Goal: Transaction & Acquisition: Purchase product/service

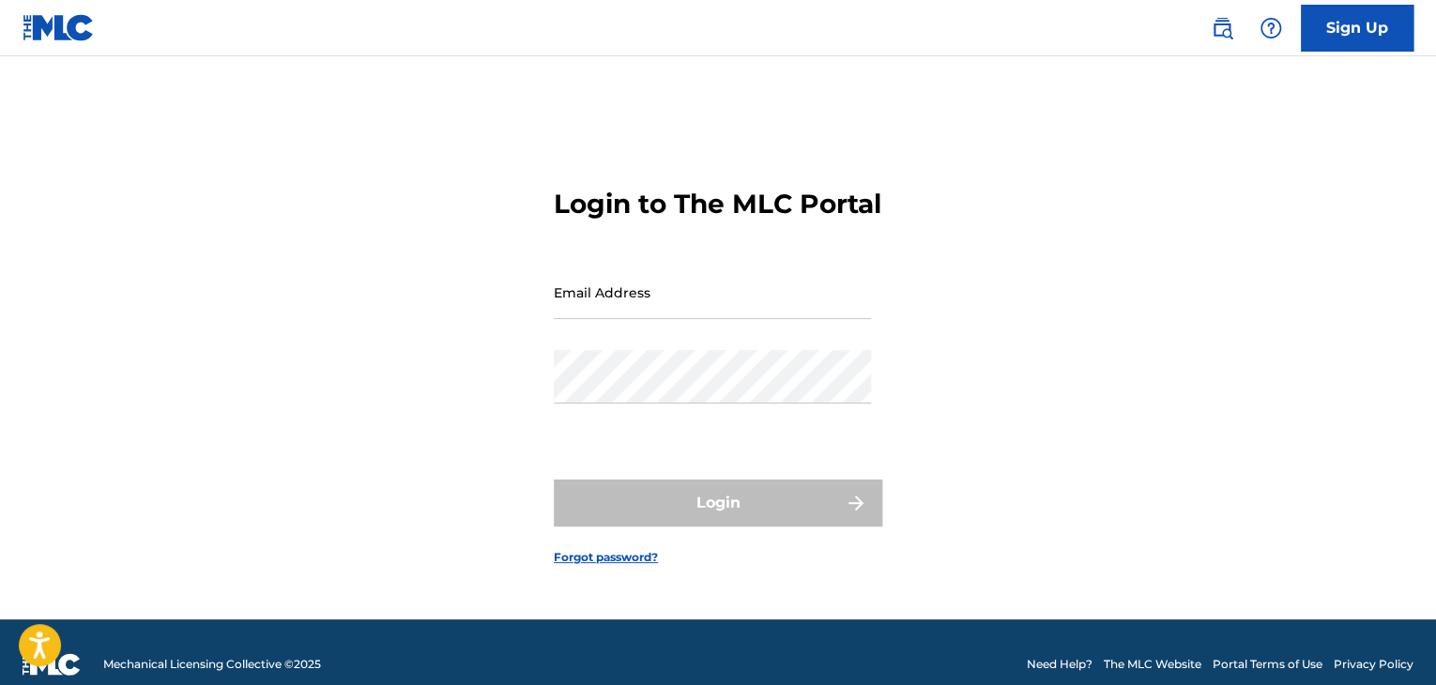
drag, startPoint x: 0, startPoint y: 0, endPoint x: 601, endPoint y: 318, distance: 679.8
click at [601, 318] on input "Email Address" at bounding box center [712, 292] width 317 height 53
click at [598, 319] on input "Email Address" at bounding box center [712, 292] width 317 height 53
type input "[PERSON_NAME][EMAIL_ADDRESS][DOMAIN_NAME]"
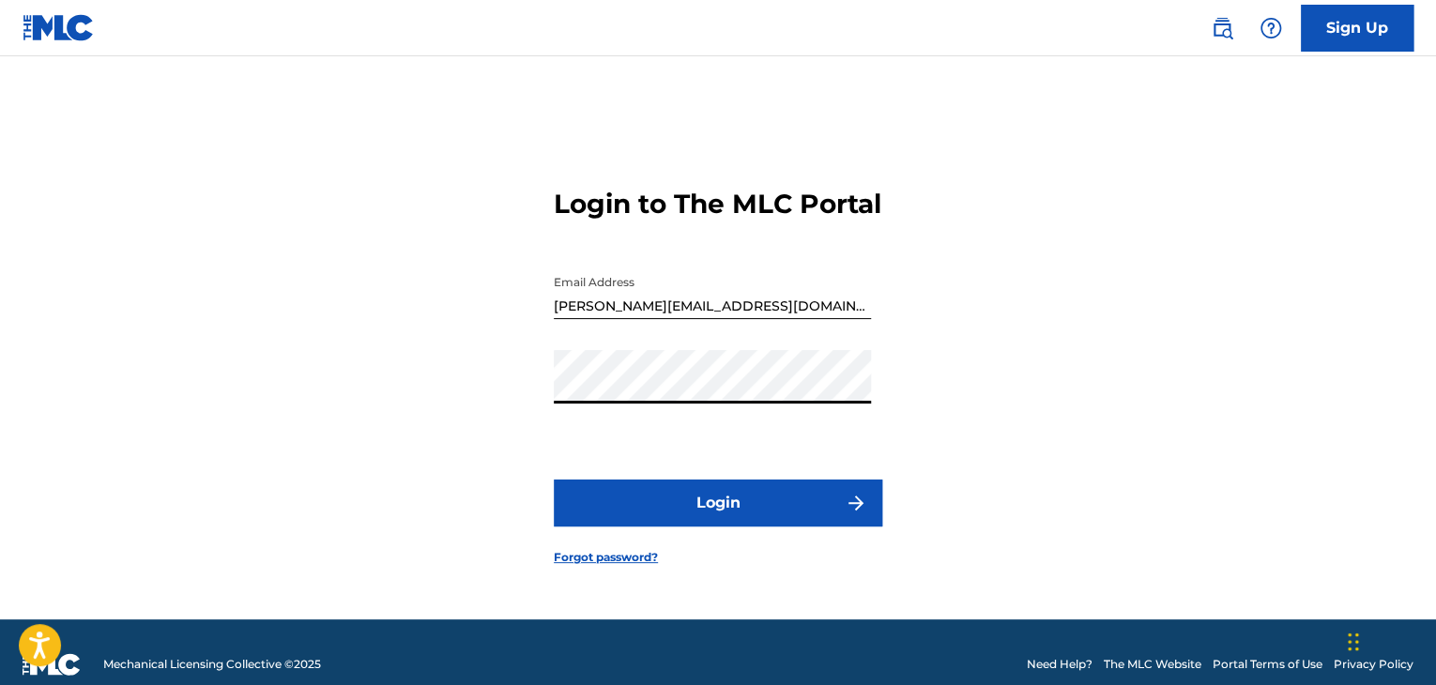
click at [604, 518] on button "Login" at bounding box center [718, 503] width 329 height 47
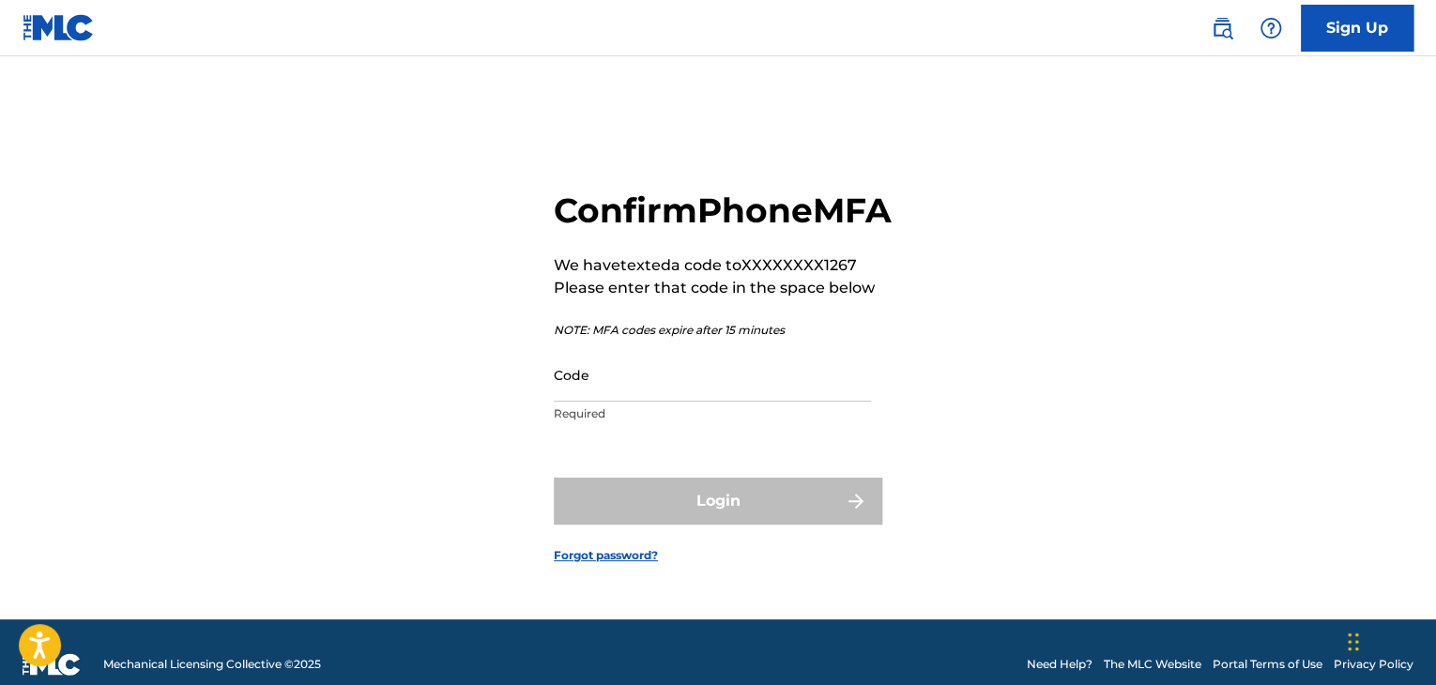
click at [608, 402] on input "Code" at bounding box center [712, 374] width 317 height 53
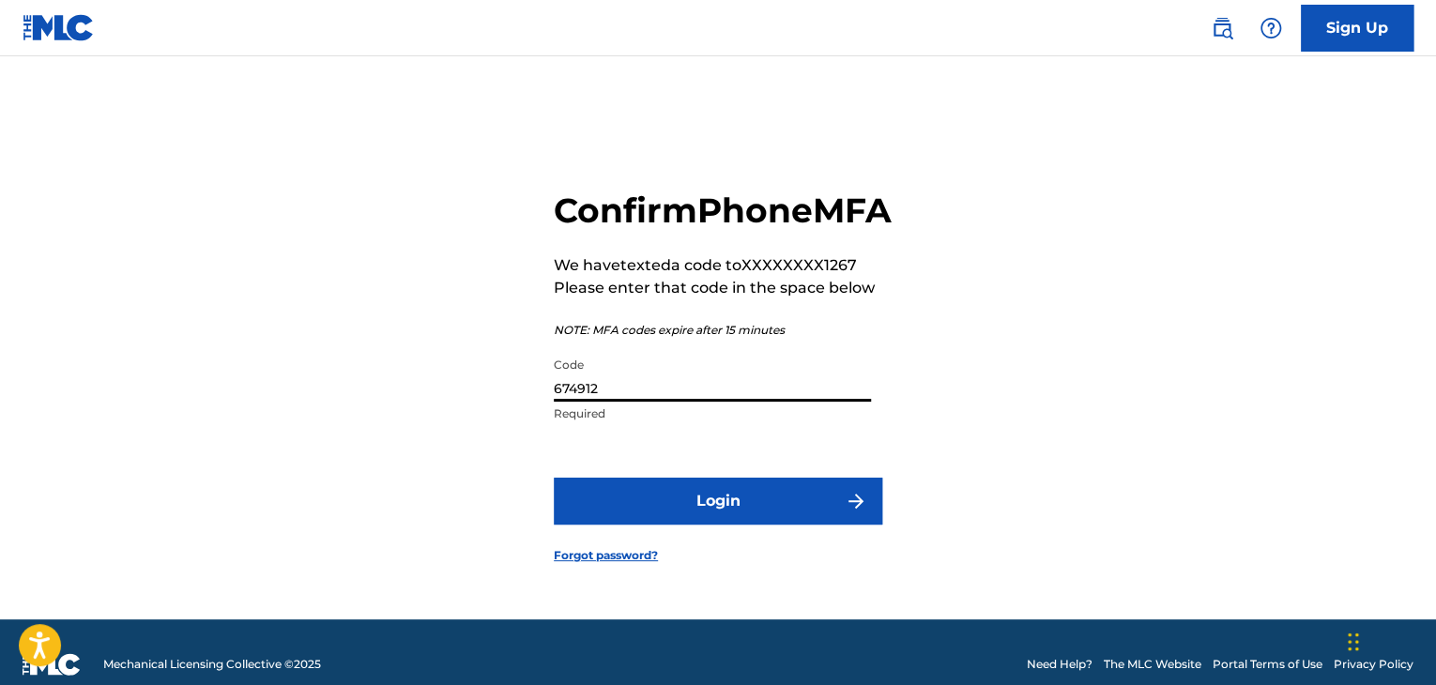
type input "674912"
click at [642, 510] on button "Login" at bounding box center [718, 501] width 329 height 47
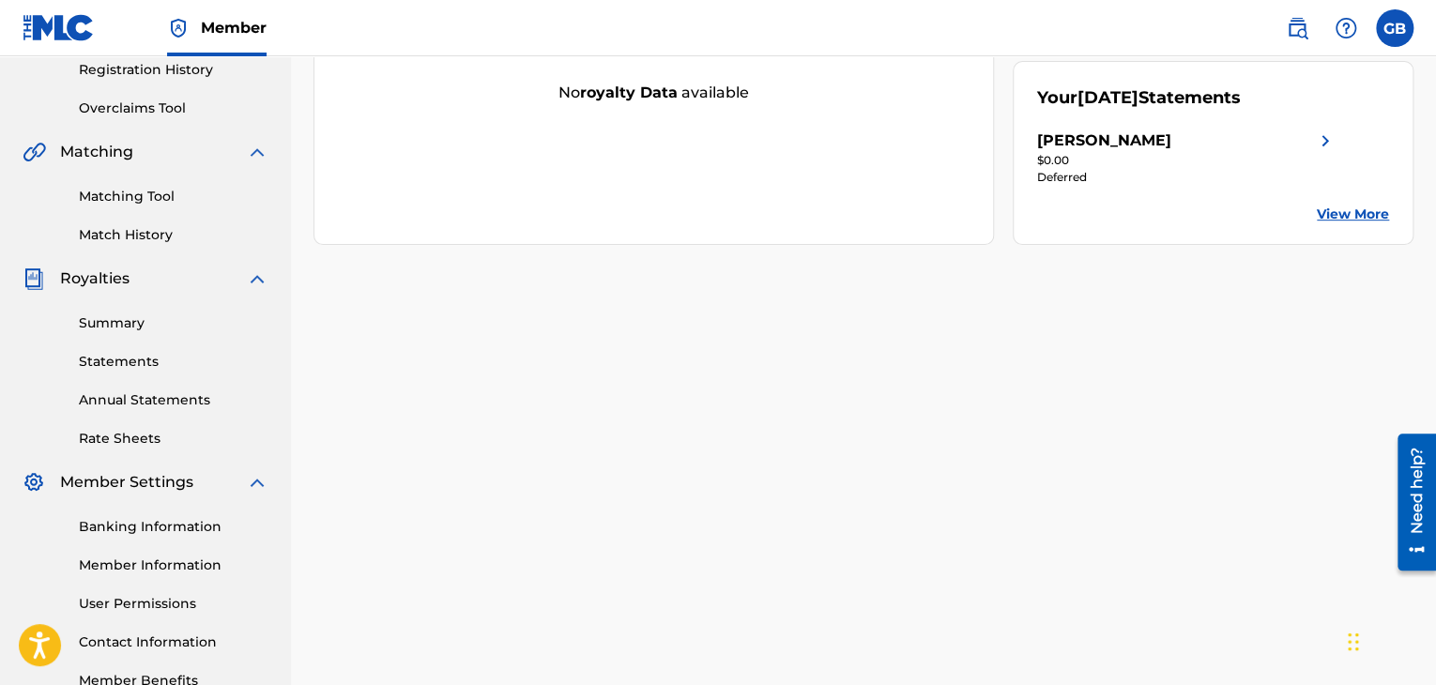
scroll to position [479, 0]
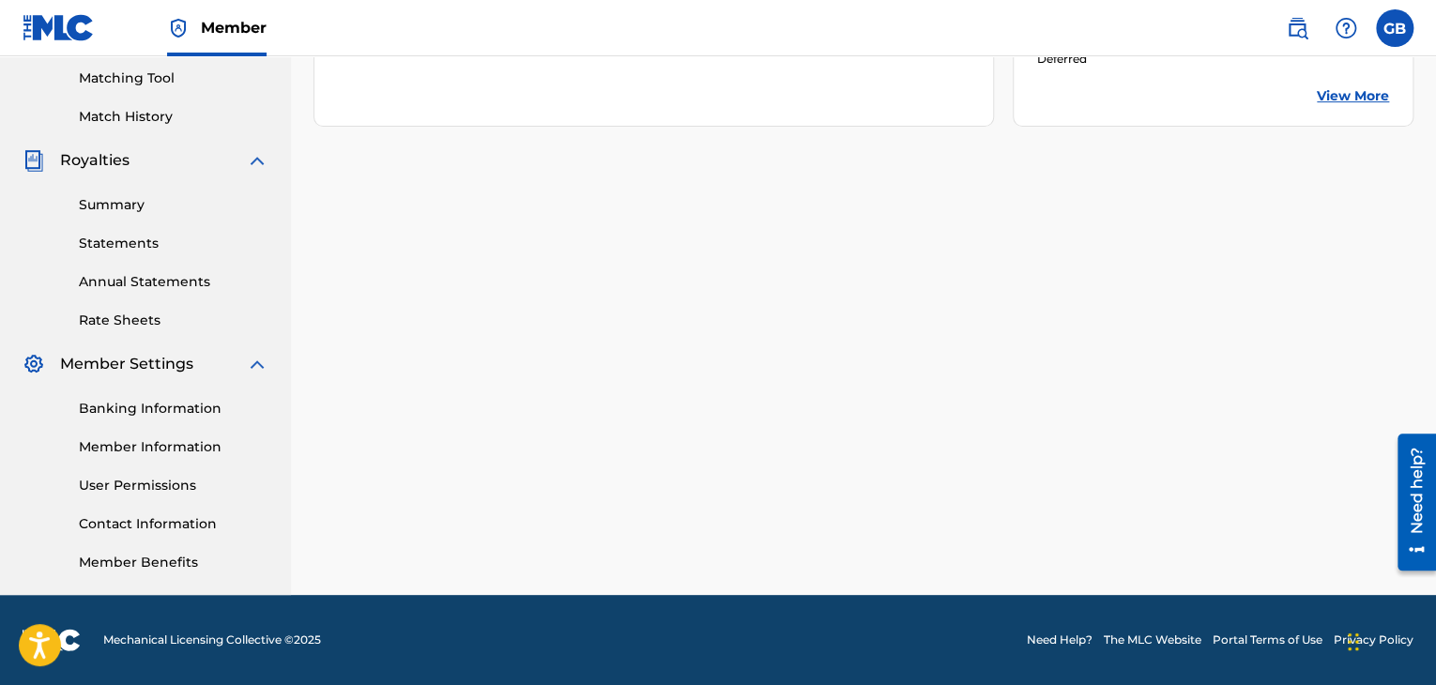
click at [176, 479] on link "User Permissions" at bounding box center [174, 486] width 190 height 20
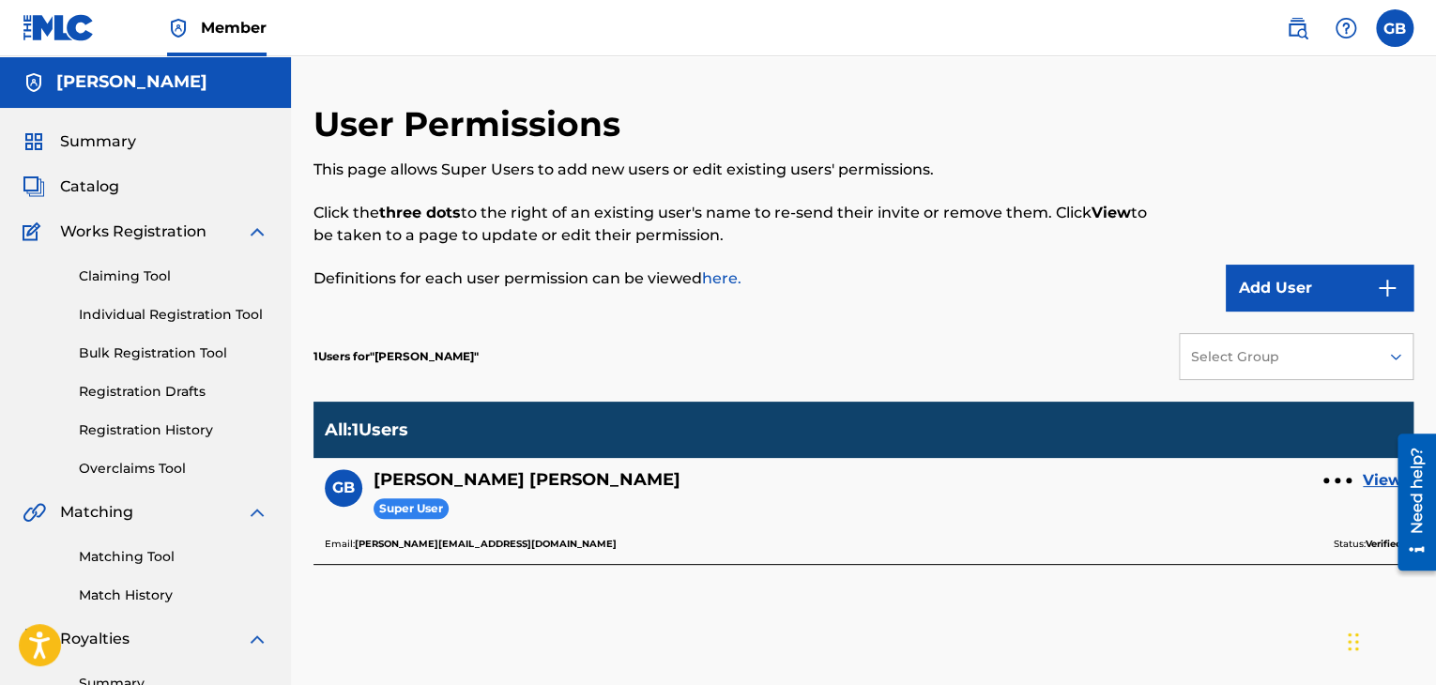
click at [1322, 275] on button "Add User" at bounding box center [1320, 288] width 188 height 47
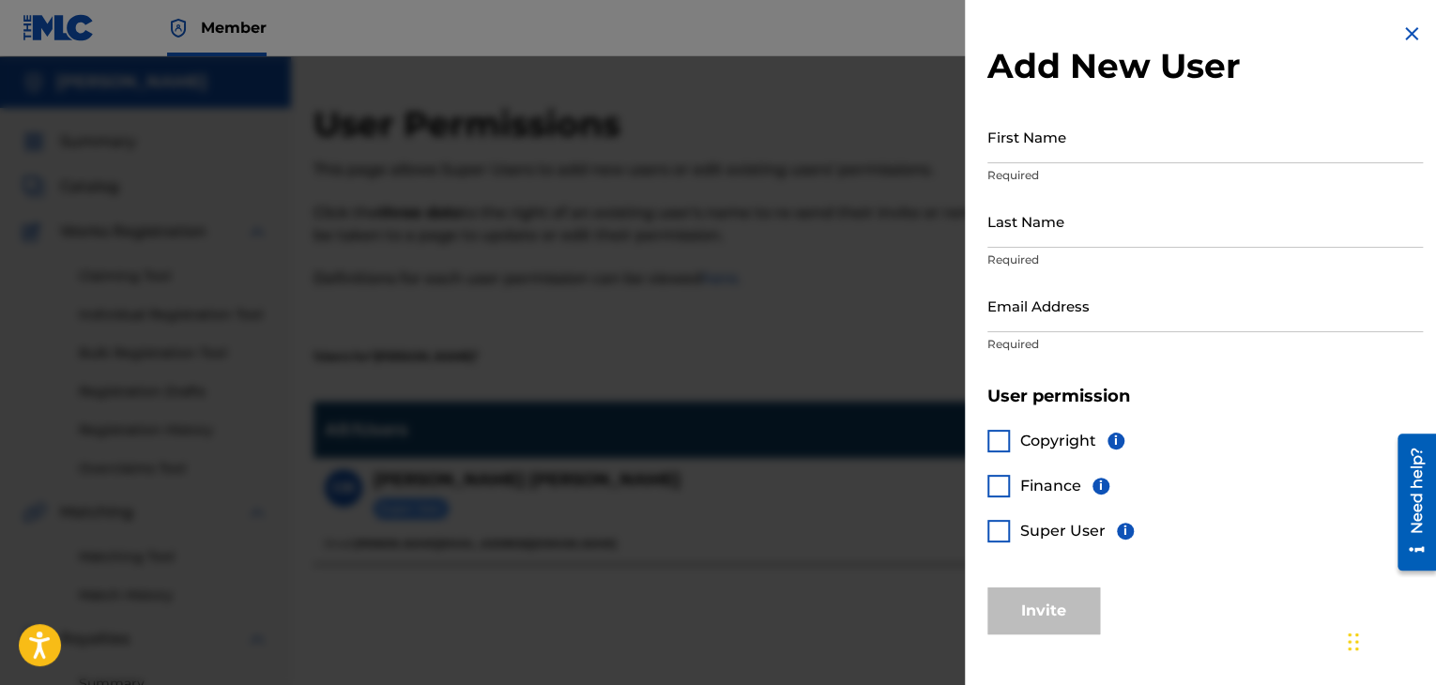
click at [851, 298] on div at bounding box center [718, 398] width 1436 height 685
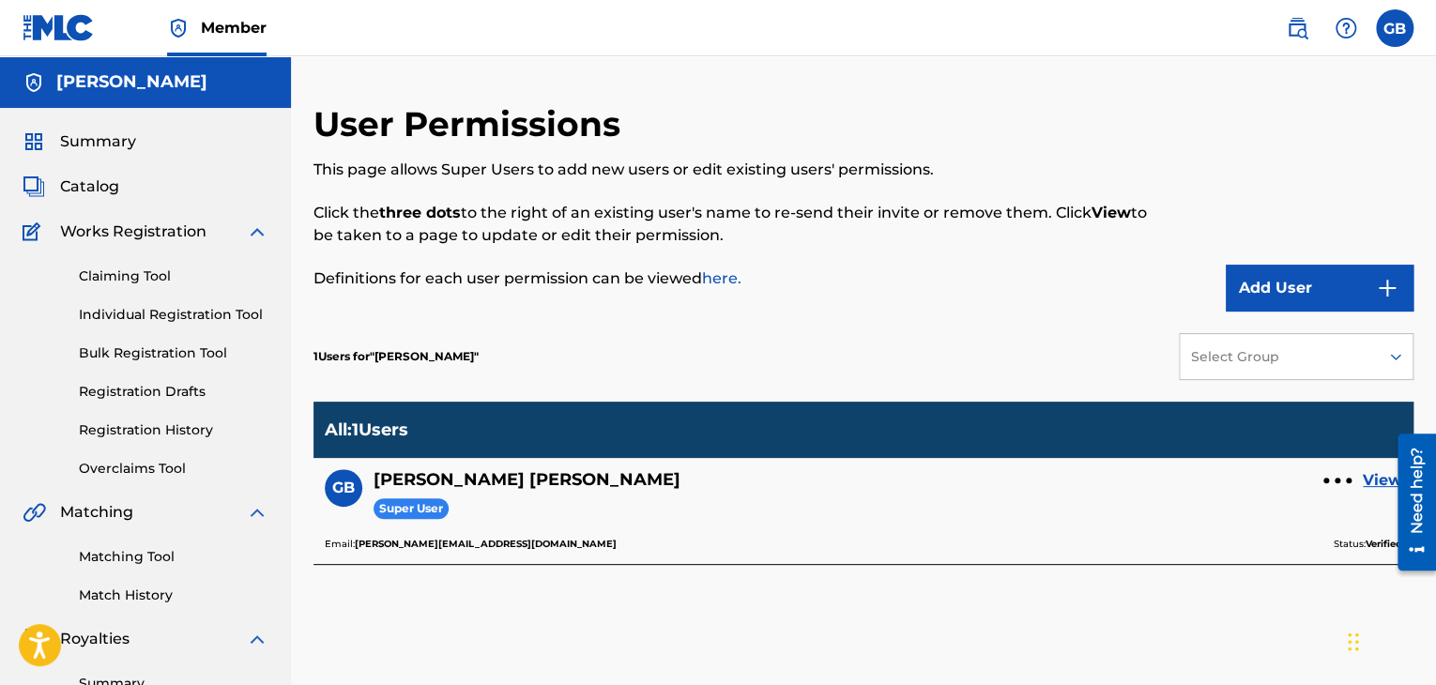
click at [111, 136] on span "Summary" at bounding box center [98, 141] width 76 height 23
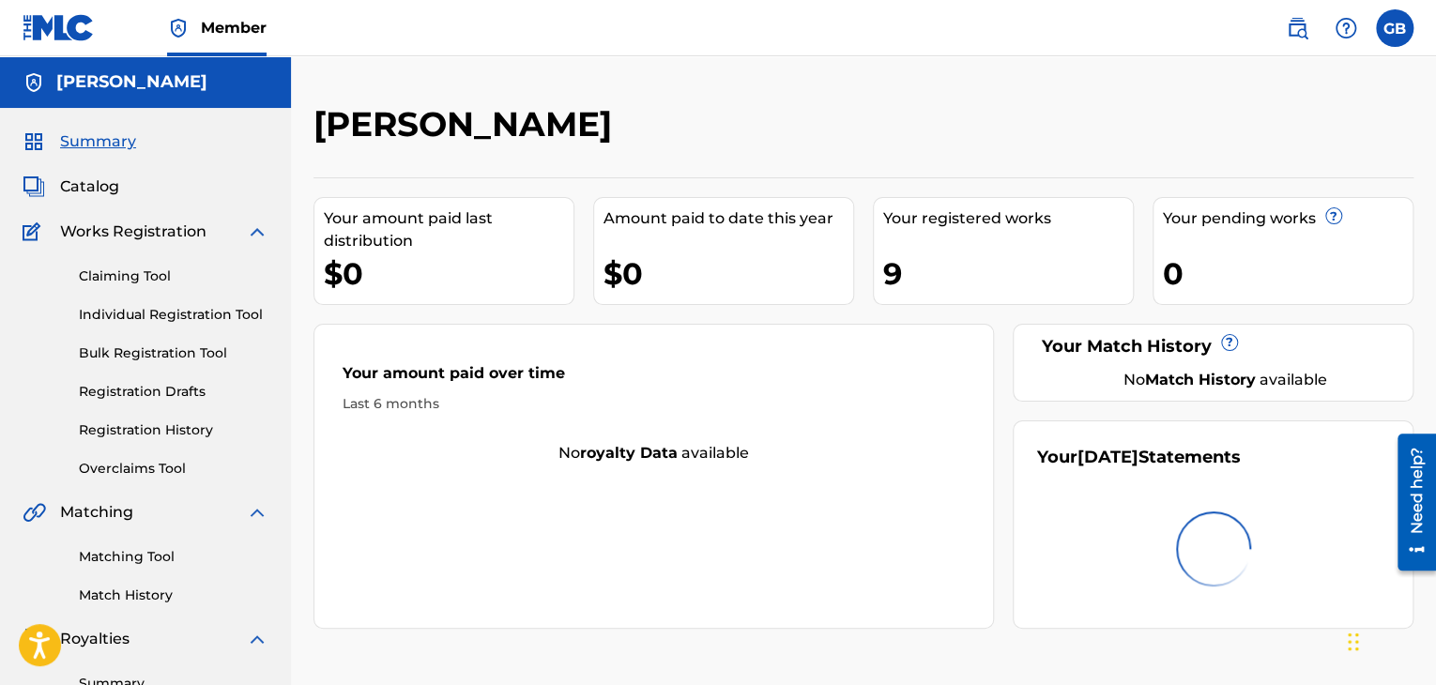
click at [122, 188] on div "Catalog" at bounding box center [146, 187] width 246 height 23
click at [85, 190] on span "Catalog" at bounding box center [89, 187] width 59 height 23
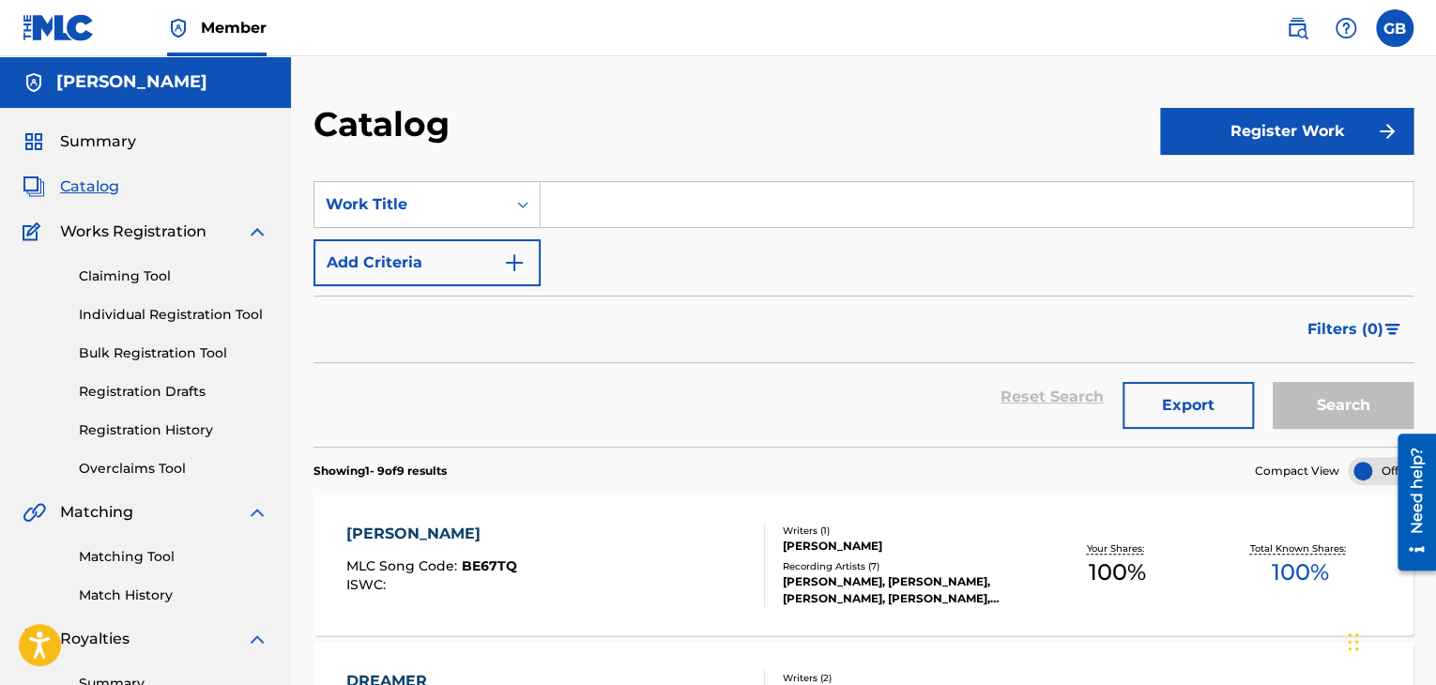
click at [495, 263] on button "Add Criteria" at bounding box center [426, 262] width 227 height 47
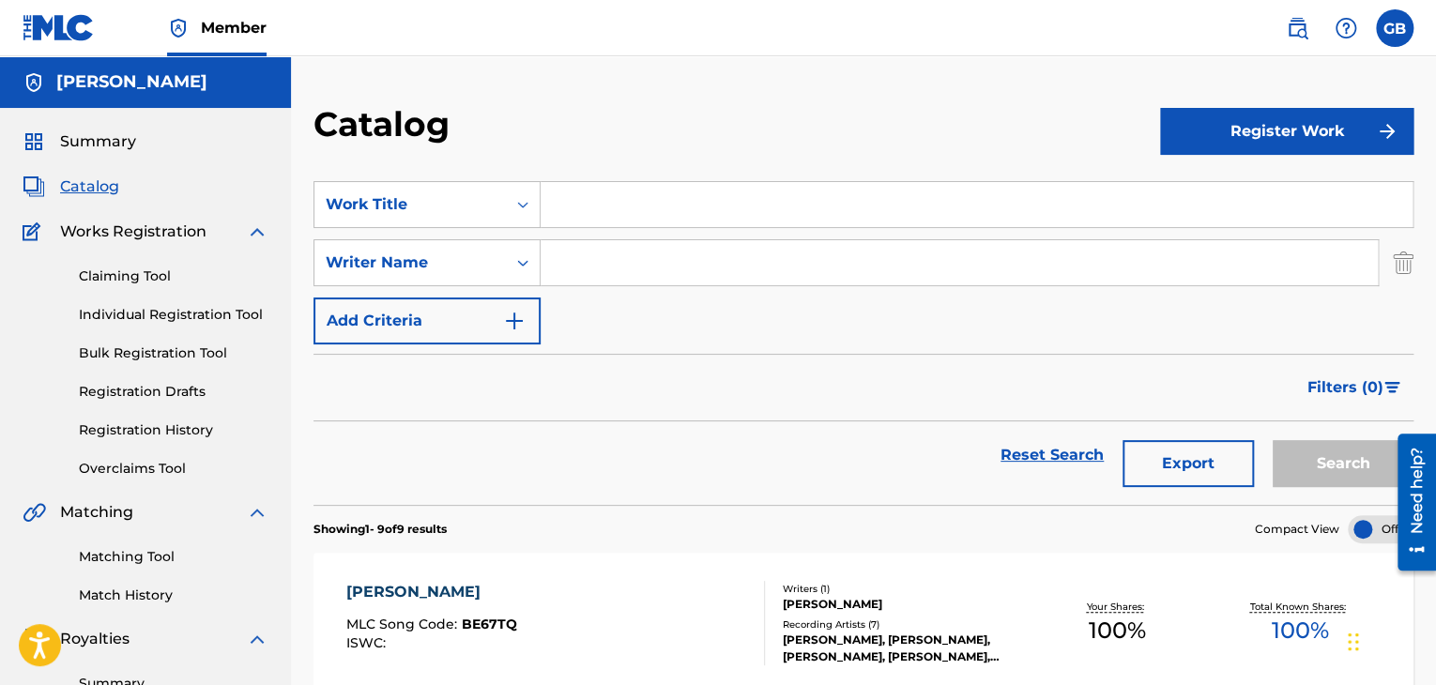
click at [1397, 264] on img "Search Form" at bounding box center [1403, 262] width 21 height 47
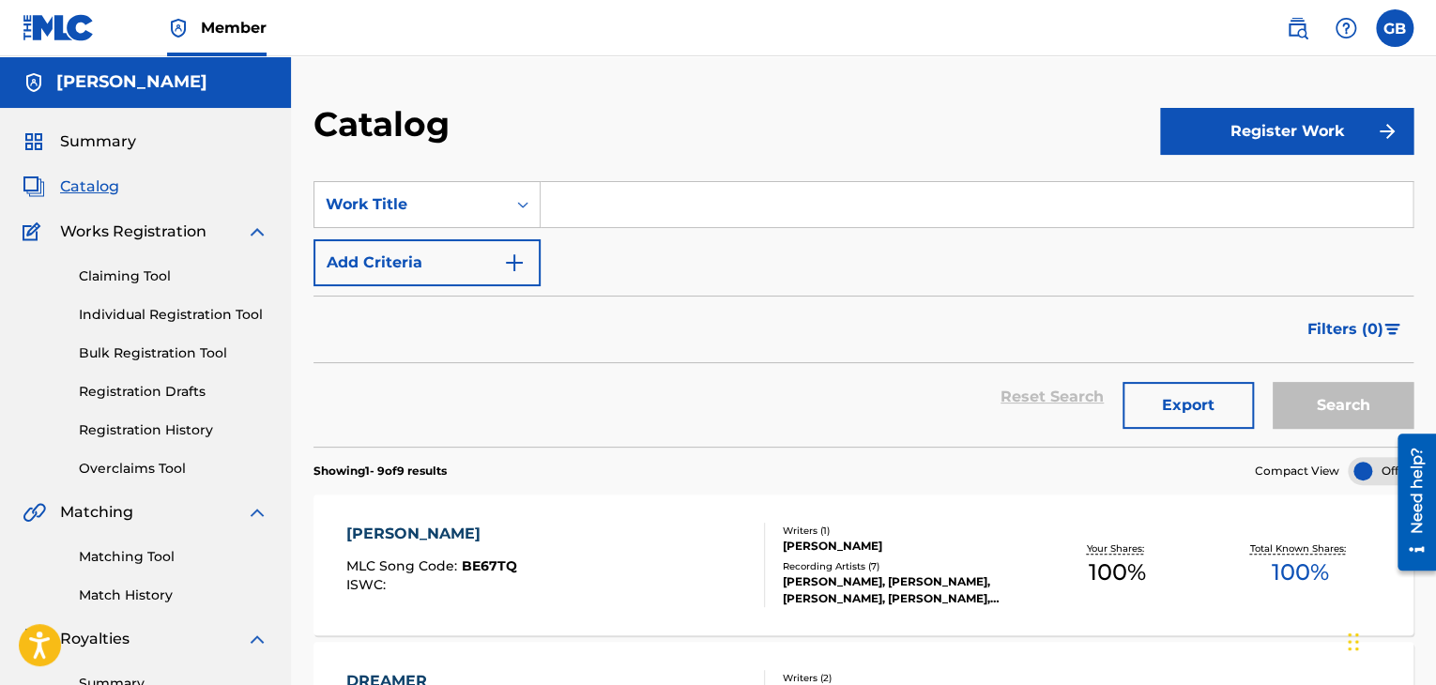
click at [676, 191] on input "Search Form" at bounding box center [977, 204] width 872 height 45
click at [1364, 132] on button "Register Work" at bounding box center [1286, 131] width 253 height 47
click at [1220, 196] on link "Individual" at bounding box center [1286, 192] width 253 height 45
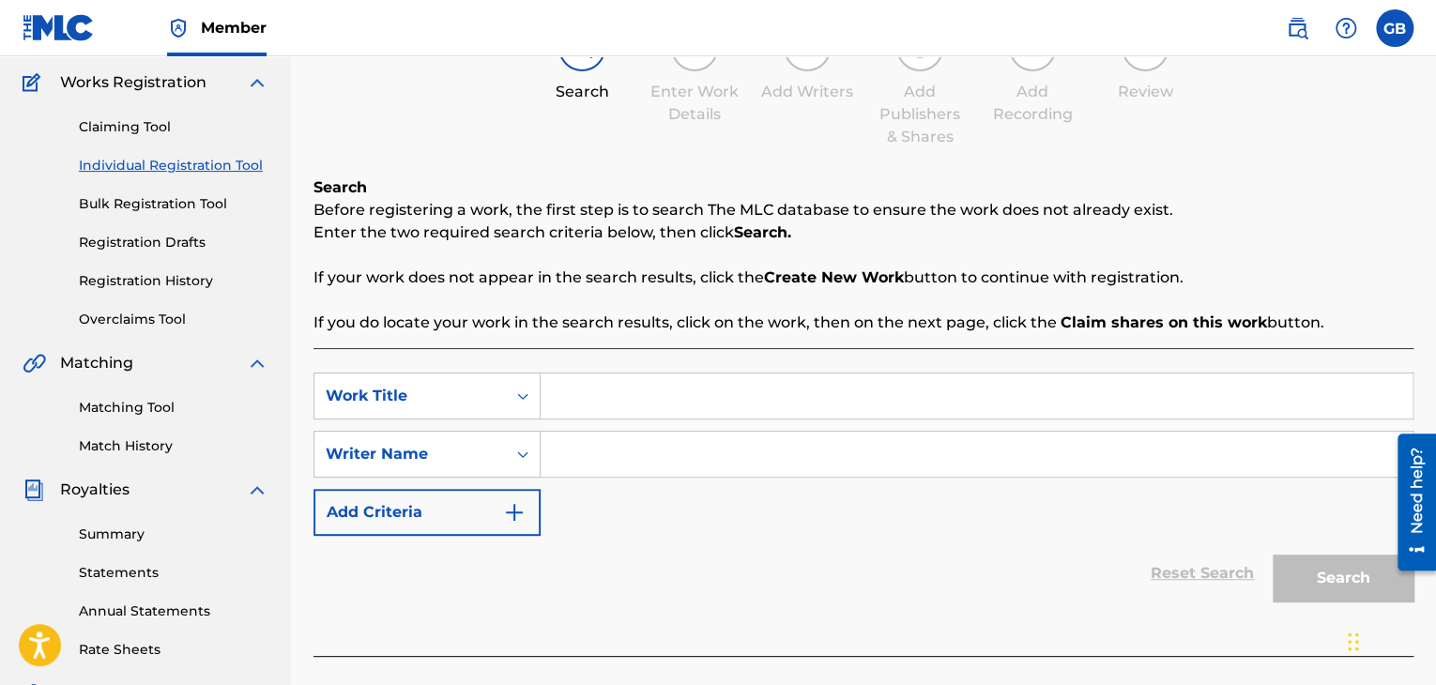
scroll to position [150, 0]
click at [572, 399] on input "Search Form" at bounding box center [977, 395] width 872 height 45
click at [477, 451] on div "Writer Name" at bounding box center [410, 453] width 169 height 23
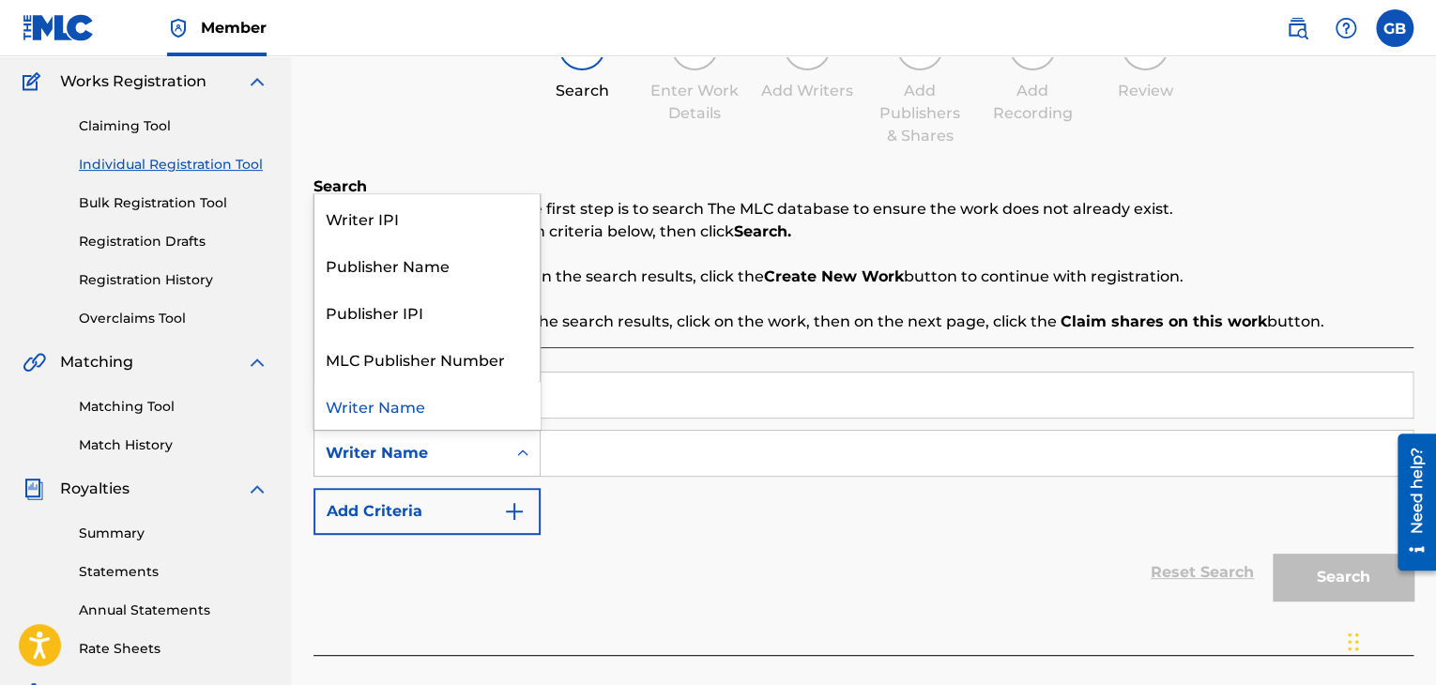
click at [477, 451] on div "Writer Name" at bounding box center [410, 453] width 169 height 23
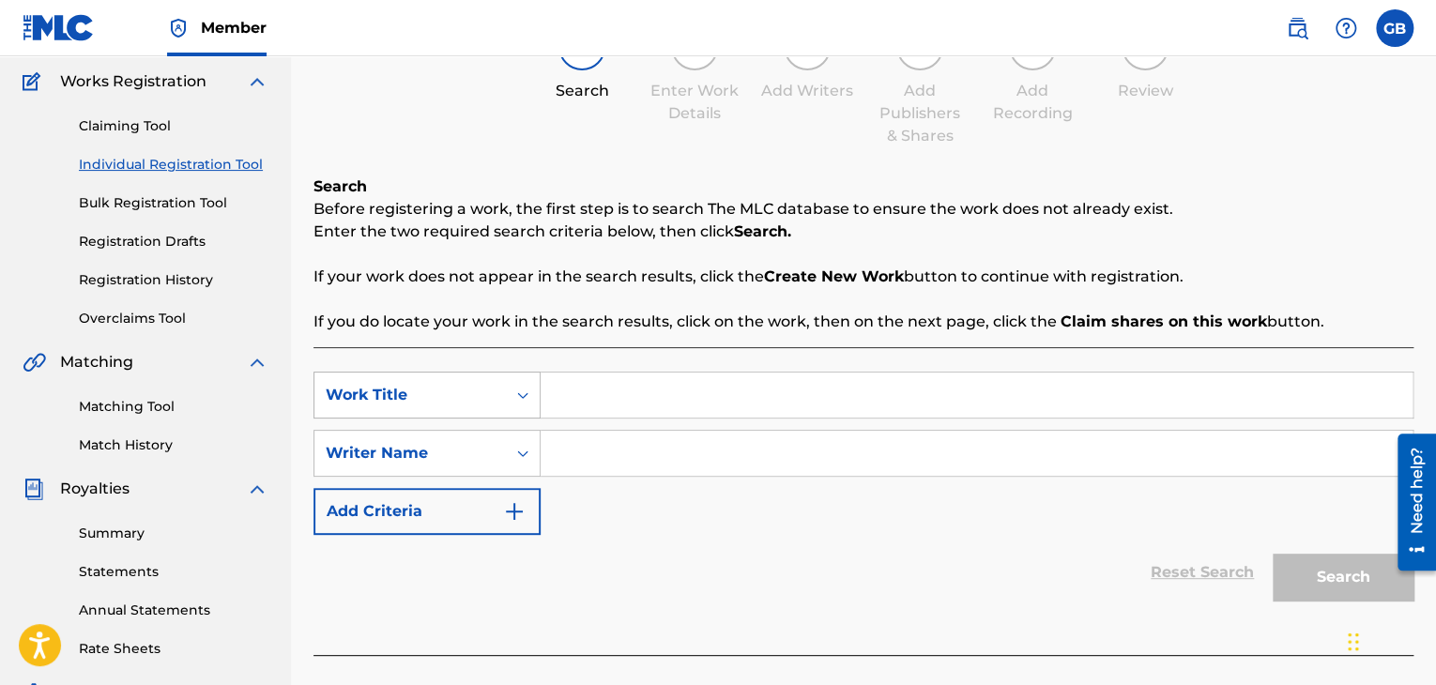
click at [524, 399] on icon "Search Form" at bounding box center [522, 395] width 19 height 19
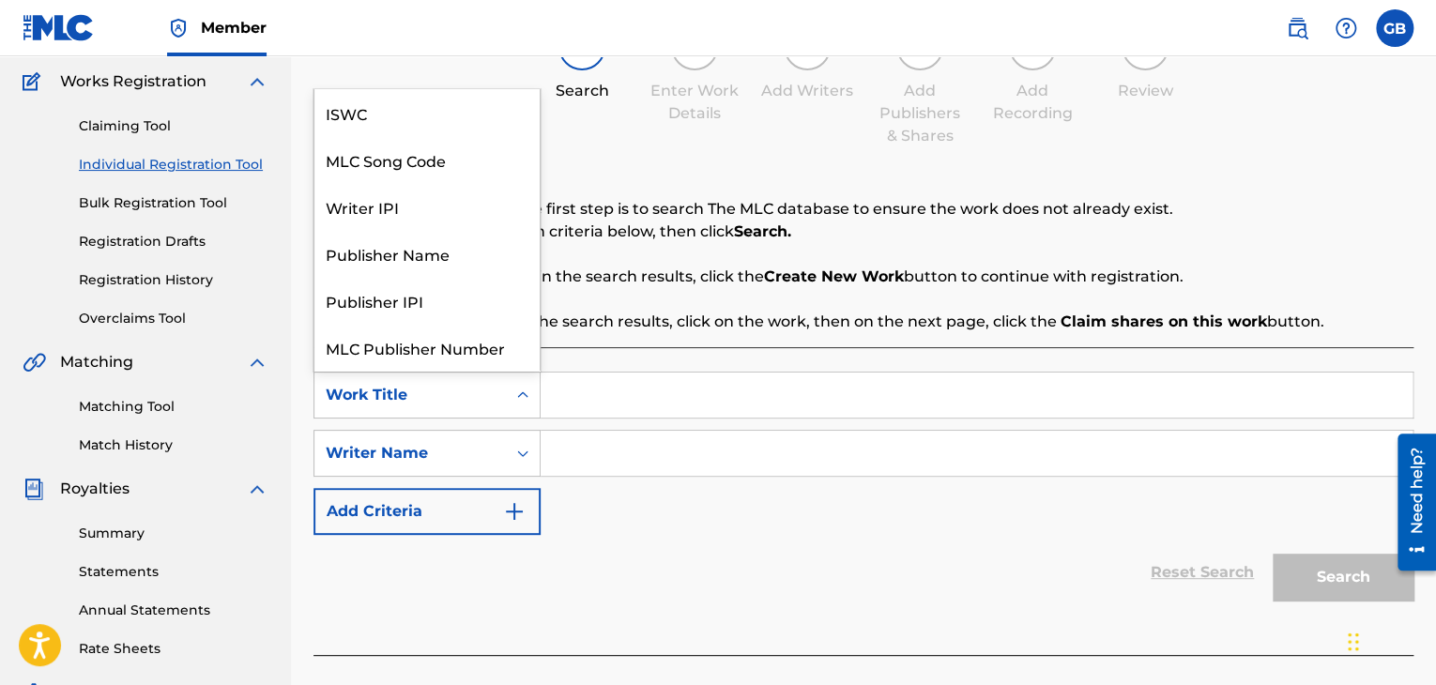
scroll to position [47, 0]
click at [586, 389] on input "Search Form" at bounding box center [977, 395] width 872 height 45
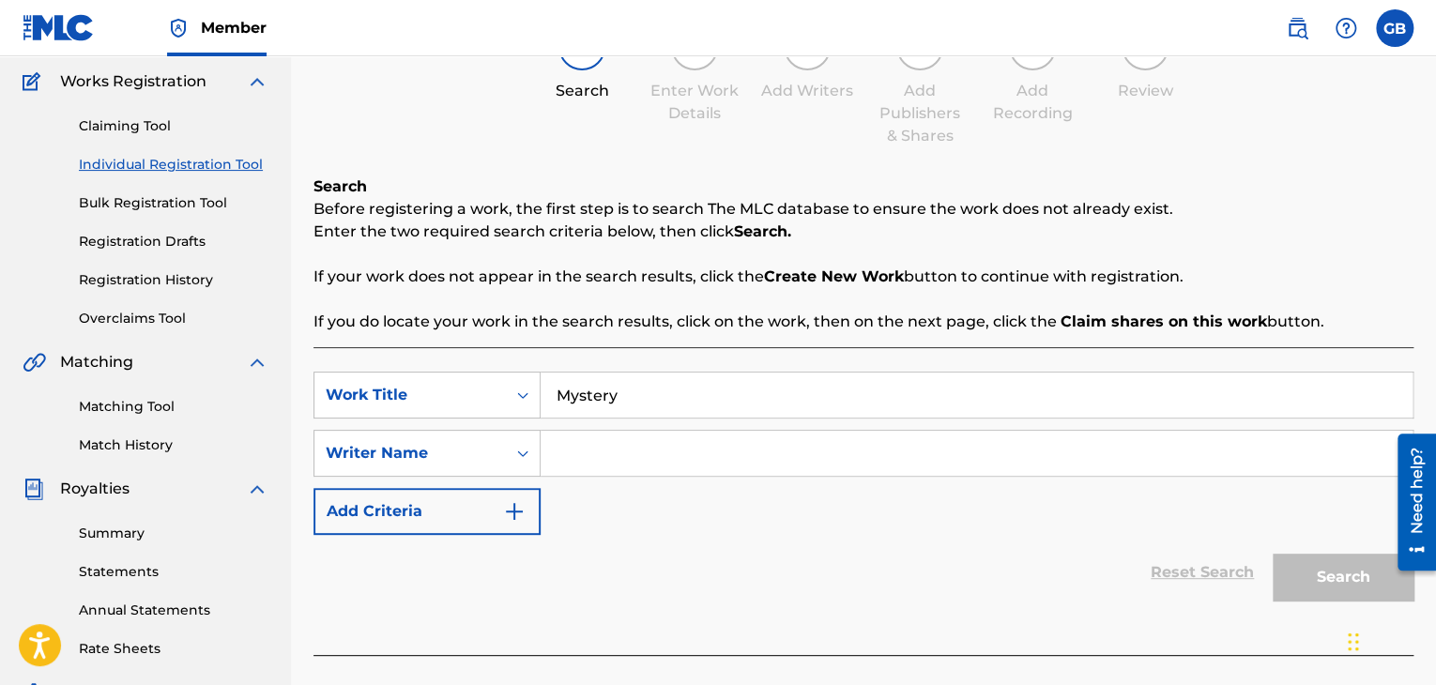
type input "Mystery"
click at [593, 464] on input "Search Form" at bounding box center [977, 453] width 872 height 45
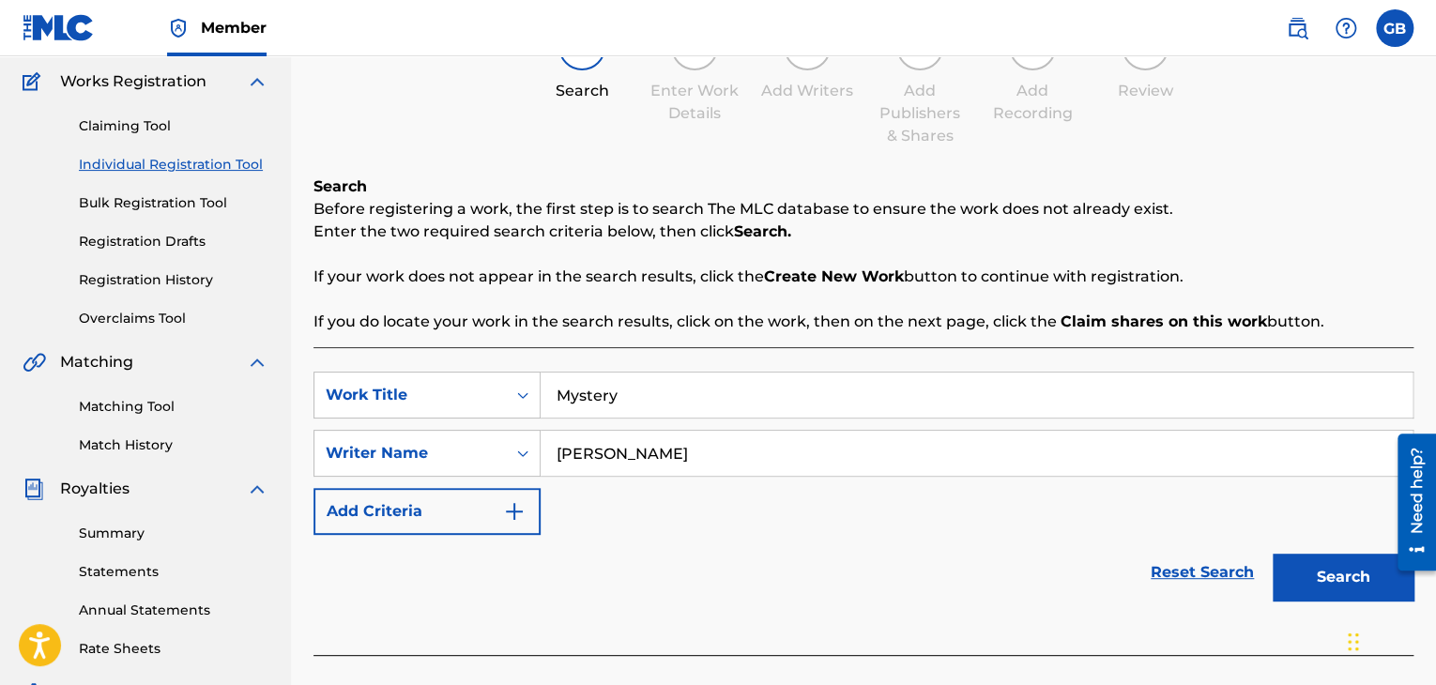
type input "[PERSON_NAME]"
click at [1346, 568] on button "Search" at bounding box center [1343, 577] width 141 height 47
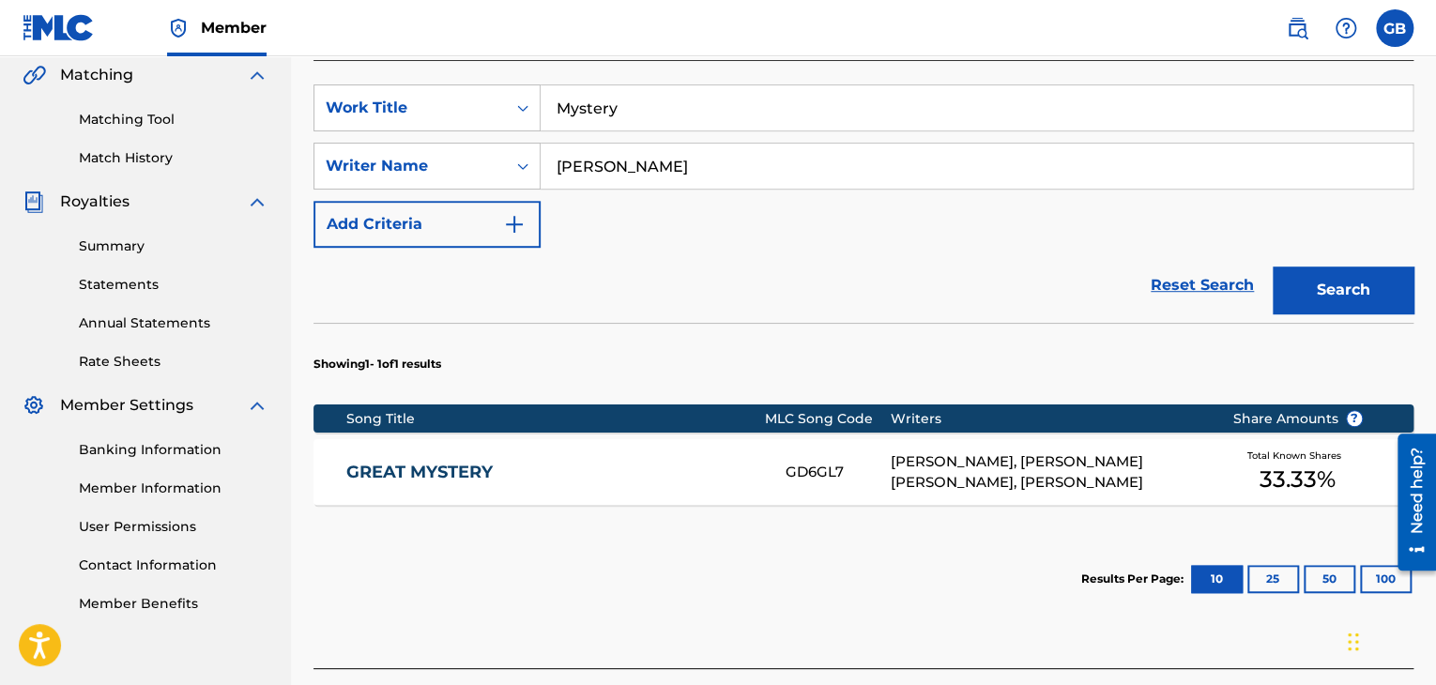
scroll to position [577, 0]
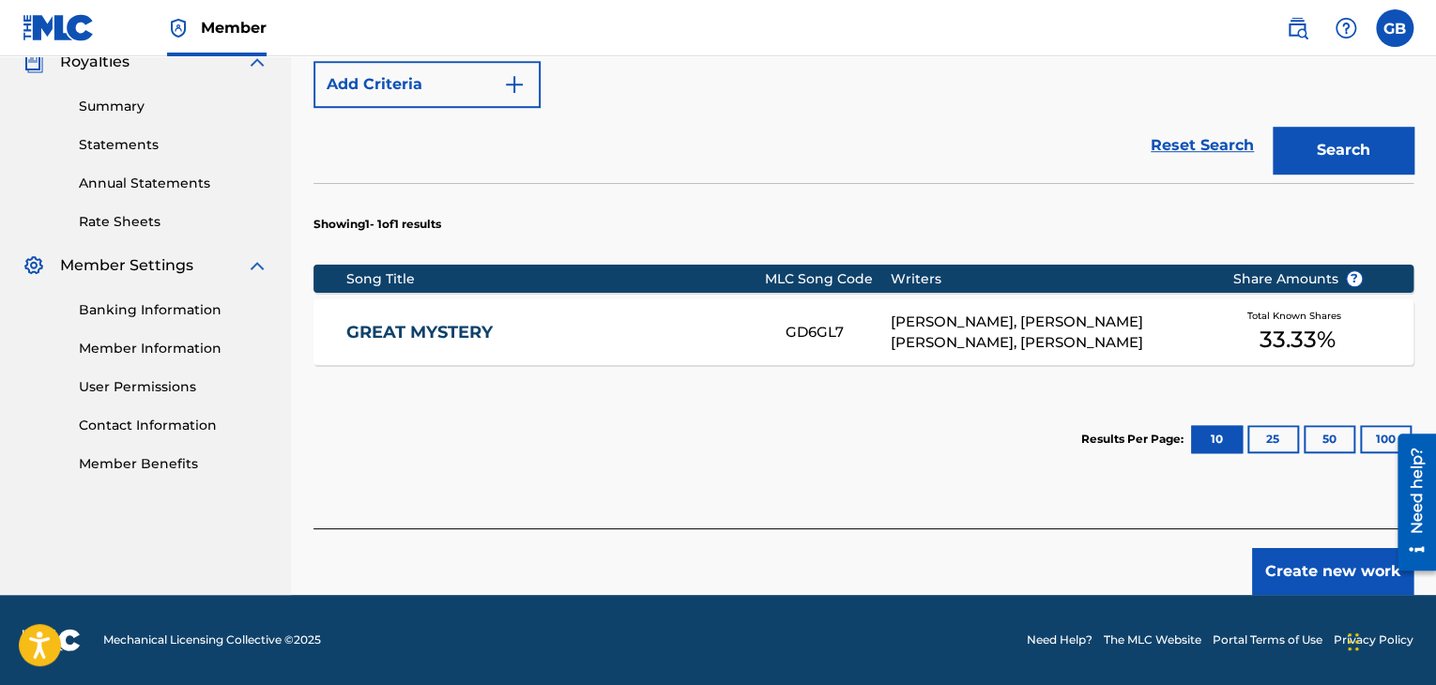
click at [1324, 566] on button "Create new work" at bounding box center [1332, 571] width 161 height 47
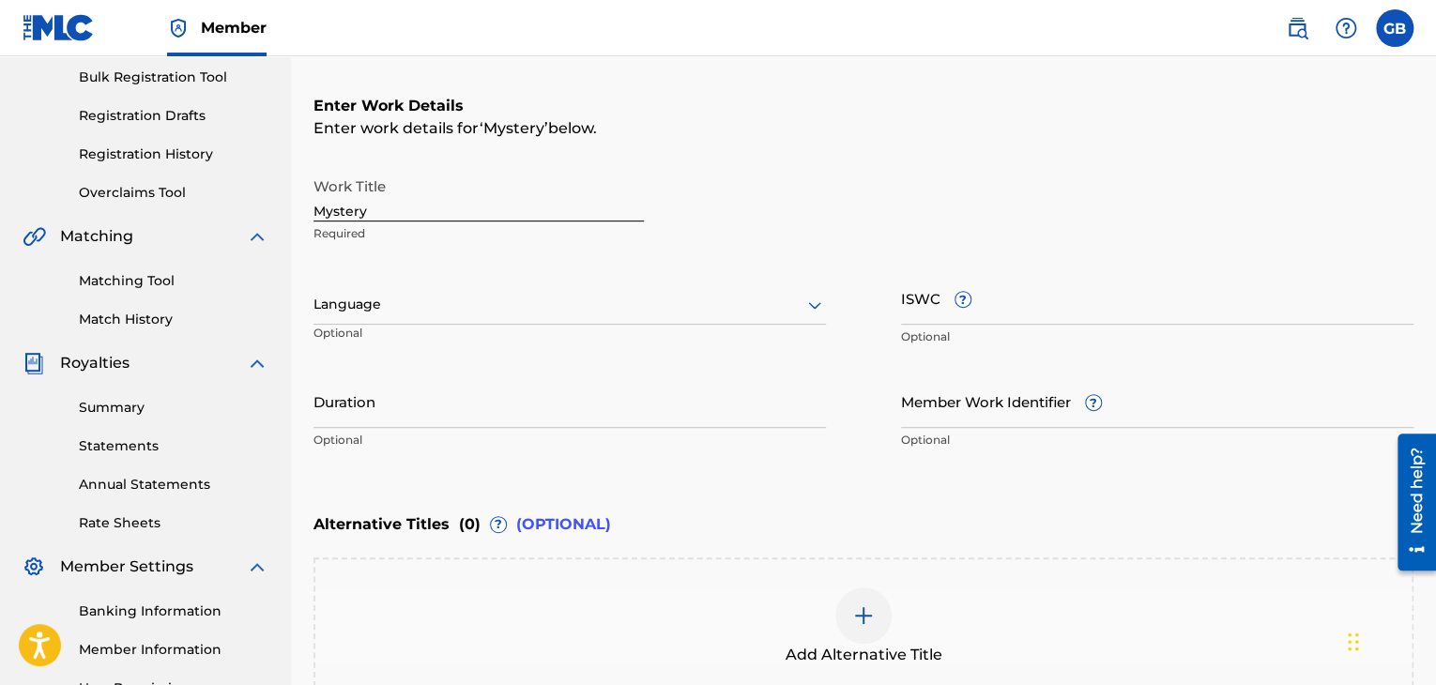
scroll to position [270, 0]
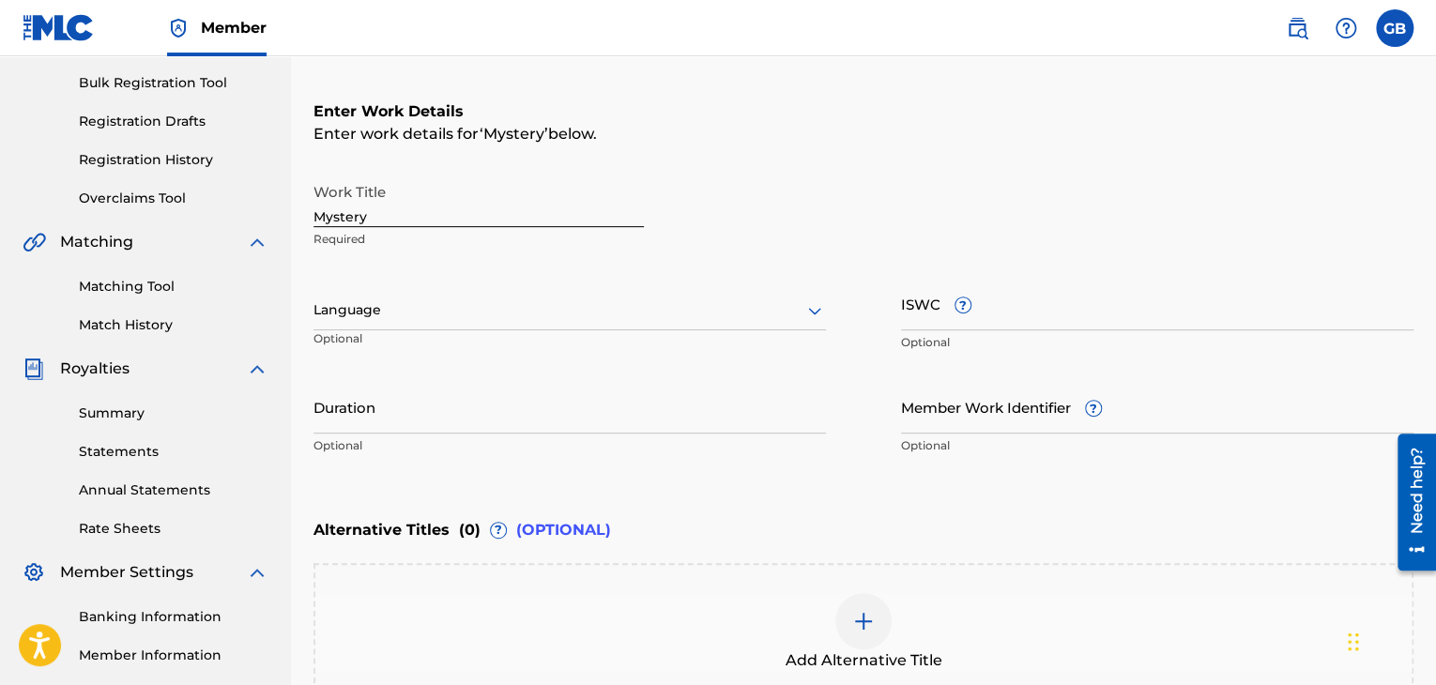
click at [443, 313] on div at bounding box center [569, 309] width 512 height 23
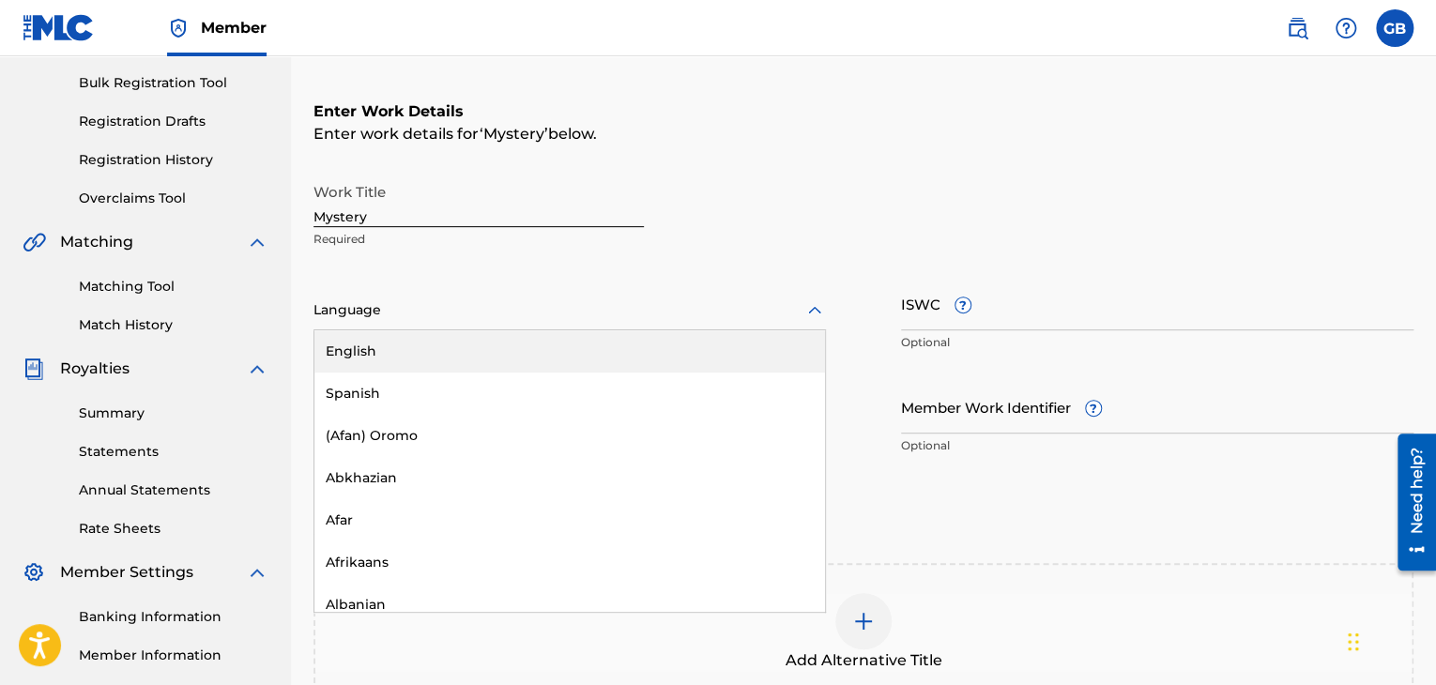
click at [430, 358] on div "English" at bounding box center [569, 351] width 511 height 42
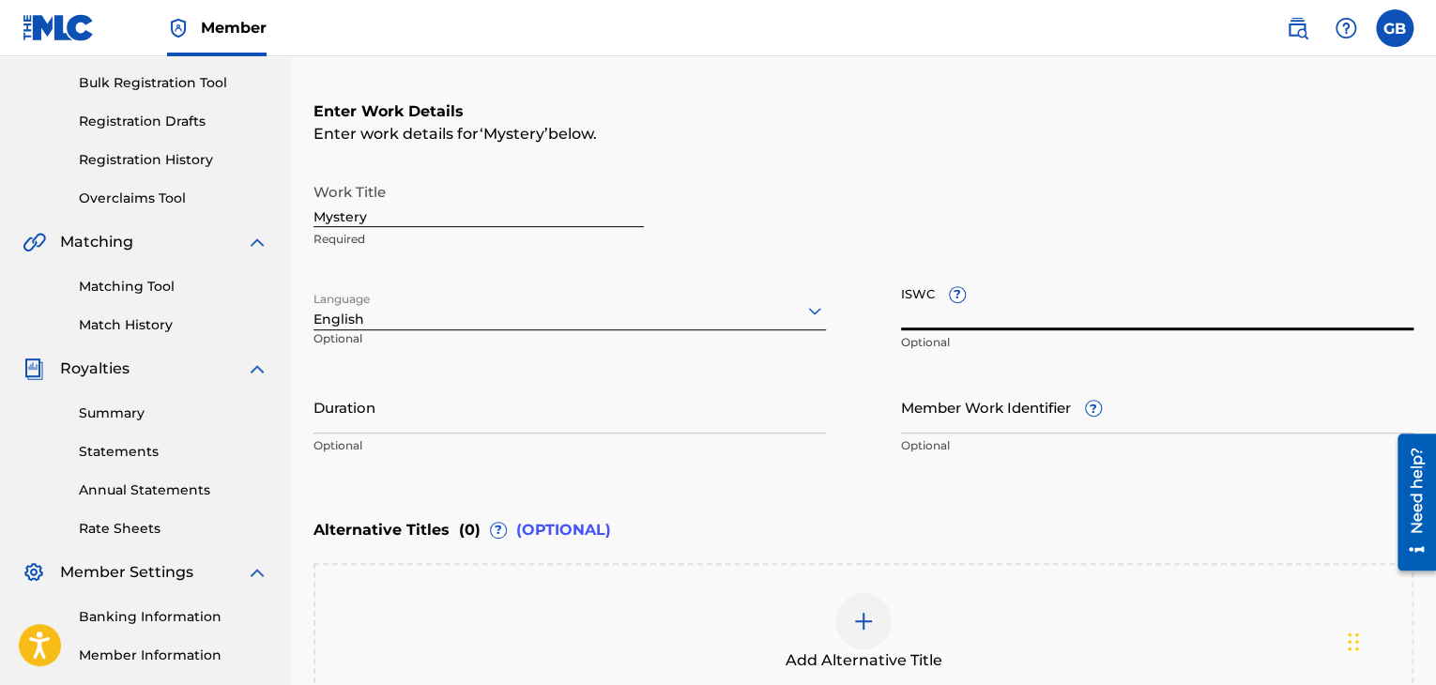
click at [1047, 311] on input "ISWC ?" at bounding box center [1157, 303] width 512 height 53
paste input "T-327.723.820-3"
type input "T-327.723.820-3"
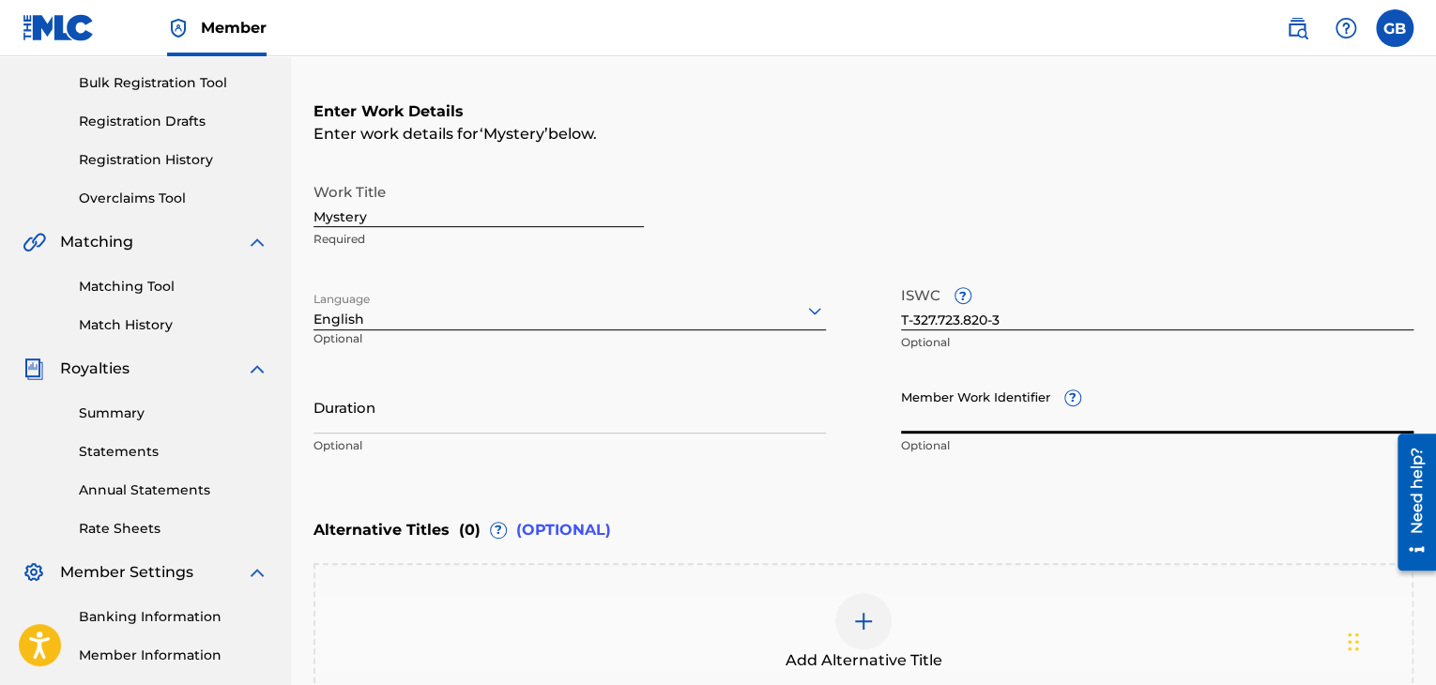
click at [952, 425] on input "Member Work Identifier ?" at bounding box center [1157, 406] width 512 height 53
click at [712, 408] on input "Duration" at bounding box center [569, 406] width 512 height 53
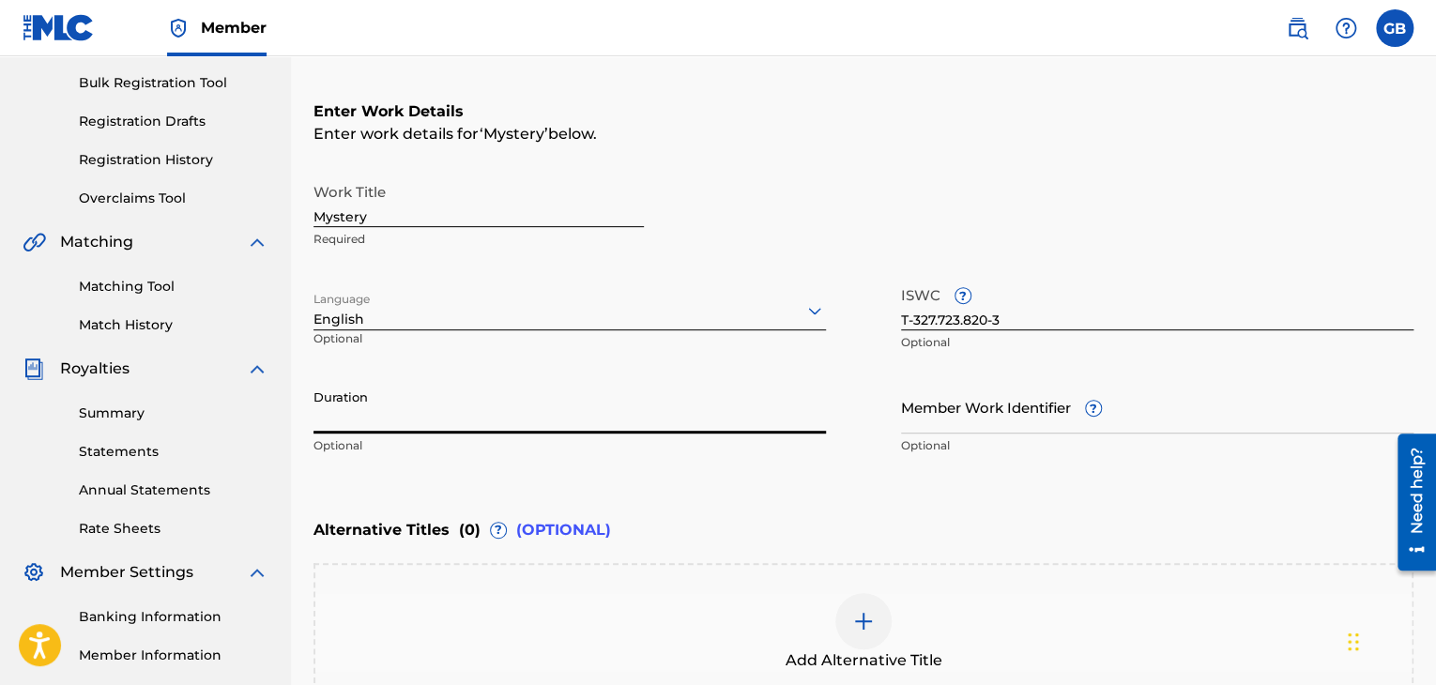
type input "3"
type input "03:15"
click at [937, 412] on input "Member Work Identifier ?" at bounding box center [1157, 406] width 512 height 53
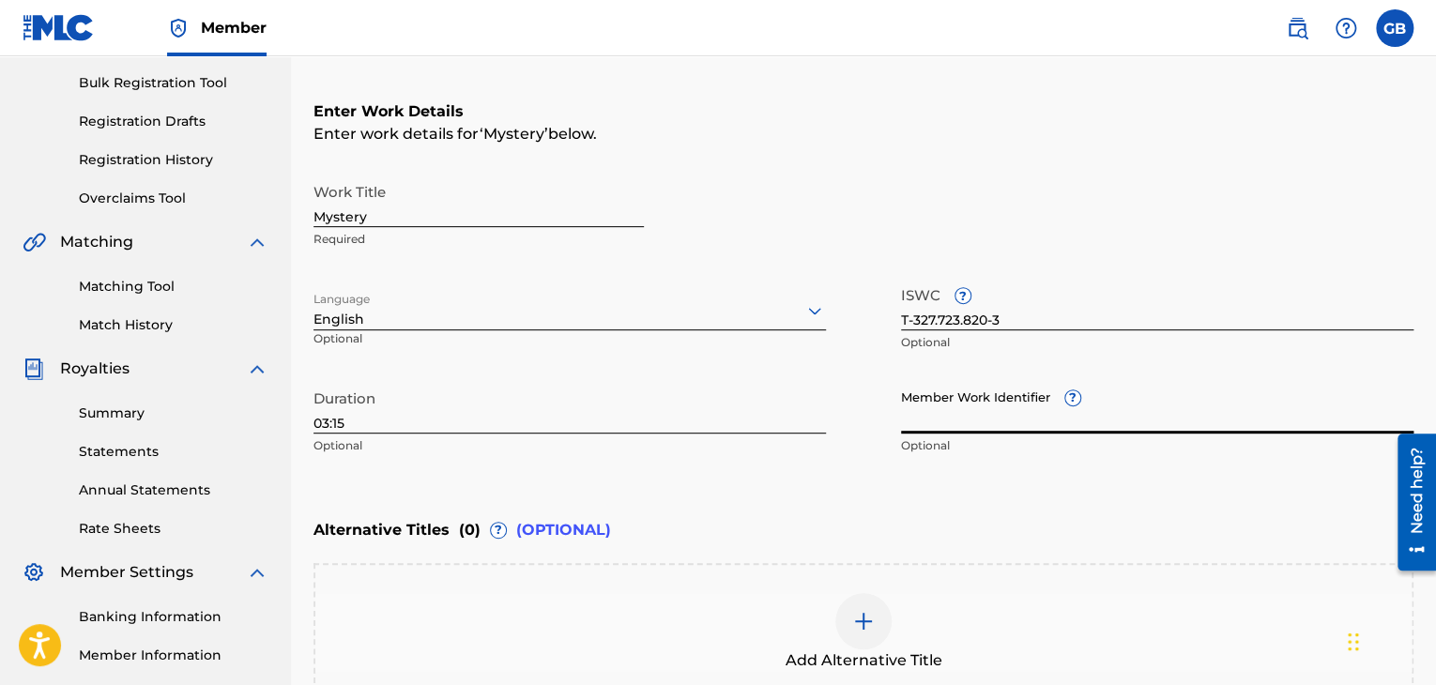
paste input "69488868"
type input "69488868"
click at [788, 497] on div "Enter Work Details Enter work details for ‘ Mystery ’ below. Work Title Mystery…" at bounding box center [863, 282] width 1100 height 454
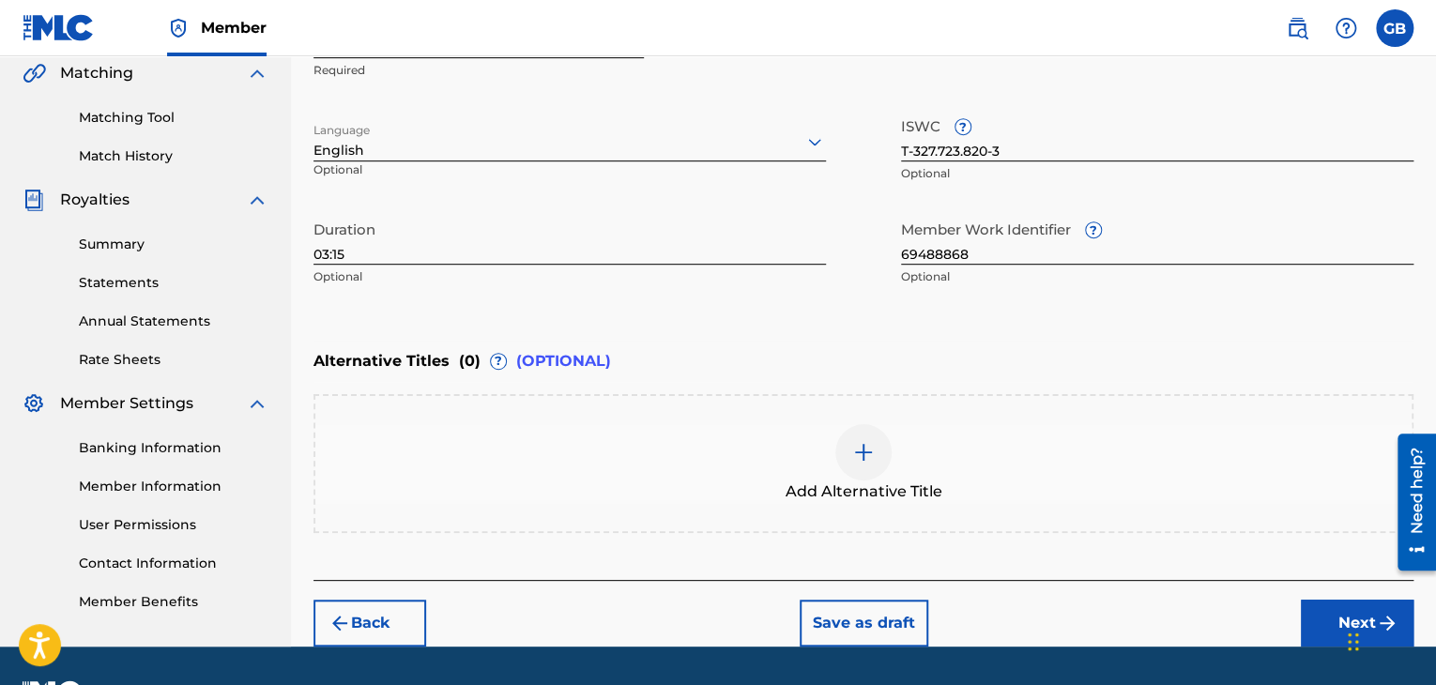
scroll to position [489, 0]
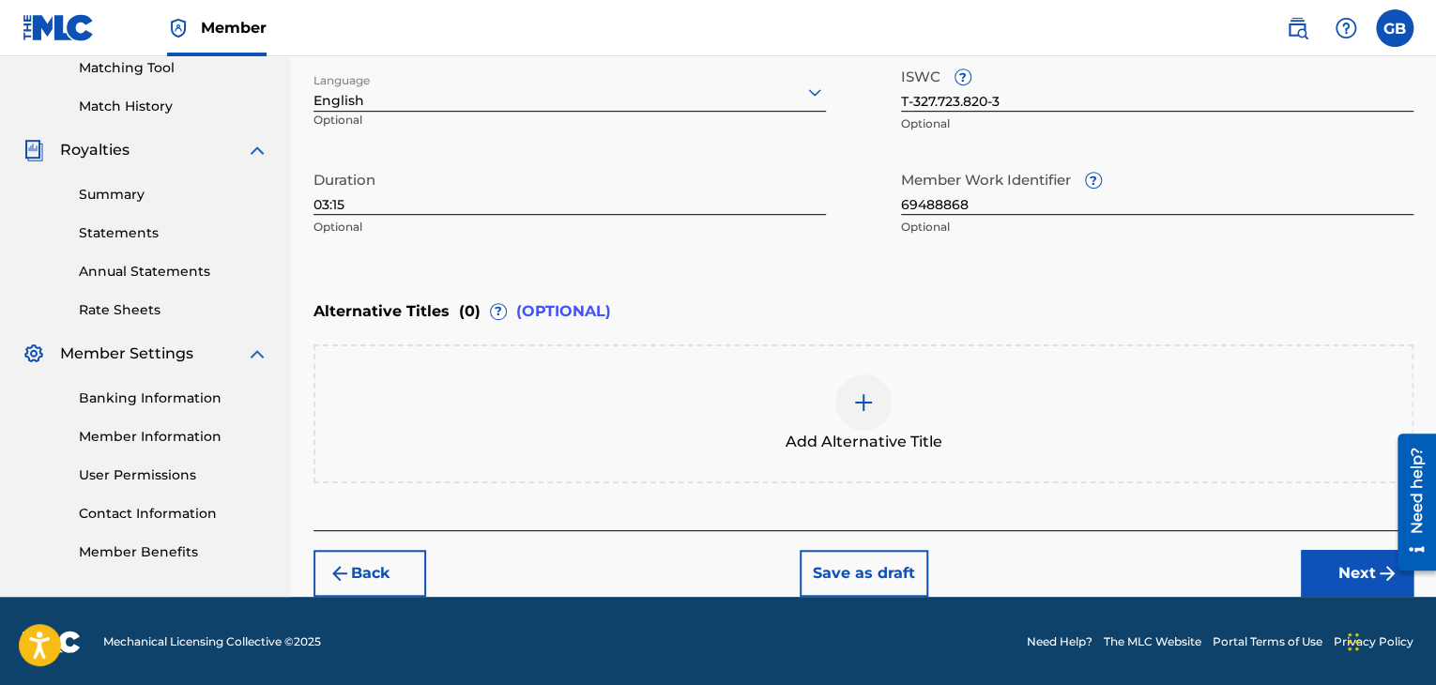
click at [1359, 583] on button "Next" at bounding box center [1357, 573] width 113 height 47
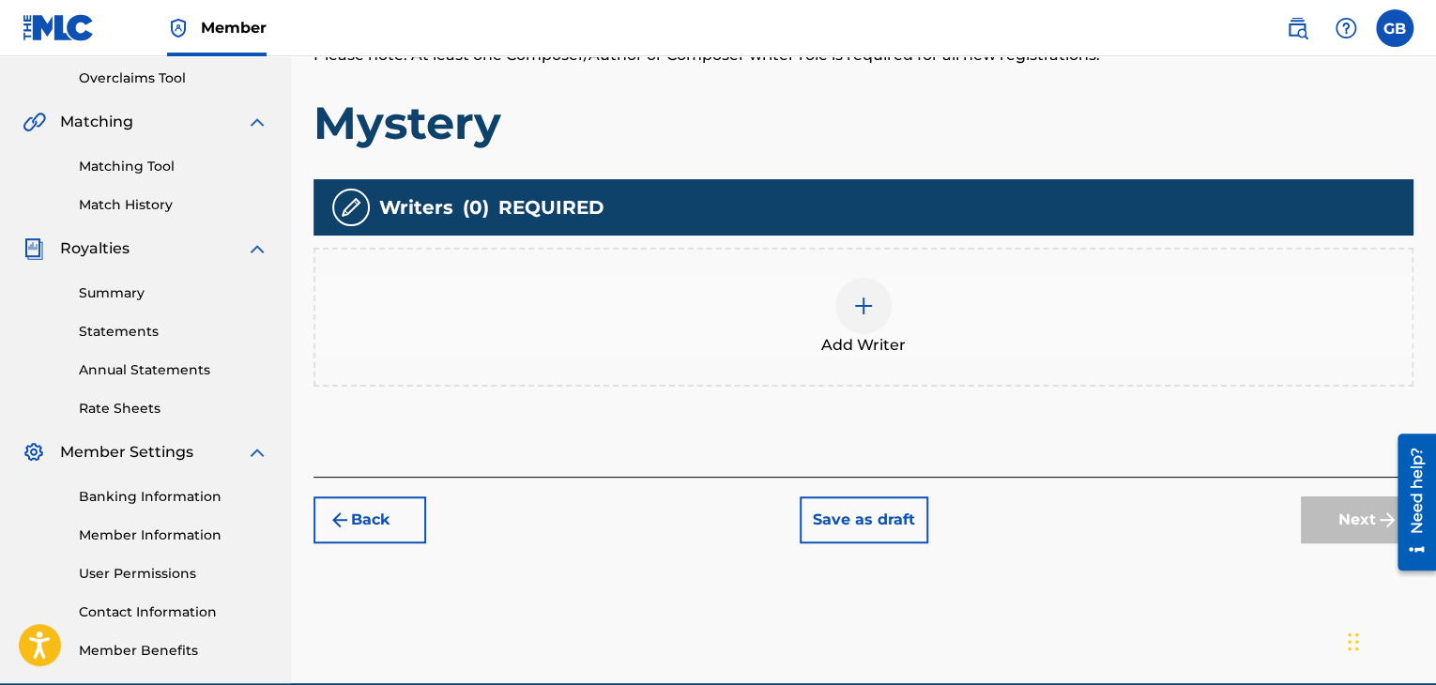
scroll to position [406, 0]
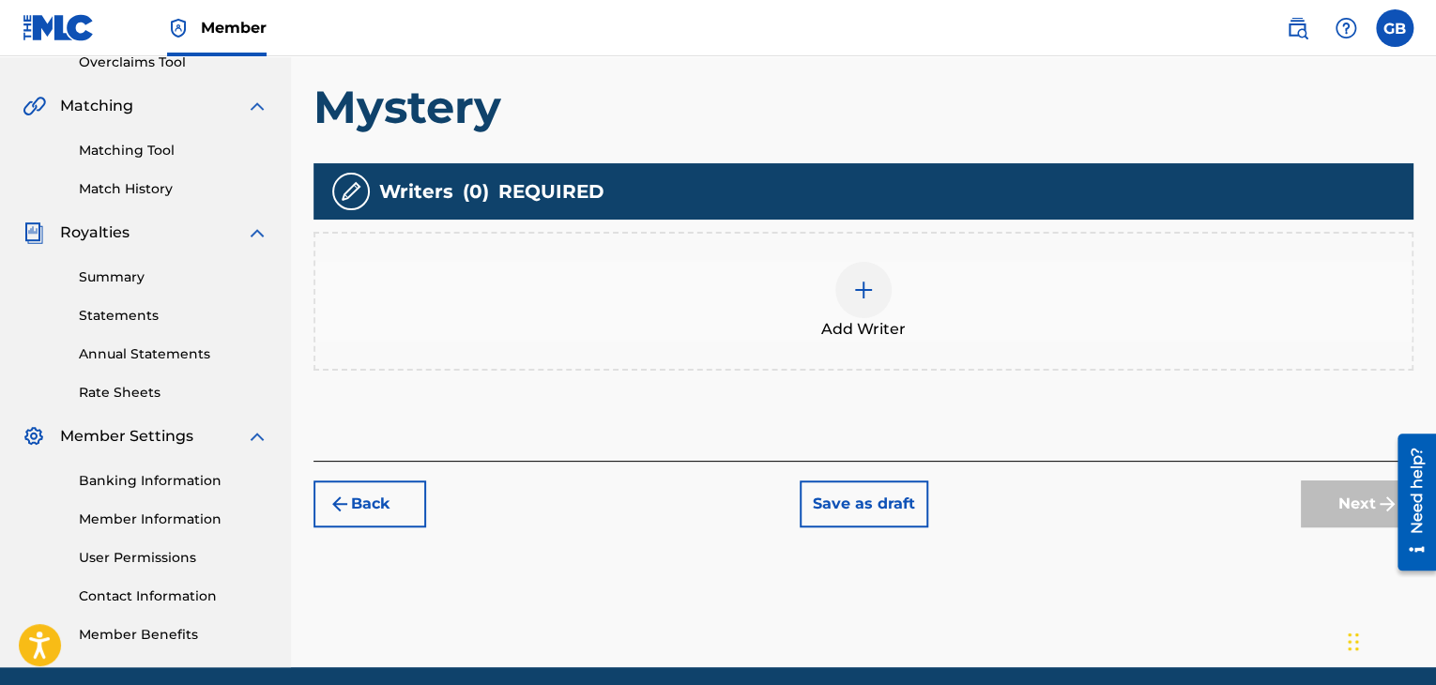
click at [863, 296] on img at bounding box center [863, 290] width 23 height 23
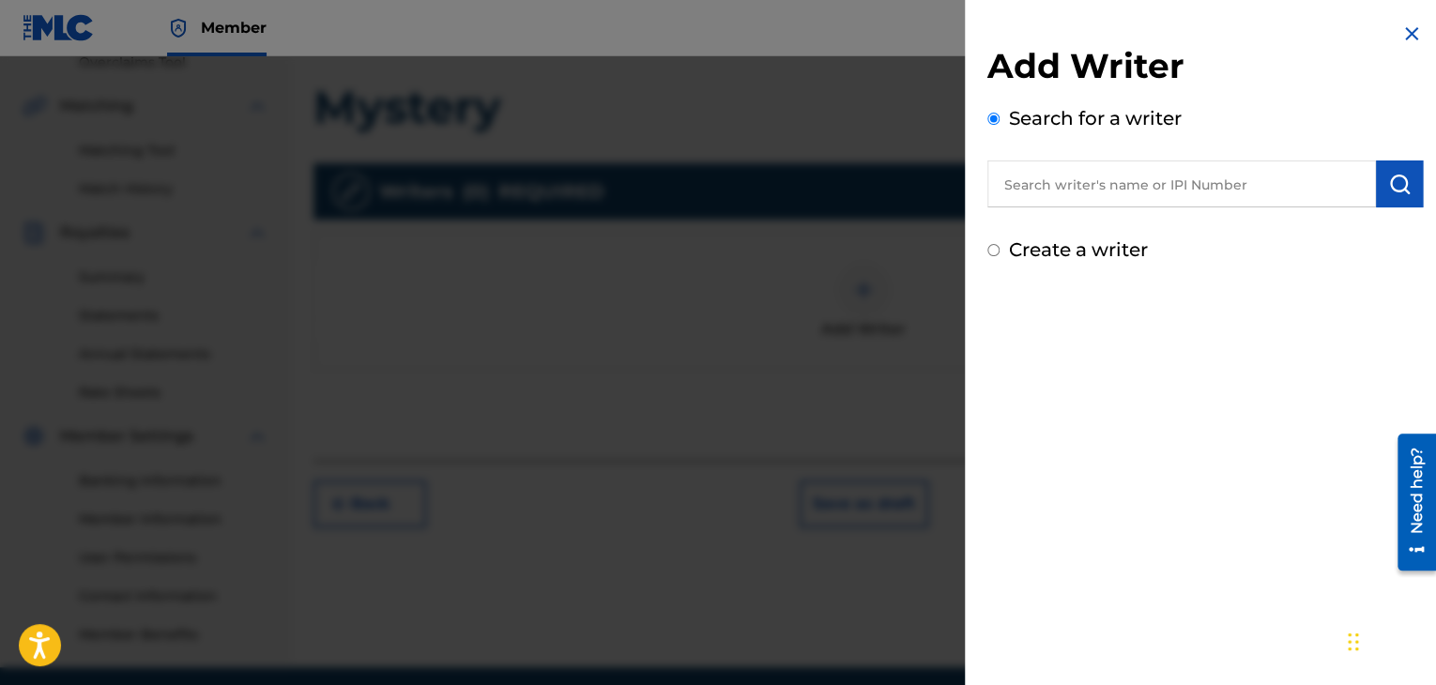
click at [1079, 187] on input "text" at bounding box center [1181, 183] width 389 height 47
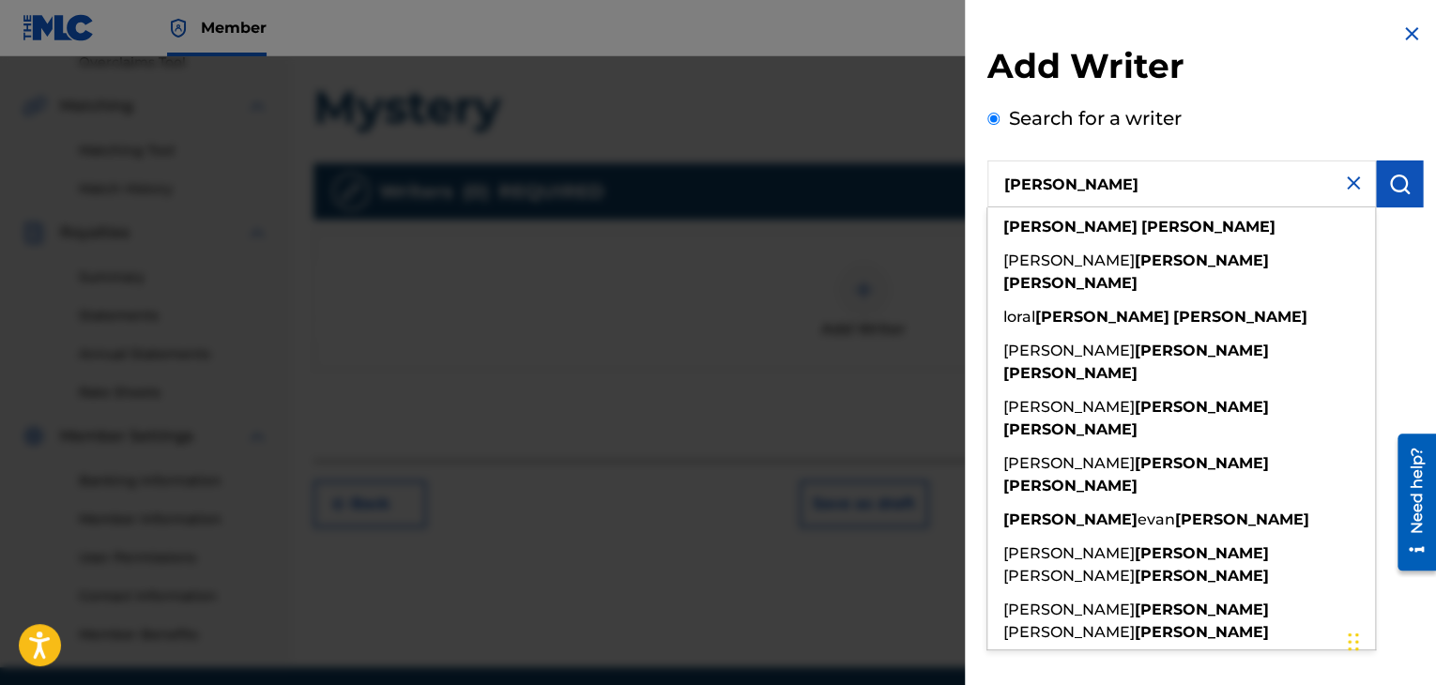
type input "[PERSON_NAME]"
click at [1406, 185] on button "submit" at bounding box center [1399, 183] width 47 height 47
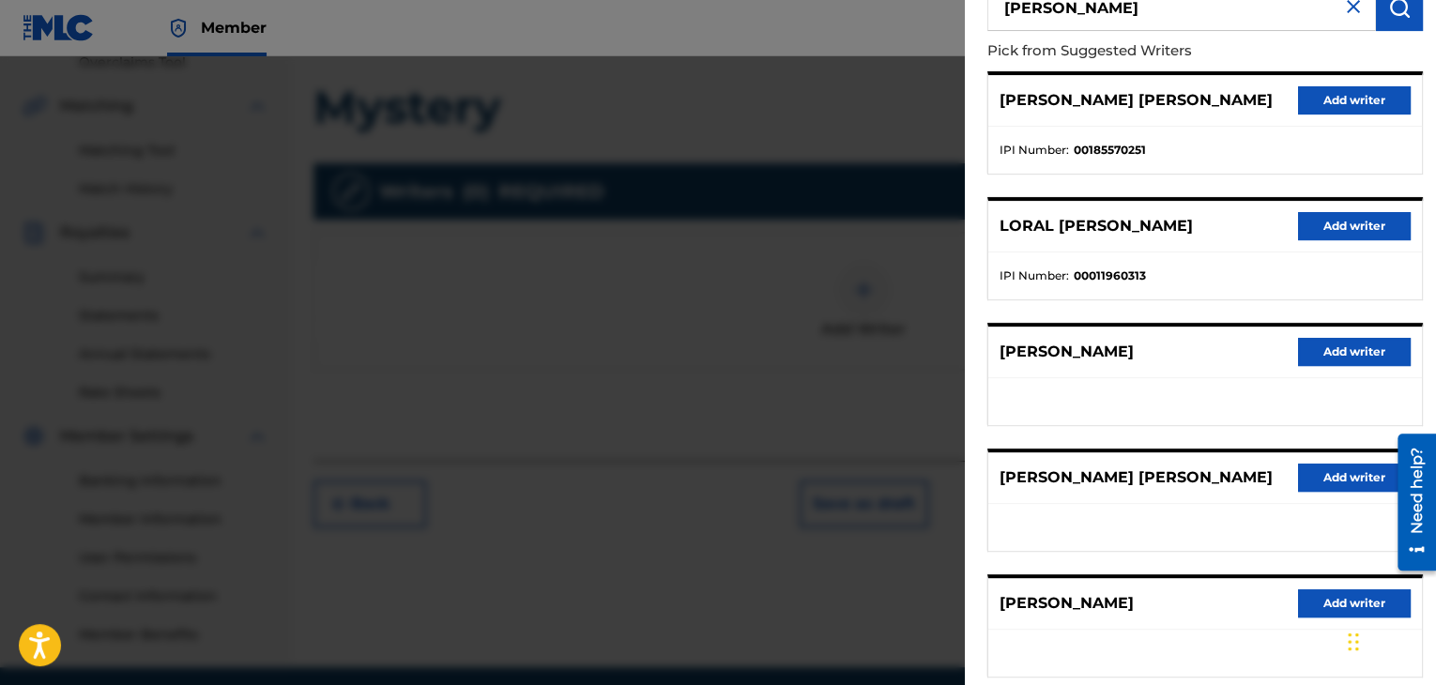
scroll to position [0, 0]
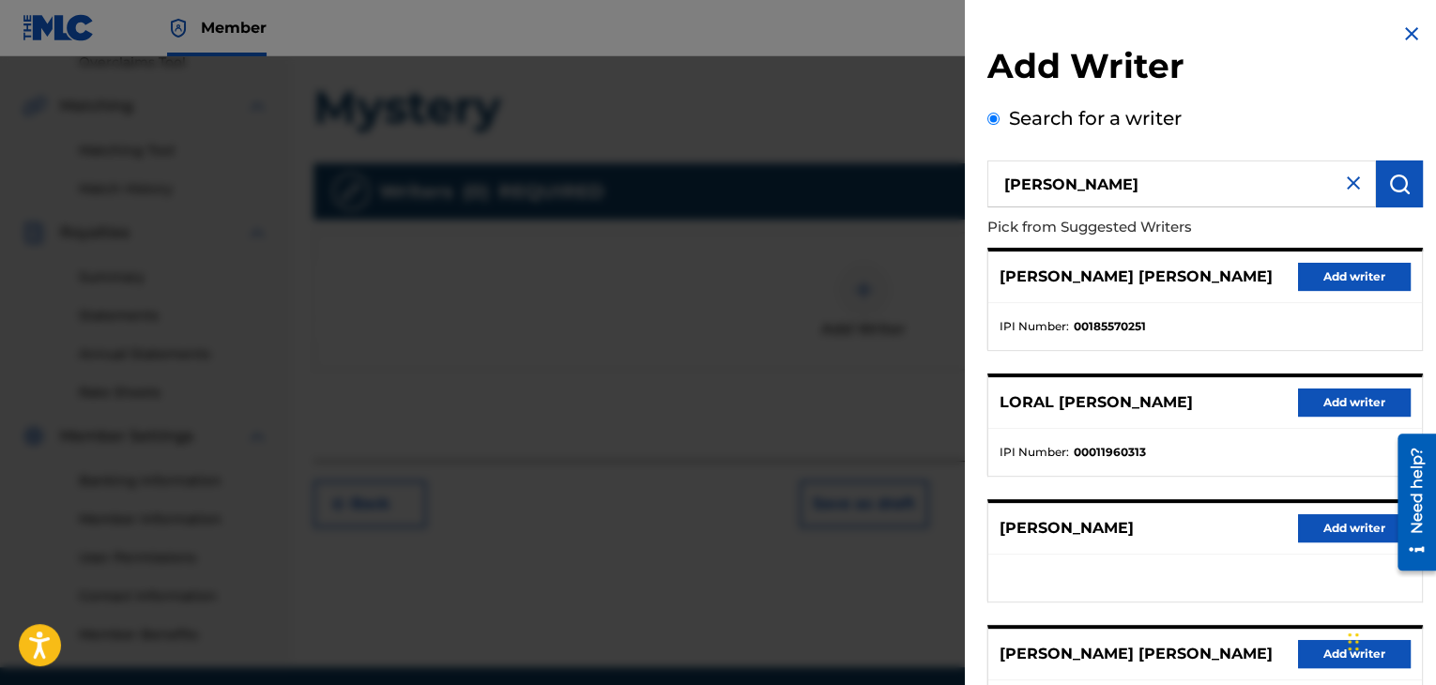
click at [1344, 179] on img at bounding box center [1353, 183] width 23 height 23
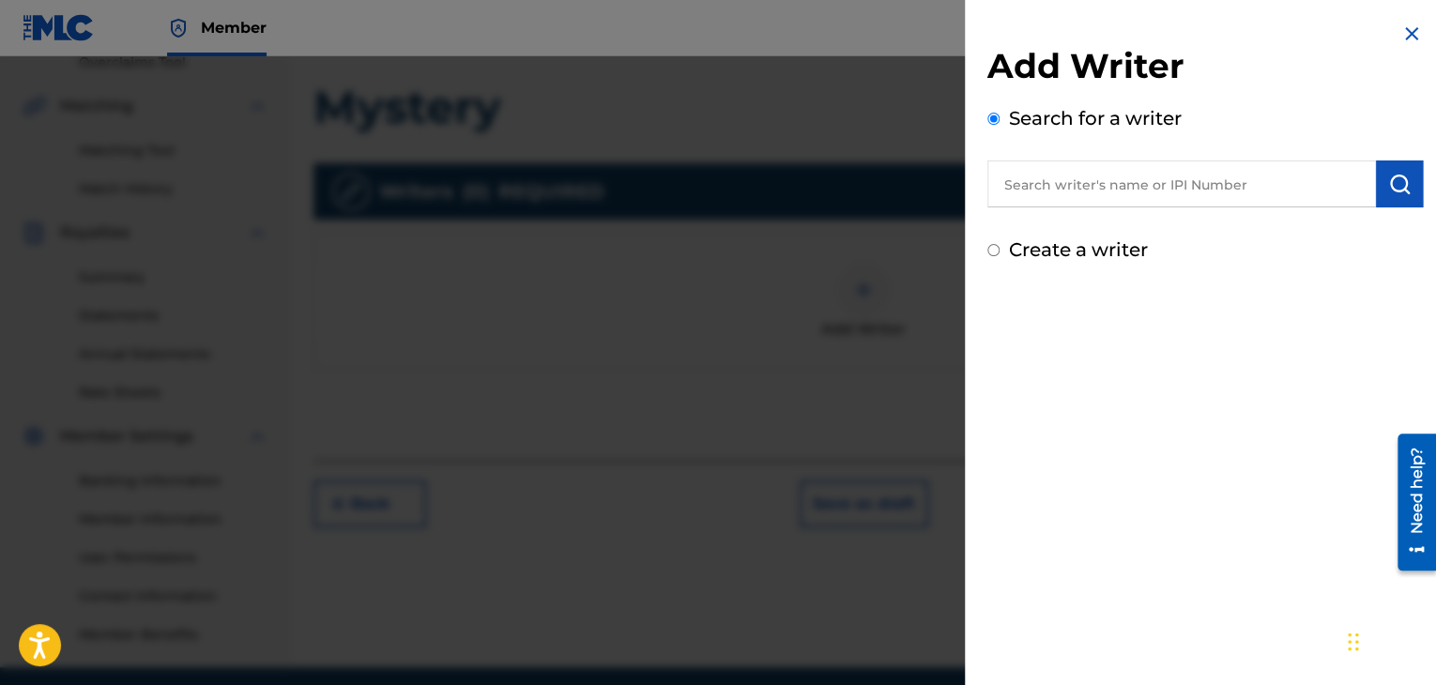
click at [1401, 42] on img at bounding box center [1411, 34] width 23 height 23
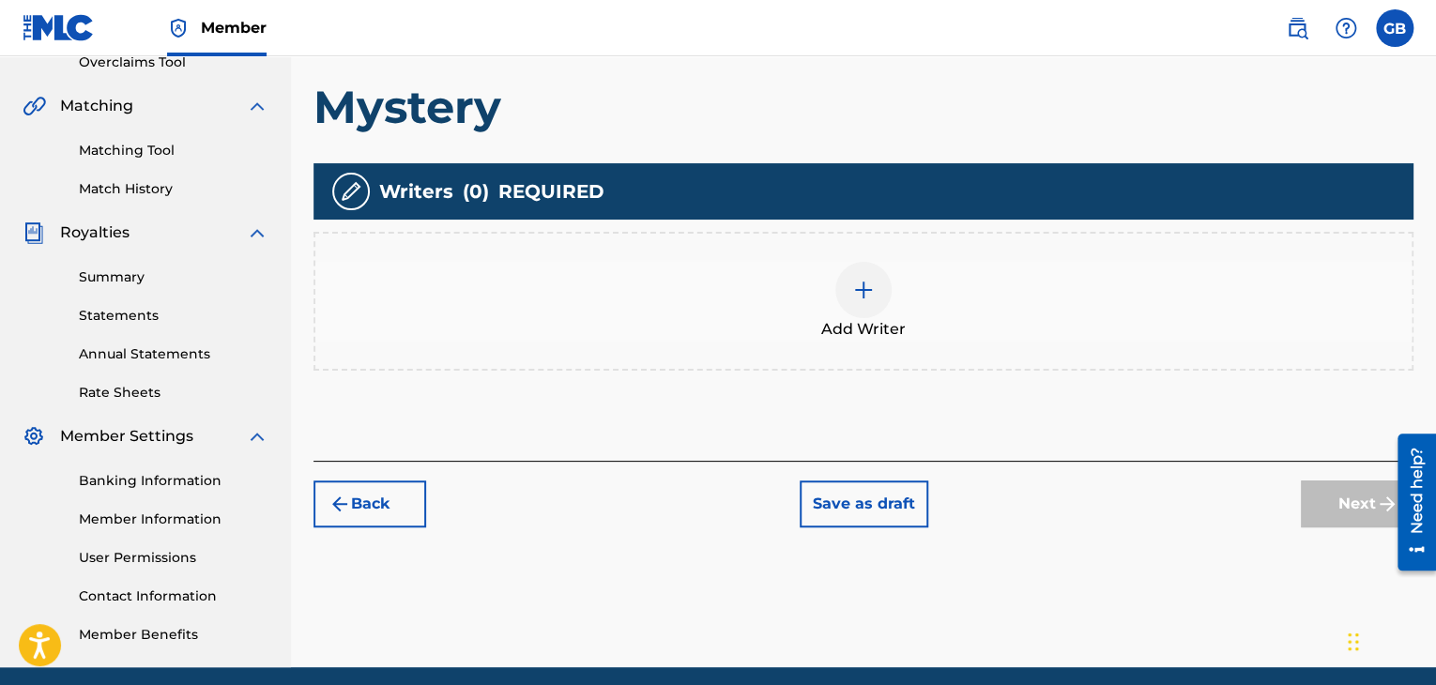
click at [860, 504] on button "Save as draft" at bounding box center [864, 504] width 129 height 47
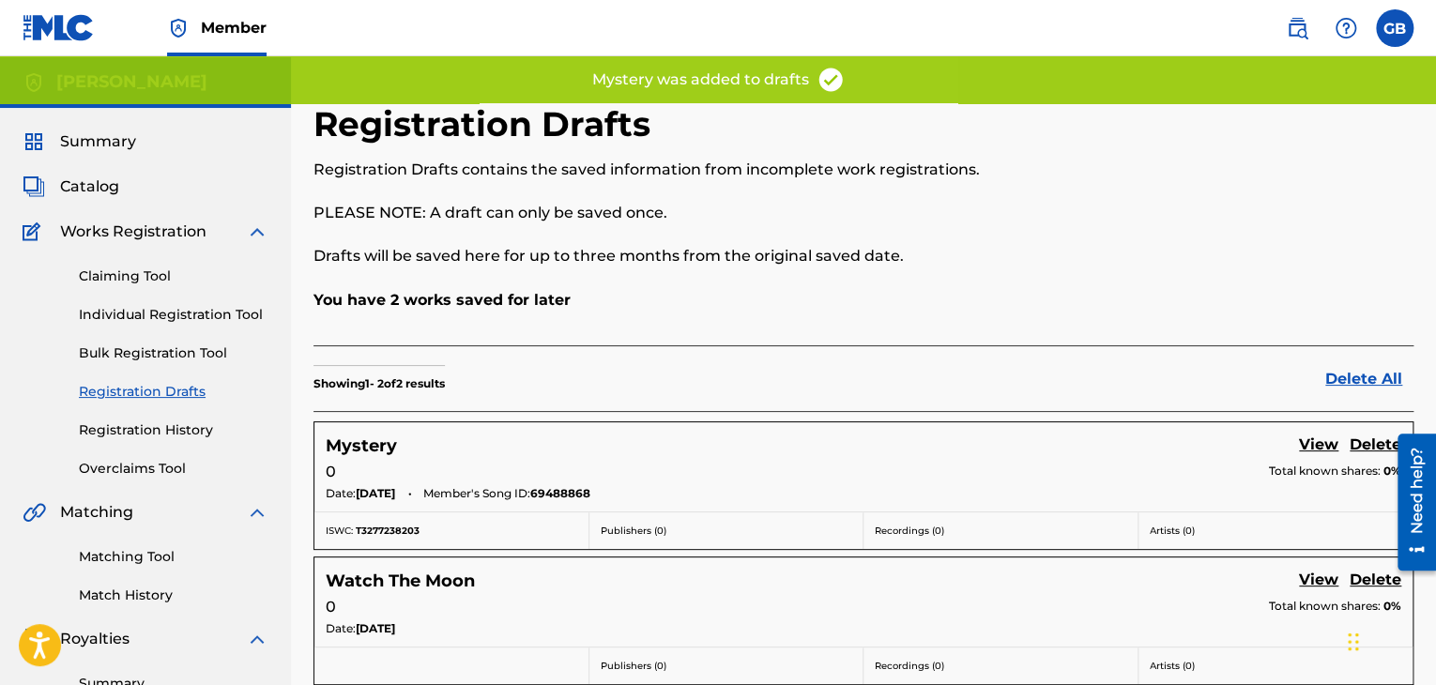
click at [1400, 31] on label at bounding box center [1395, 28] width 38 height 38
click at [1395, 28] on input "GB [PERSON_NAME] [PERSON_NAME][EMAIL_ADDRESS][DOMAIN_NAME] Notification Prefere…" at bounding box center [1395, 28] width 0 height 0
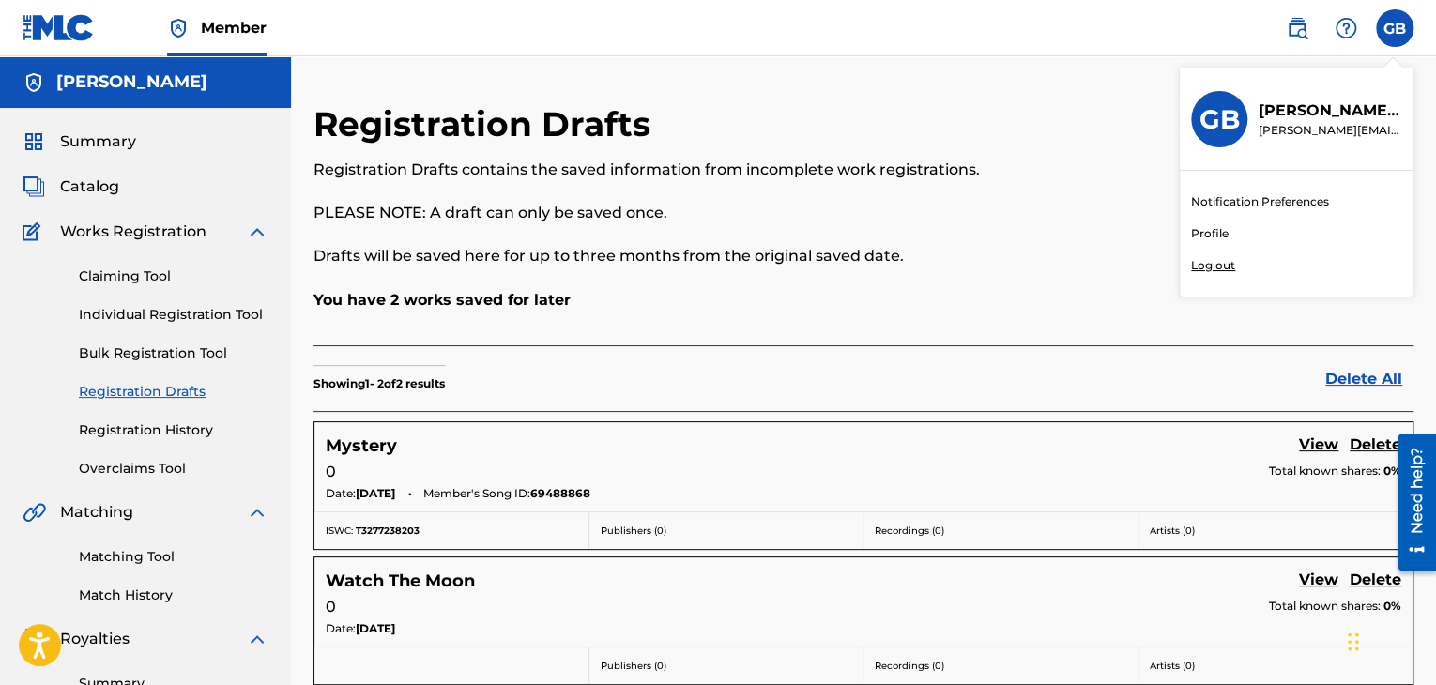
click at [1203, 233] on link "Profile" at bounding box center [1210, 233] width 38 height 17
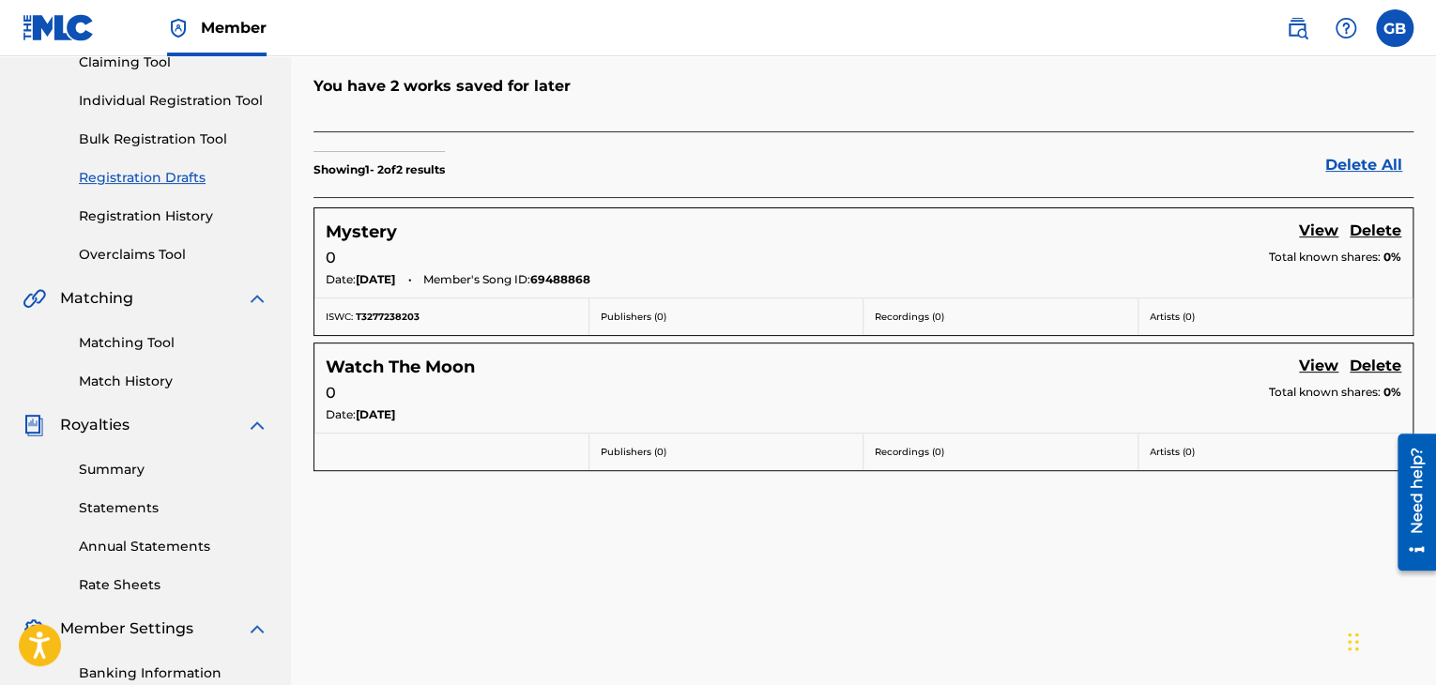
scroll to position [222, 0]
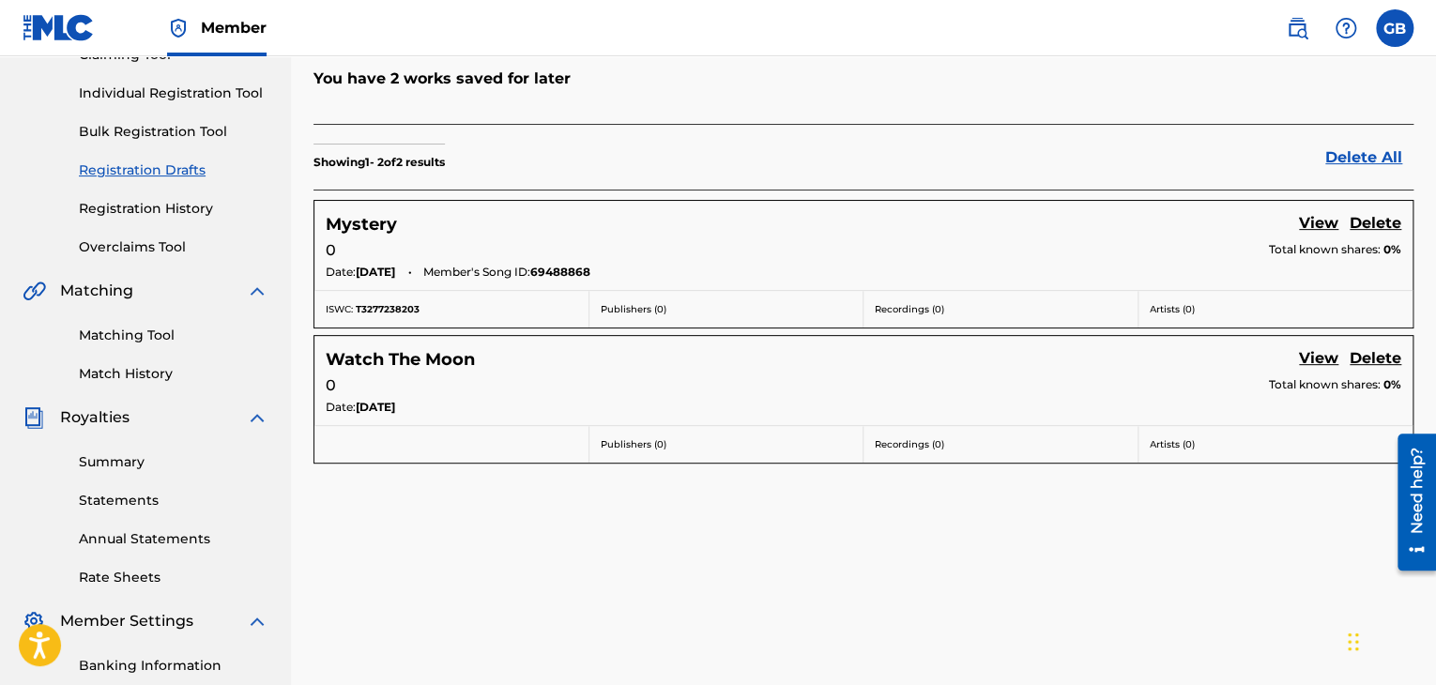
click at [1308, 227] on link "View" at bounding box center [1318, 224] width 39 height 25
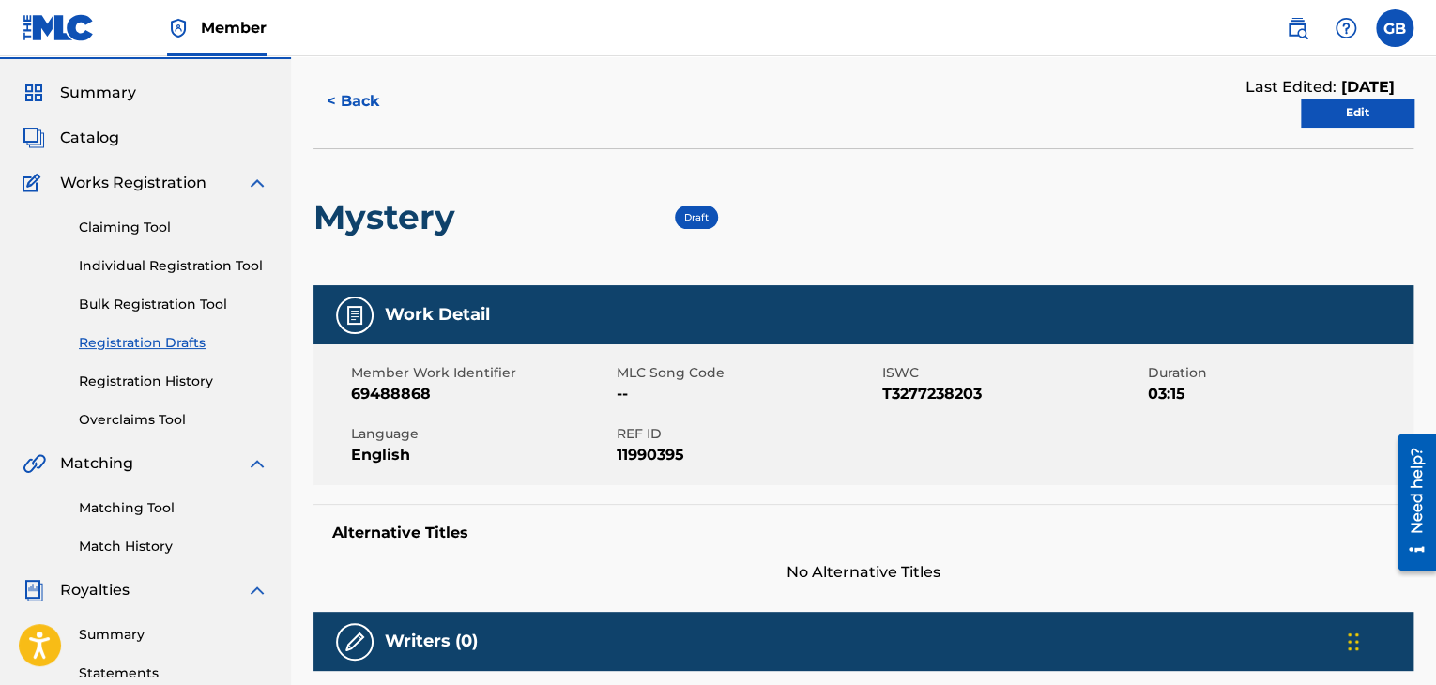
scroll to position [49, 0]
click at [1318, 115] on link "Edit" at bounding box center [1357, 113] width 113 height 28
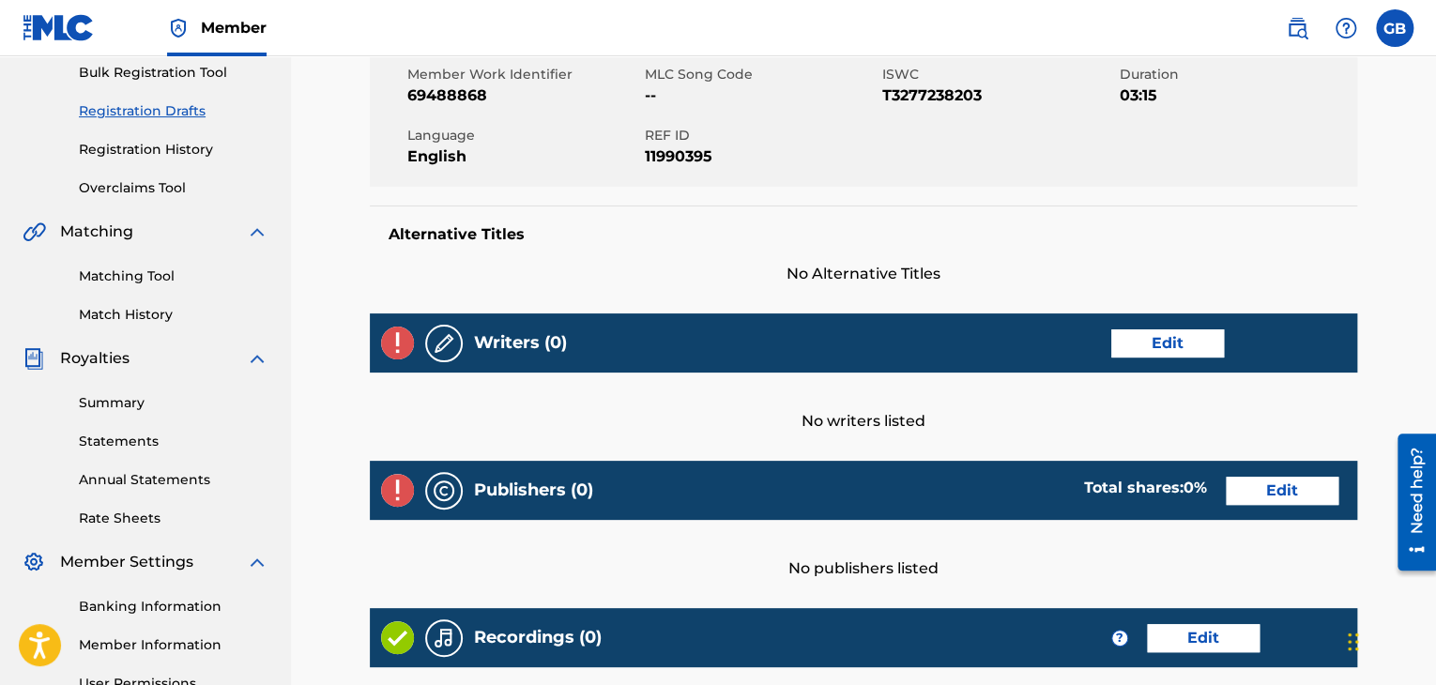
scroll to position [292, 0]
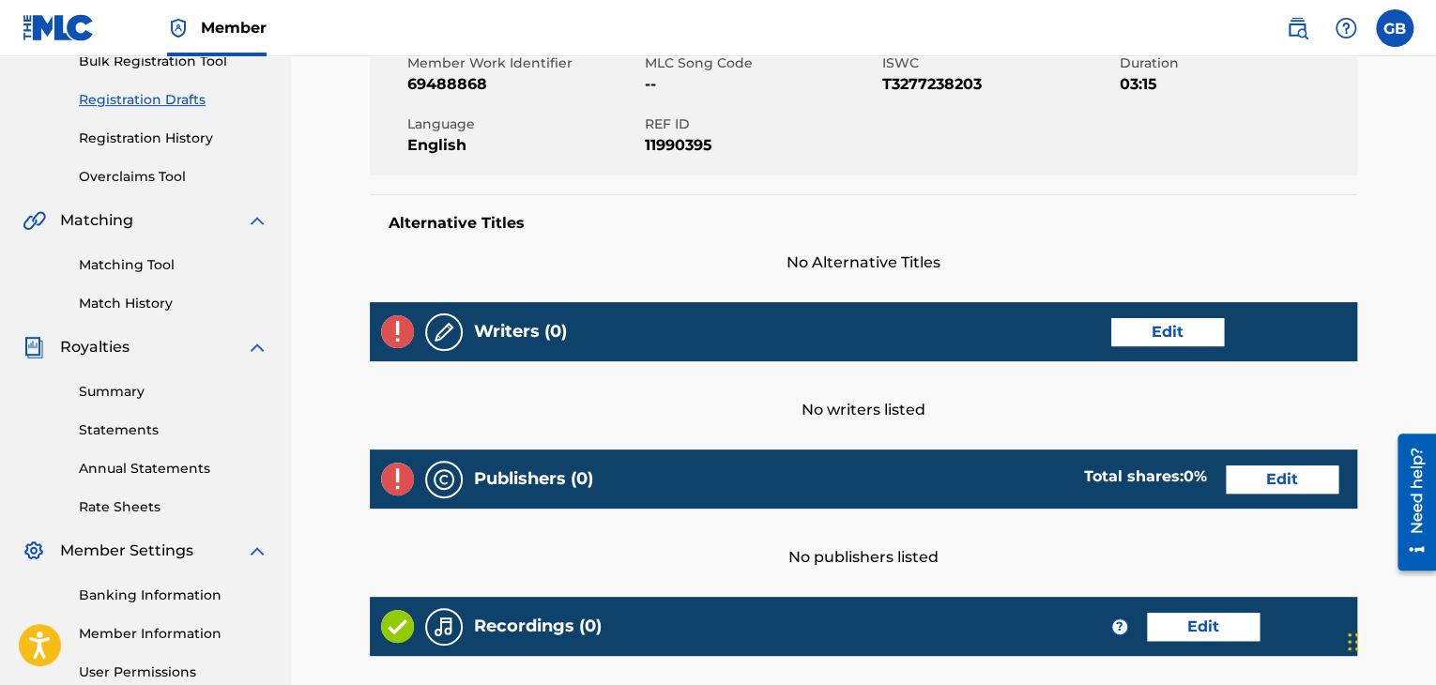
click at [1160, 331] on link "Edit" at bounding box center [1167, 332] width 113 height 28
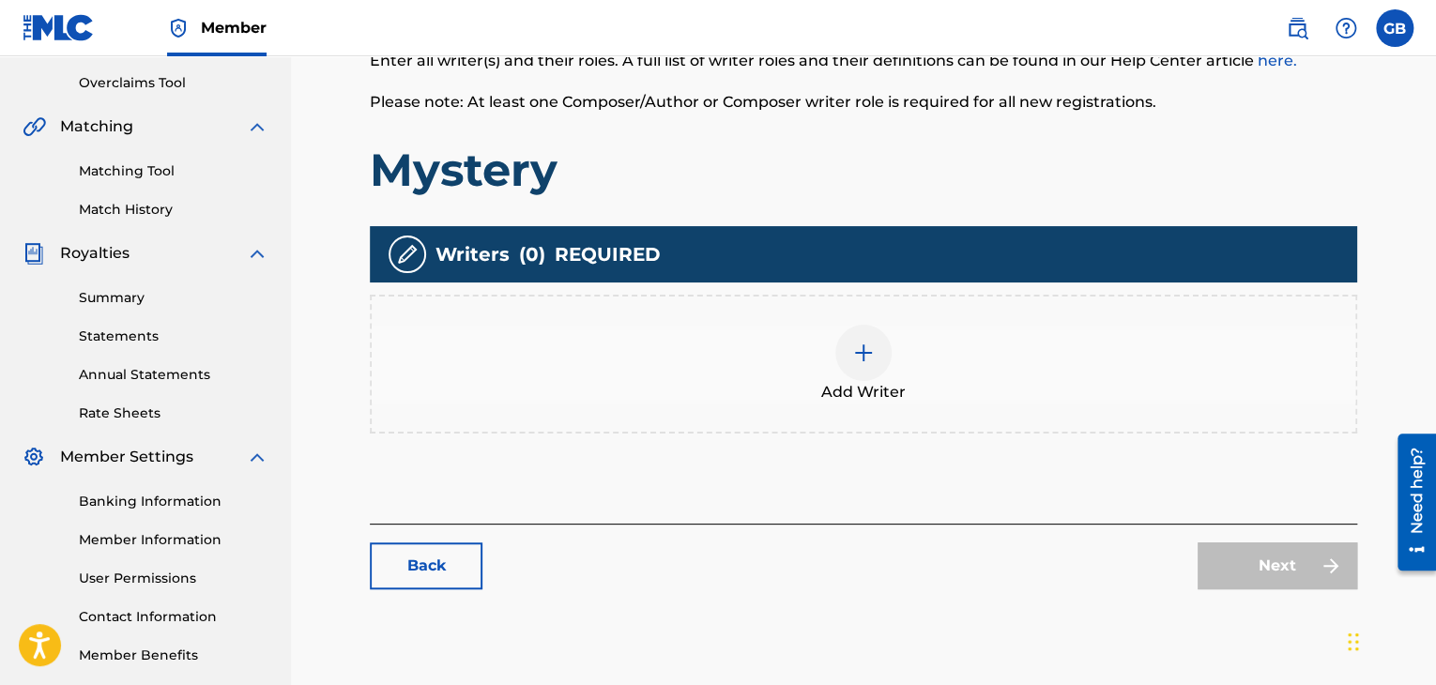
scroll to position [387, 0]
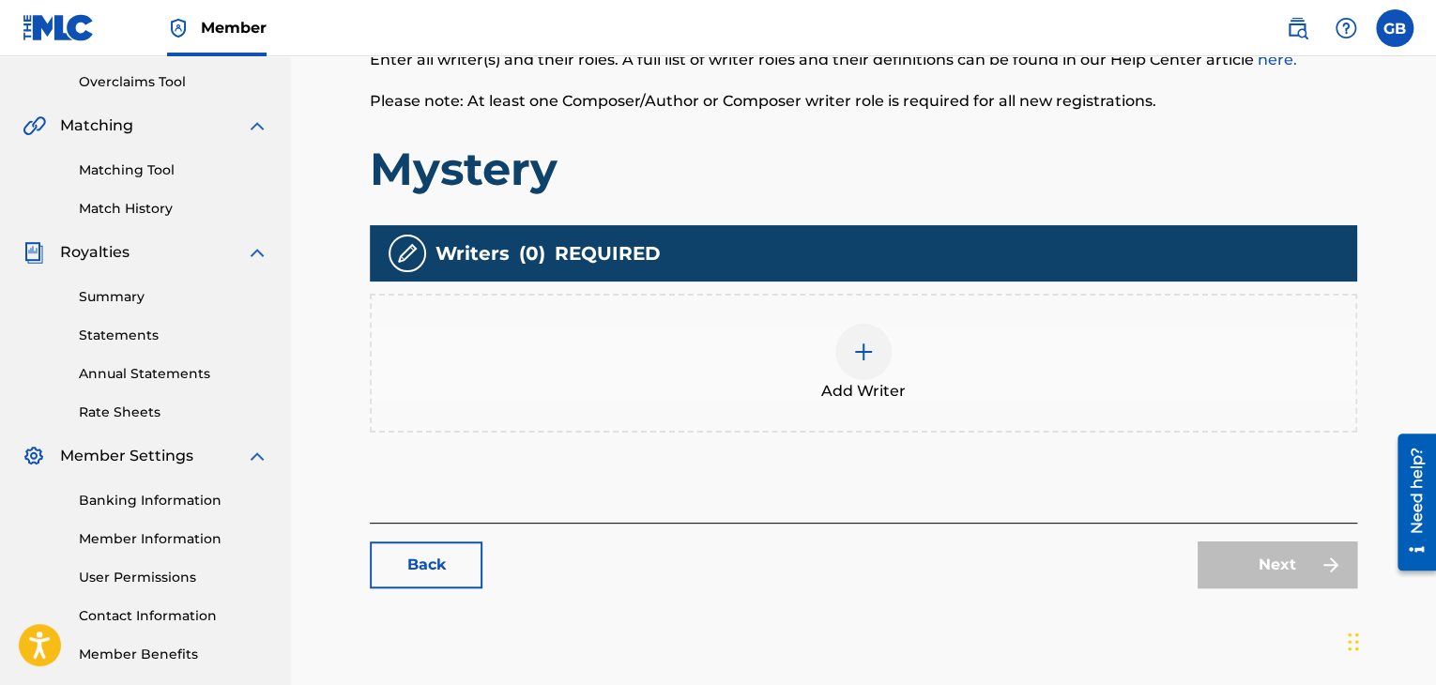
click at [860, 368] on div at bounding box center [863, 352] width 56 height 56
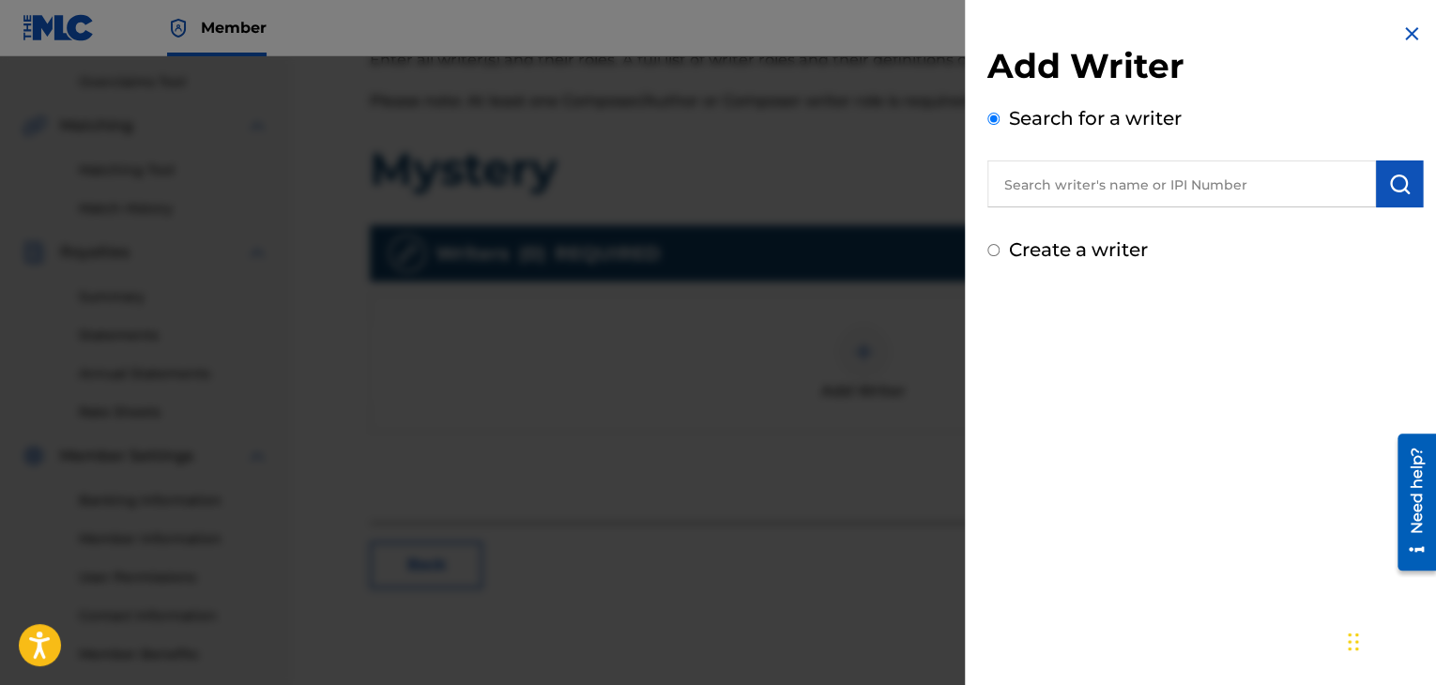
click at [1067, 174] on input "text" at bounding box center [1181, 183] width 389 height 47
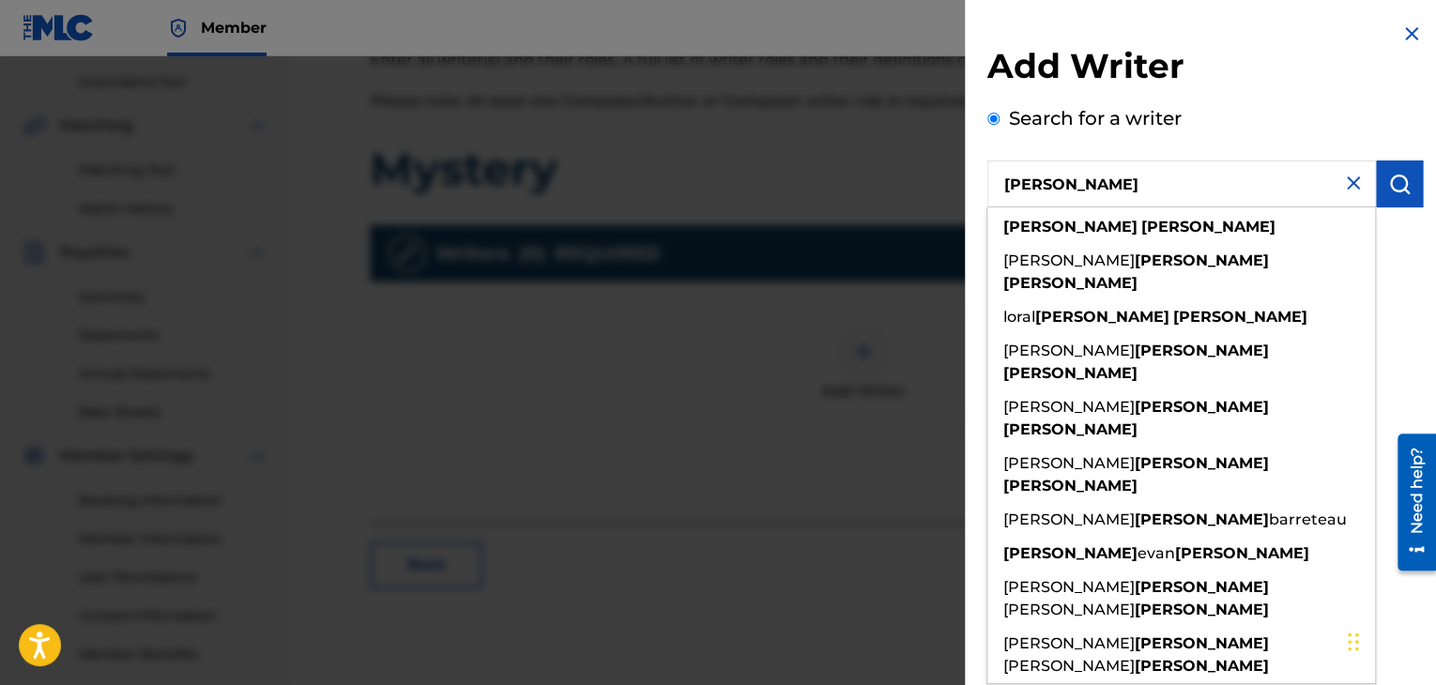
type input "george barrett"
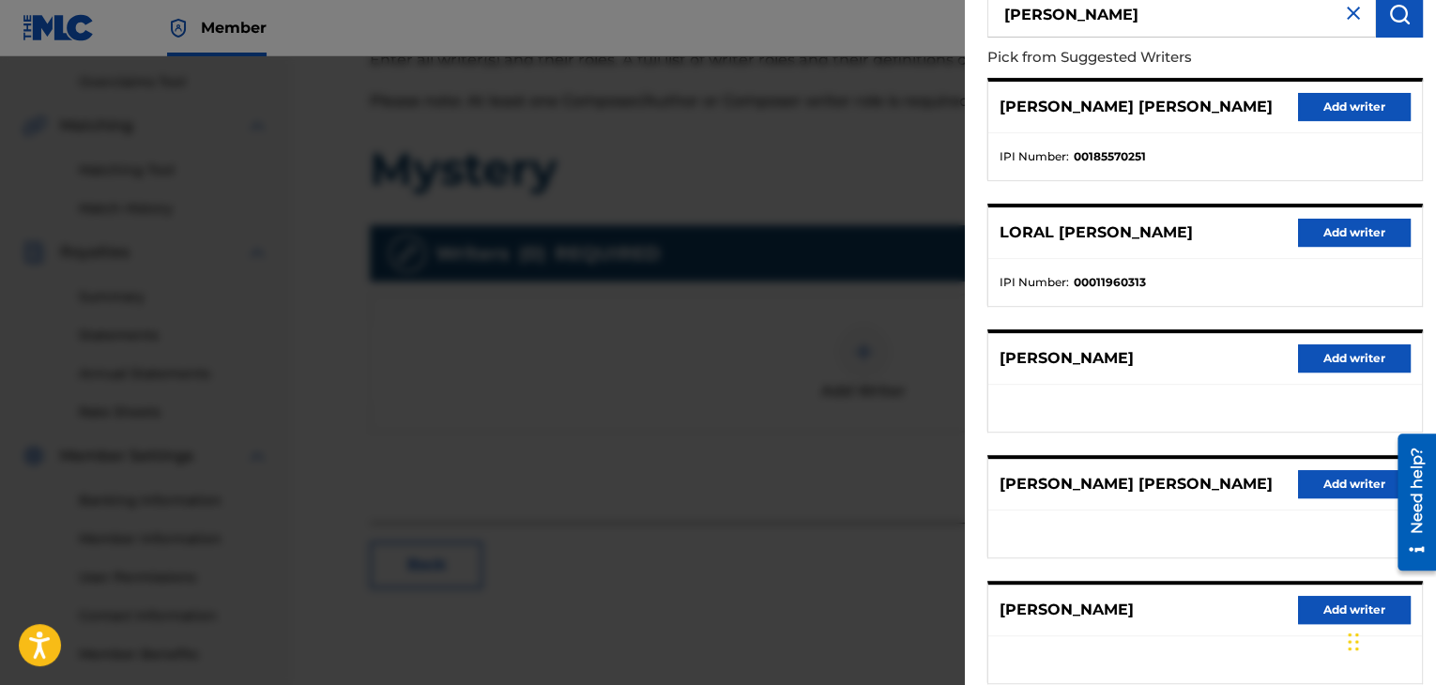
scroll to position [285, 0]
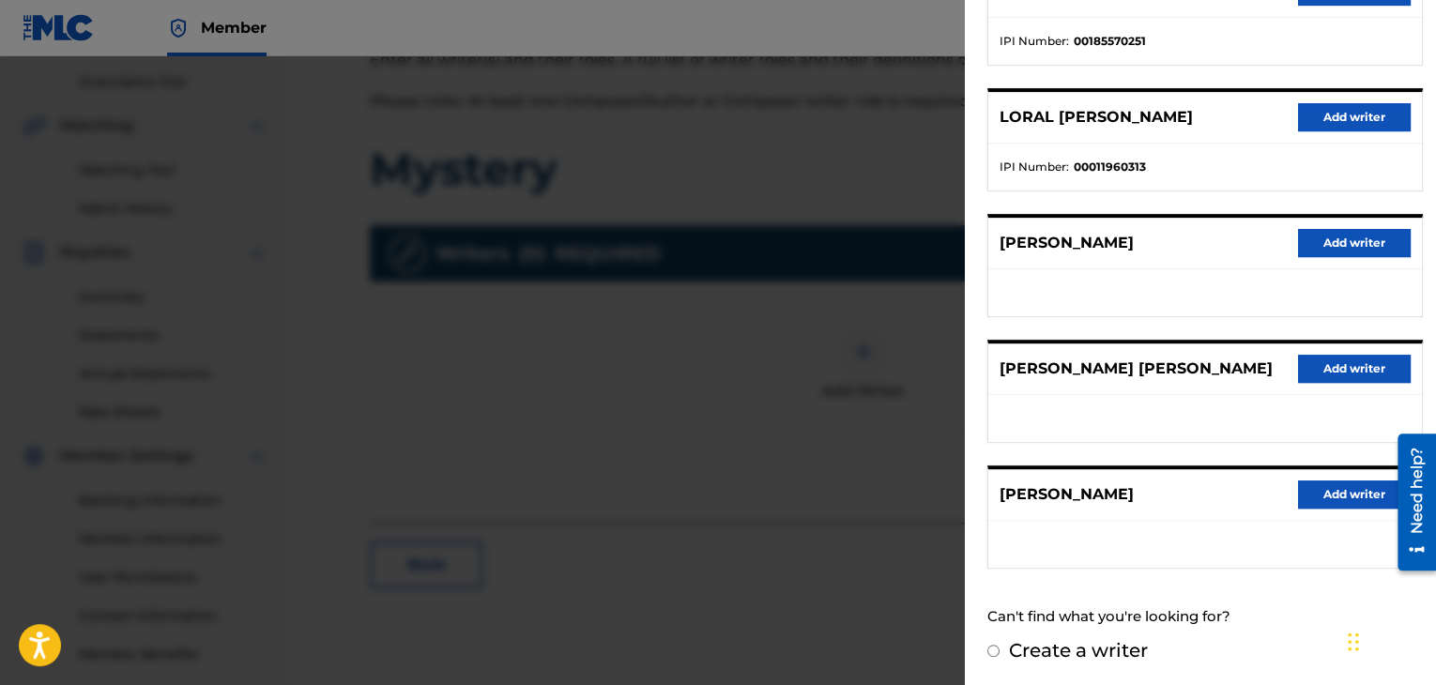
click at [993, 650] on input "Create a writer" at bounding box center [993, 651] width 12 height 12
radio input "false"
radio input "true"
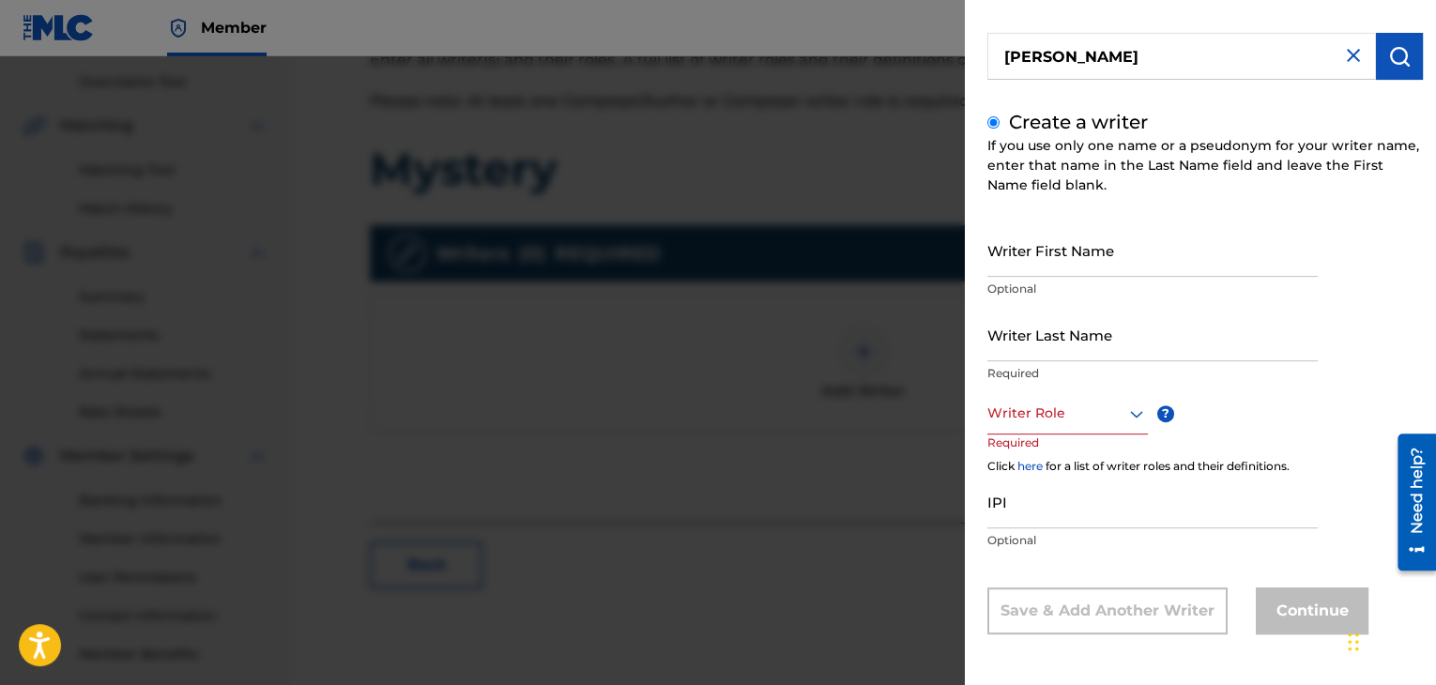
scroll to position [128, 0]
click at [1067, 266] on input "Writer First Name" at bounding box center [1152, 249] width 330 height 53
type input "[PERSON_NAME]"
click at [1055, 350] on input "Writer Last Name" at bounding box center [1152, 334] width 330 height 53
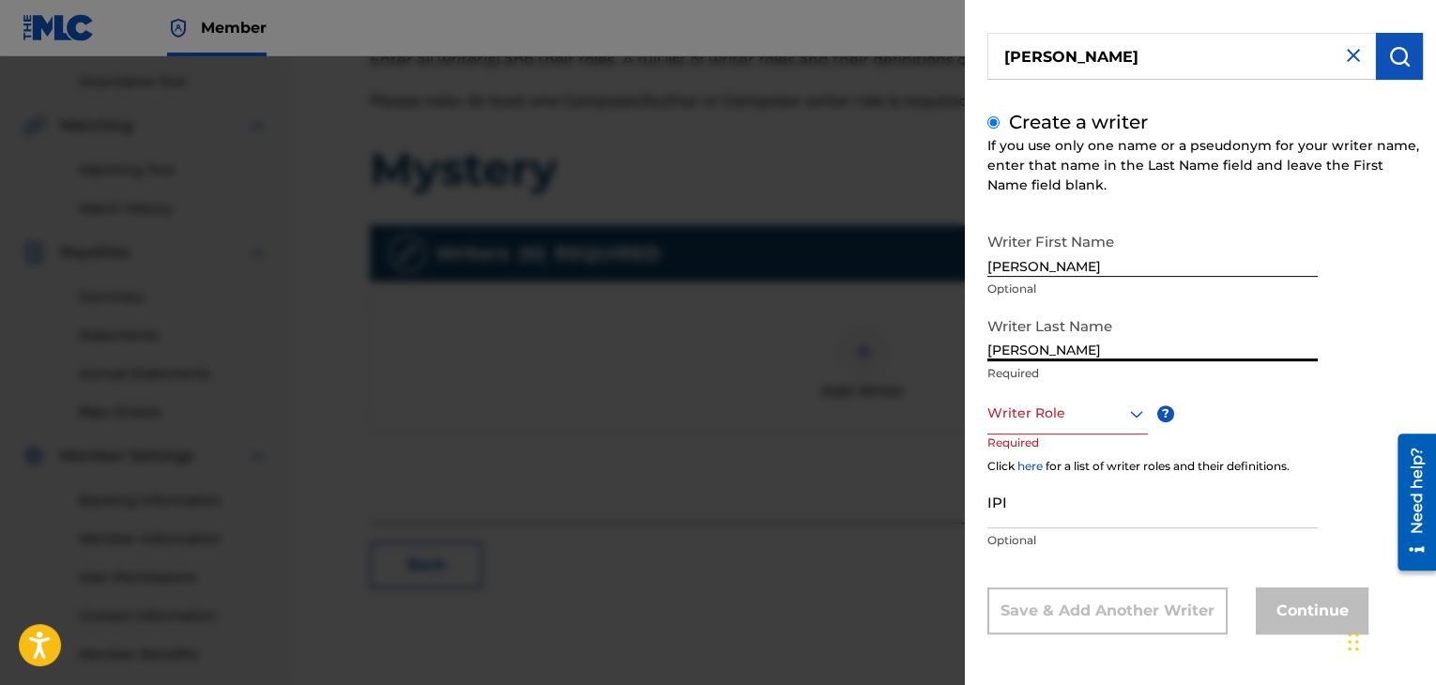
type input "[PERSON_NAME]"
click at [1084, 423] on div at bounding box center [1067, 413] width 160 height 23
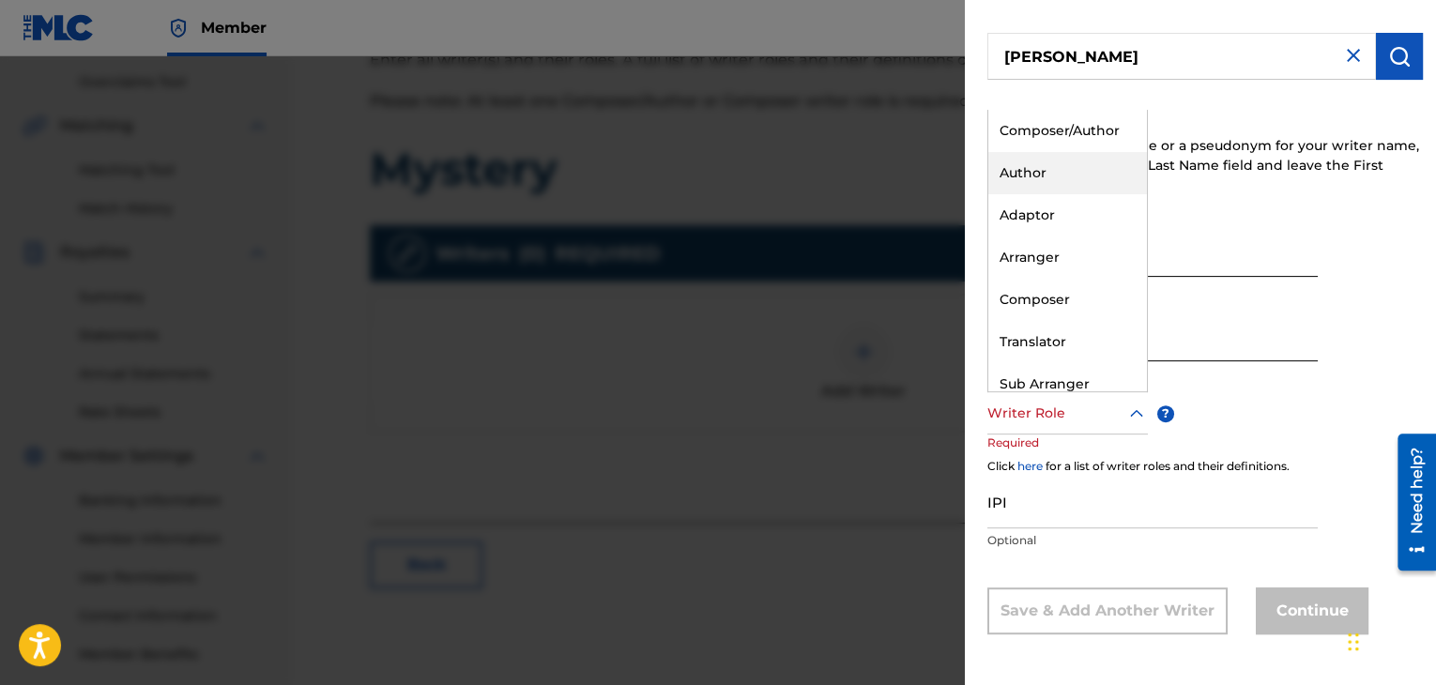
click at [1047, 173] on div "Author" at bounding box center [1067, 173] width 159 height 42
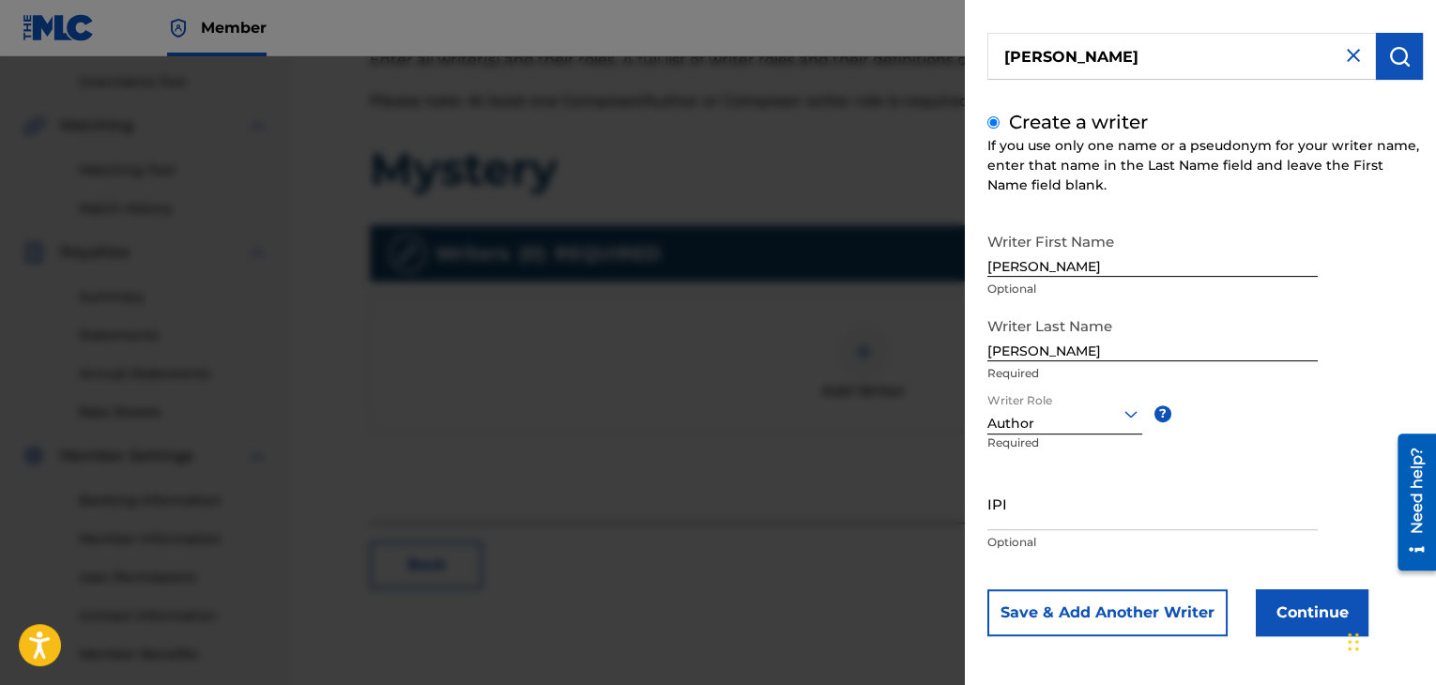
scroll to position [130, 0]
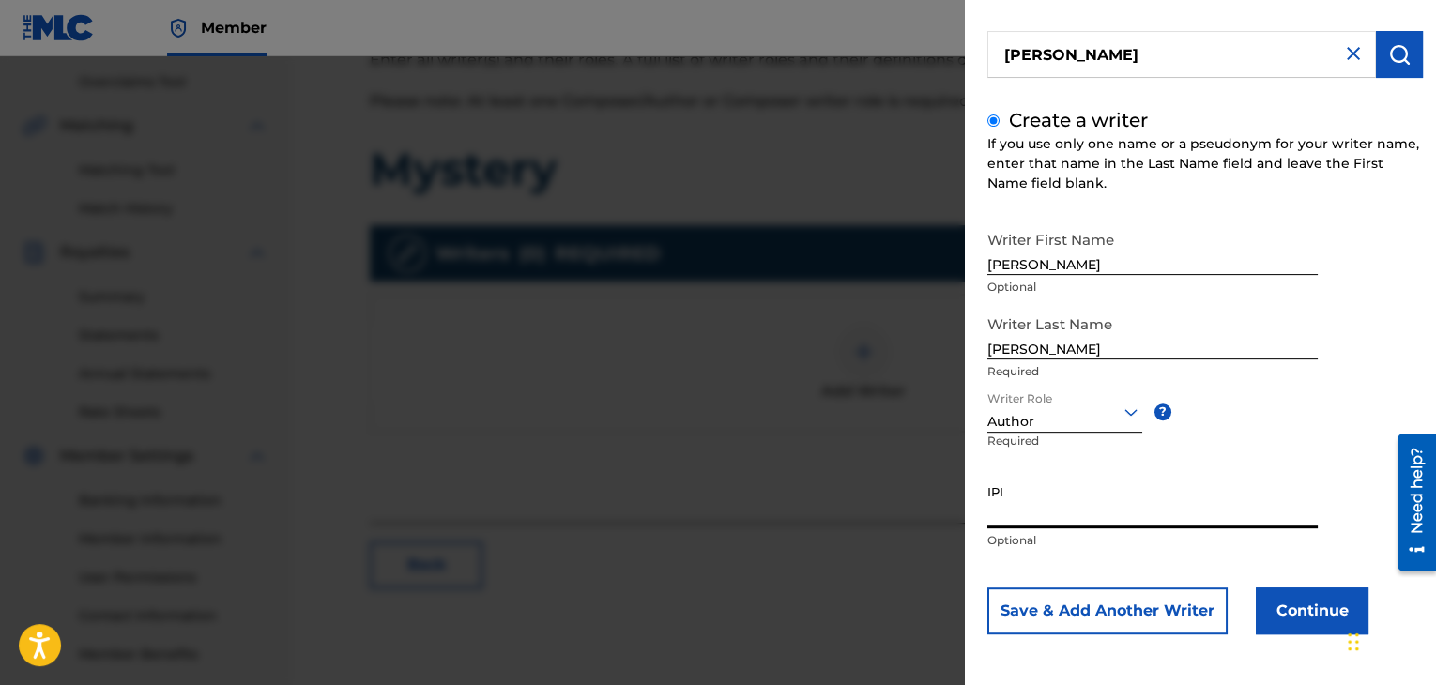
click at [1019, 509] on input "IPI" at bounding box center [1152, 501] width 330 height 53
paste input "01152228390"
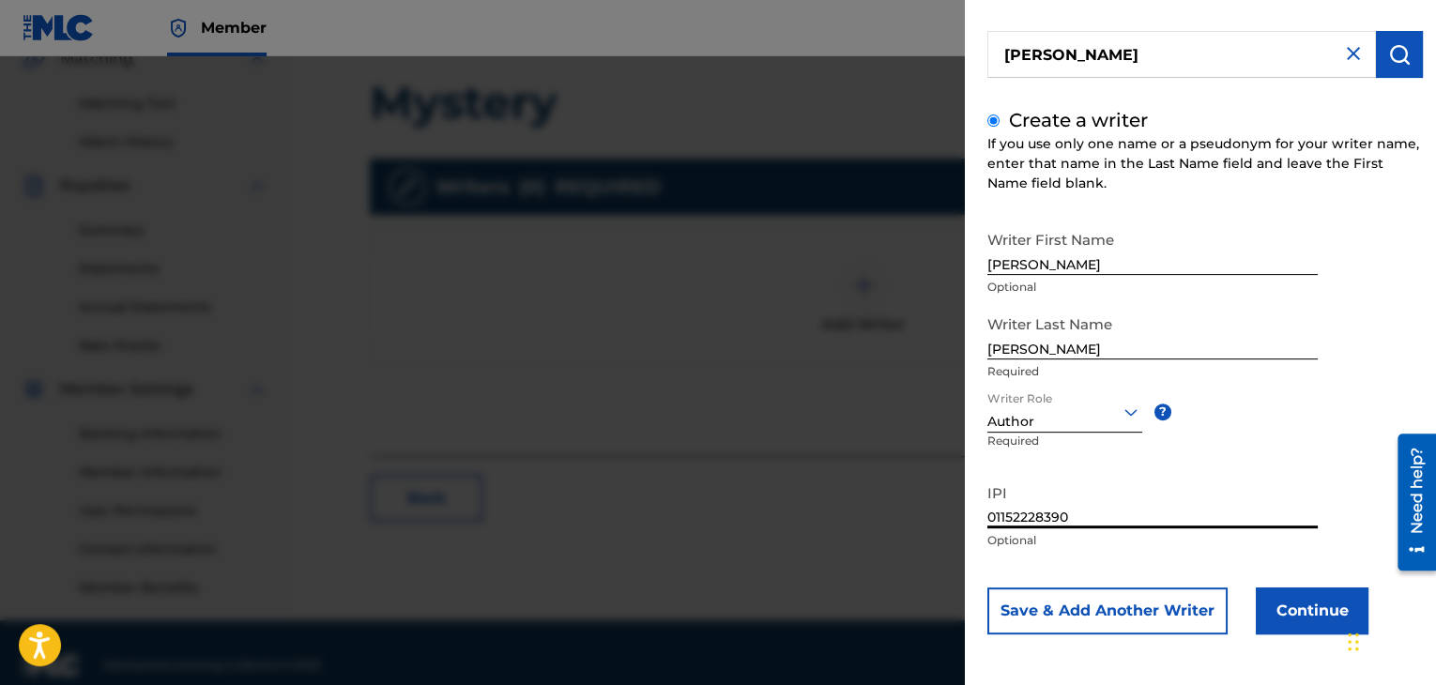
scroll to position [454, 0]
type input "01152228390"
click at [1289, 614] on button "Continue" at bounding box center [1312, 611] width 113 height 47
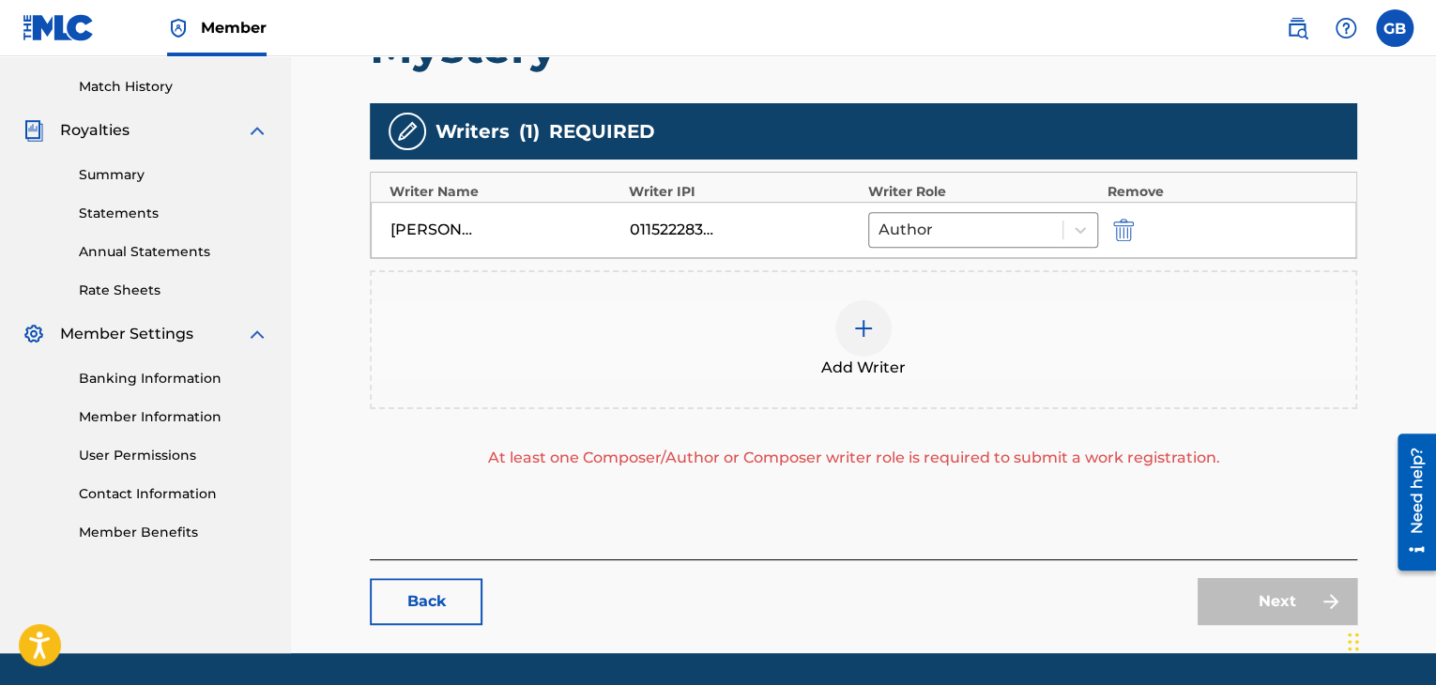
scroll to position [512, 0]
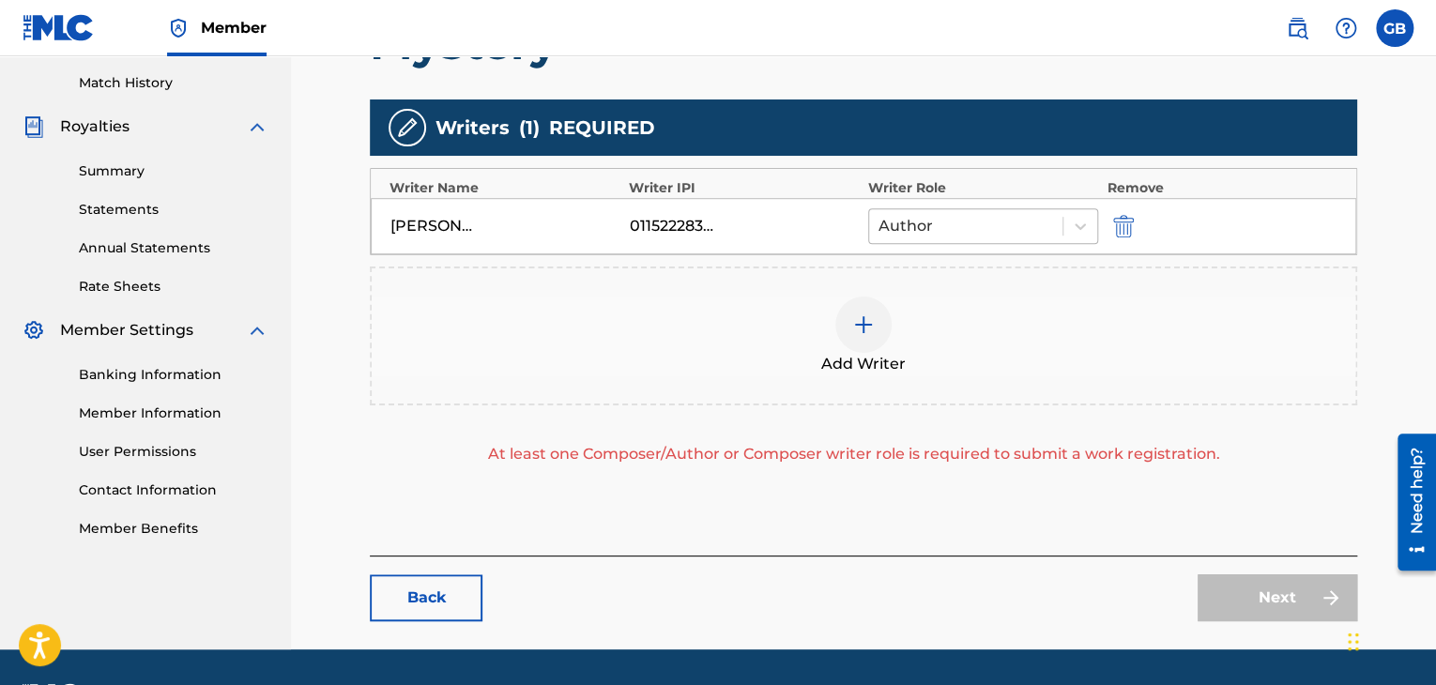
click at [939, 226] on div at bounding box center [966, 226] width 175 height 26
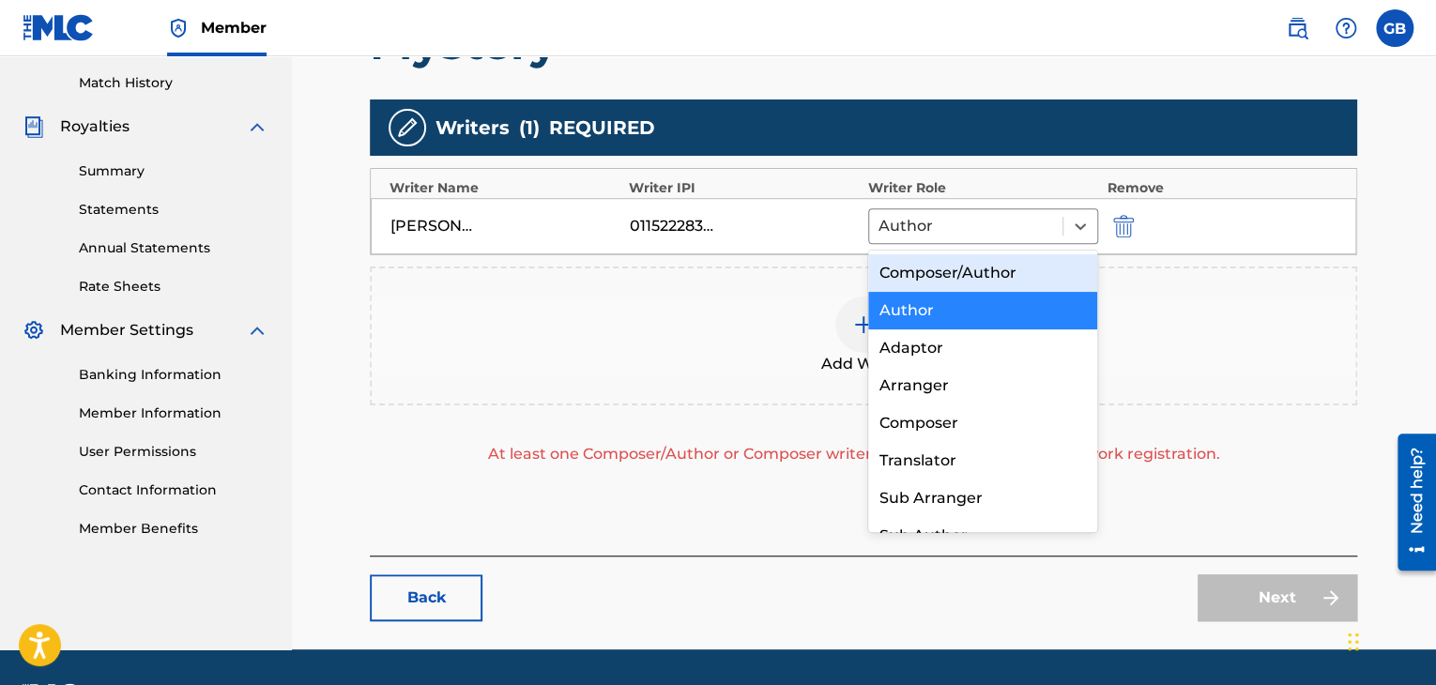
click at [944, 271] on div "Composer/Author" at bounding box center [983, 273] width 230 height 38
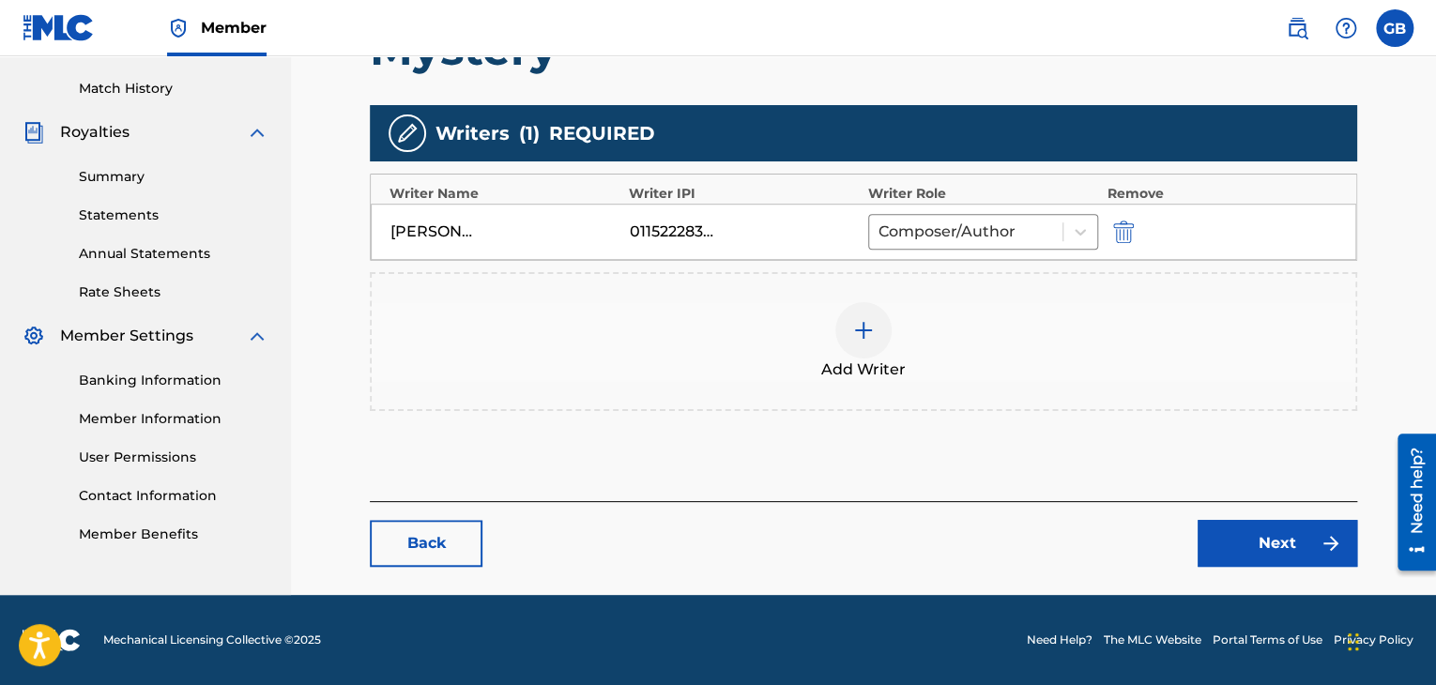
scroll to position [506, 0]
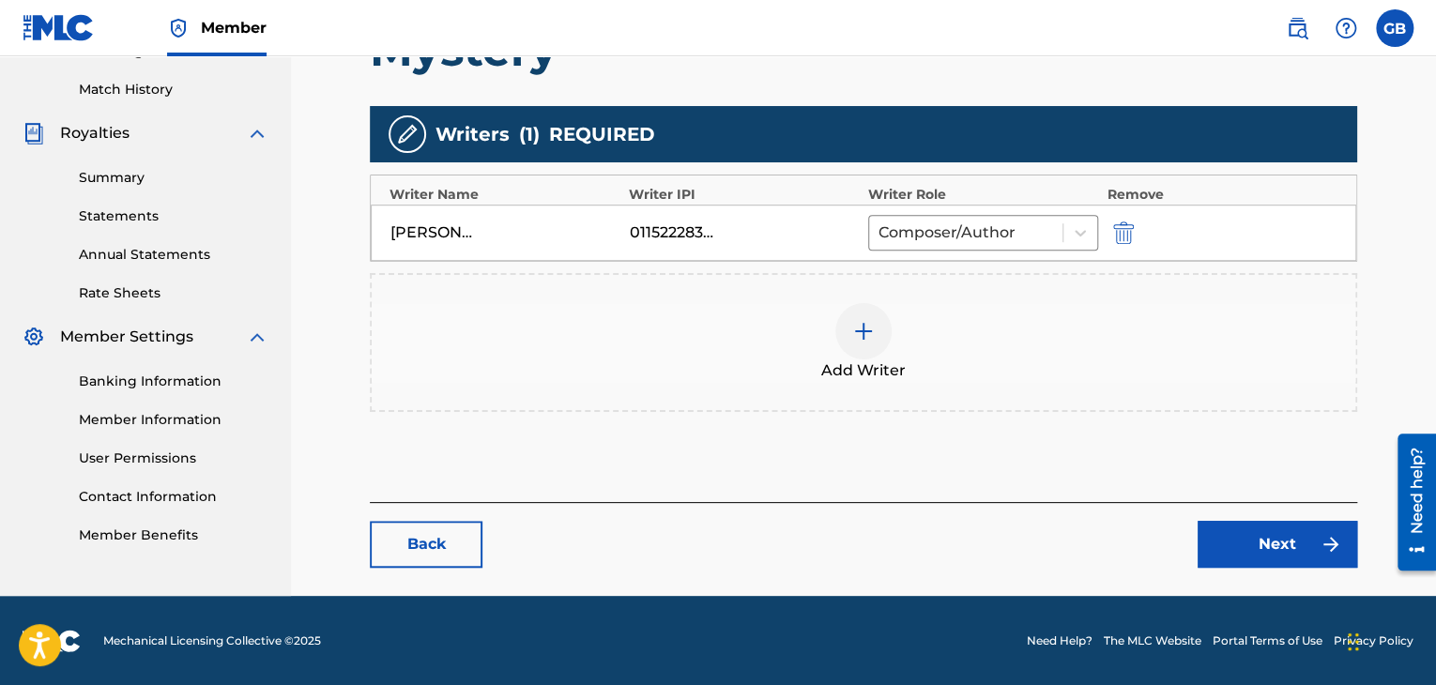
click at [1267, 555] on link "Next" at bounding box center [1278, 544] width 160 height 47
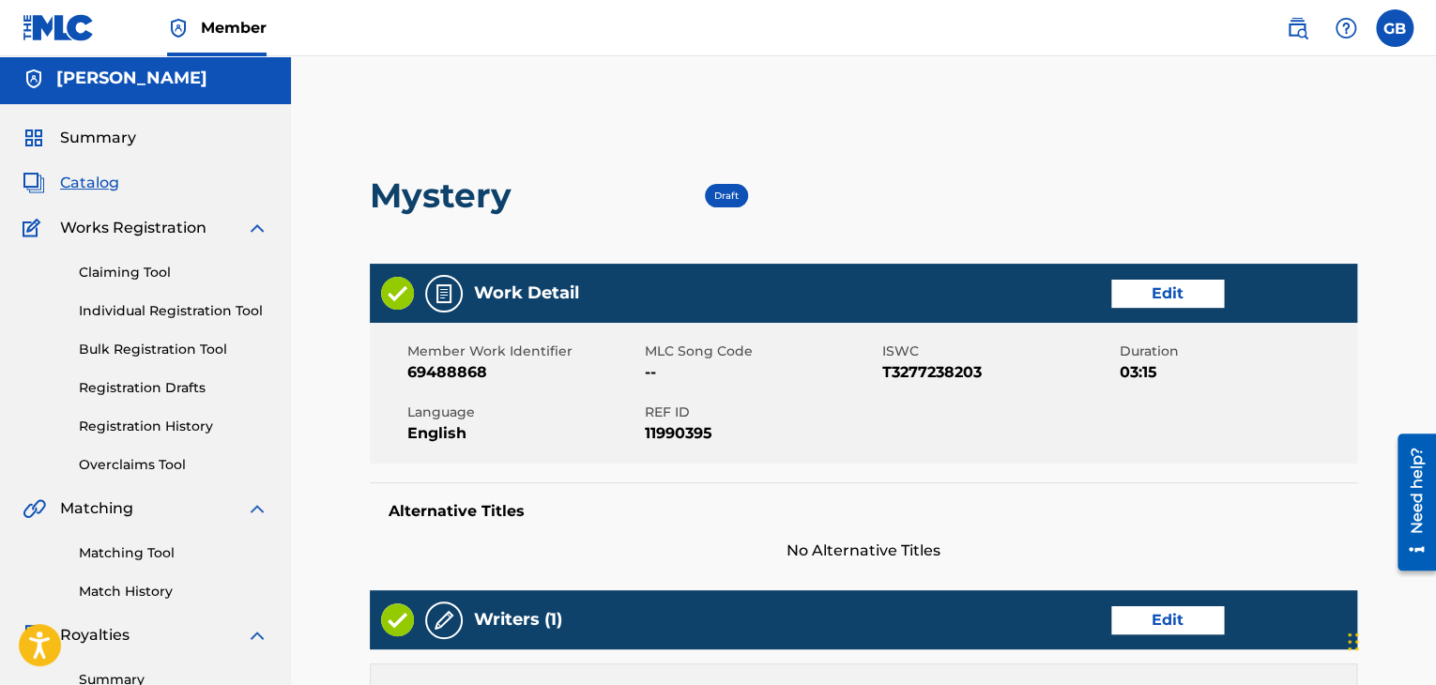
scroll to position [2, 0]
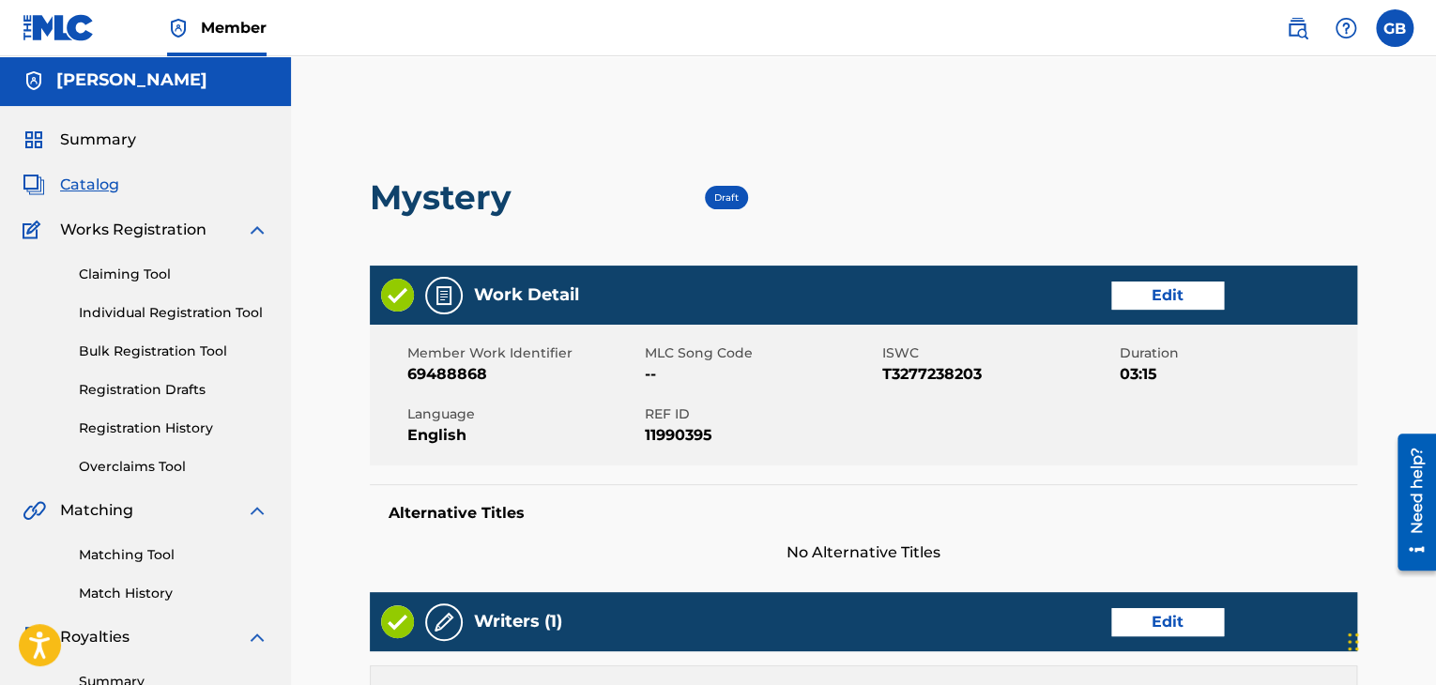
click at [95, 188] on span "Catalog" at bounding box center [89, 185] width 59 height 23
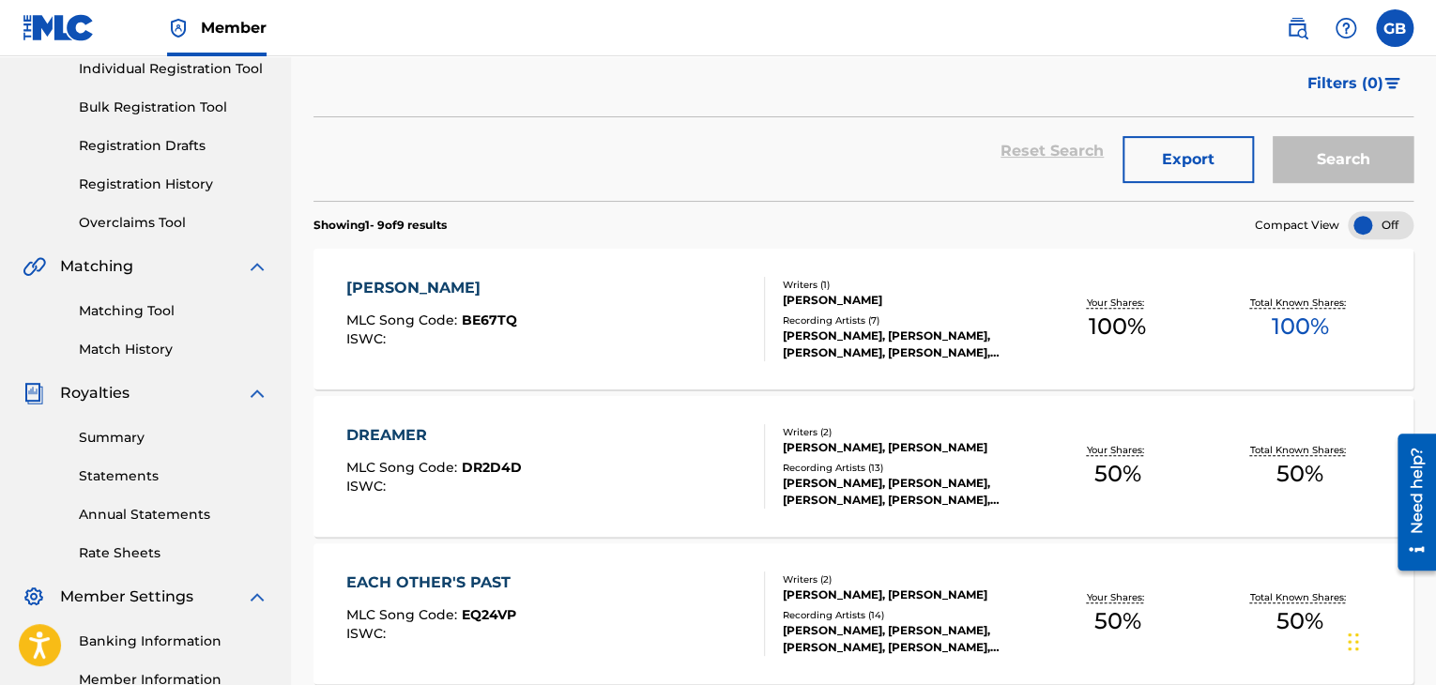
scroll to position [247, 0]
click at [831, 313] on div "Recording Artists ( 7 )" at bounding box center [904, 320] width 243 height 14
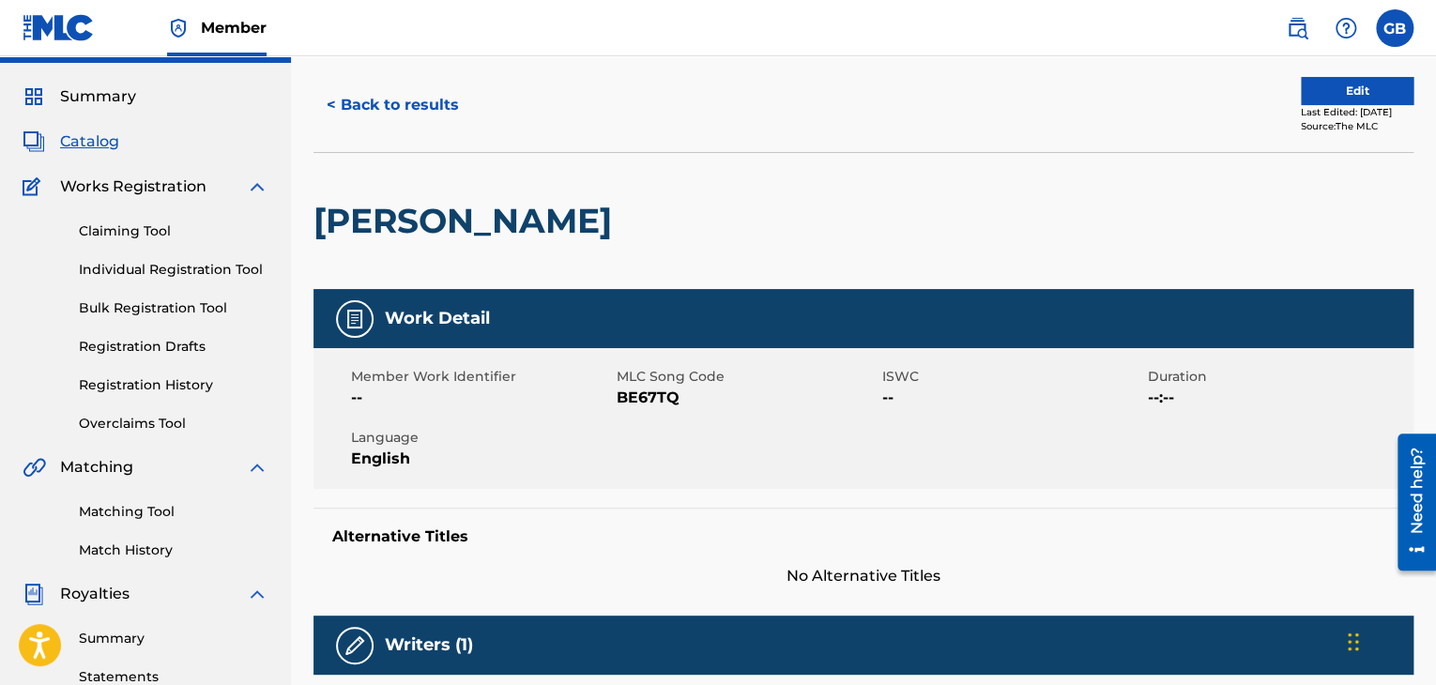
scroll to position [45, 0]
click at [91, 190] on span "Works Registration" at bounding box center [133, 187] width 146 height 23
click at [131, 185] on span "Works Registration" at bounding box center [133, 187] width 146 height 23
click at [165, 267] on link "Individual Registration Tool" at bounding box center [174, 270] width 190 height 20
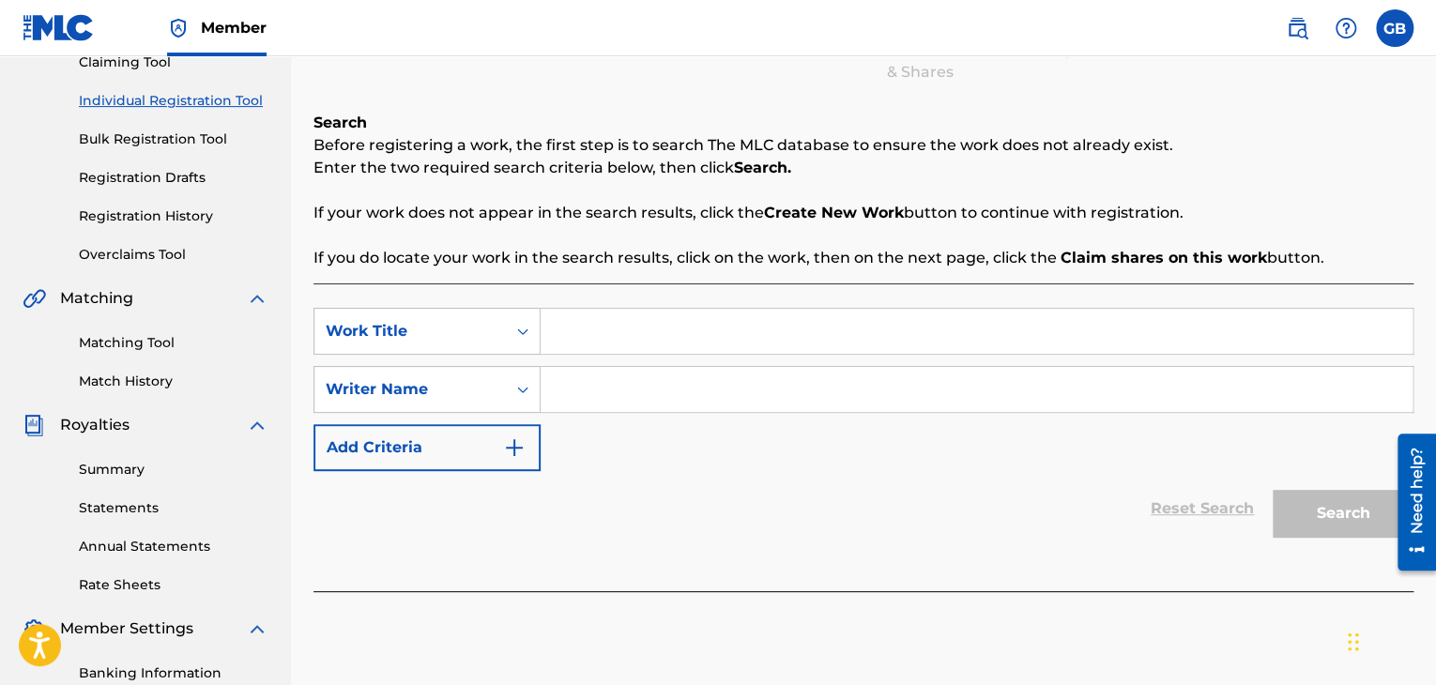
scroll to position [218, 0]
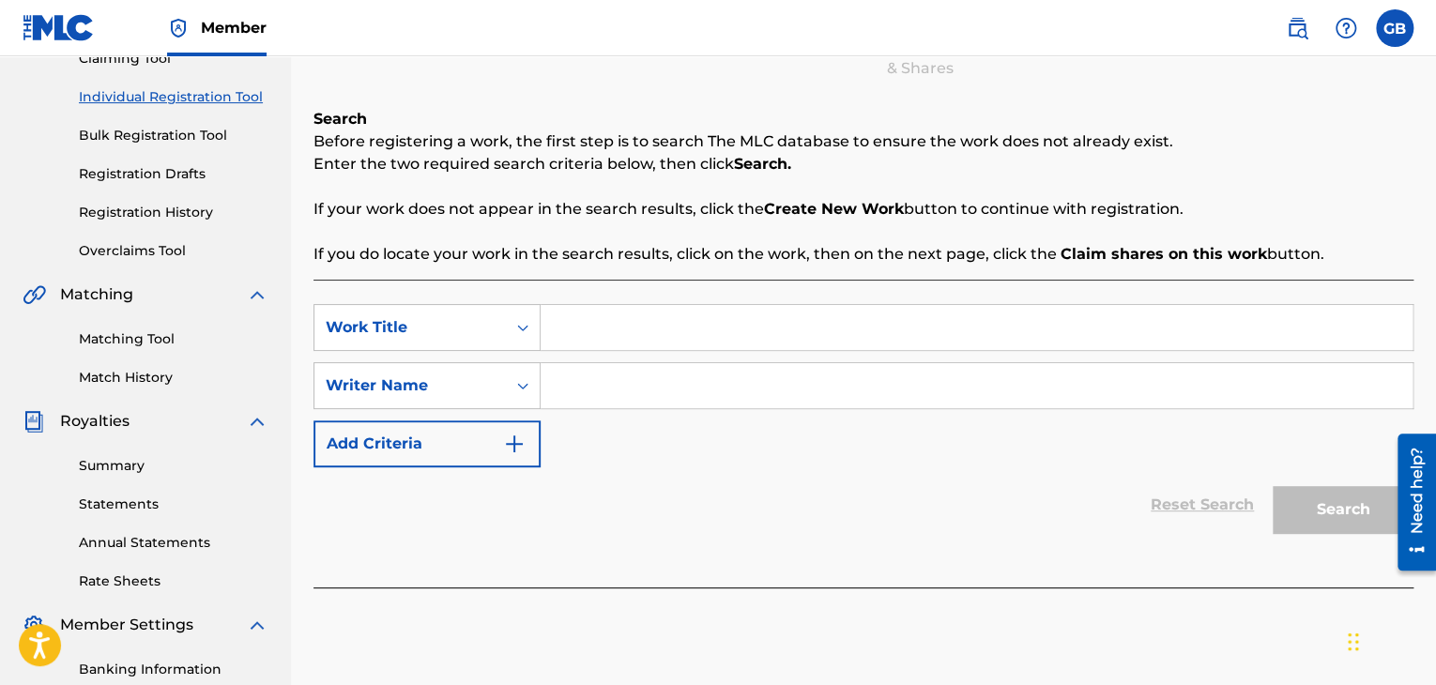
click at [178, 176] on link "Registration Drafts" at bounding box center [174, 174] width 190 height 20
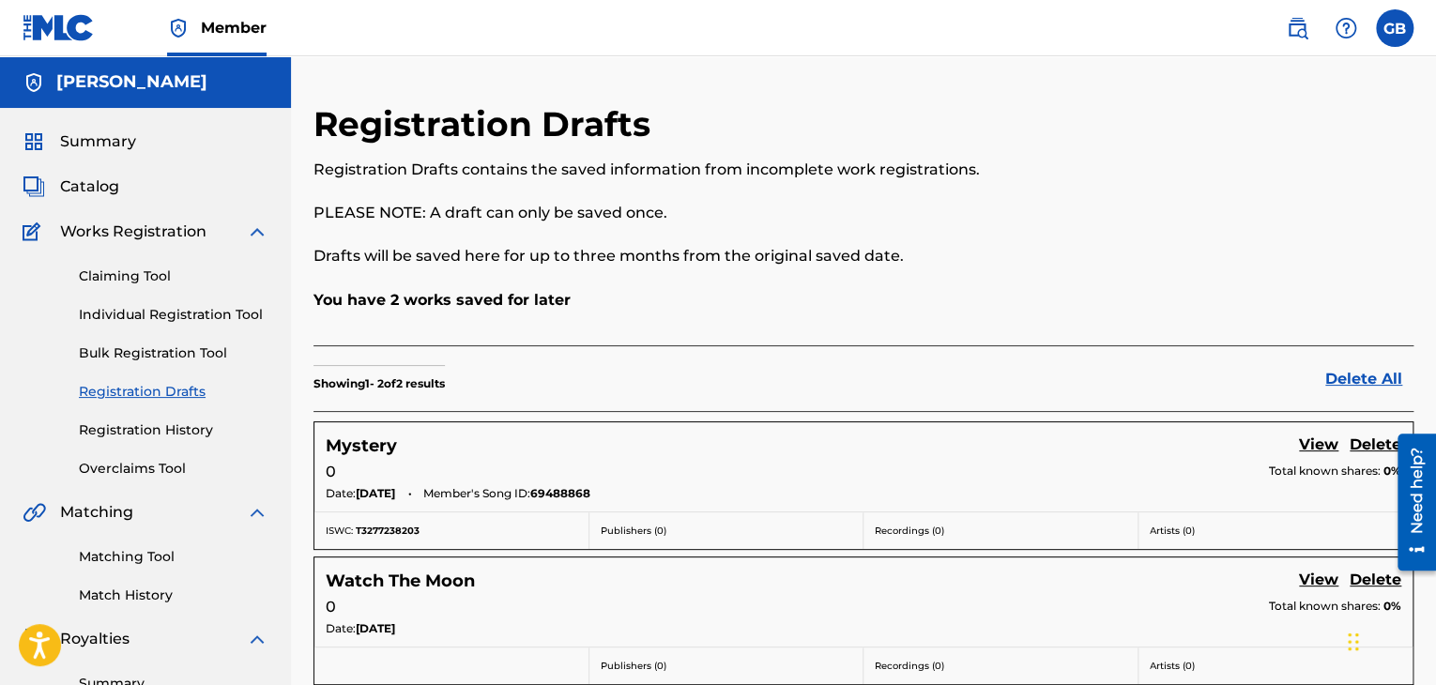
click at [1310, 448] on link "View" at bounding box center [1318, 446] width 39 height 25
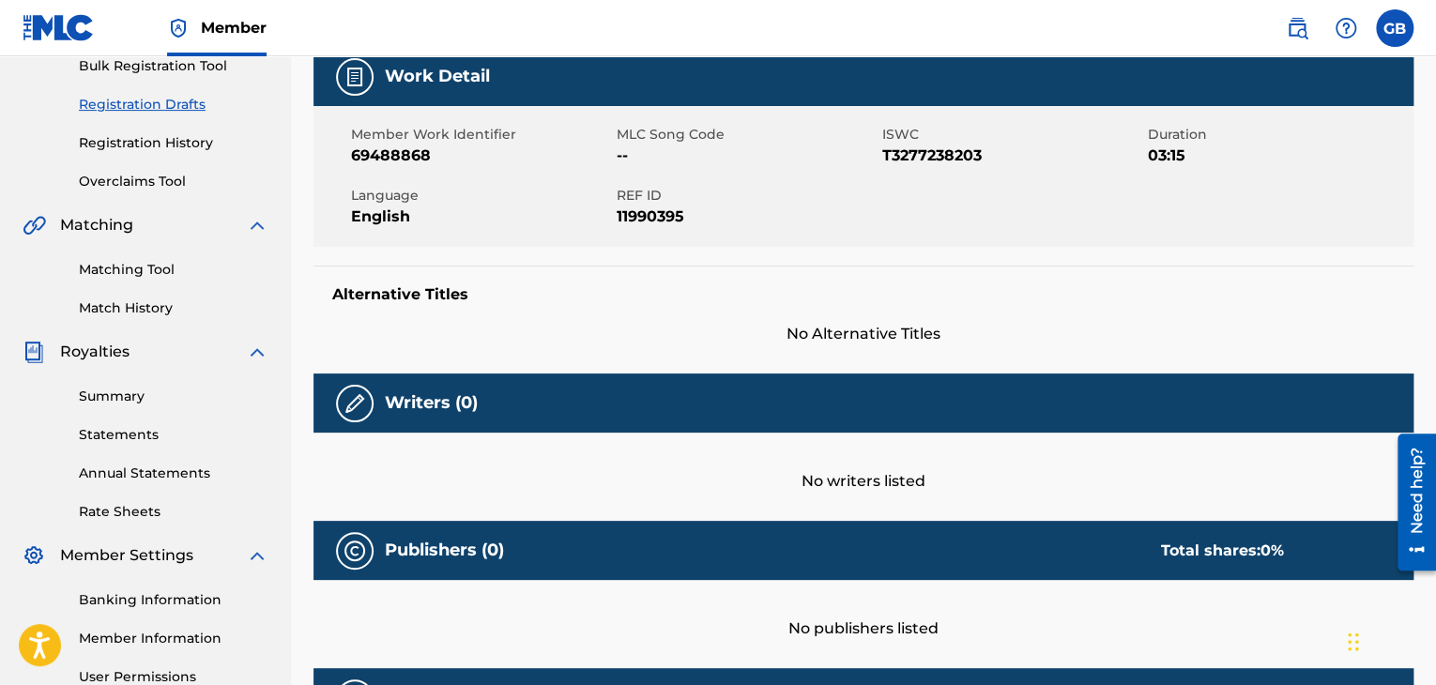
scroll to position [286, 0]
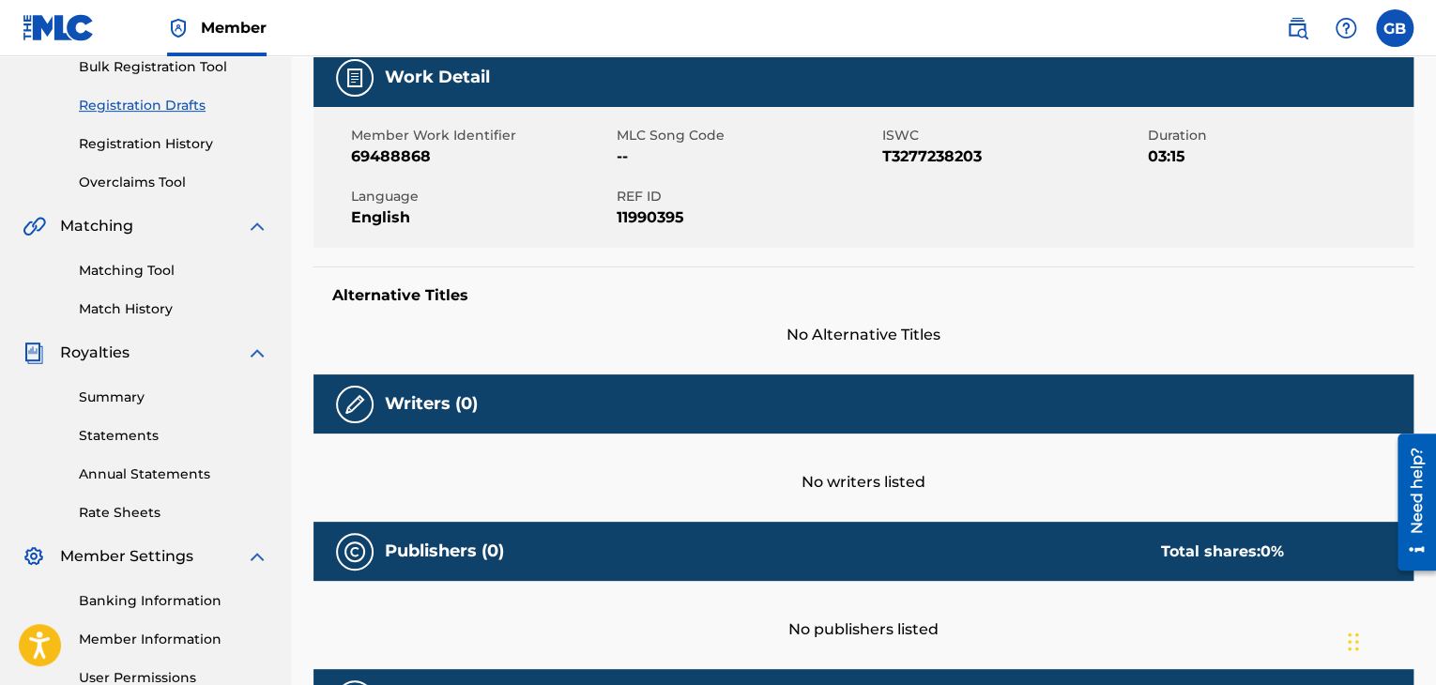
click at [349, 401] on img at bounding box center [355, 404] width 23 height 23
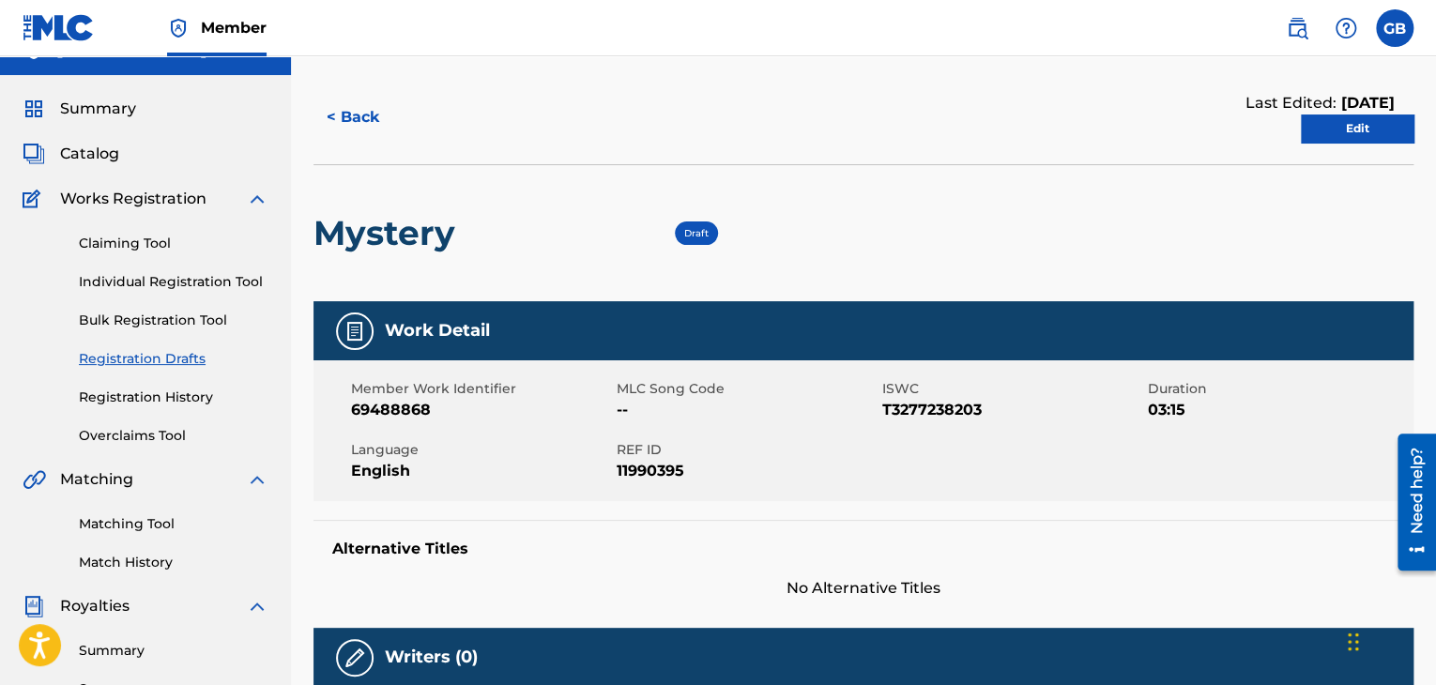
scroll to position [29, 0]
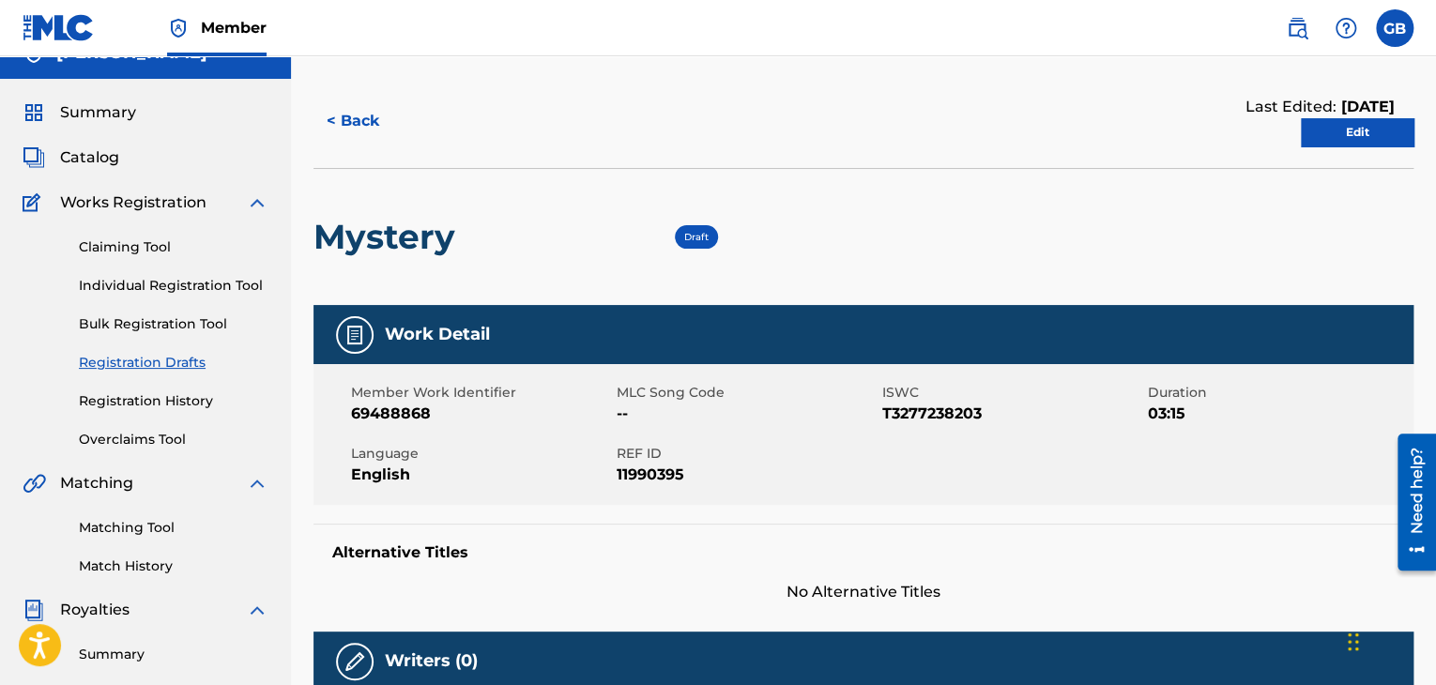
click at [1330, 138] on link "Edit" at bounding box center [1357, 132] width 113 height 28
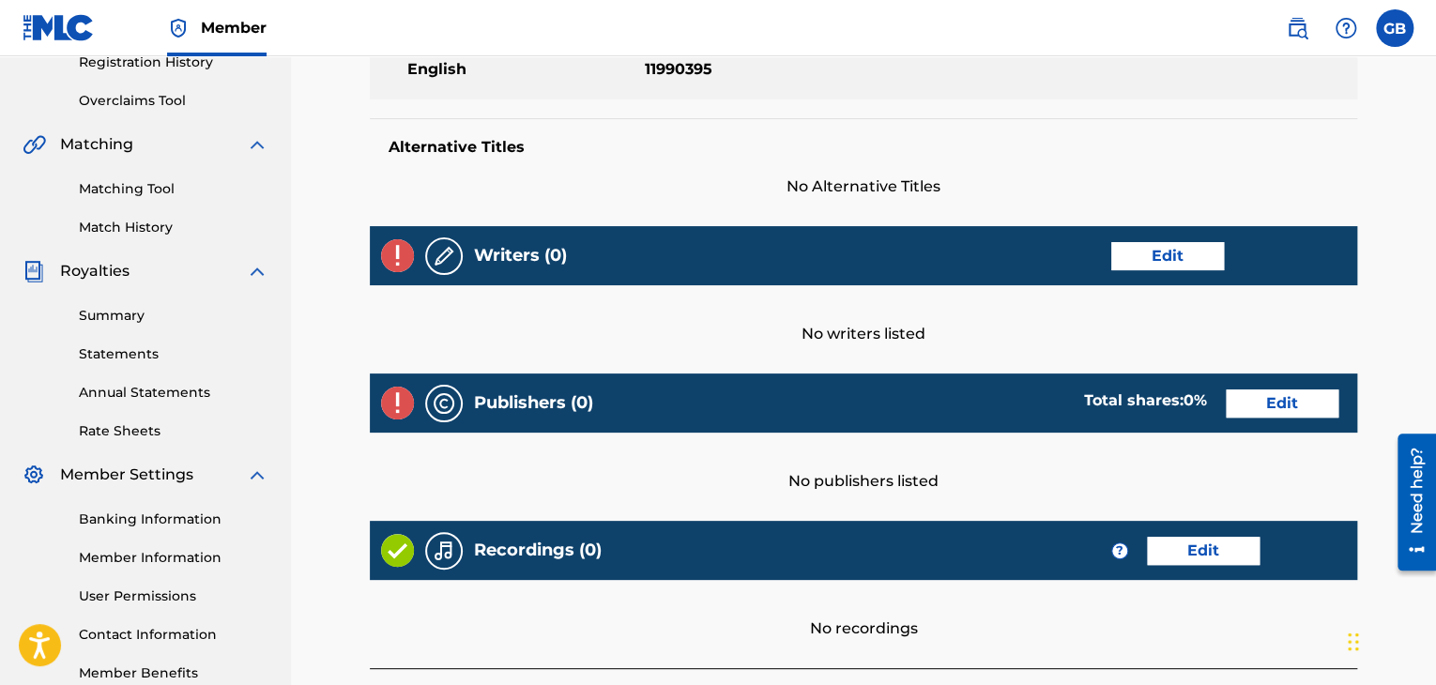
scroll to position [372, 0]
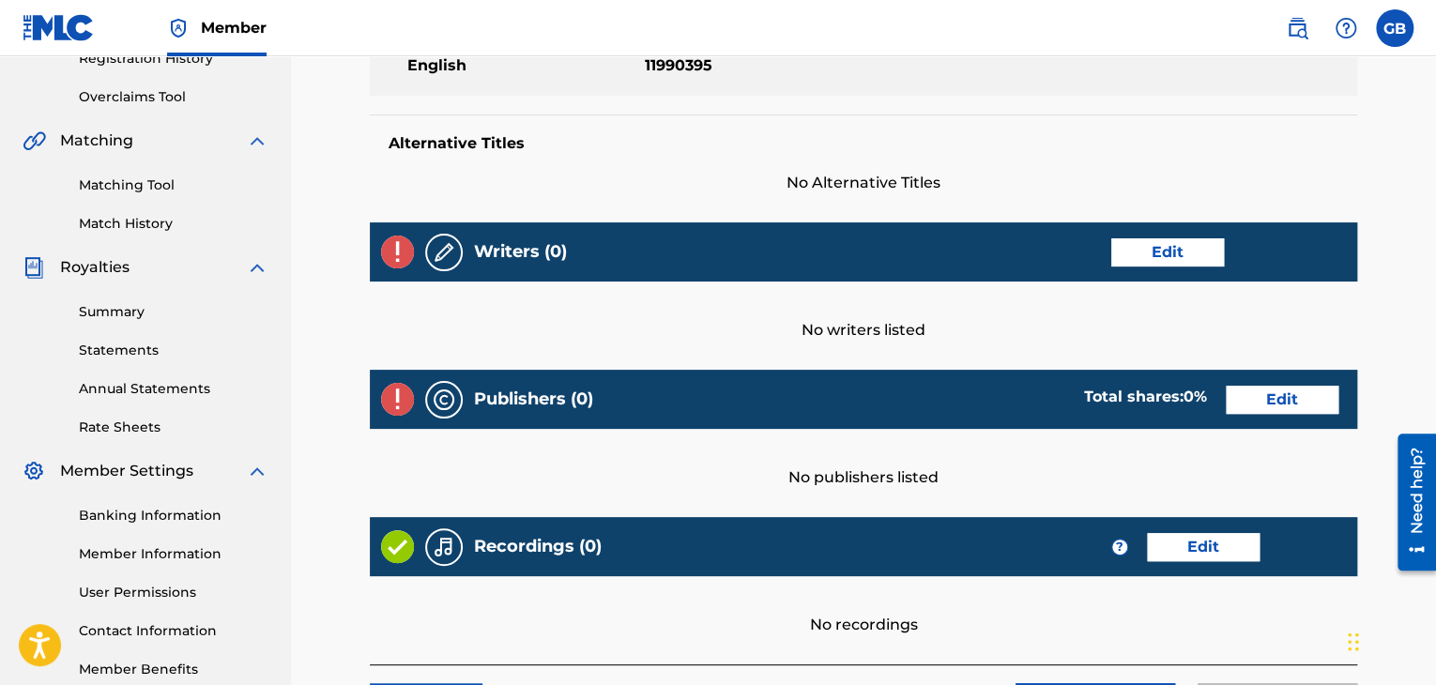
click at [1132, 249] on link "Edit" at bounding box center [1167, 252] width 113 height 28
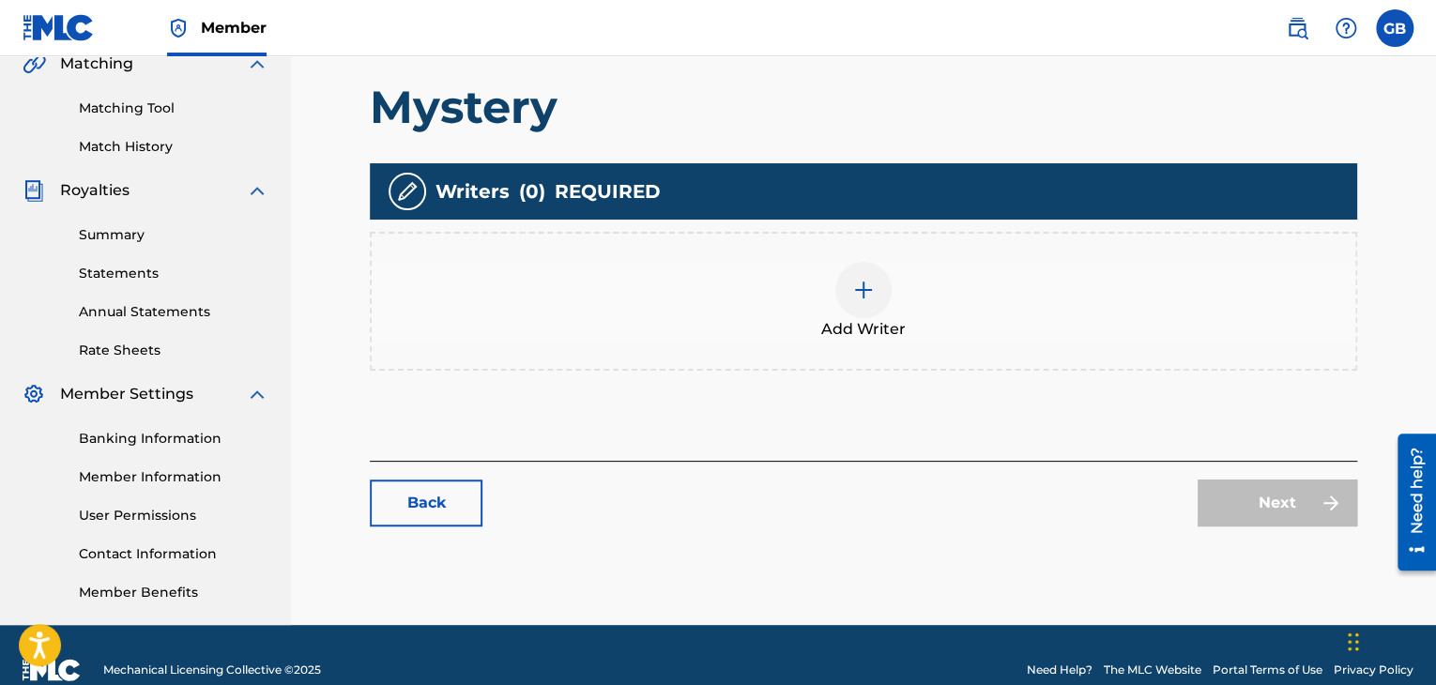
scroll to position [479, 0]
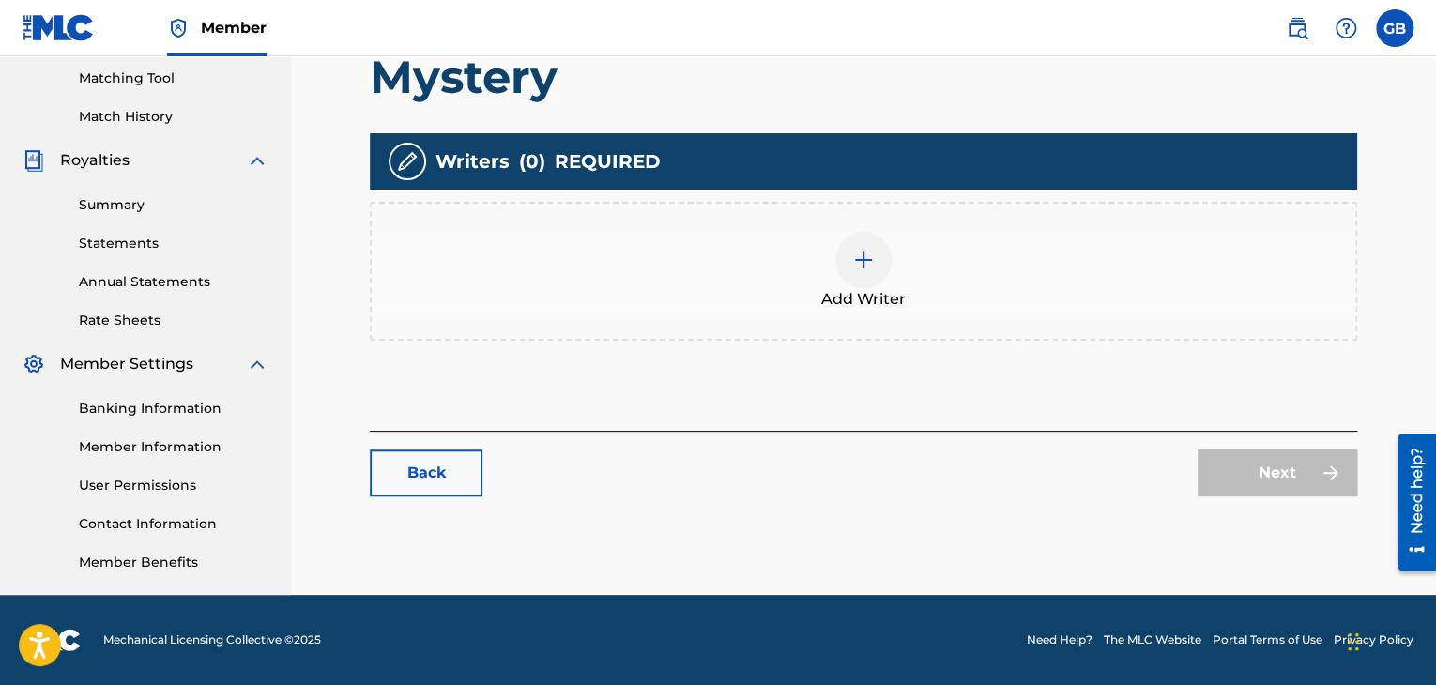
click at [864, 256] on img at bounding box center [863, 260] width 23 height 23
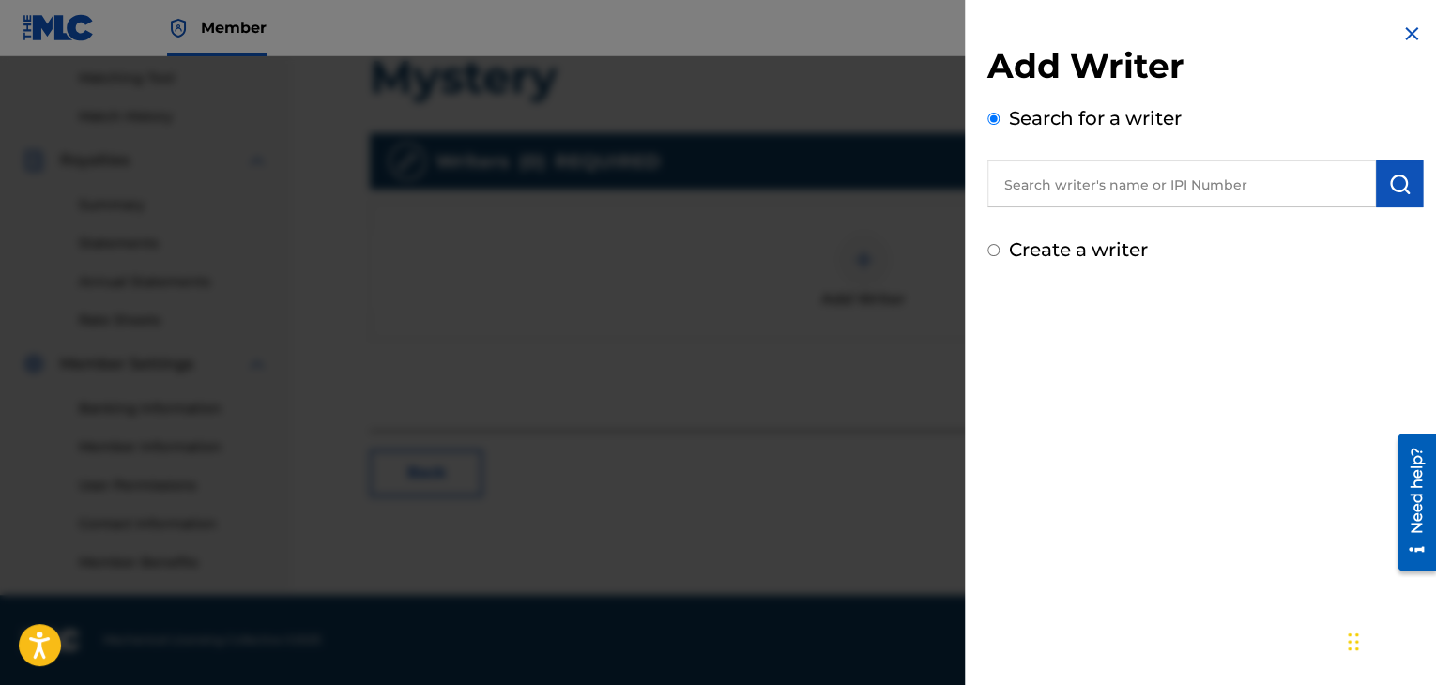
click at [1040, 191] on input "text" at bounding box center [1181, 183] width 389 height 47
click at [1085, 182] on input "george barett" at bounding box center [1181, 183] width 389 height 47
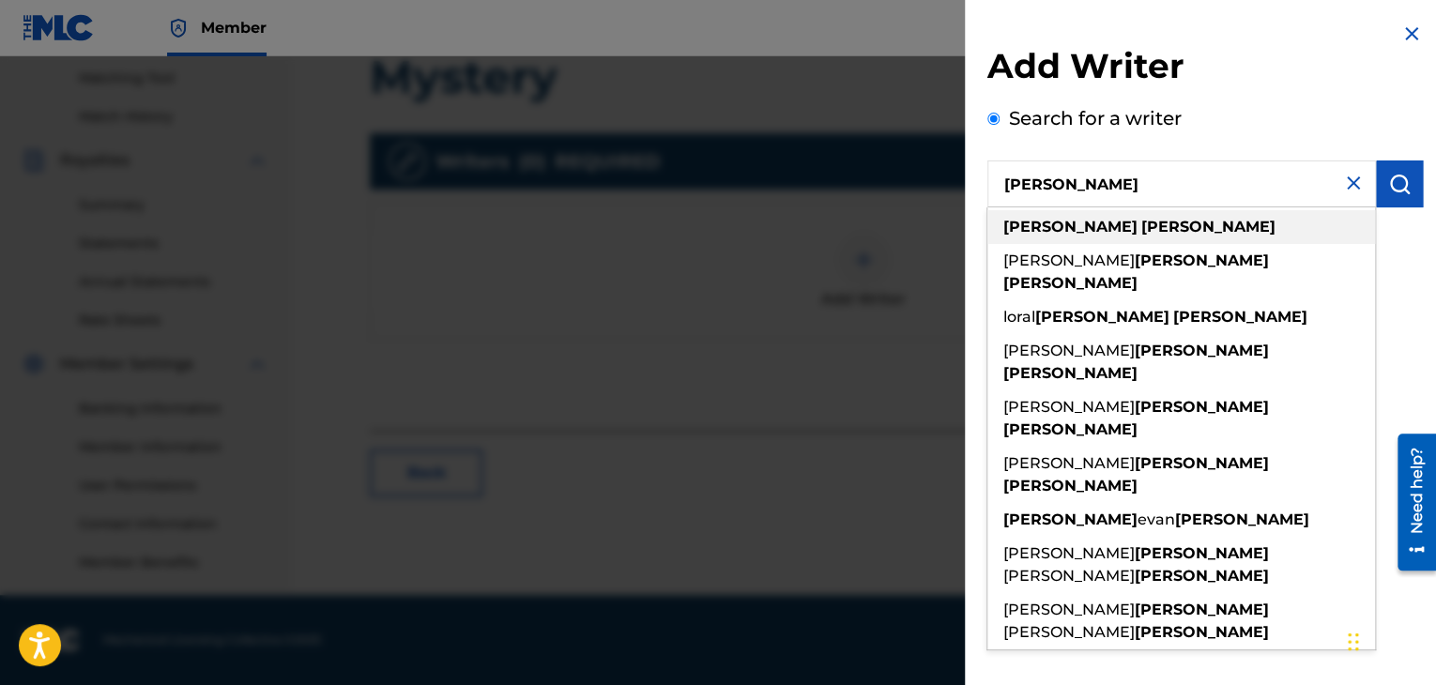
type input "george barrett"
click at [1199, 230] on div "george barrett" at bounding box center [1181, 227] width 388 height 34
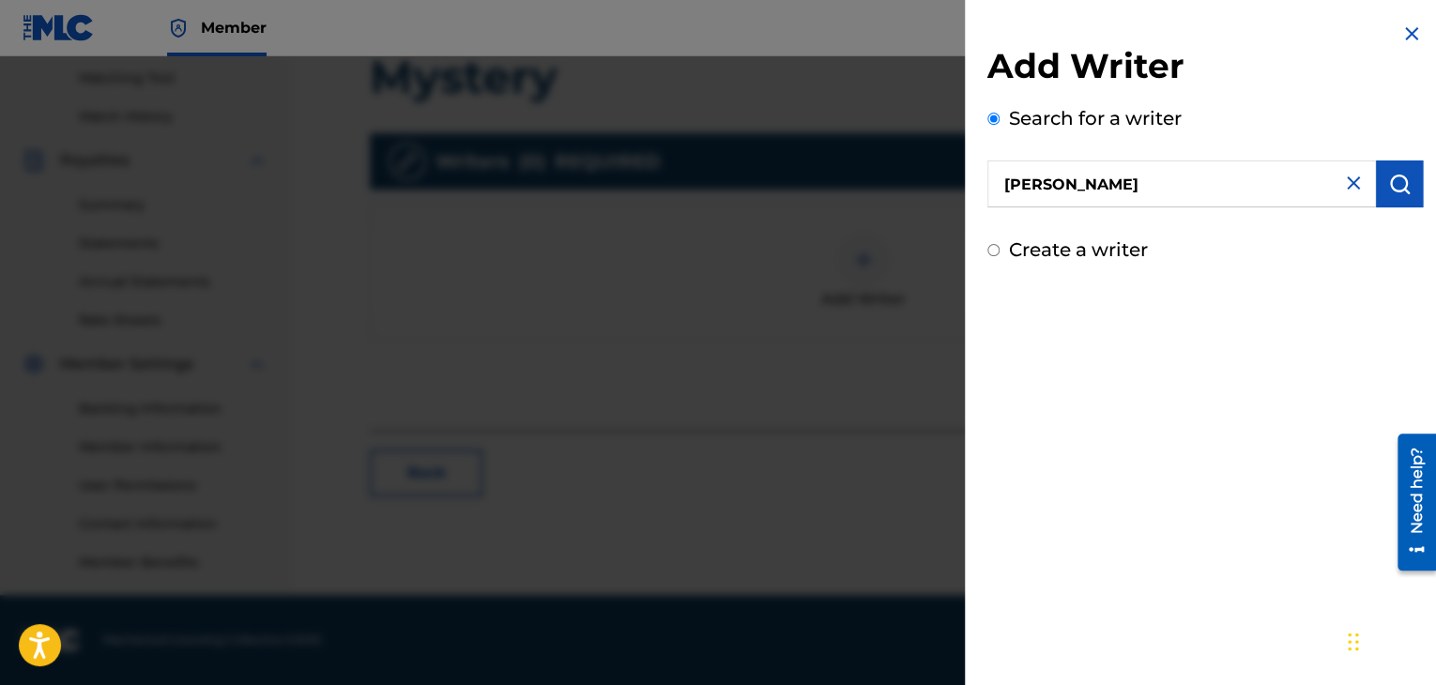
click at [1389, 185] on img "submit" at bounding box center [1399, 184] width 23 height 23
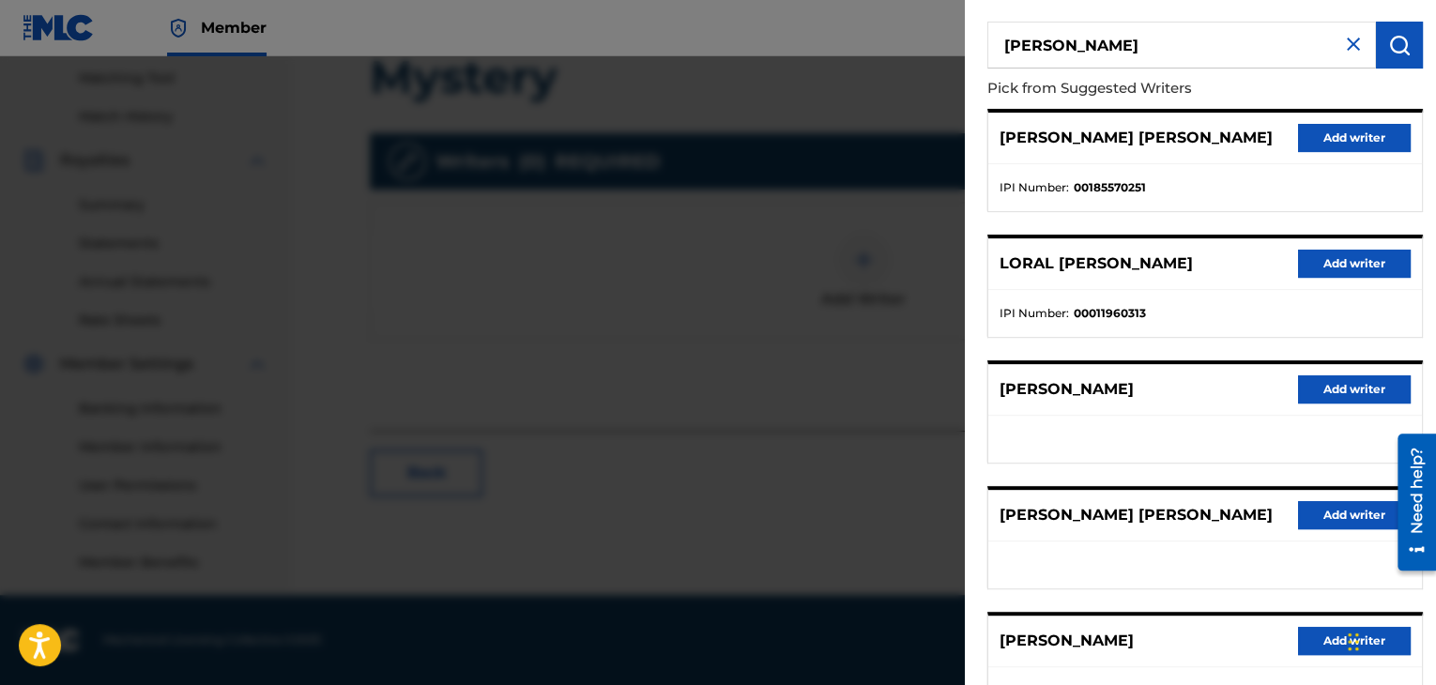
scroll to position [143, 0]
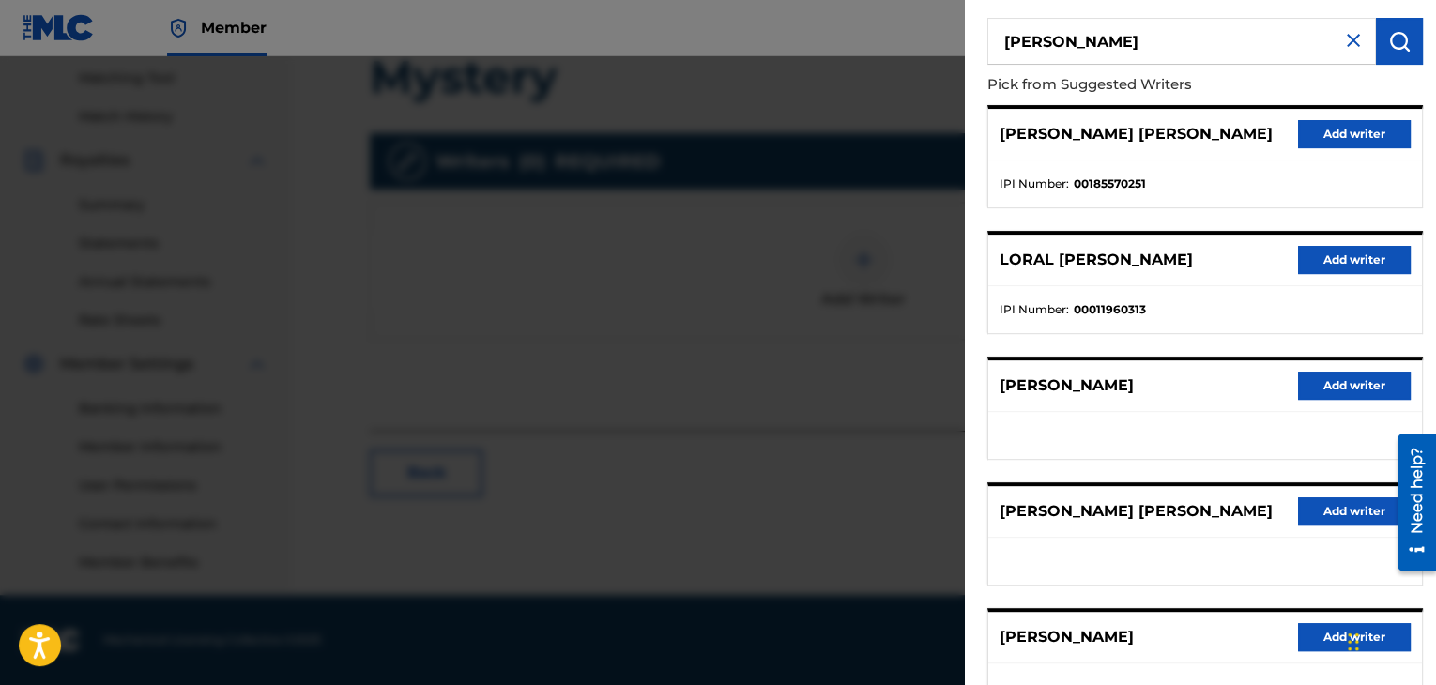
click at [1337, 385] on button "Add writer" at bounding box center [1354, 386] width 113 height 28
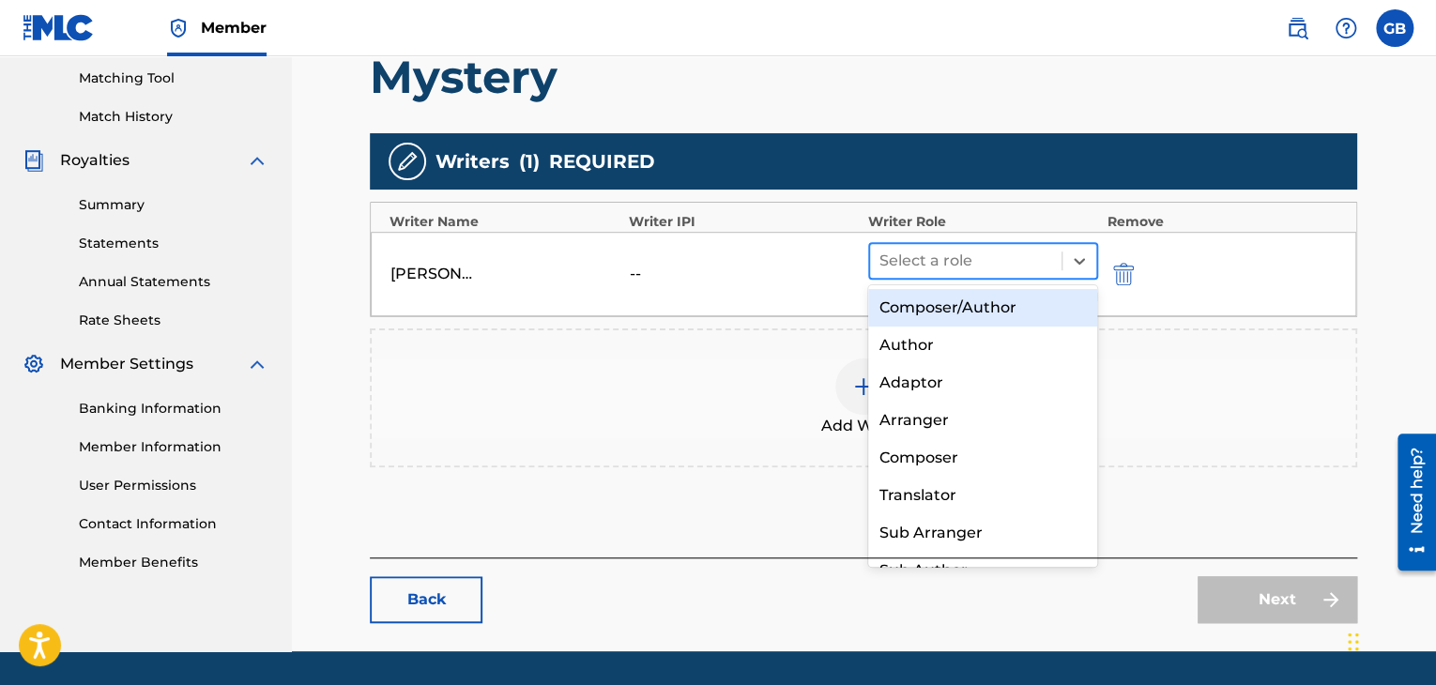
click at [954, 251] on div at bounding box center [965, 261] width 173 height 26
click at [961, 308] on div "Composer/Author" at bounding box center [983, 308] width 230 height 38
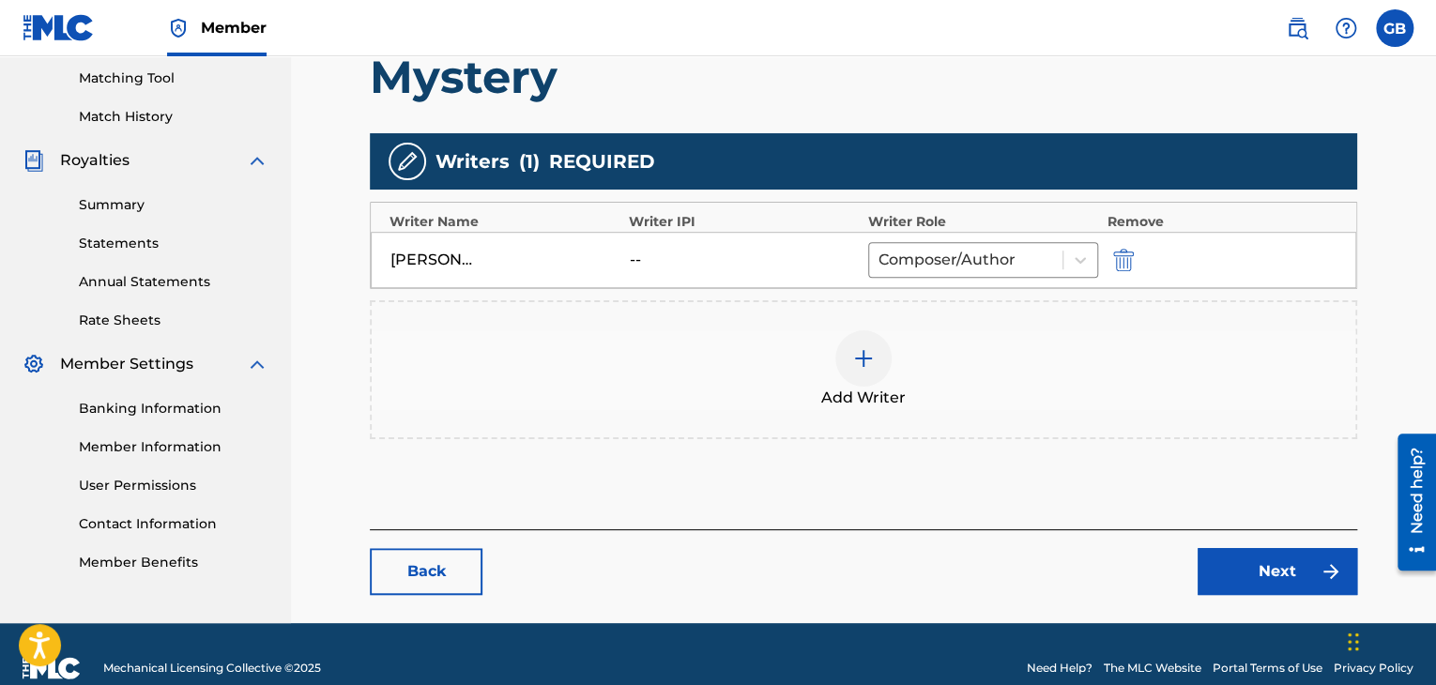
click at [1307, 569] on link "Next" at bounding box center [1278, 571] width 160 height 47
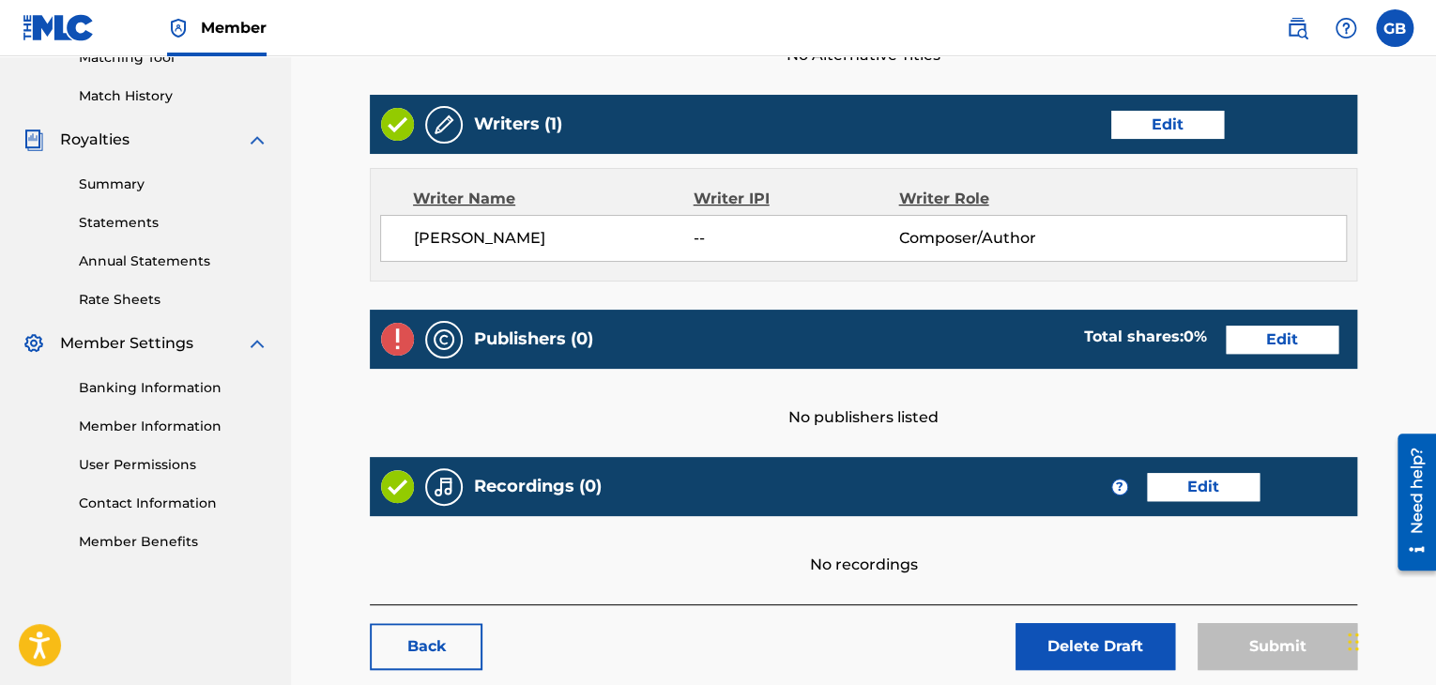
scroll to position [602, 0]
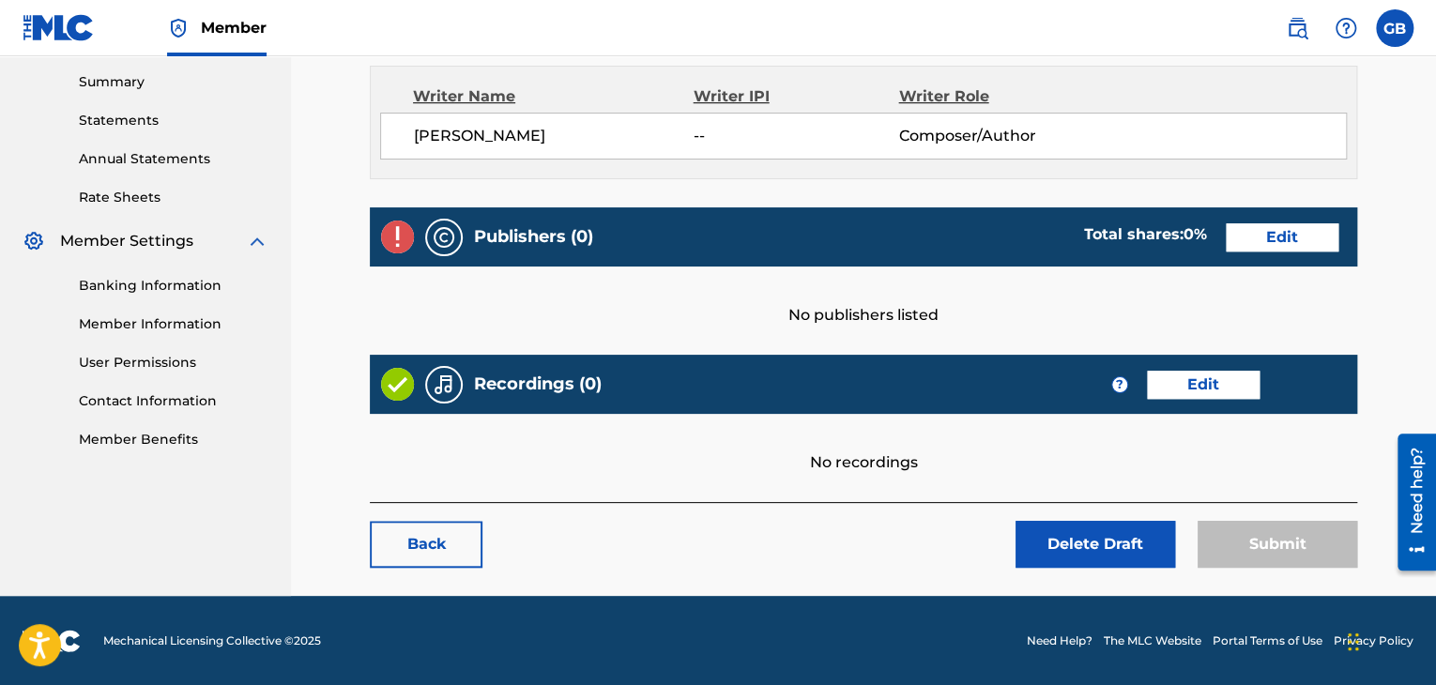
click at [1262, 225] on link "Edit" at bounding box center [1282, 237] width 113 height 28
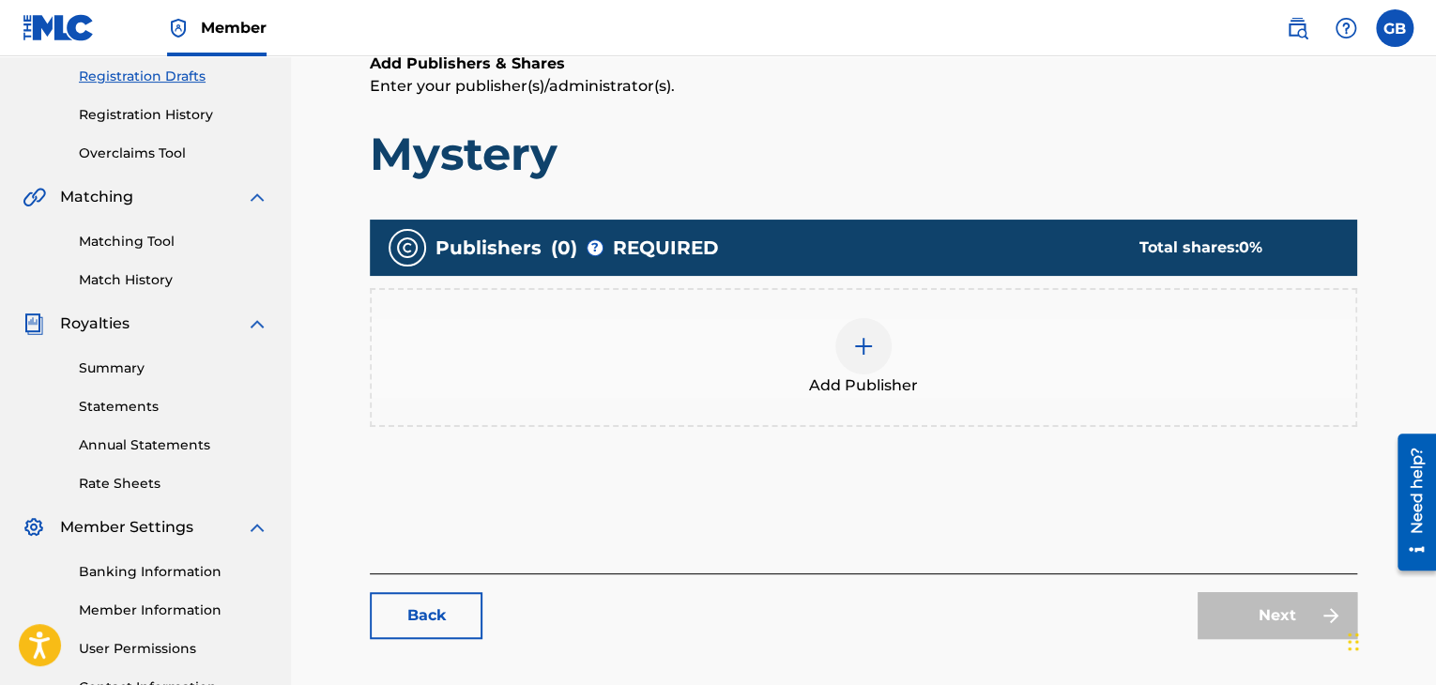
scroll to position [327, 0]
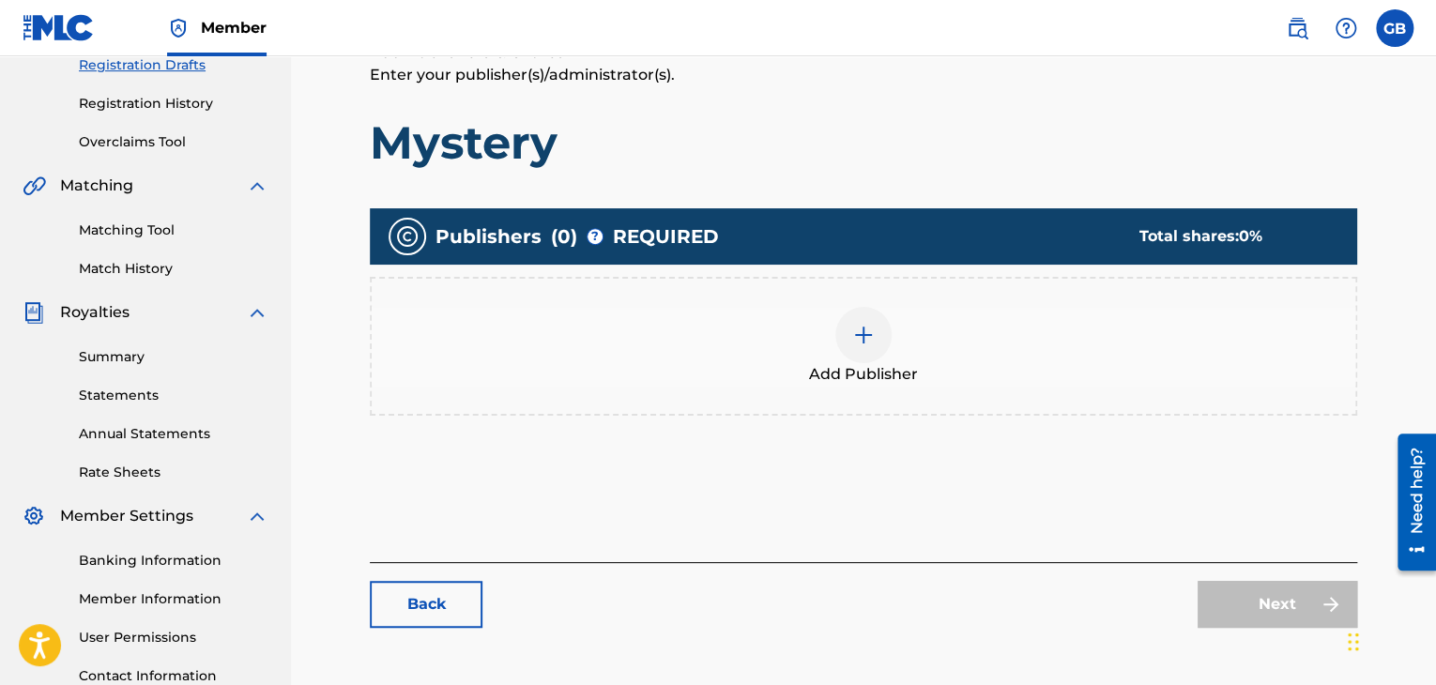
click at [849, 337] on div at bounding box center [863, 335] width 56 height 56
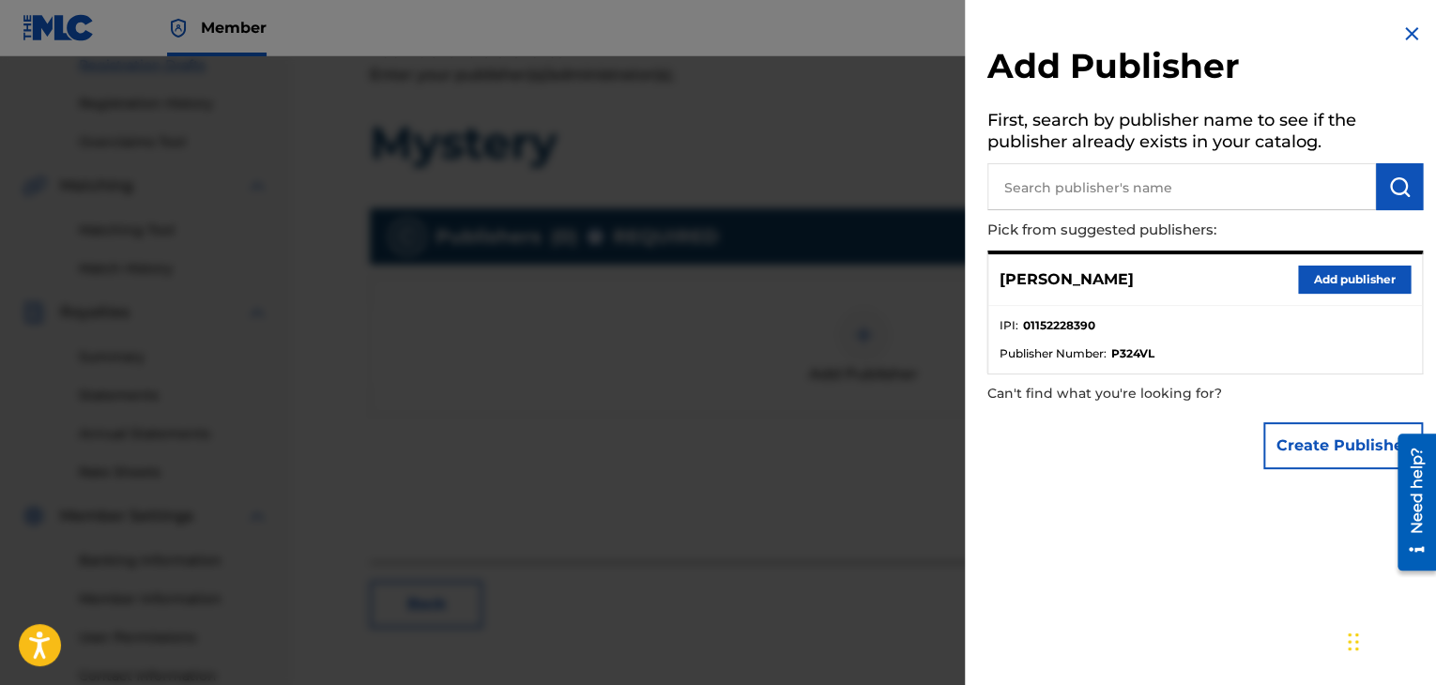
click at [1047, 186] on input "text" at bounding box center [1181, 186] width 389 height 47
click at [1353, 275] on button "Add publisher" at bounding box center [1354, 280] width 113 height 28
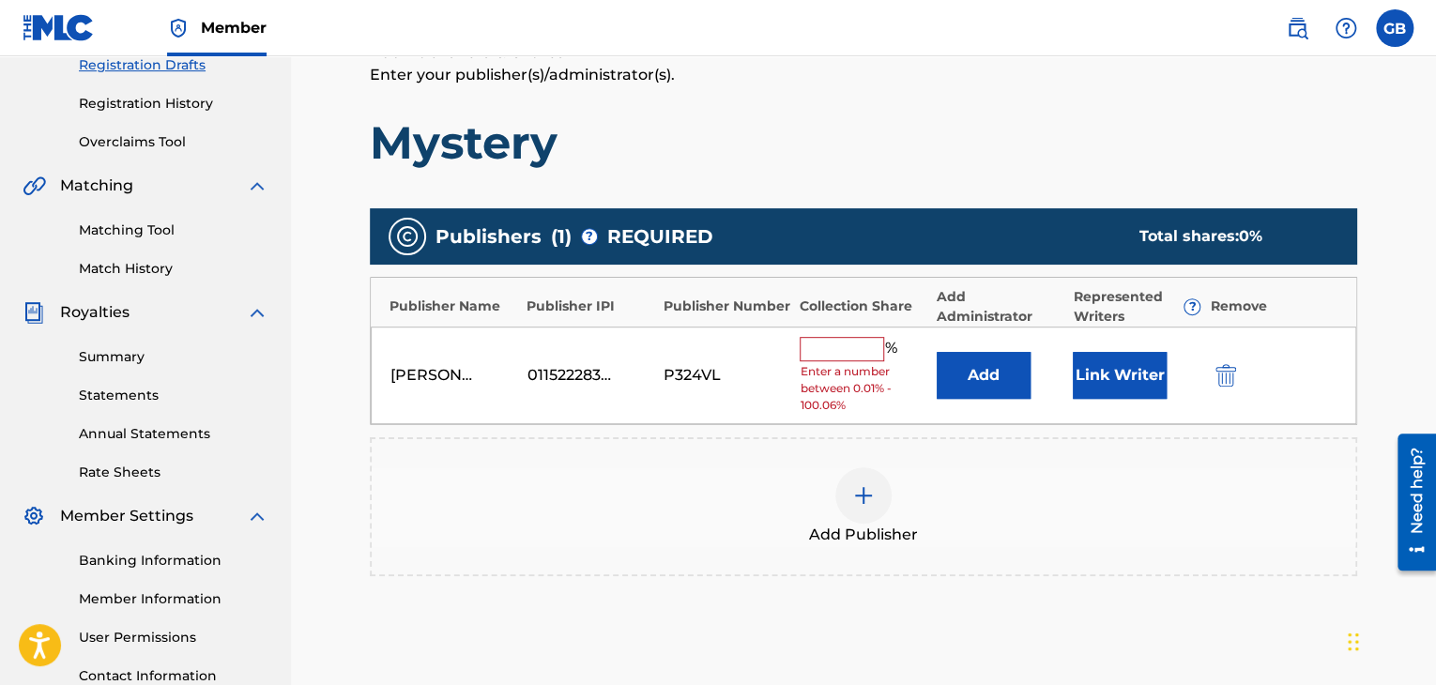
click at [849, 349] on input "text" at bounding box center [842, 349] width 84 height 24
type input "1"
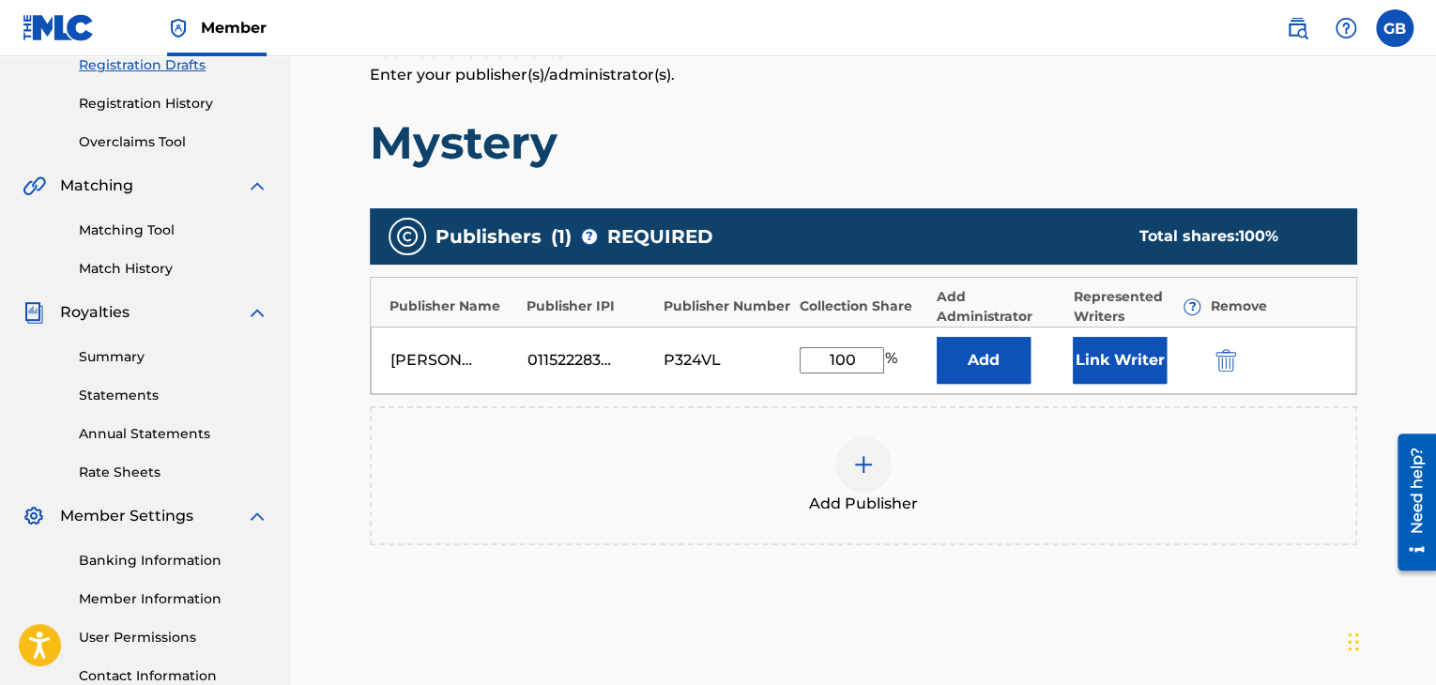
type input "100"
click at [1267, 552] on div "Publishers ( 1 ) ? REQUIRED Total shares: 100 % Publisher Name Publisher IPI Pu…" at bounding box center [863, 386] width 987 height 356
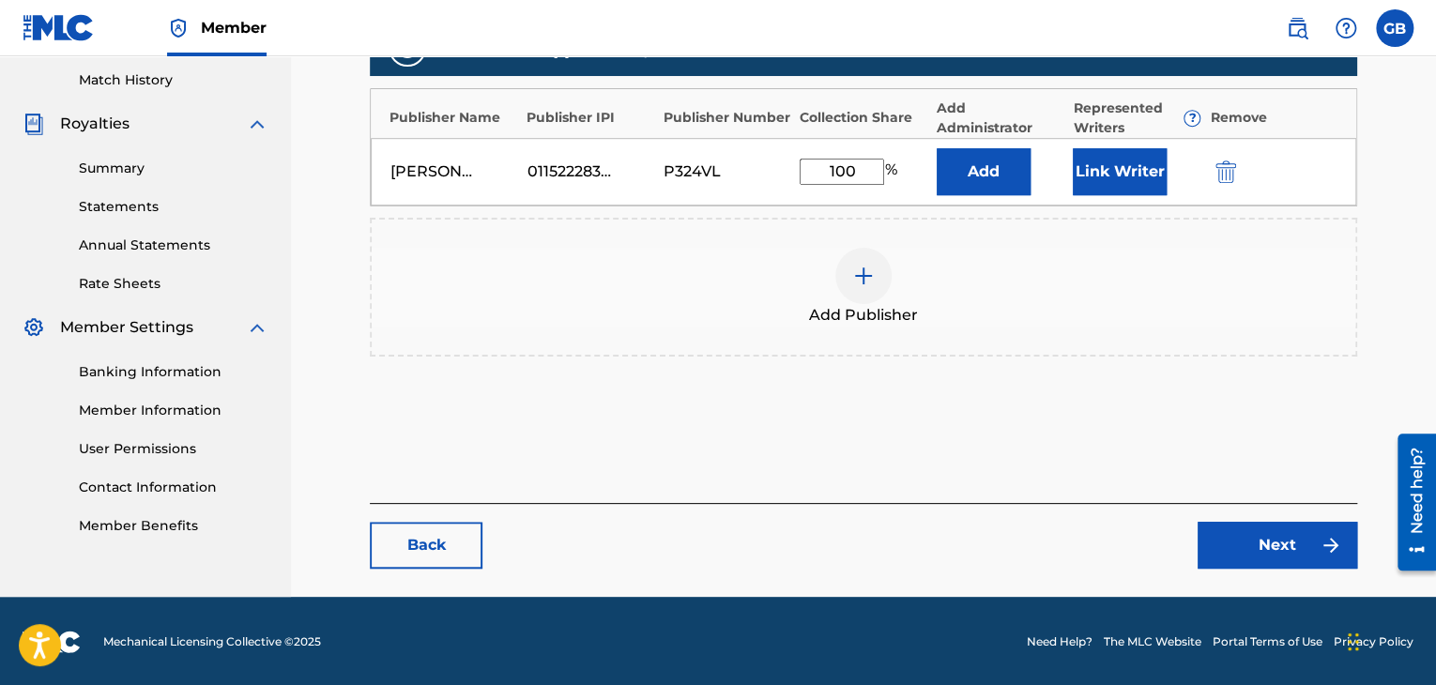
drag, startPoint x: 1267, startPoint y: 552, endPoint x: 988, endPoint y: 558, distance: 278.8
click at [988, 558] on div "Back Next" at bounding box center [863, 536] width 987 height 66
click at [1268, 534] on link "Next" at bounding box center [1278, 545] width 160 height 47
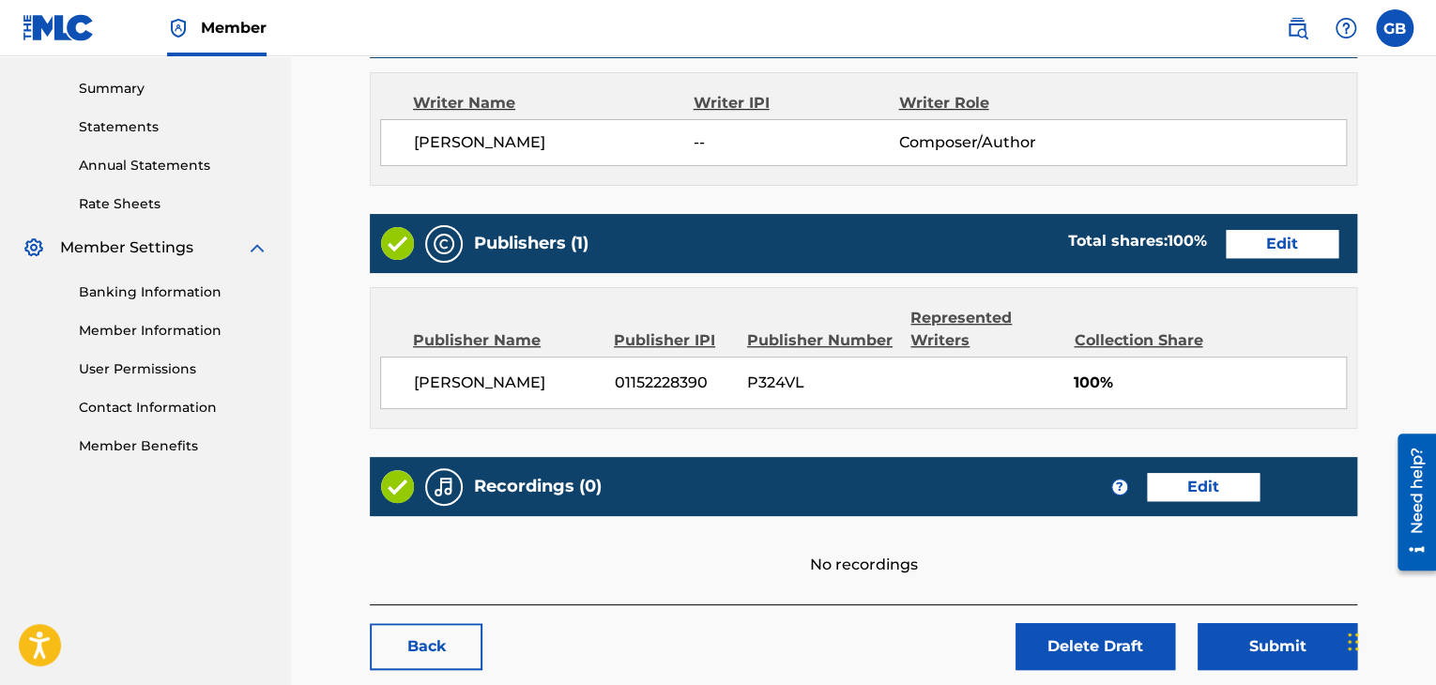
scroll to position [697, 0]
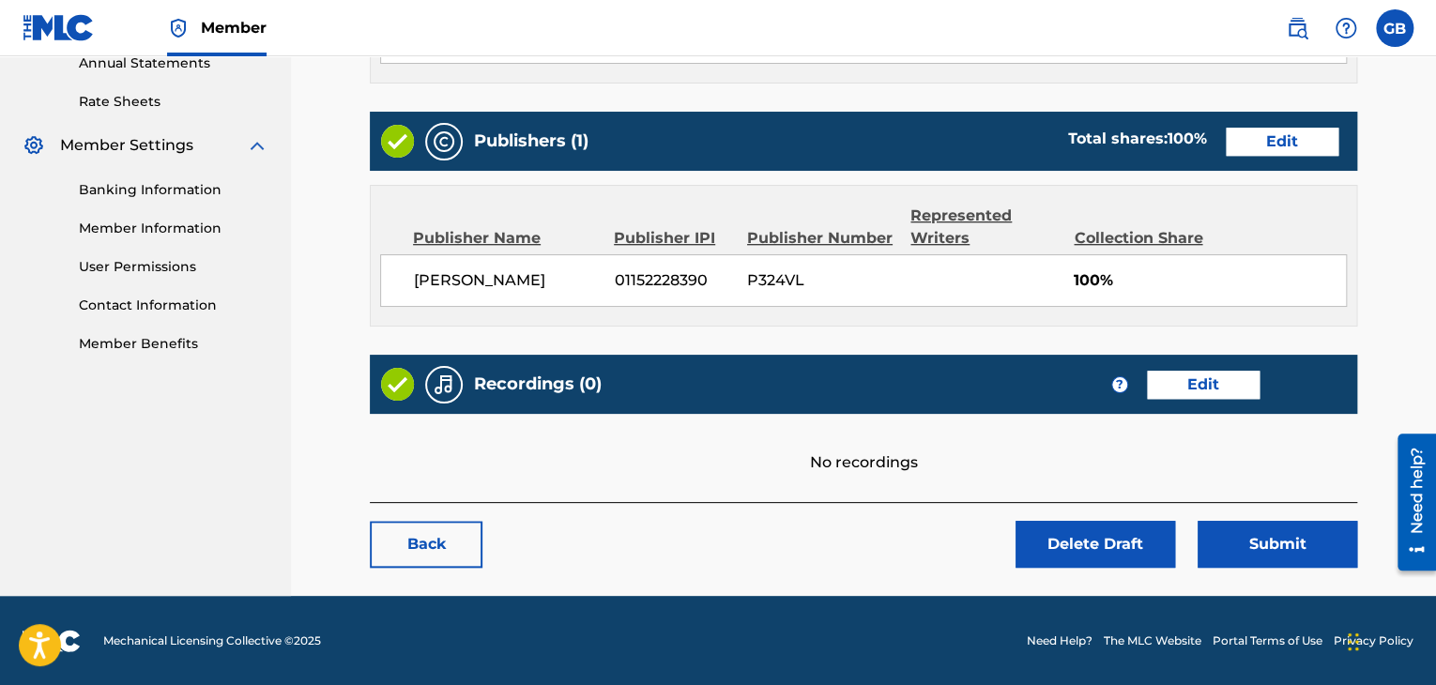
click at [1214, 384] on link "Edit" at bounding box center [1203, 385] width 113 height 28
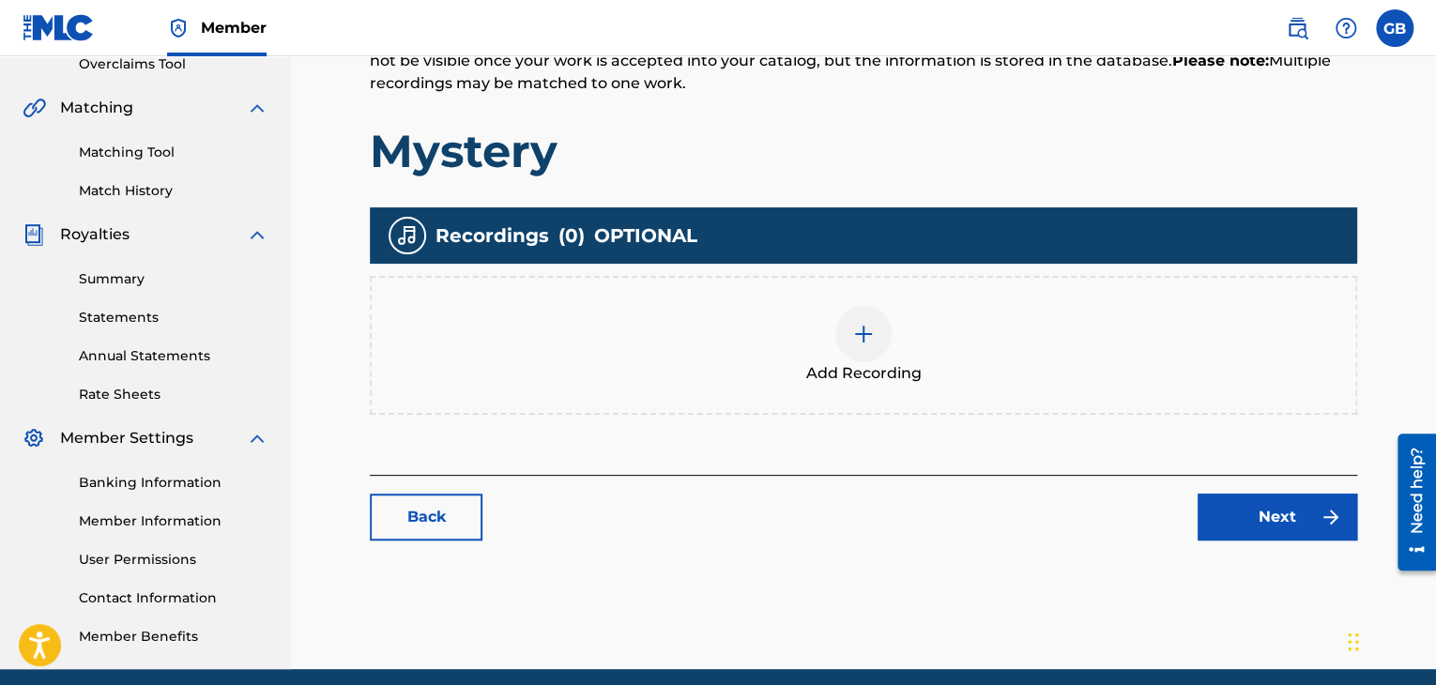
scroll to position [479, 0]
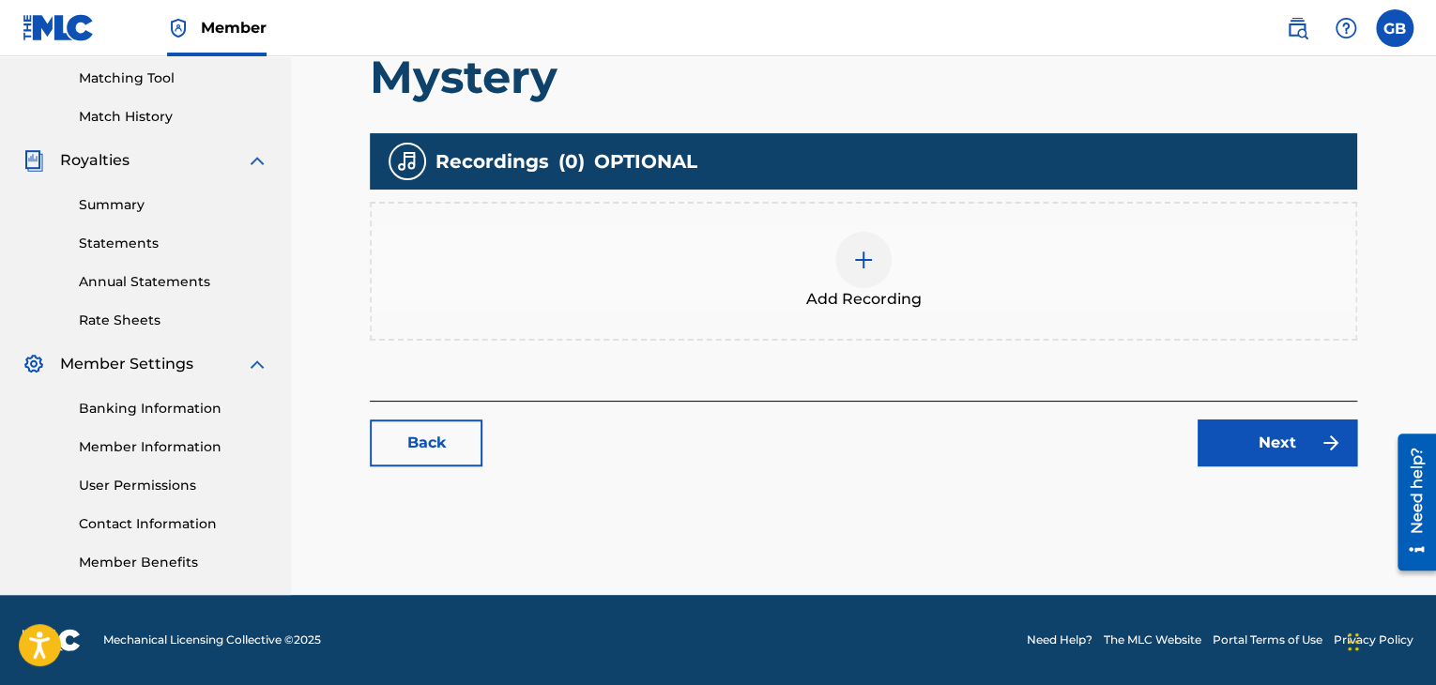
click at [860, 252] on img at bounding box center [863, 260] width 23 height 23
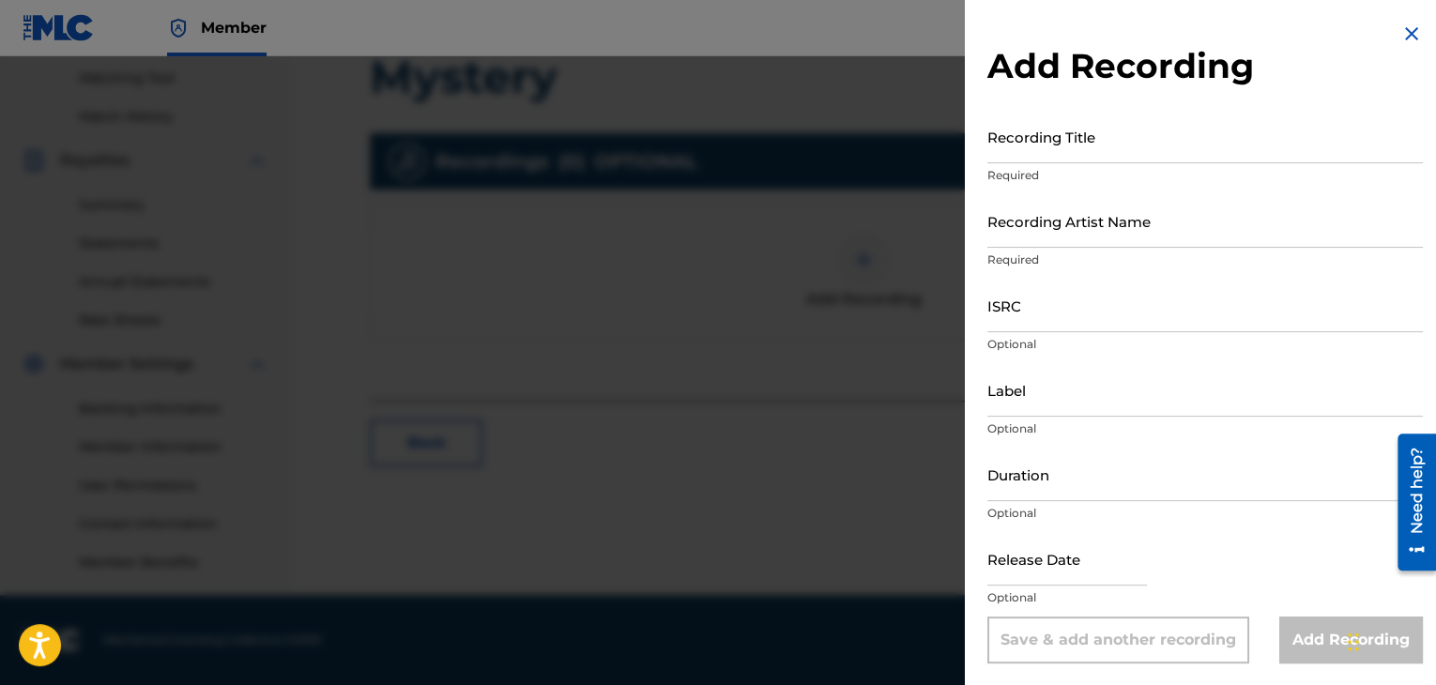
click at [1058, 148] on input "Recording Title" at bounding box center [1205, 136] width 436 height 53
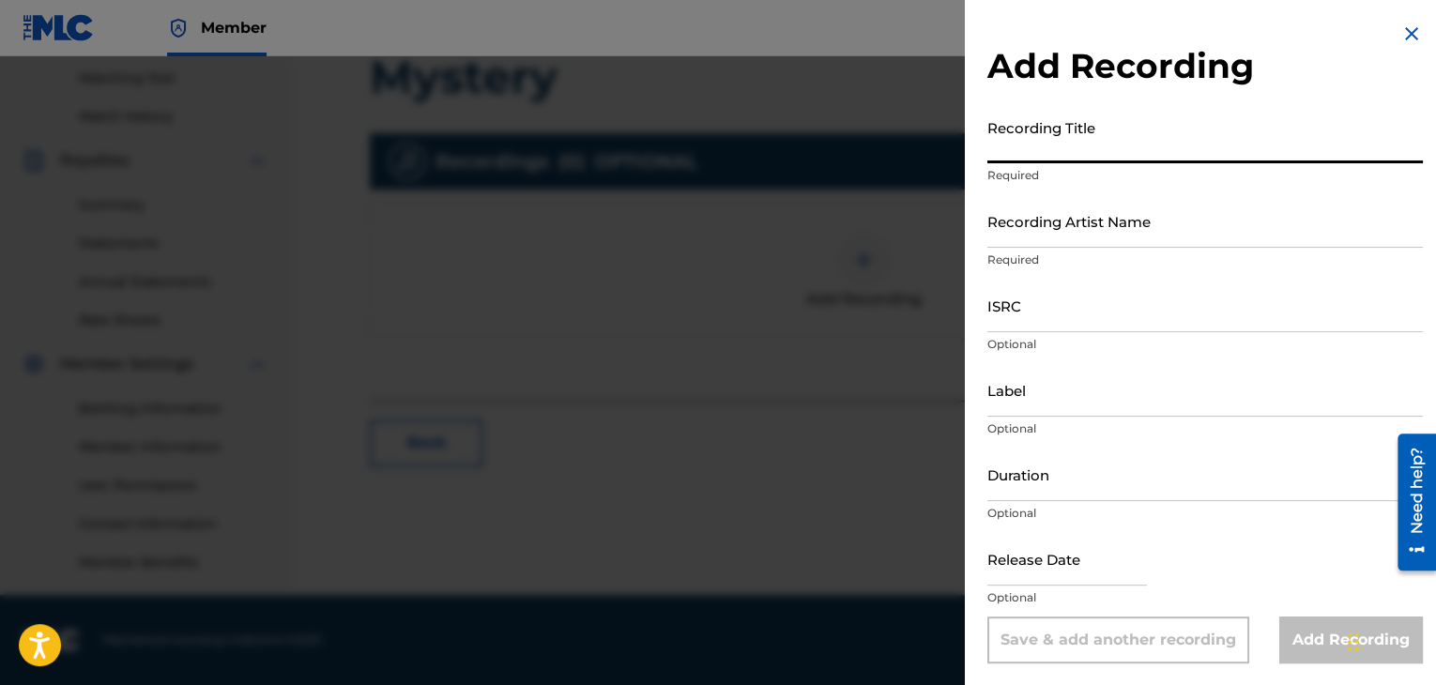
type input "m"
type input "Mystery"
click at [1070, 233] on input "Recording Artist Name" at bounding box center [1205, 220] width 436 height 53
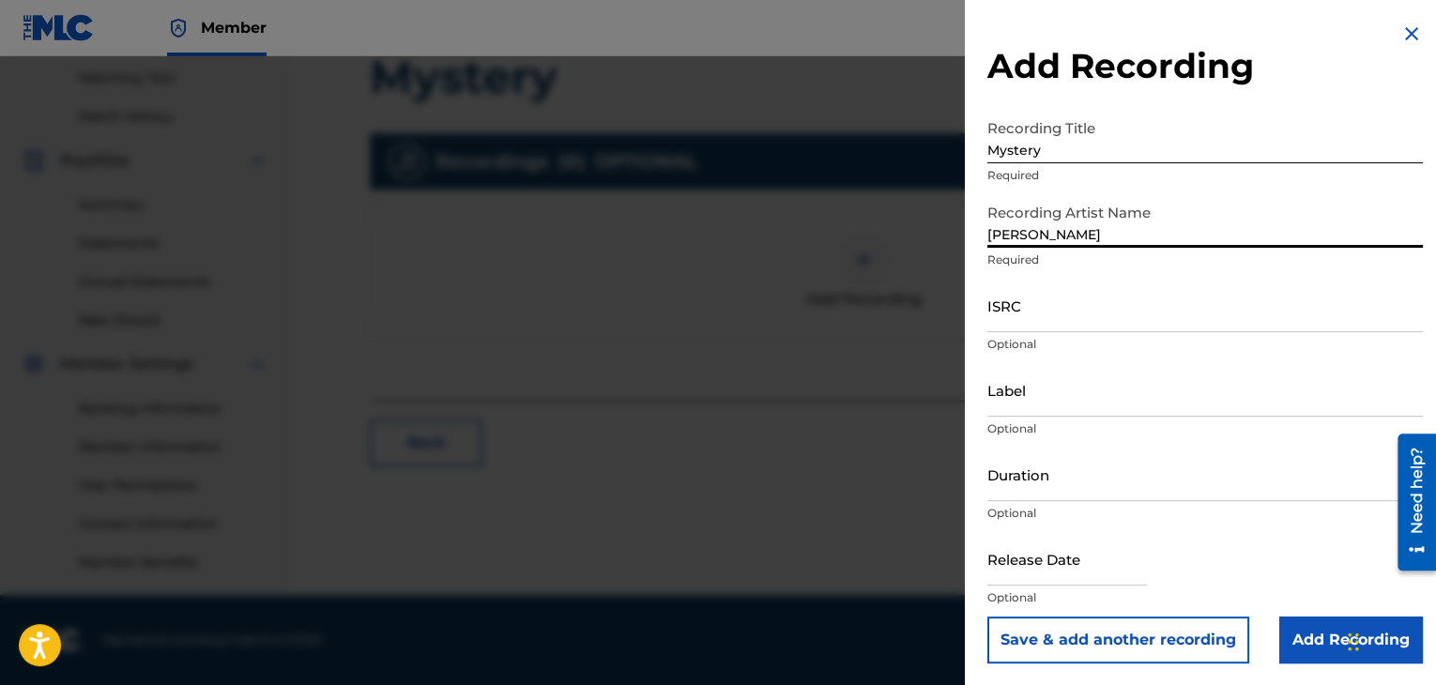
type input "[PERSON_NAME]"
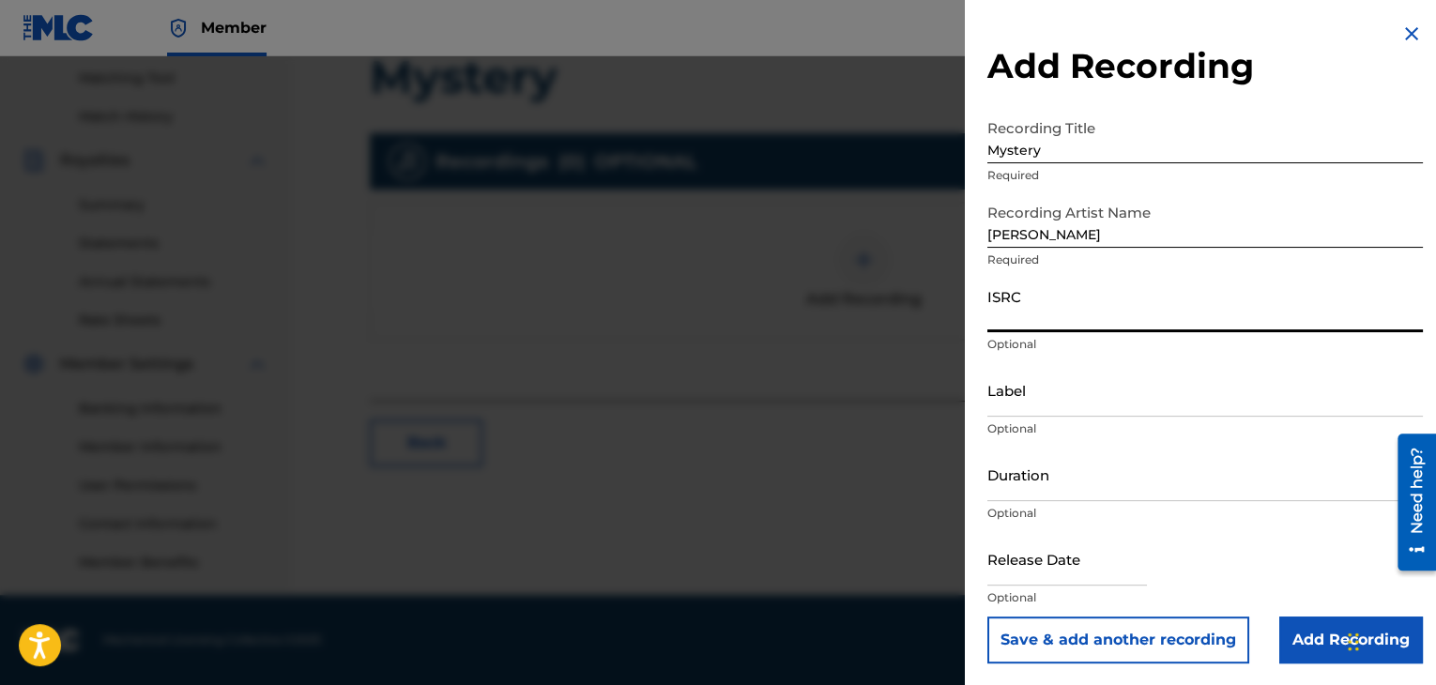
click at [1048, 317] on input "ISRC" at bounding box center [1205, 305] width 436 height 53
click at [1044, 577] on input "text" at bounding box center [1067, 557] width 160 height 53
select select "7"
select select "2025"
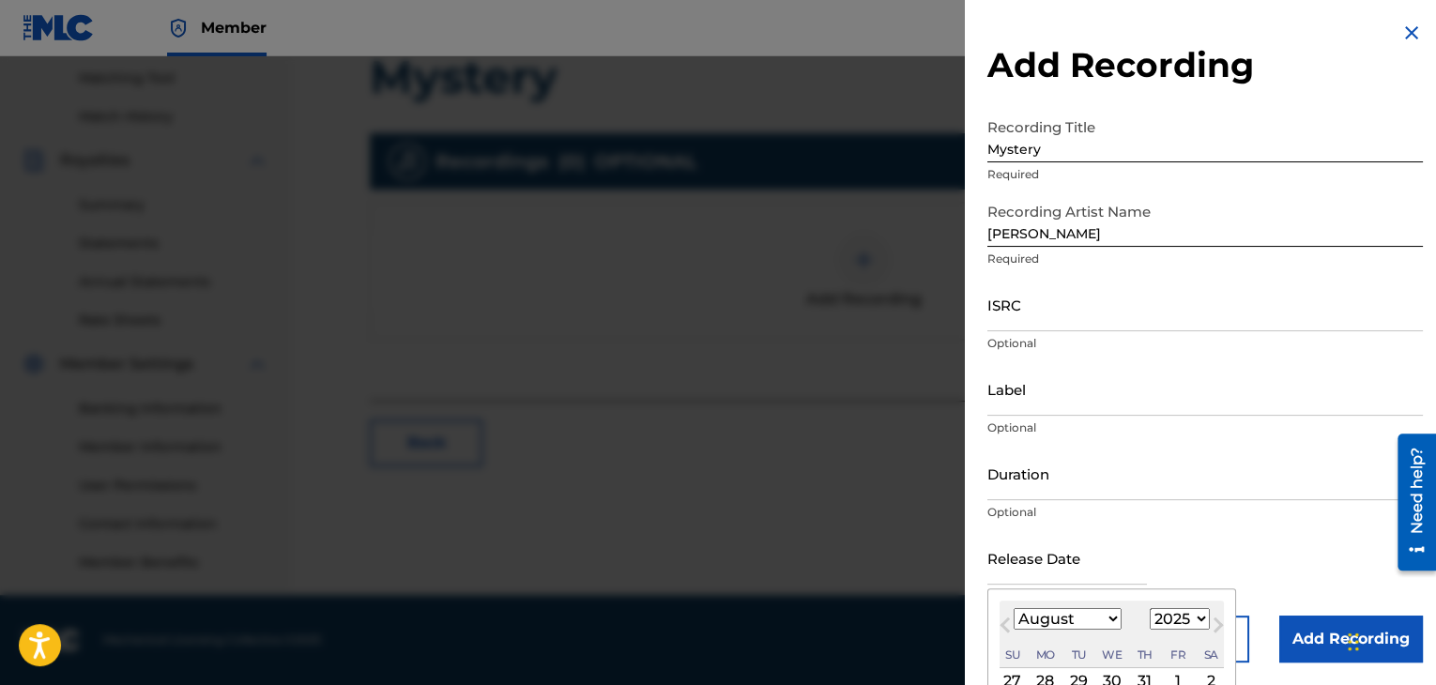
click at [1186, 441] on form "Recording Title Mystery Required Recording Artist Name George Barrett Required …" at bounding box center [1205, 386] width 436 height 554
click at [1196, 445] on div "Label Optional" at bounding box center [1205, 404] width 436 height 84
click at [991, 399] on input "Label" at bounding box center [1205, 388] width 436 height 53
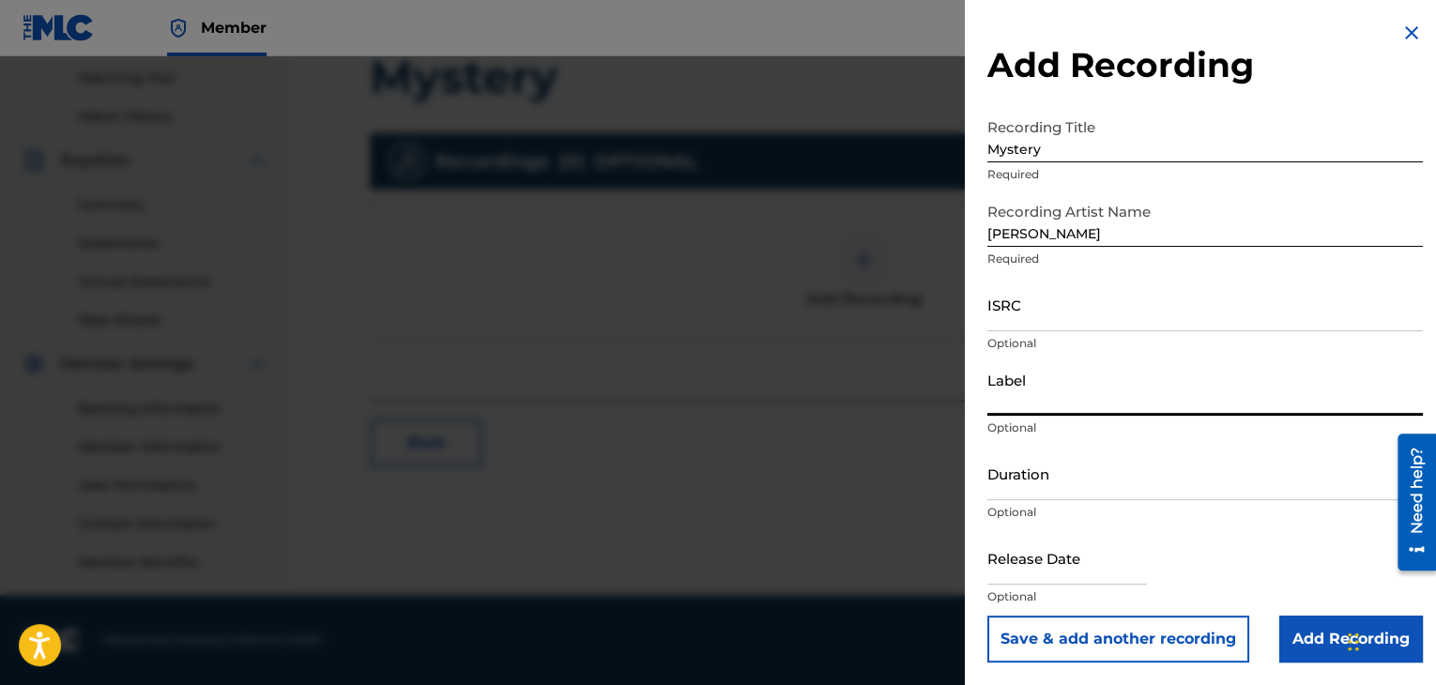
click at [1024, 493] on input "Duration" at bounding box center [1205, 473] width 436 height 53
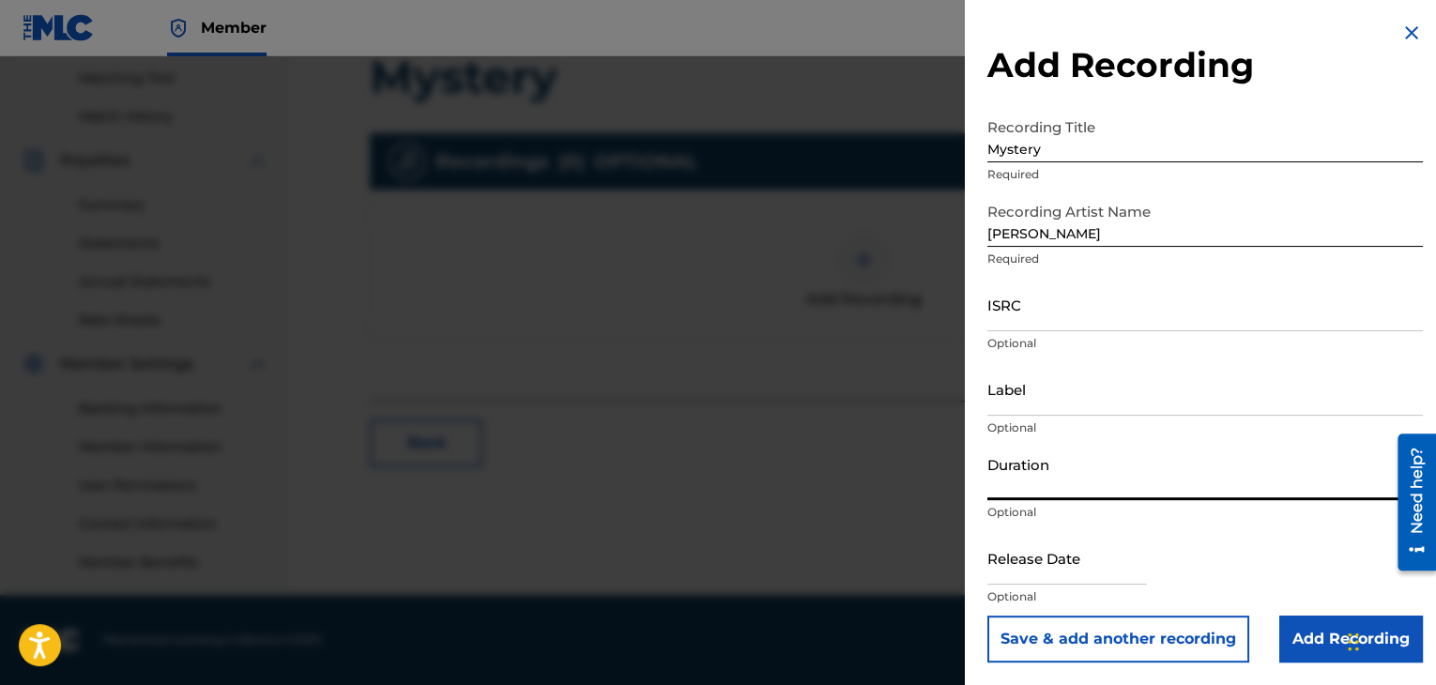
click at [1044, 565] on input "text" at bounding box center [1067, 557] width 160 height 53
select select "7"
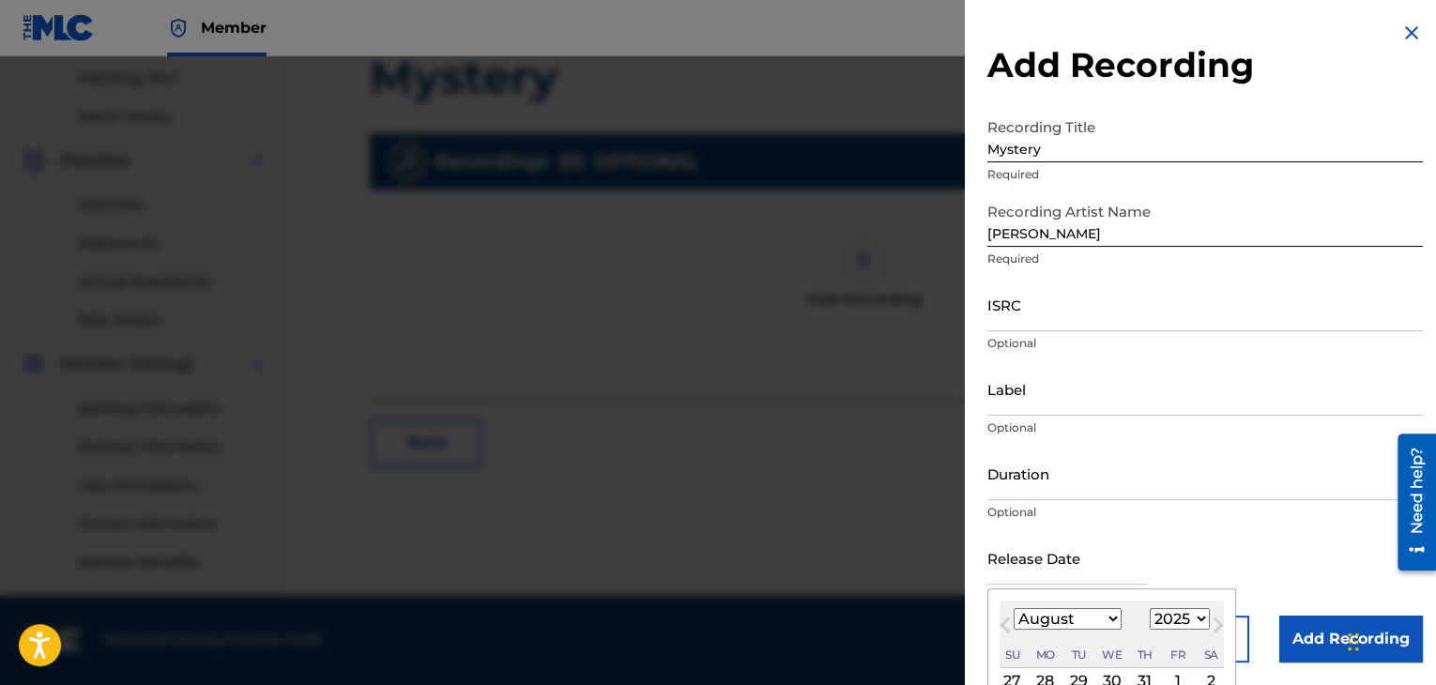
click at [1191, 615] on select "1899 1900 1901 1902 1903 1904 1905 1906 1907 1908 1909 1910 1911 1912 1913 1914…" at bounding box center [1180, 619] width 60 height 22
select select "2023"
click at [1150, 608] on select "1899 1900 1901 1902 1903 1904 1905 1906 1907 1908 1909 1910 1911 1912 1913 1914…" at bounding box center [1180, 619] width 60 height 22
click at [1111, 620] on select "January February March April May June July August September October November De…" at bounding box center [1068, 619] width 108 height 22
select select "10"
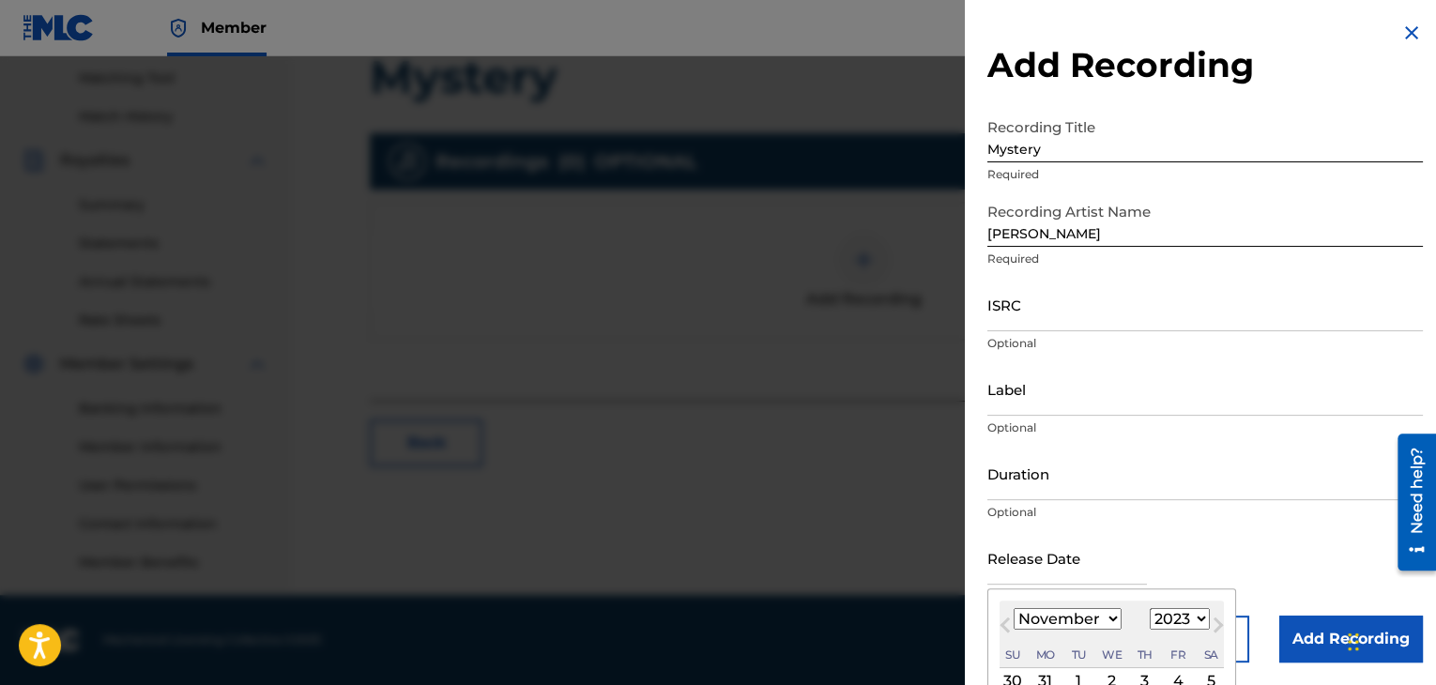
click at [1014, 608] on select "January February March April May June July August September October November De…" at bounding box center [1068, 619] width 108 height 22
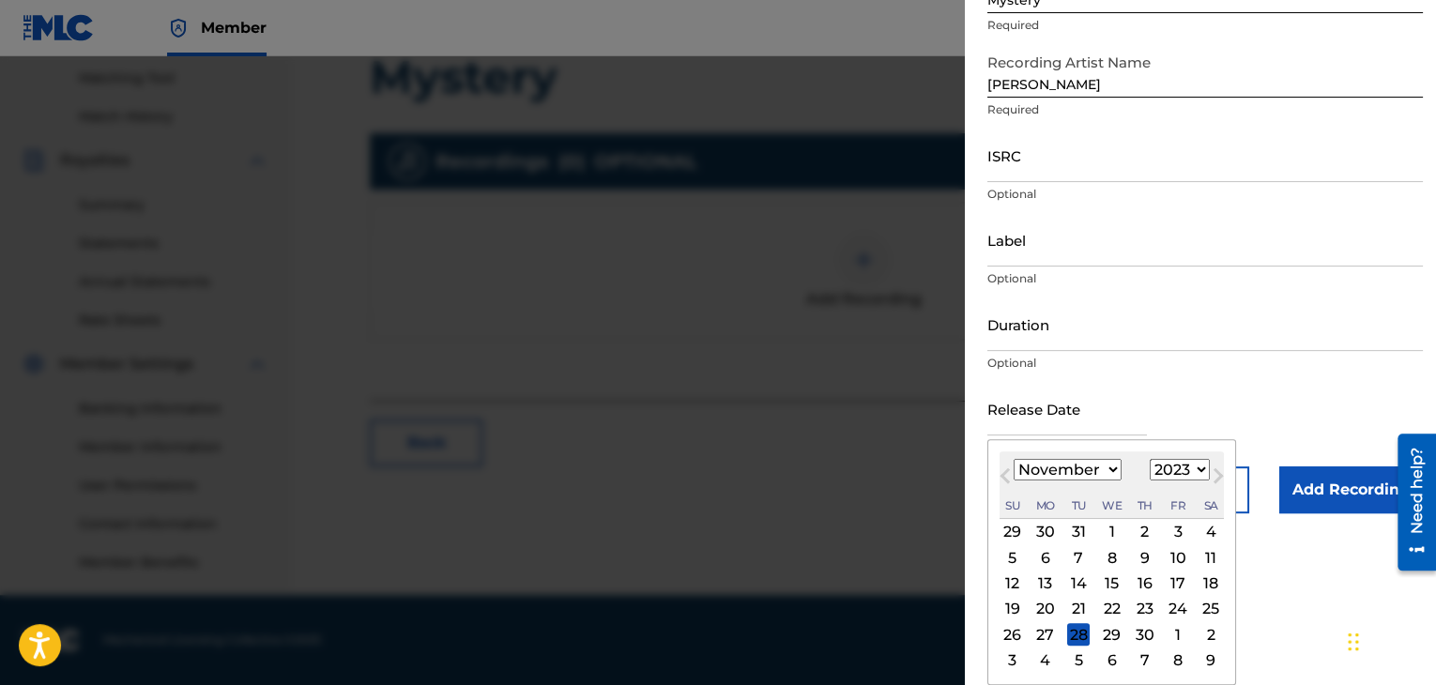
click at [1111, 609] on div "22" at bounding box center [1112, 609] width 23 height 23
type input "November 22 2023"
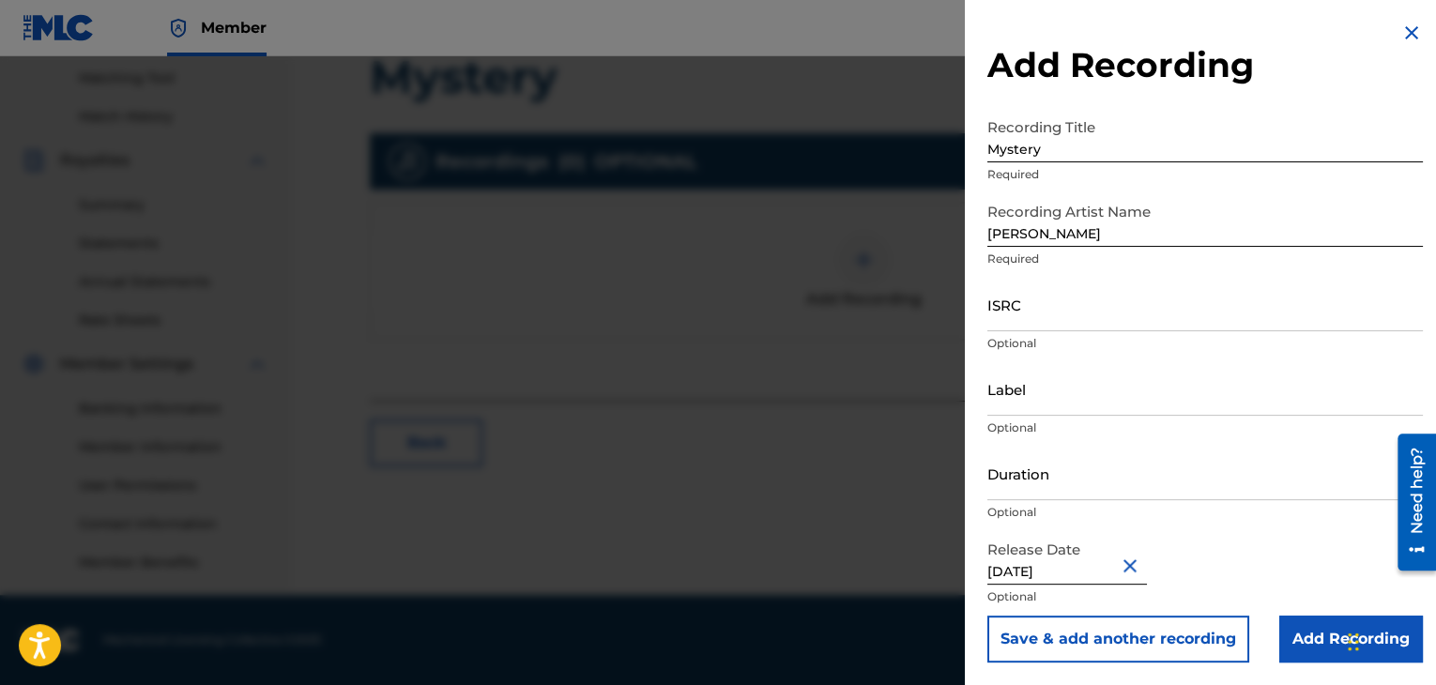
scroll to position [1, 0]
click at [1096, 477] on input "Duration" at bounding box center [1205, 473] width 436 height 53
type input "03:15"
click at [1035, 406] on input "Label" at bounding box center [1205, 388] width 436 height 53
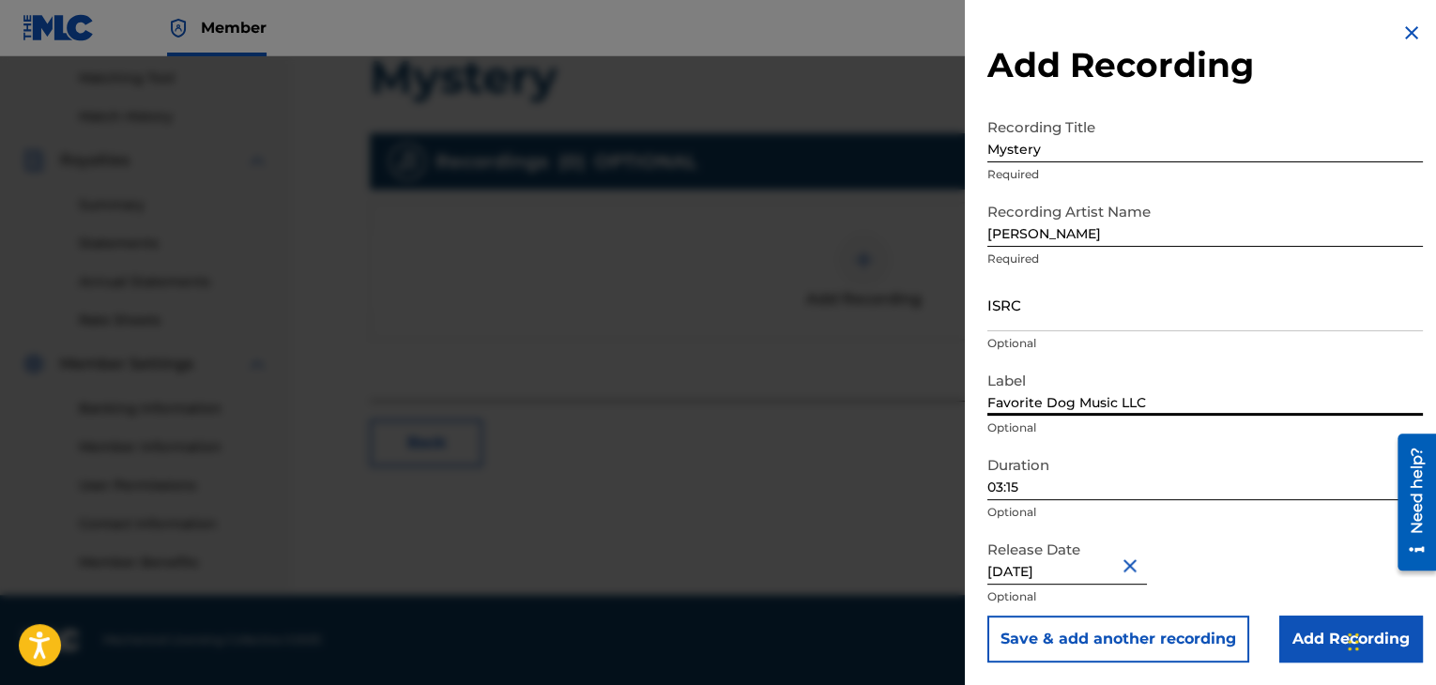
type input "Favorite Dog Music LLC"
click at [1291, 634] on input "Add Recording" at bounding box center [1351, 639] width 144 height 47
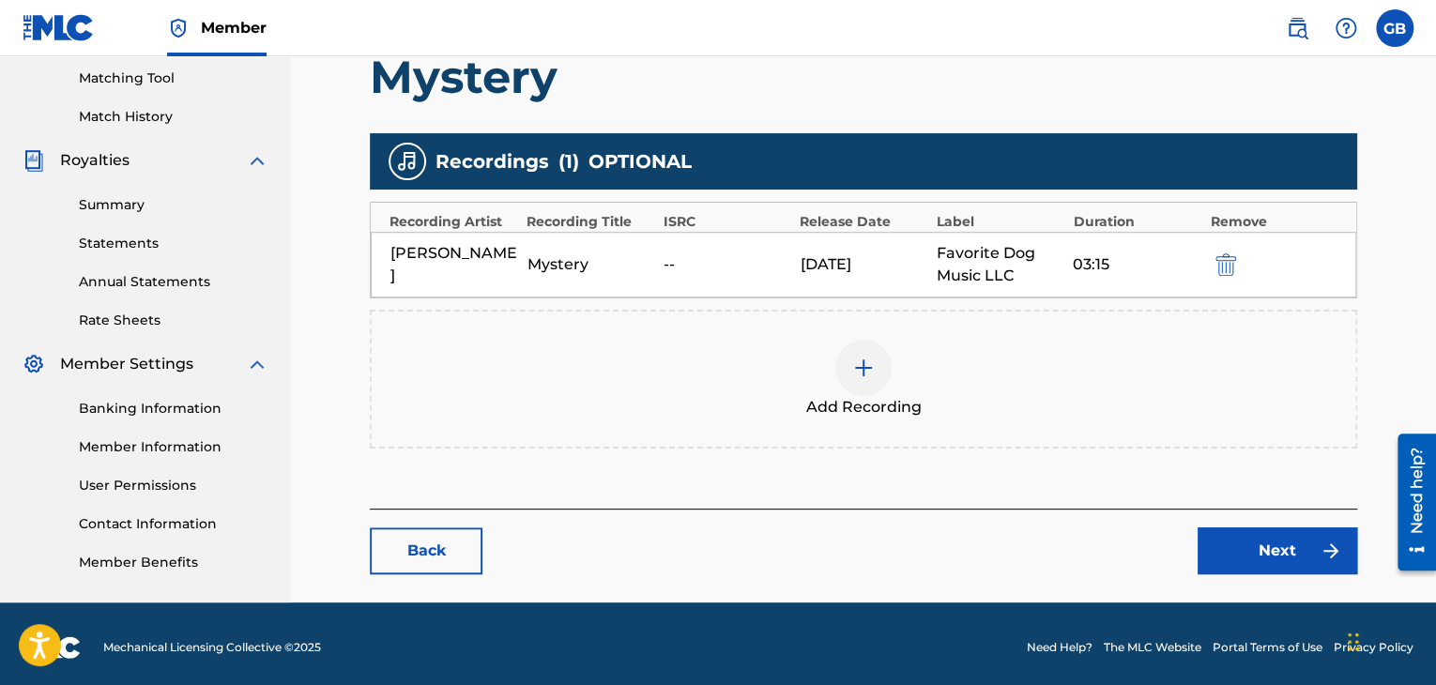
click at [1237, 545] on link "Next" at bounding box center [1278, 550] width 160 height 47
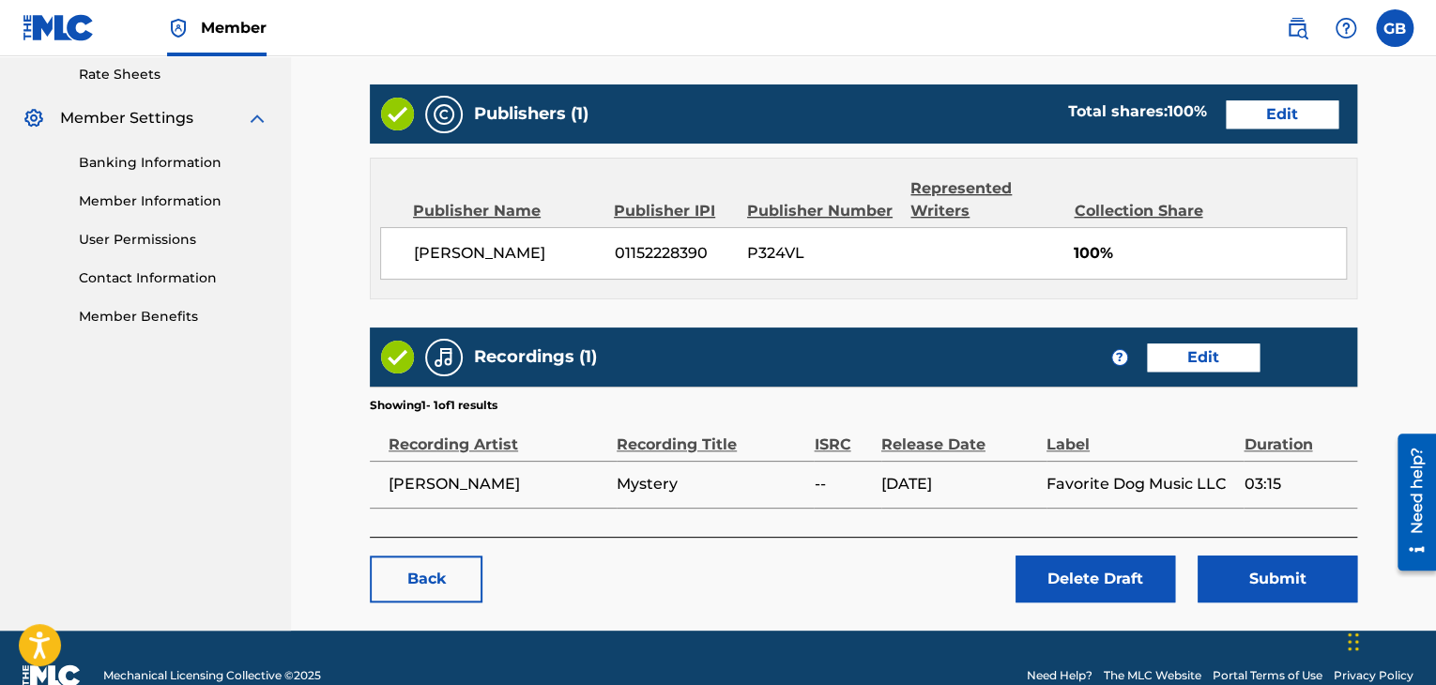
scroll to position [758, 0]
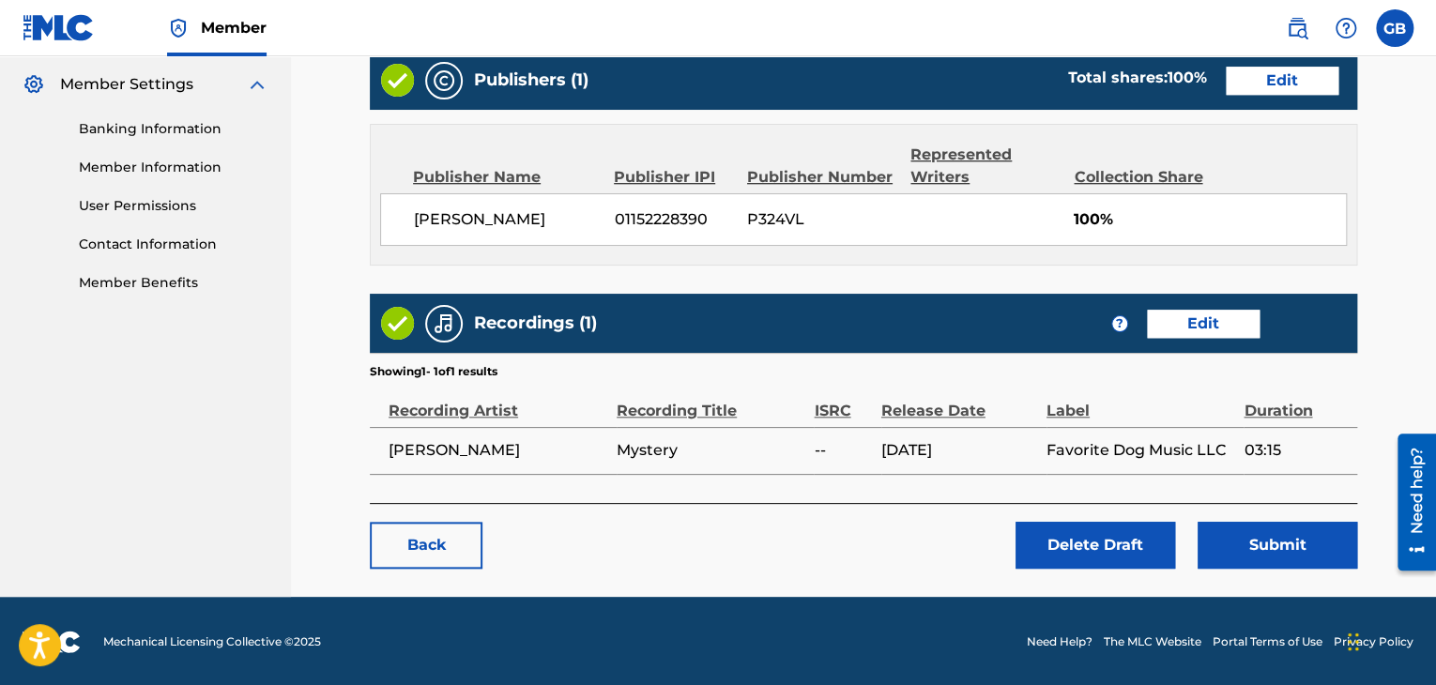
click at [1284, 547] on button "Submit" at bounding box center [1278, 545] width 160 height 47
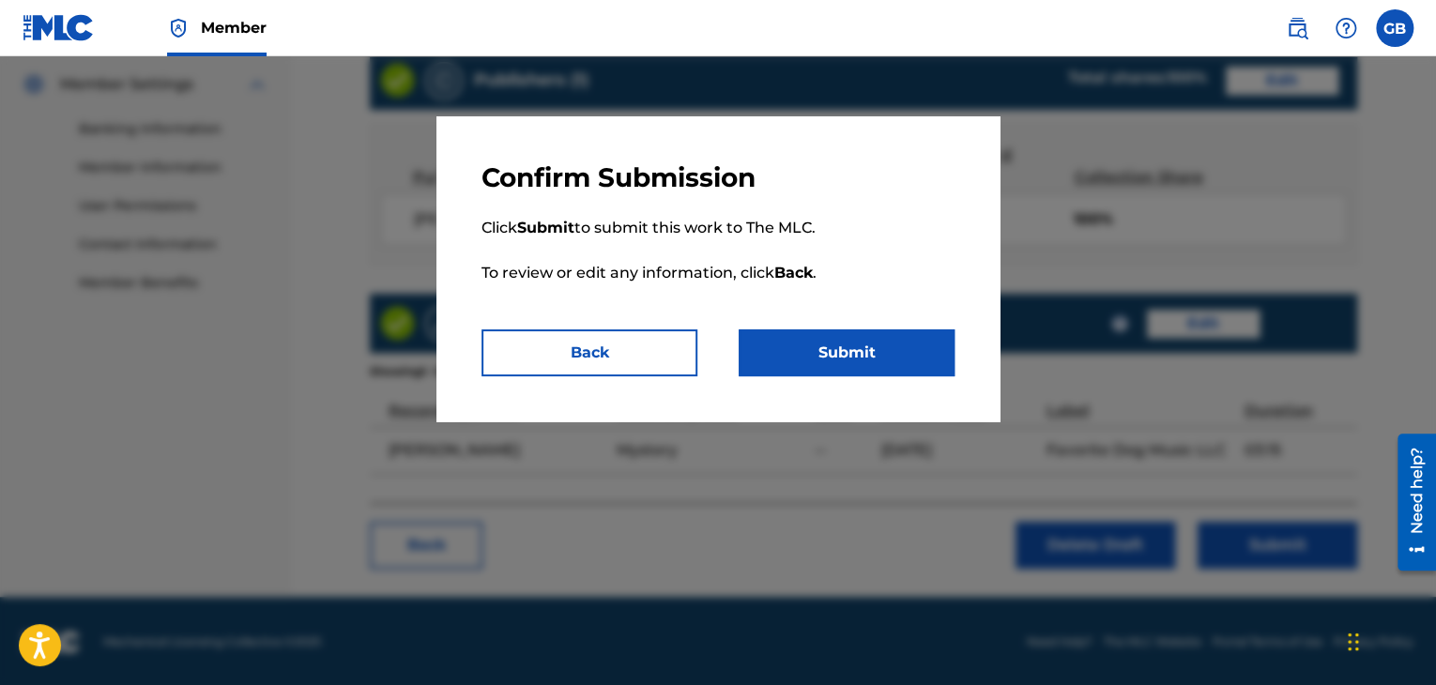
click at [882, 353] on button "Submit" at bounding box center [847, 352] width 216 height 47
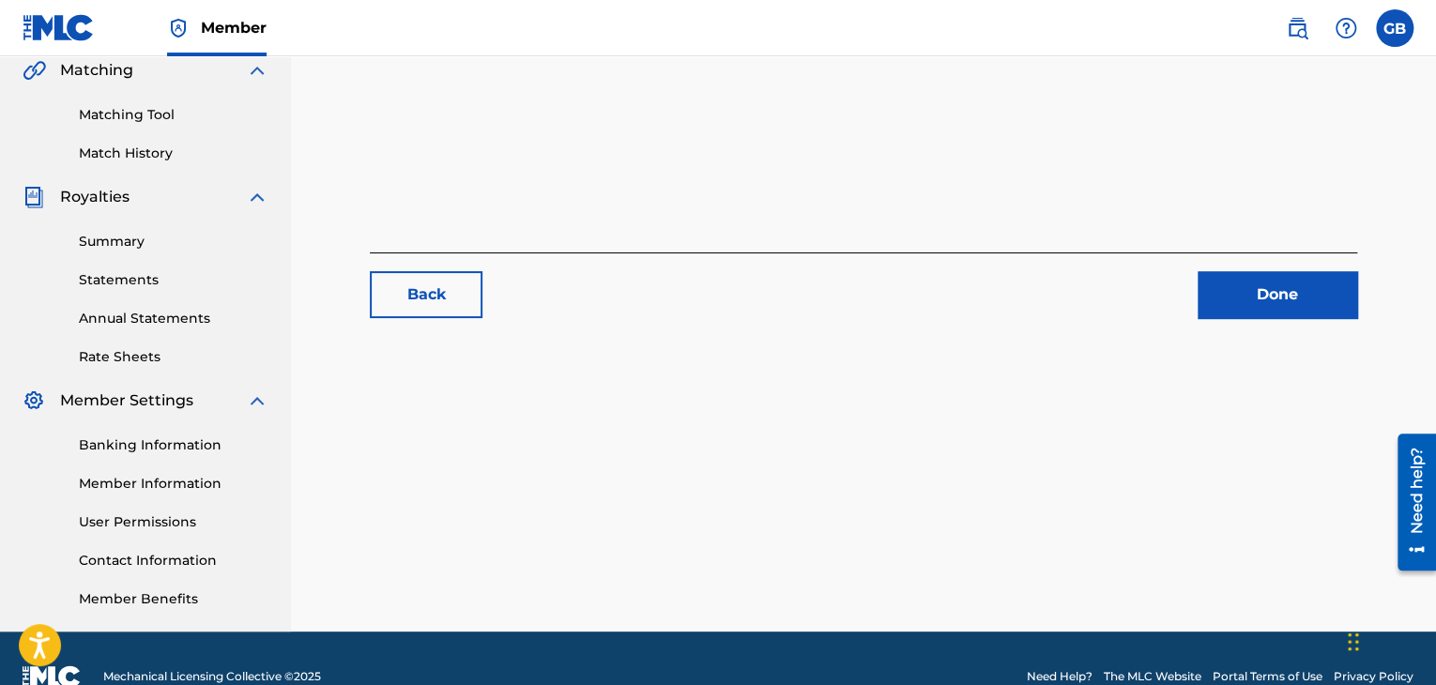
scroll to position [443, 0]
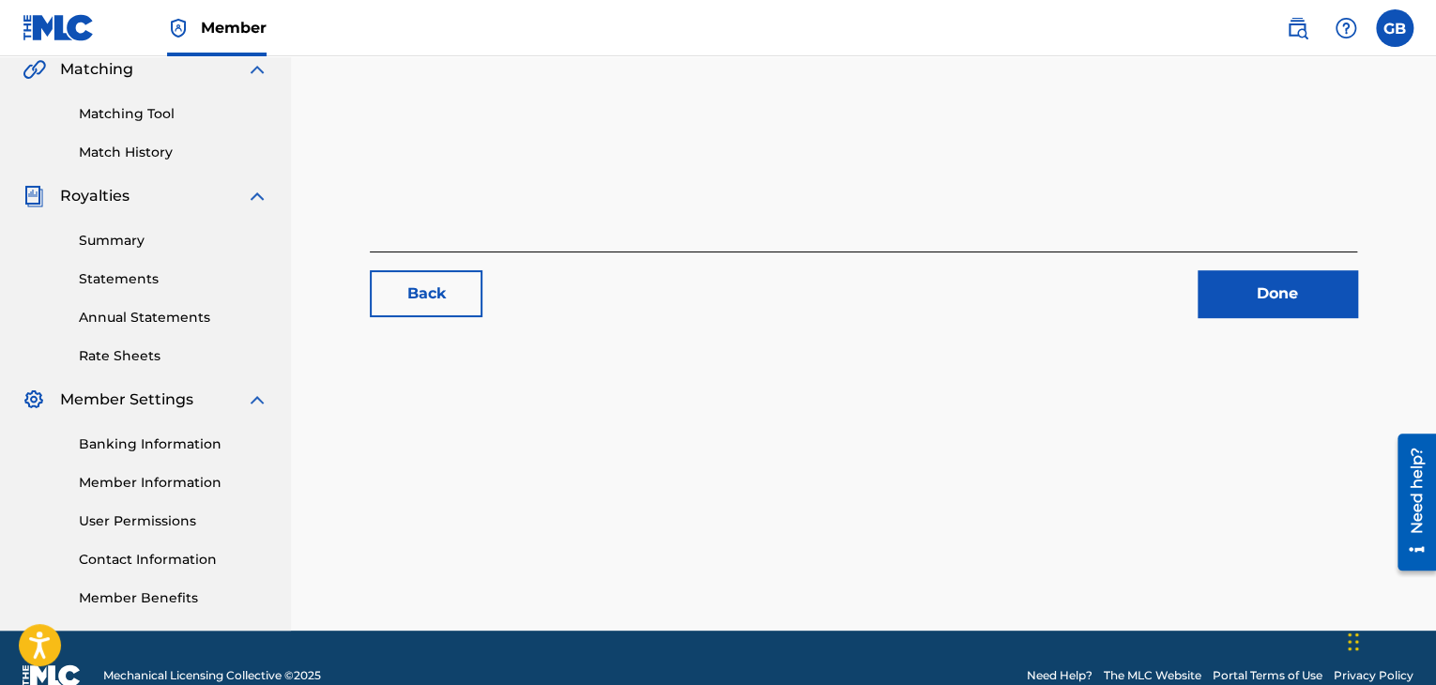
click at [127, 523] on link "User Permissions" at bounding box center [174, 522] width 190 height 20
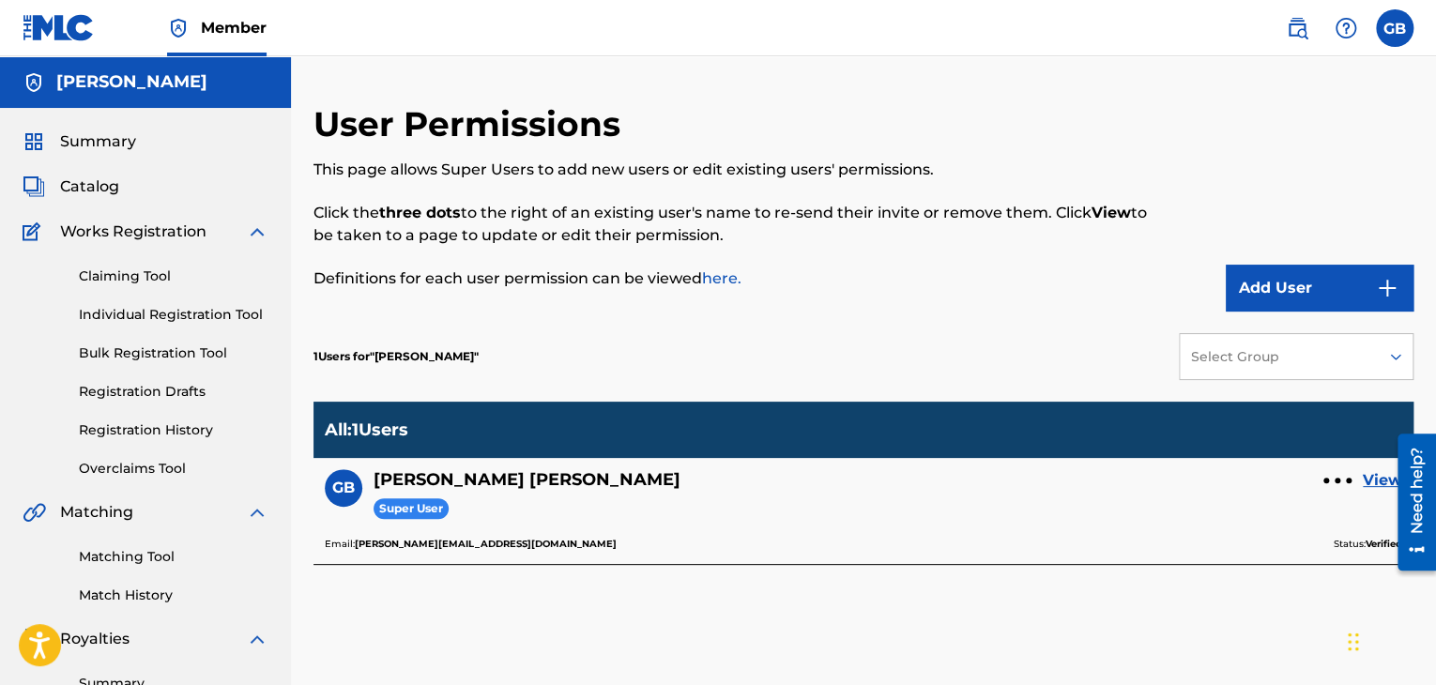
click at [1275, 305] on button "Add User" at bounding box center [1320, 288] width 188 height 47
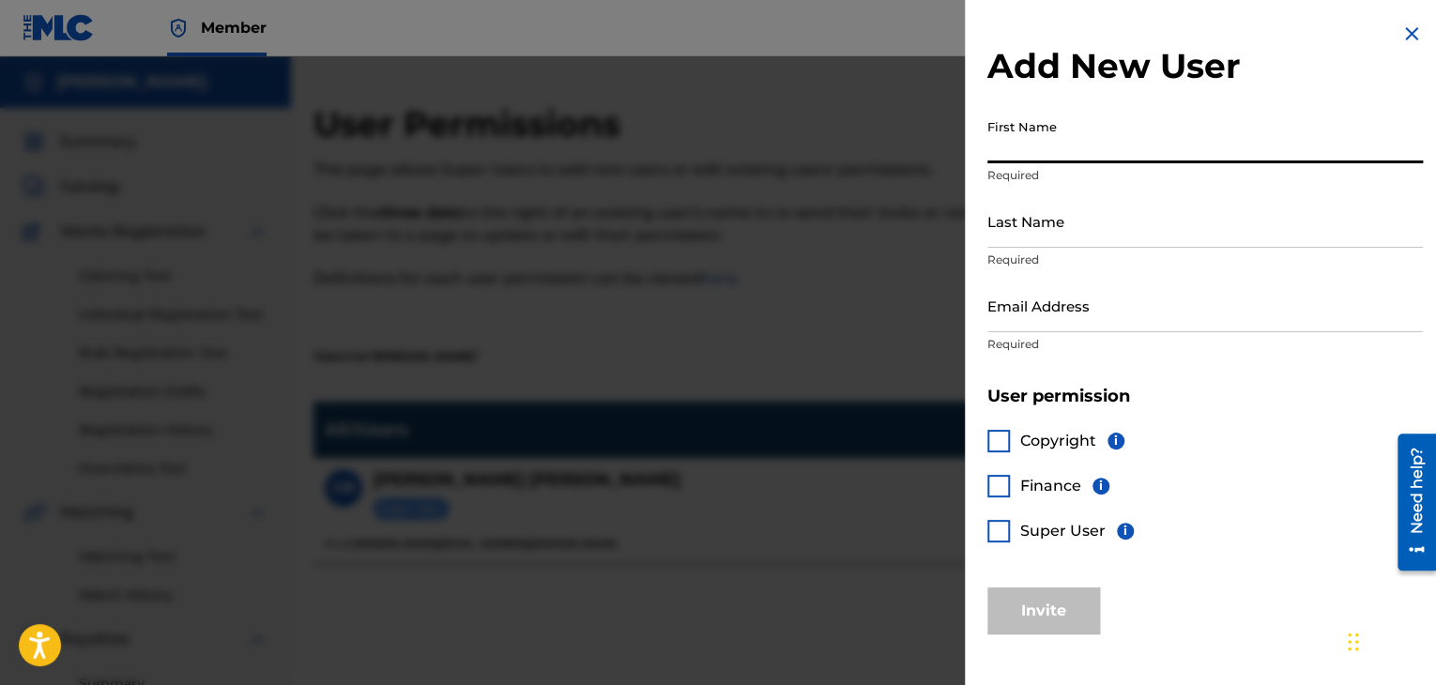
click at [1036, 155] on input "First Name" at bounding box center [1205, 136] width 436 height 53
type input "Joss"
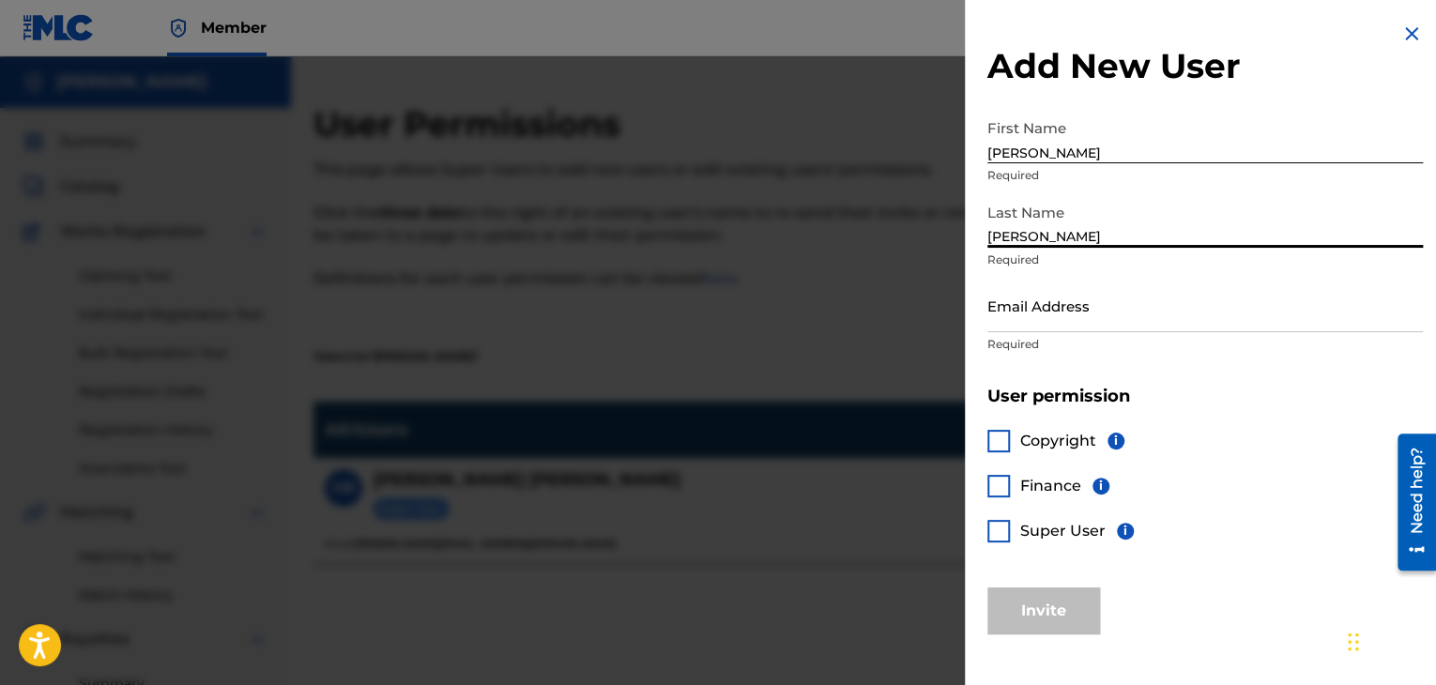
type input "Lockwood"
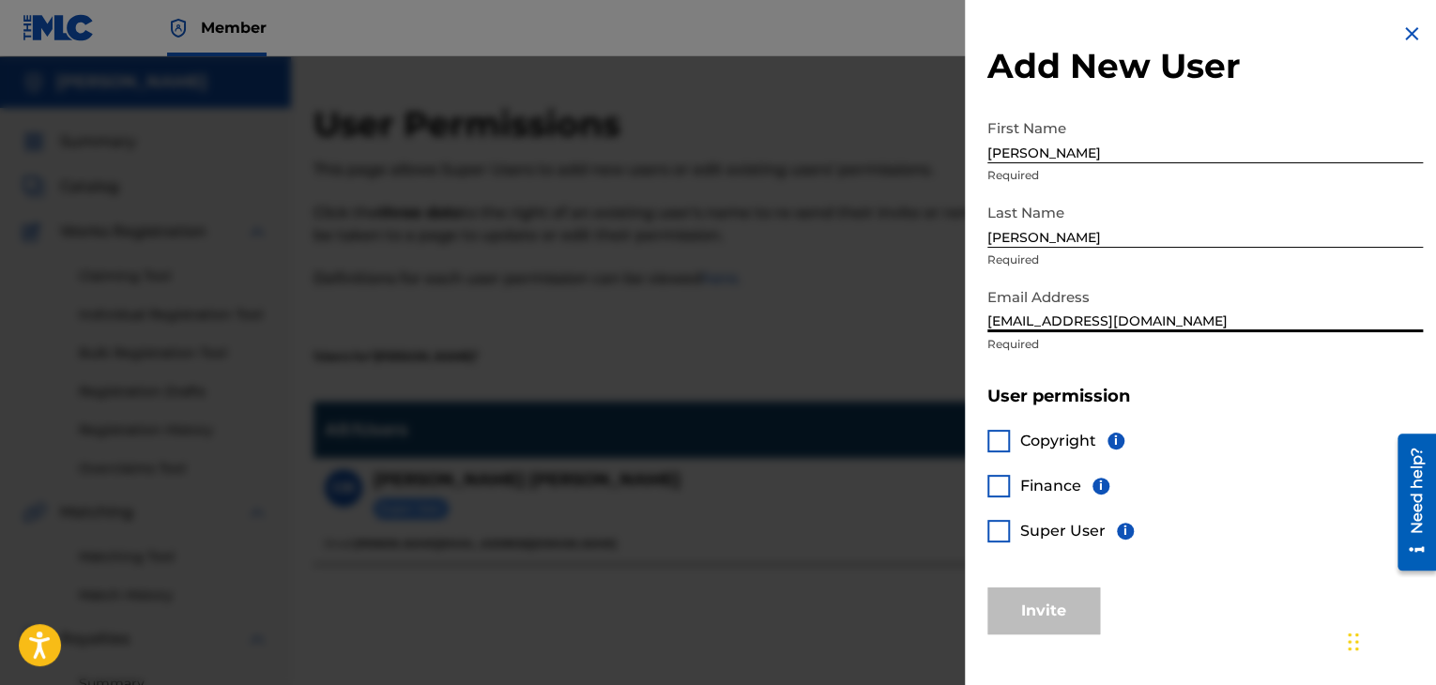
type input "[EMAIL_ADDRESS][DOMAIN_NAME]"
click at [1002, 535] on div at bounding box center [998, 531] width 23 height 23
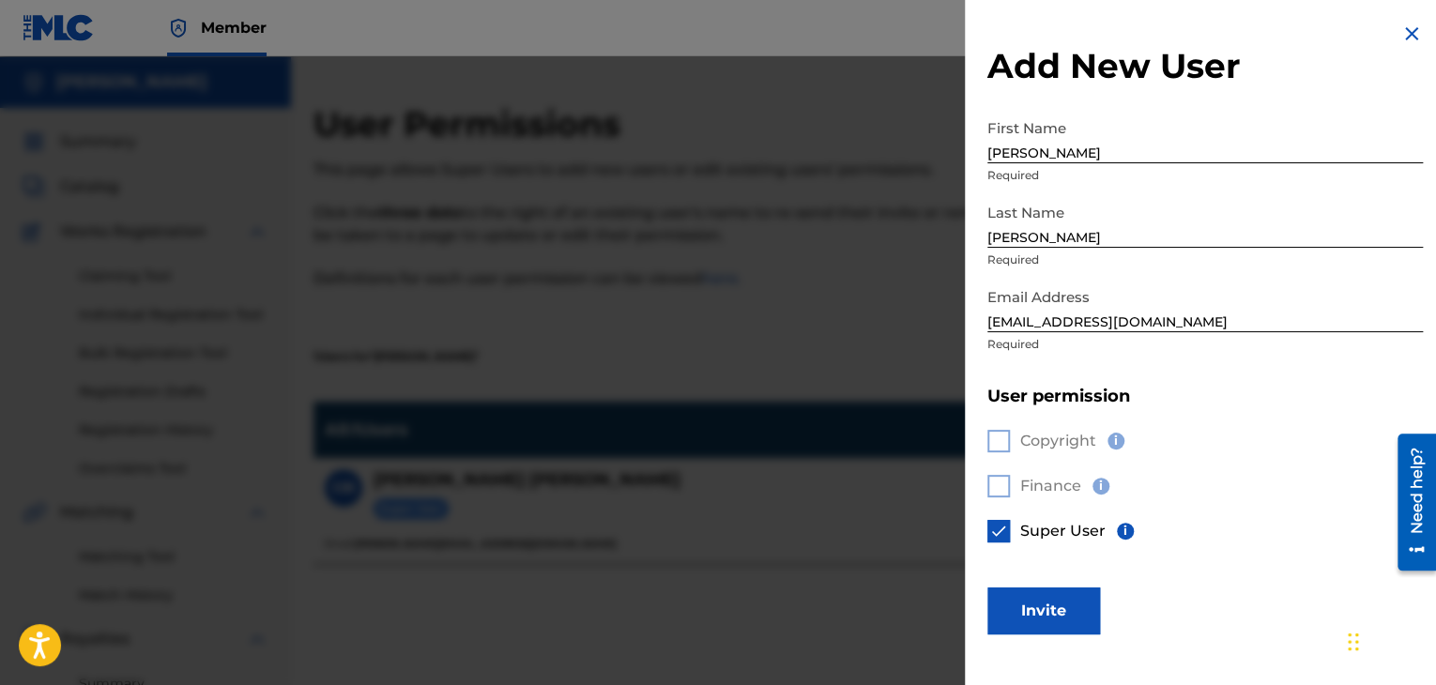
click at [1029, 604] on button "Invite" at bounding box center [1043, 611] width 113 height 47
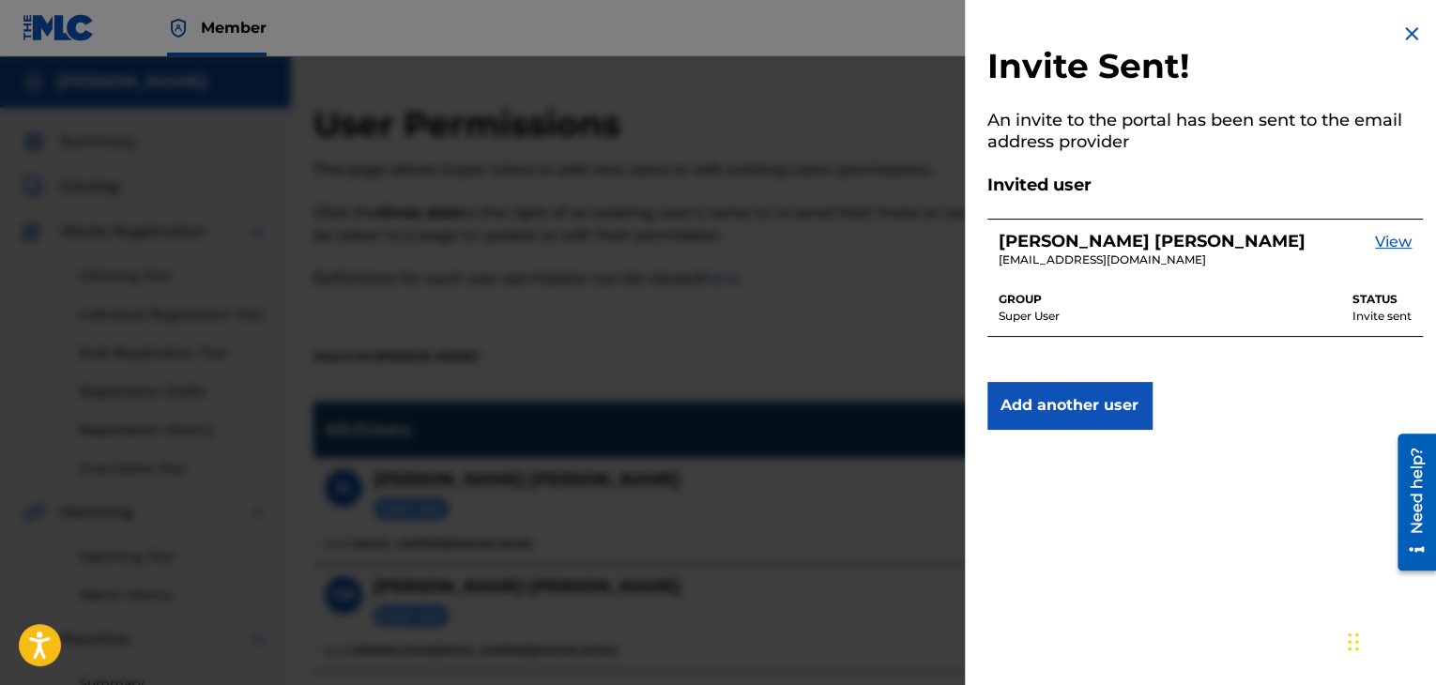
click at [1400, 38] on img at bounding box center [1411, 34] width 23 height 23
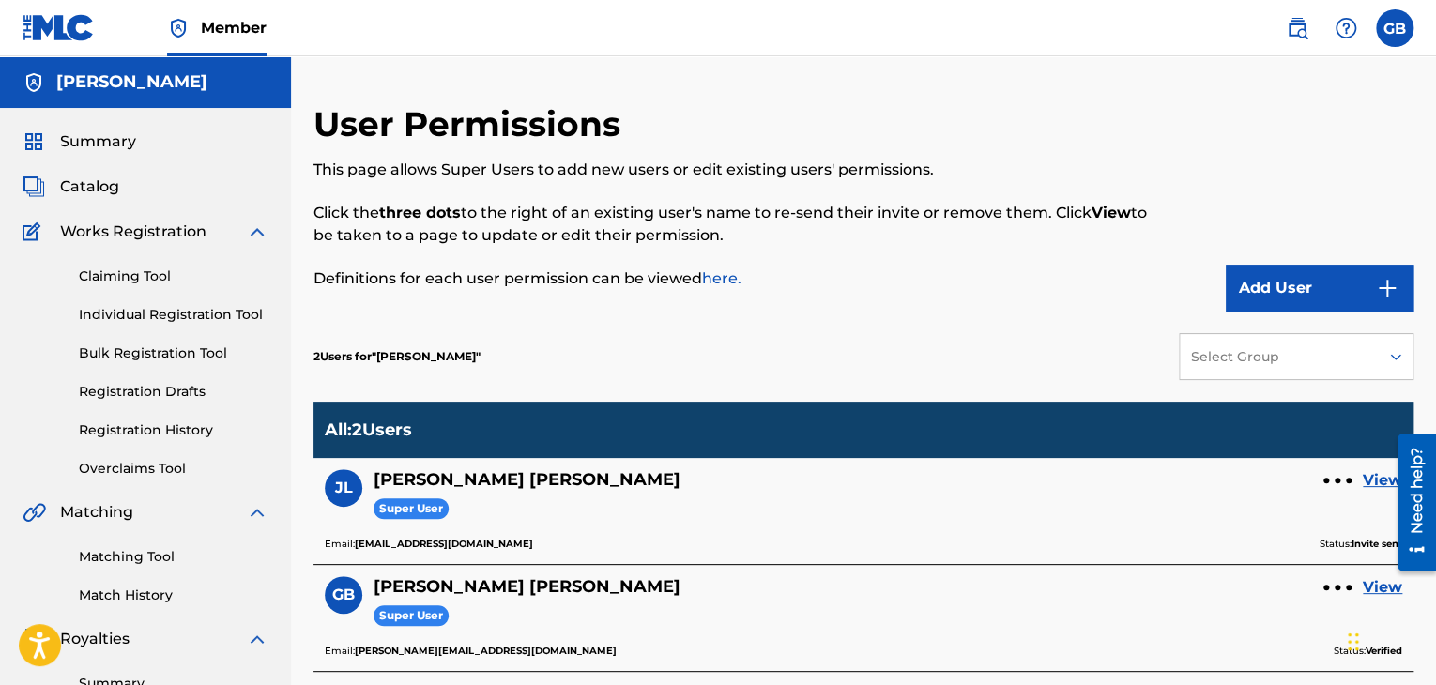
click at [84, 191] on span "Catalog" at bounding box center [89, 187] width 59 height 23
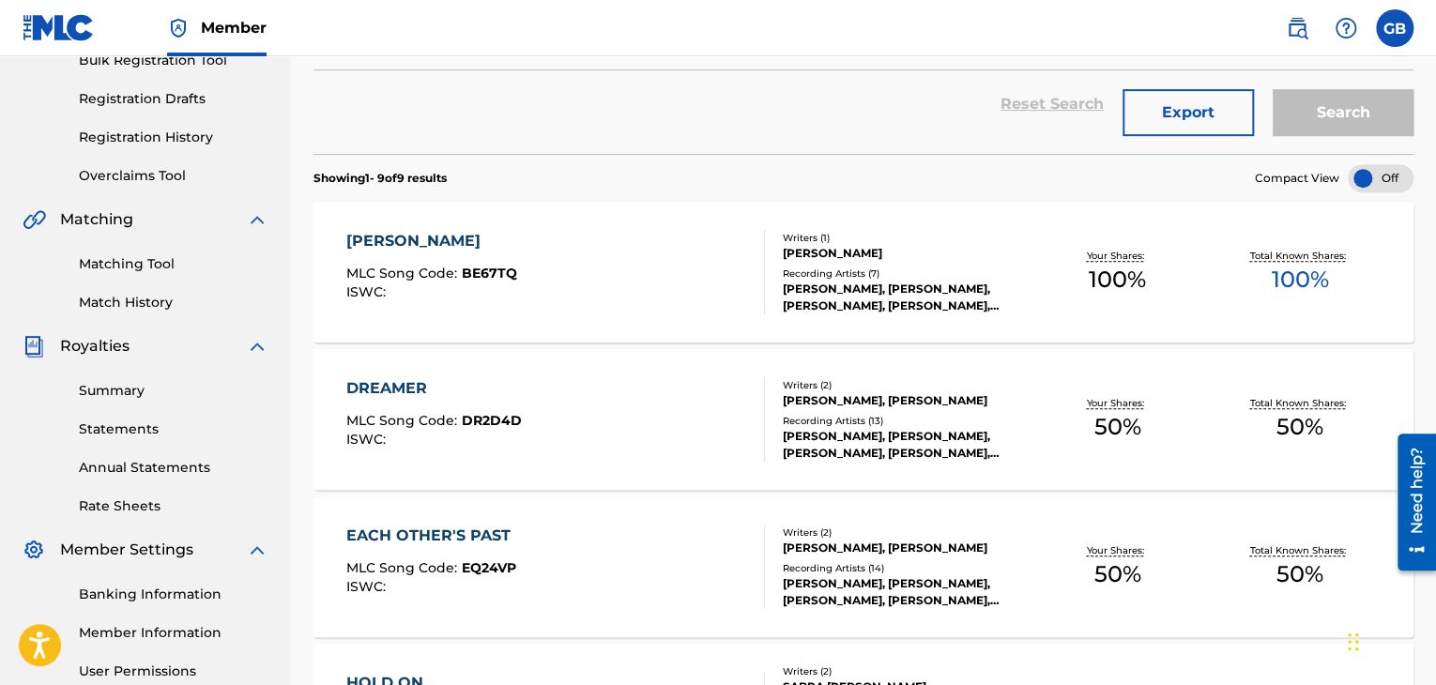
scroll to position [295, 0]
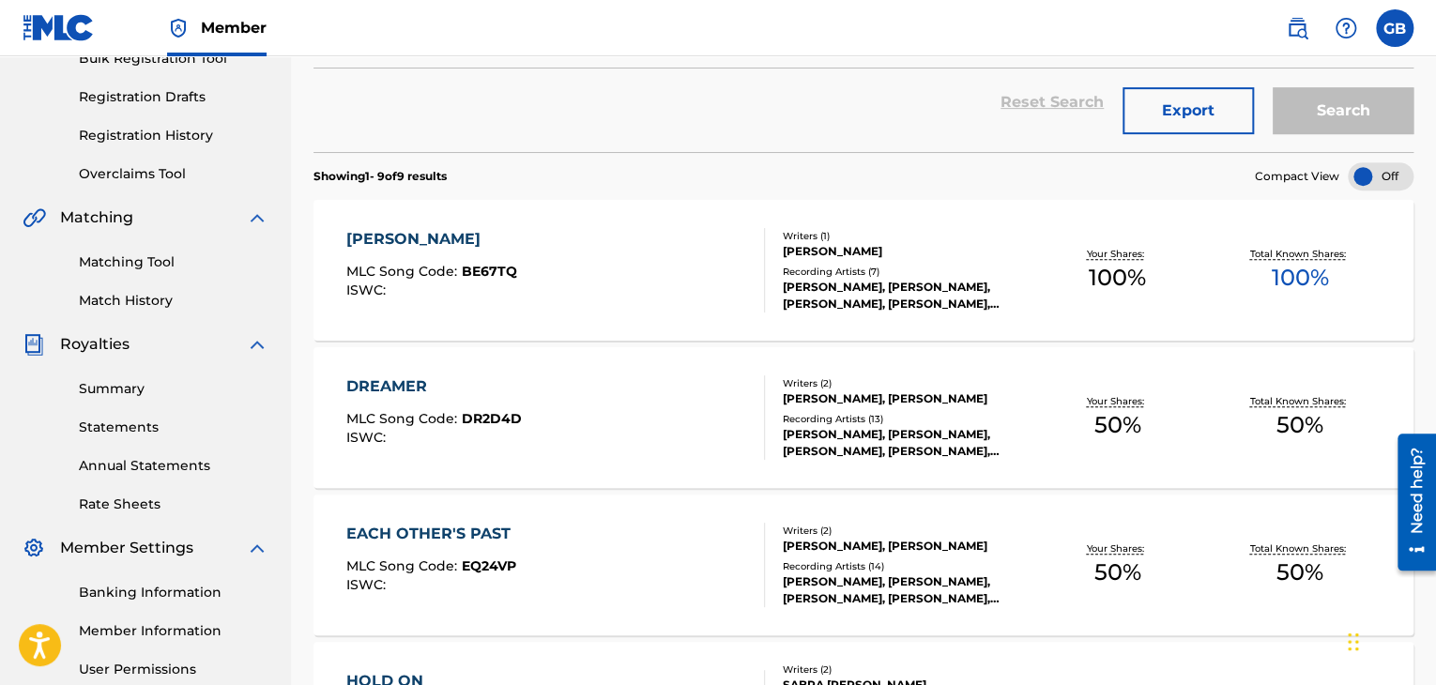
click at [841, 248] on div "[PERSON_NAME]" at bounding box center [904, 251] width 243 height 17
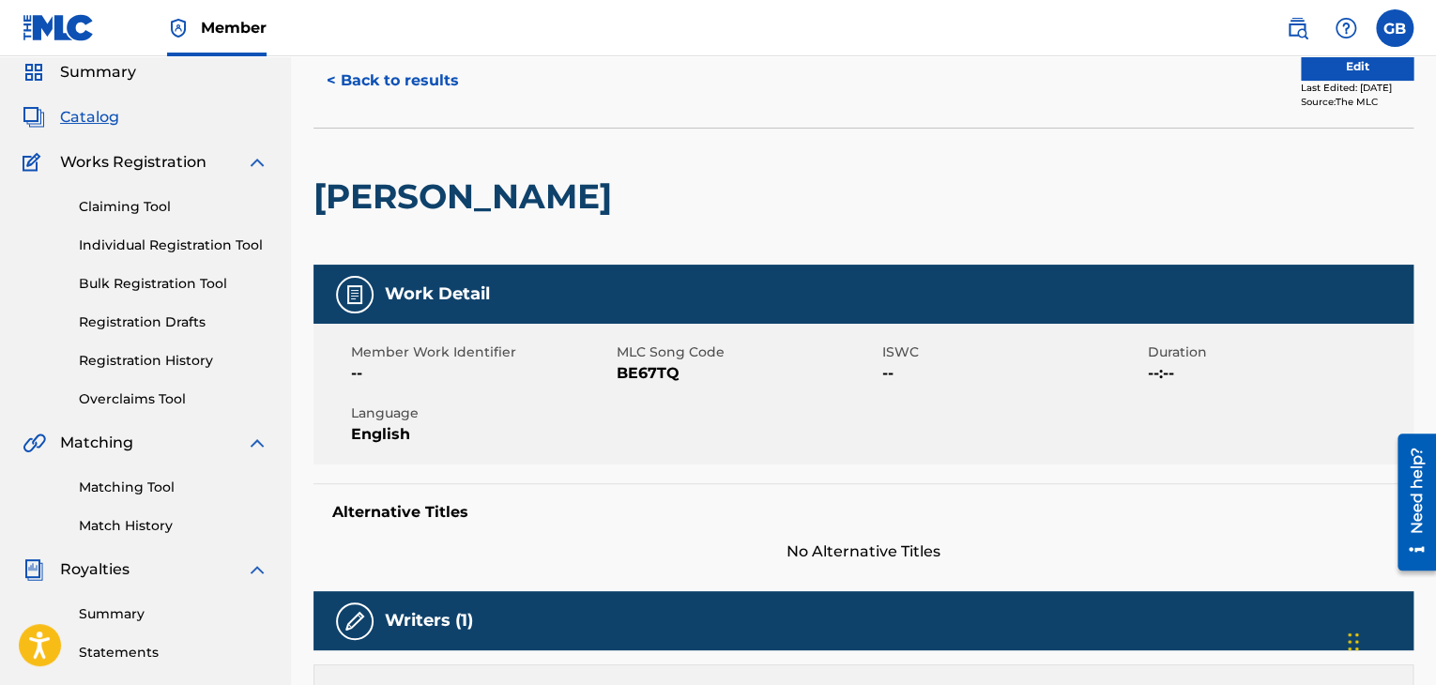
scroll to position [68, 0]
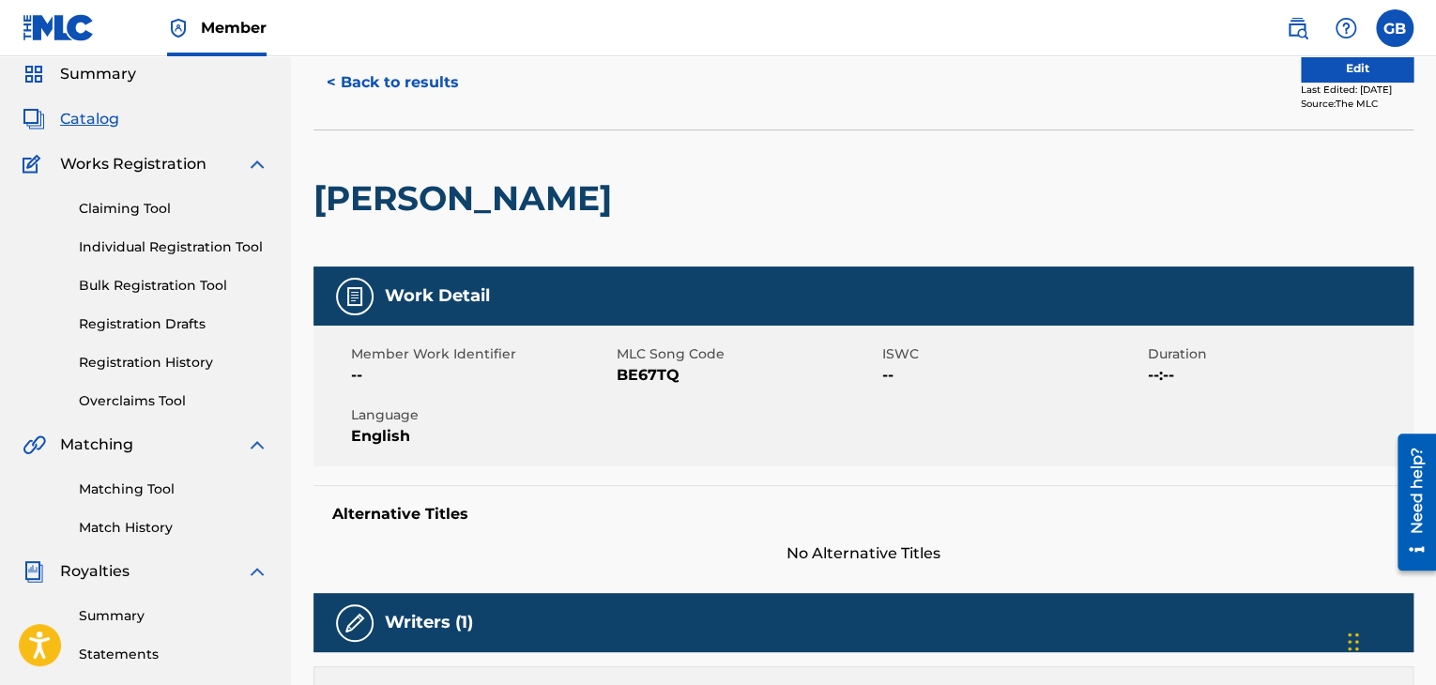
click at [99, 117] on span "Catalog" at bounding box center [89, 119] width 59 height 23
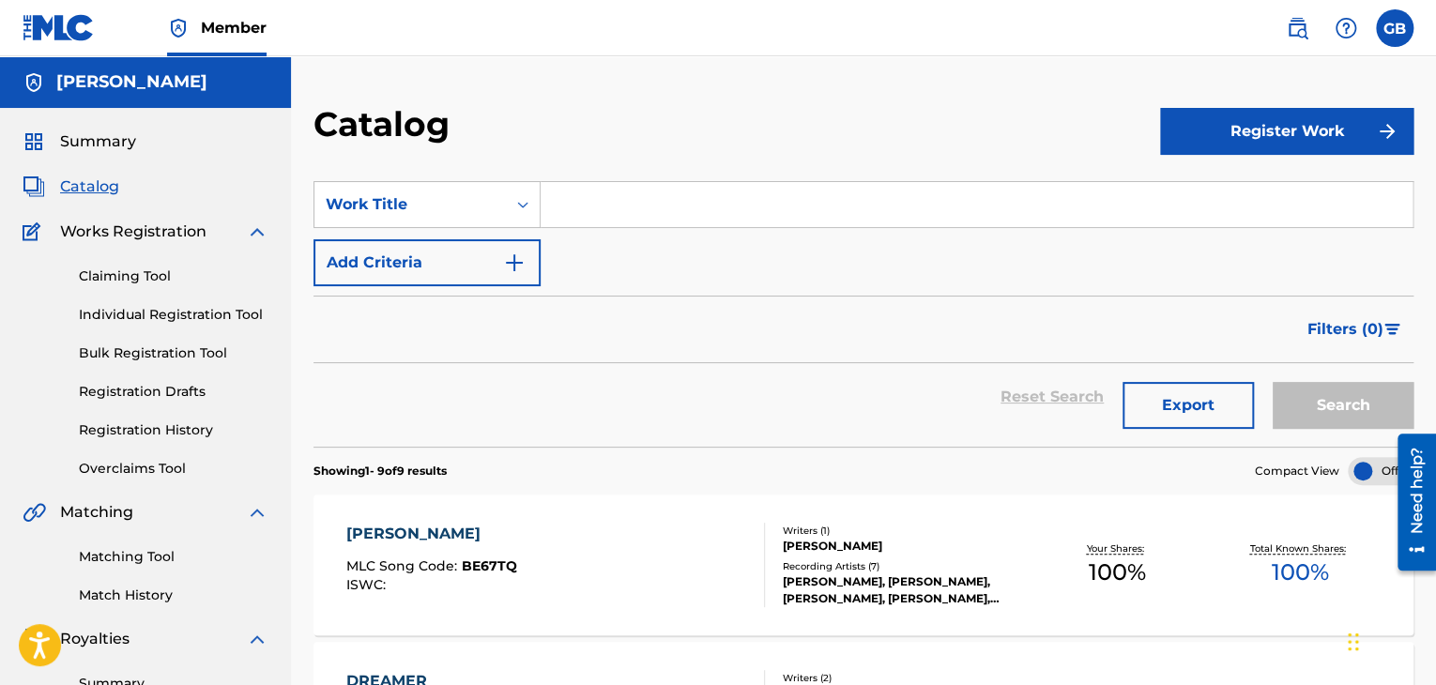
click at [637, 212] on input "Search Form" at bounding box center [977, 204] width 872 height 45
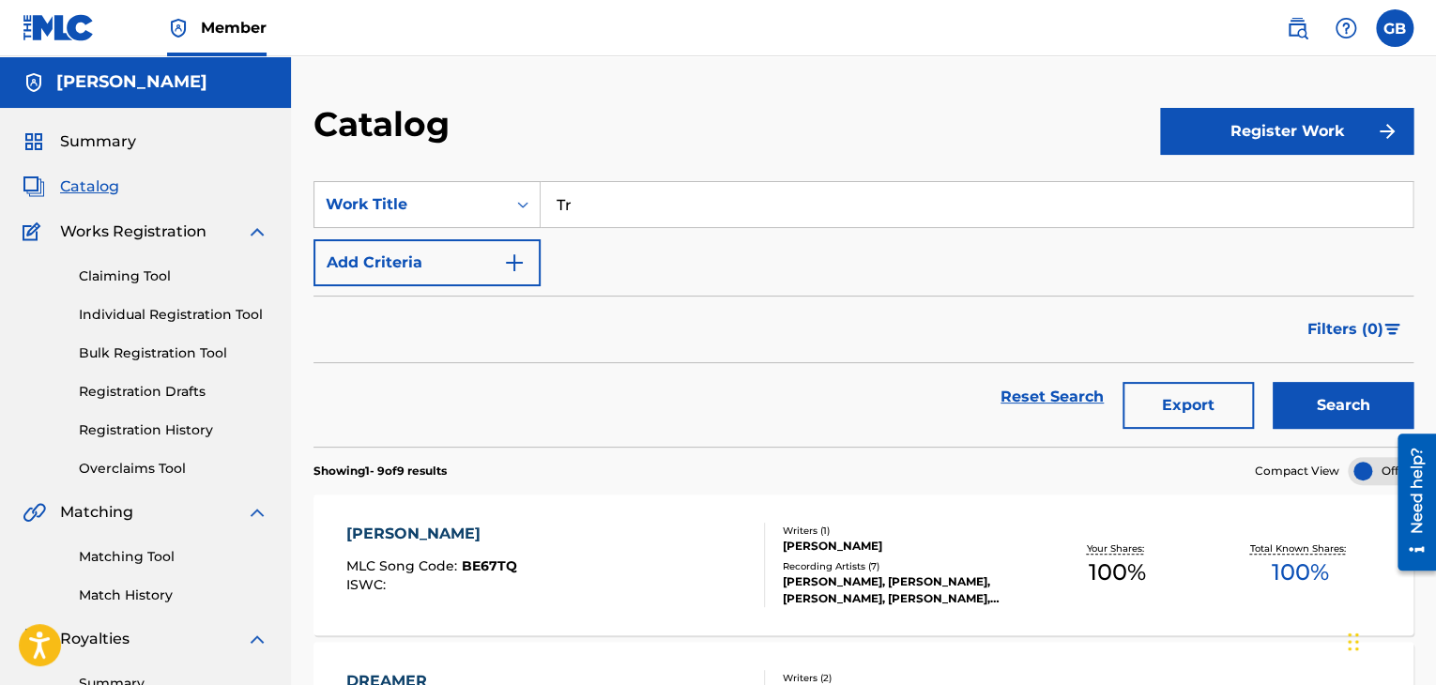
type input "T"
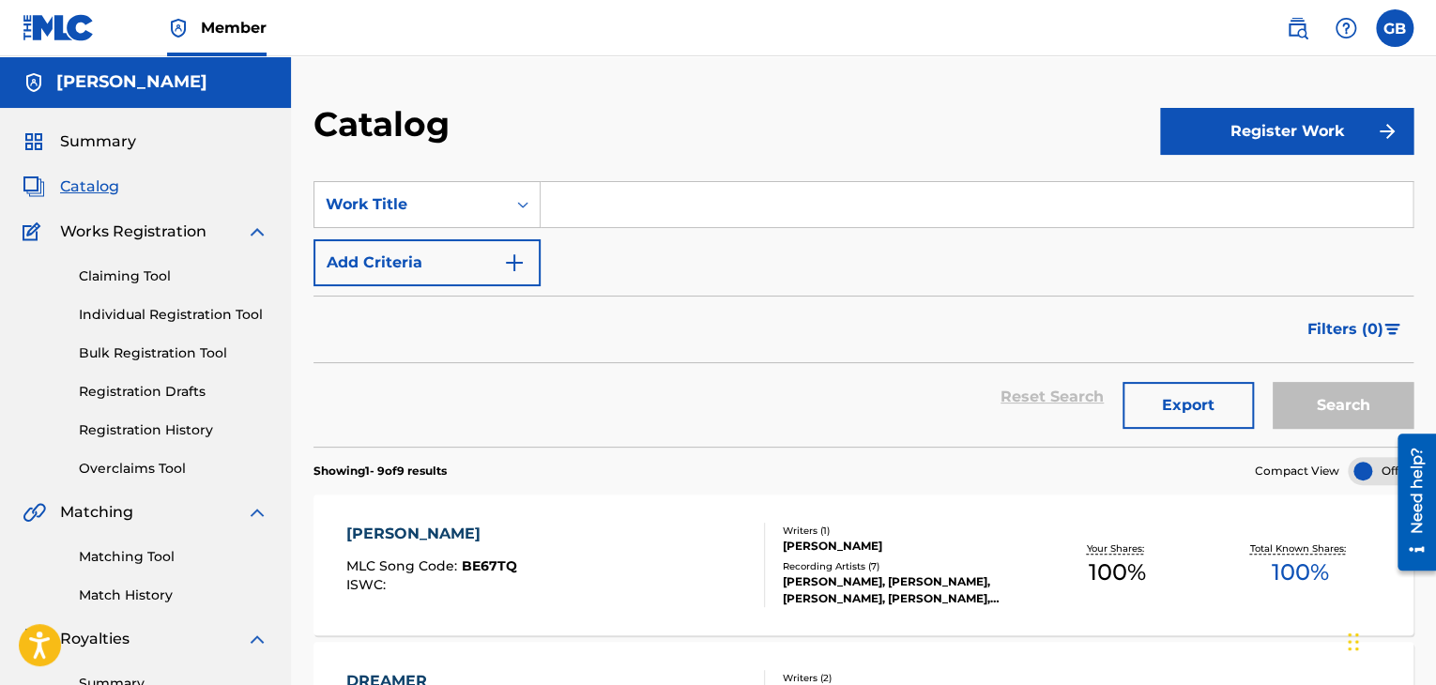
click at [1294, 123] on button "Register Work" at bounding box center [1286, 131] width 253 height 47
click at [1216, 192] on link "Individual" at bounding box center [1286, 192] width 253 height 45
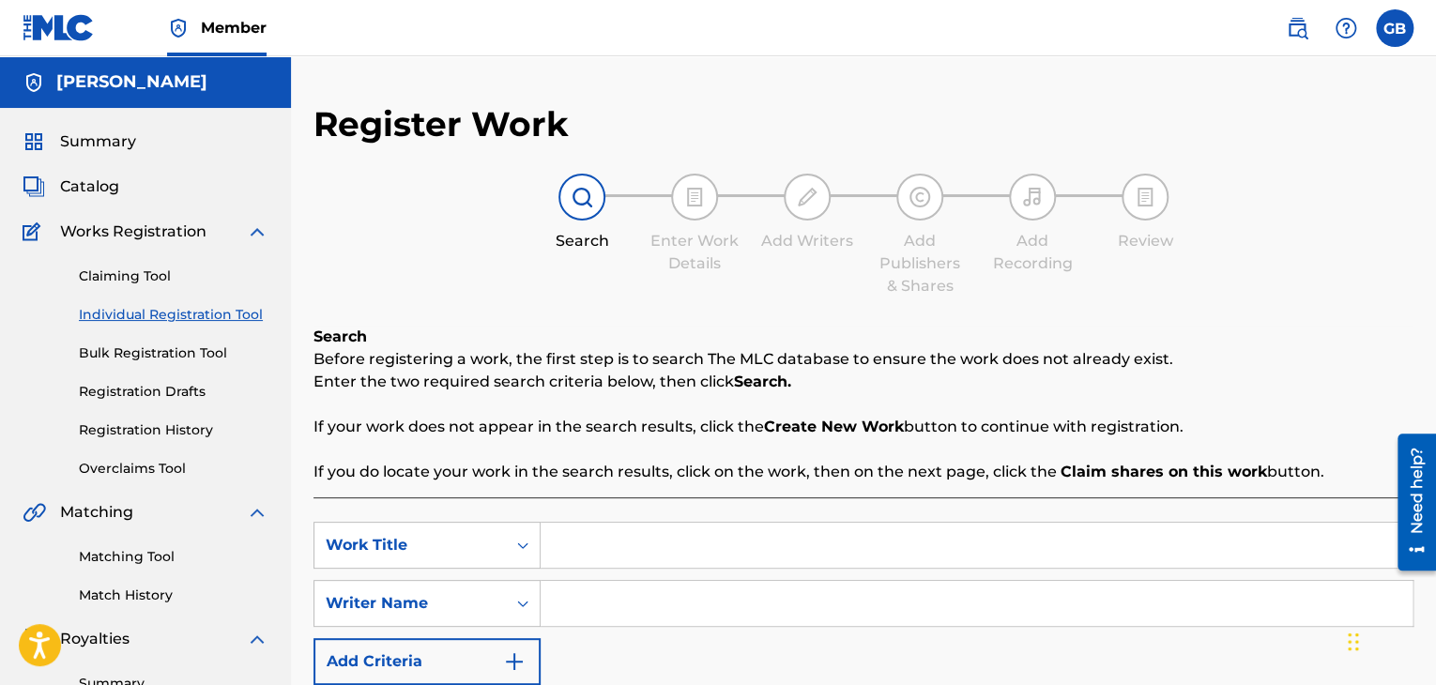
click at [578, 533] on input "Search Form" at bounding box center [977, 545] width 872 height 45
click at [668, 557] on input "Trouble Chil" at bounding box center [977, 545] width 872 height 45
type input "Trouble Child"
click at [627, 596] on input "Search Form" at bounding box center [977, 603] width 872 height 45
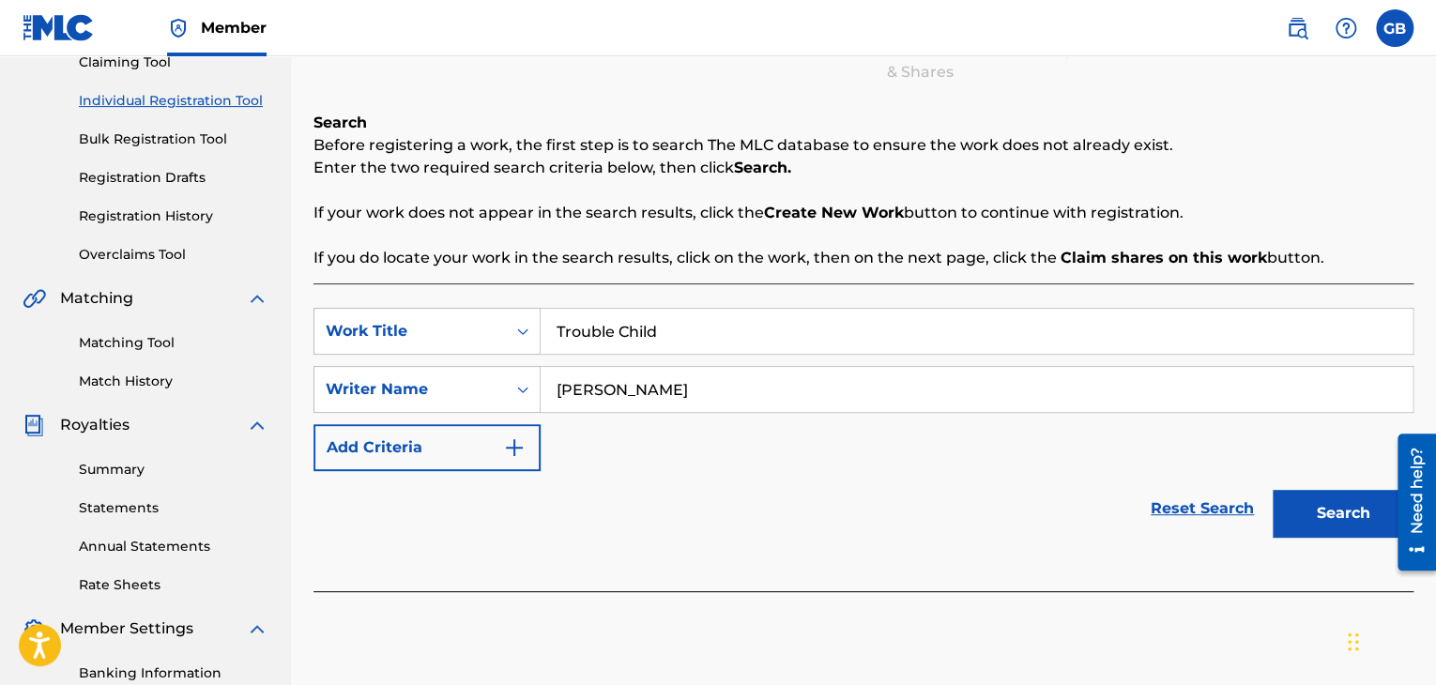
scroll to position [218, 0]
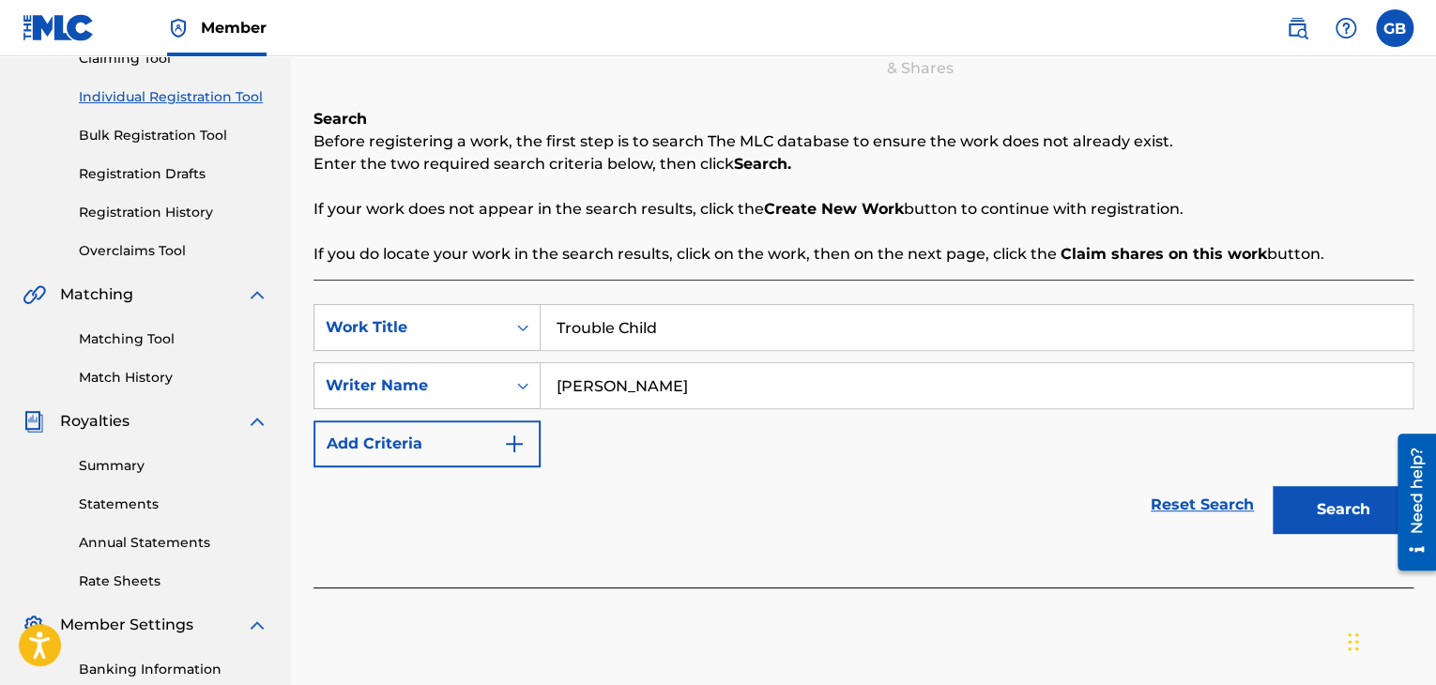
type input "[PERSON_NAME]"
click at [1336, 503] on button "Search" at bounding box center [1343, 509] width 141 height 47
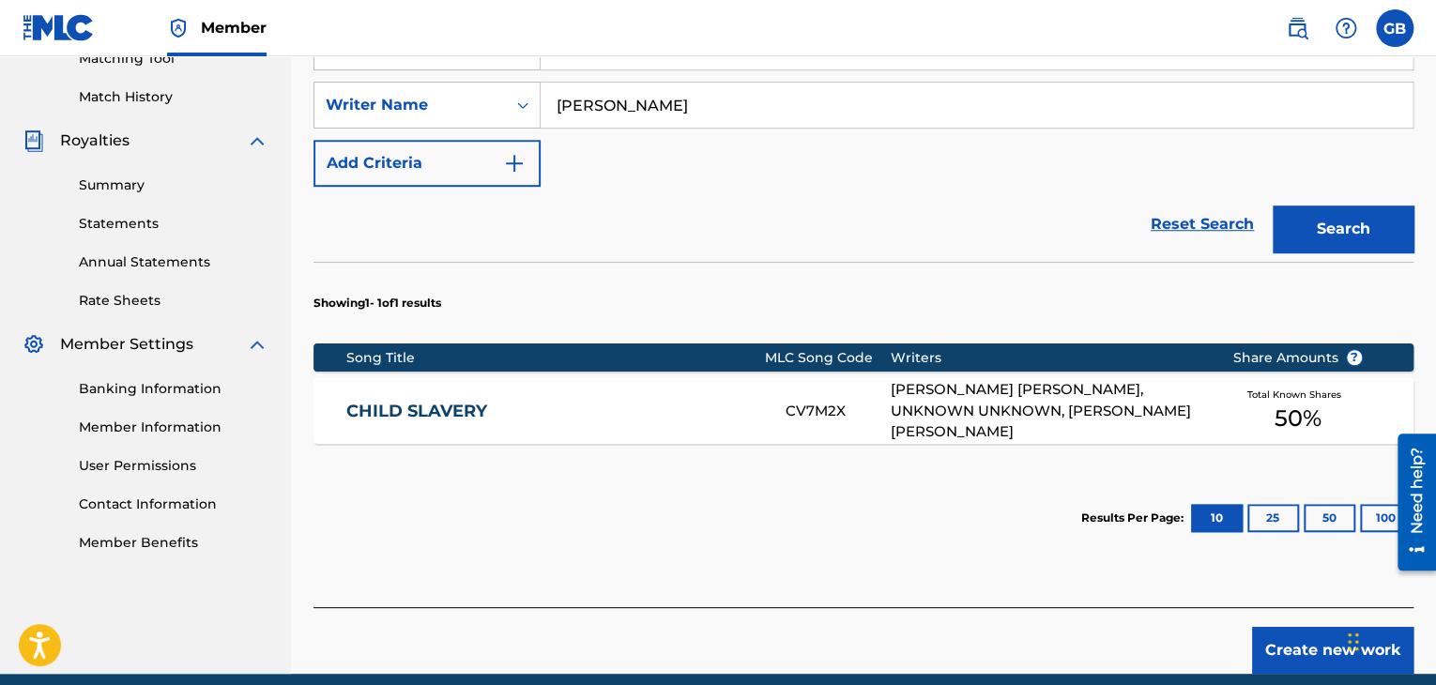
scroll to position [497, 0]
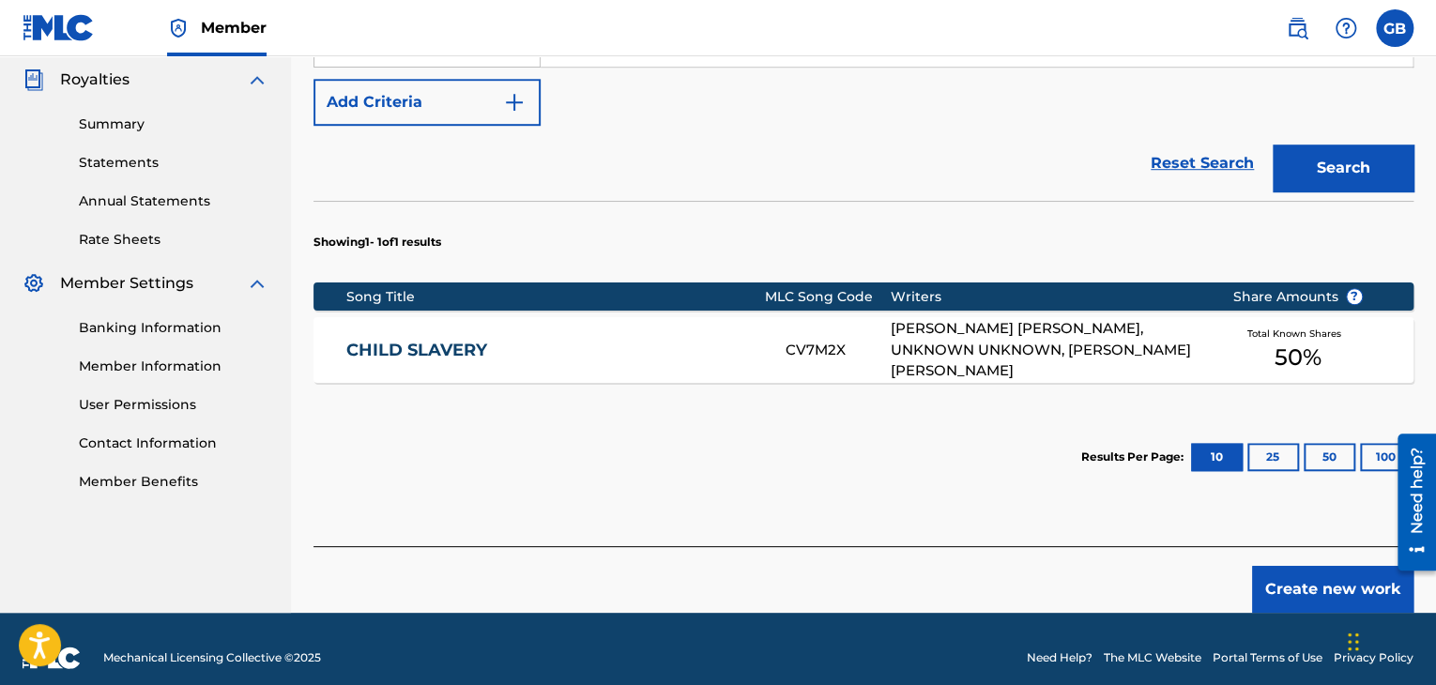
click at [1311, 588] on button "Create new work" at bounding box center [1332, 589] width 161 height 47
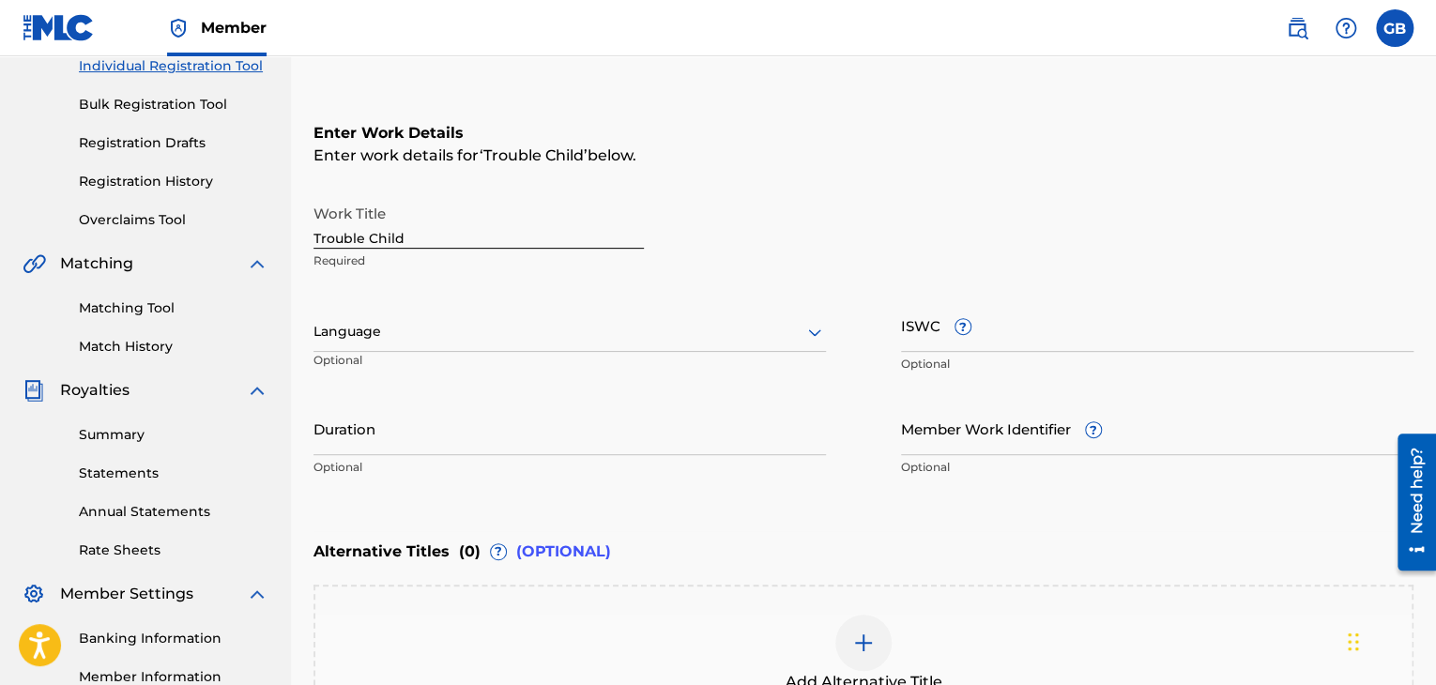
scroll to position [237, 0]
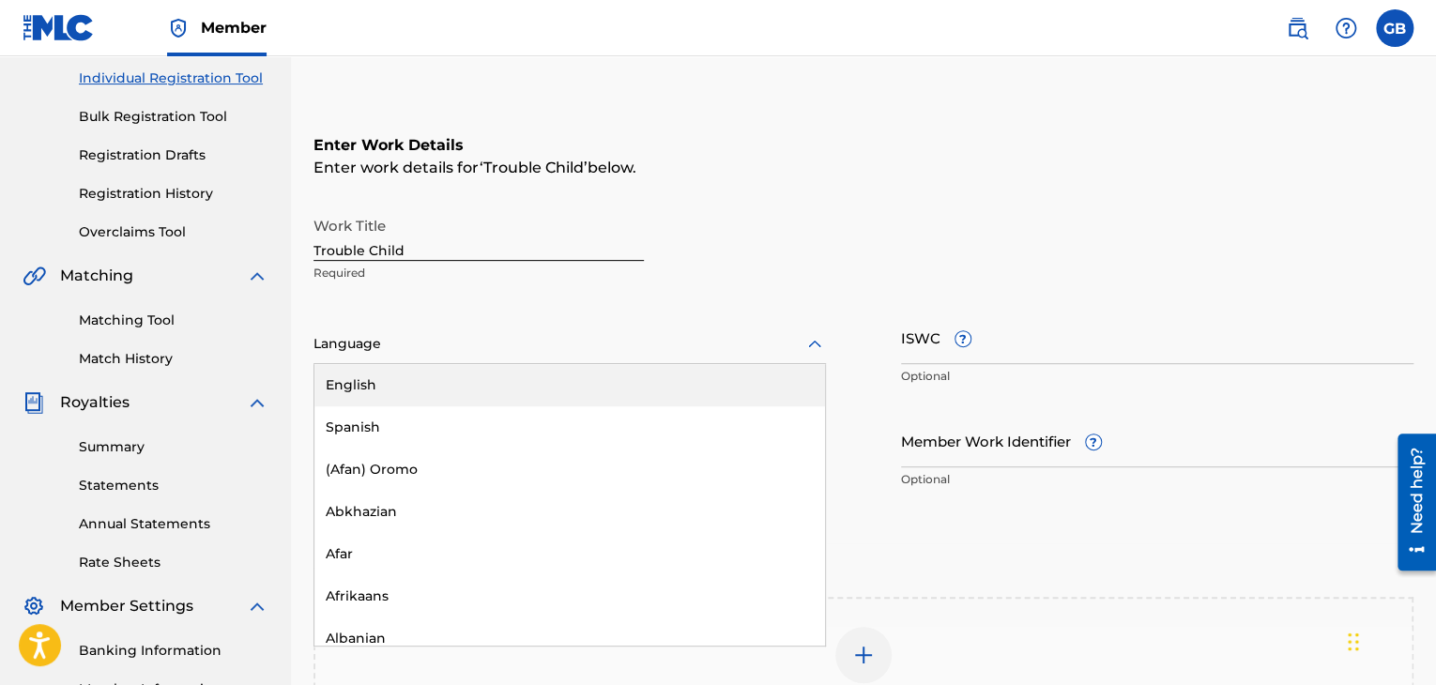
click at [447, 330] on div "Language" at bounding box center [569, 344] width 512 height 39
click at [450, 386] on div "English" at bounding box center [569, 385] width 511 height 42
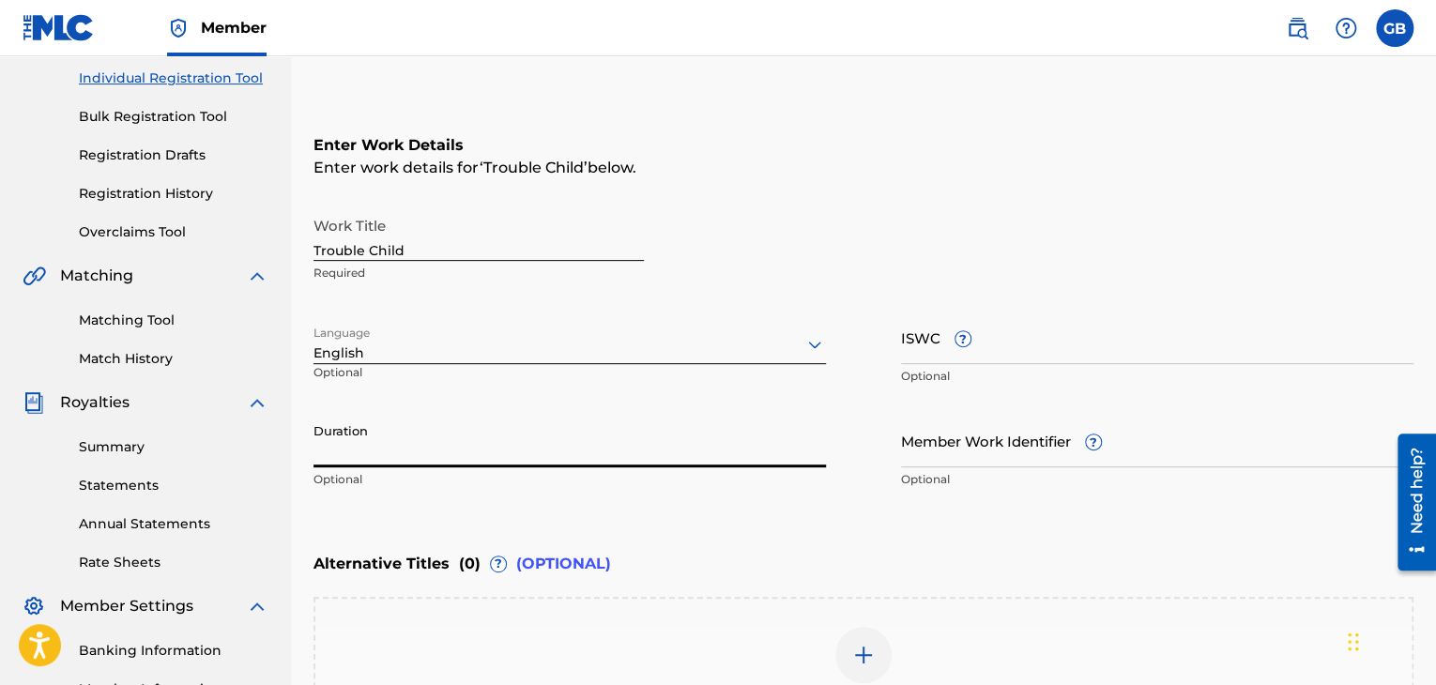
click at [490, 448] on input "Duration" at bounding box center [569, 440] width 512 height 53
type input "04:18"
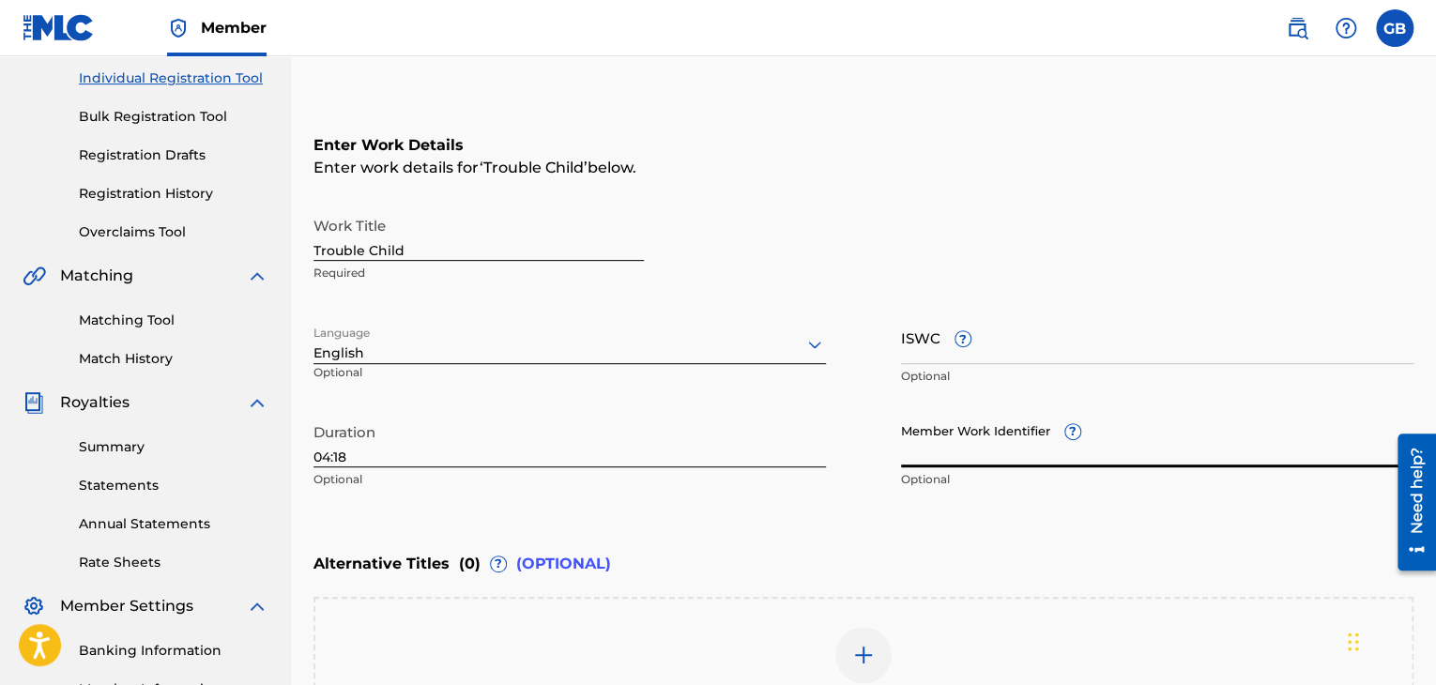
click at [1055, 456] on input "Member Work Identifier ?" at bounding box center [1157, 440] width 512 height 53
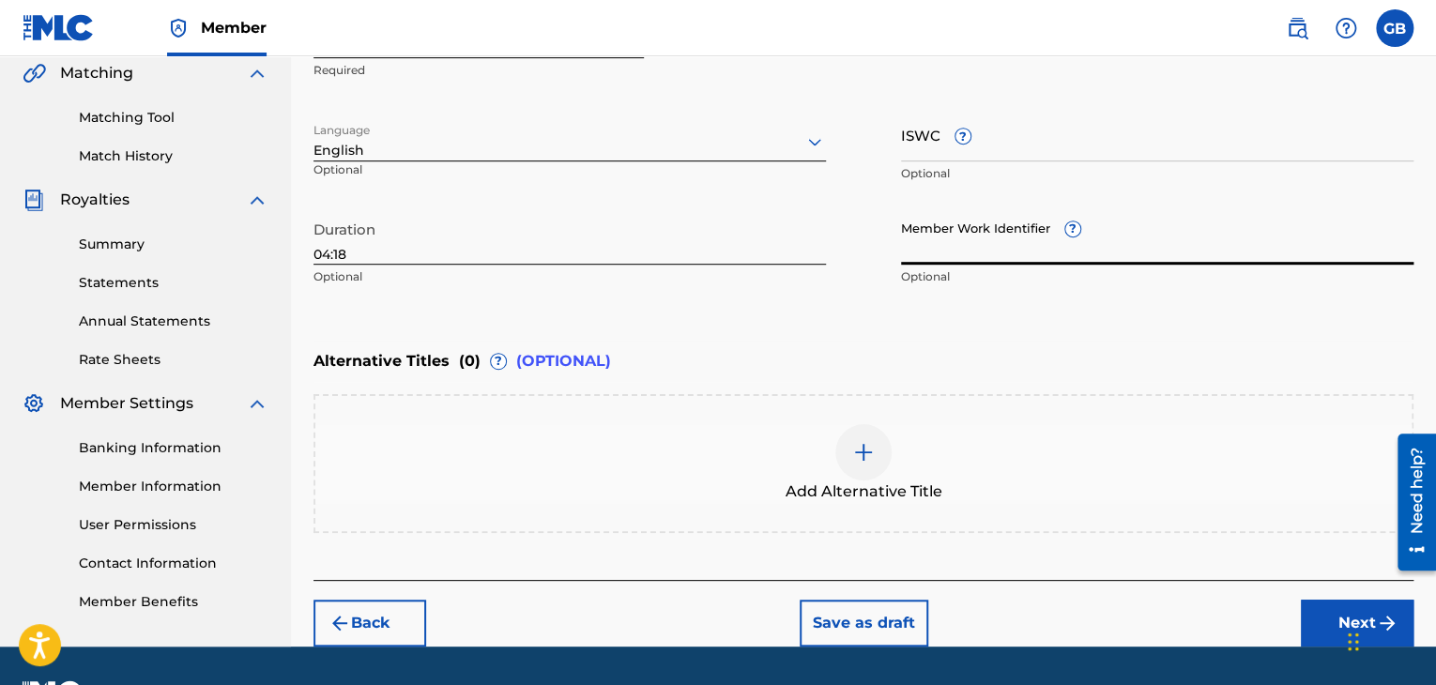
scroll to position [489, 0]
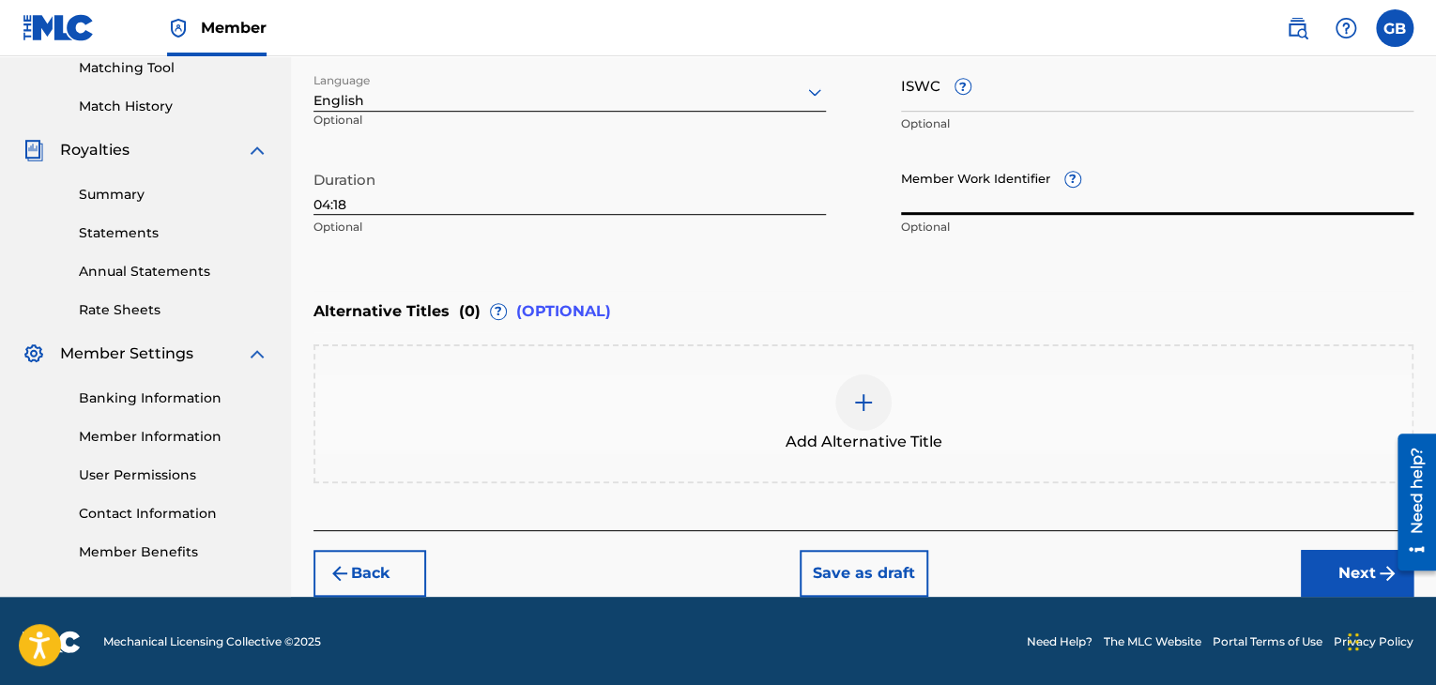
click at [856, 391] on img at bounding box center [863, 402] width 23 height 23
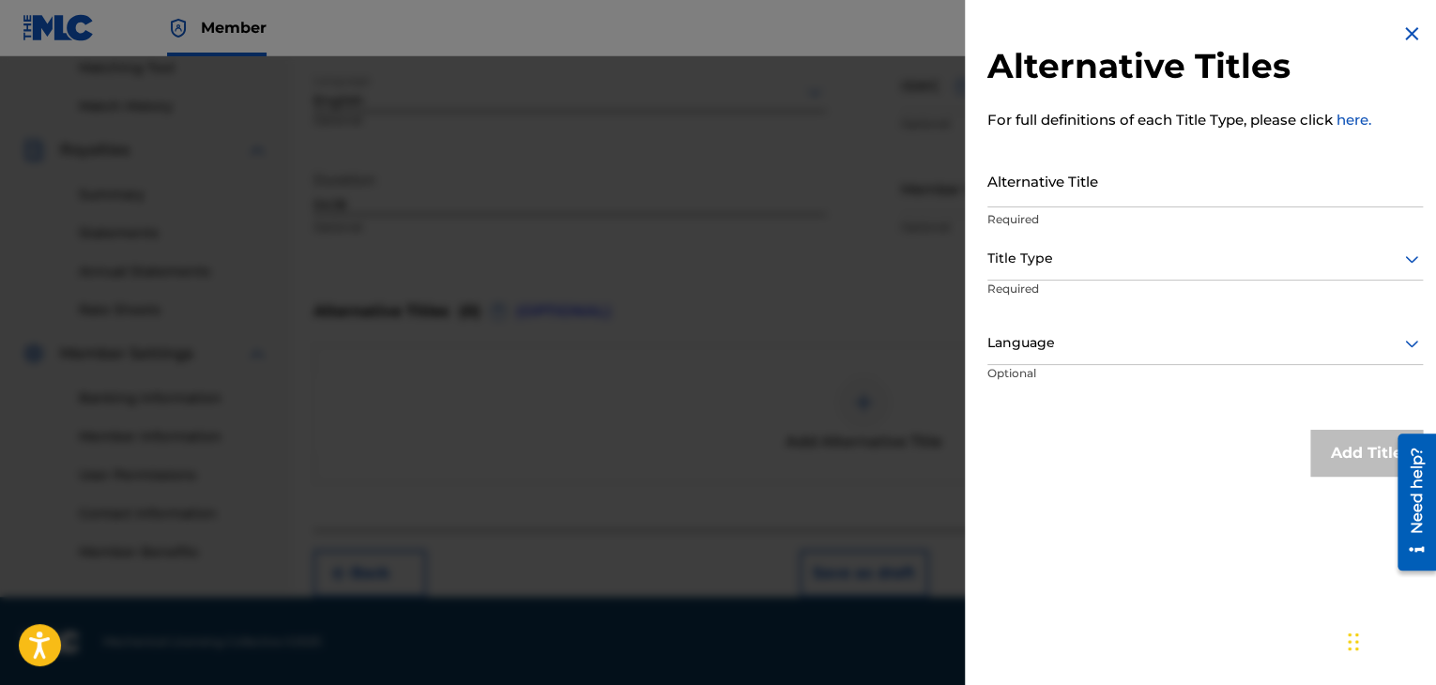
click at [1409, 23] on img at bounding box center [1411, 34] width 23 height 23
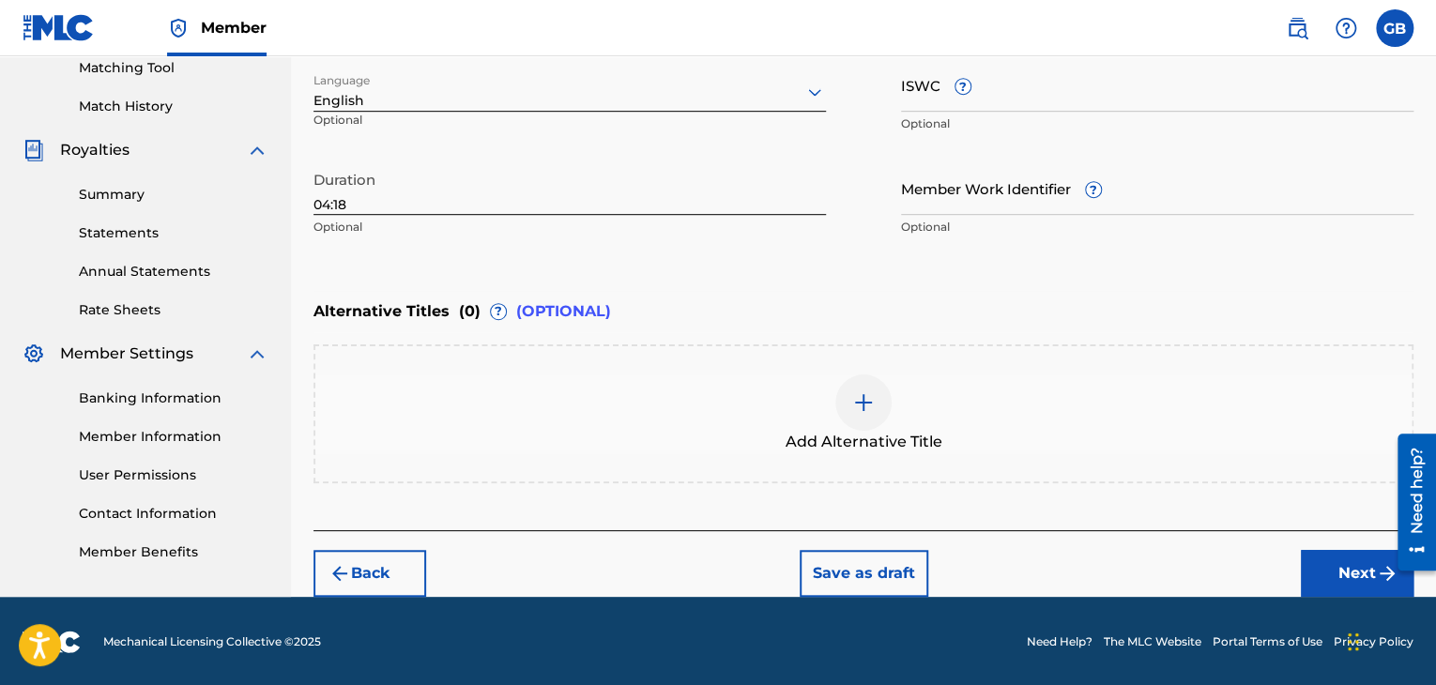
click at [1340, 576] on button "Next" at bounding box center [1357, 573] width 113 height 47
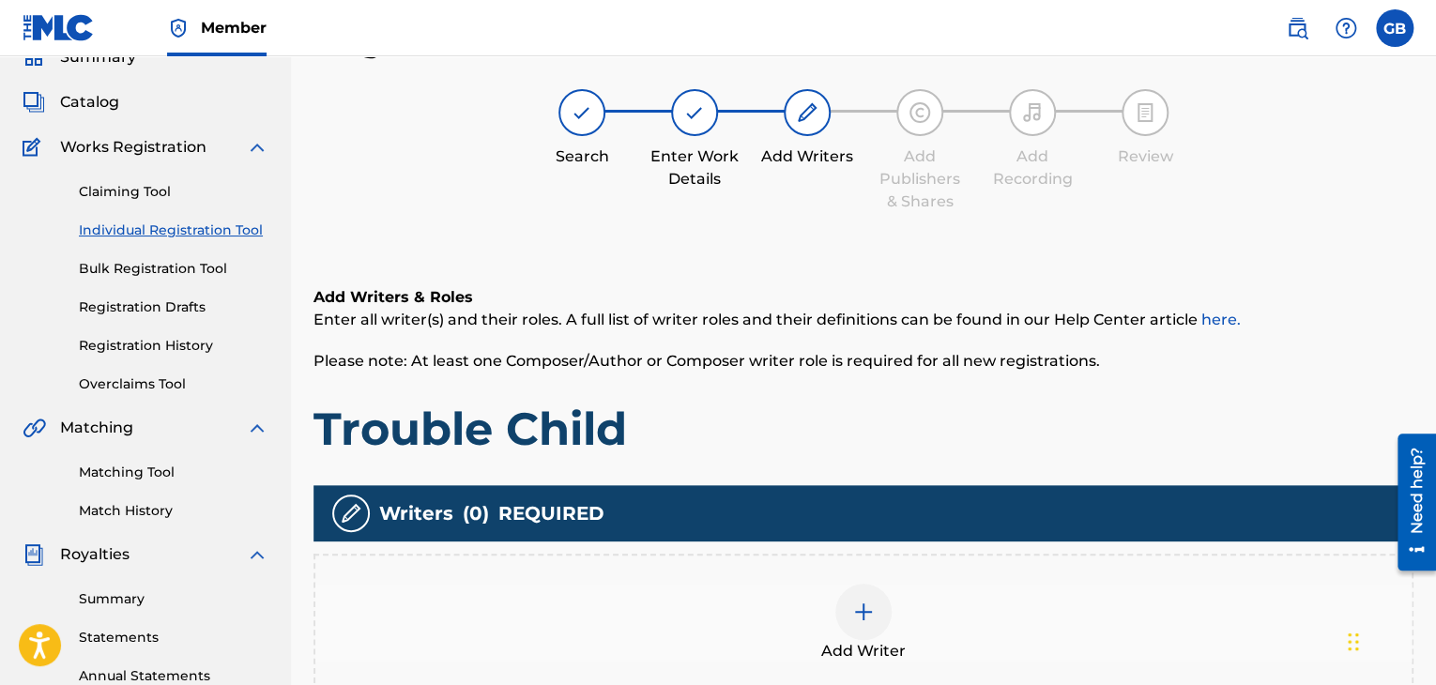
scroll to position [479, 0]
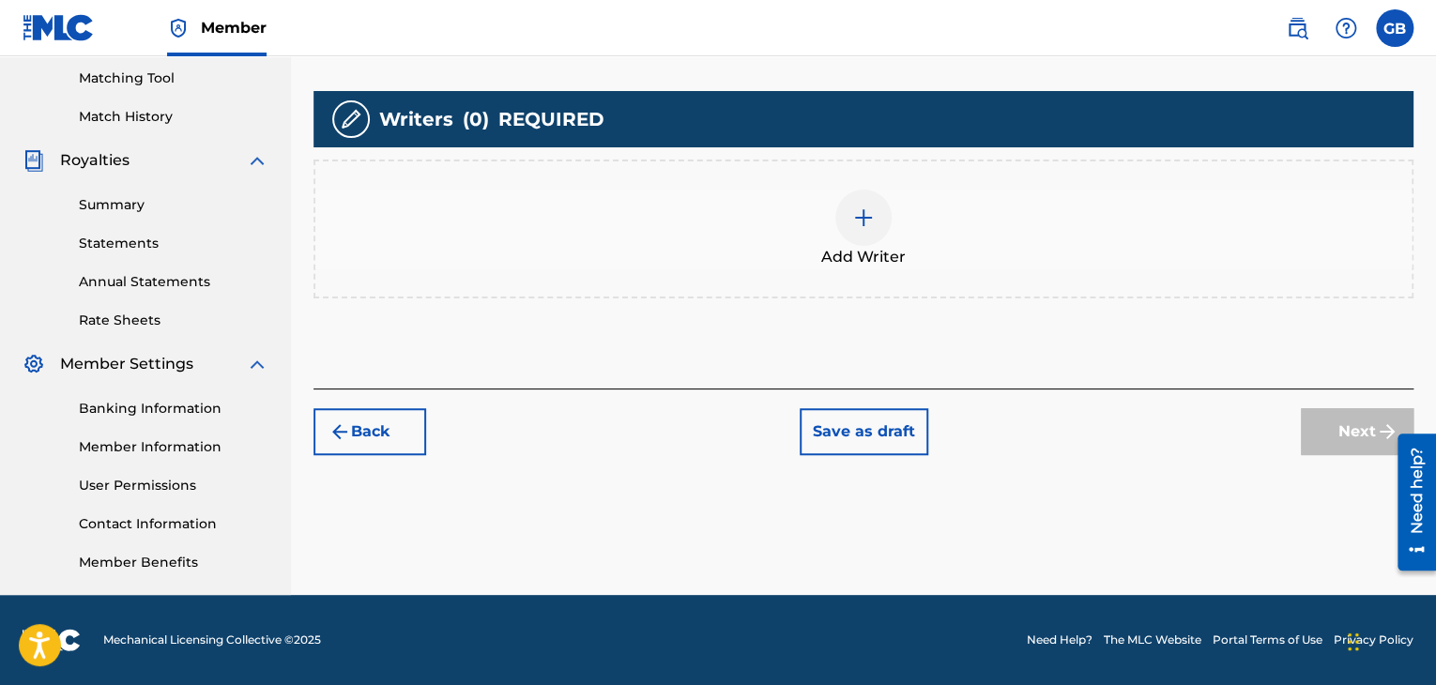
click at [832, 234] on div "Add Writer" at bounding box center [863, 229] width 1096 height 79
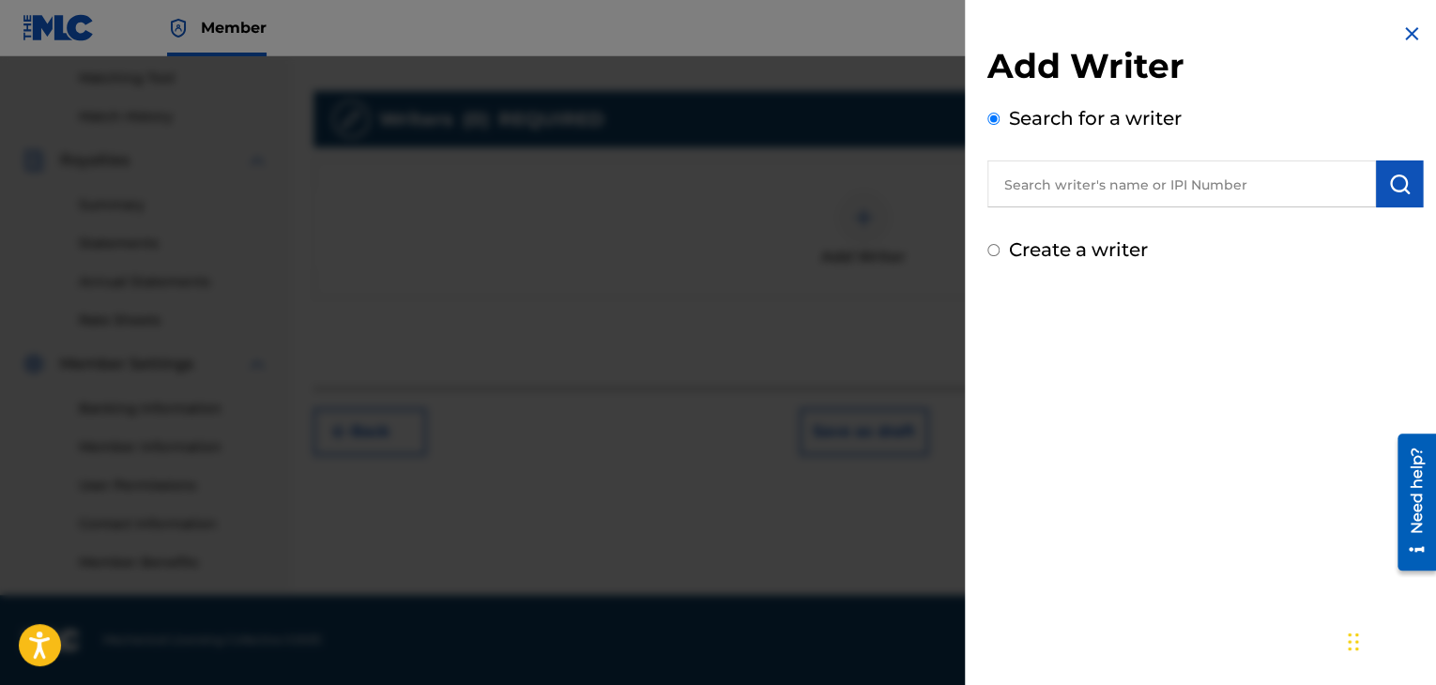
click at [1077, 179] on input "text" at bounding box center [1181, 183] width 389 height 47
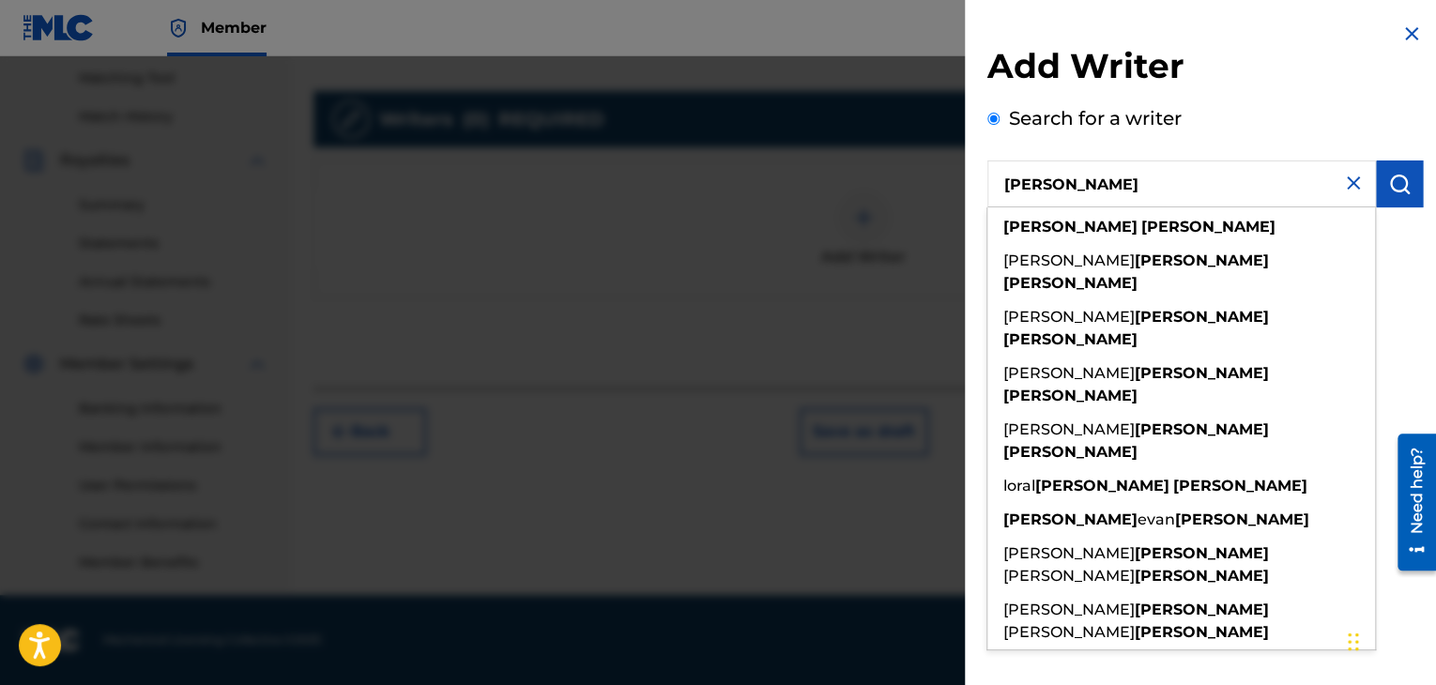
type input "george barrett"
click at [1106, 217] on div "george barrett" at bounding box center [1181, 227] width 388 height 34
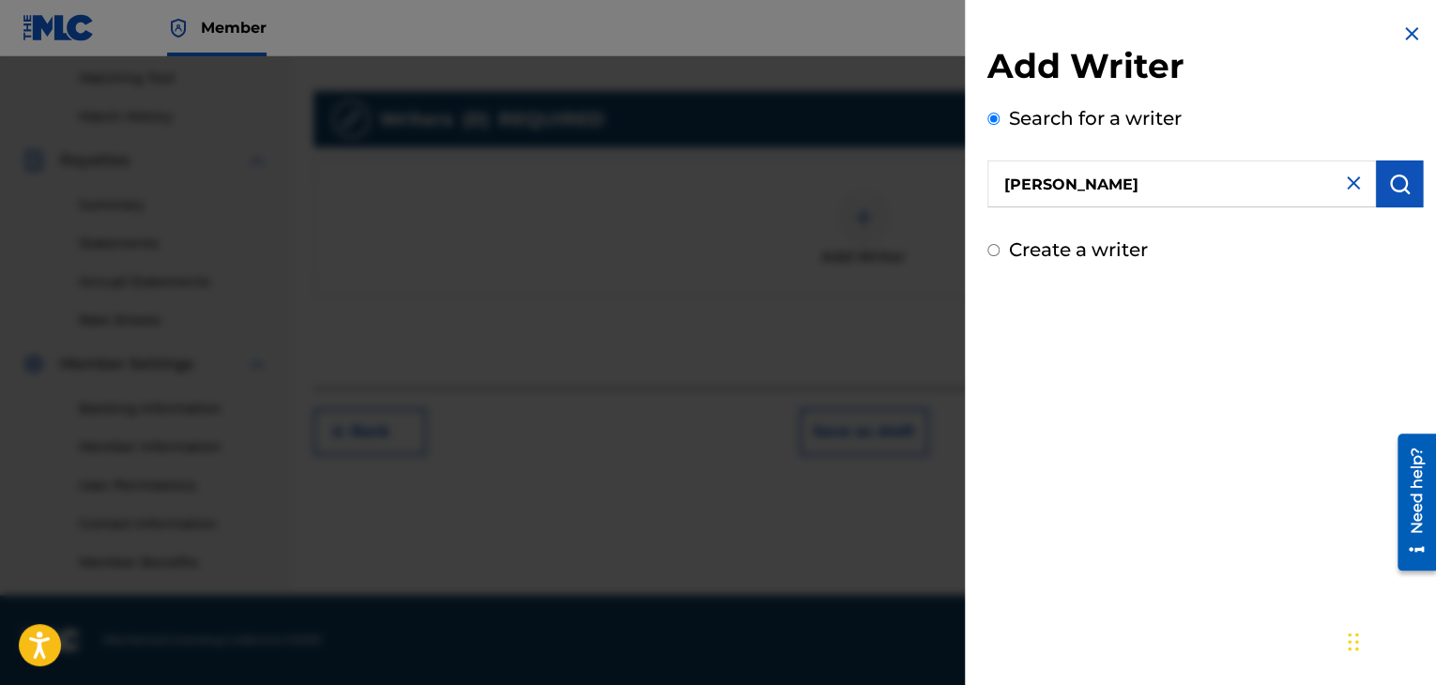
click at [1391, 202] on button "submit" at bounding box center [1399, 183] width 47 height 47
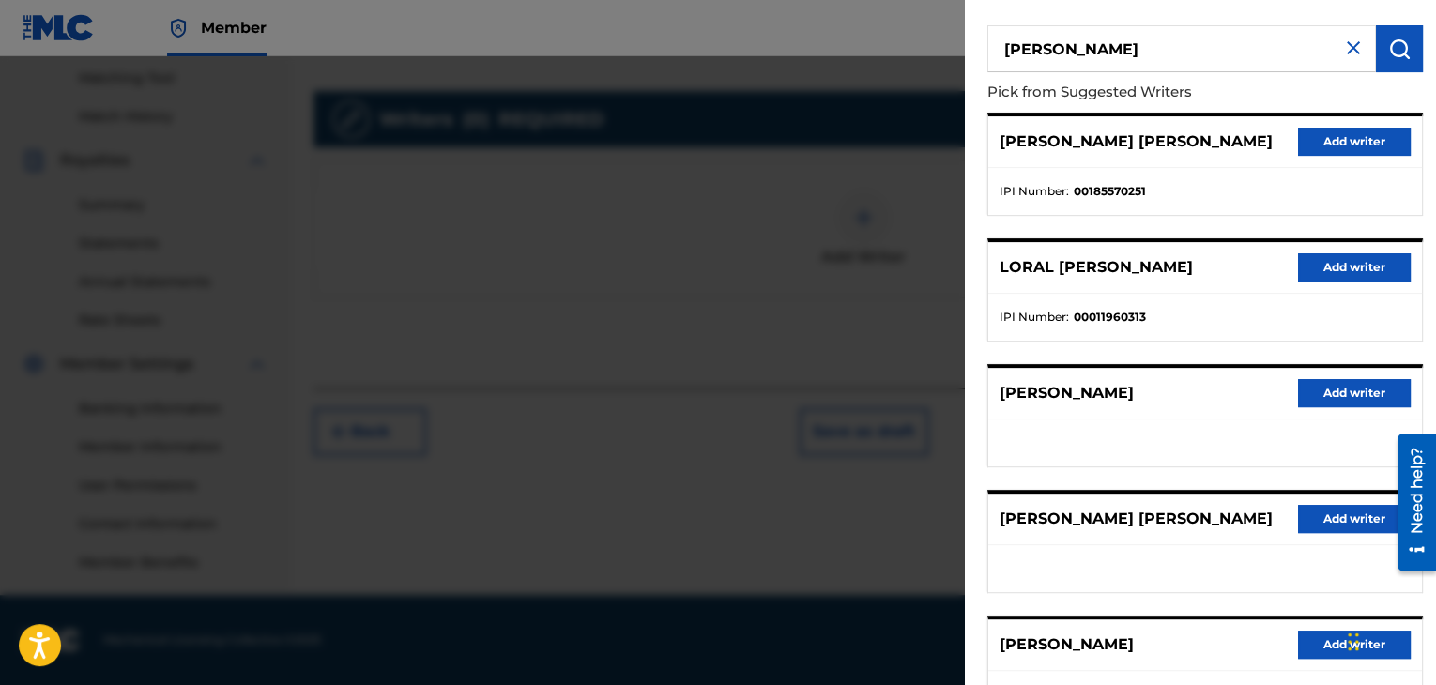
scroll to position [142, 0]
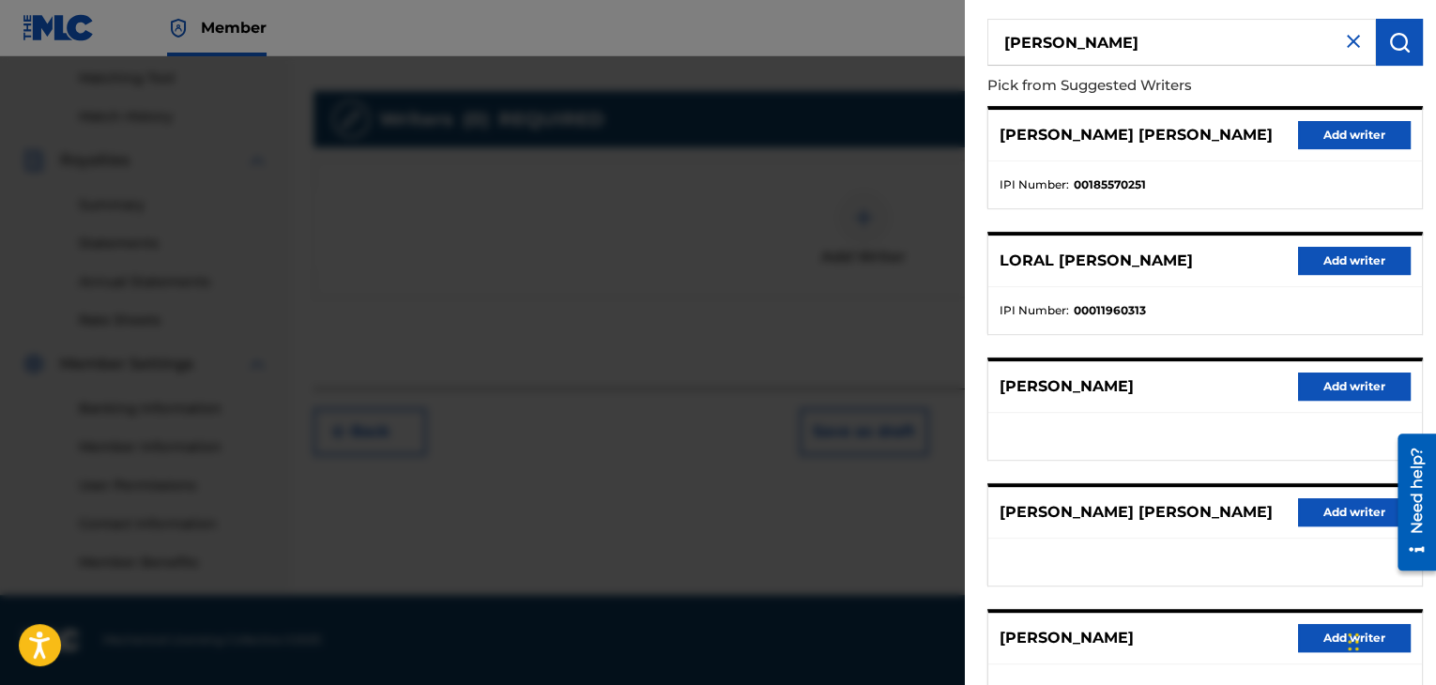
click at [1324, 390] on button "Add writer" at bounding box center [1354, 387] width 113 height 28
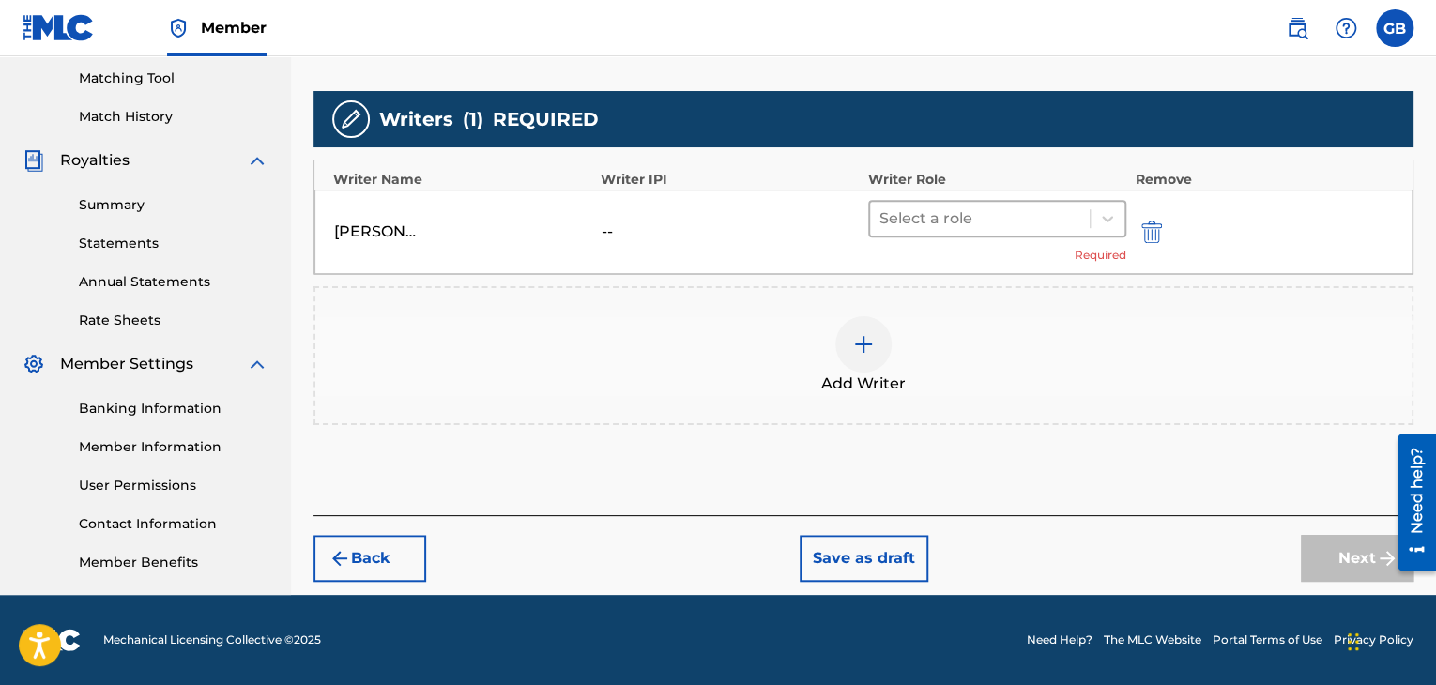
click at [973, 214] on div at bounding box center [979, 219] width 201 height 26
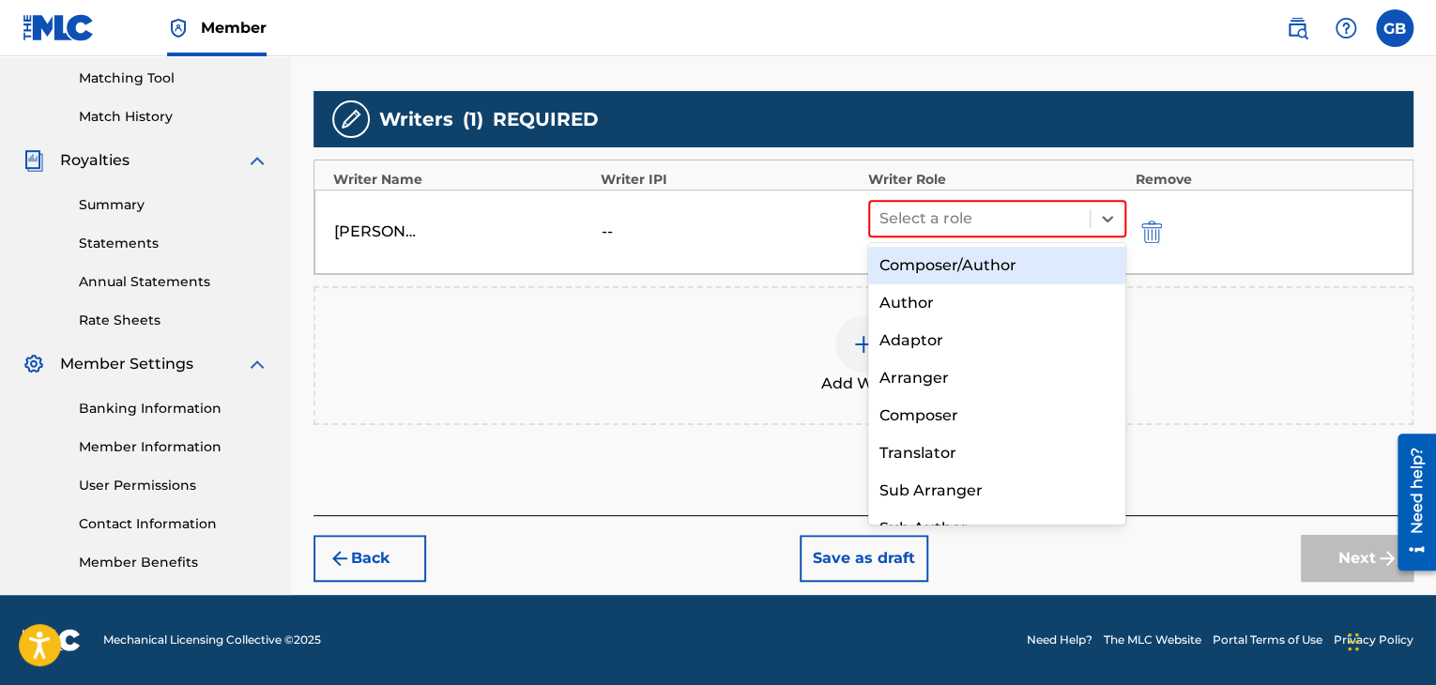
click at [956, 263] on div "Composer/Author" at bounding box center [997, 266] width 258 height 38
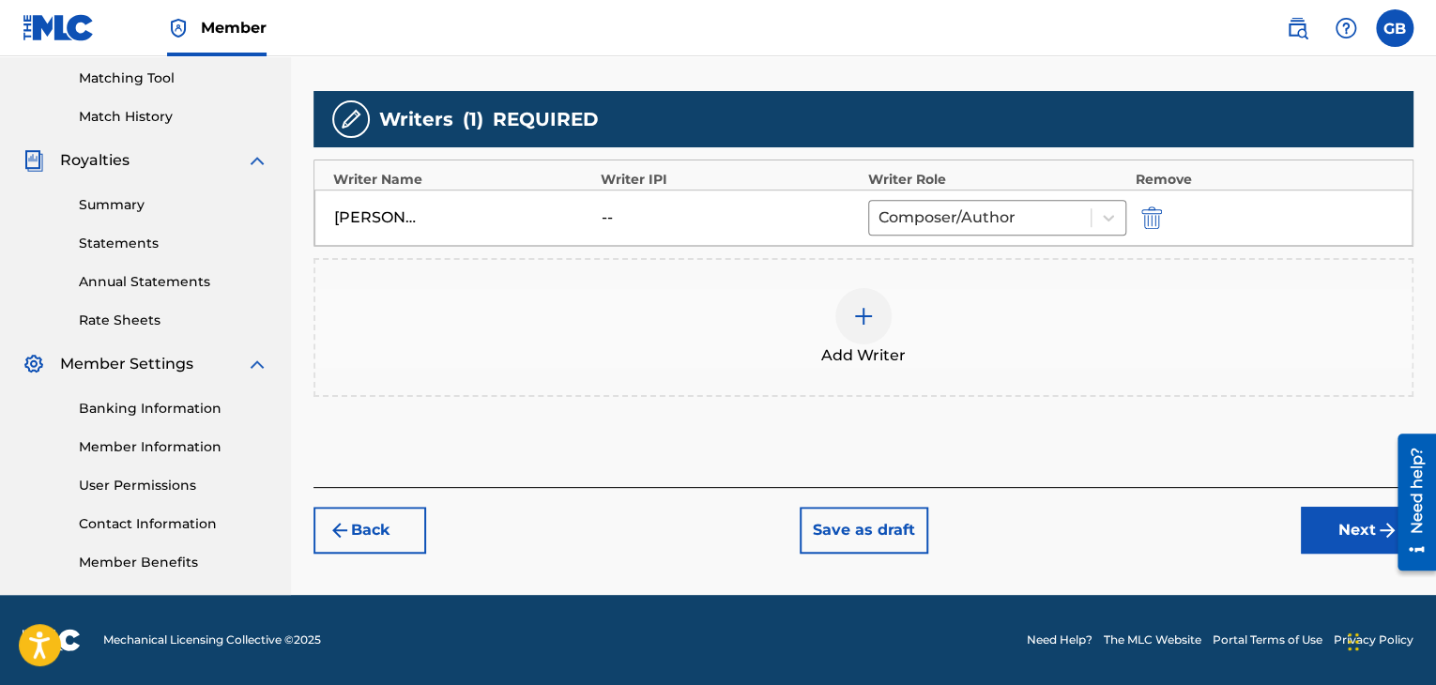
click at [1344, 525] on button "Next" at bounding box center [1357, 530] width 113 height 47
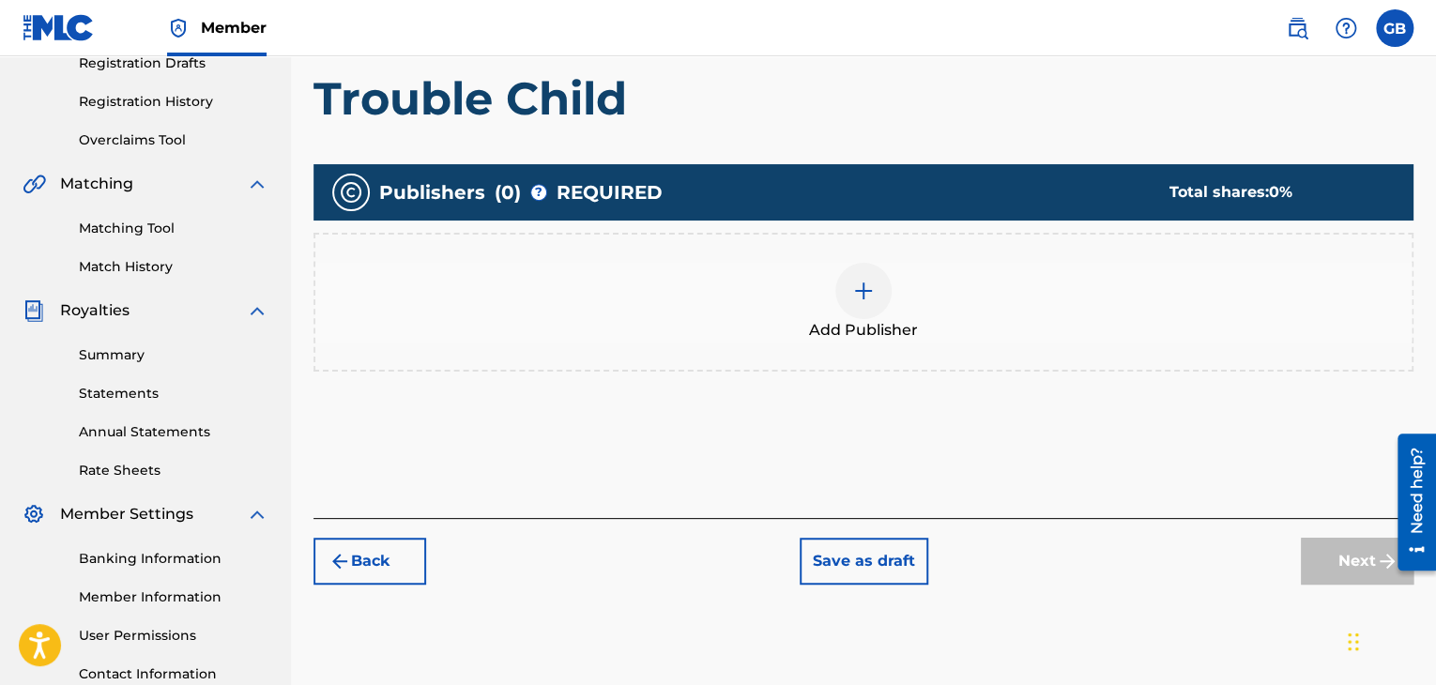
scroll to position [329, 0]
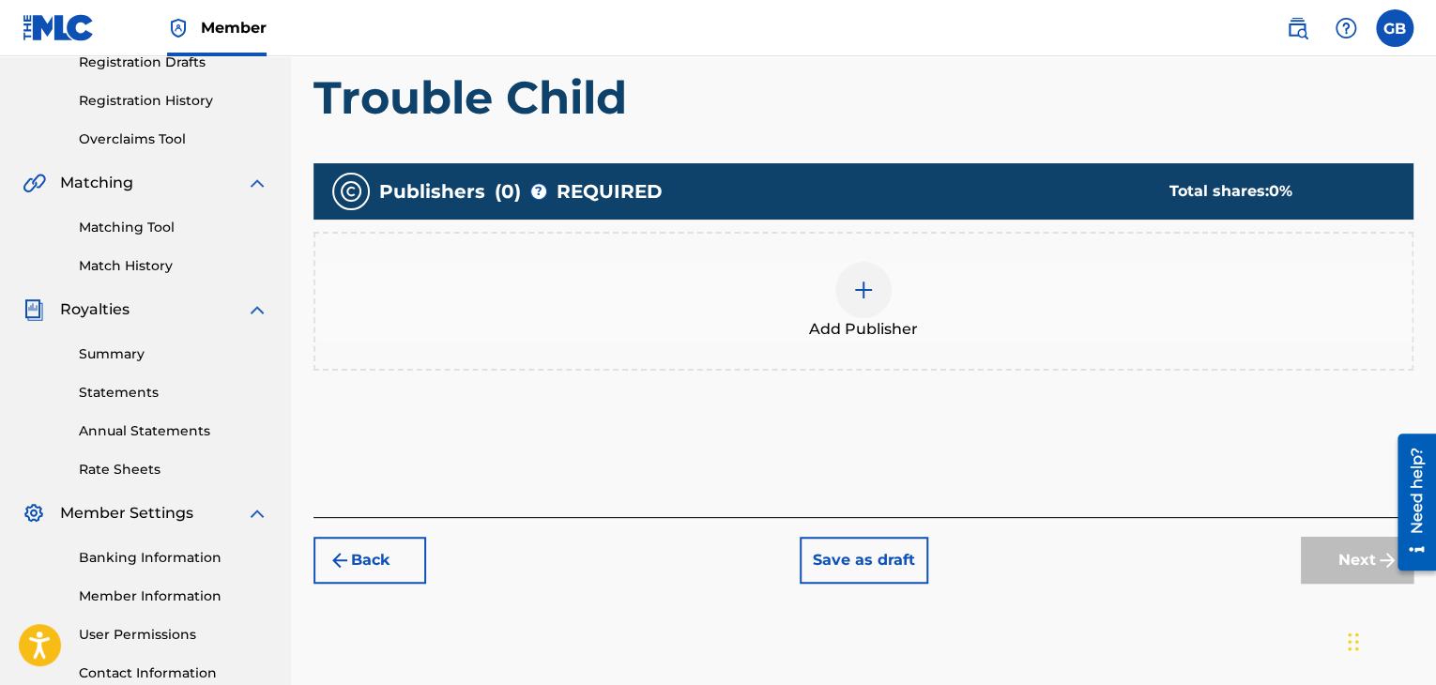
click at [869, 305] on div at bounding box center [863, 290] width 56 height 56
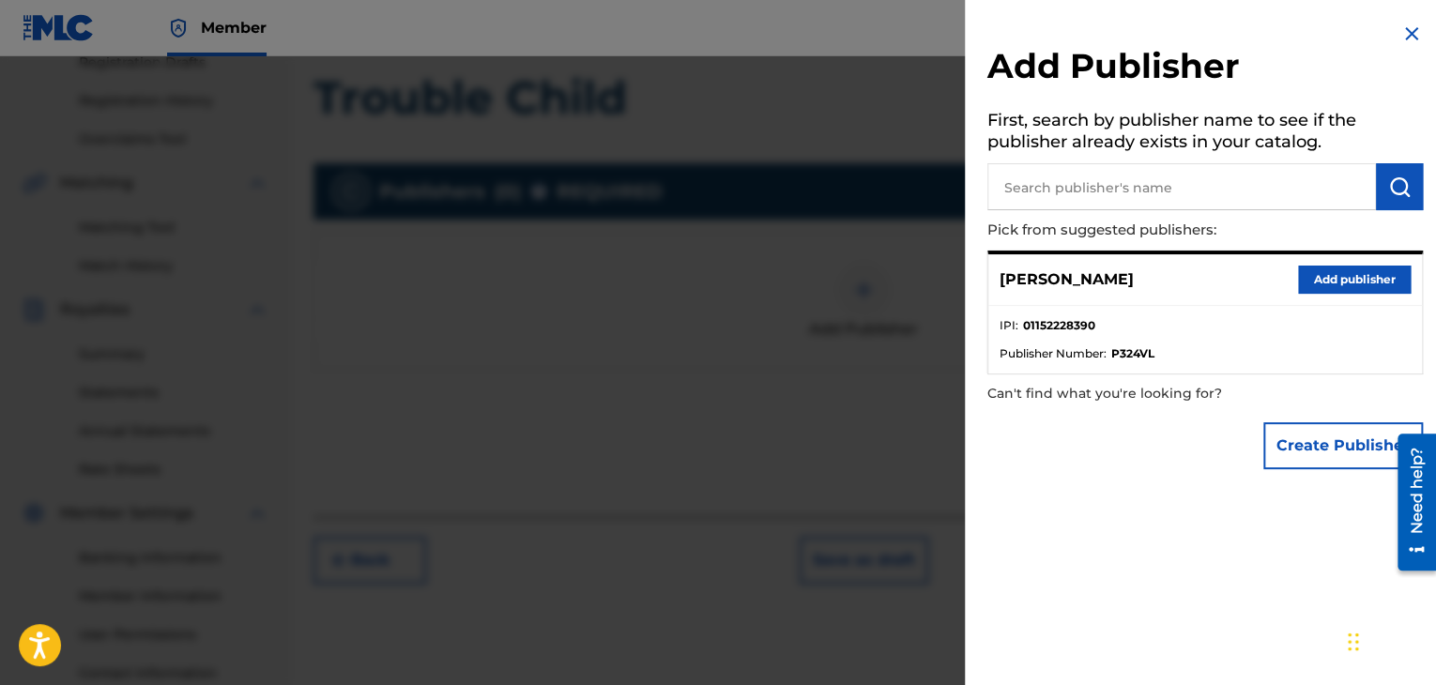
click at [1317, 280] on button "Add publisher" at bounding box center [1354, 280] width 113 height 28
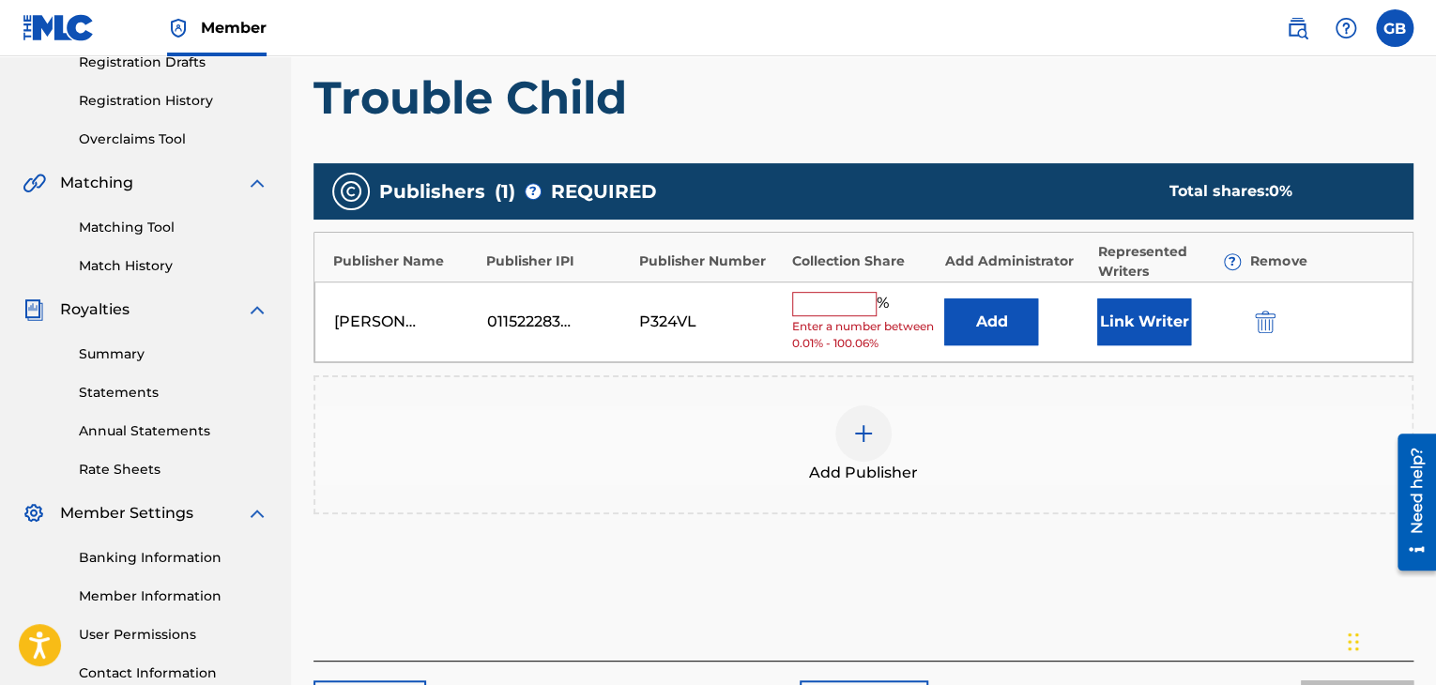
click at [818, 304] on input "text" at bounding box center [834, 304] width 84 height 24
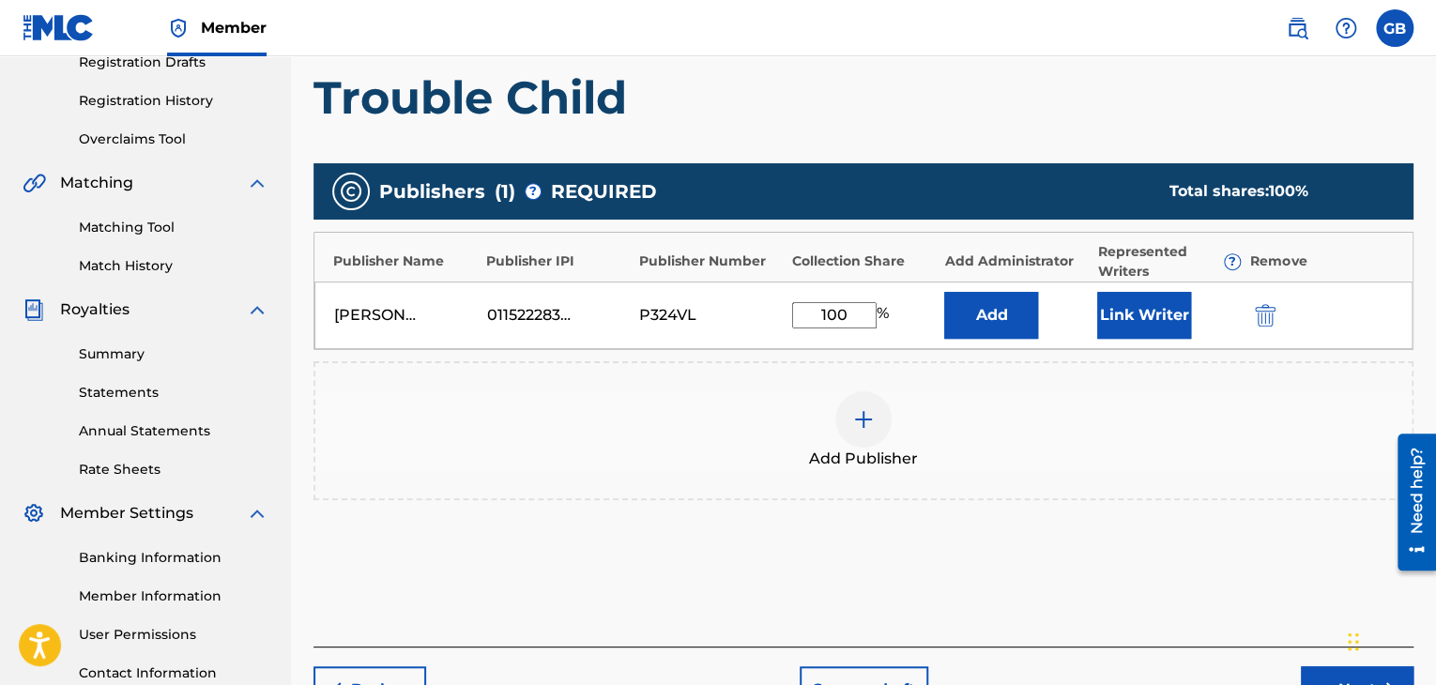
type input "100"
click at [1265, 305] on img "submit" at bounding box center [1265, 315] width 21 height 23
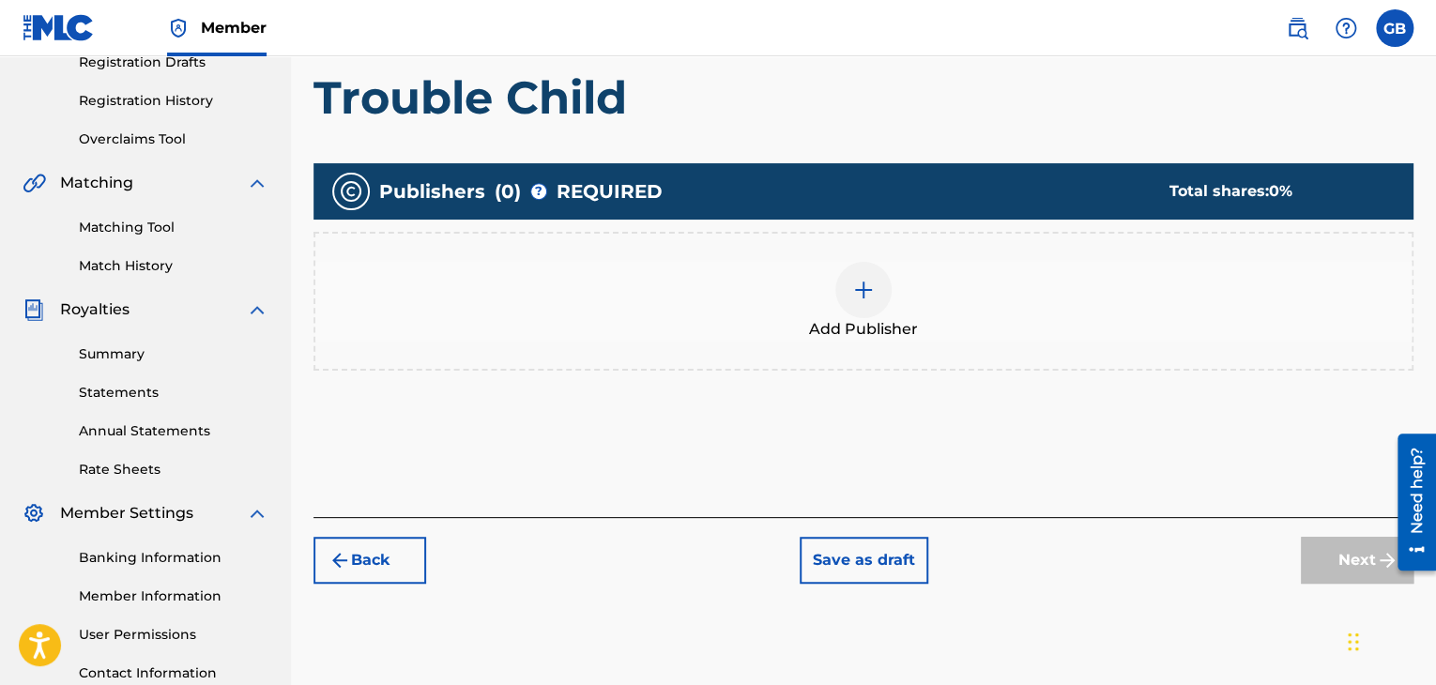
click at [368, 558] on button "Back" at bounding box center [369, 560] width 113 height 47
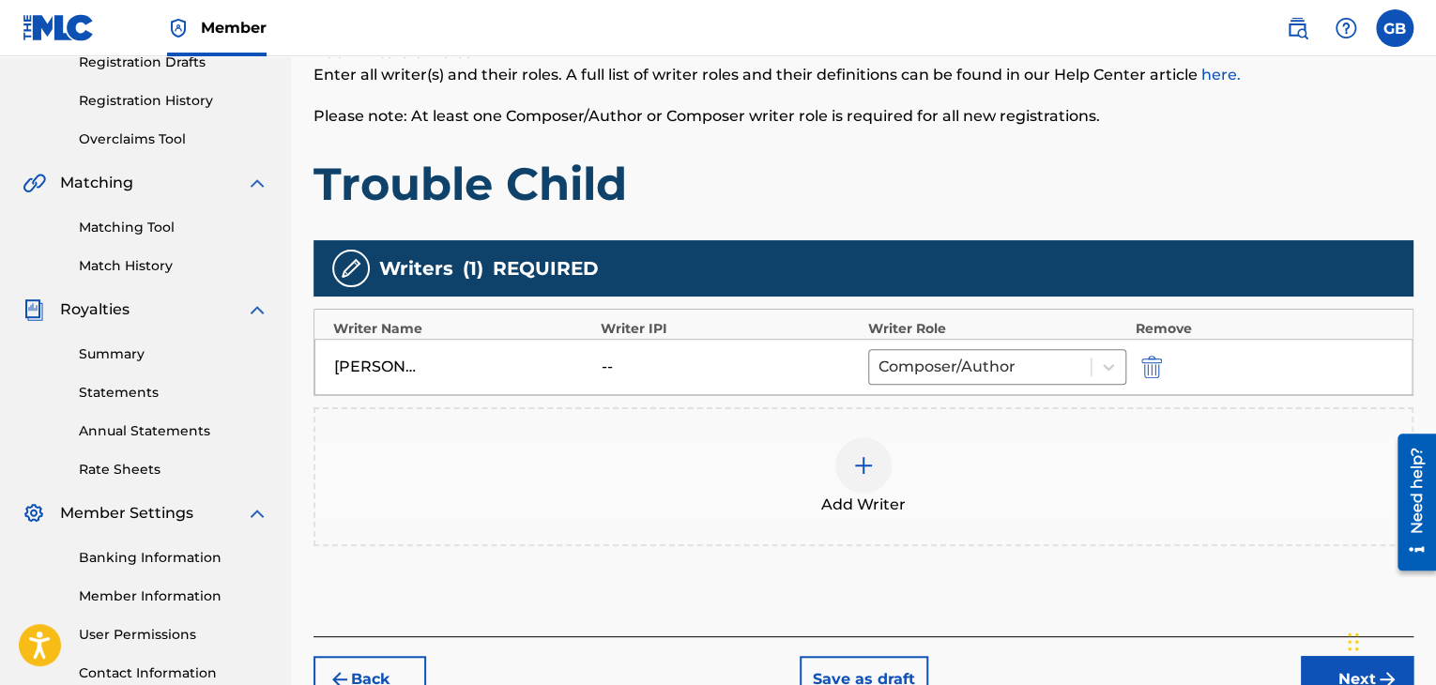
click at [368, 558] on div "Add Writers & Roles Enter all writer(s) and their roles. A full list of writer …" at bounding box center [863, 316] width 1100 height 640
click at [360, 662] on button "Back" at bounding box center [369, 679] width 113 height 47
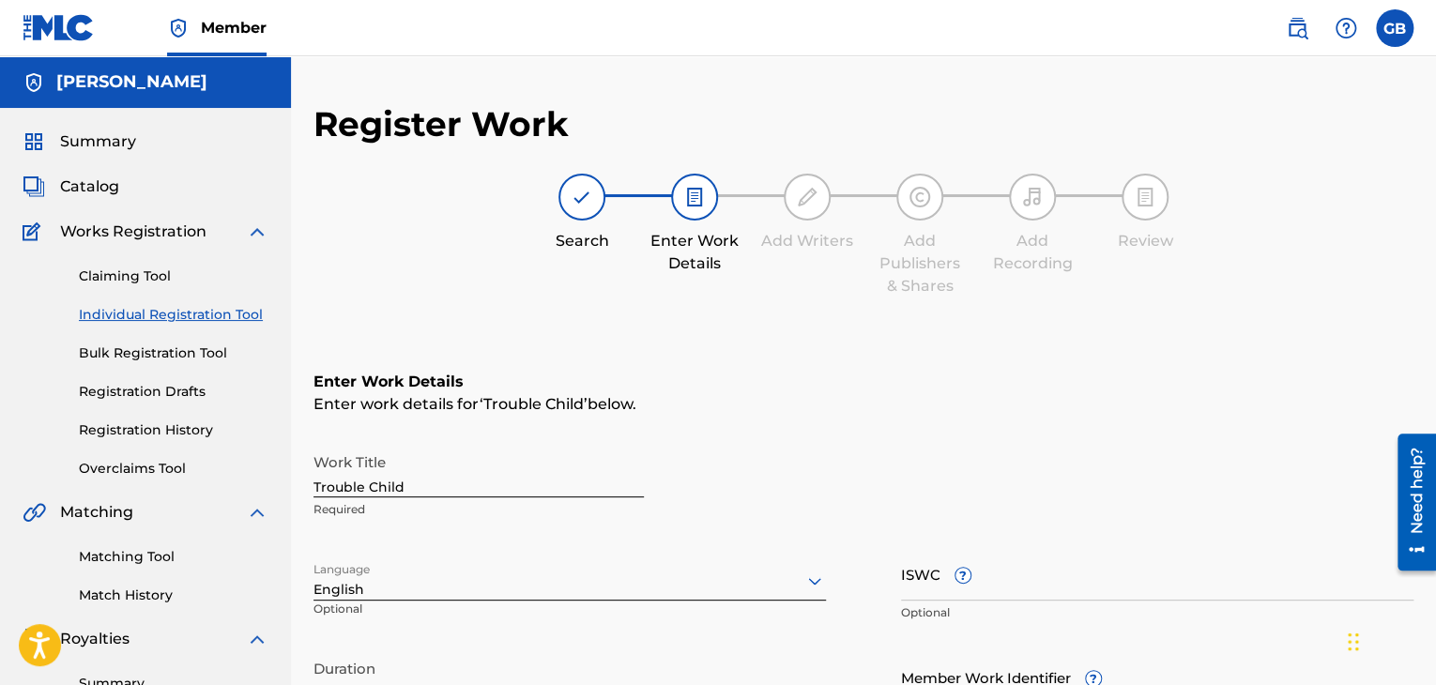
scroll to position [489, 0]
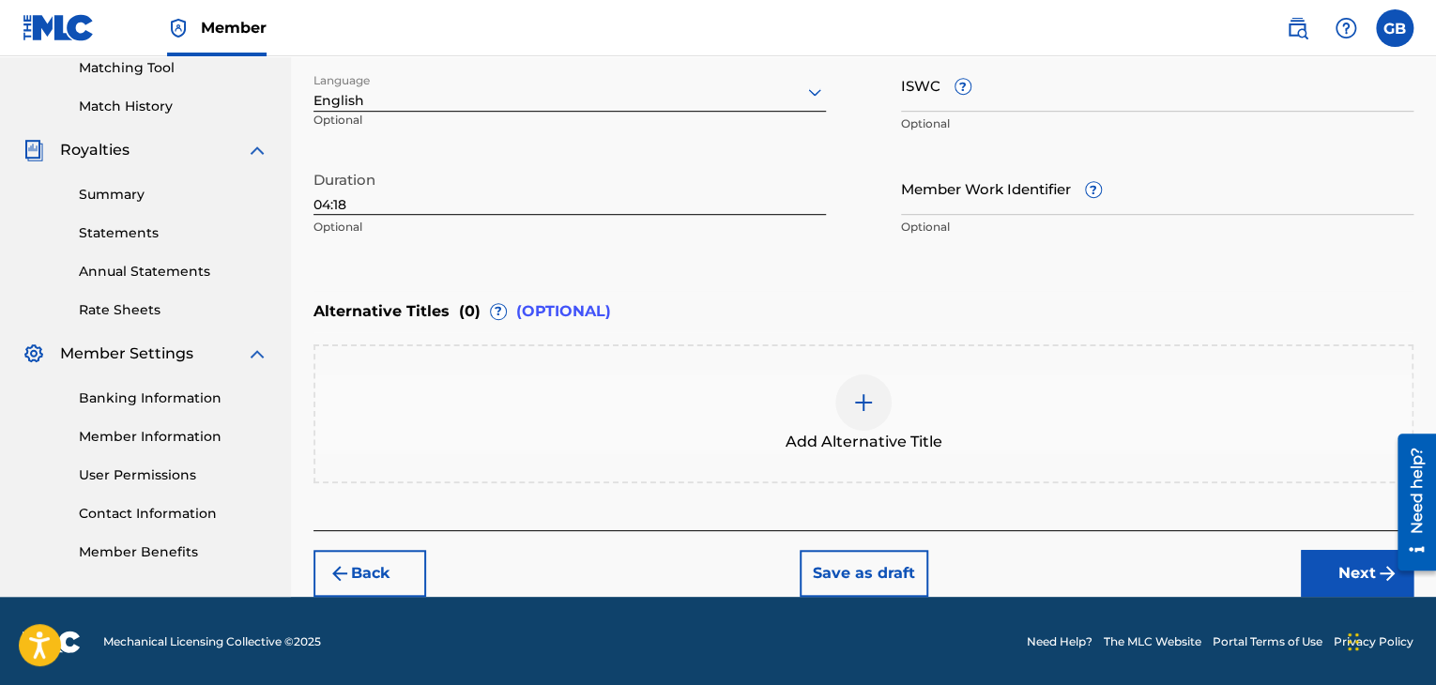
click at [896, 573] on button "Save as draft" at bounding box center [864, 573] width 129 height 47
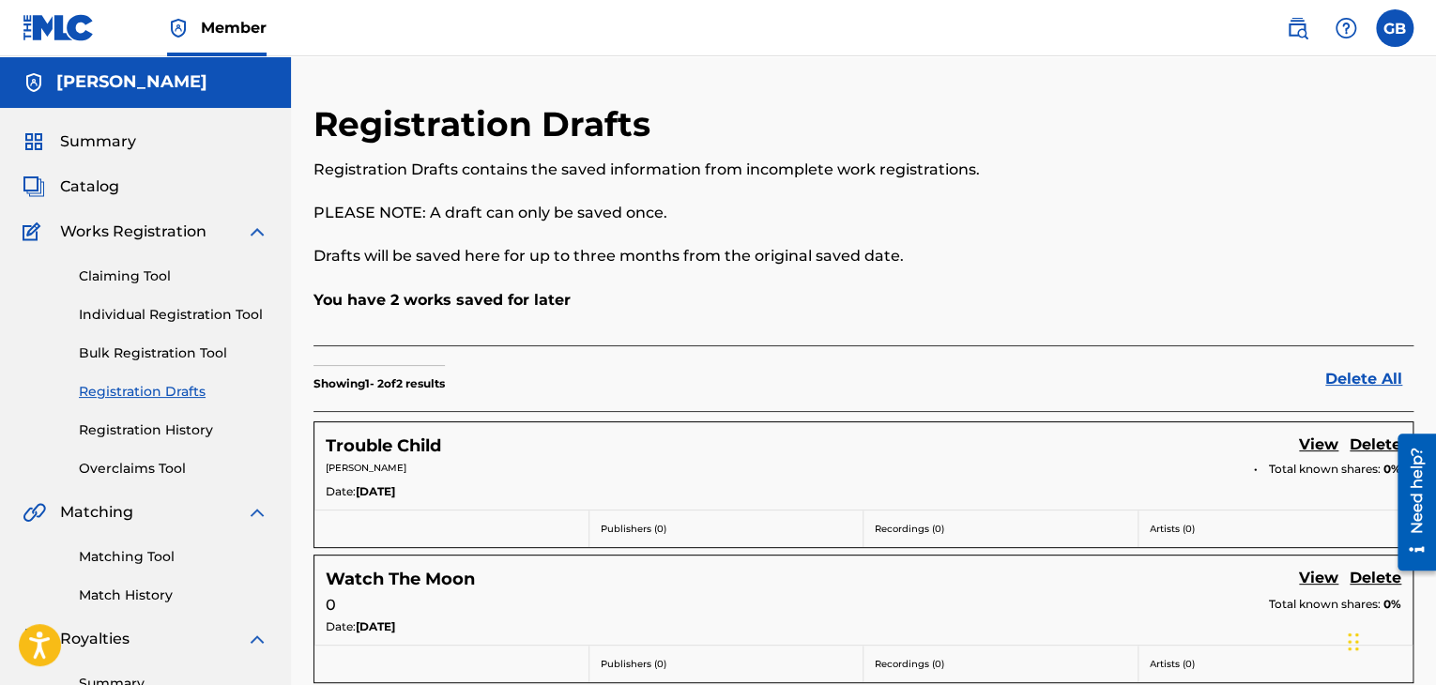
click at [68, 193] on span "Catalog" at bounding box center [89, 187] width 59 height 23
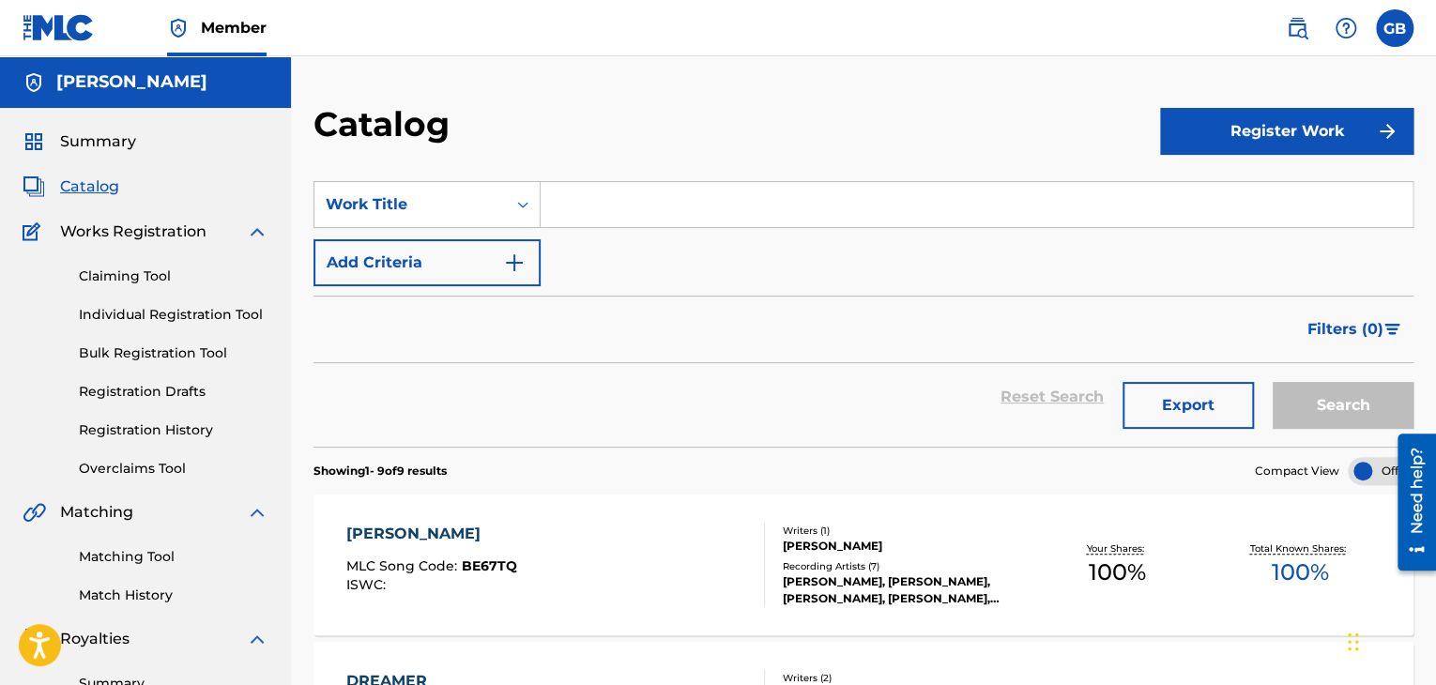
click at [1265, 133] on button "Register Work" at bounding box center [1286, 131] width 253 height 47
click at [1251, 194] on link "Individual" at bounding box center [1286, 192] width 253 height 45
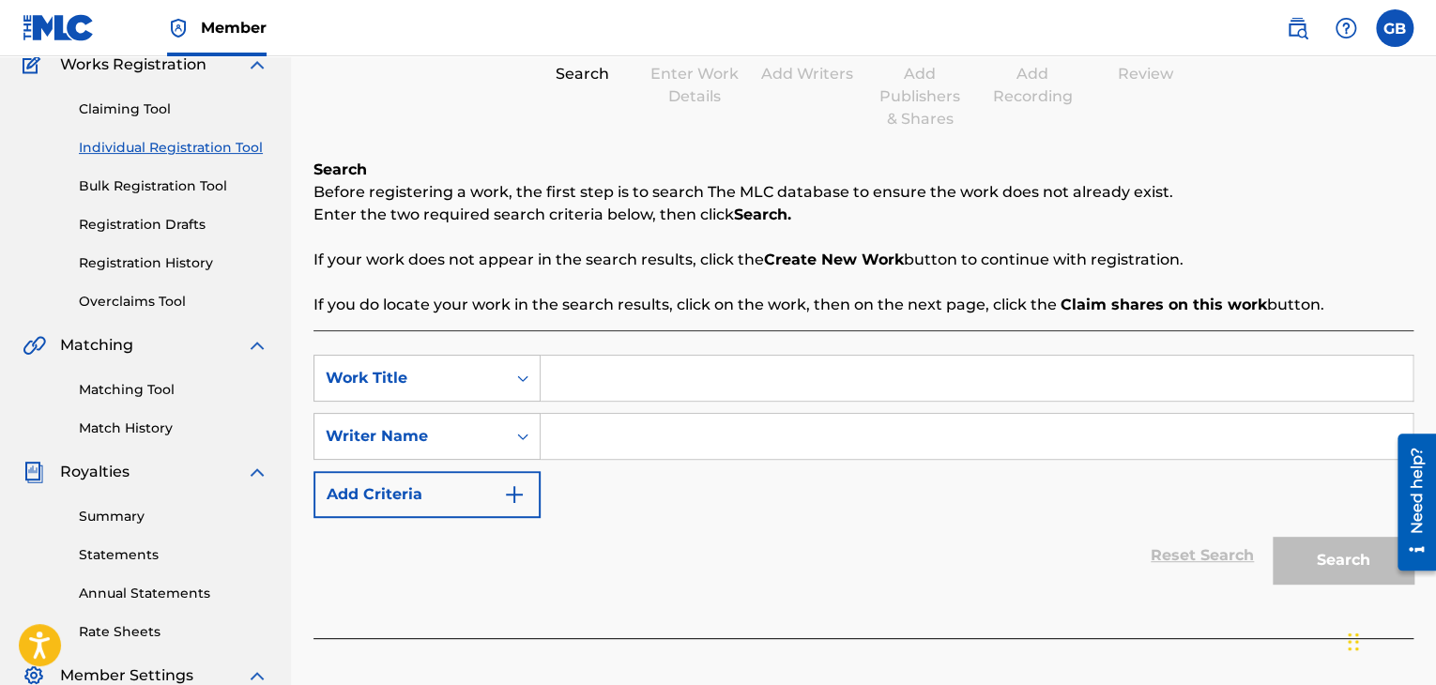
scroll to position [182, 0]
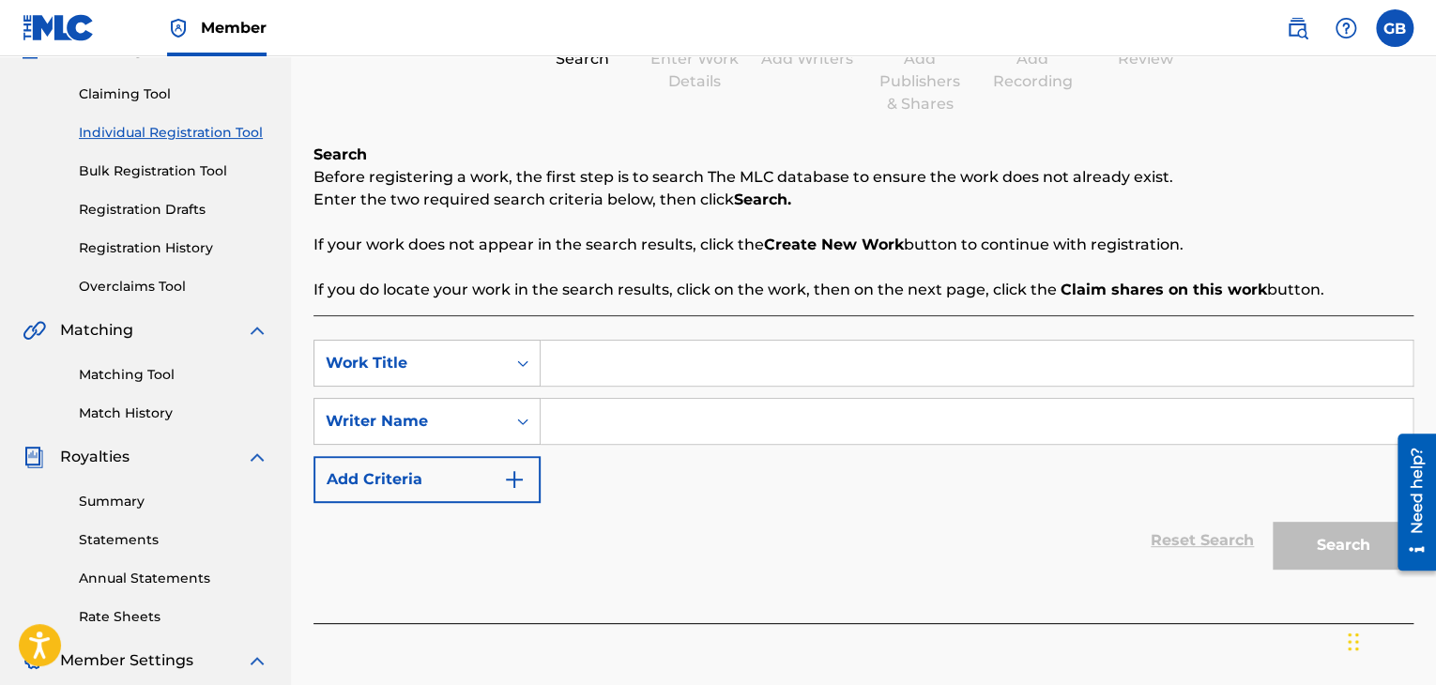
click at [680, 361] on input "Search Form" at bounding box center [977, 363] width 872 height 45
type input "Watch The Moon"
click at [596, 438] on input "Search Form" at bounding box center [977, 421] width 872 height 45
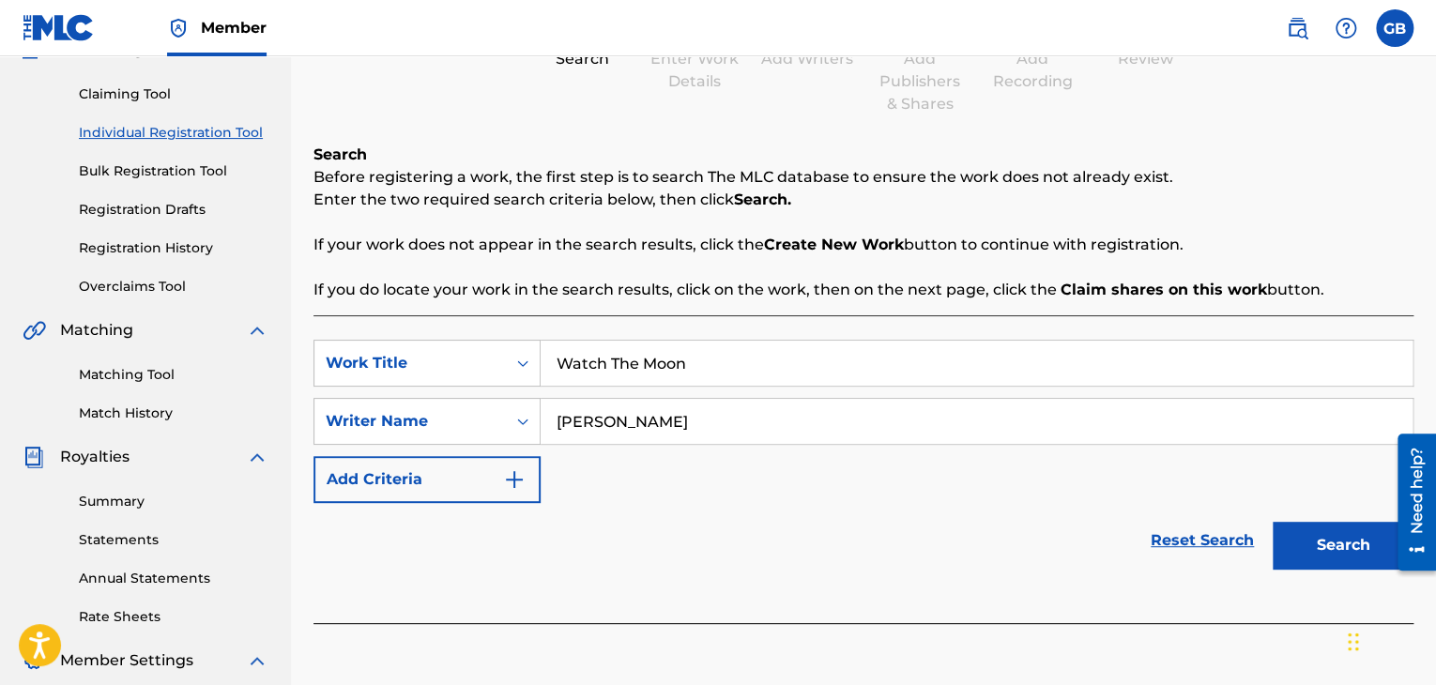
type input "[PERSON_NAME]"
click at [1357, 535] on button "Search" at bounding box center [1343, 545] width 141 height 47
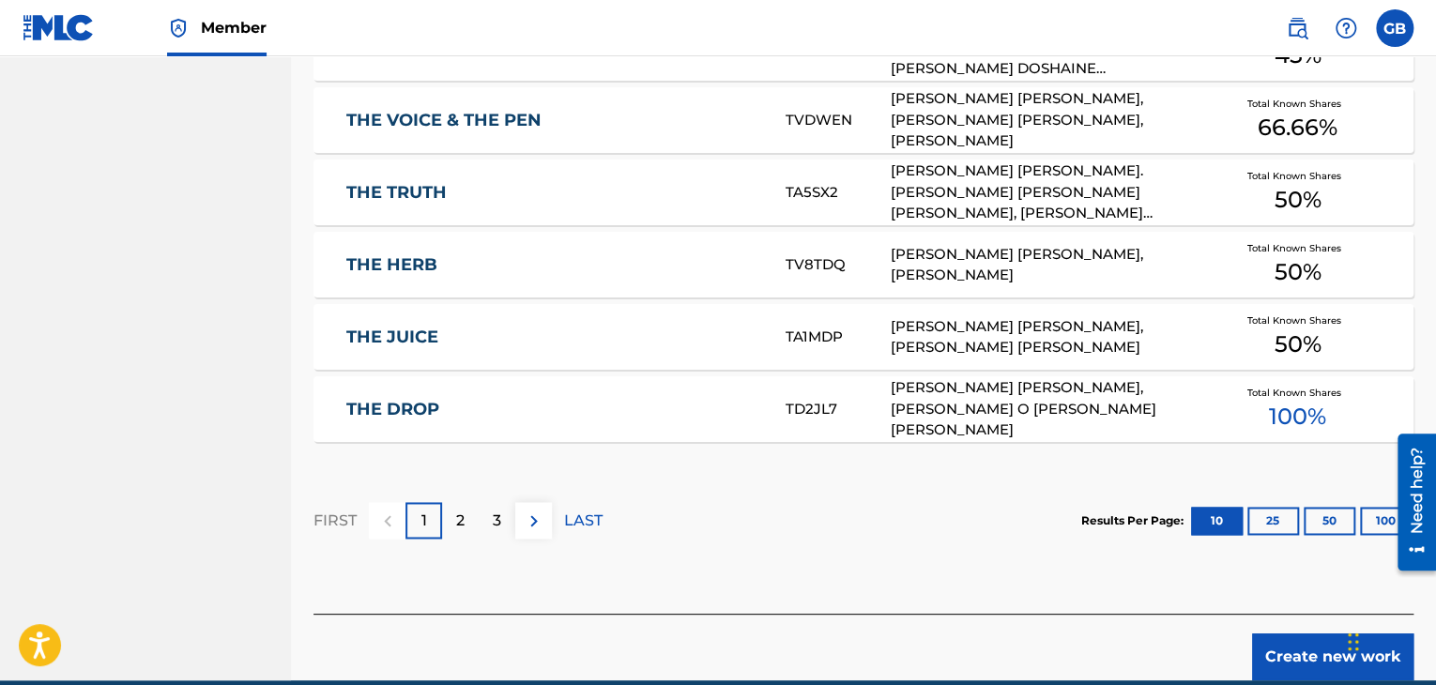
scroll to position [1235, 0]
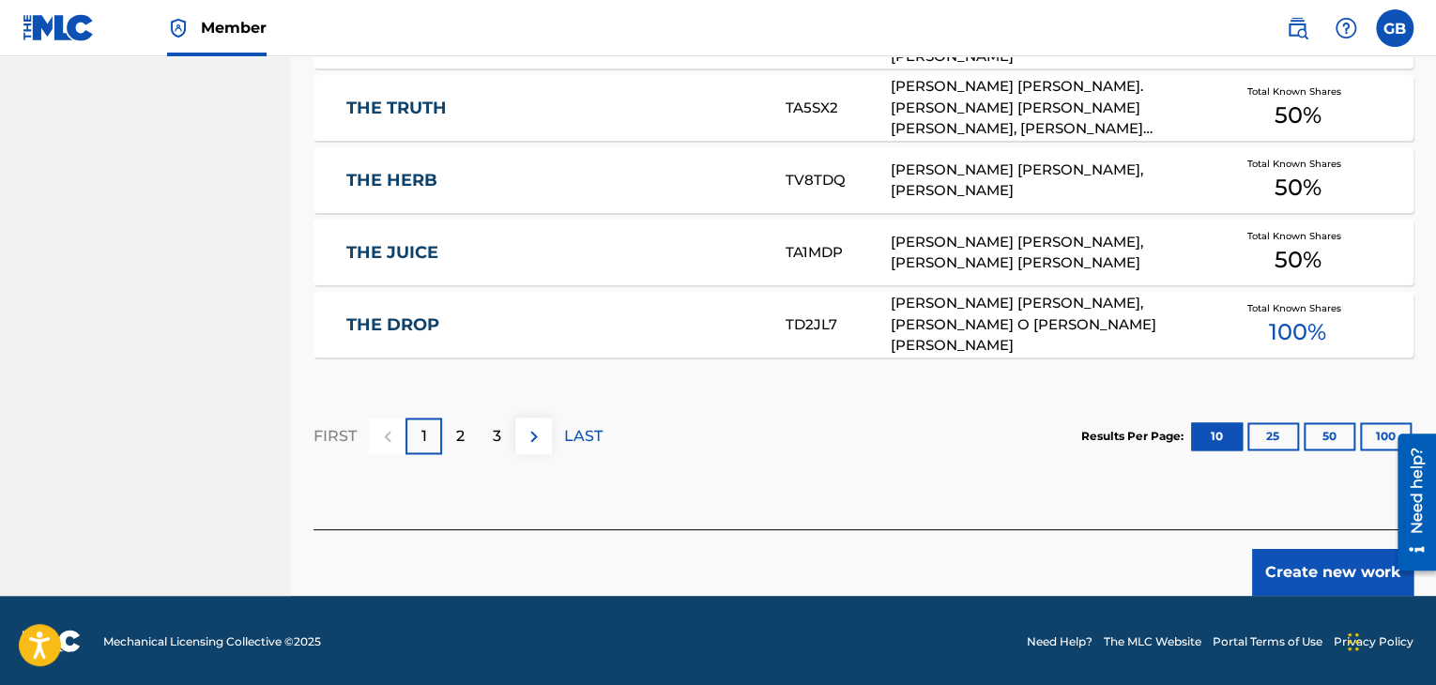
click at [1344, 568] on button "Create new work" at bounding box center [1332, 572] width 161 height 47
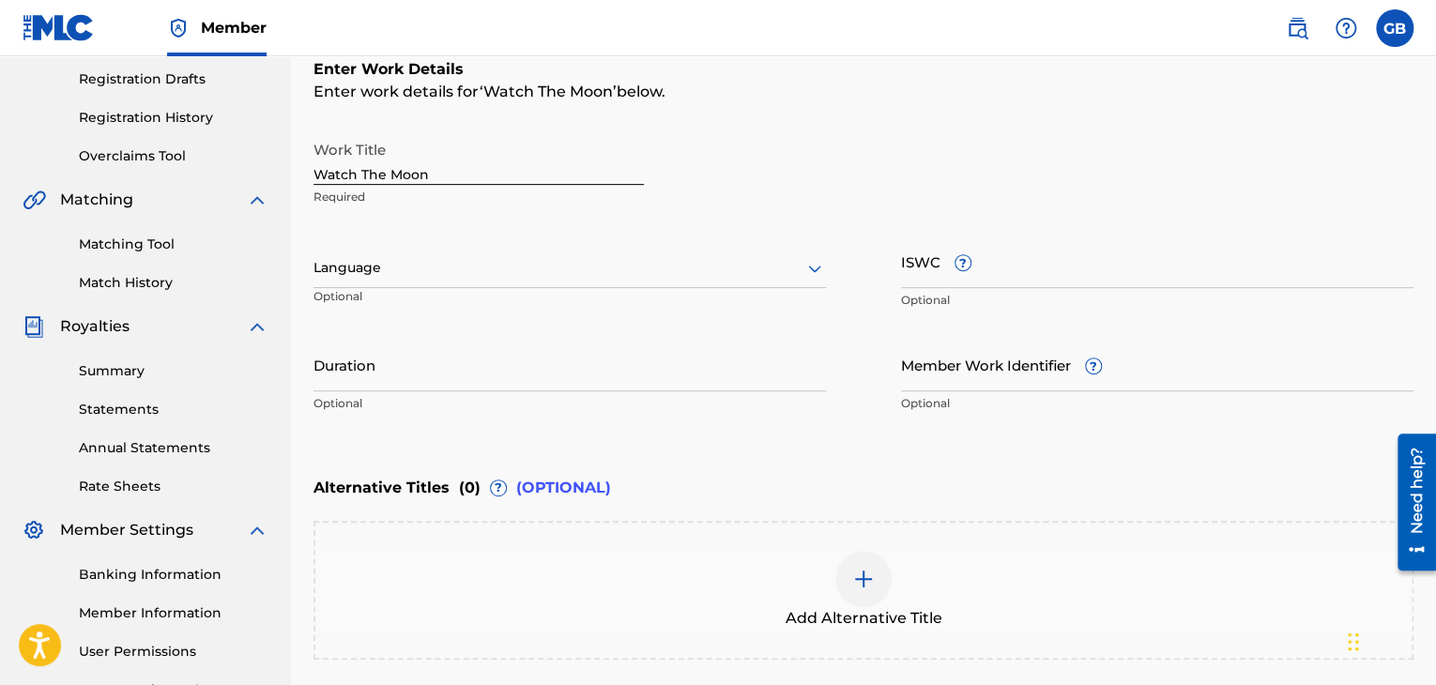
scroll to position [312, 0]
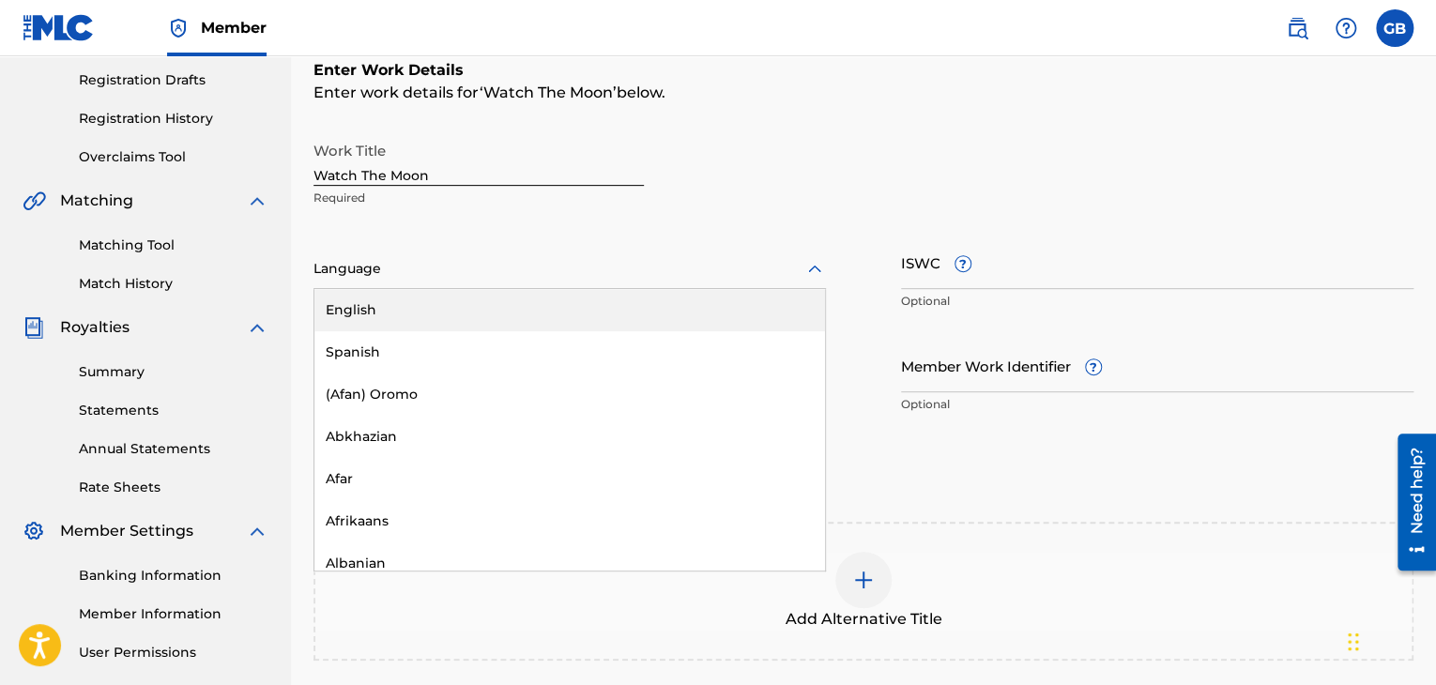
click at [600, 280] on div at bounding box center [569, 268] width 512 height 23
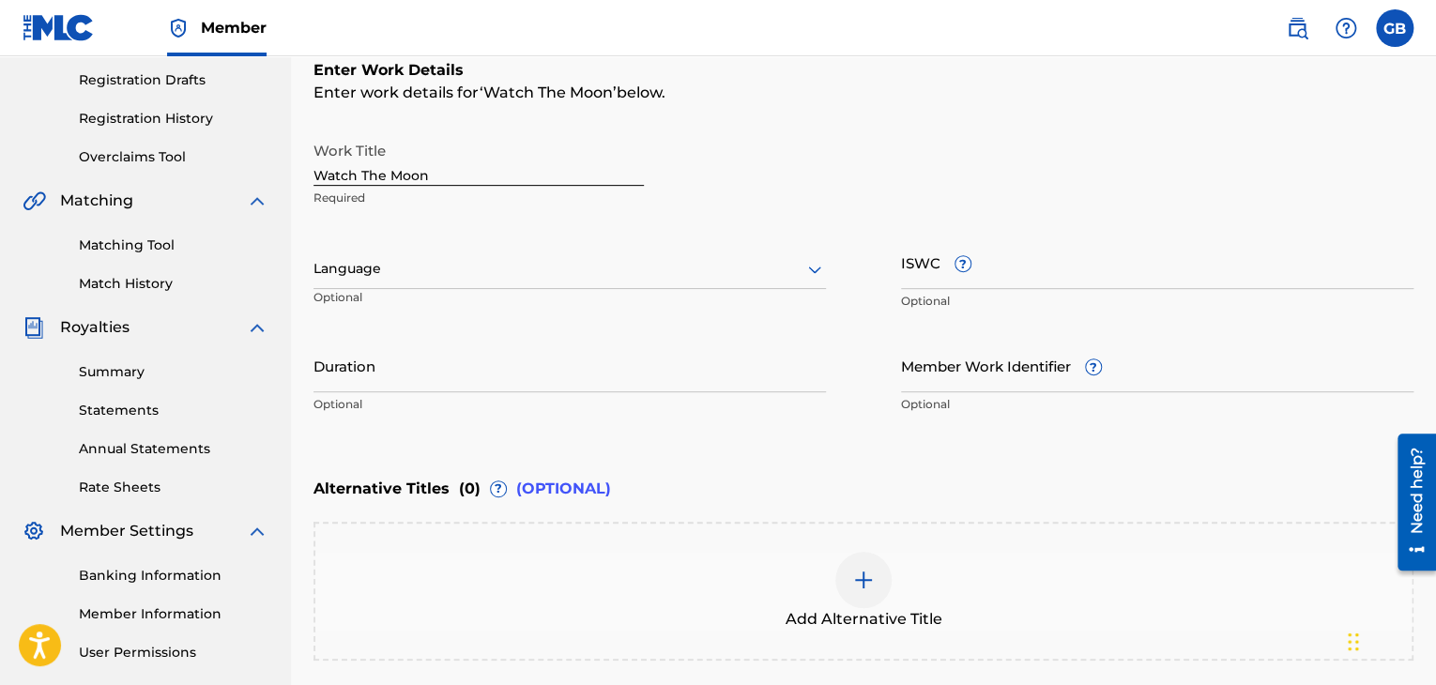
click at [600, 280] on div at bounding box center [569, 268] width 512 height 23
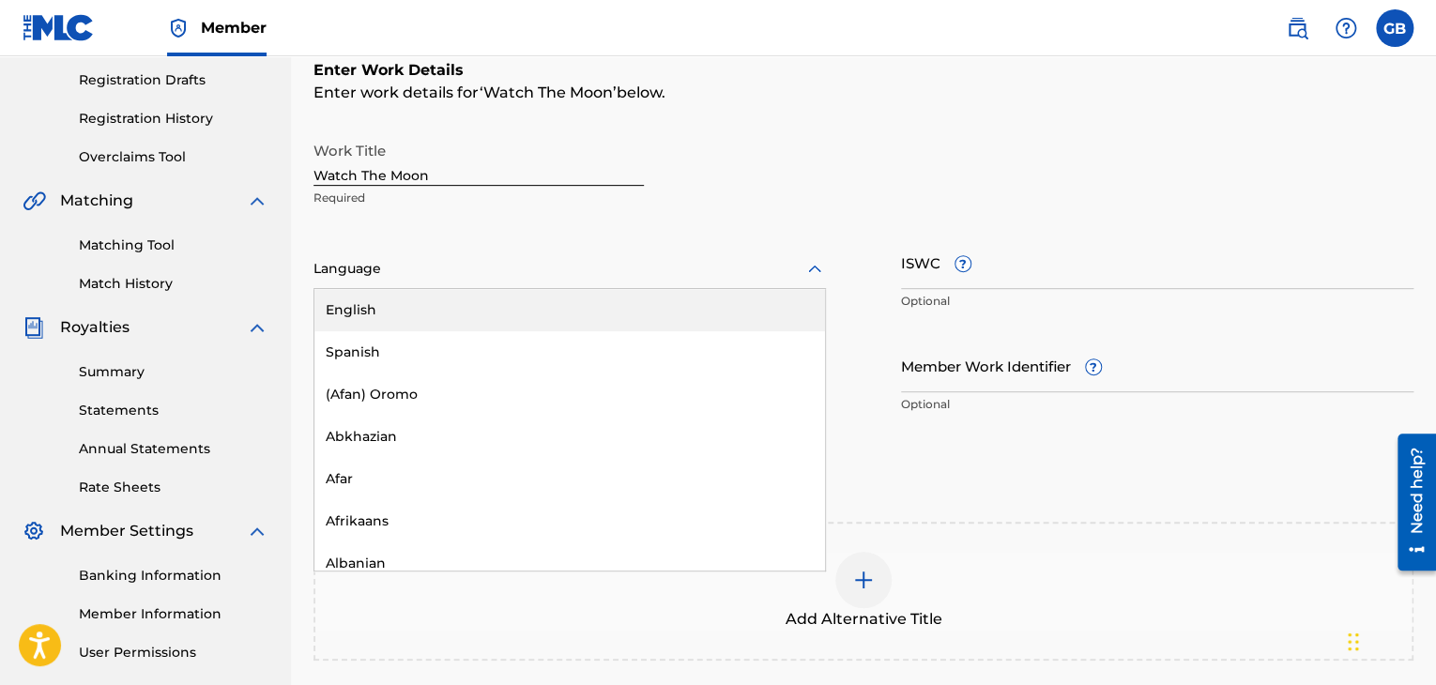
click at [597, 275] on div at bounding box center [569, 268] width 512 height 23
click at [604, 303] on div "English" at bounding box center [569, 310] width 511 height 42
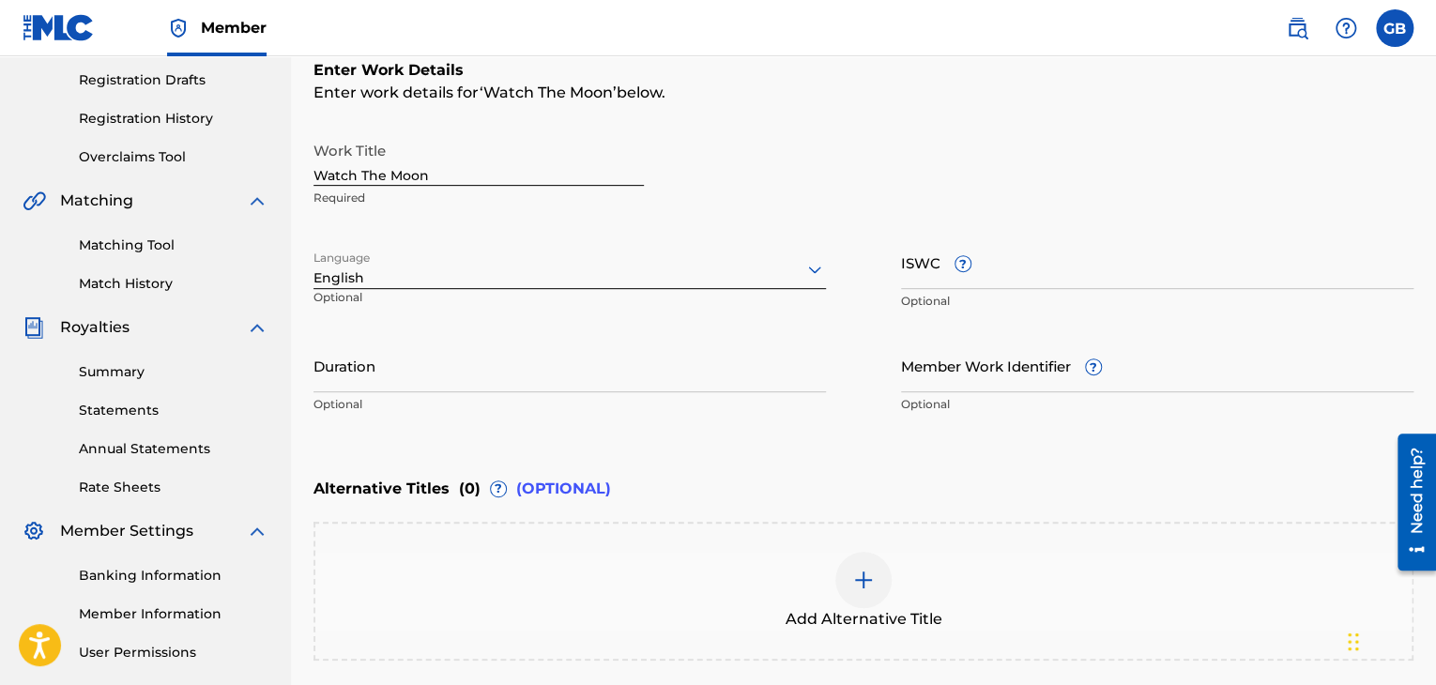
click at [1004, 280] on input "ISWC ?" at bounding box center [1157, 262] width 512 height 53
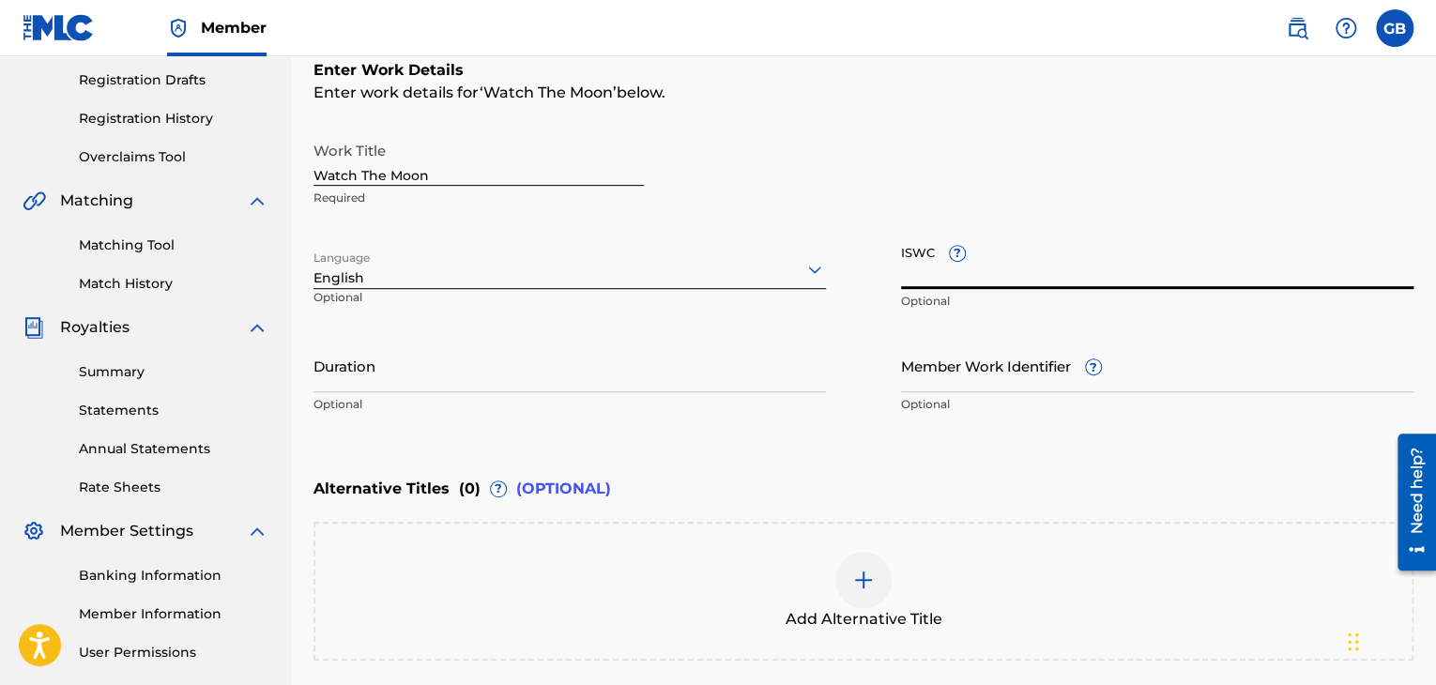
click at [653, 376] on input "Duration" at bounding box center [569, 365] width 512 height 53
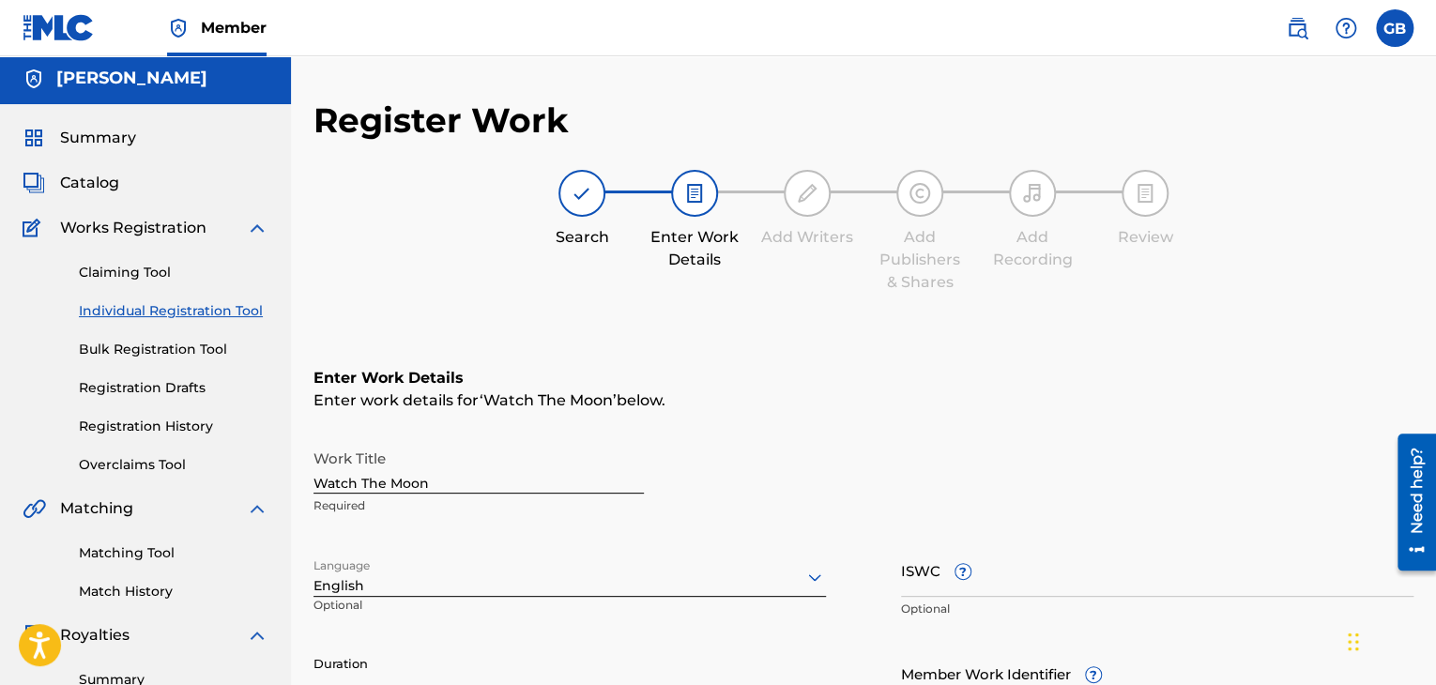
scroll to position [0, 0]
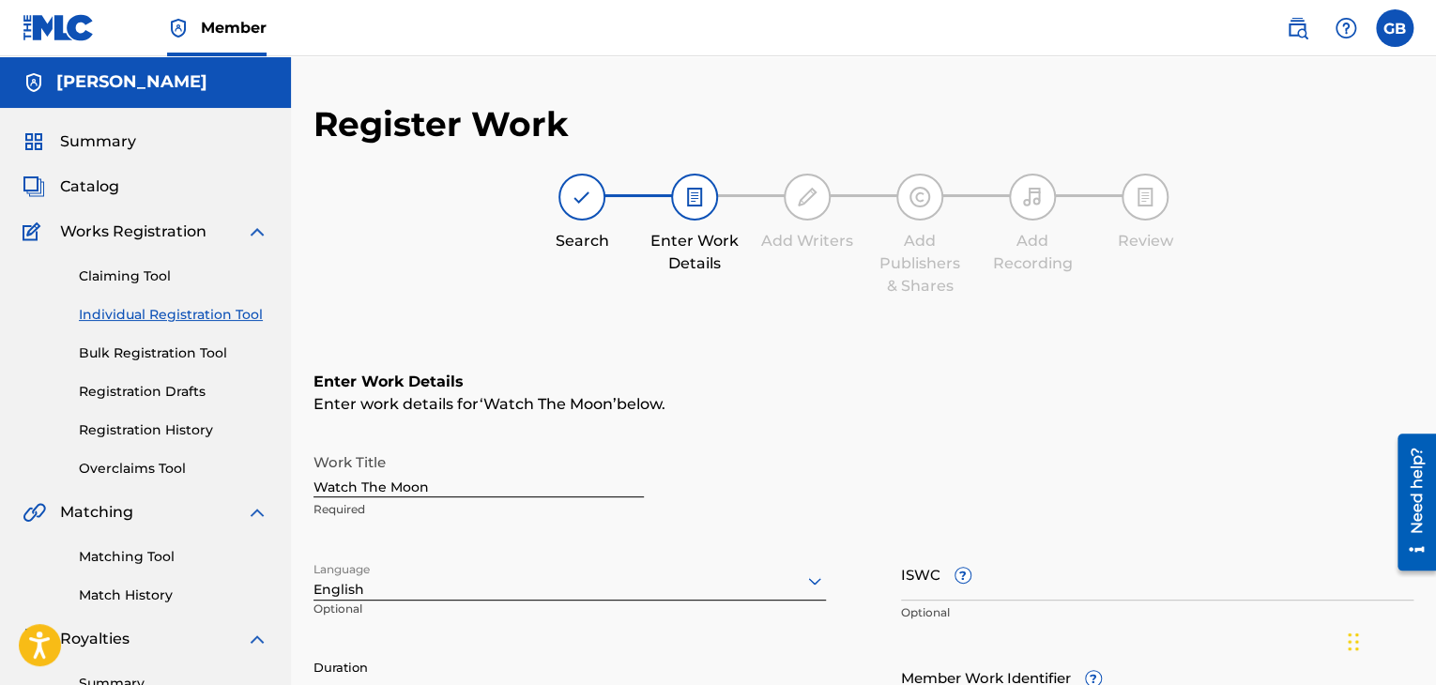
click at [146, 389] on link "Registration Drafts" at bounding box center [174, 392] width 190 height 20
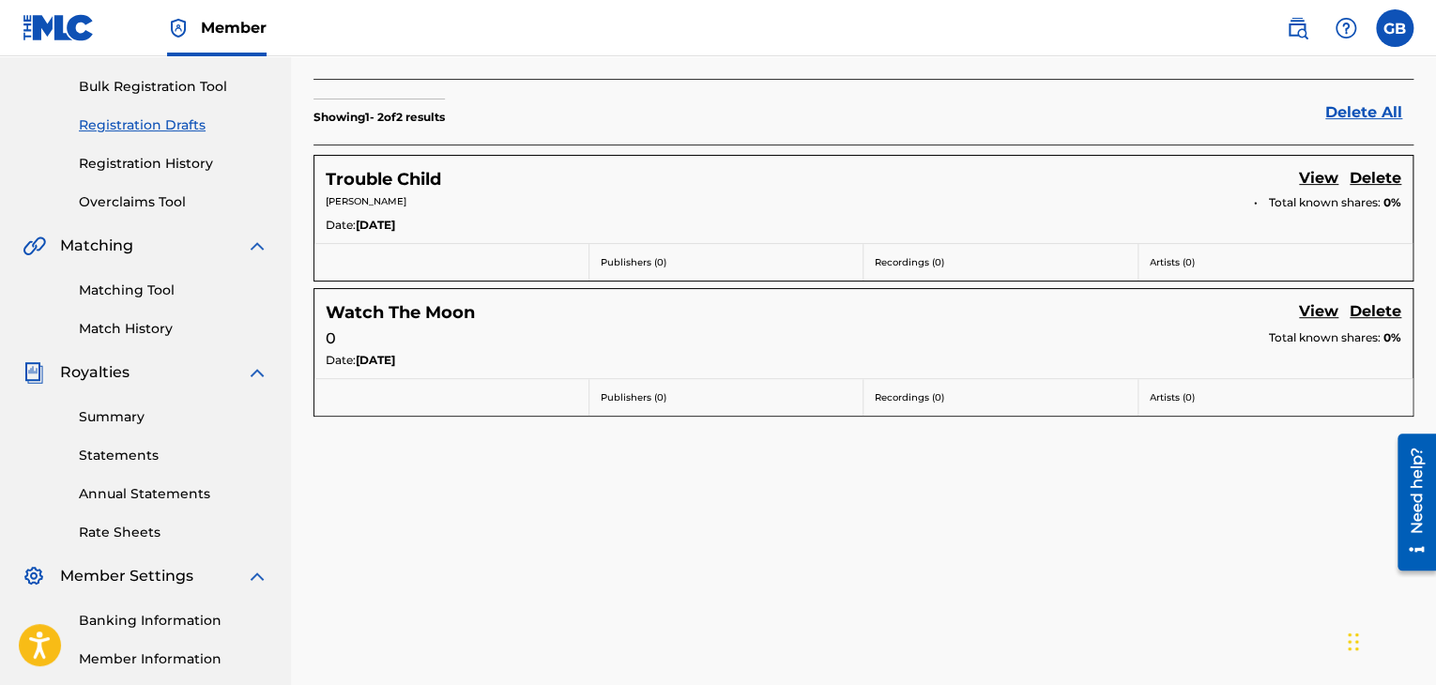
scroll to position [268, 0]
click at [1316, 316] on link "View" at bounding box center [1318, 310] width 39 height 25
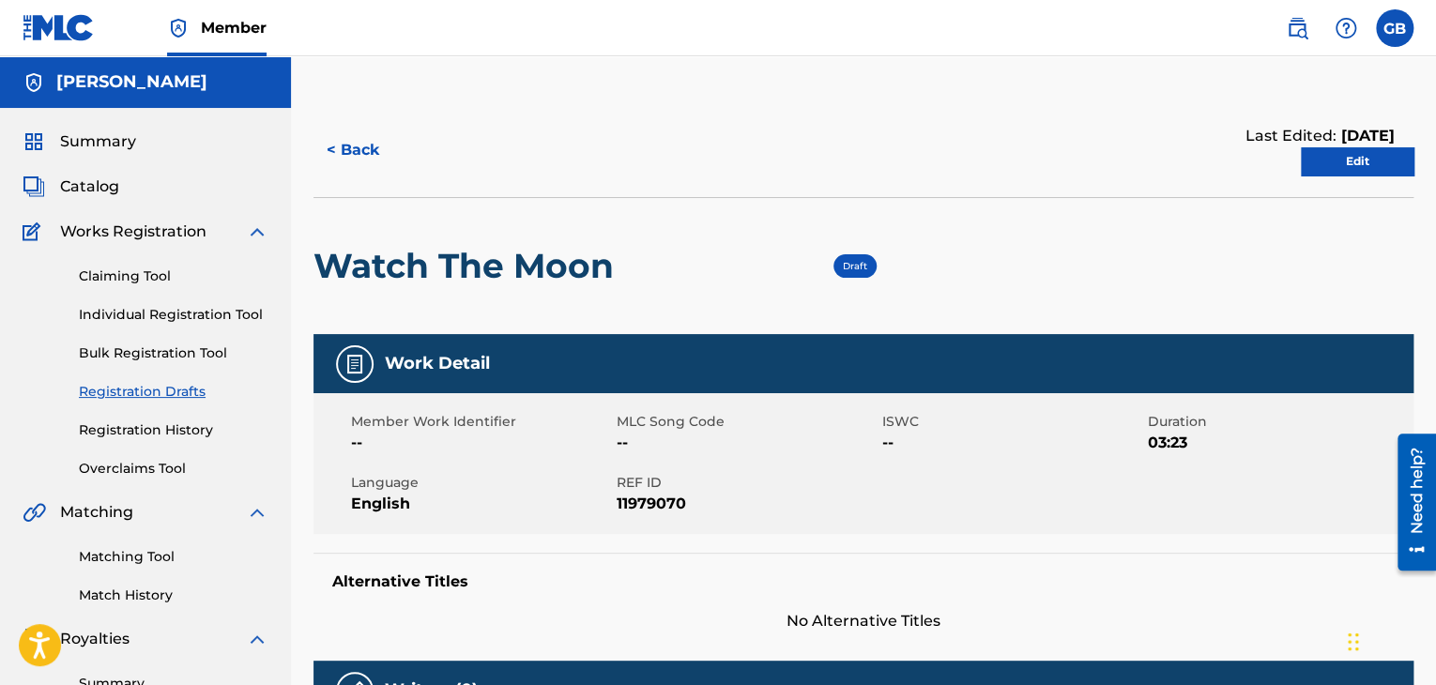
click at [1367, 174] on link "Edit" at bounding box center [1357, 161] width 113 height 28
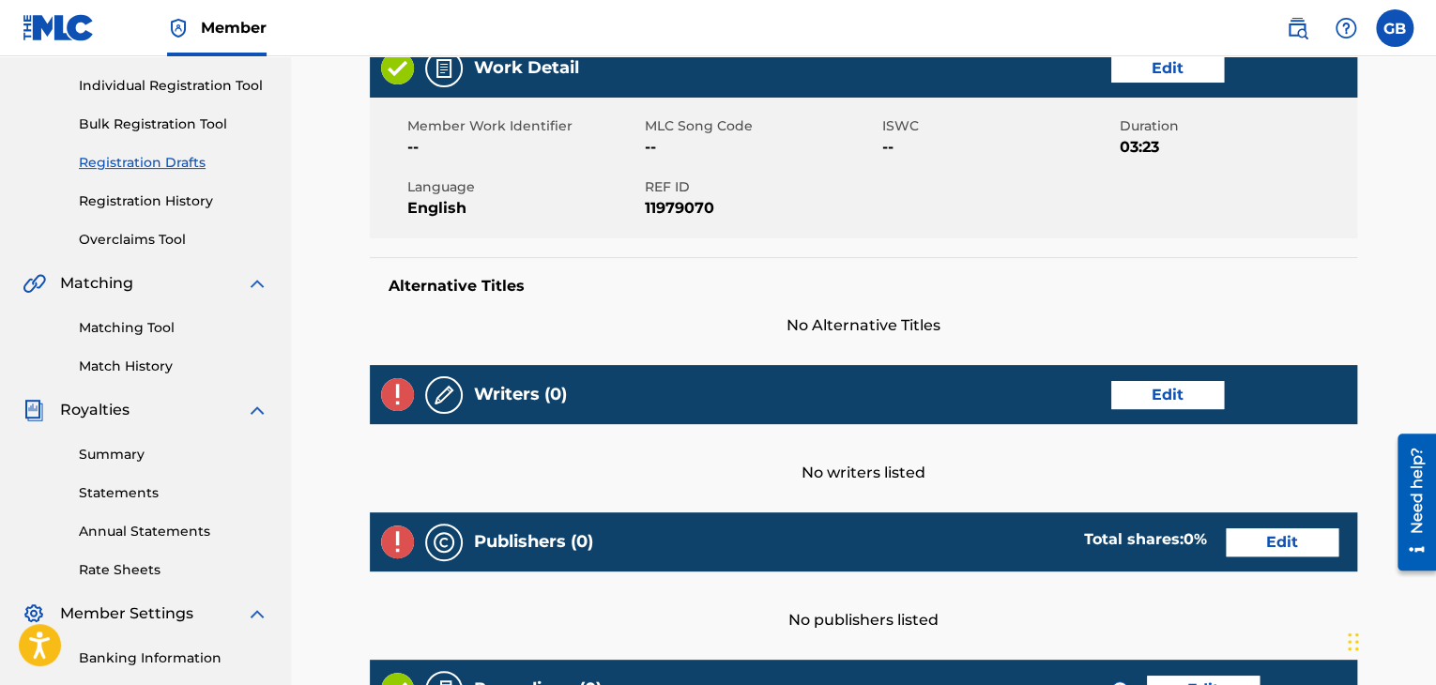
scroll to position [229, 0]
click at [1154, 70] on link "Edit" at bounding box center [1167, 68] width 113 height 28
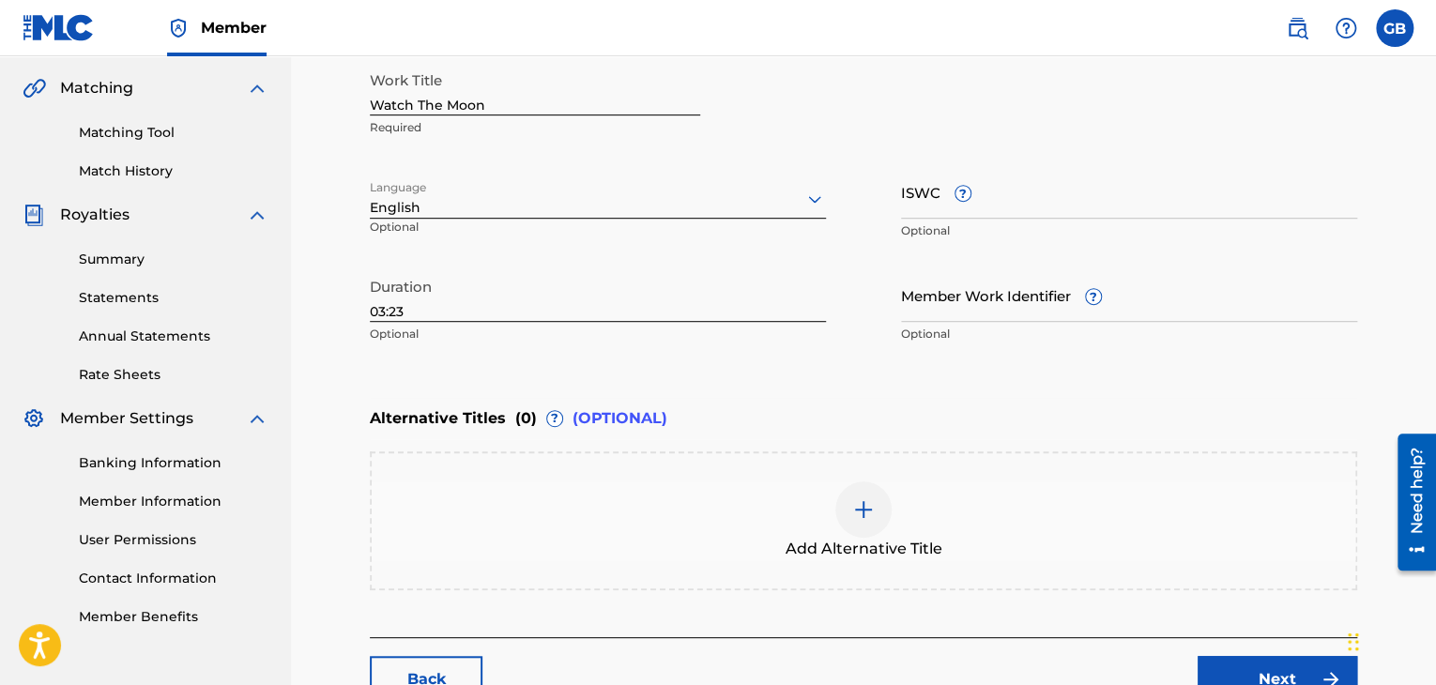
scroll to position [559, 0]
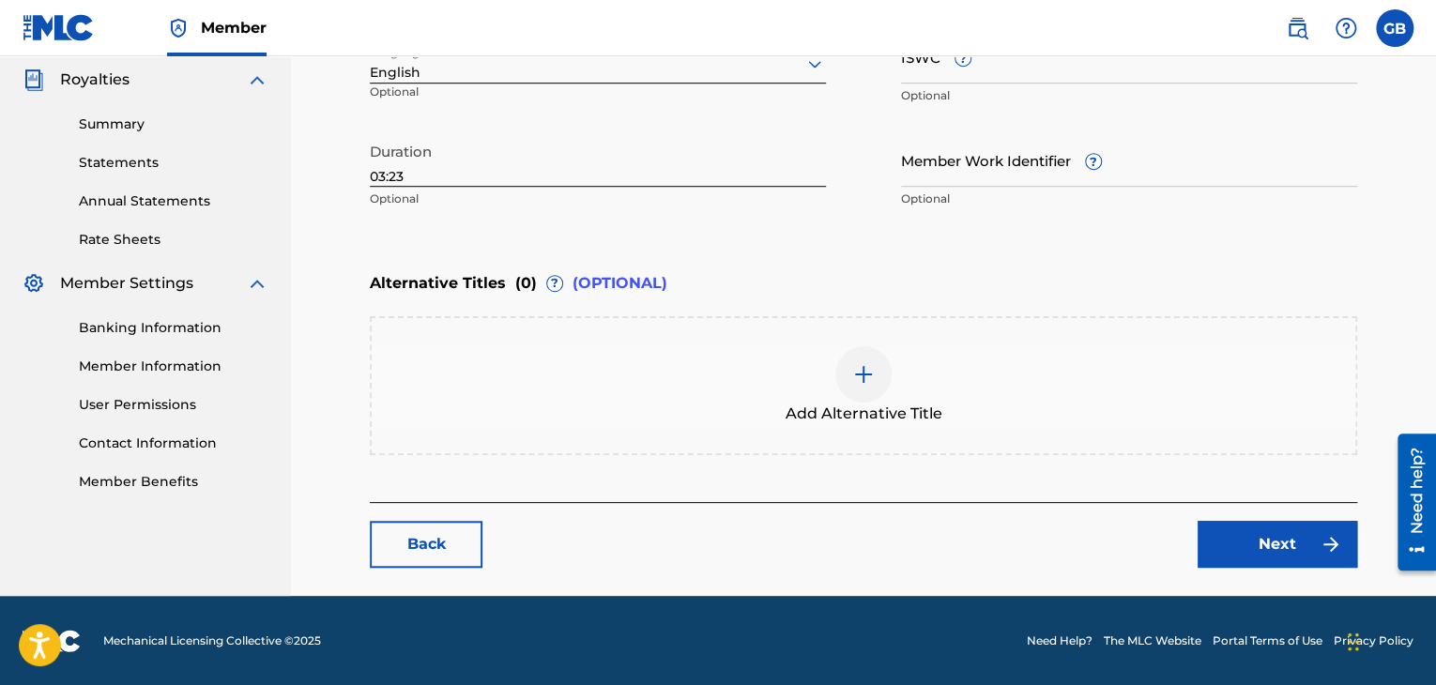
click at [924, 178] on input "Member Work Identifier ?" at bounding box center [1129, 159] width 456 height 53
click at [1231, 550] on link "Next" at bounding box center [1278, 544] width 160 height 47
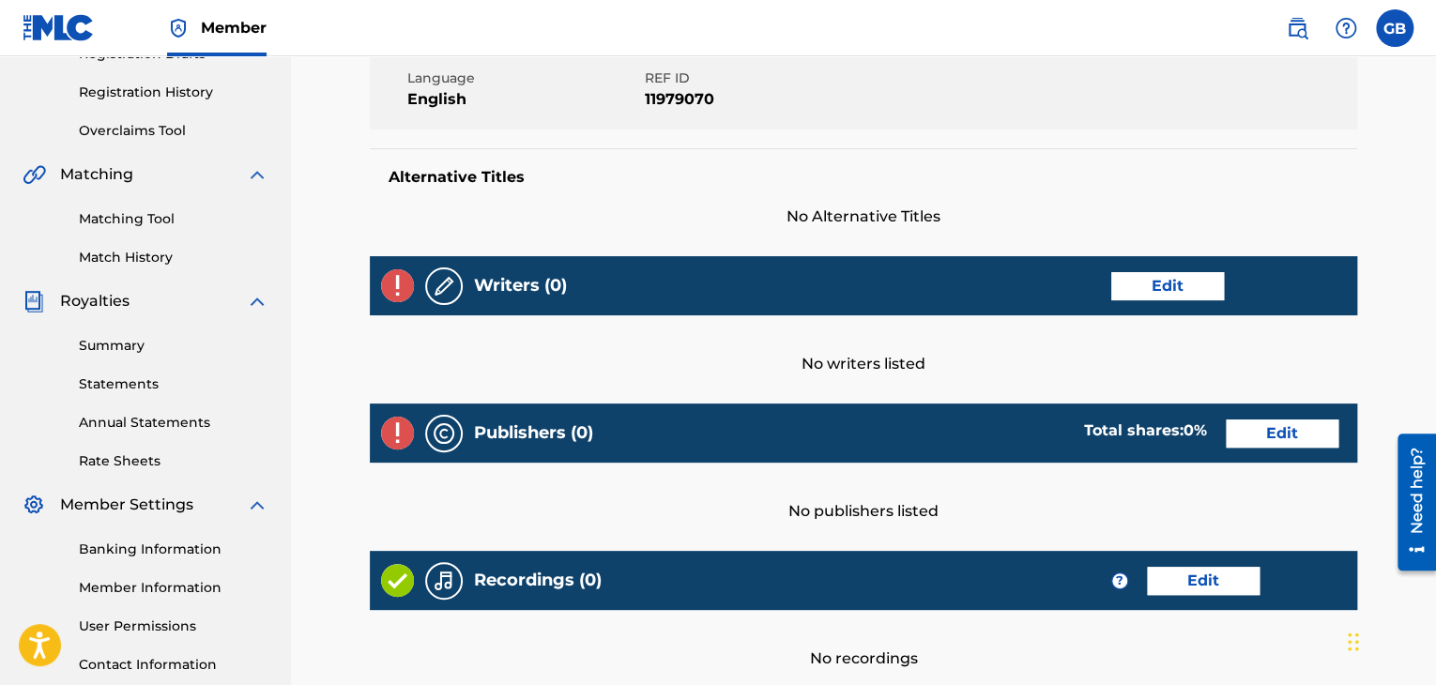
scroll to position [345, 0]
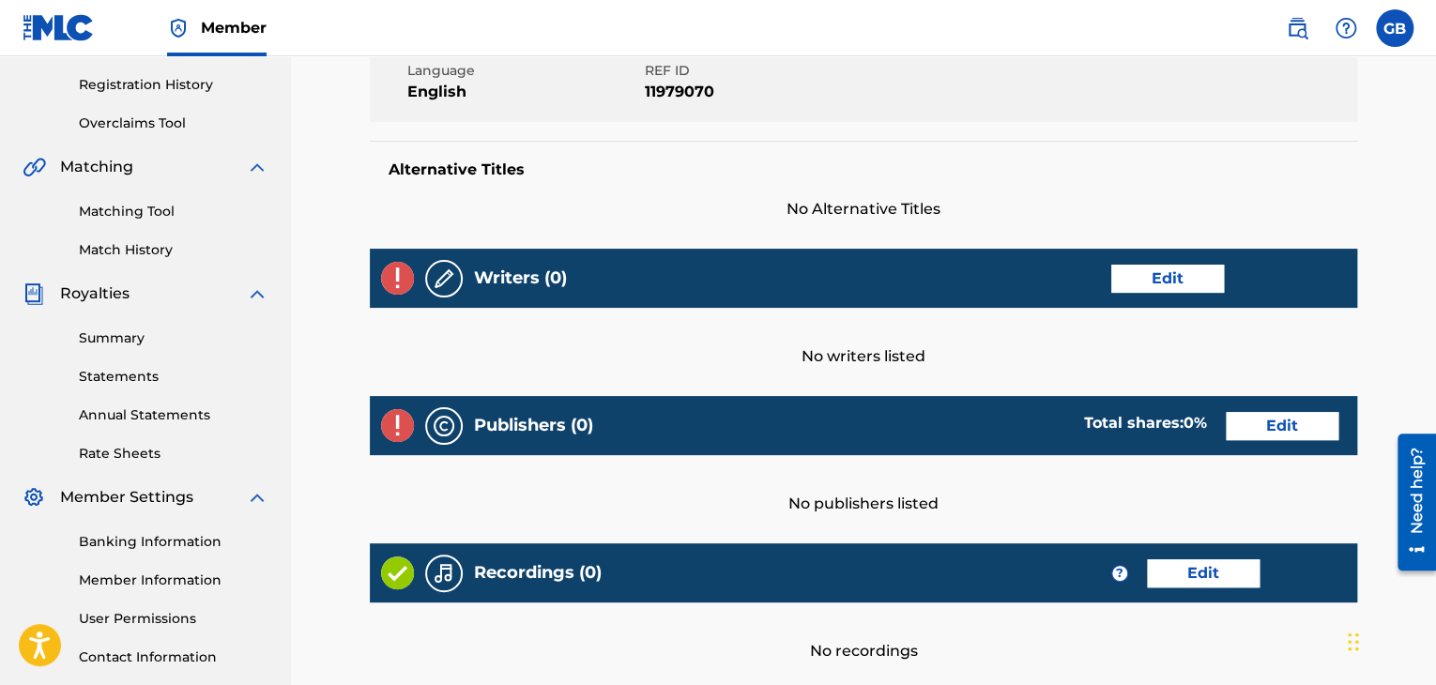
click at [1140, 281] on link "Edit" at bounding box center [1167, 279] width 113 height 28
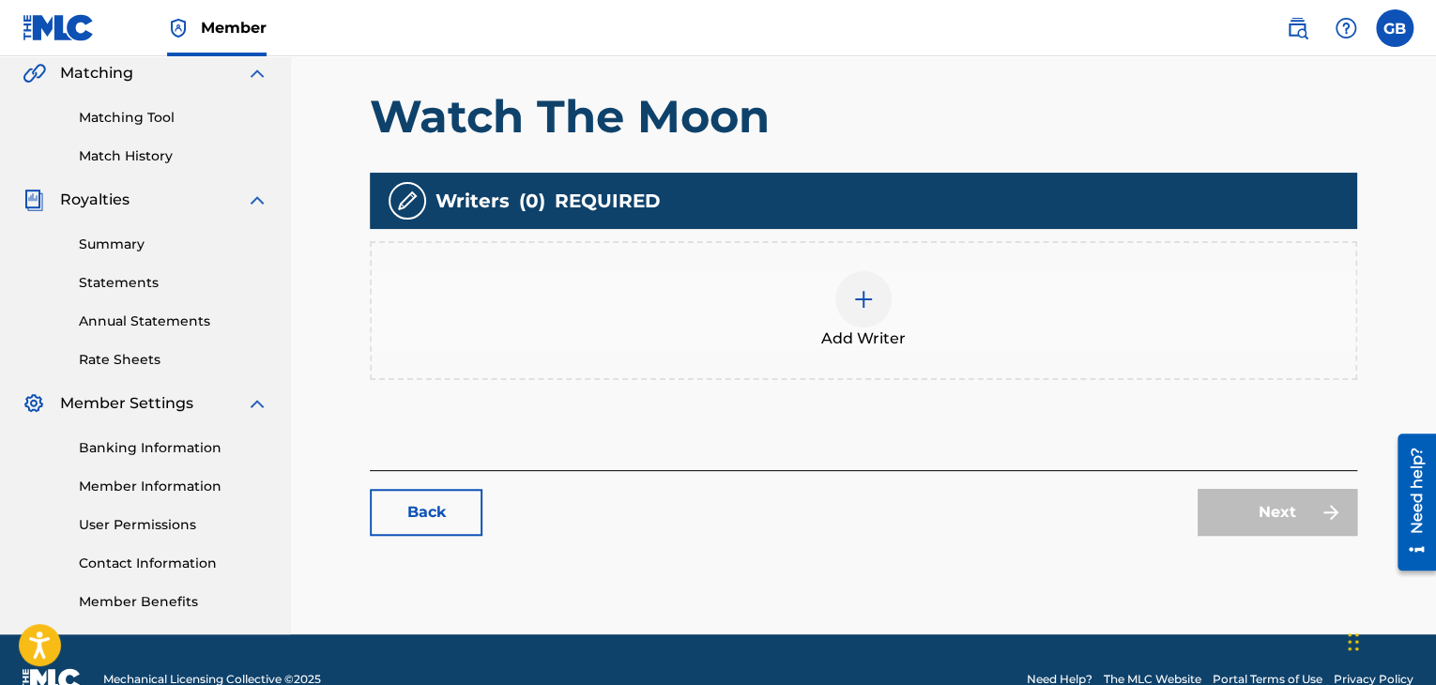
scroll to position [441, 0]
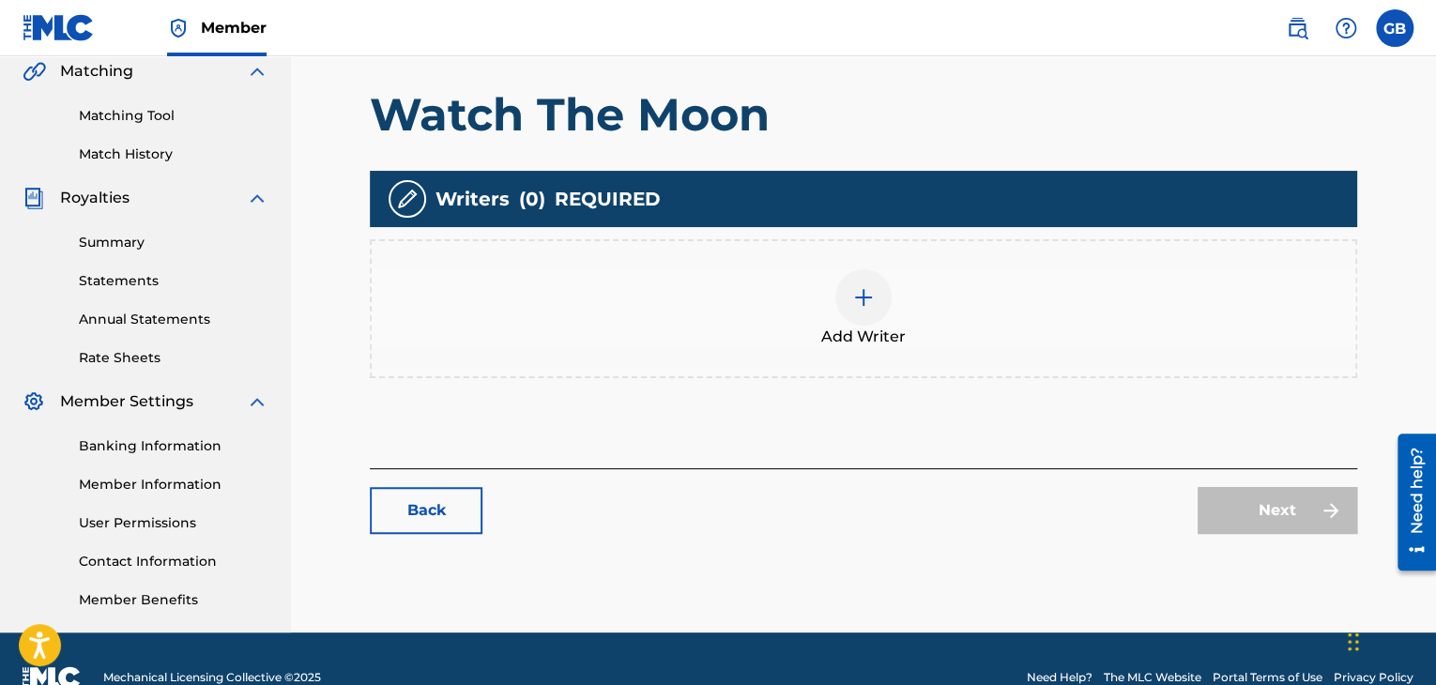
click at [845, 298] on div at bounding box center [863, 297] width 56 height 56
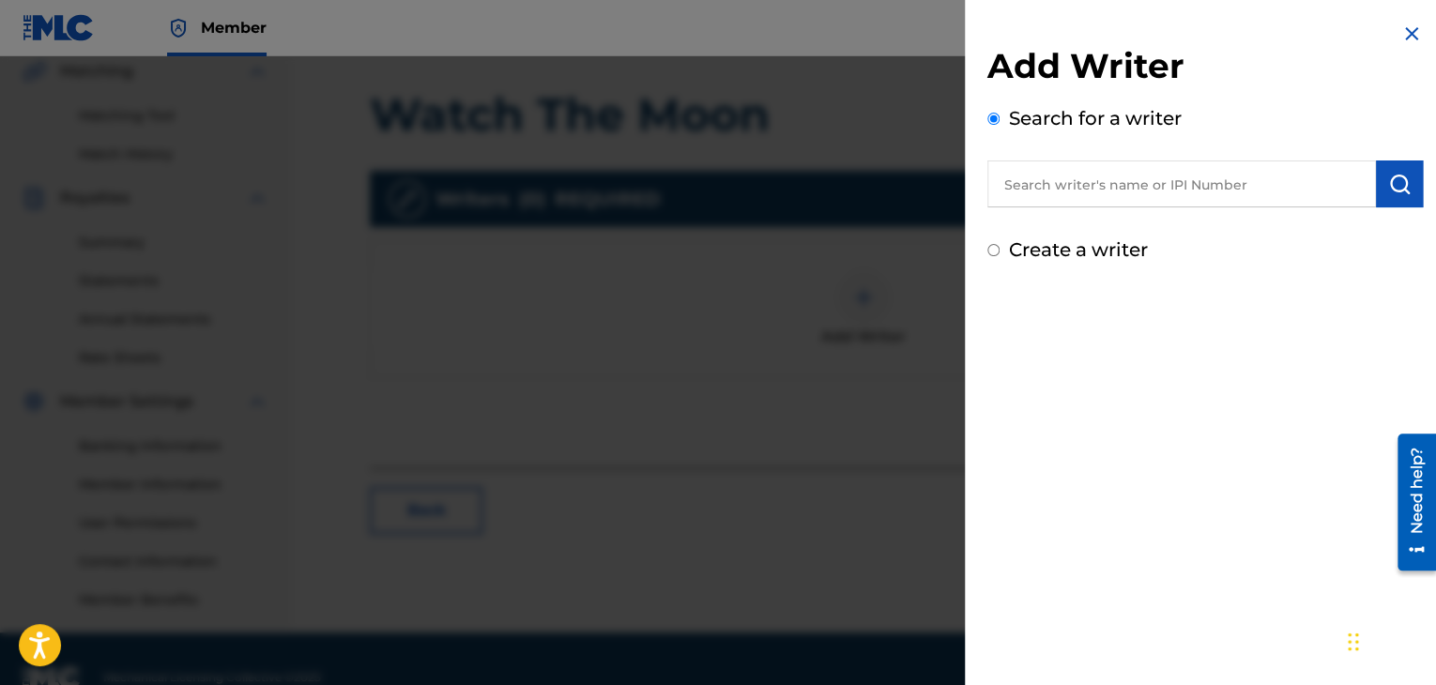
click at [1113, 202] on input "text" at bounding box center [1181, 183] width 389 height 47
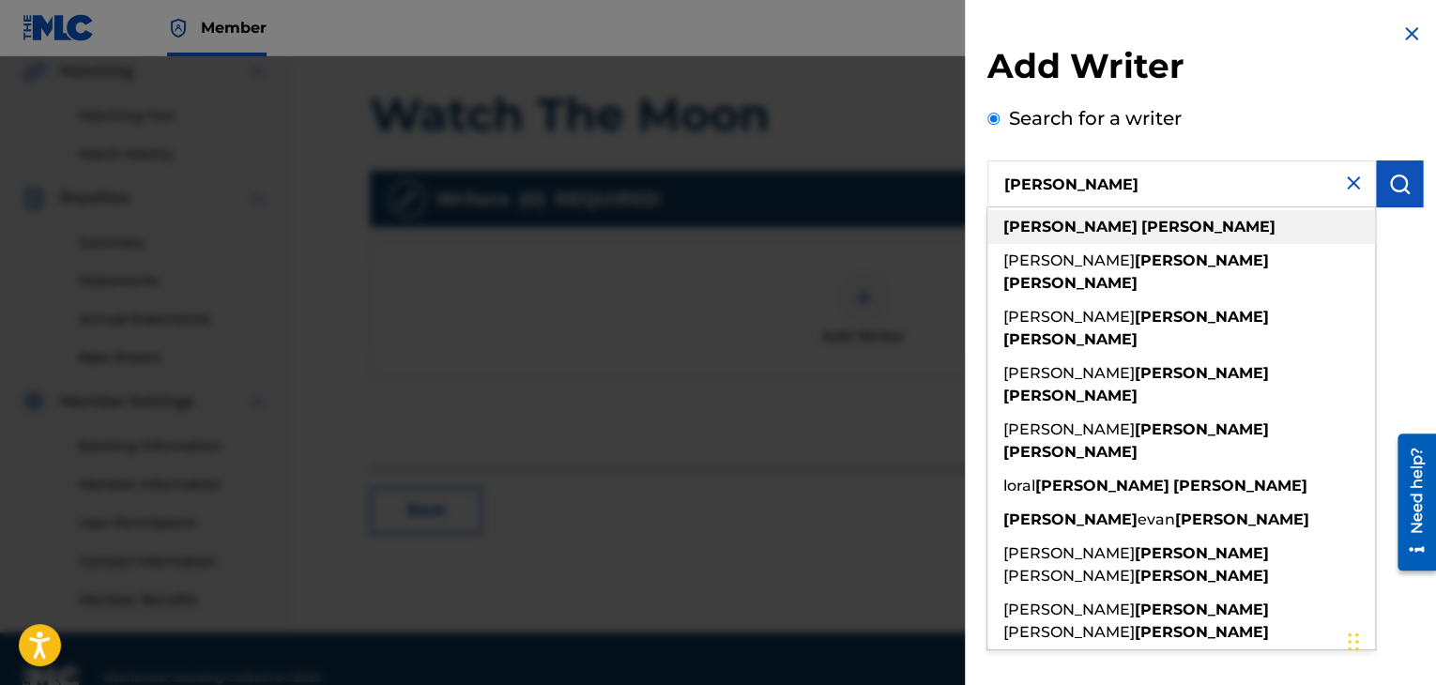
type input "george barrett"
click at [1141, 230] on strong "barrett" at bounding box center [1208, 227] width 134 height 18
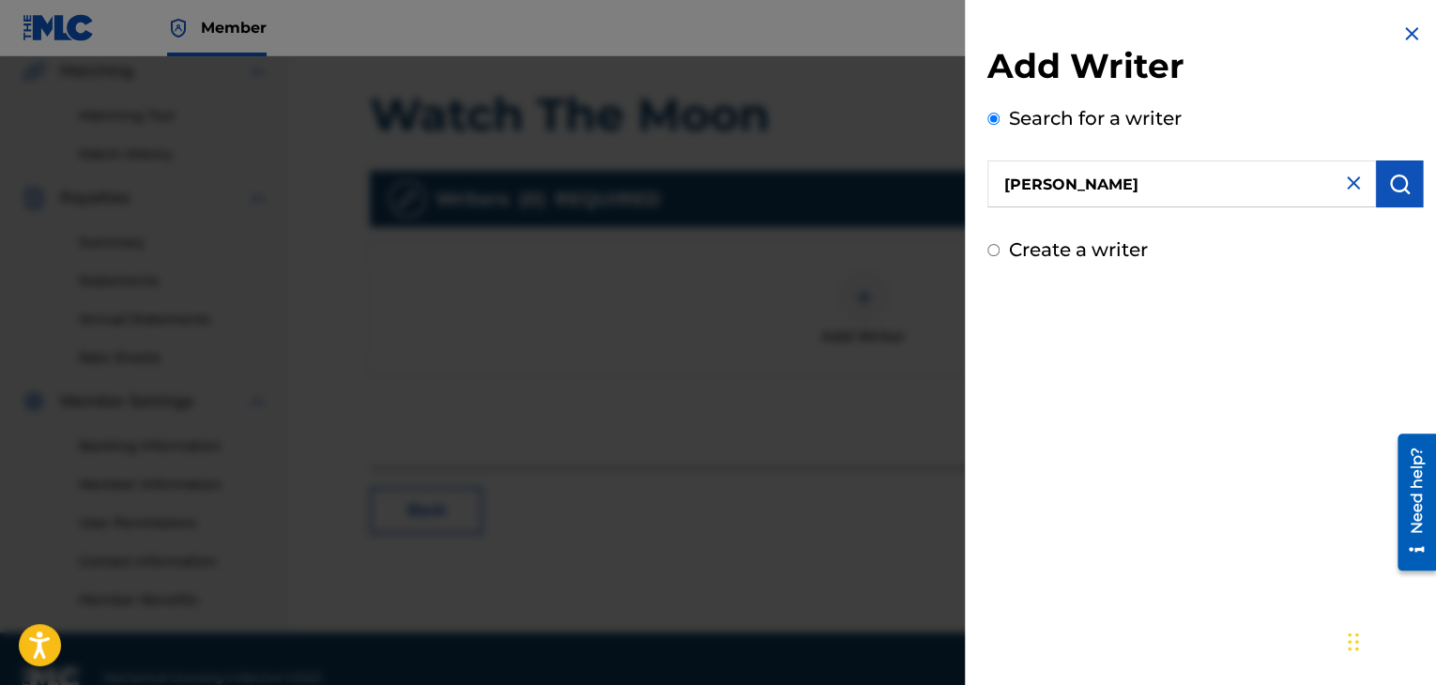
click at [1402, 197] on button "submit" at bounding box center [1399, 183] width 47 height 47
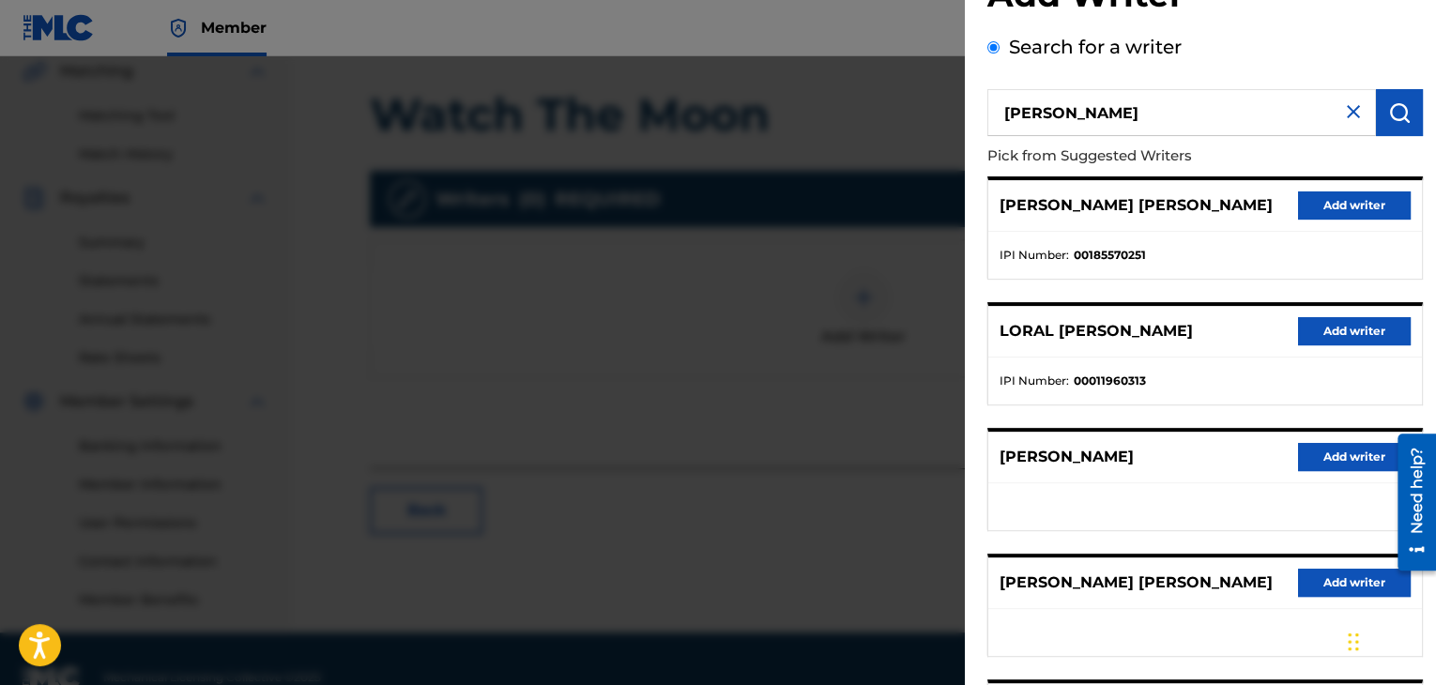
scroll to position [75, 0]
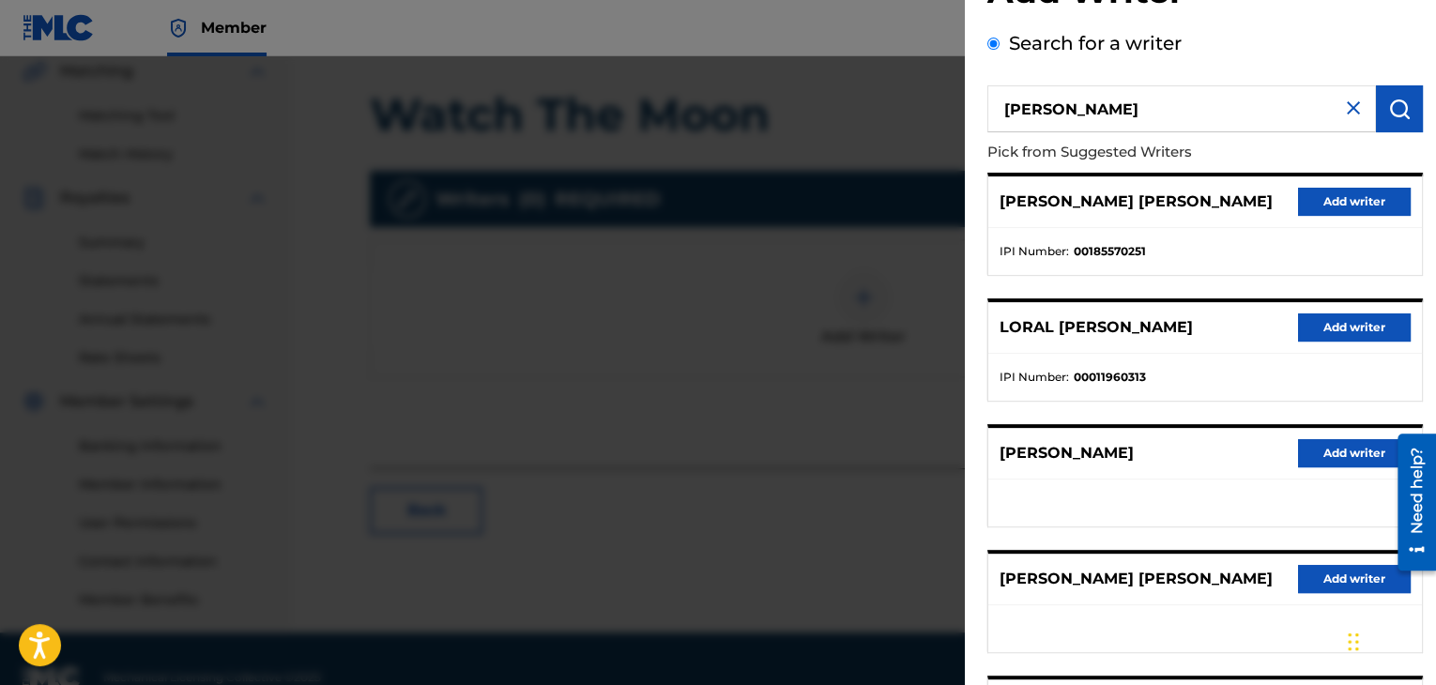
click at [1333, 448] on button "Add writer" at bounding box center [1354, 453] width 113 height 28
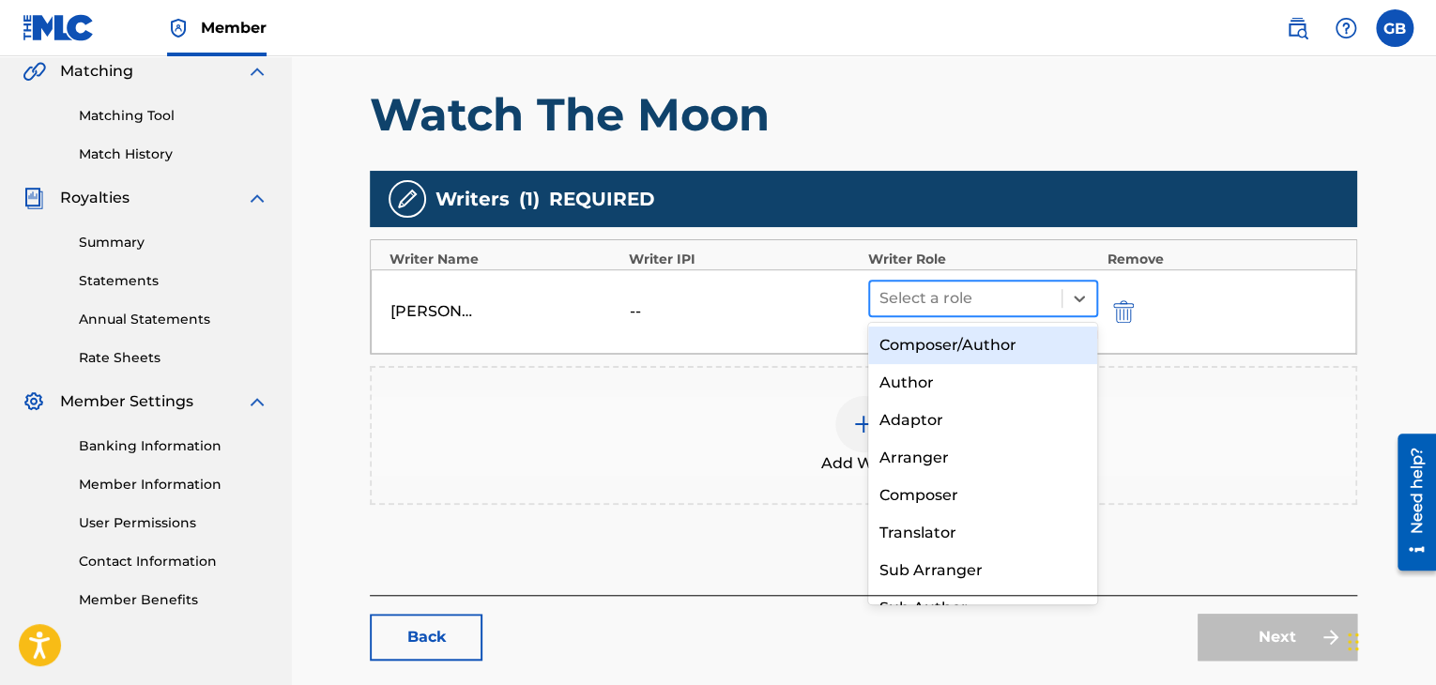
click at [930, 286] on div at bounding box center [965, 298] width 173 height 26
click at [940, 354] on div "Composer/Author" at bounding box center [983, 346] width 230 height 38
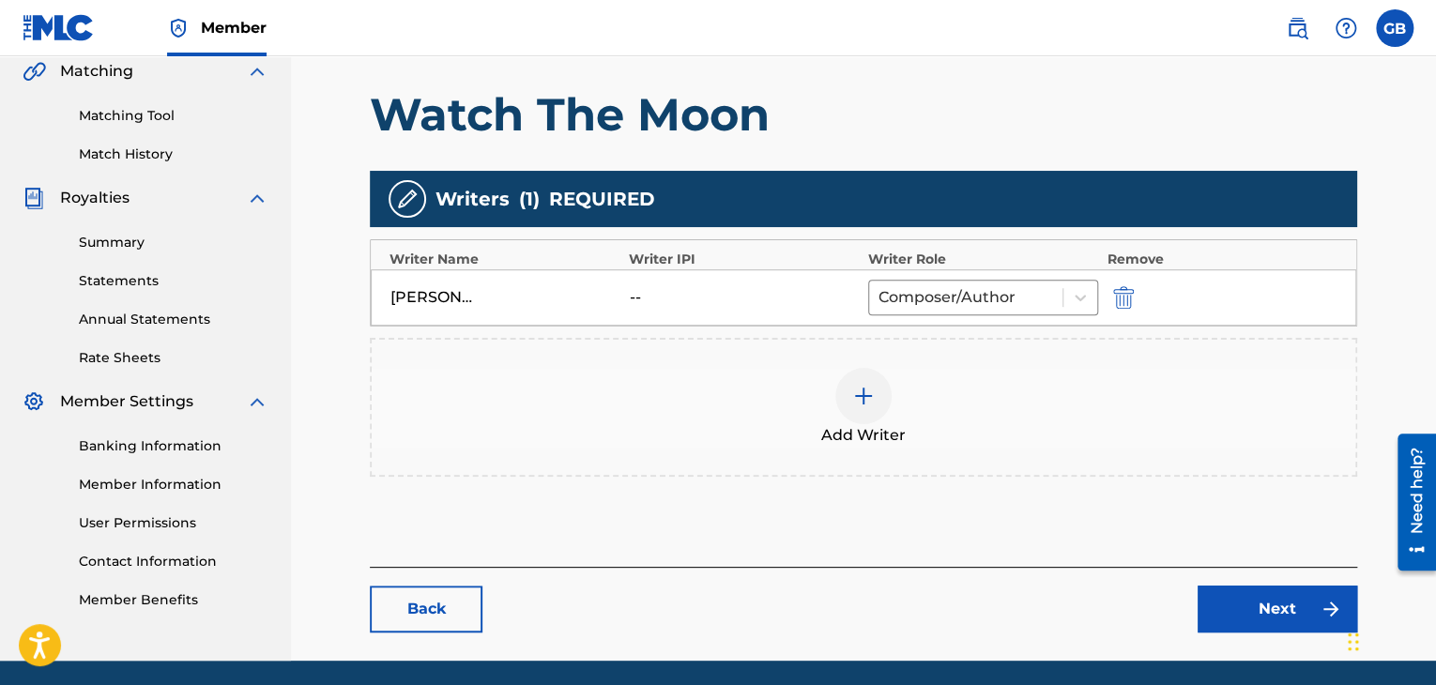
click at [873, 380] on div at bounding box center [863, 396] width 56 height 56
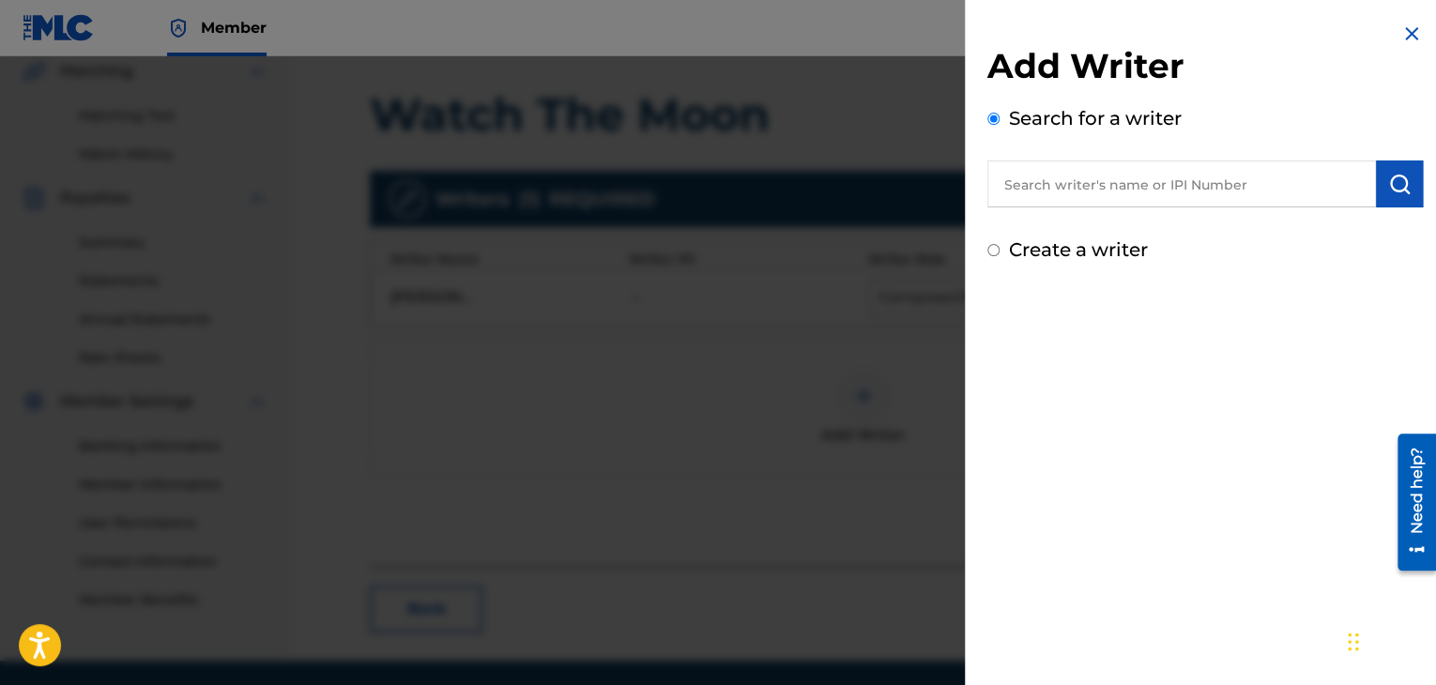
click at [1100, 192] on input "text" at bounding box center [1181, 183] width 389 height 47
type input "coleen anderson"
click at [1388, 178] on img "submit" at bounding box center [1399, 184] width 23 height 23
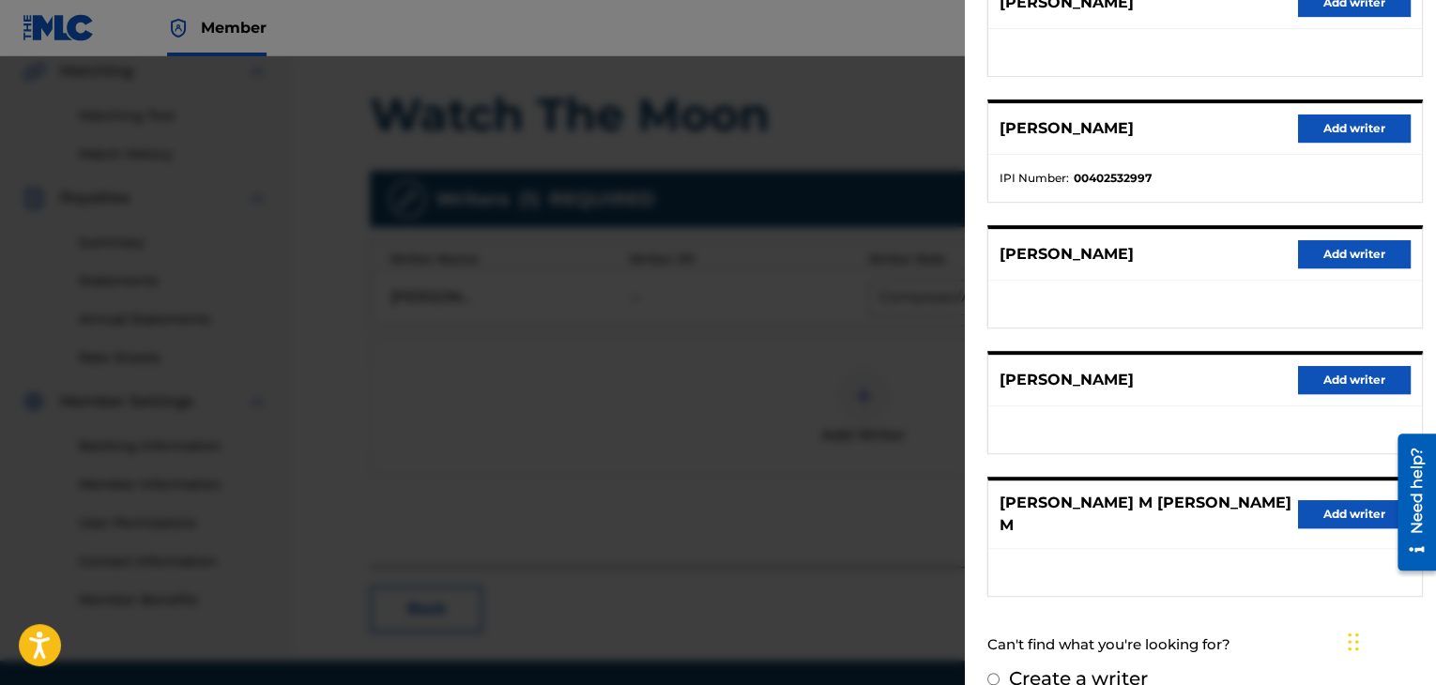
scroll to position [285, 0]
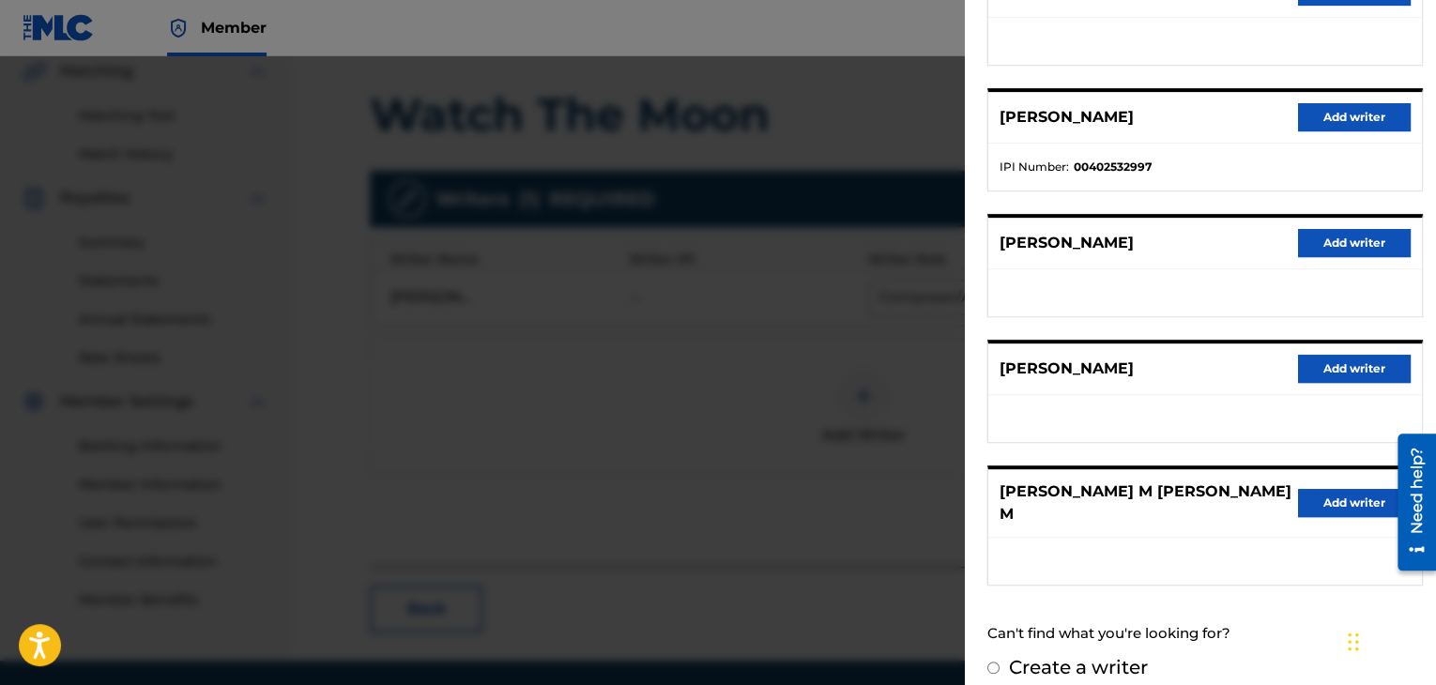
click at [1061, 660] on div "Create a writer" at bounding box center [1205, 667] width 436 height 28
click at [1054, 656] on label "Create a writer" at bounding box center [1078, 667] width 139 height 23
radio input "true"
click at [1000, 662] on input "Create a writer" at bounding box center [993, 668] width 12 height 12
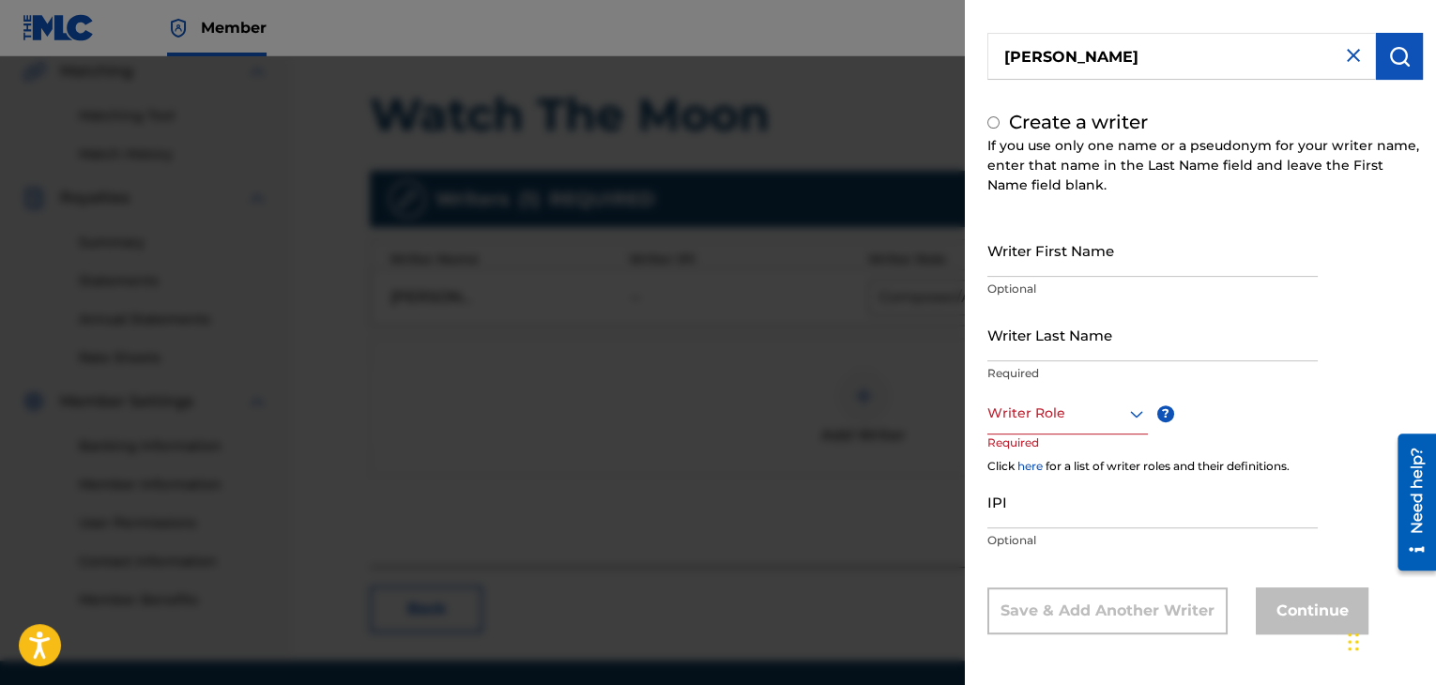
radio input "false"
radio input "true"
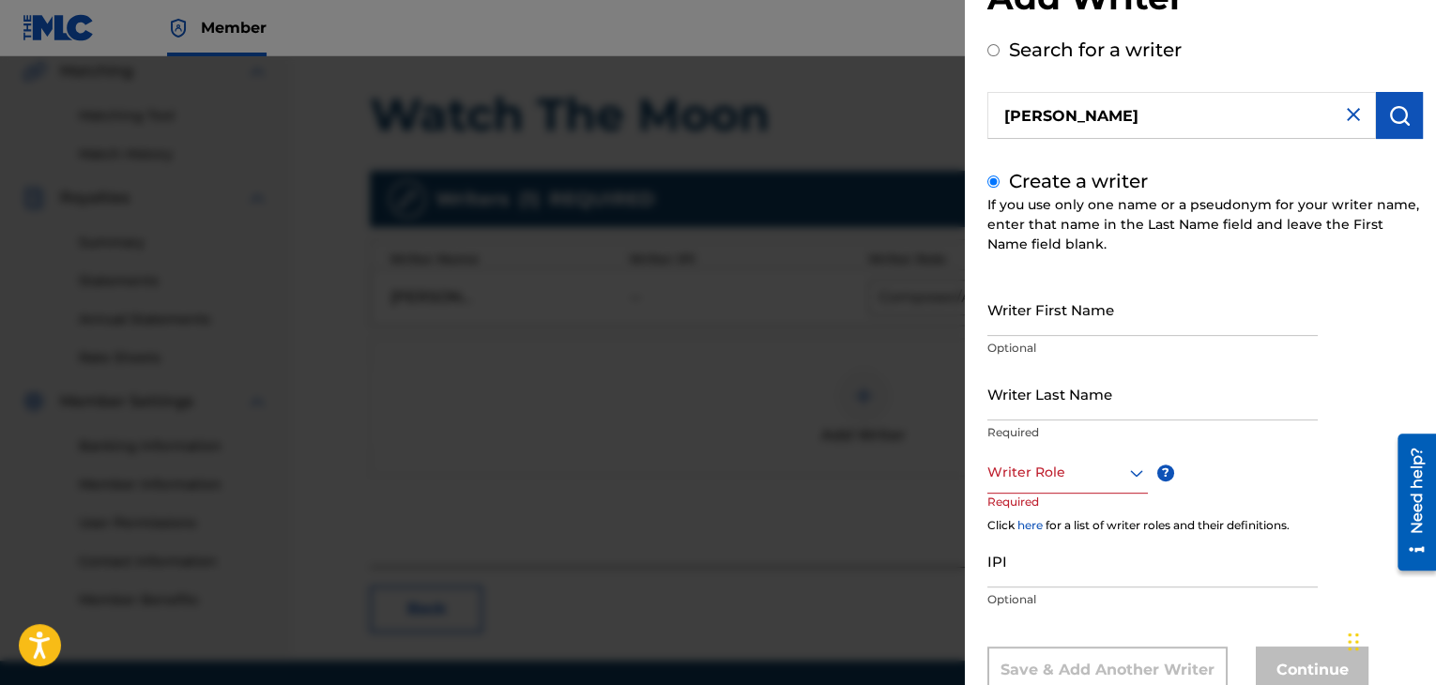
click at [1093, 324] on input "Writer First Name" at bounding box center [1152, 309] width 330 height 53
type input "Colleen"
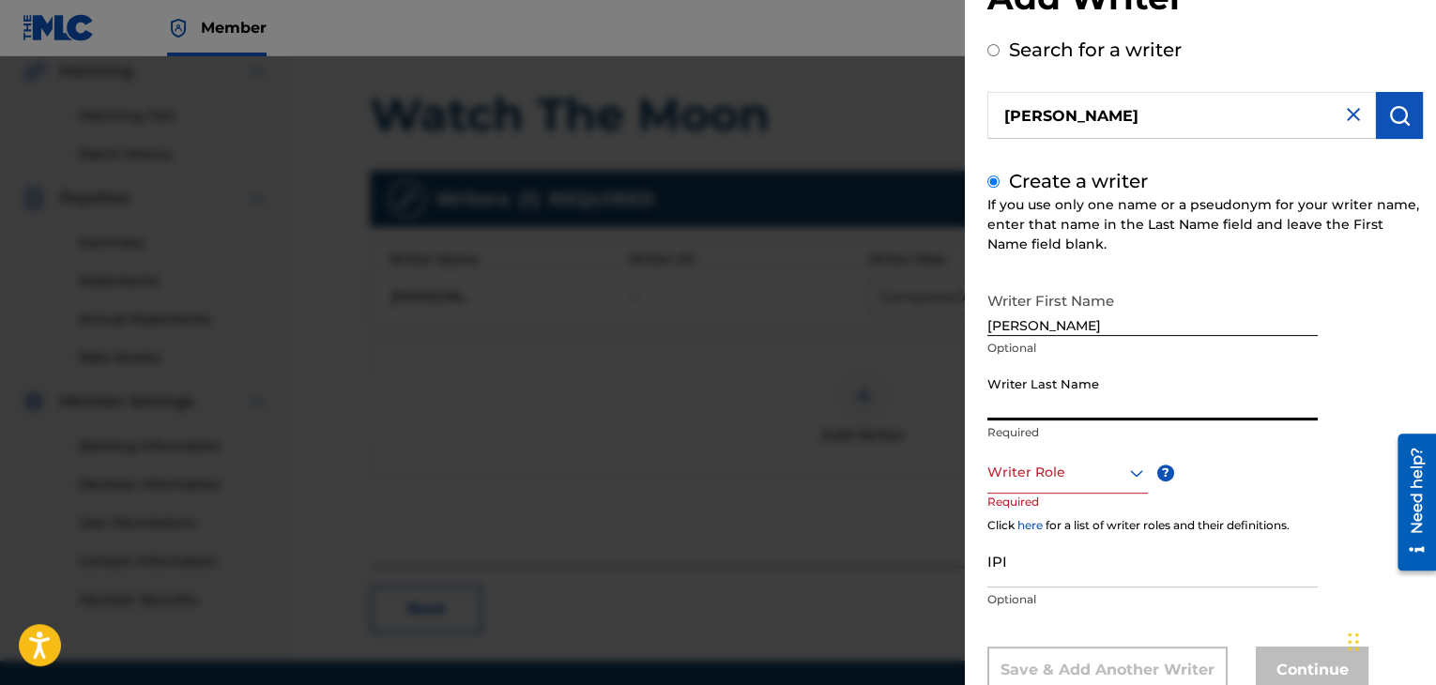
click at [1089, 390] on input "Writer Last Name" at bounding box center [1152, 393] width 330 height 53
type input "Anderson"
click at [1097, 481] on div at bounding box center [1067, 472] width 160 height 23
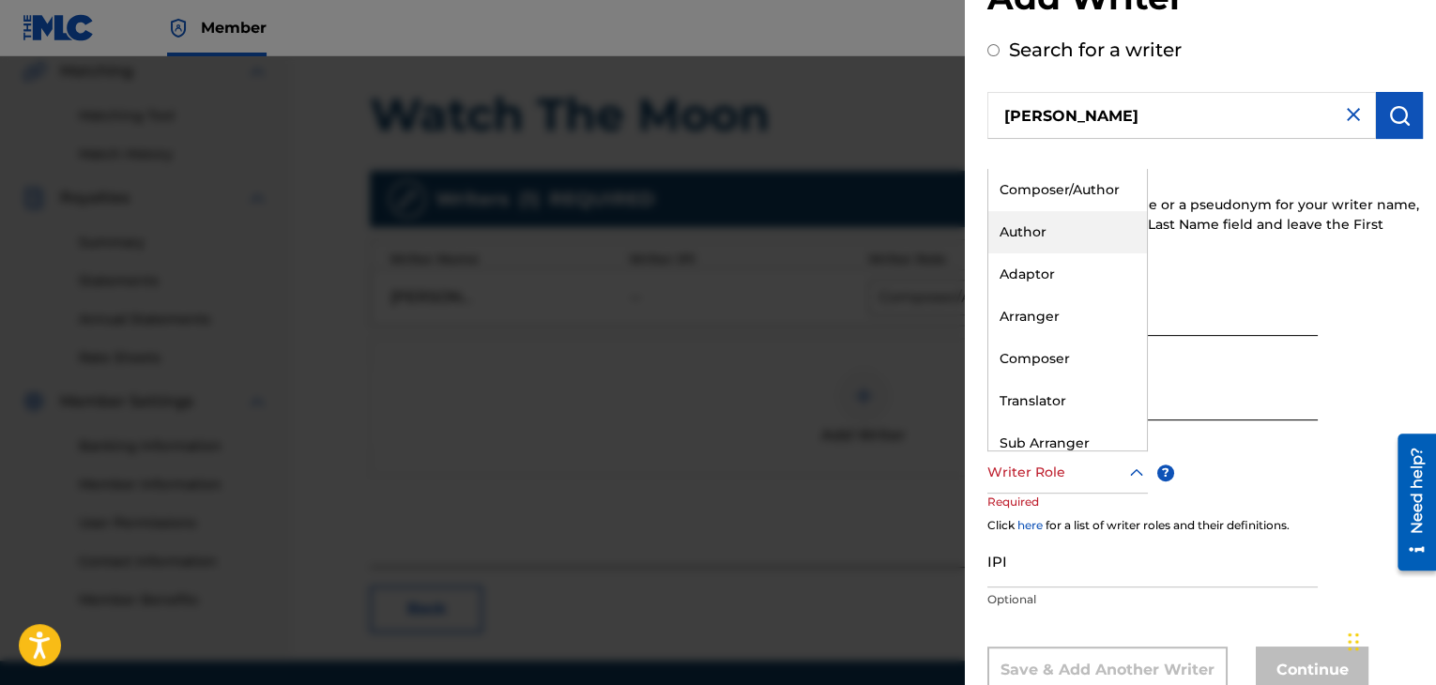
click at [1074, 235] on div "Author" at bounding box center [1067, 232] width 159 height 42
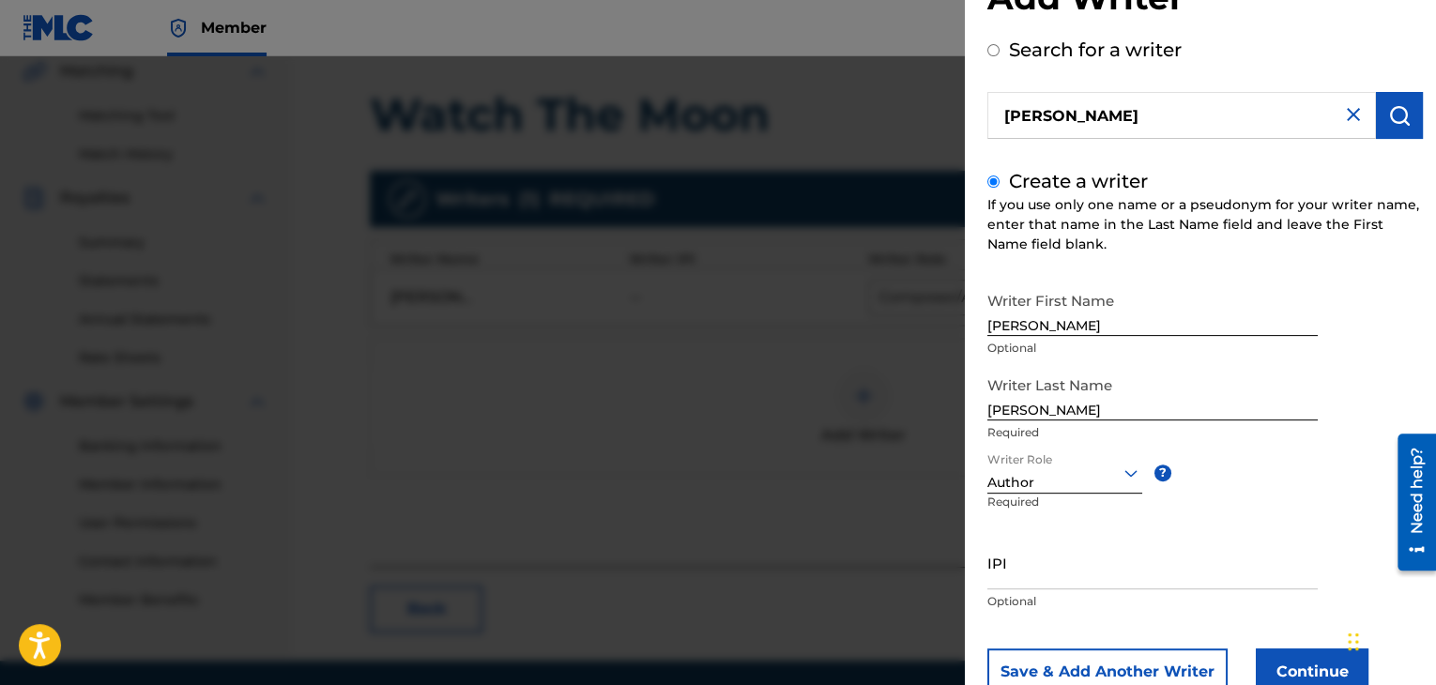
scroll to position [130, 0]
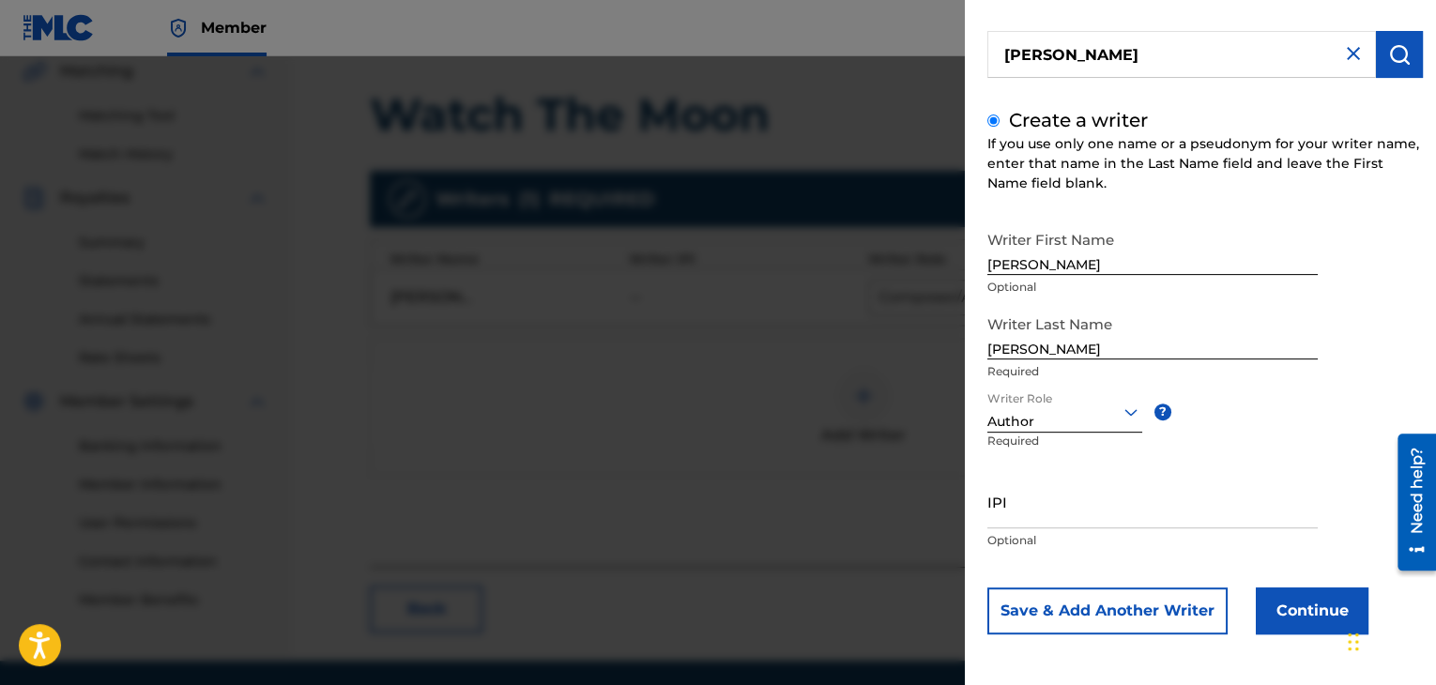
click at [1020, 504] on input "IPI" at bounding box center [1152, 501] width 330 height 53
paste input "00061727384"
type input "00061727384"
click at [1276, 605] on button "Continue" at bounding box center [1312, 611] width 113 height 47
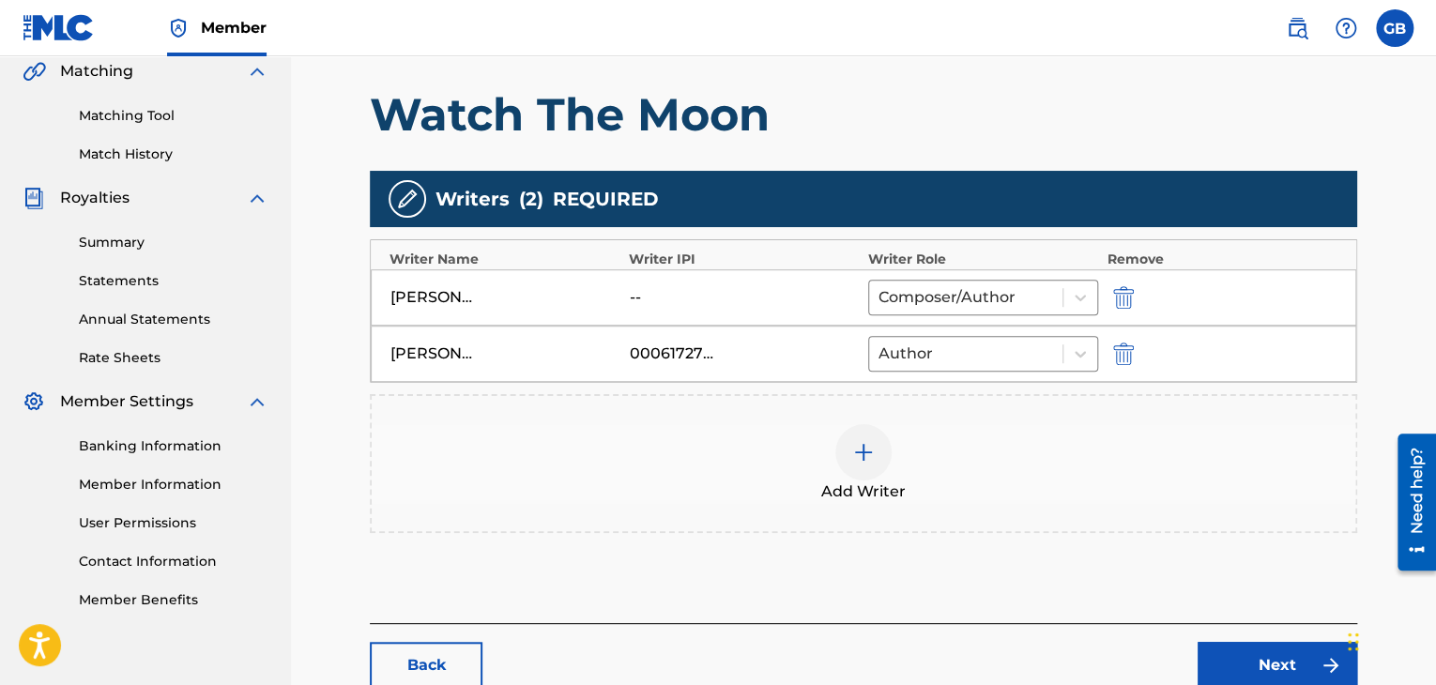
click at [1258, 655] on link "Next" at bounding box center [1278, 665] width 160 height 47
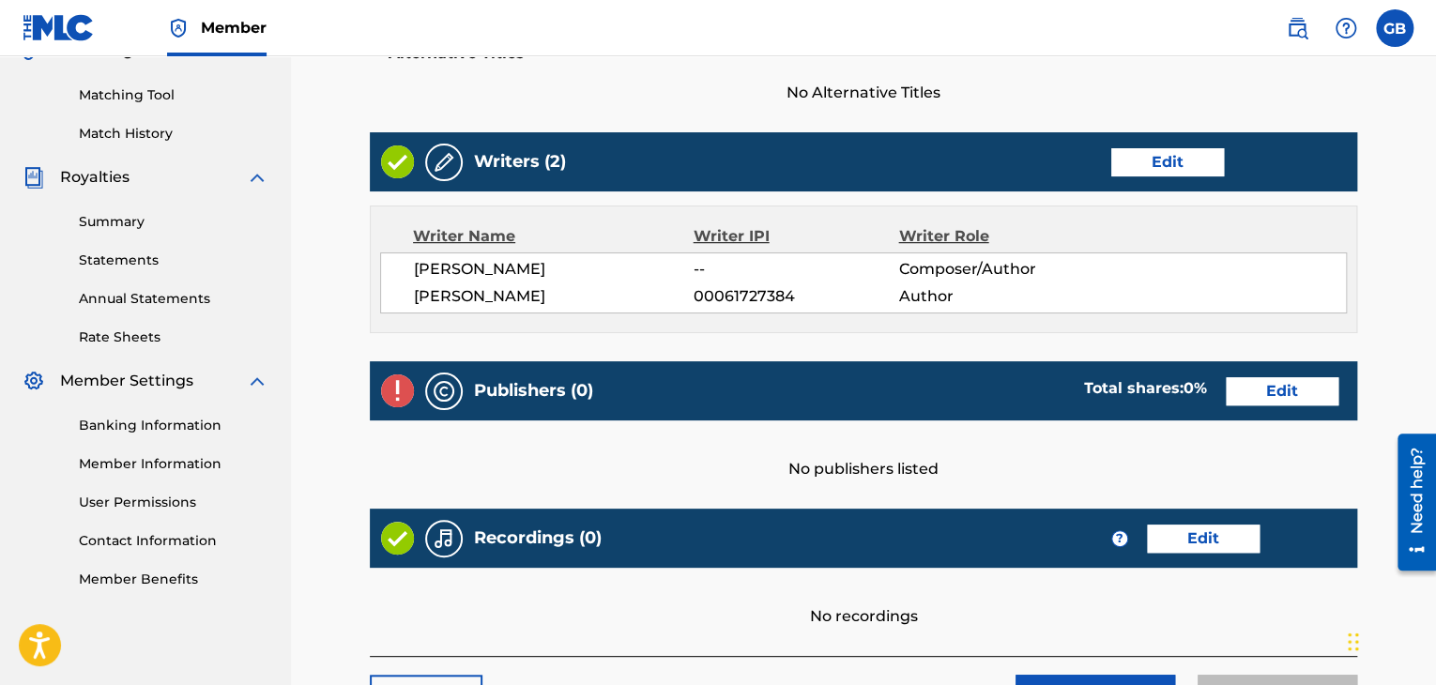
scroll to position [465, 0]
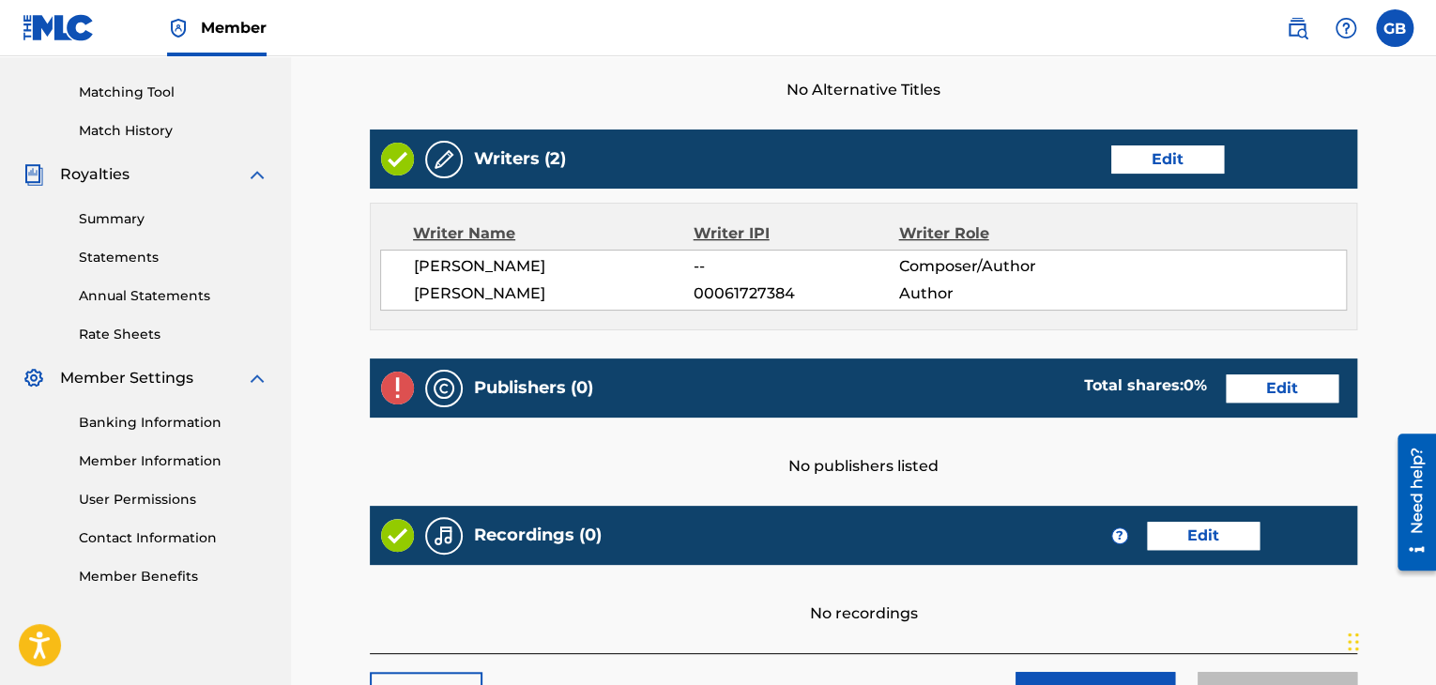
click at [1264, 385] on link "Edit" at bounding box center [1282, 388] width 113 height 28
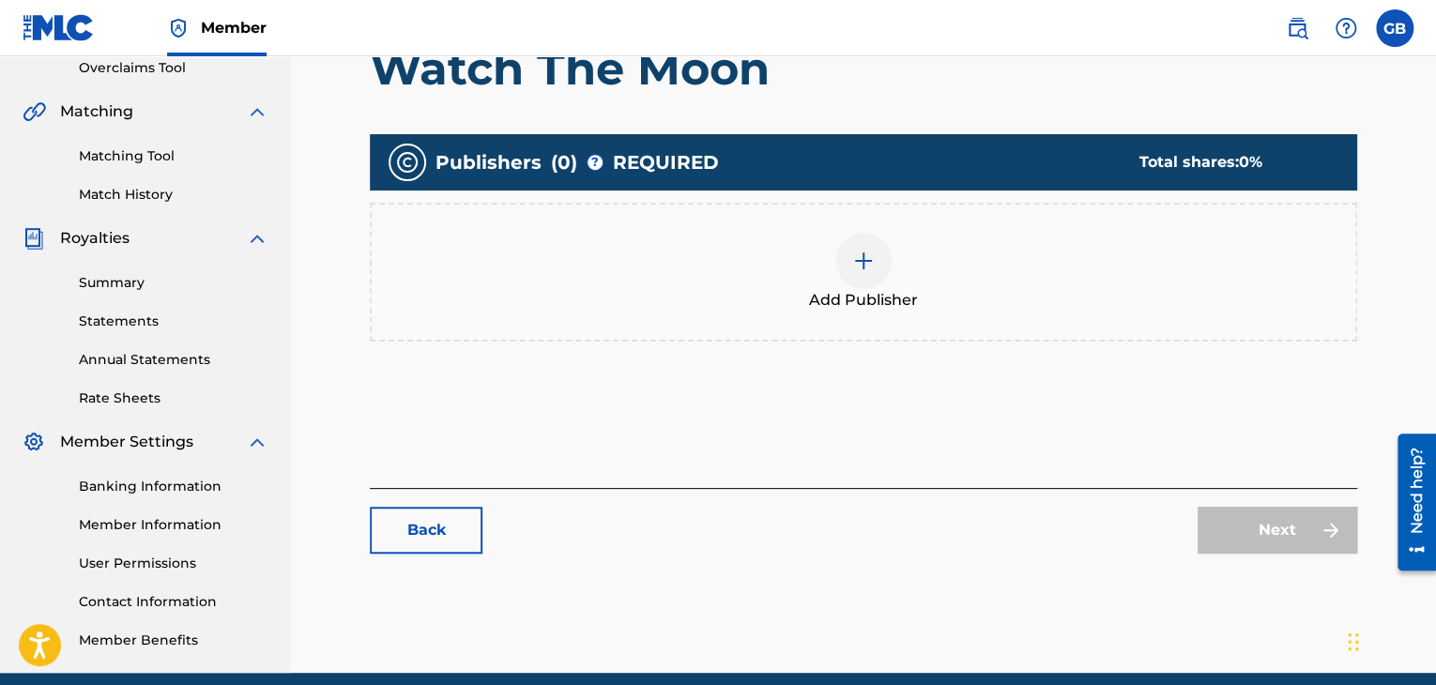
scroll to position [402, 0]
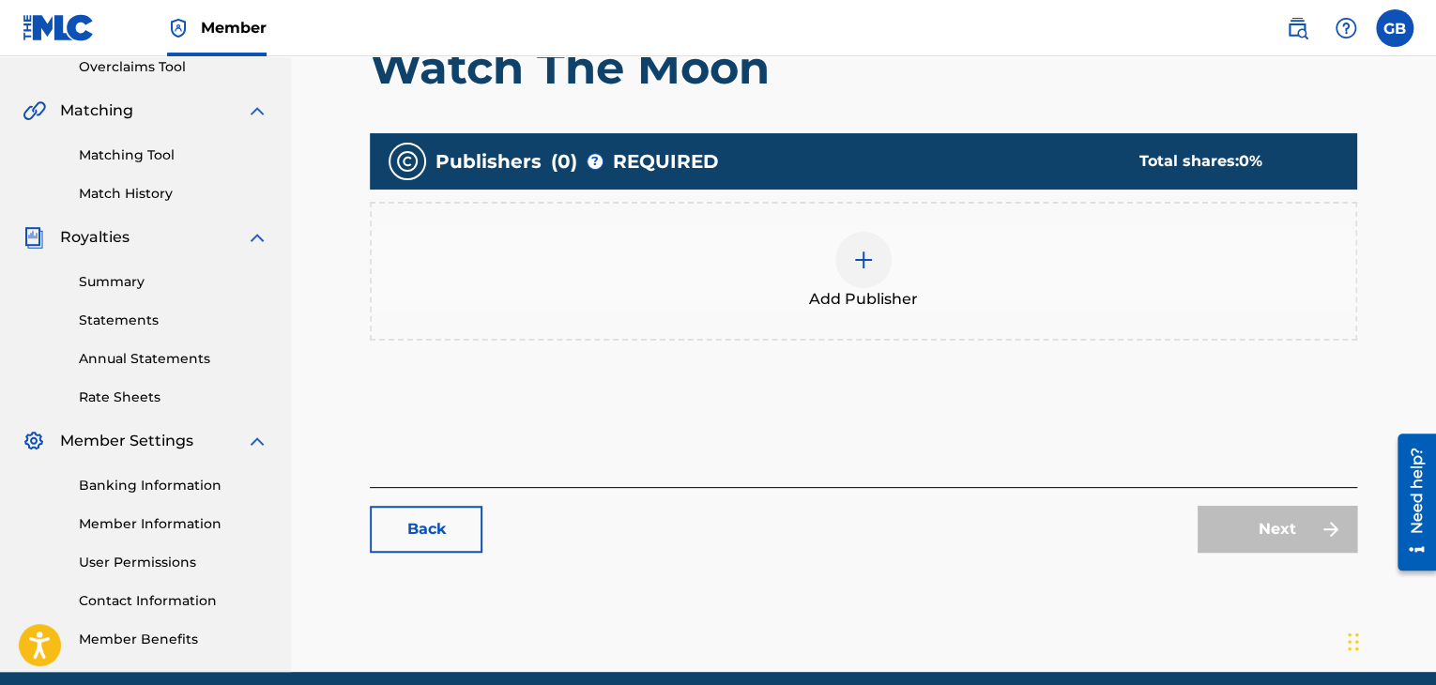
click at [863, 252] on img at bounding box center [863, 260] width 23 height 23
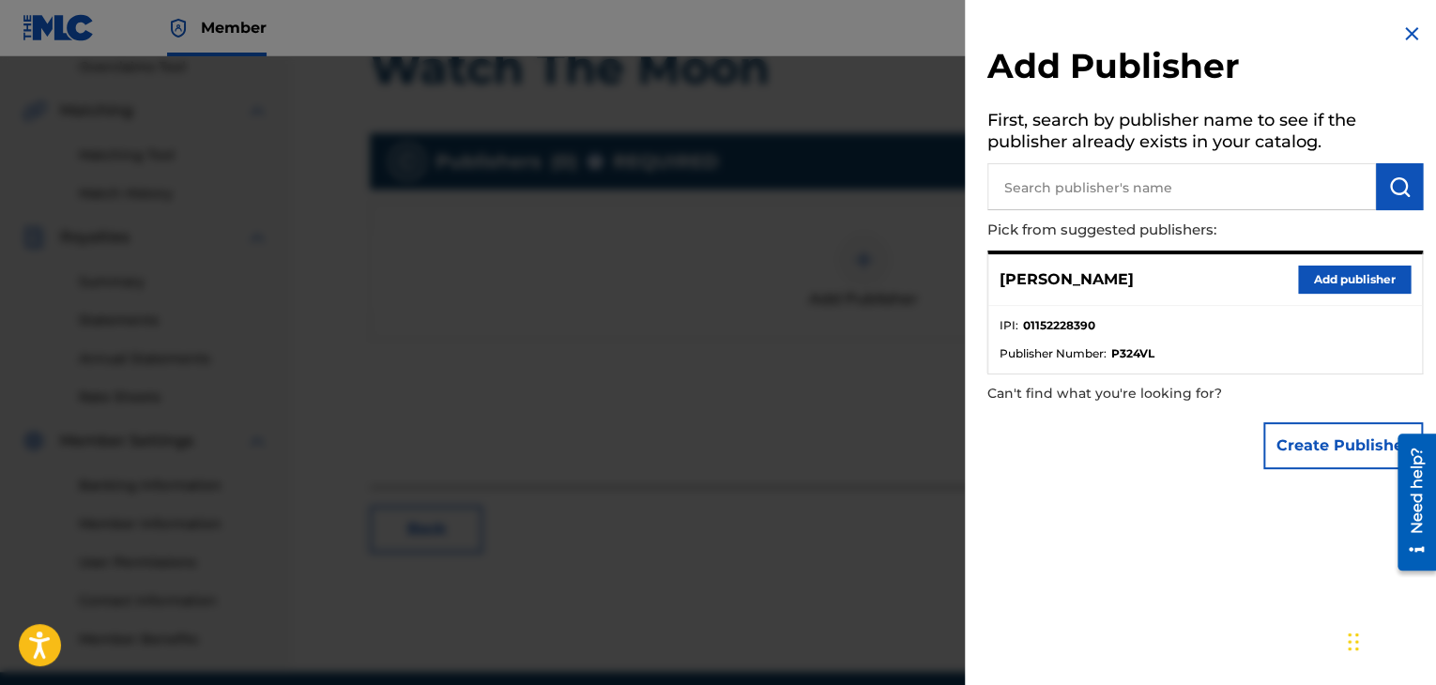
click at [1299, 267] on button "Add publisher" at bounding box center [1354, 280] width 113 height 28
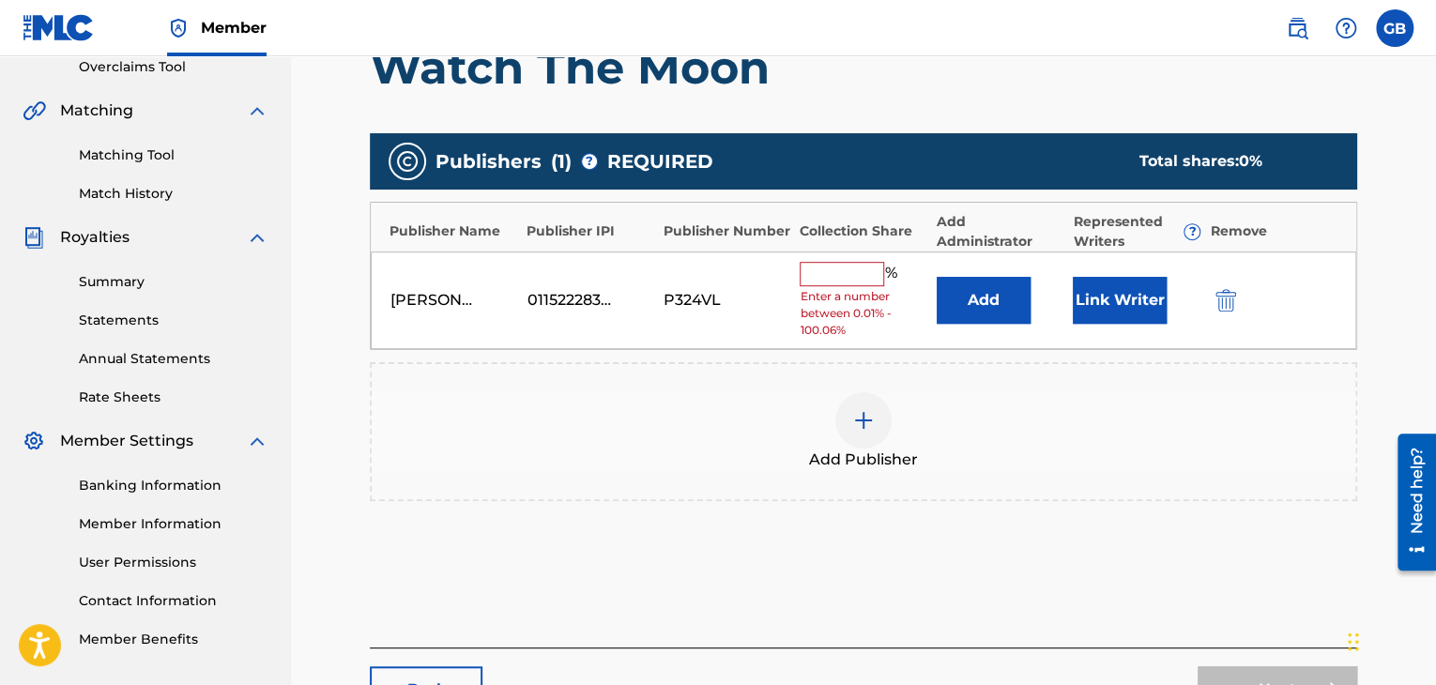
click at [848, 271] on input "text" at bounding box center [842, 274] width 84 height 24
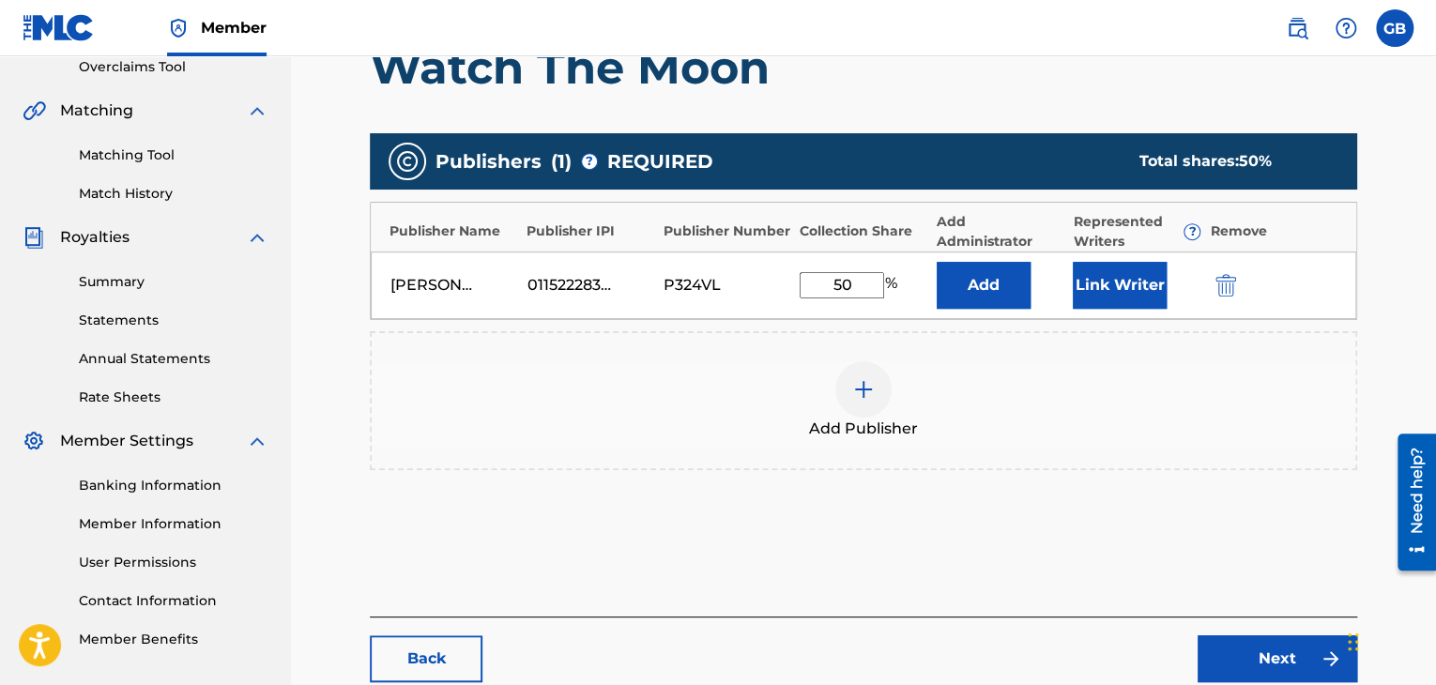
type input "50"
click at [1124, 299] on button "Link Writer" at bounding box center [1120, 285] width 94 height 47
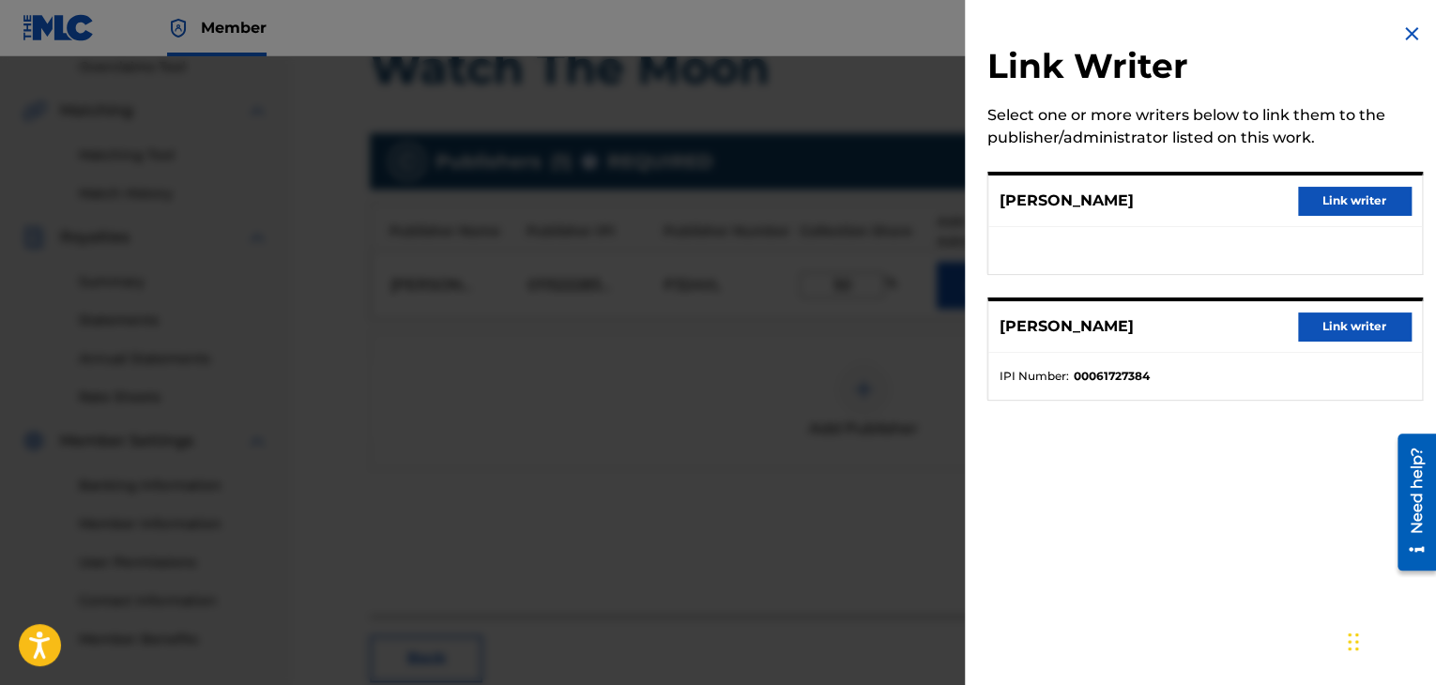
click at [1299, 209] on button "Link writer" at bounding box center [1354, 201] width 113 height 28
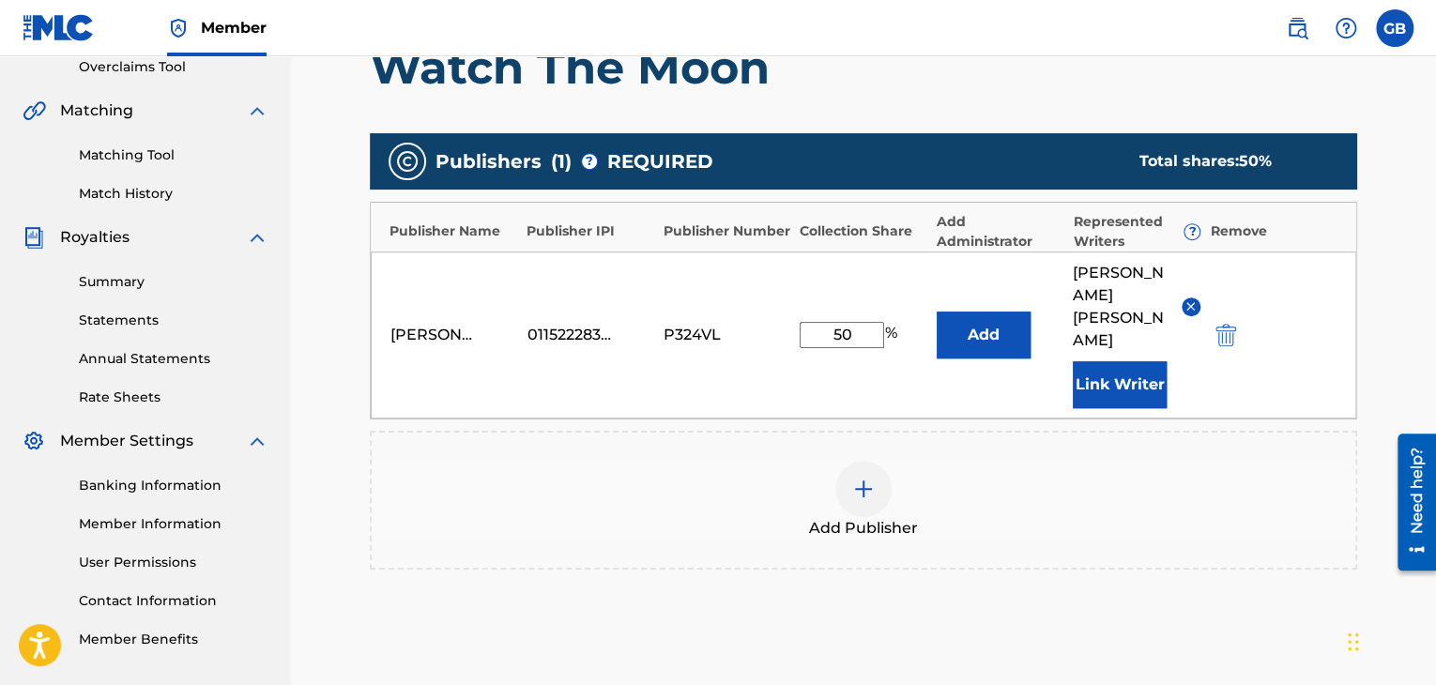
click at [1116, 361] on button "Link Writer" at bounding box center [1120, 384] width 94 height 47
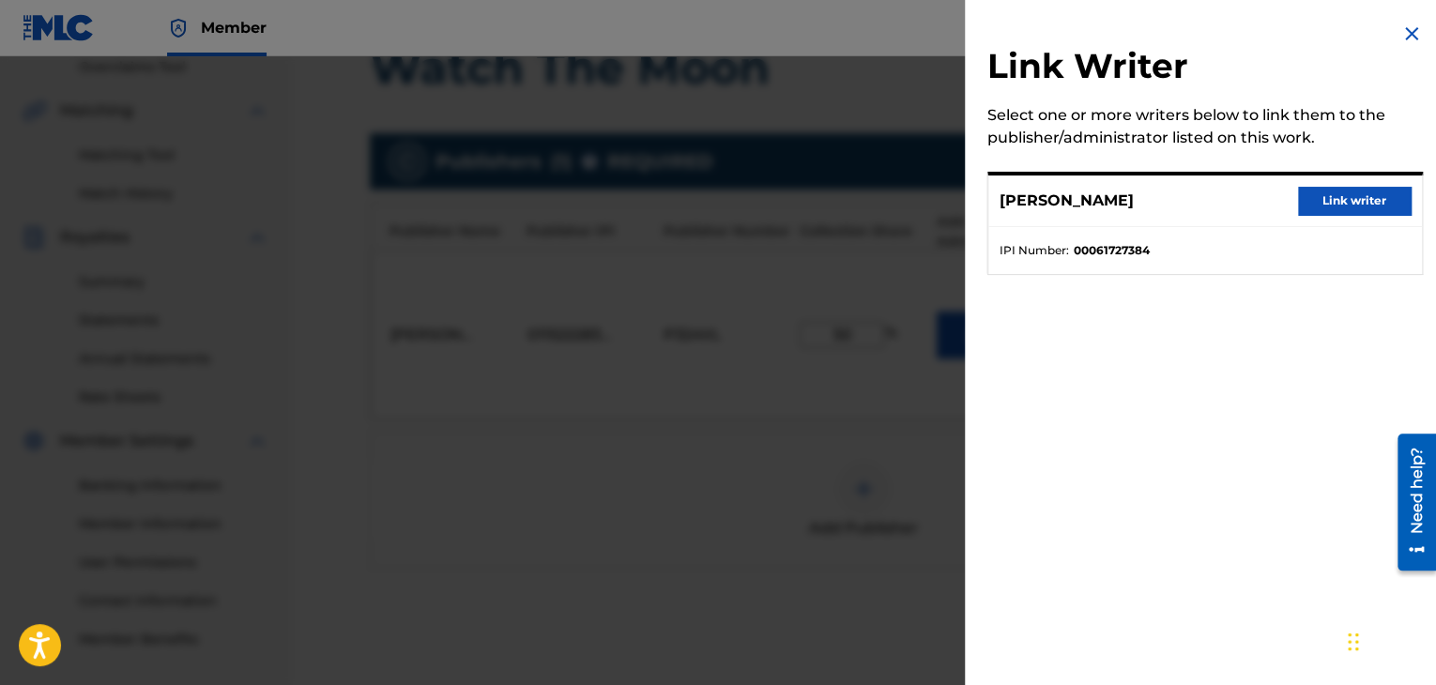
click at [1384, 207] on button "Link writer" at bounding box center [1354, 201] width 113 height 28
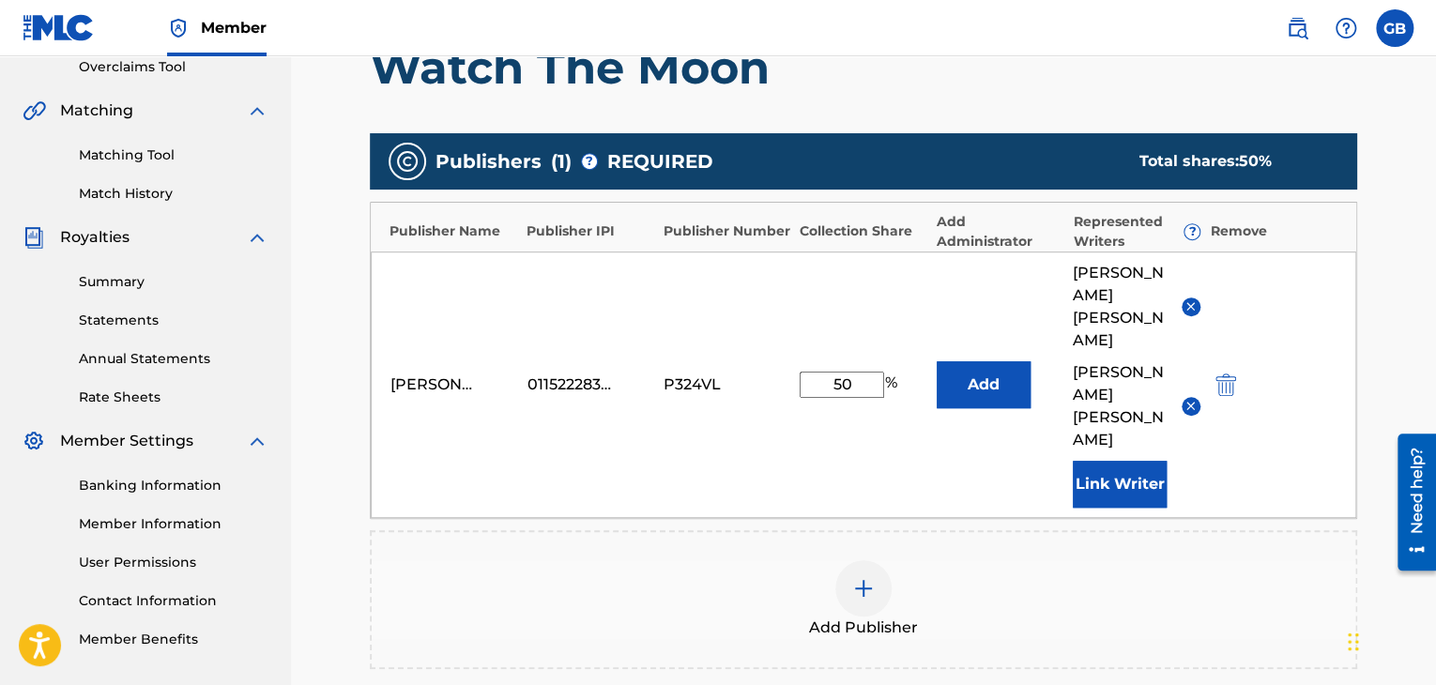
click at [1189, 399] on img at bounding box center [1191, 406] width 14 height 14
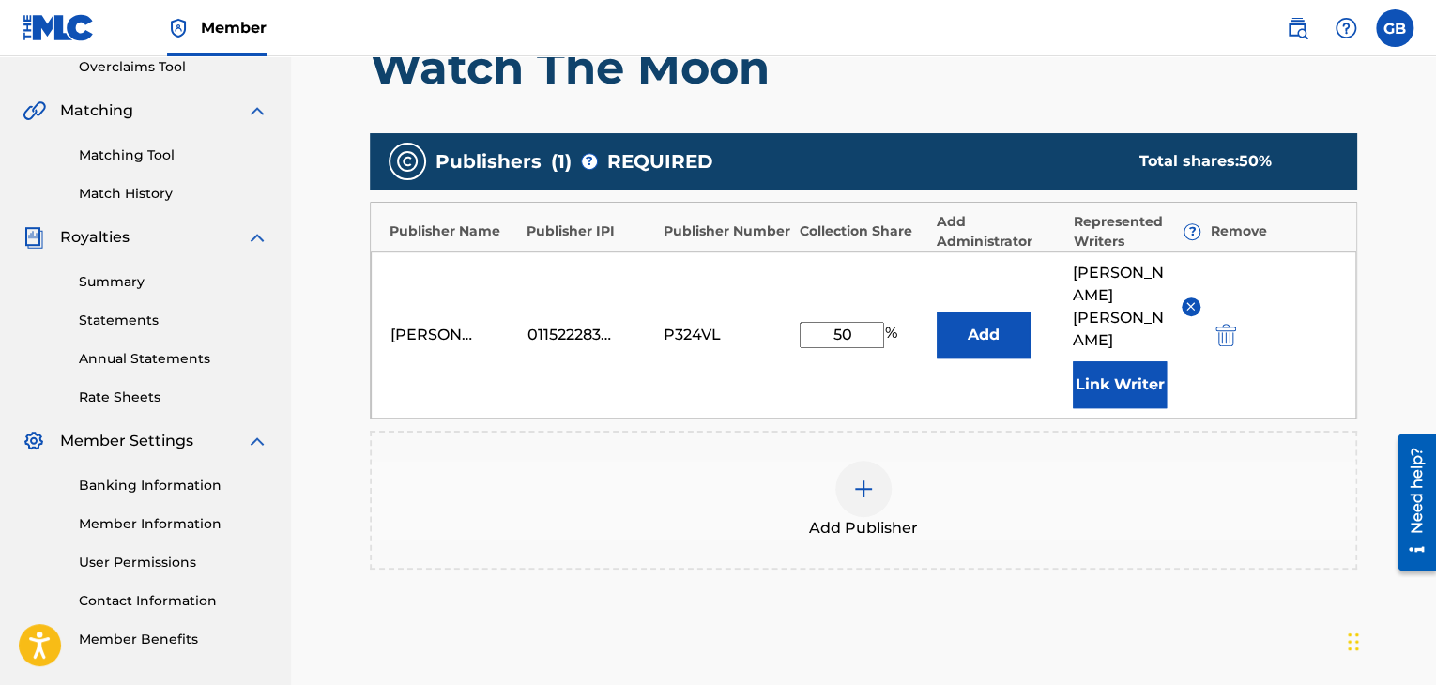
click at [848, 461] on div at bounding box center [863, 489] width 56 height 56
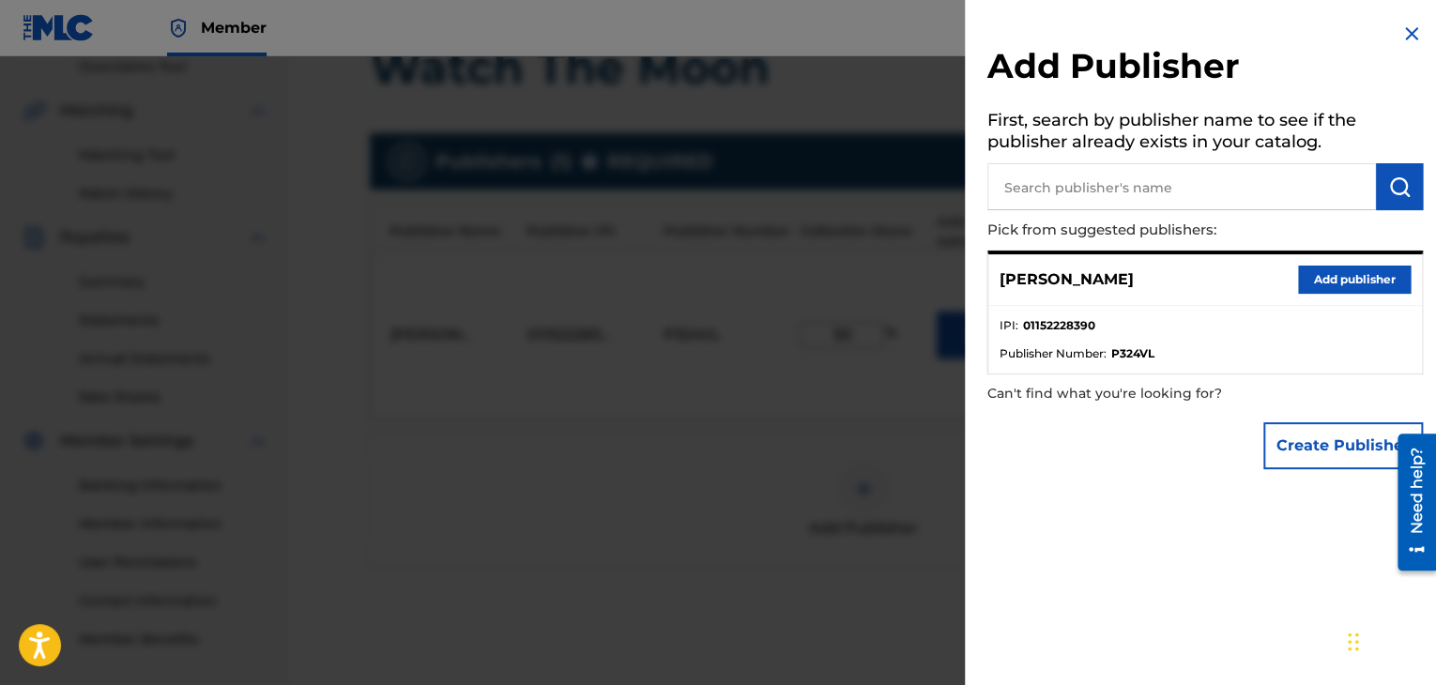
click at [1404, 33] on img at bounding box center [1411, 34] width 23 height 23
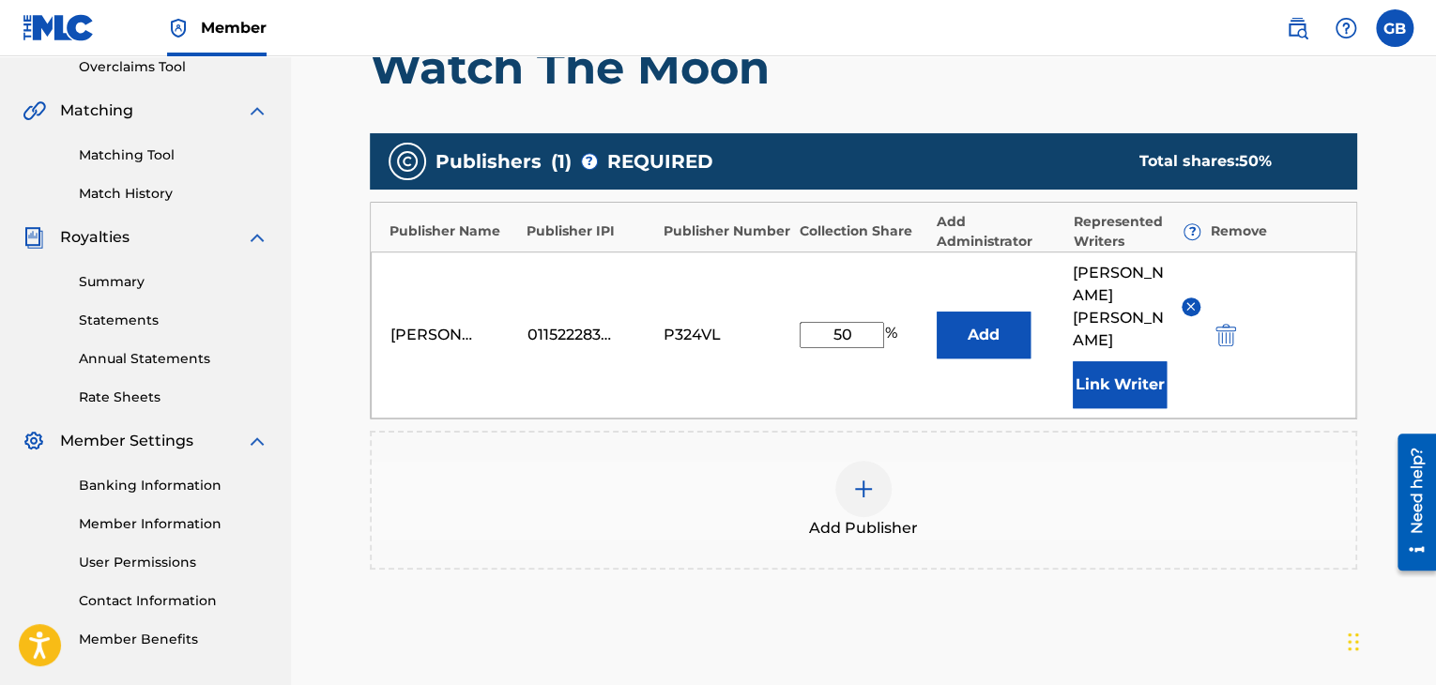
click at [1194, 299] on img at bounding box center [1191, 306] width 14 height 14
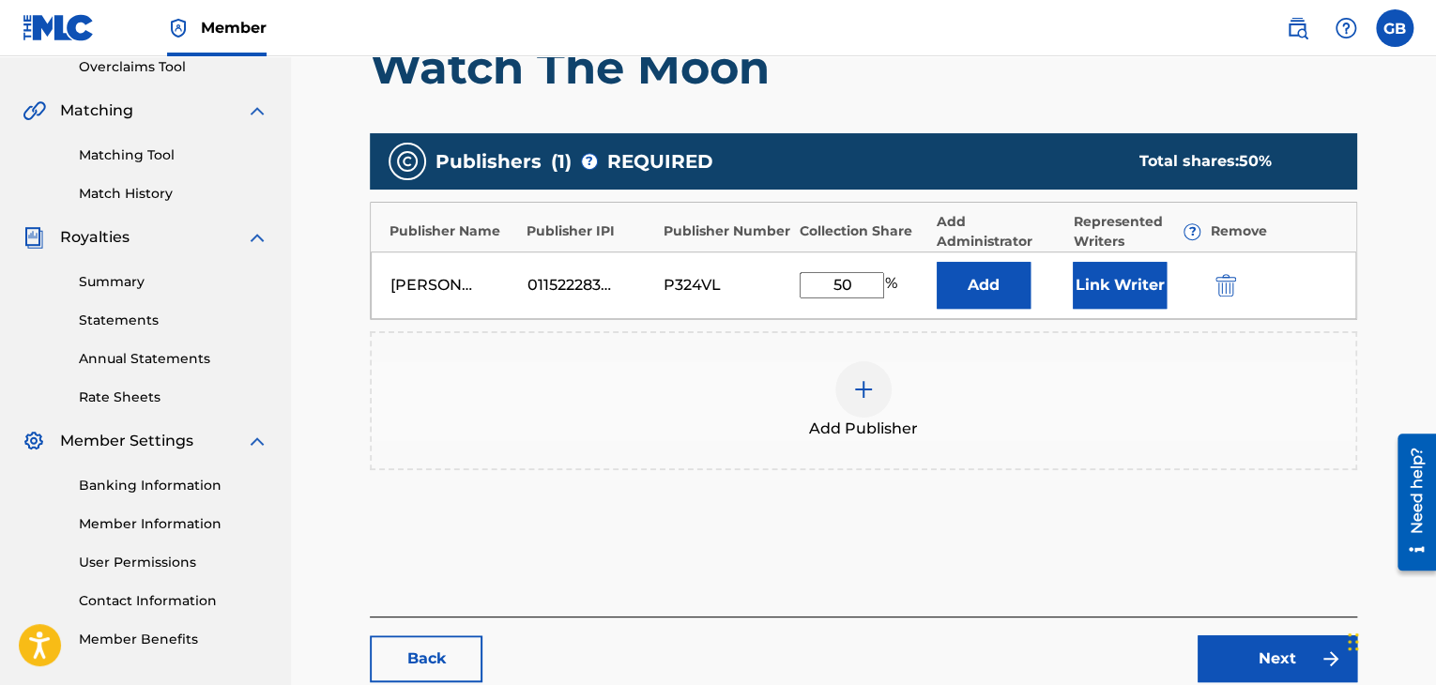
click at [1269, 644] on link "Next" at bounding box center [1278, 658] width 160 height 47
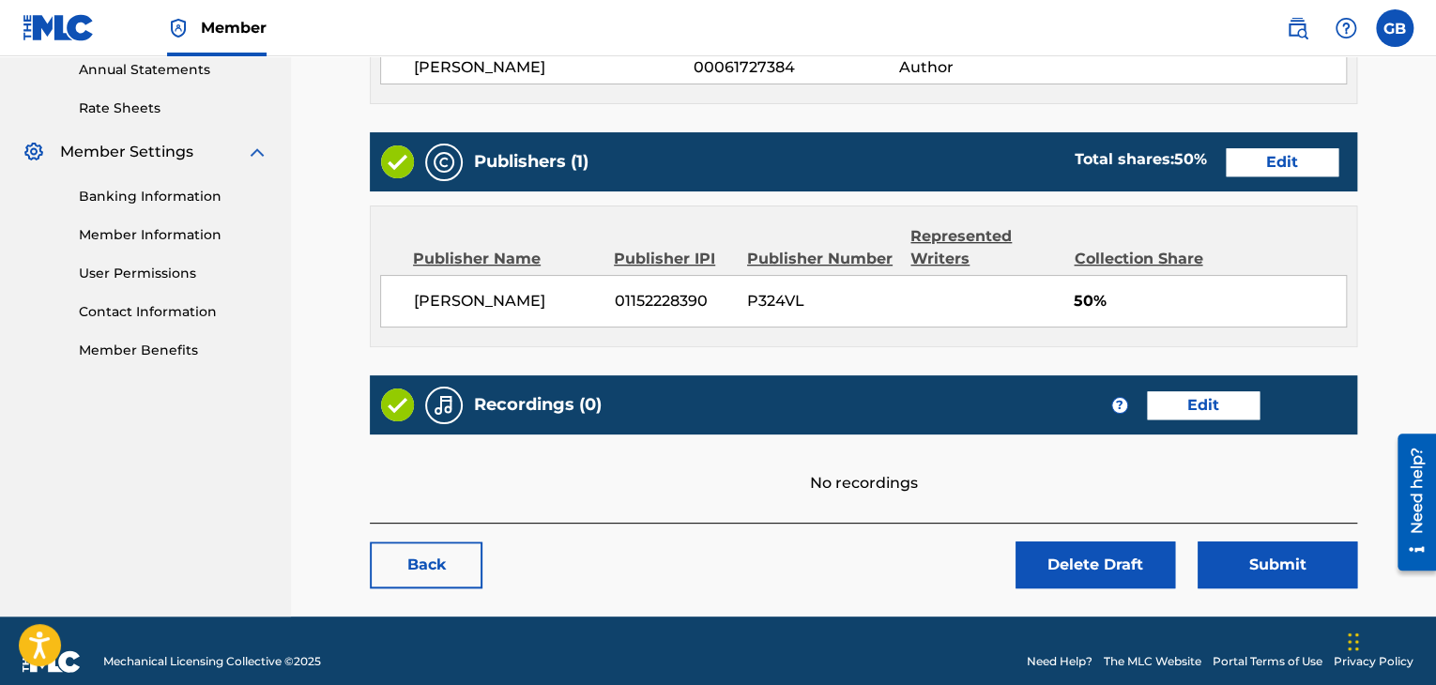
scroll to position [691, 0]
click at [1194, 398] on link "Edit" at bounding box center [1203, 405] width 113 height 28
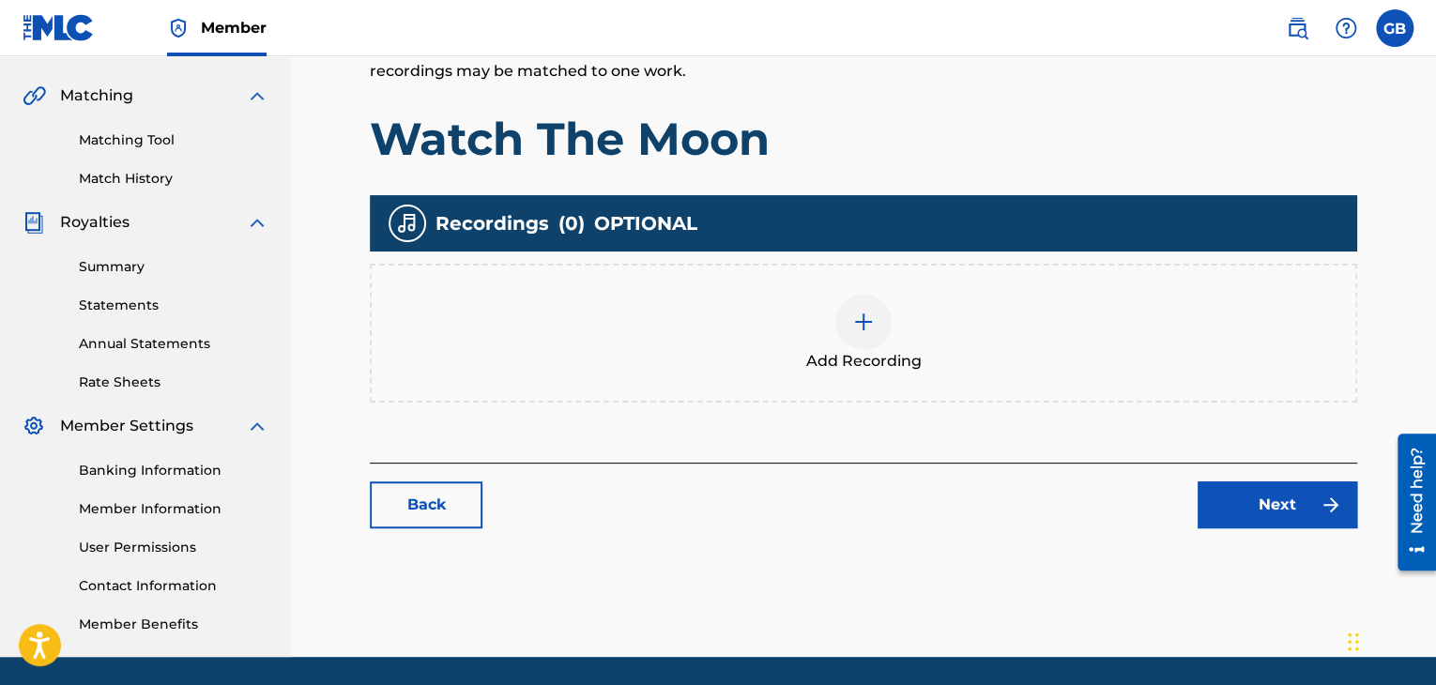
scroll to position [479, 0]
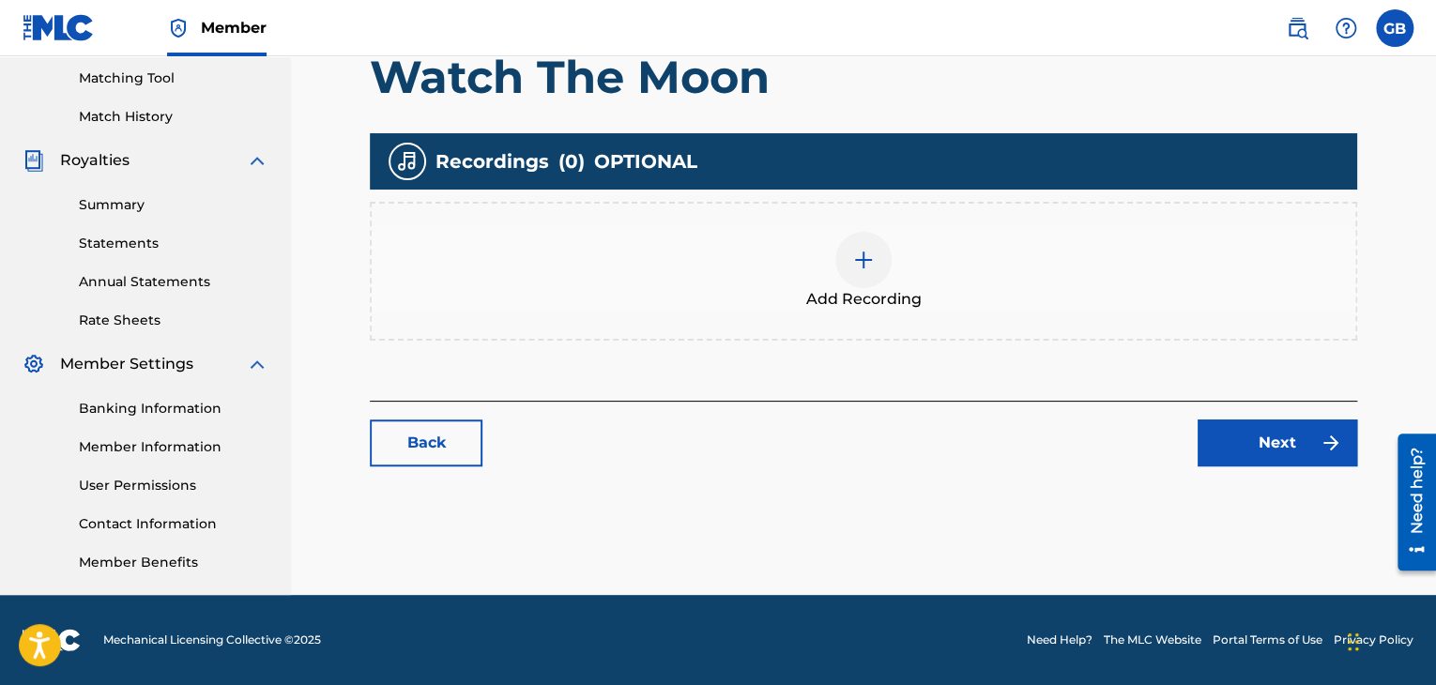
click at [861, 249] on img at bounding box center [863, 260] width 23 height 23
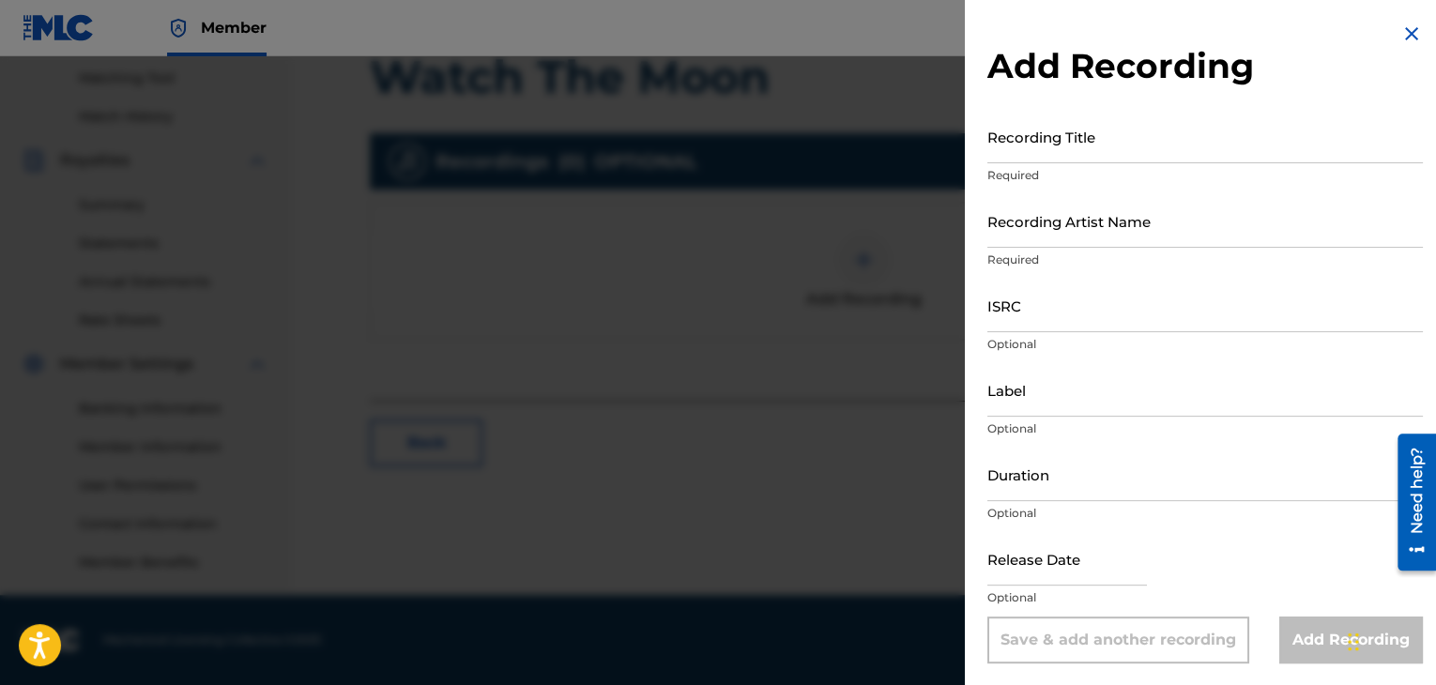
click at [1014, 226] on input "Recording Artist Name" at bounding box center [1205, 220] width 436 height 53
type input "[PERSON_NAME]"
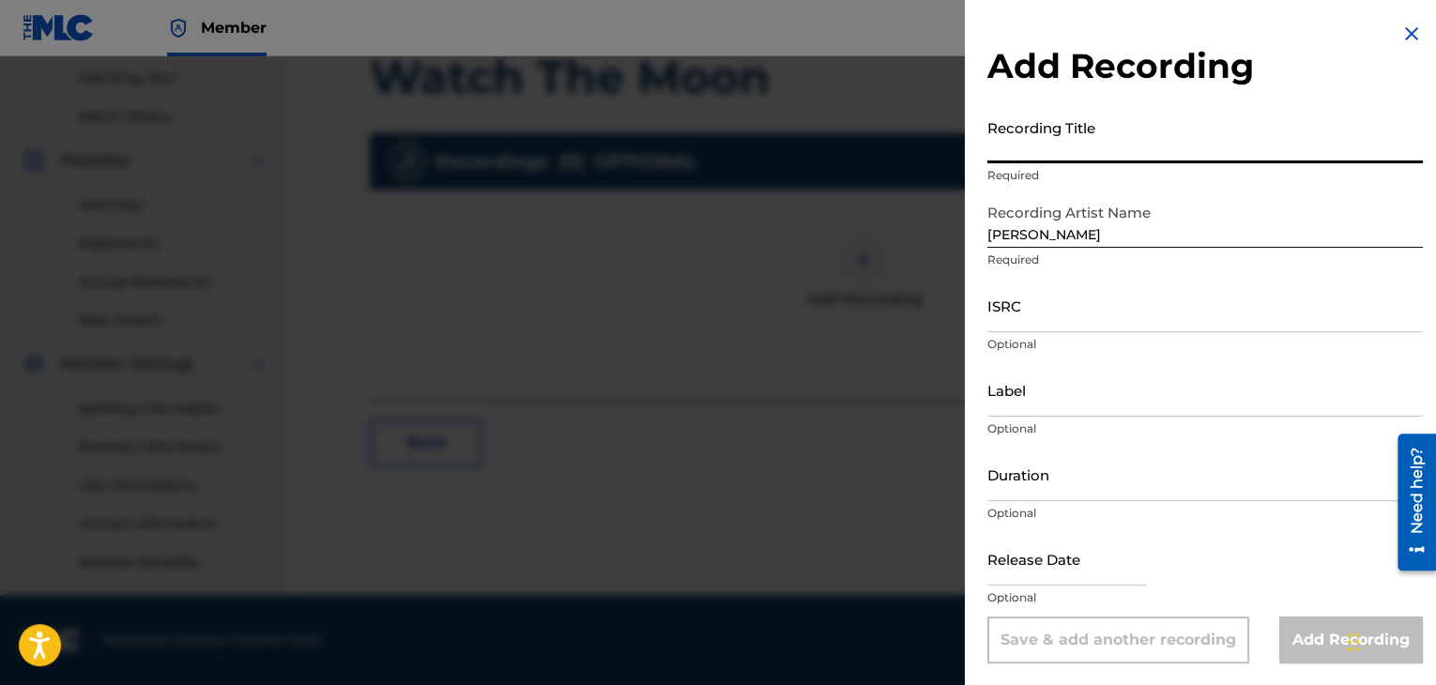
click at [1034, 138] on input "Recording Title" at bounding box center [1205, 136] width 436 height 53
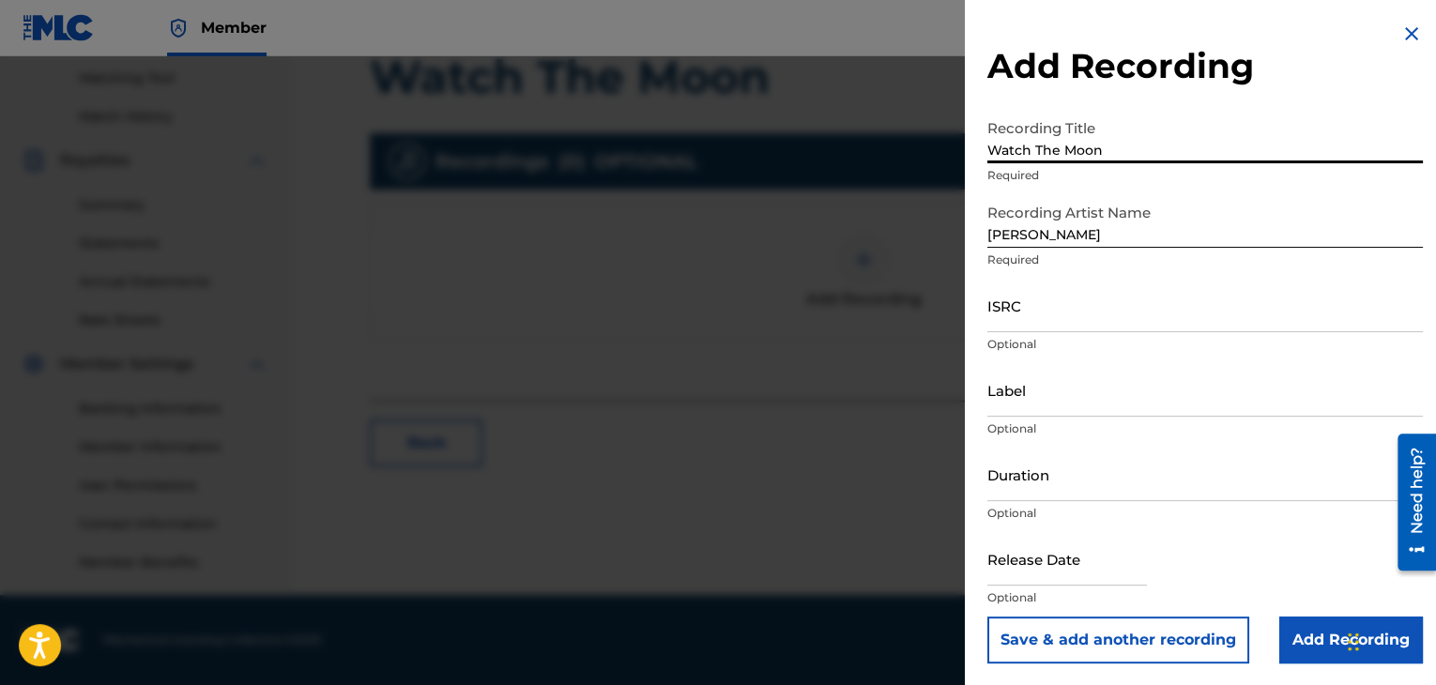
type input "Watch The Moon"
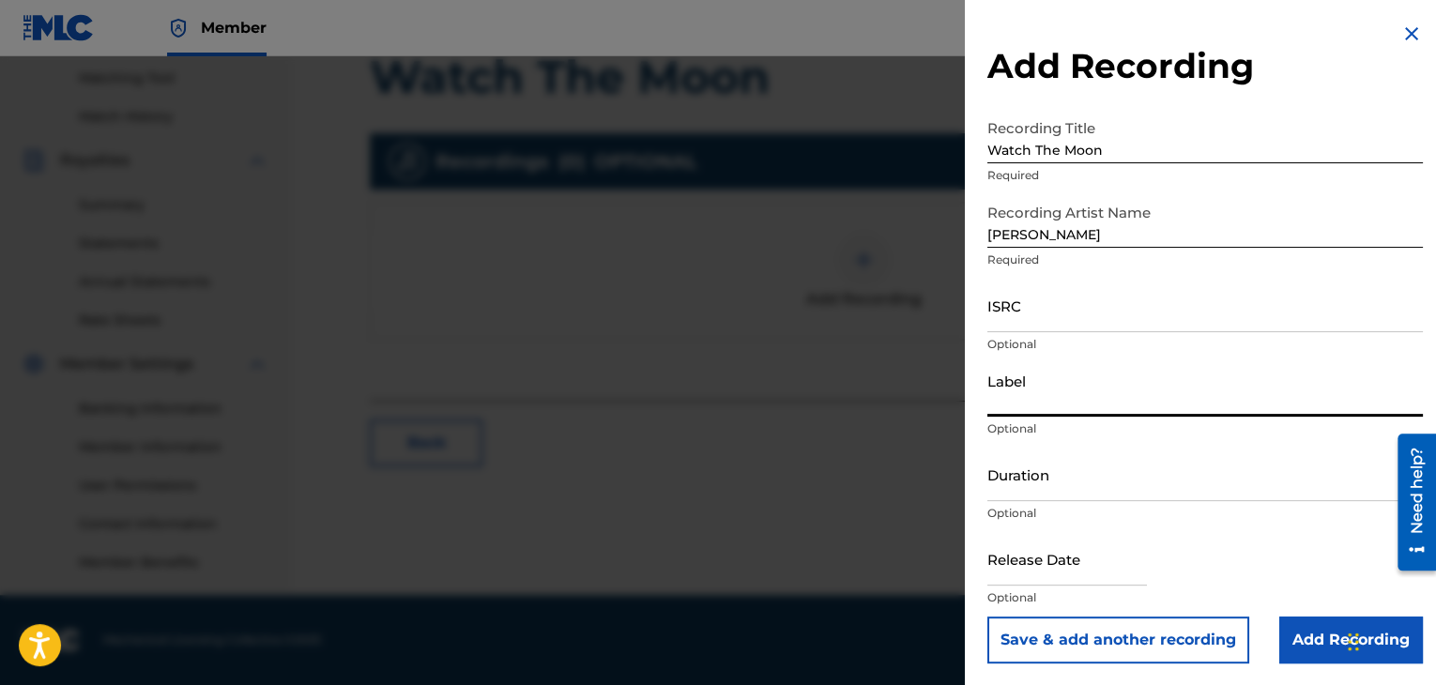
click at [1037, 395] on input "Label" at bounding box center [1205, 389] width 436 height 53
click at [1068, 489] on input "Duration" at bounding box center [1205, 474] width 436 height 53
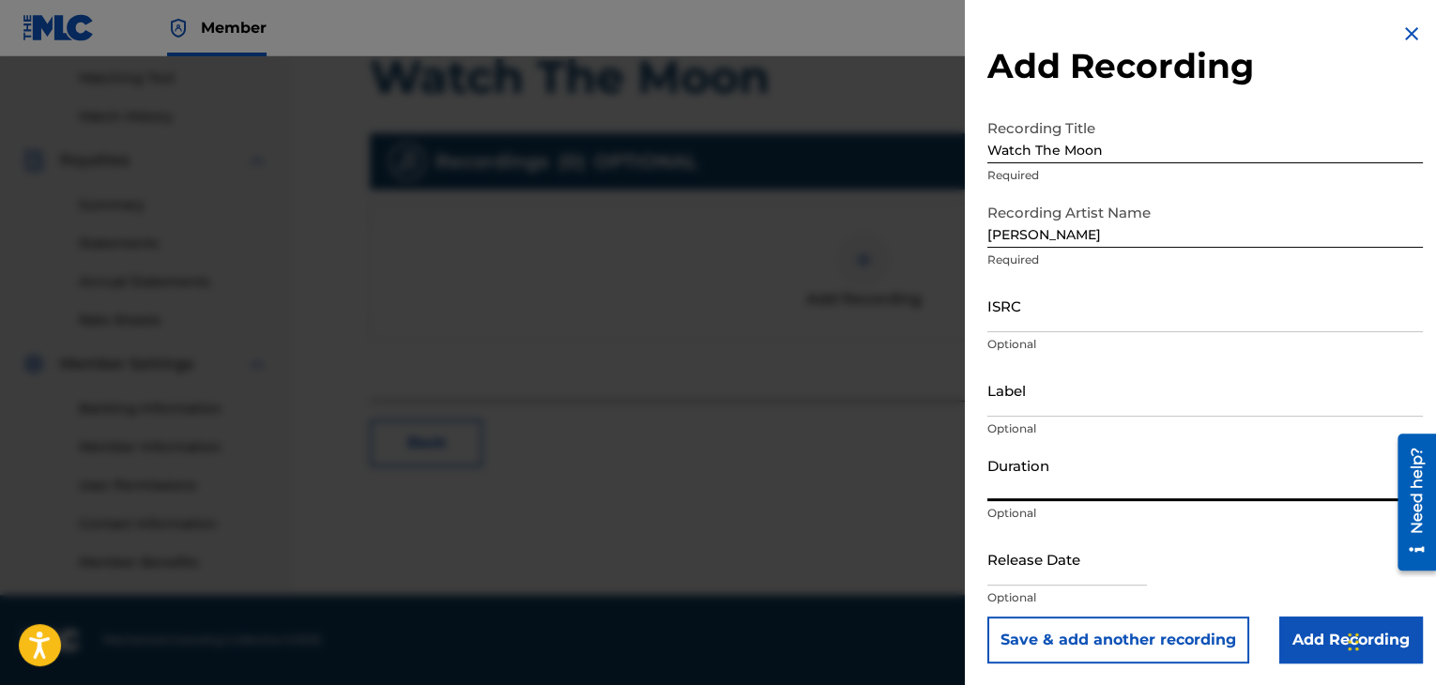
type input "3"
type input "03:23"
click at [1066, 568] on input "text" at bounding box center [1067, 557] width 160 height 53
select select "7"
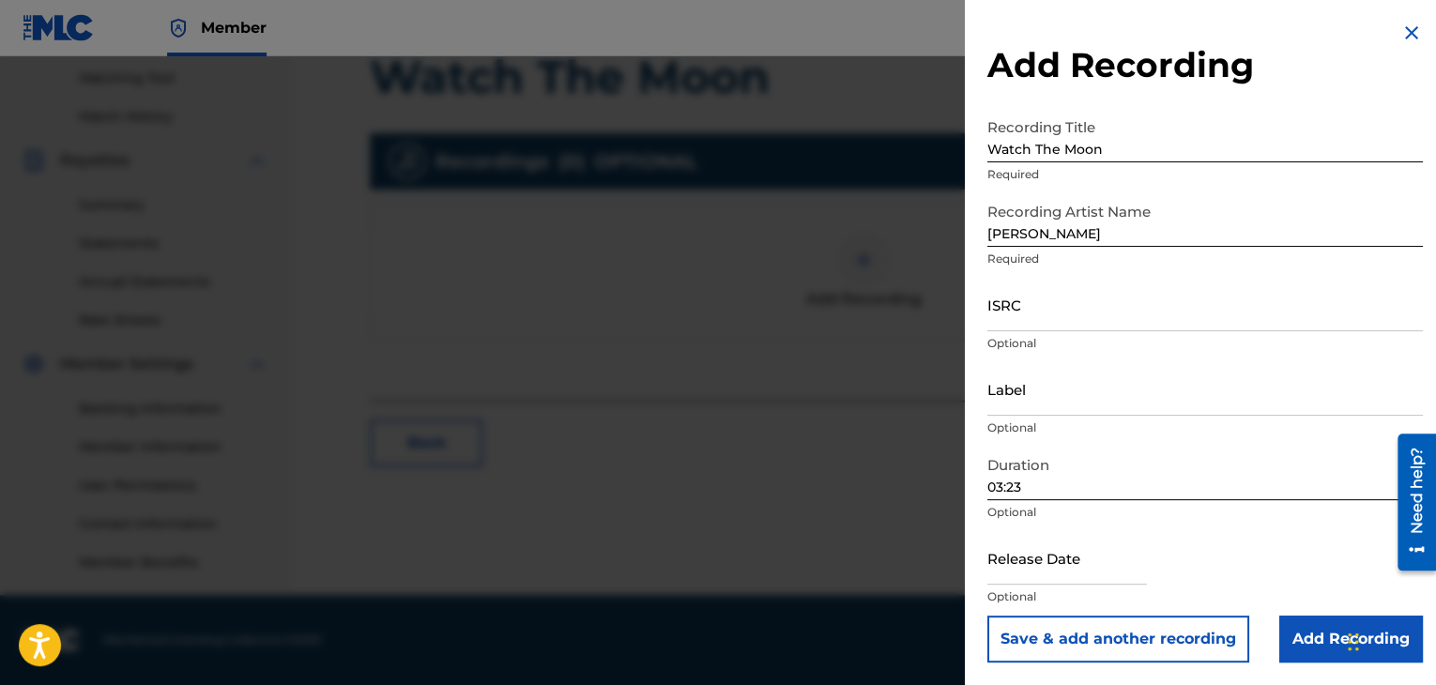
select select "2025"
click at [1238, 444] on div "Label Optional" at bounding box center [1205, 404] width 436 height 84
click at [1331, 650] on input "Add Recording" at bounding box center [1351, 639] width 144 height 47
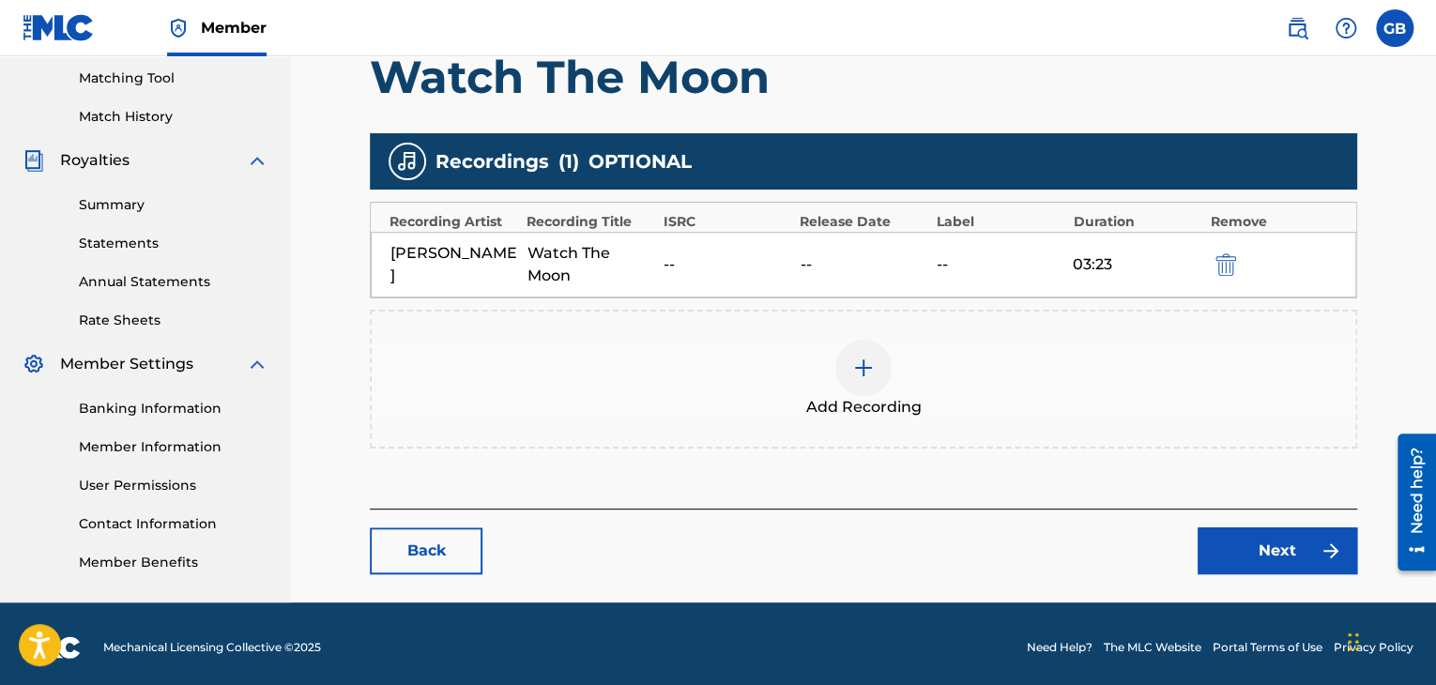
click at [1265, 553] on link "Next" at bounding box center [1278, 550] width 160 height 47
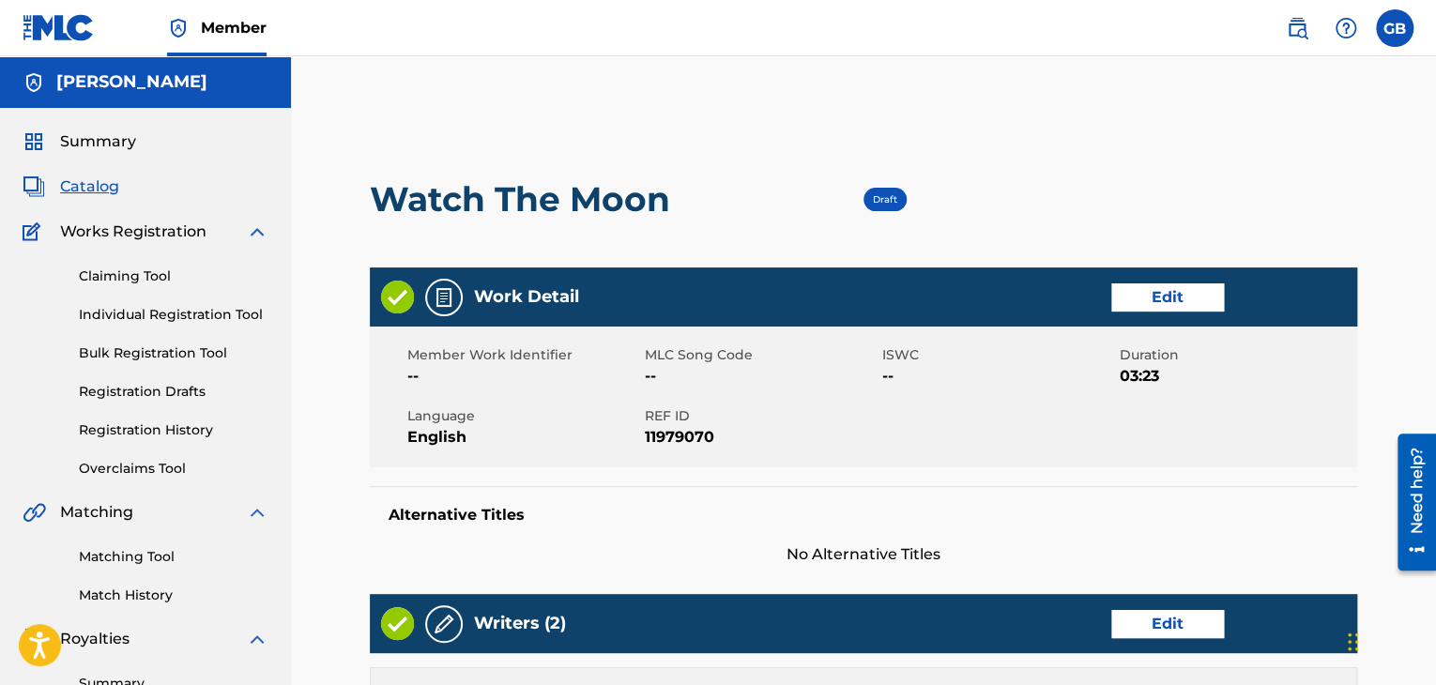
scroll to position [772, 0]
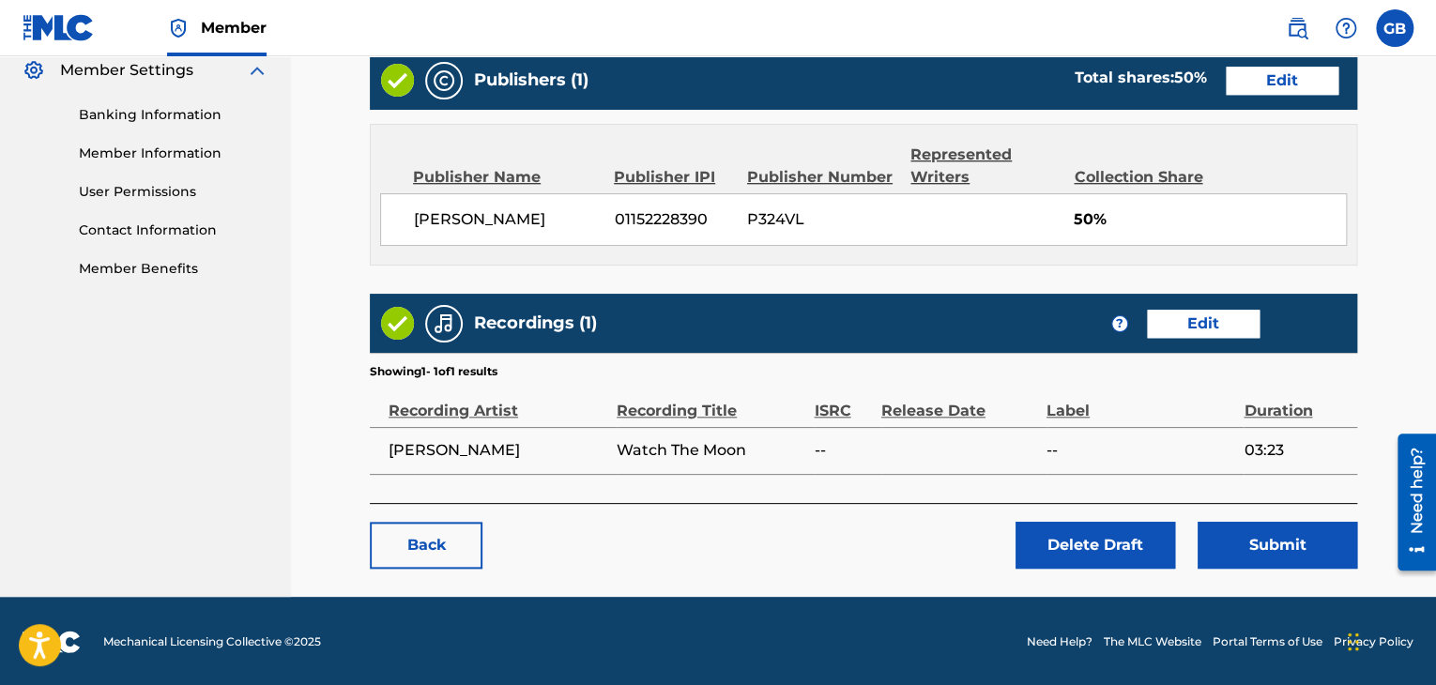
click at [1273, 553] on button "Submit" at bounding box center [1278, 545] width 160 height 47
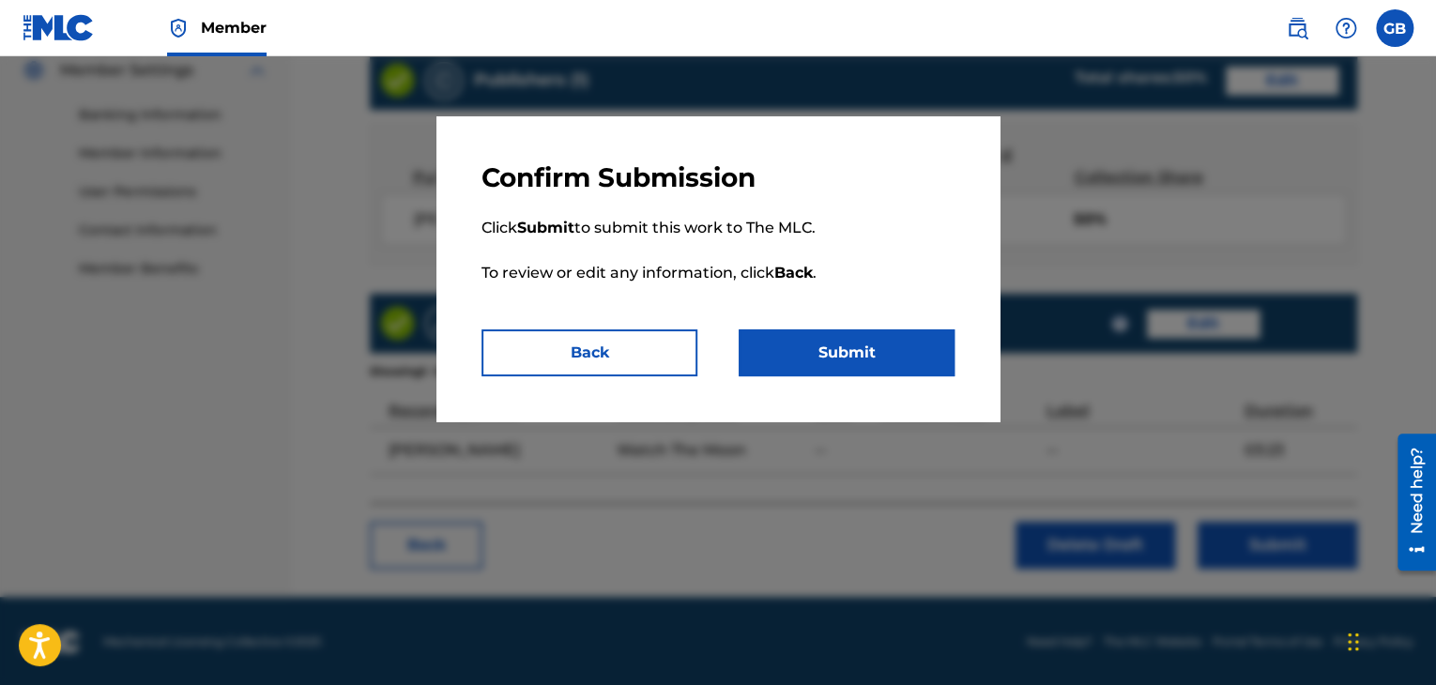
click at [832, 343] on button "Submit" at bounding box center [847, 352] width 216 height 47
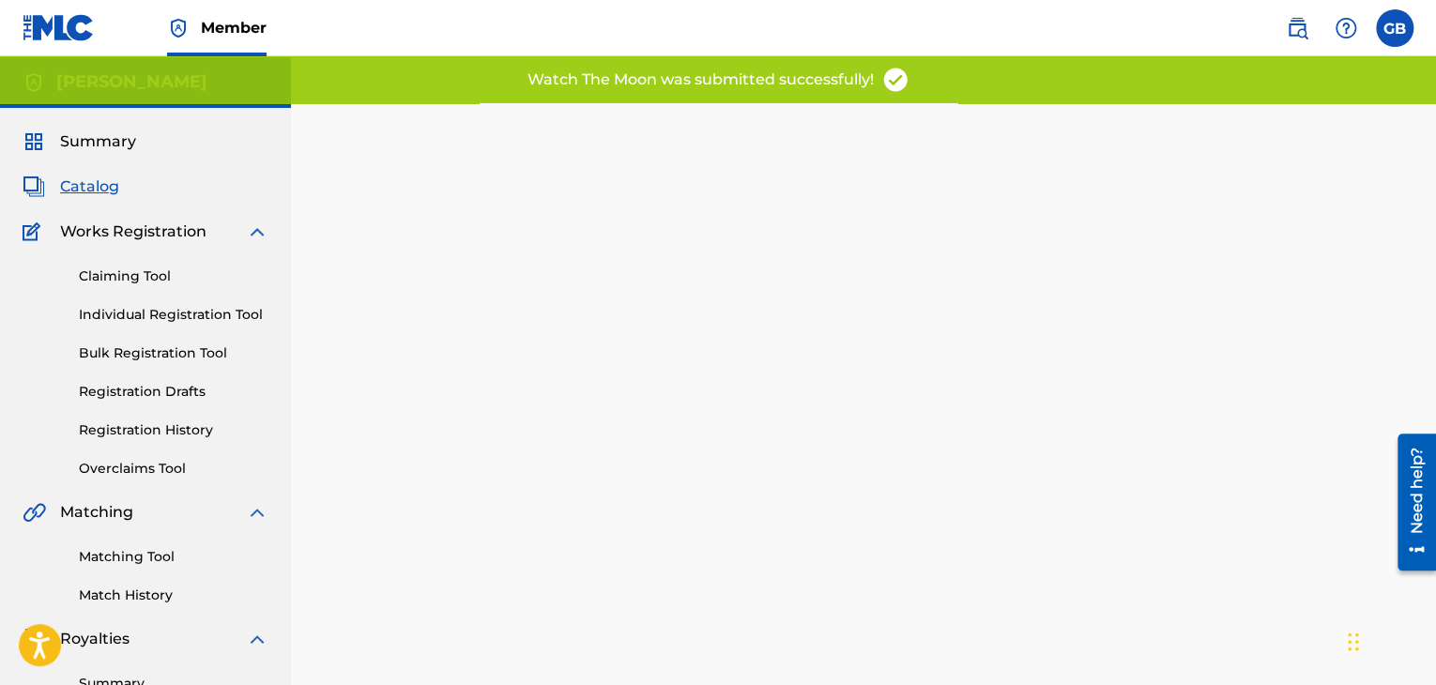
click at [87, 185] on span "Catalog" at bounding box center [89, 187] width 59 height 23
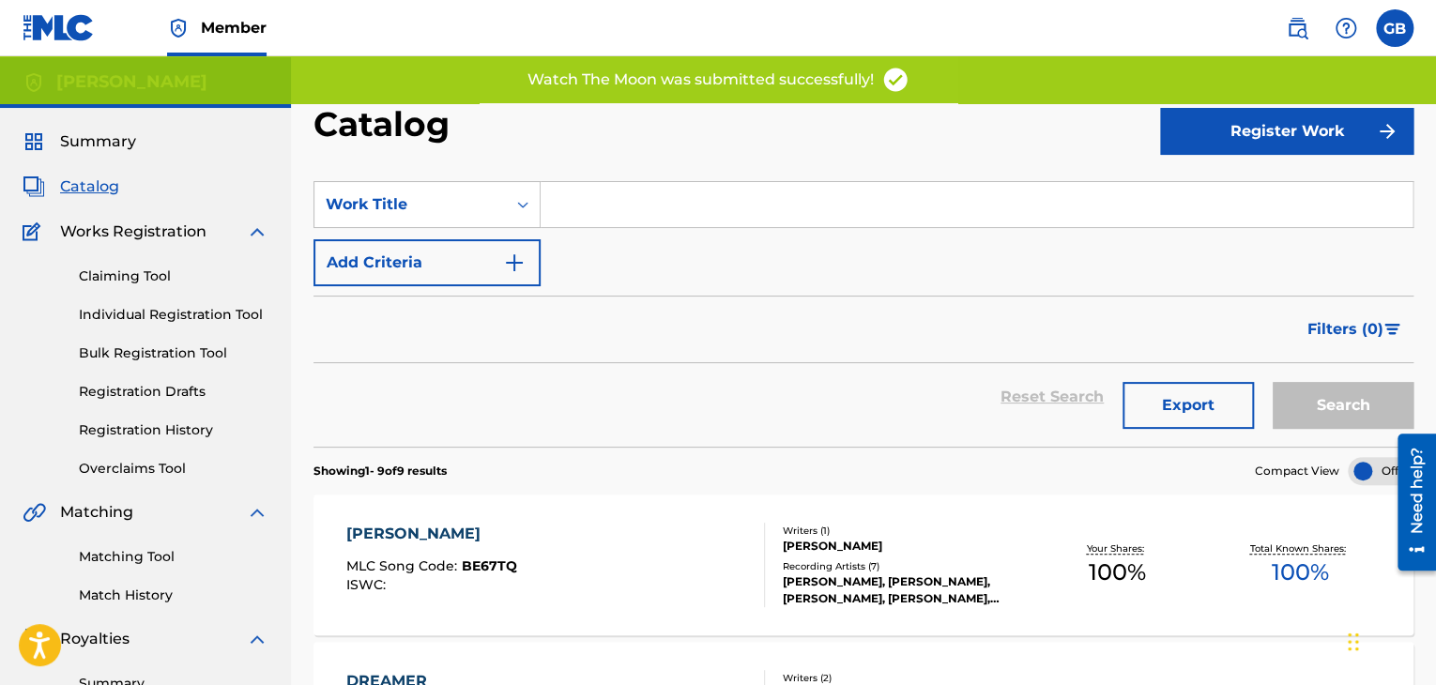
scroll to position [53, 0]
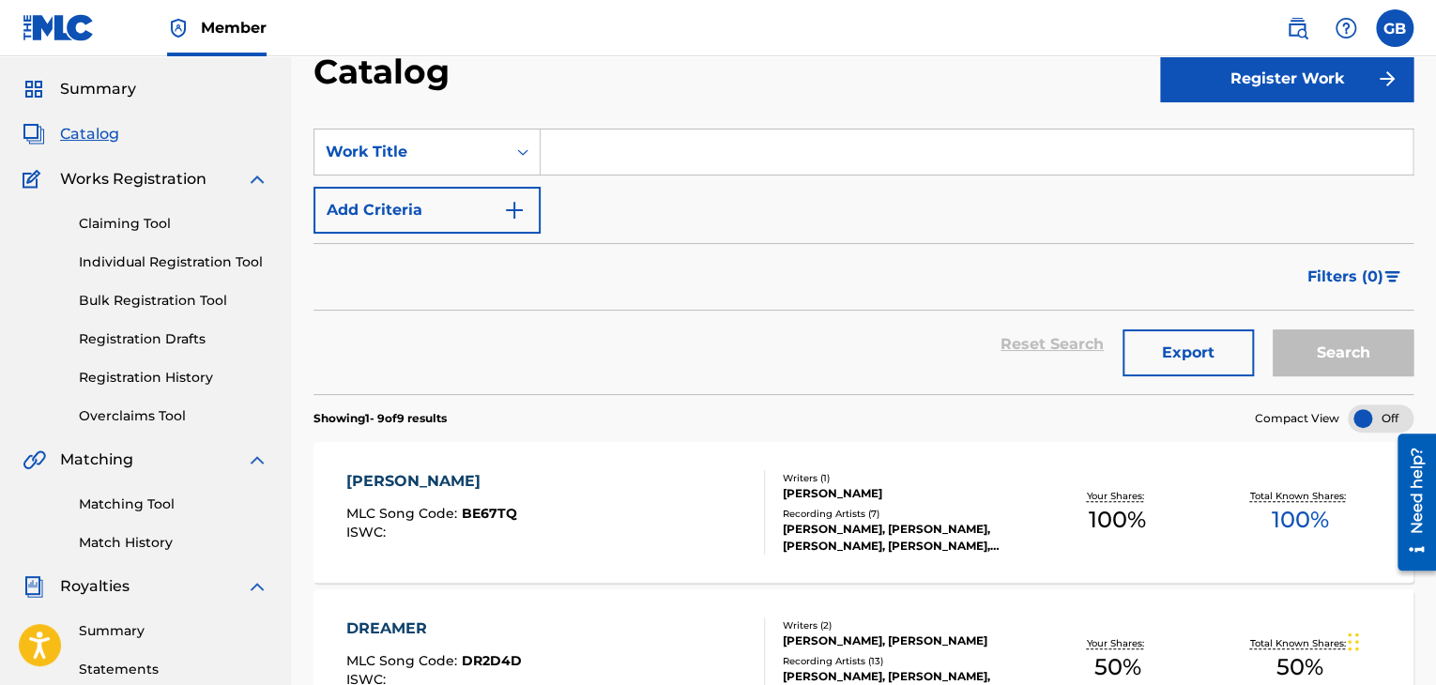
click at [140, 344] on link "Registration Drafts" at bounding box center [174, 339] width 190 height 20
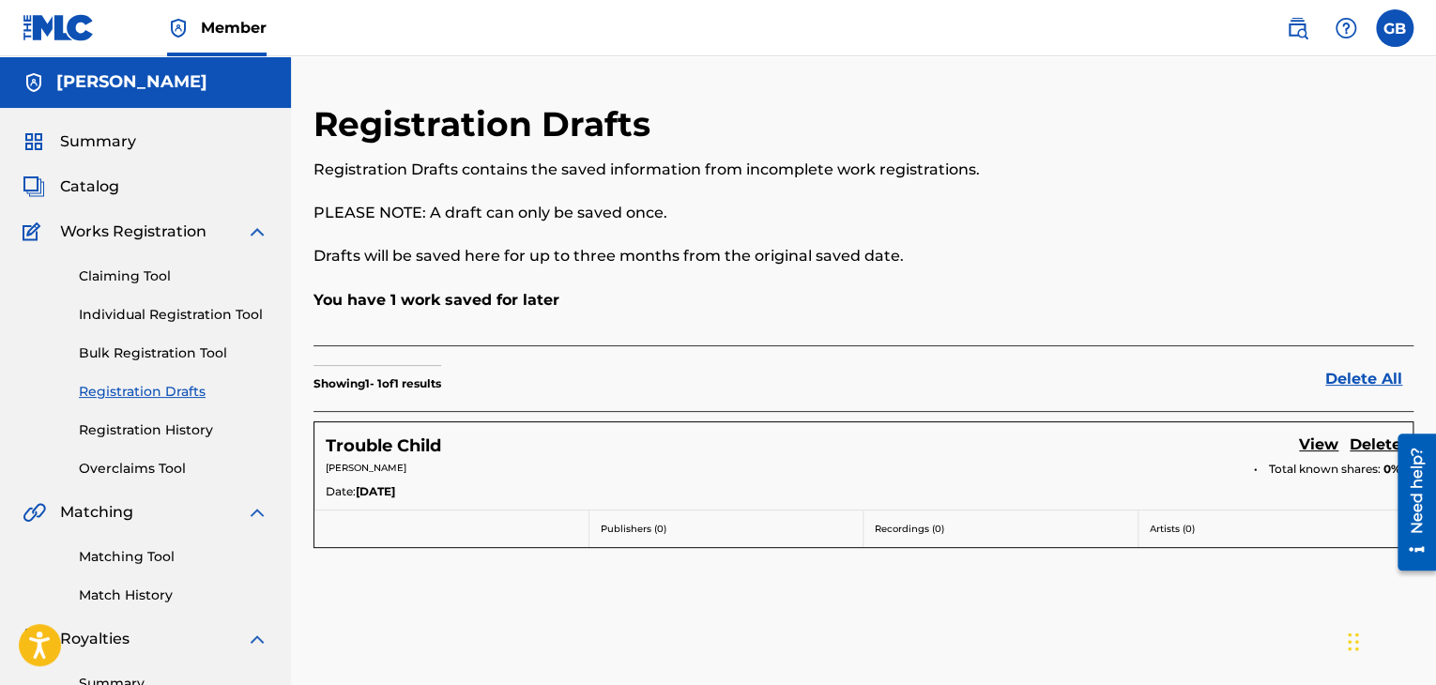
click at [70, 176] on span "Catalog" at bounding box center [89, 187] width 59 height 23
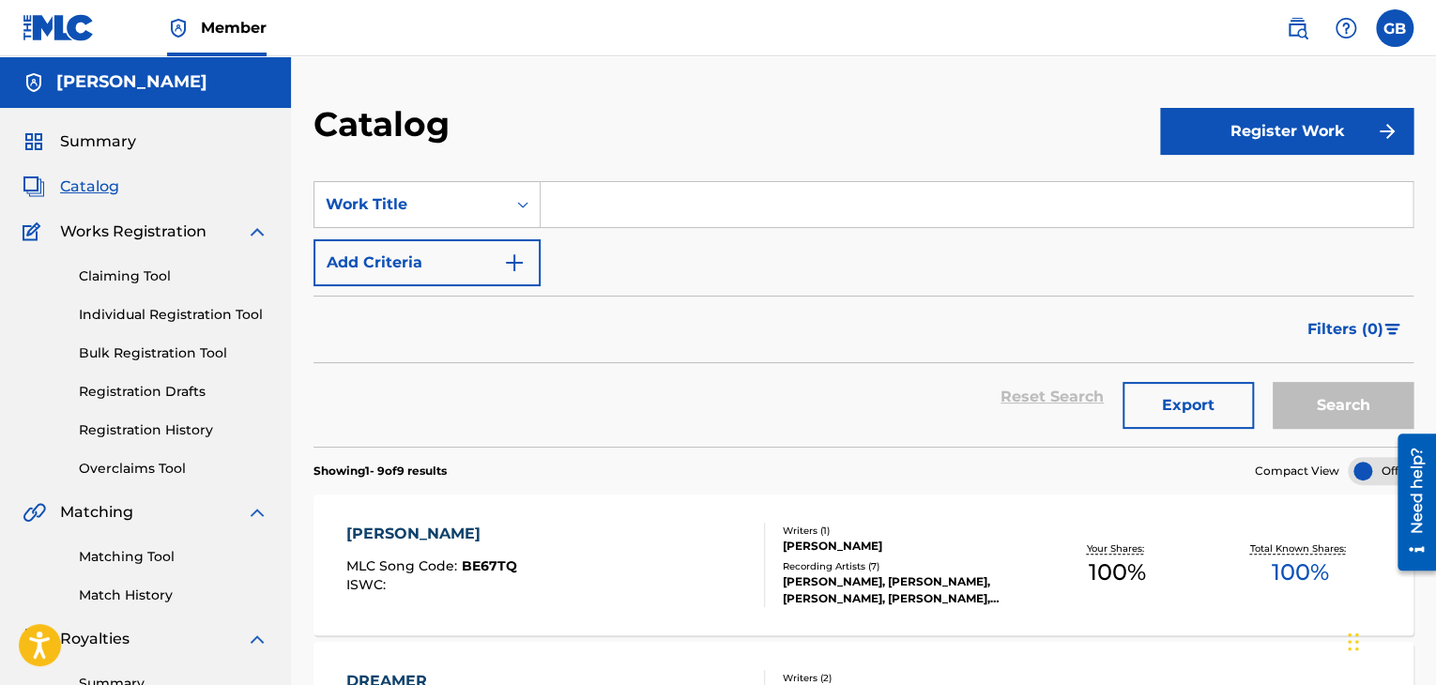
click at [1321, 130] on button "Register Work" at bounding box center [1286, 131] width 253 height 47
click at [1329, 185] on link "Individual" at bounding box center [1286, 192] width 253 height 45
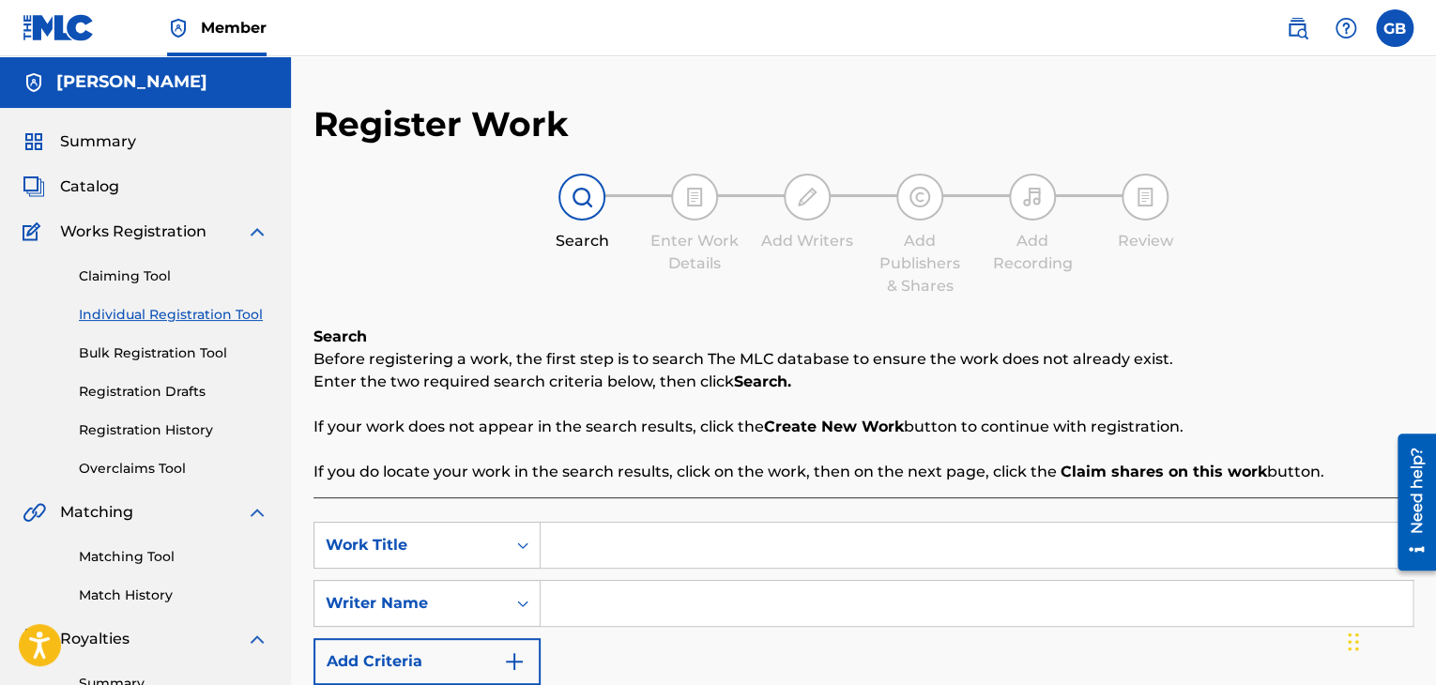
scroll to position [90, 0]
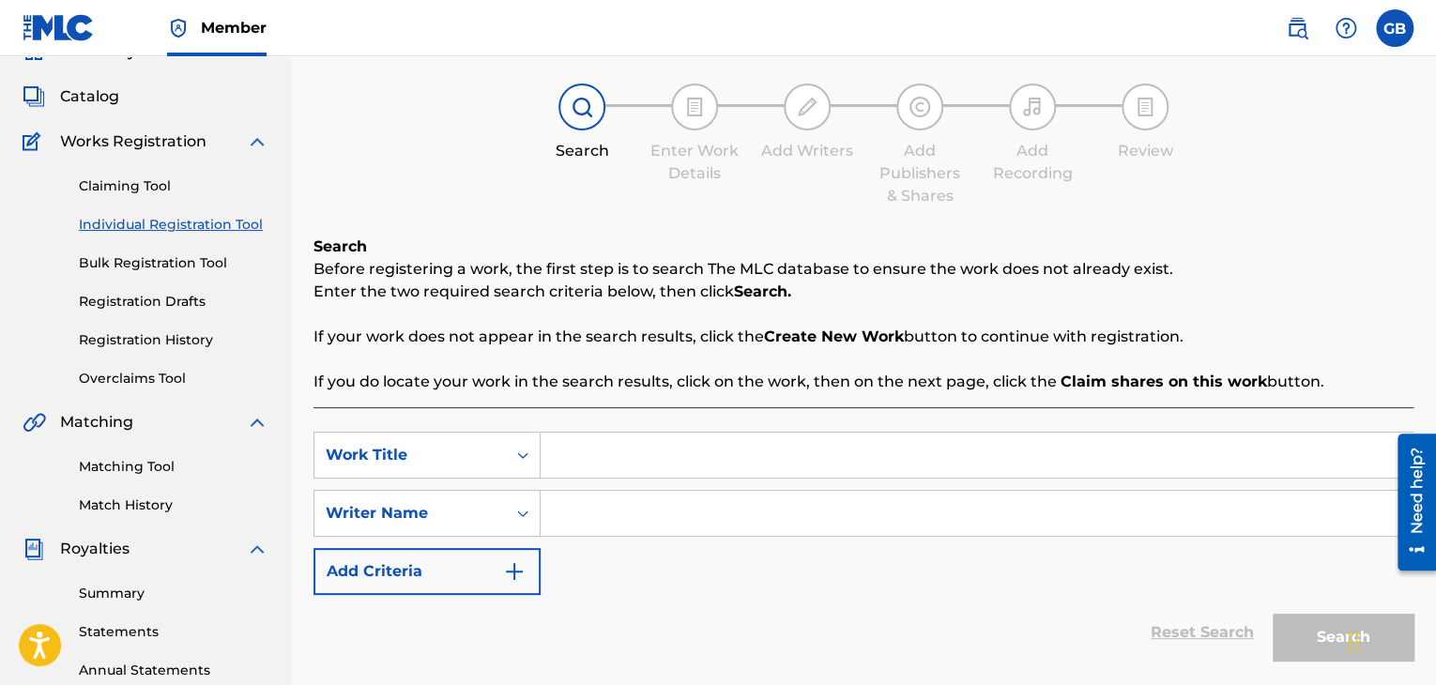
click at [566, 470] on input "Search Form" at bounding box center [977, 455] width 872 height 45
click at [564, 456] on input "broken ice" at bounding box center [977, 455] width 872 height 45
click at [618, 459] on input "Broken ice" at bounding box center [977, 455] width 872 height 45
type input "Broken Ice"
click at [616, 509] on input "Search Form" at bounding box center [977, 513] width 872 height 45
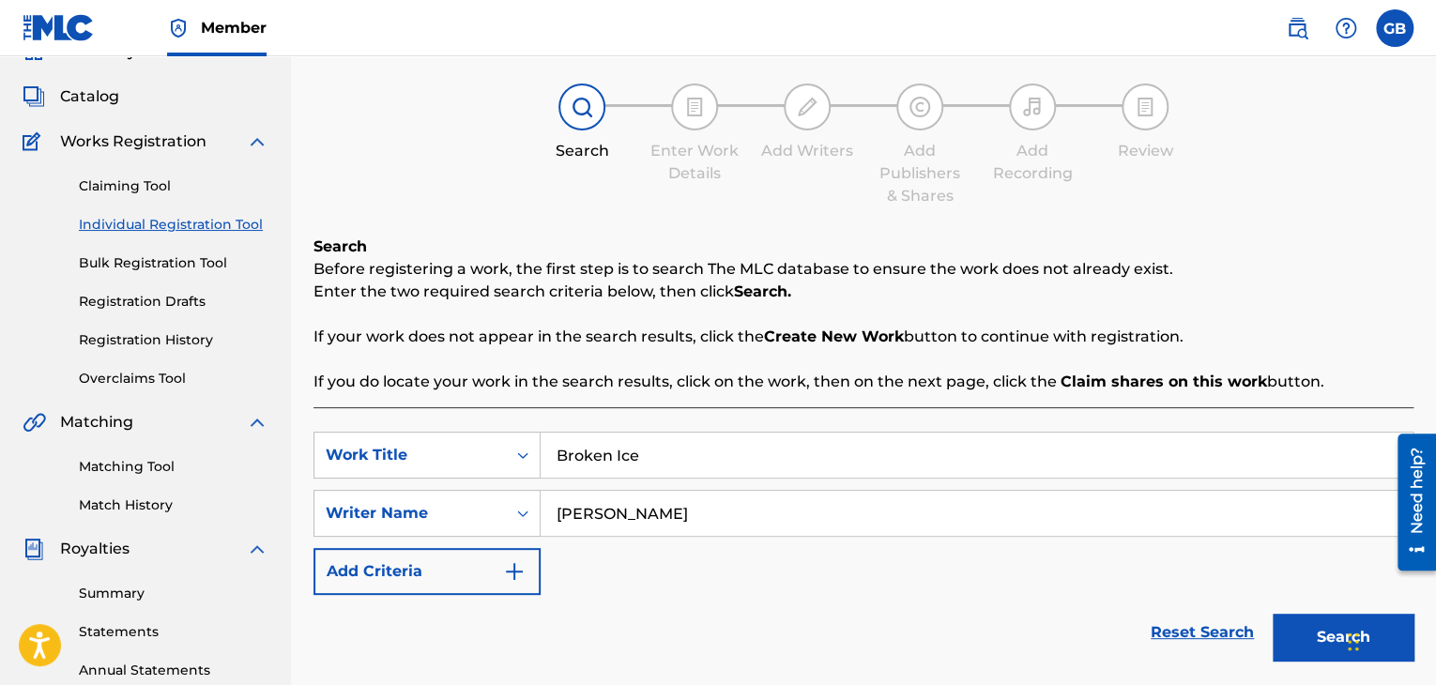
type input "[PERSON_NAME]"
click at [1300, 635] on button "Search" at bounding box center [1343, 637] width 141 height 47
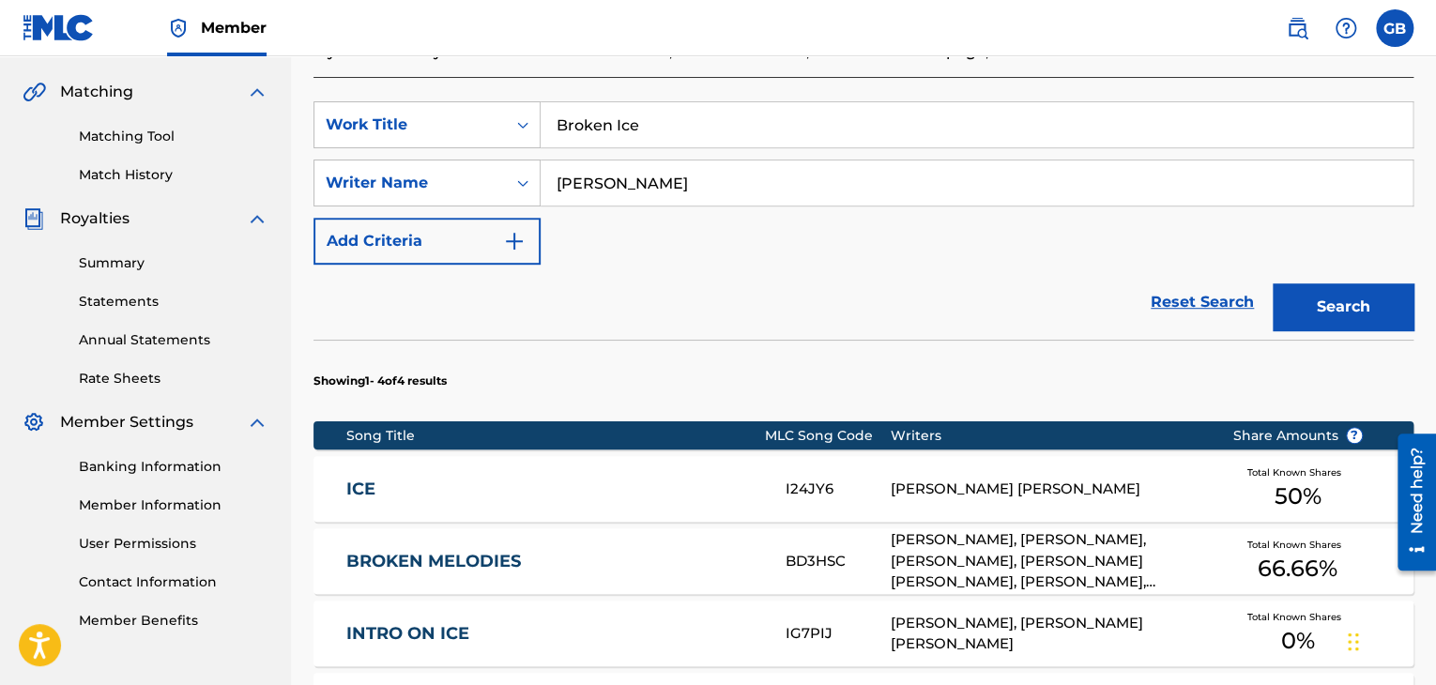
scroll to position [422, 0]
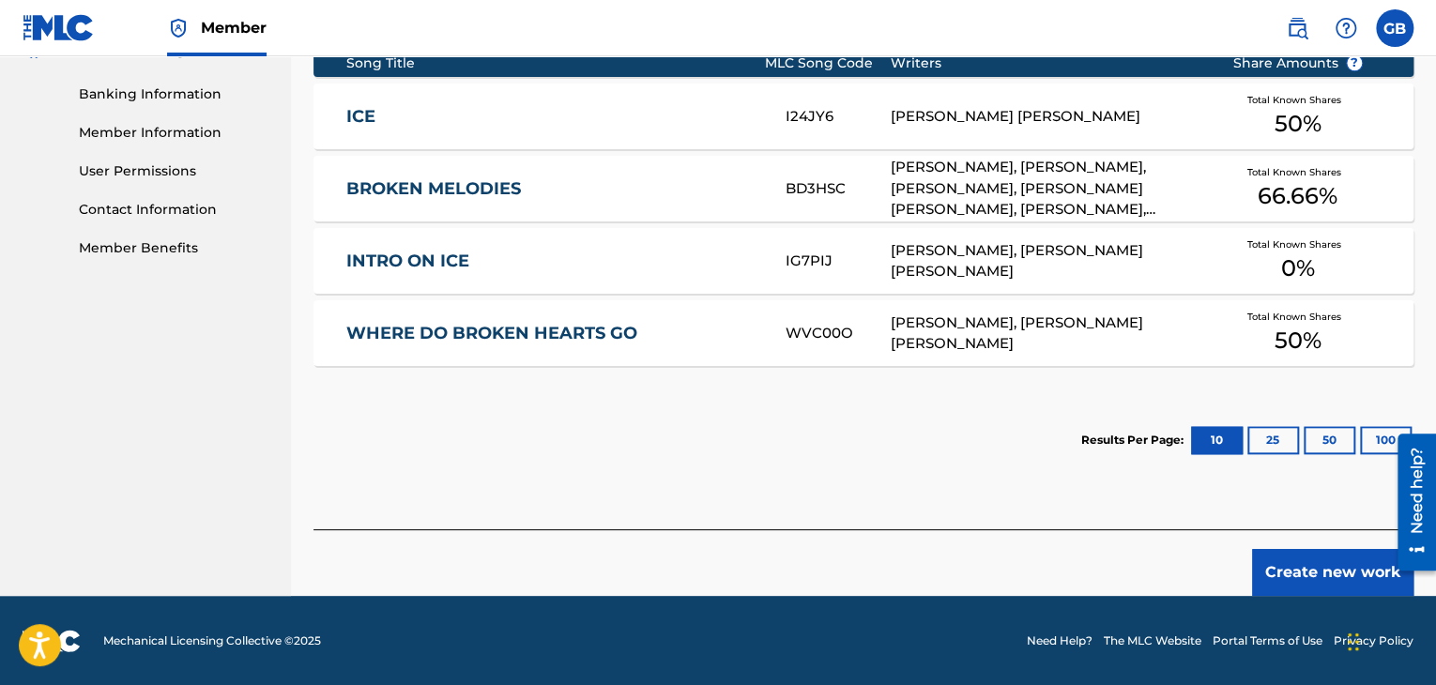
click at [1301, 586] on button "Create new work" at bounding box center [1332, 572] width 161 height 47
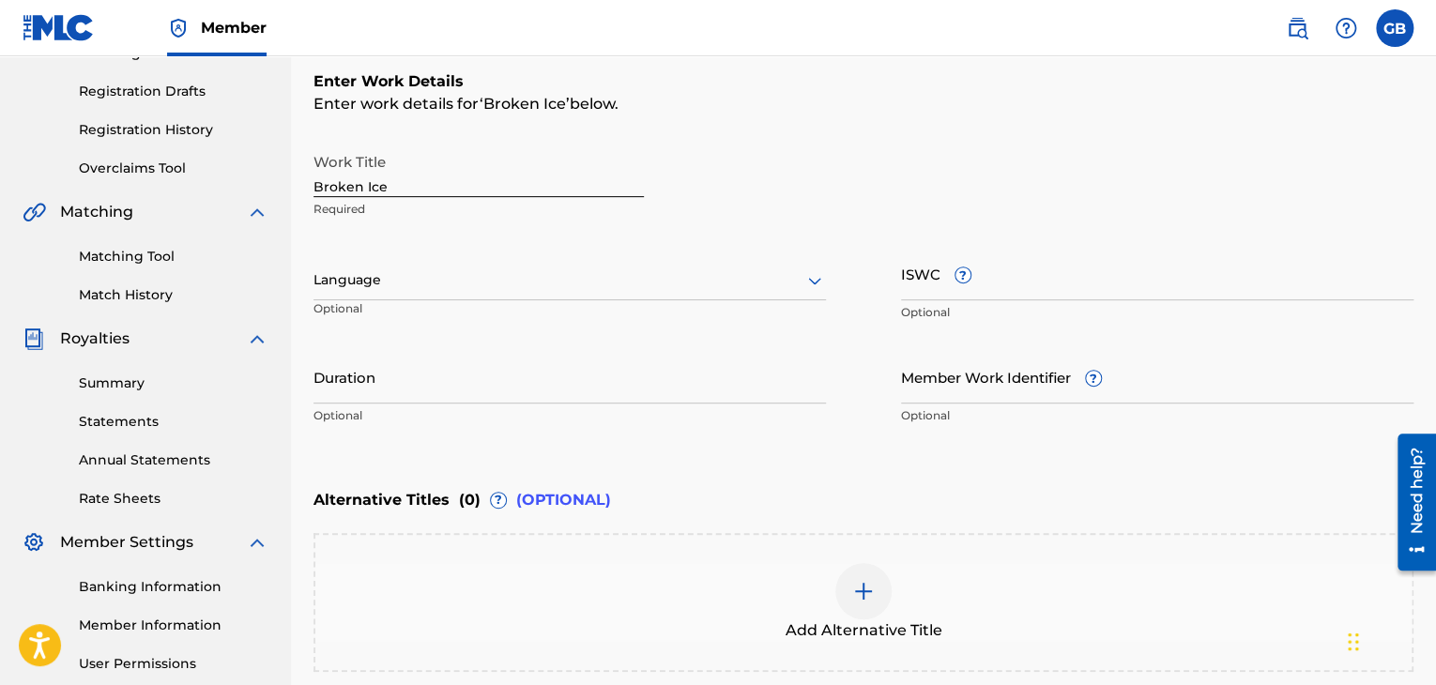
scroll to position [298, 0]
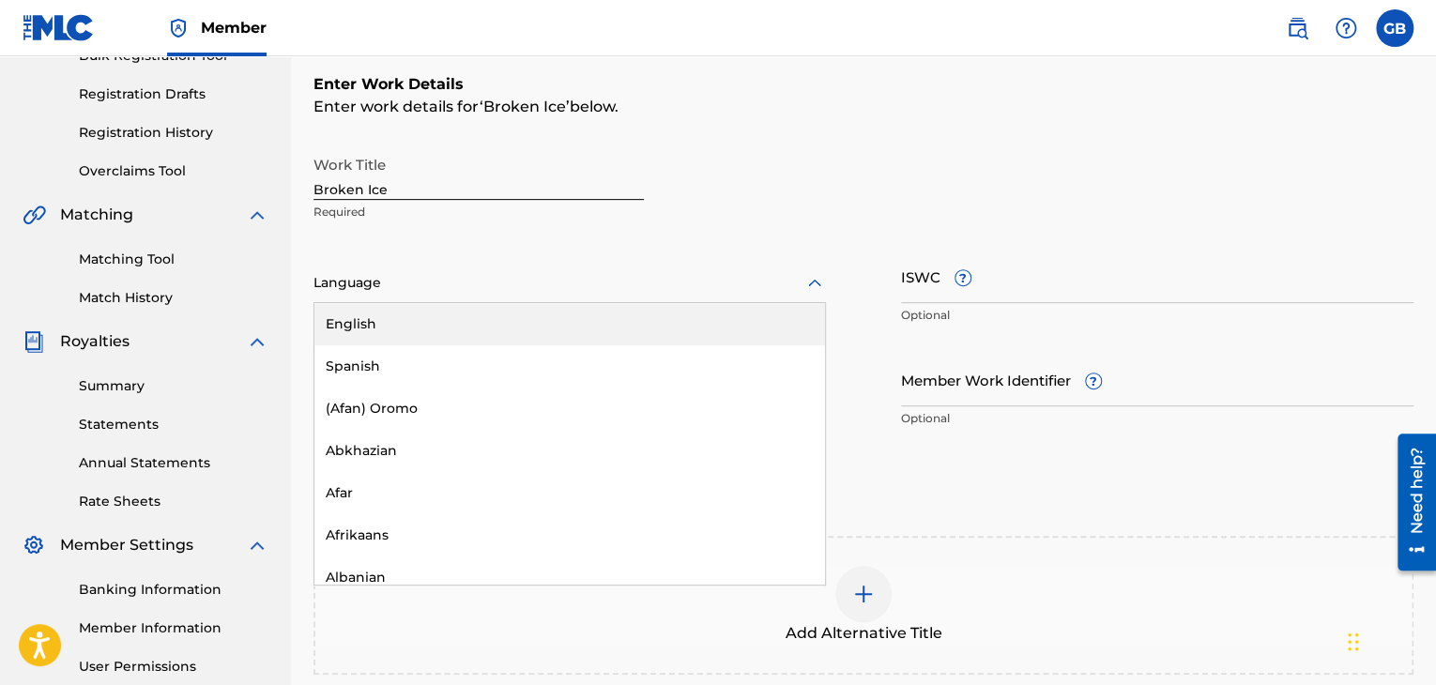
click at [444, 278] on div at bounding box center [569, 282] width 512 height 23
click at [440, 316] on div "English" at bounding box center [569, 324] width 511 height 42
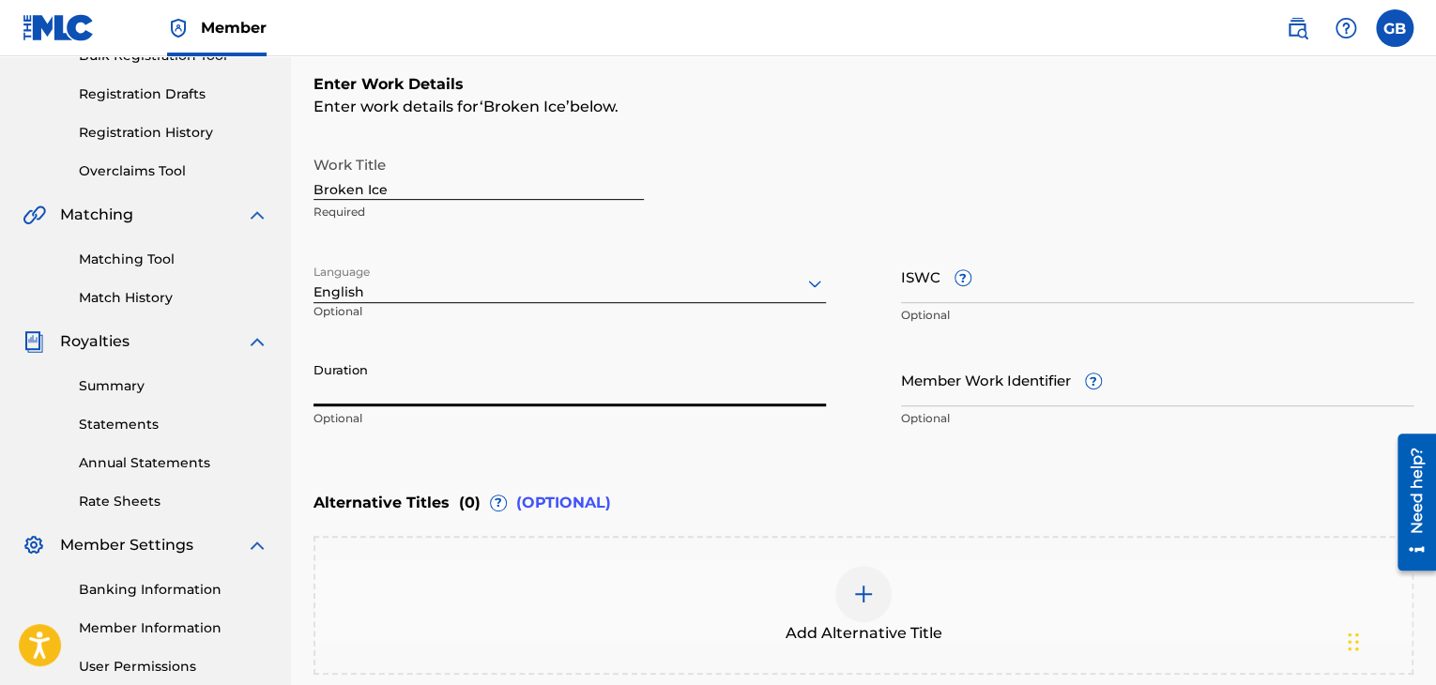
click at [679, 371] on input "Duration" at bounding box center [569, 379] width 512 height 53
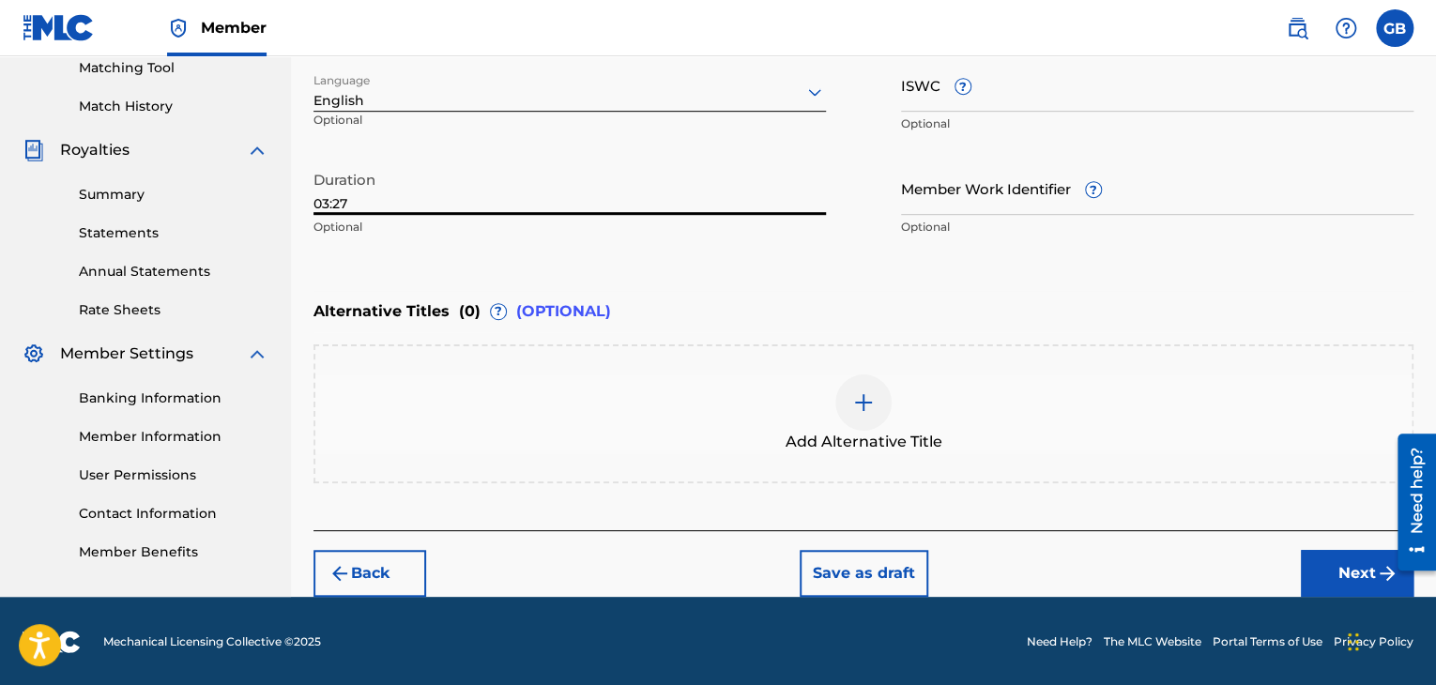
type input "03:27"
click at [1359, 578] on button "Next" at bounding box center [1357, 573] width 113 height 47
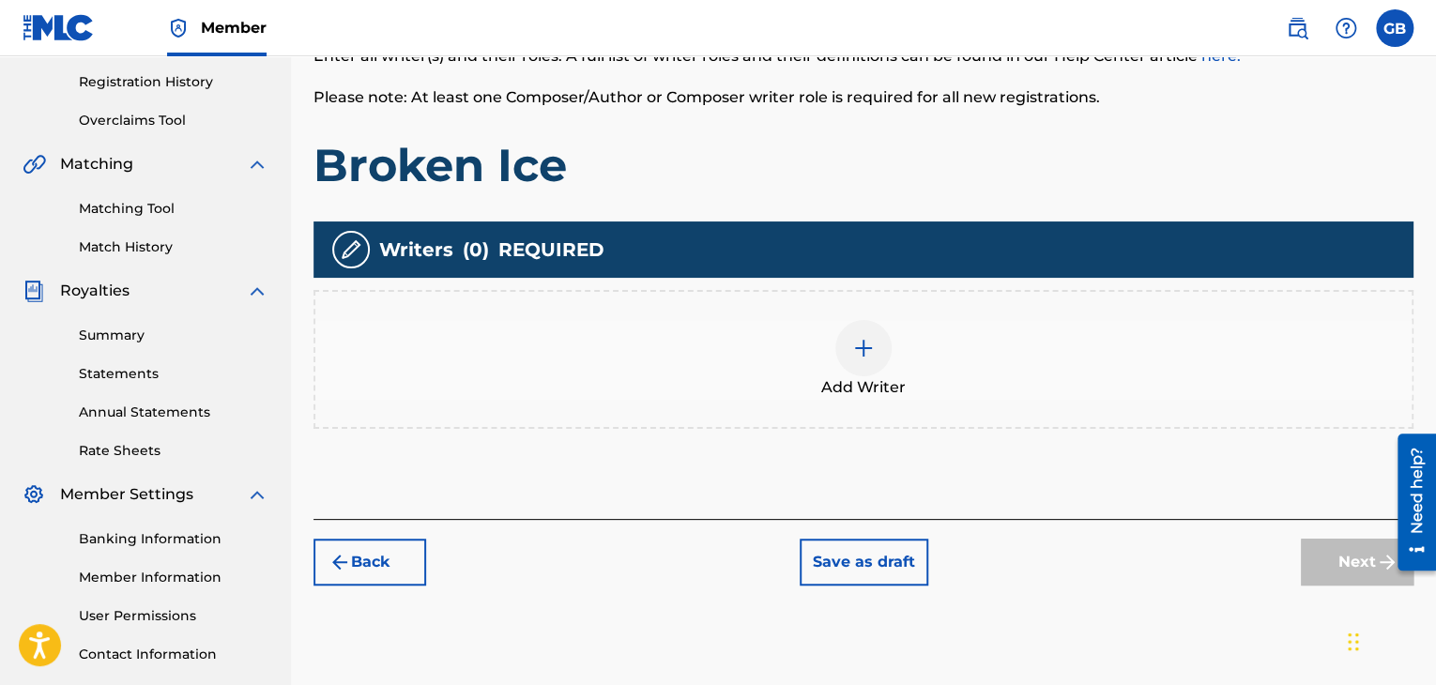
scroll to position [389, 0]
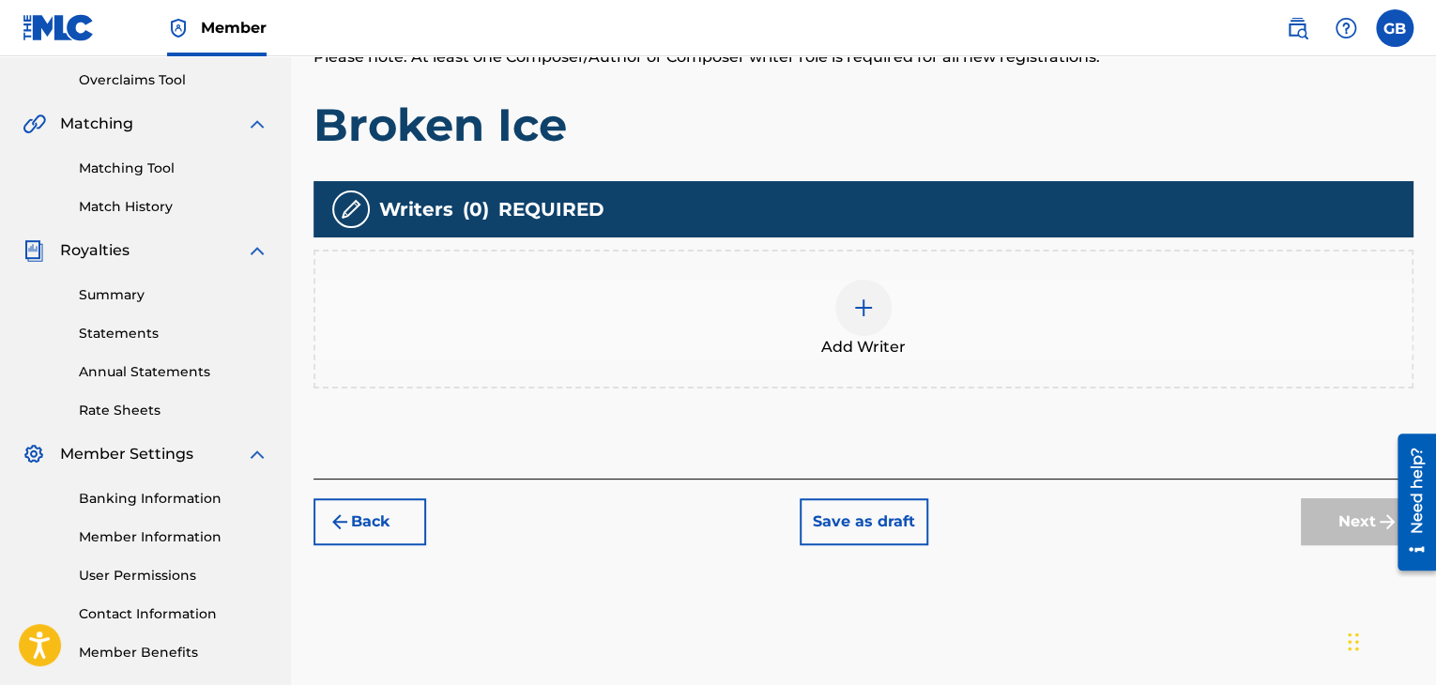
click at [856, 311] on img at bounding box center [863, 308] width 23 height 23
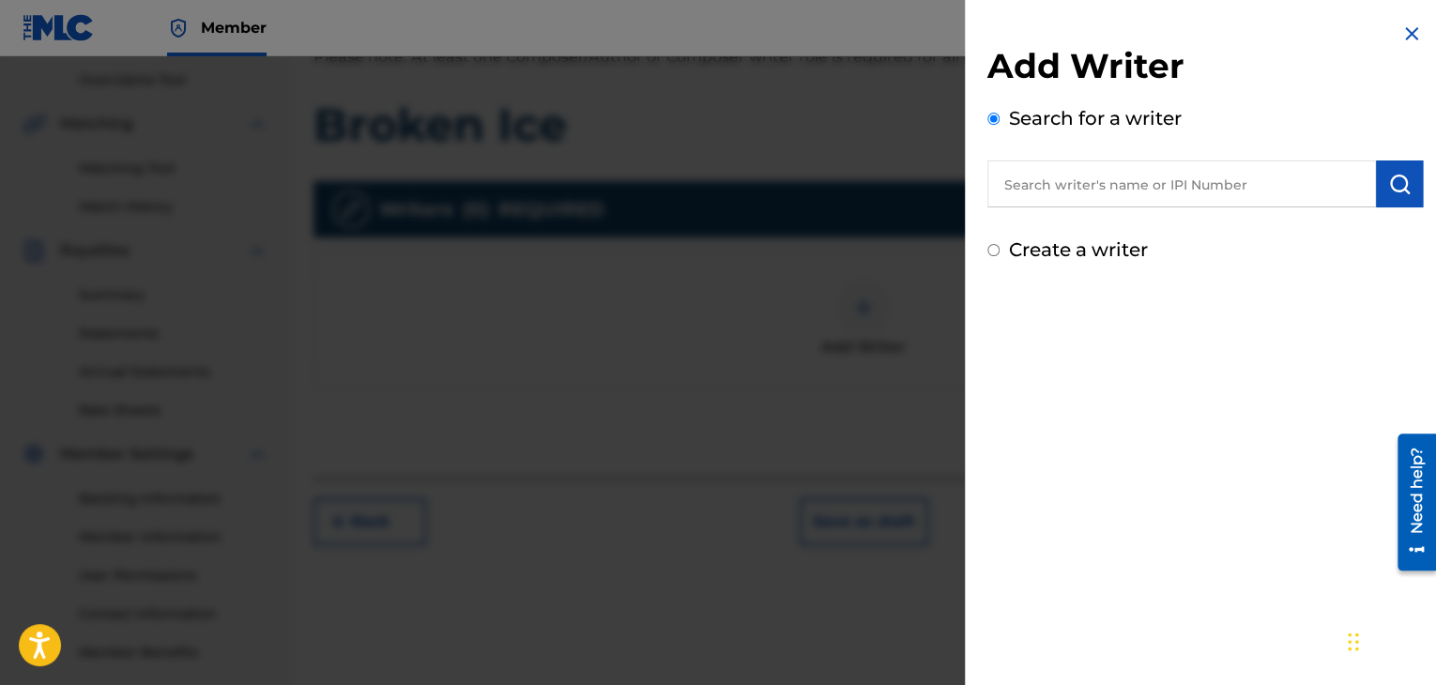
click at [1086, 198] on input "text" at bounding box center [1181, 183] width 389 height 47
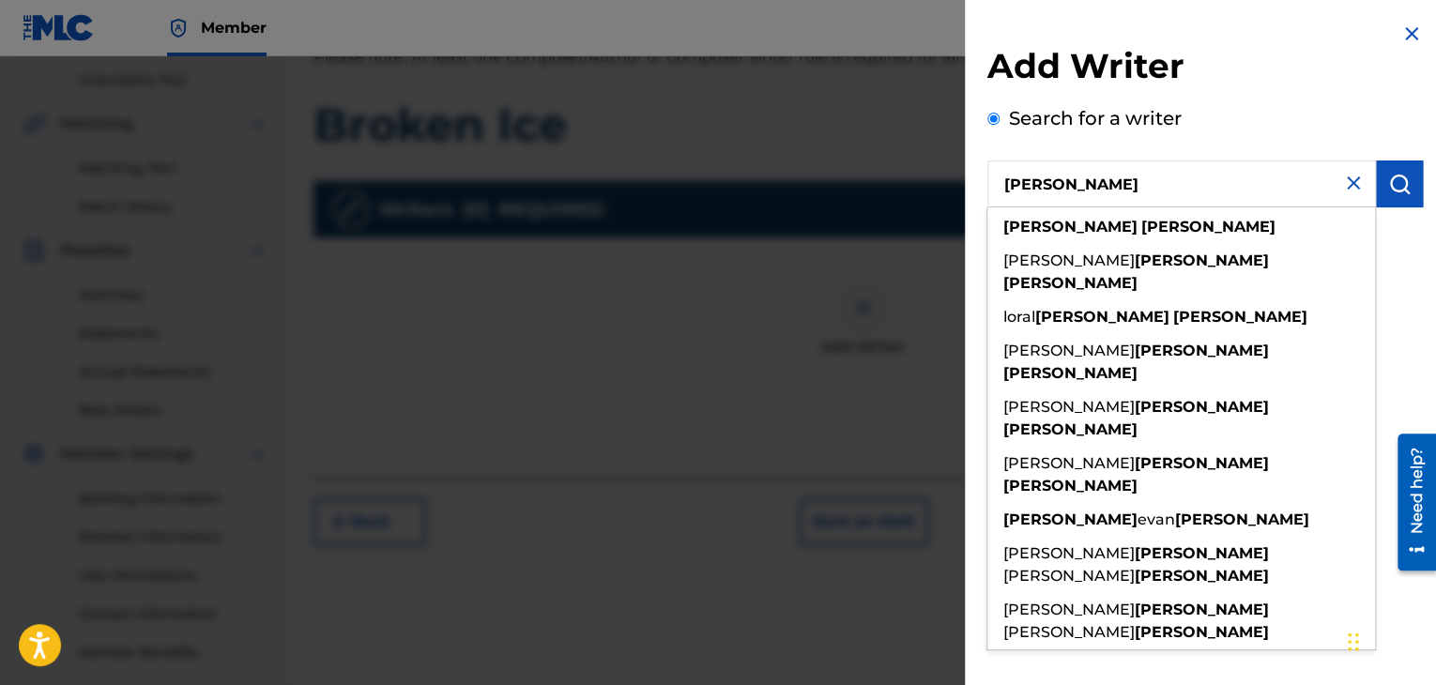
type input "george barrett"
click at [1092, 216] on div "george barrett" at bounding box center [1181, 227] width 388 height 34
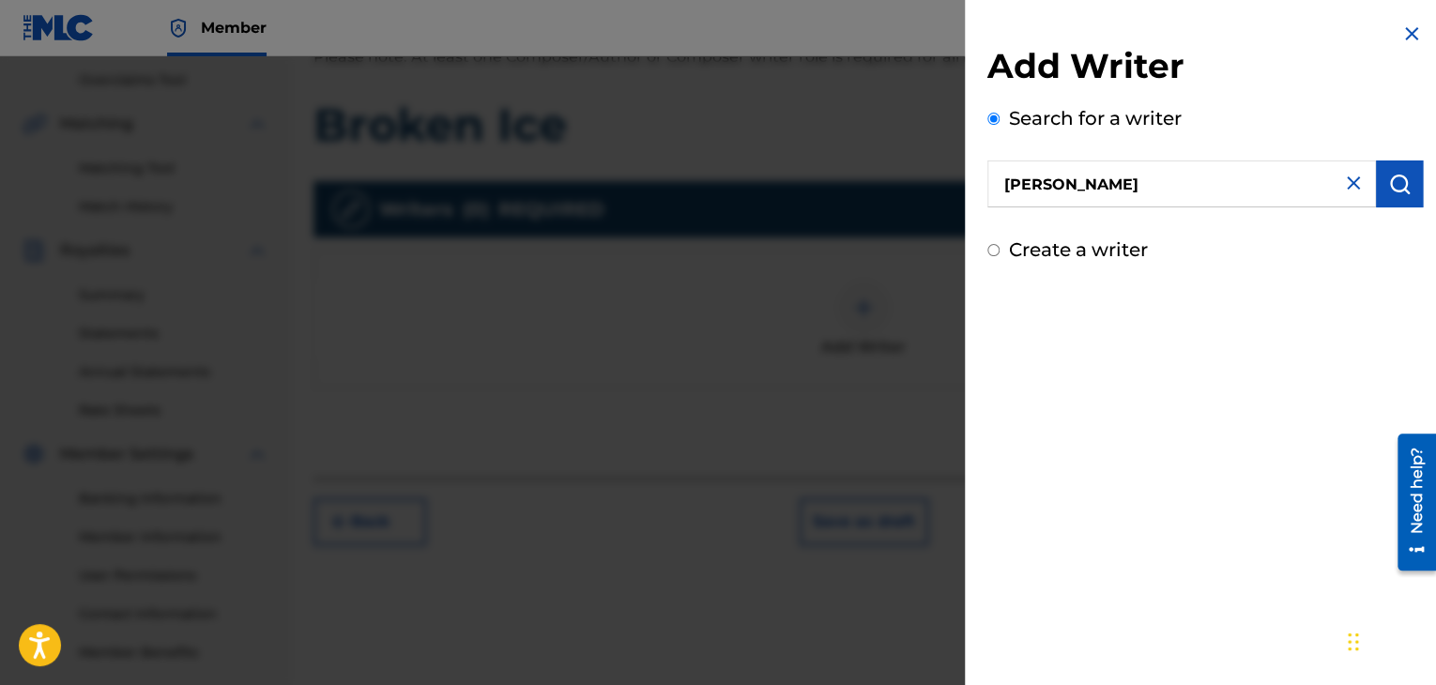
click at [1393, 200] on button "submit" at bounding box center [1399, 183] width 47 height 47
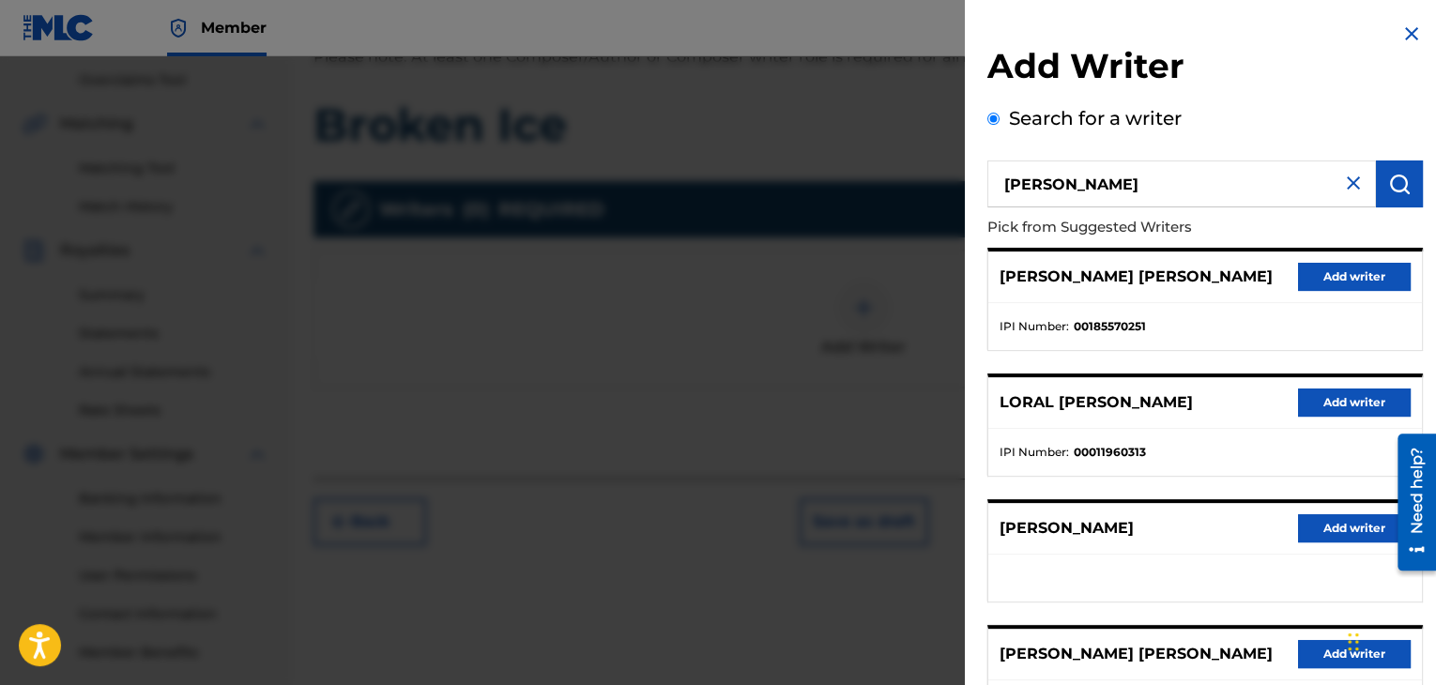
scroll to position [51, 0]
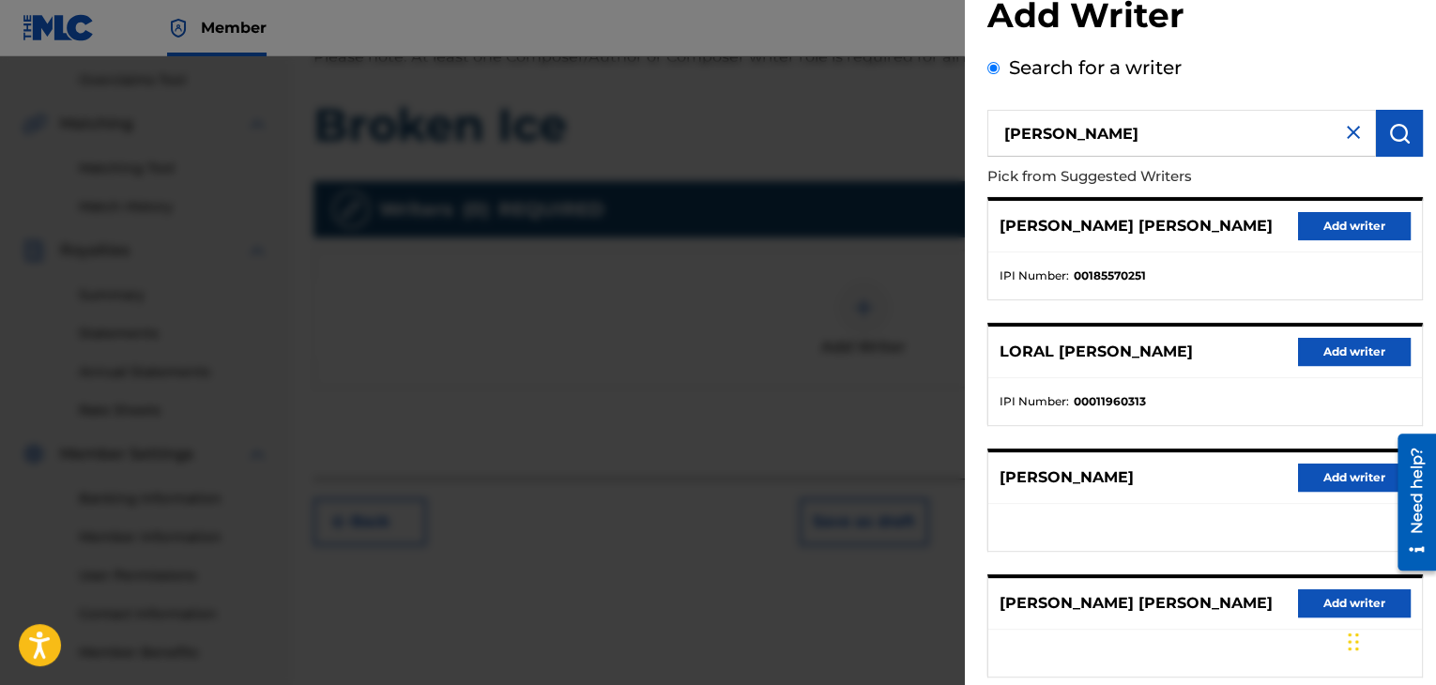
click at [1307, 470] on button "Add writer" at bounding box center [1354, 478] width 113 height 28
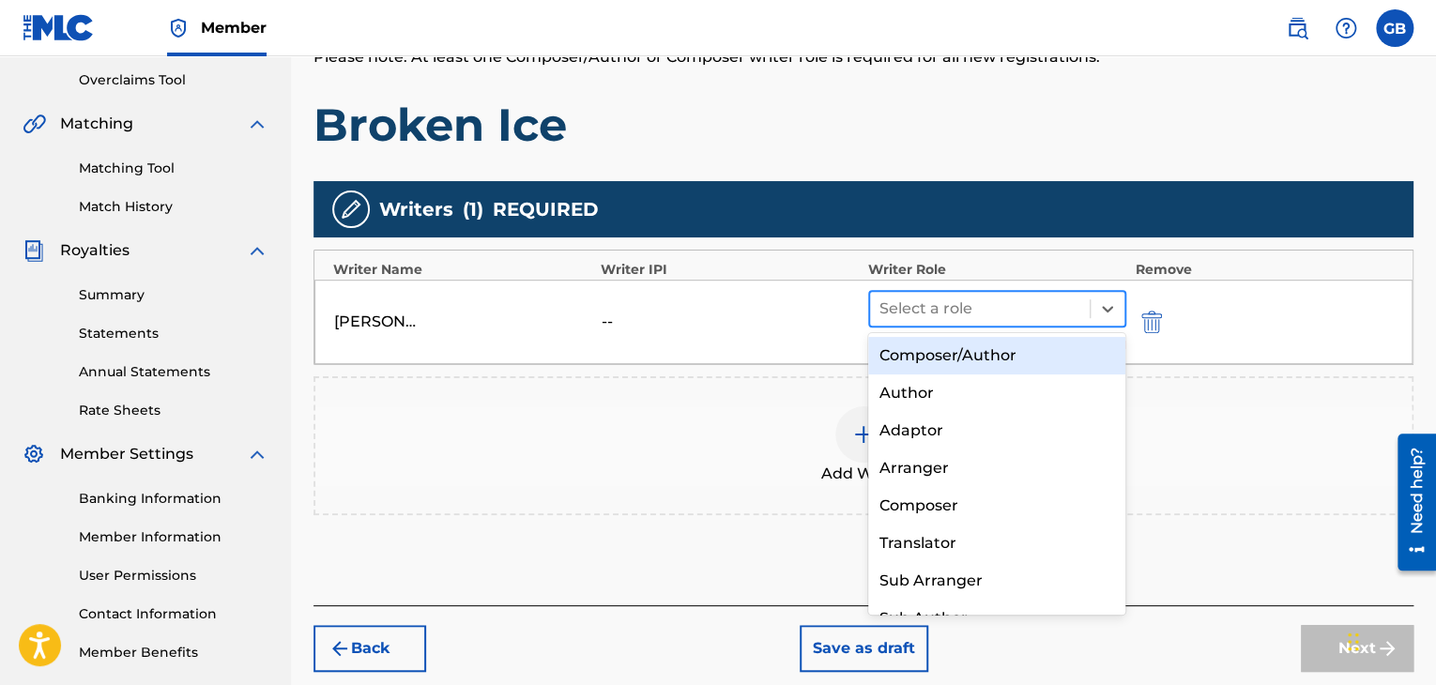
click at [958, 307] on div at bounding box center [979, 309] width 201 height 26
click at [965, 346] on div "Composer/Author" at bounding box center [997, 356] width 258 height 38
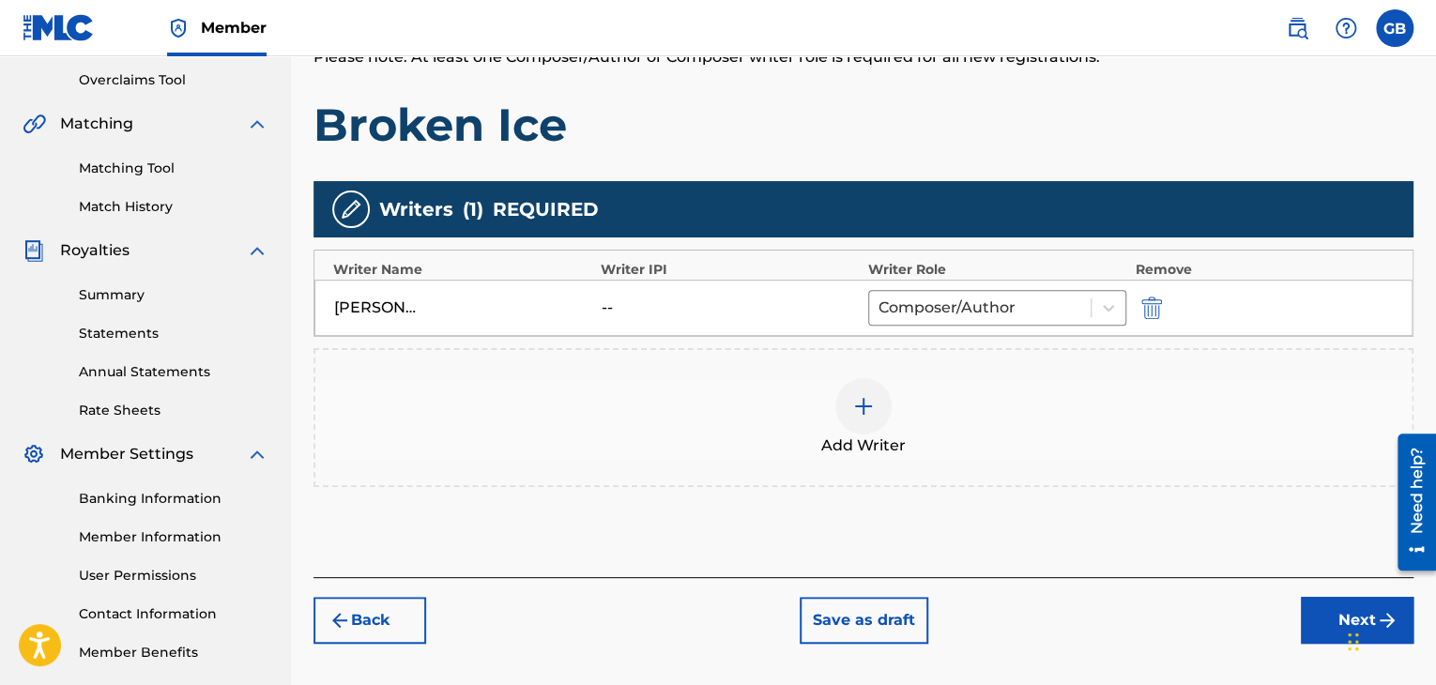
click at [1322, 635] on button "Next" at bounding box center [1357, 620] width 113 height 47
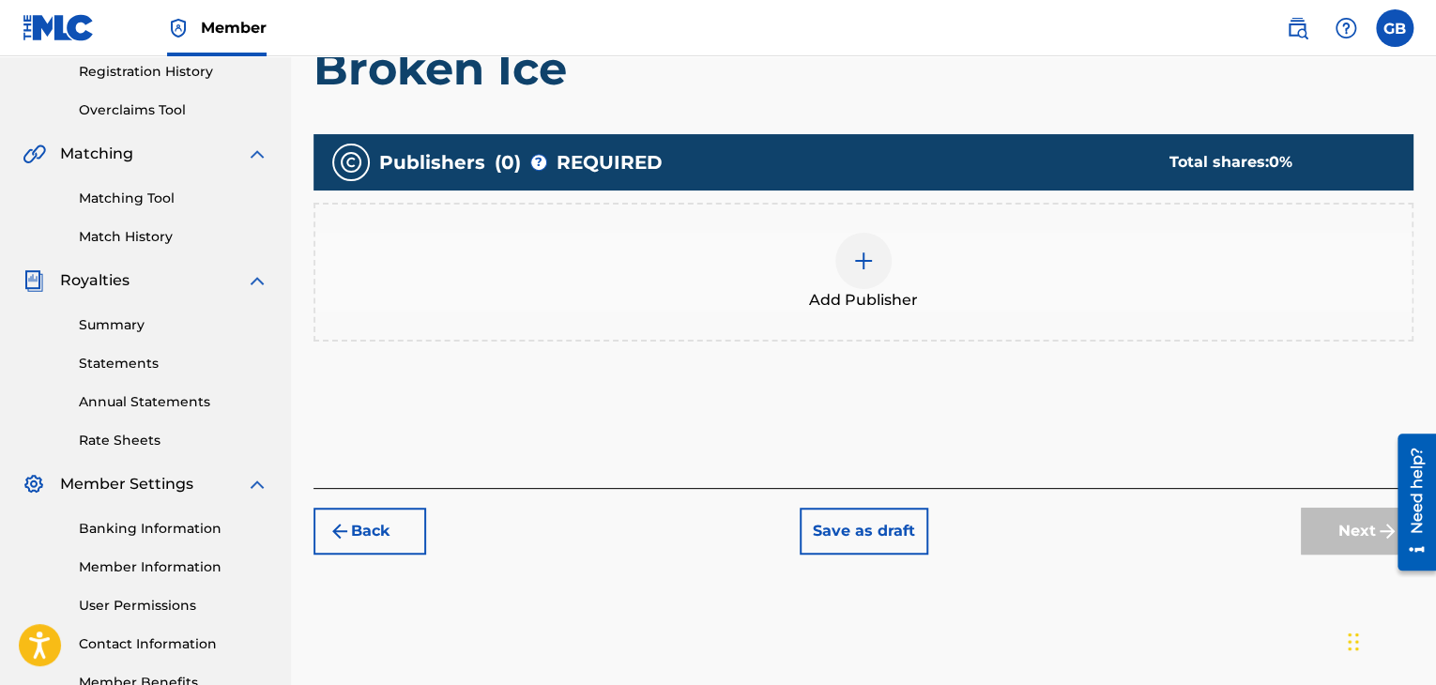
scroll to position [370, 0]
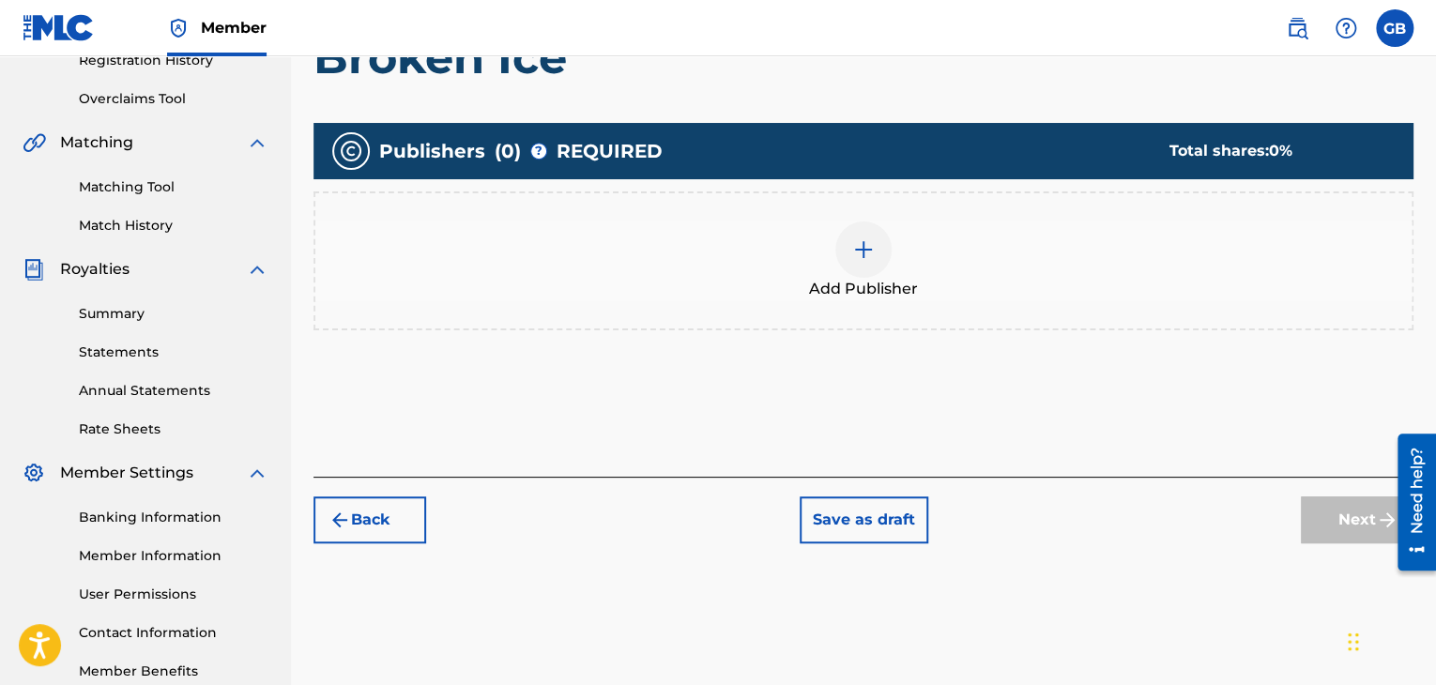
click at [861, 266] on div at bounding box center [863, 250] width 56 height 56
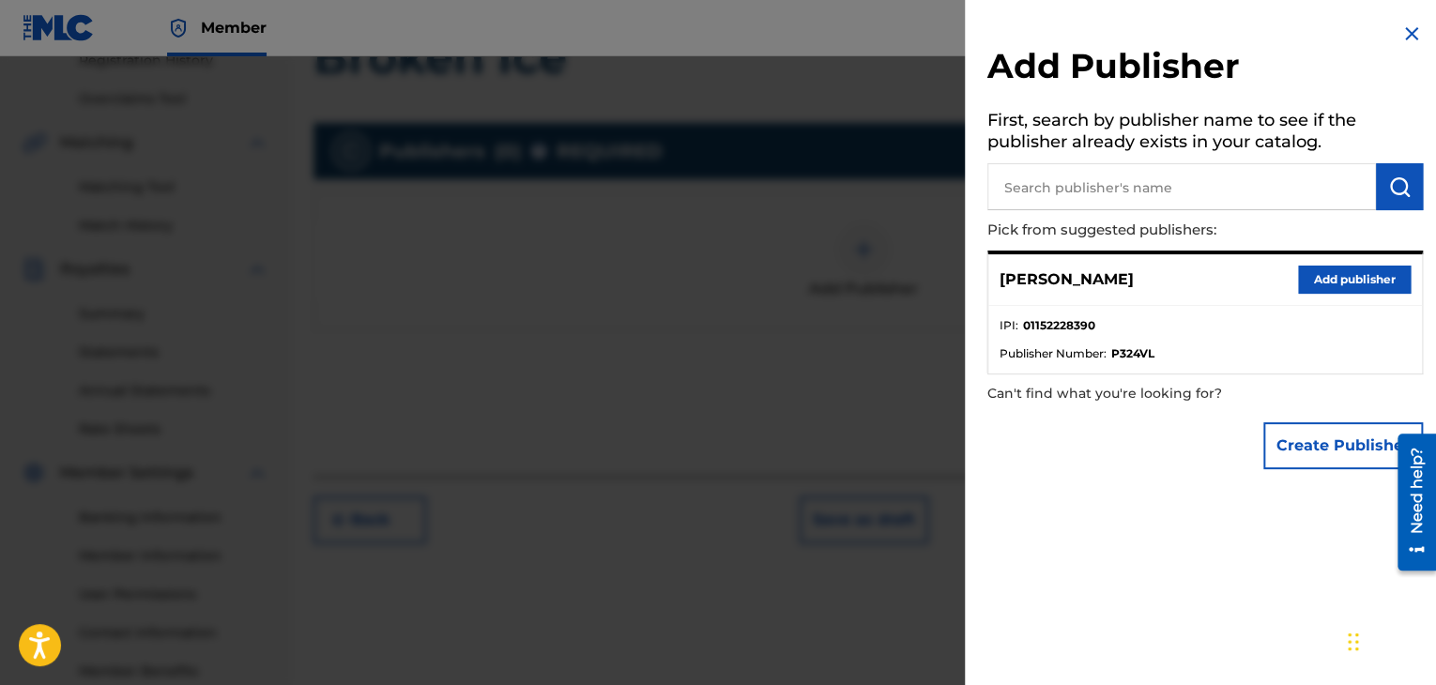
click at [1339, 274] on button "Add publisher" at bounding box center [1354, 280] width 113 height 28
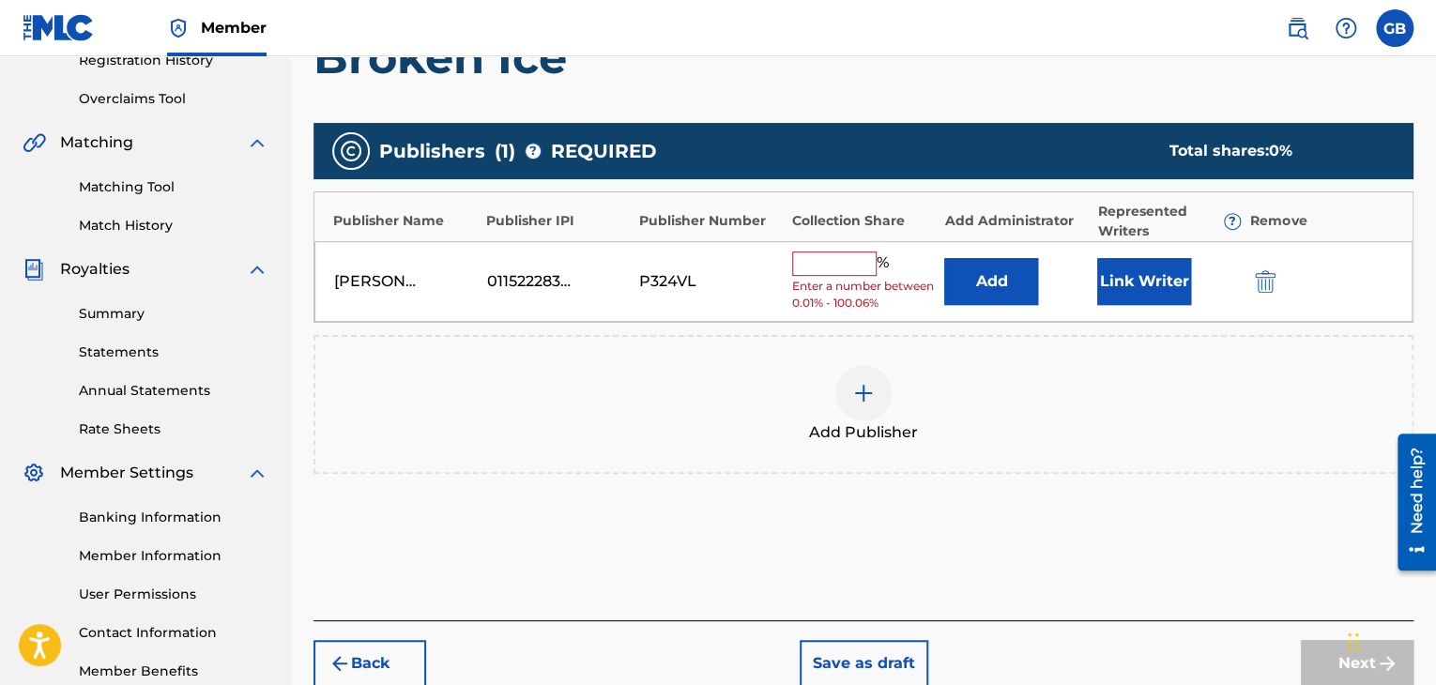
click at [840, 265] on input "text" at bounding box center [834, 264] width 84 height 24
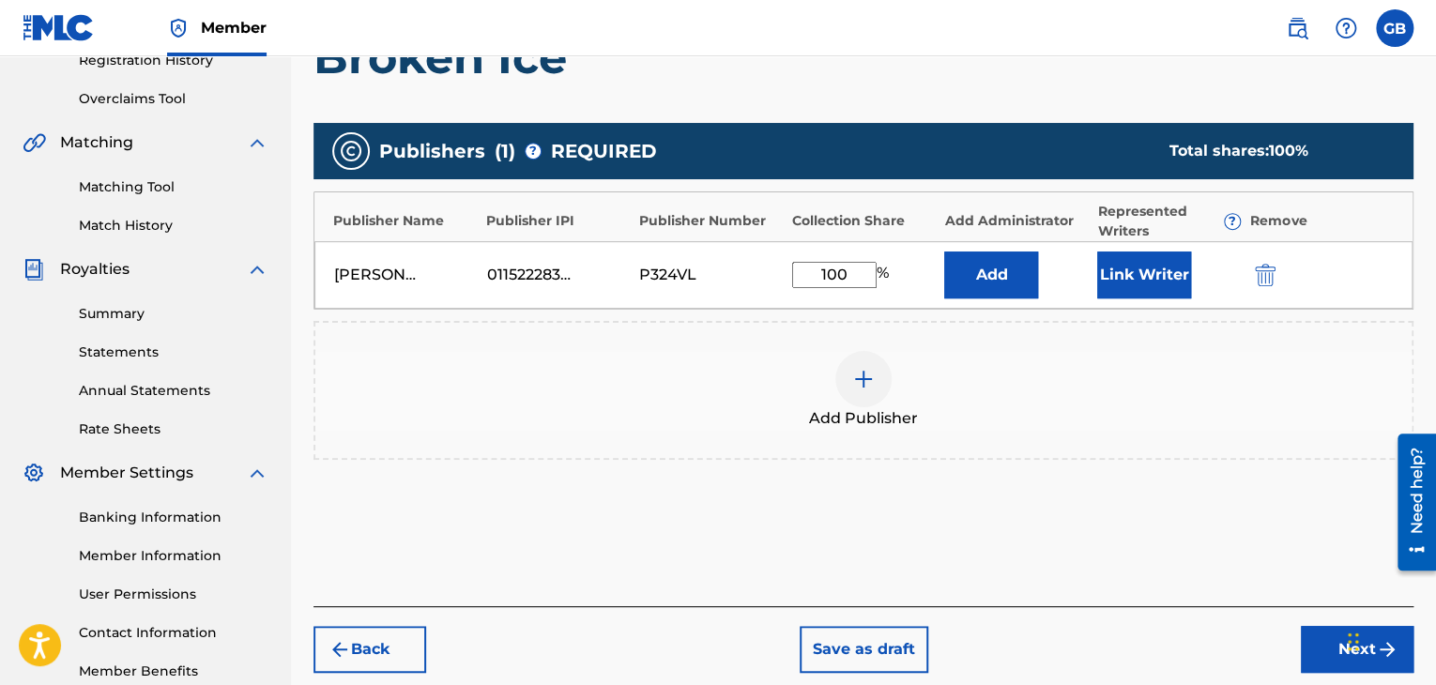
type input "100"
click at [1330, 654] on button "Next" at bounding box center [1357, 649] width 113 height 47
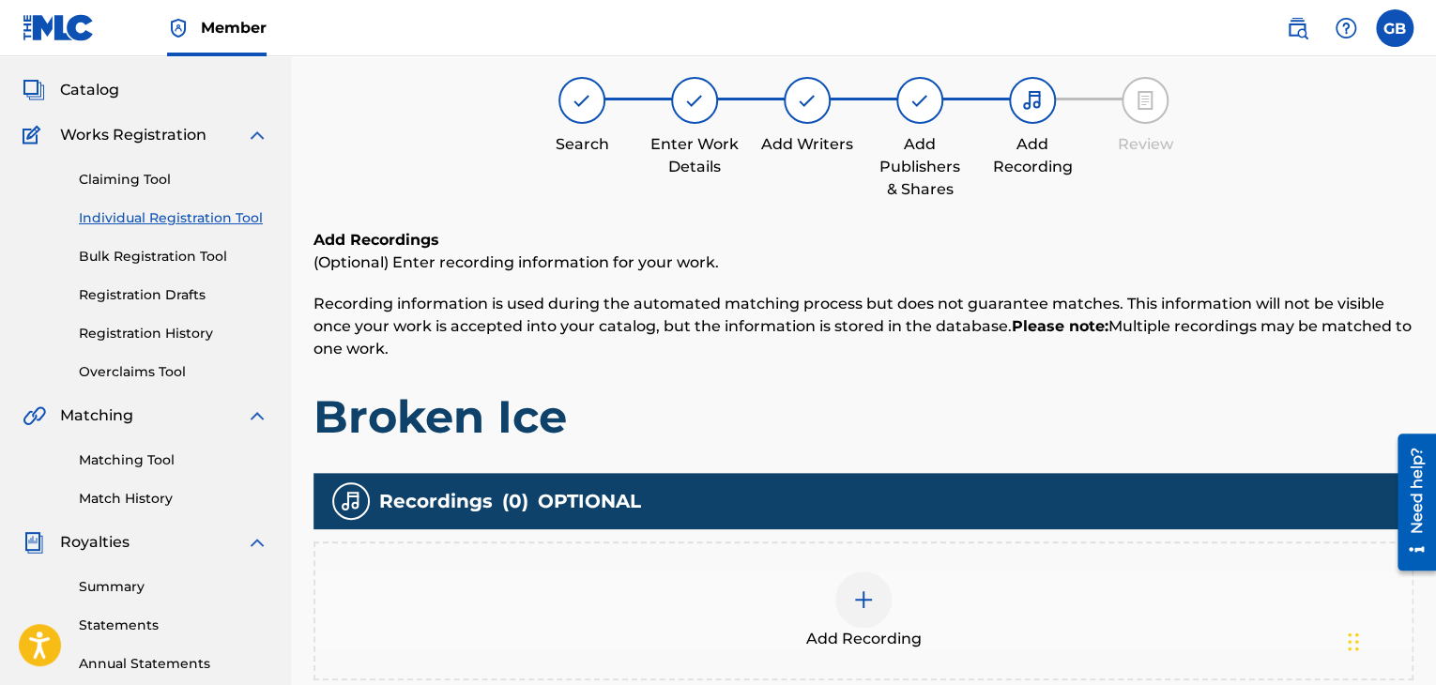
scroll to position [84, 0]
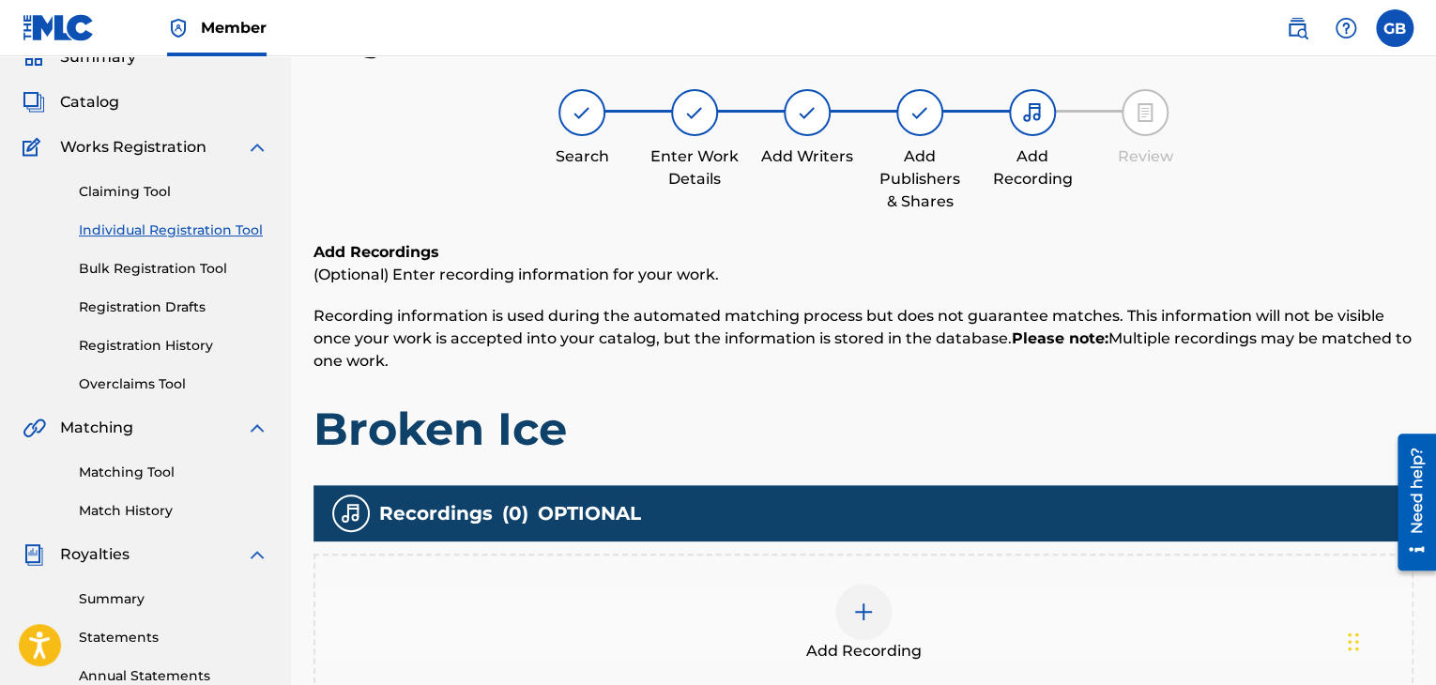
click at [917, 114] on img at bounding box center [920, 112] width 23 height 23
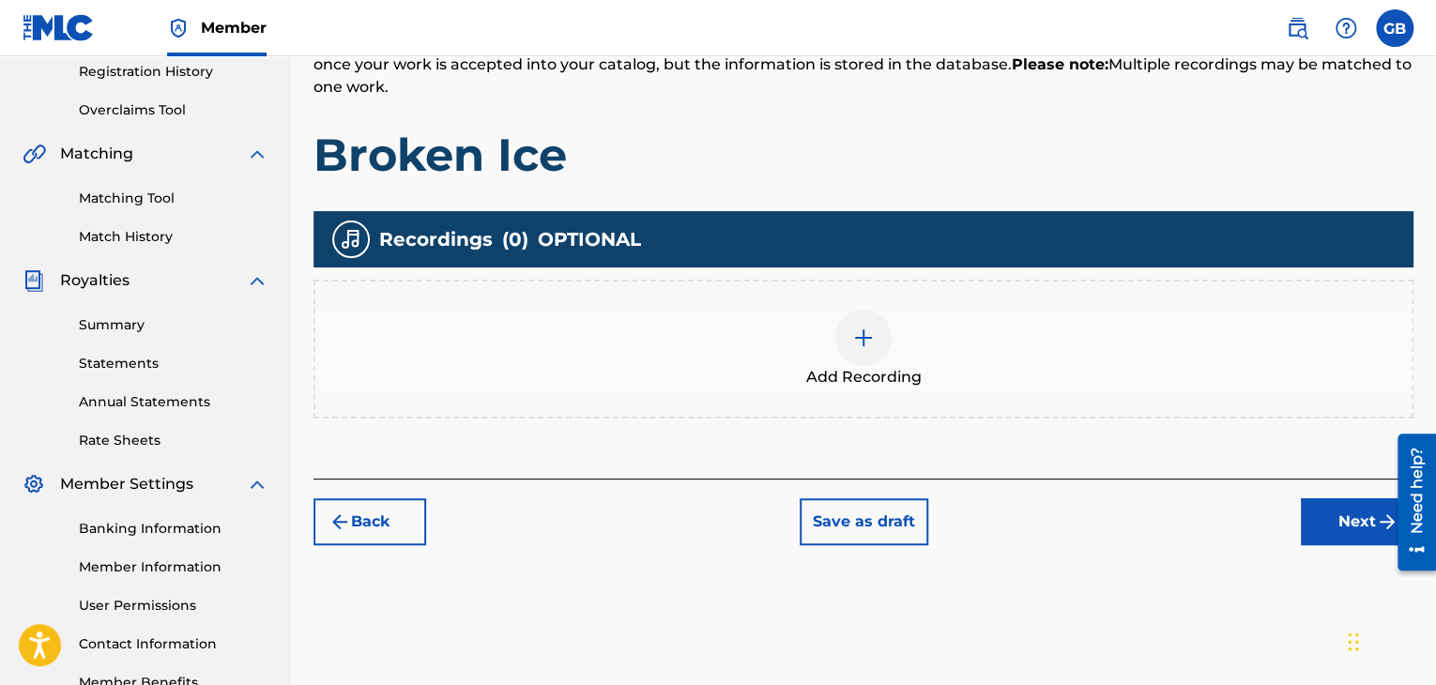
scroll to position [360, 0]
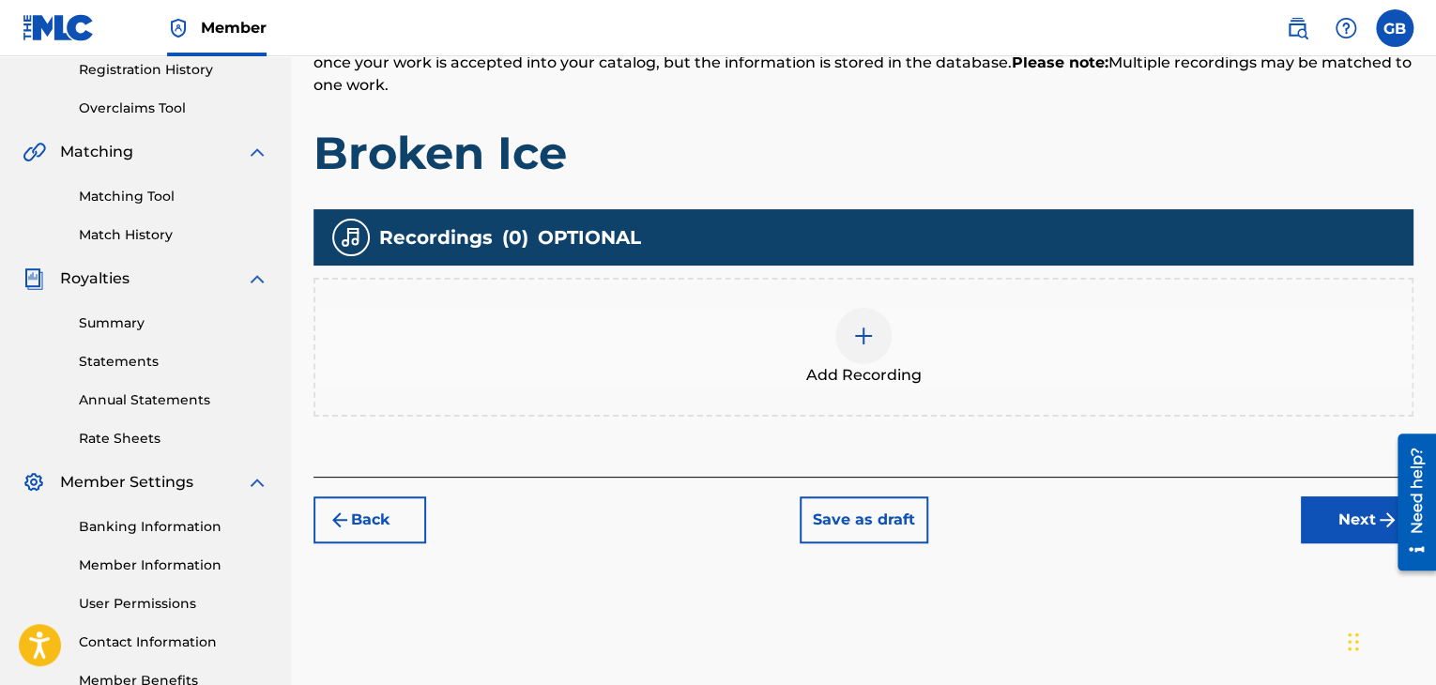
click at [859, 347] on div at bounding box center [863, 336] width 56 height 56
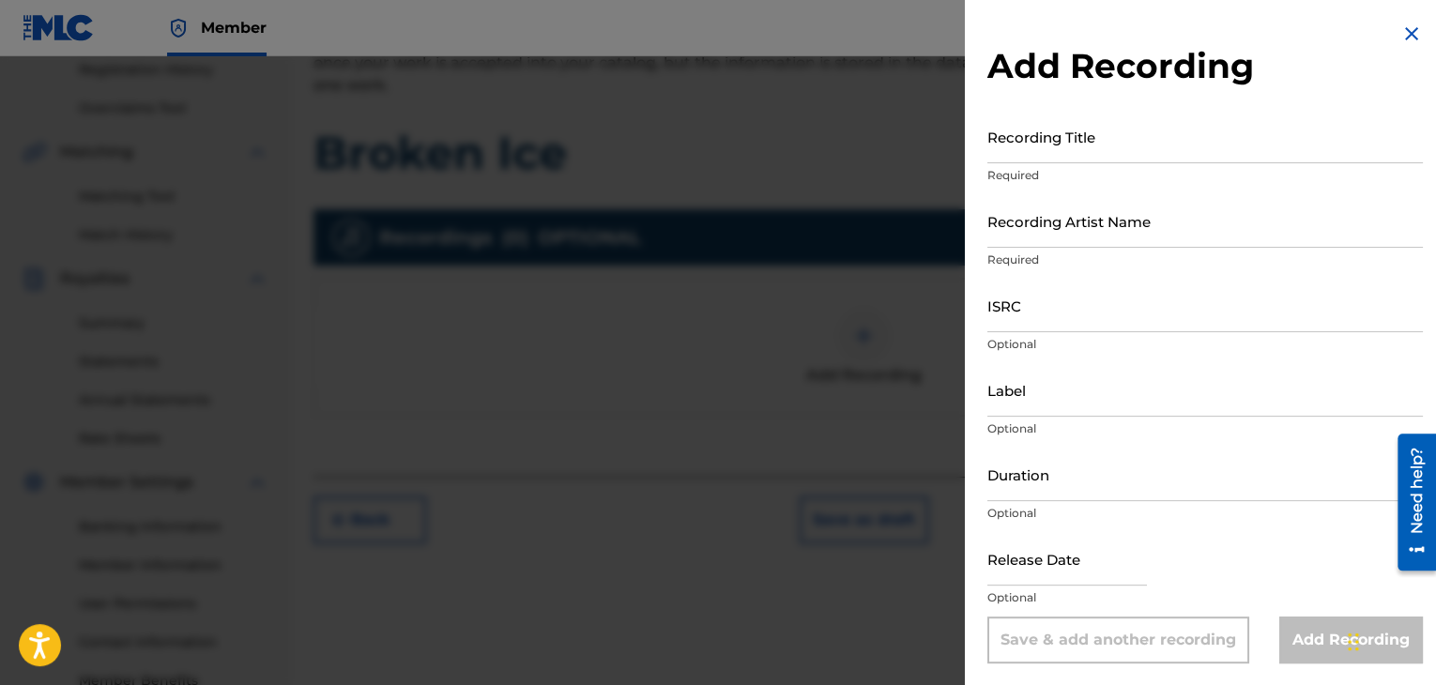
click at [1059, 144] on input "Recording Title" at bounding box center [1205, 136] width 436 height 53
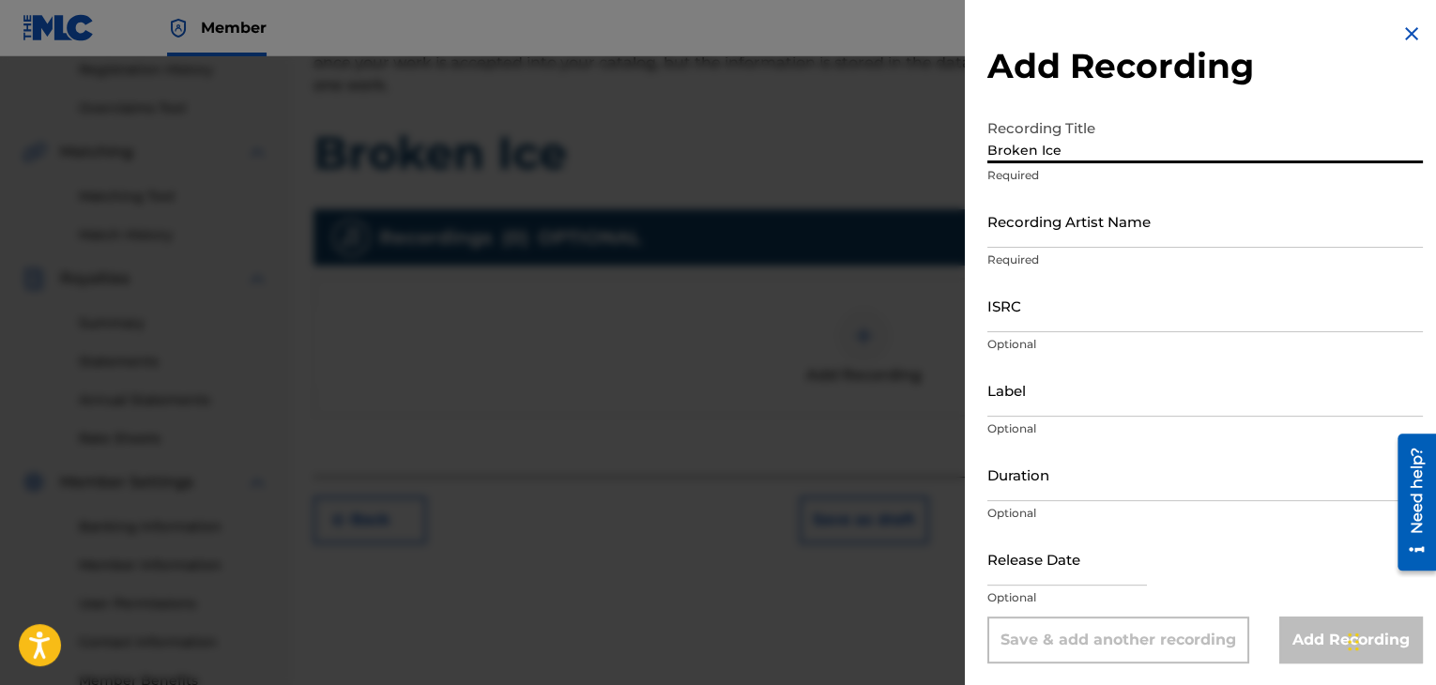
type input "Broken Ice"
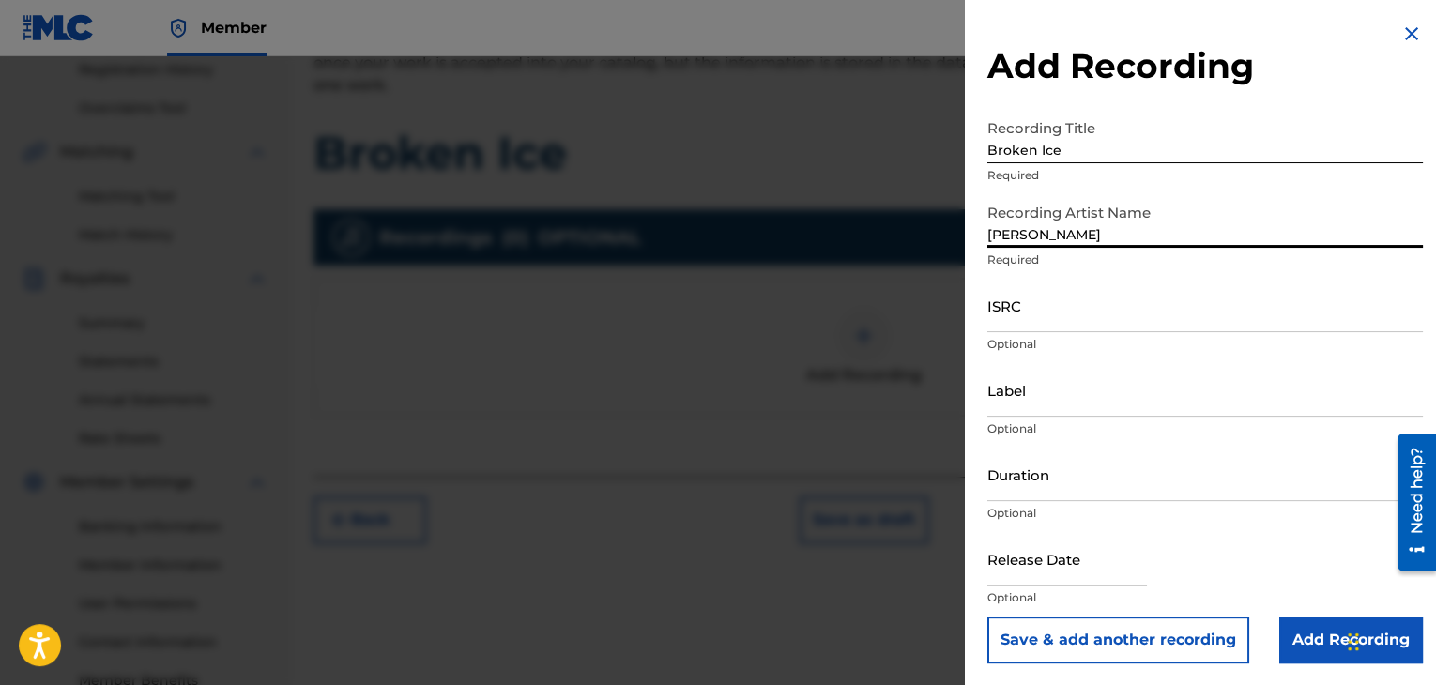
type input "[PERSON_NAME]"
type input "03:27"
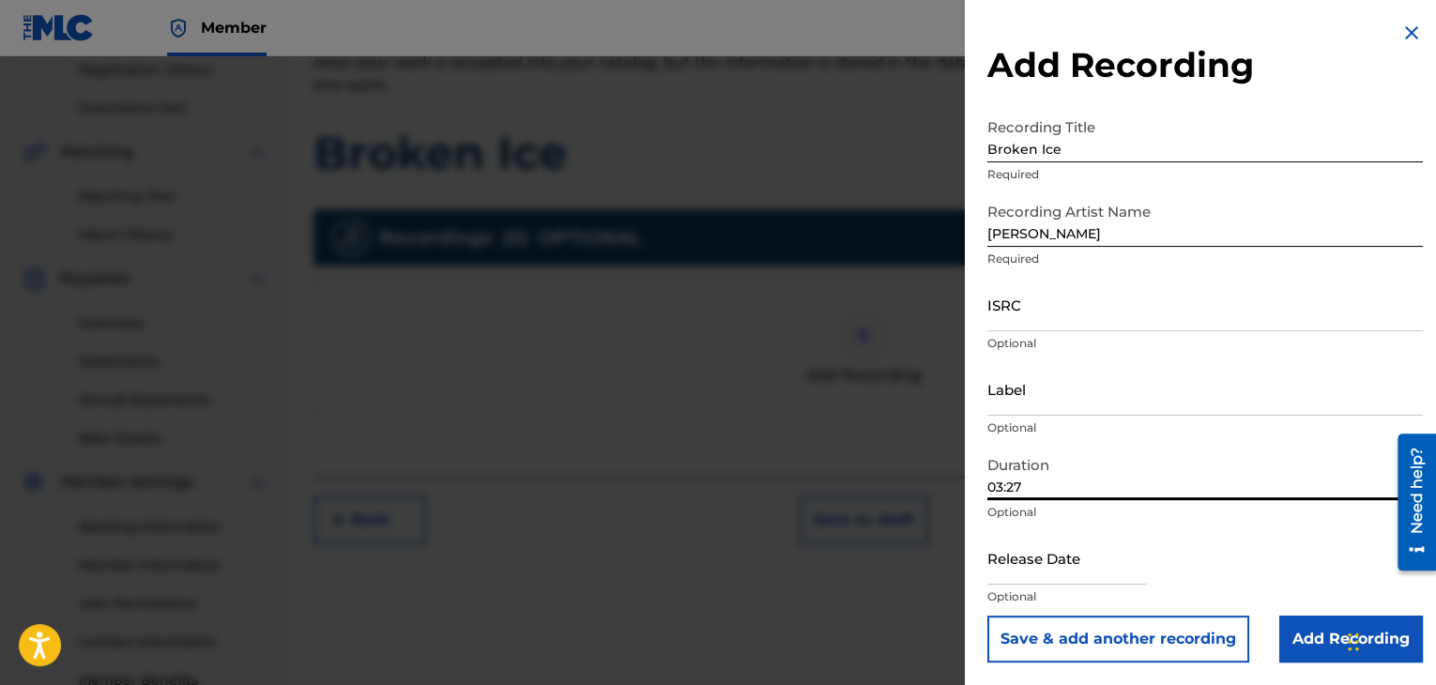
click at [1298, 639] on input "Add Recording" at bounding box center [1351, 639] width 144 height 47
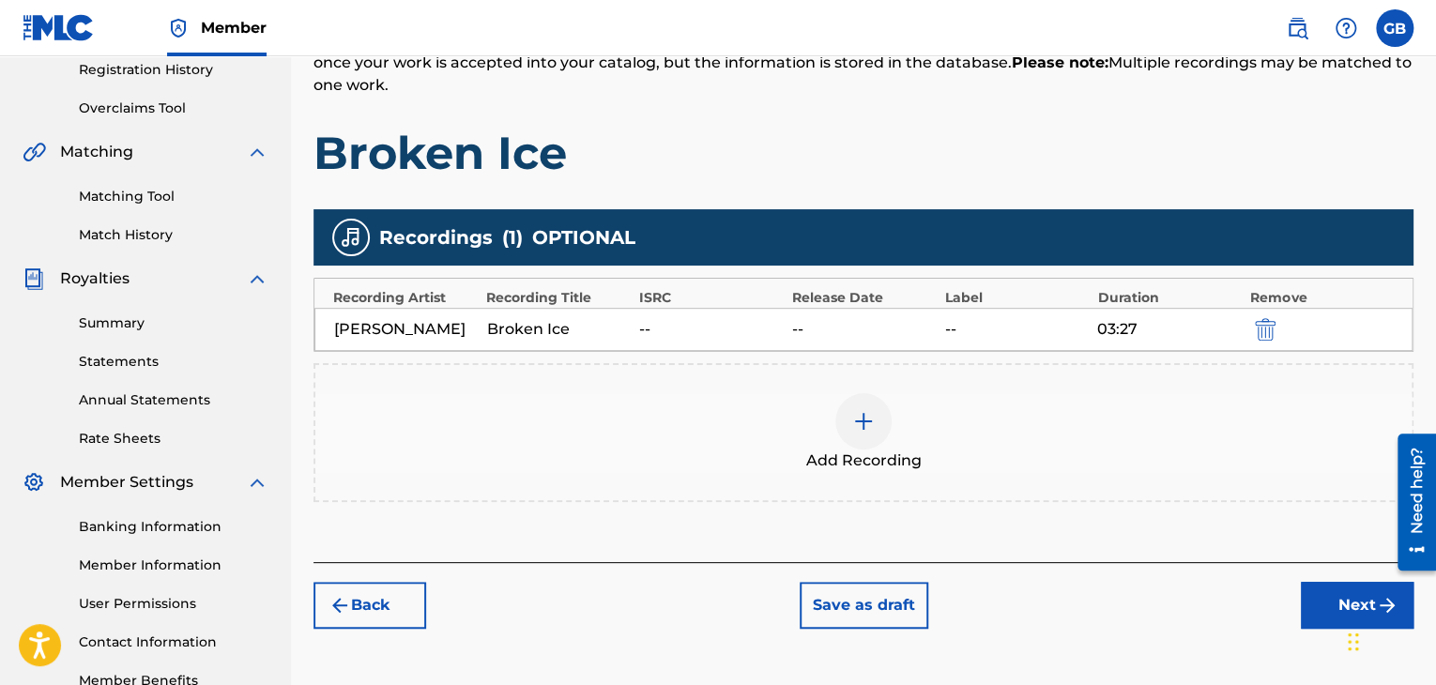
click at [1325, 601] on button "Next" at bounding box center [1357, 605] width 113 height 47
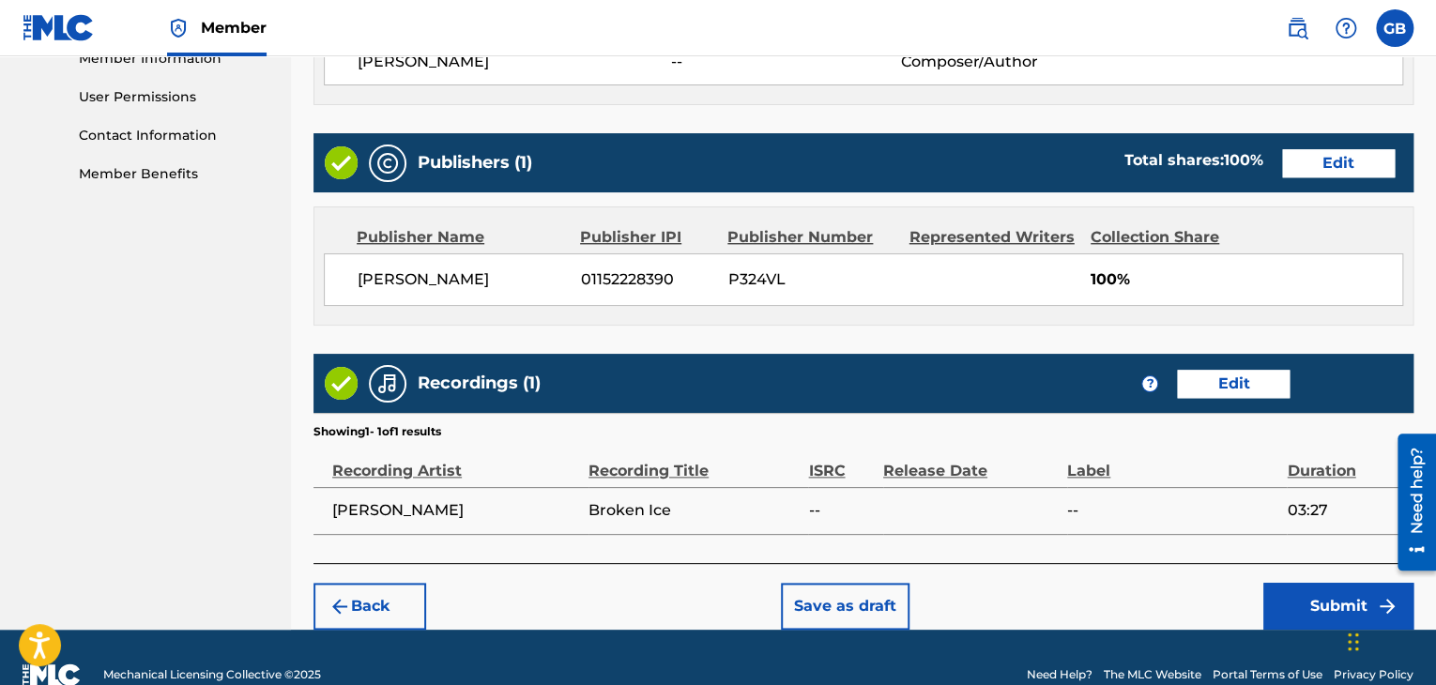
scroll to position [900, 0]
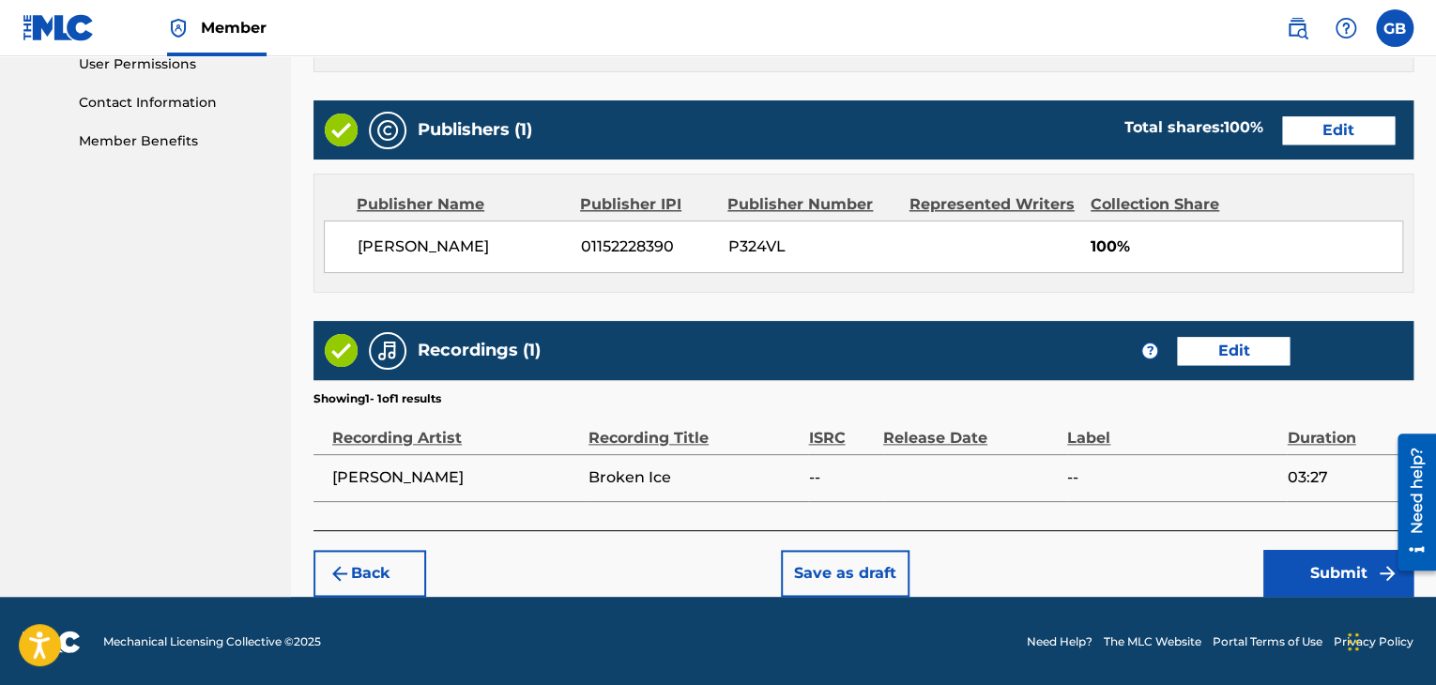
click at [1348, 573] on button "Submit" at bounding box center [1338, 573] width 150 height 47
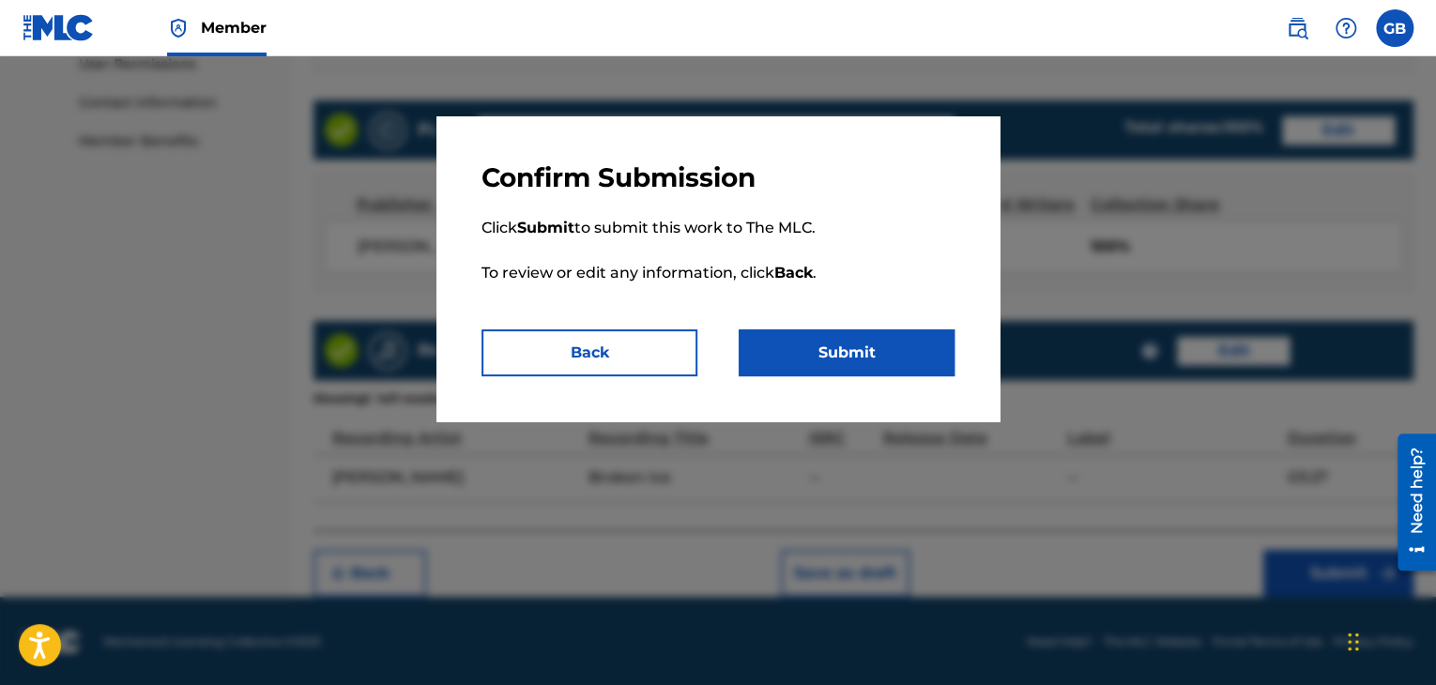
click at [906, 359] on button "Submit" at bounding box center [847, 352] width 216 height 47
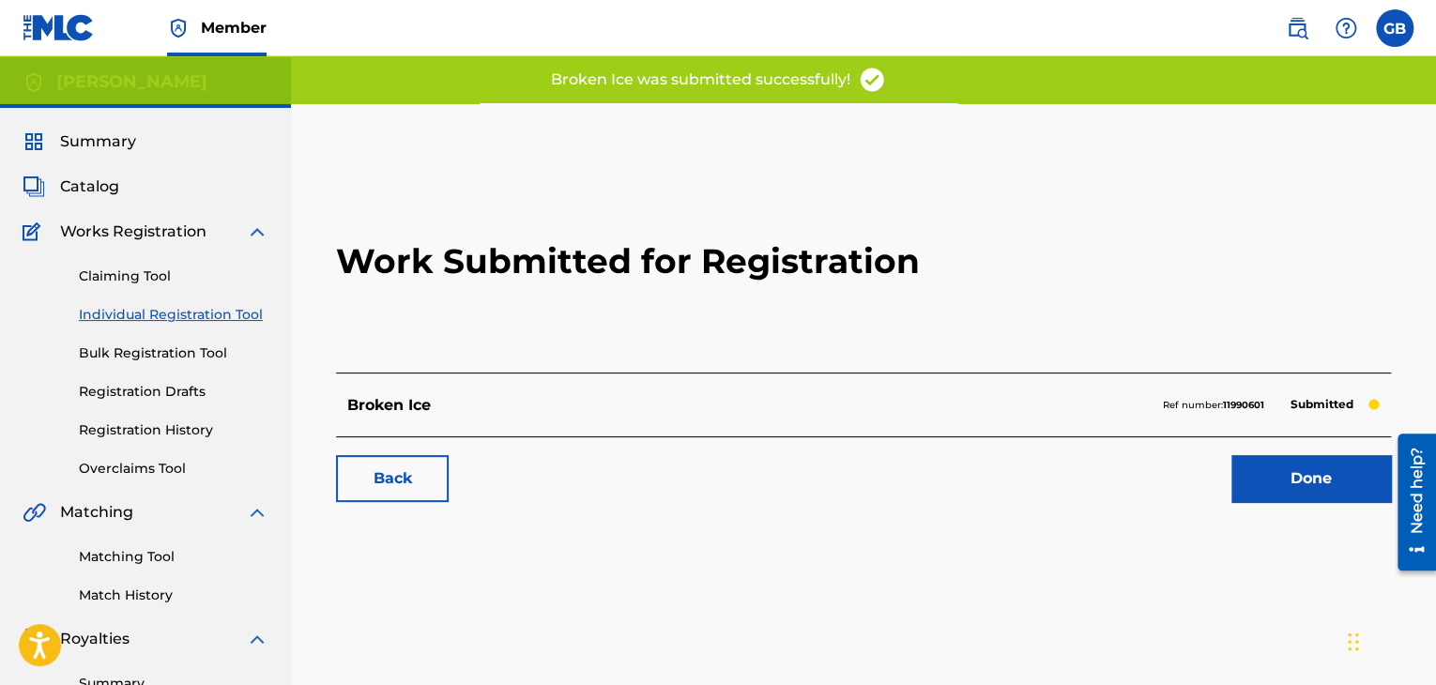
click at [1256, 481] on link "Done" at bounding box center [1311, 478] width 160 height 47
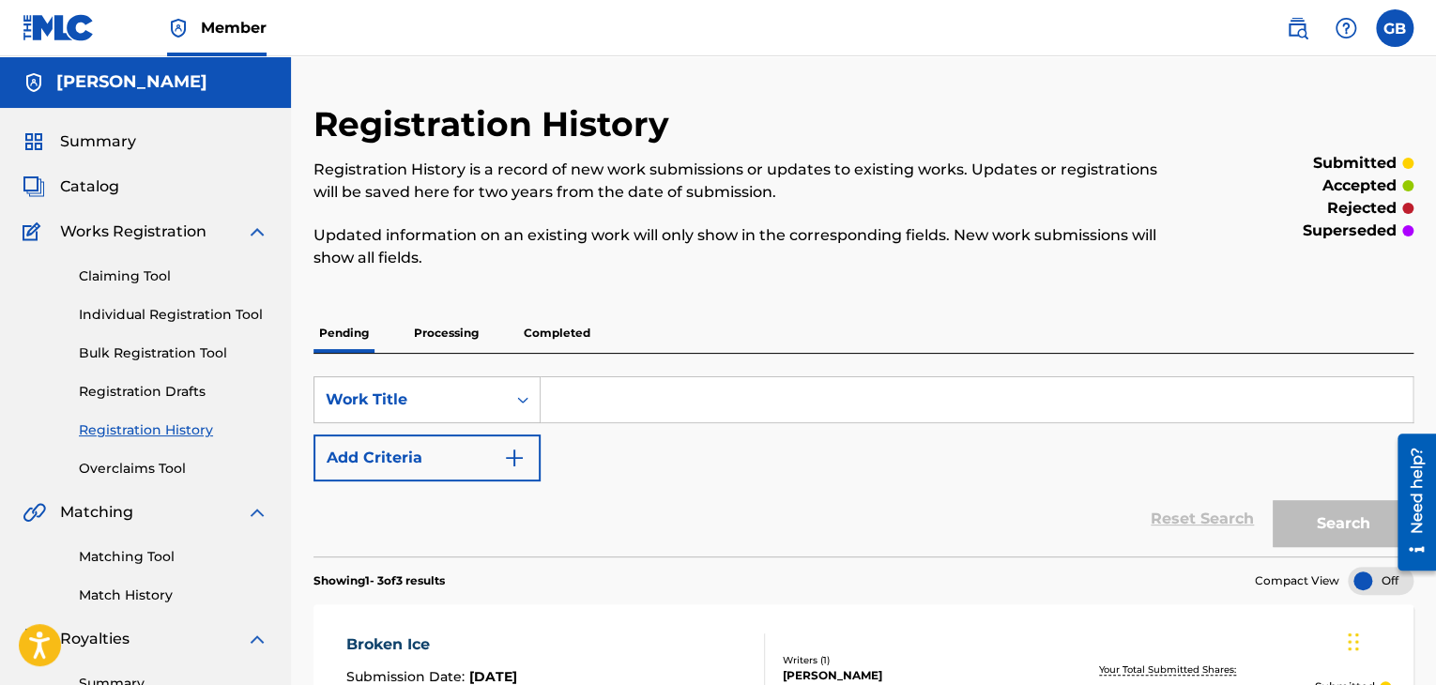
click at [591, 400] on input "Search Form" at bounding box center [977, 399] width 872 height 45
type input "i"
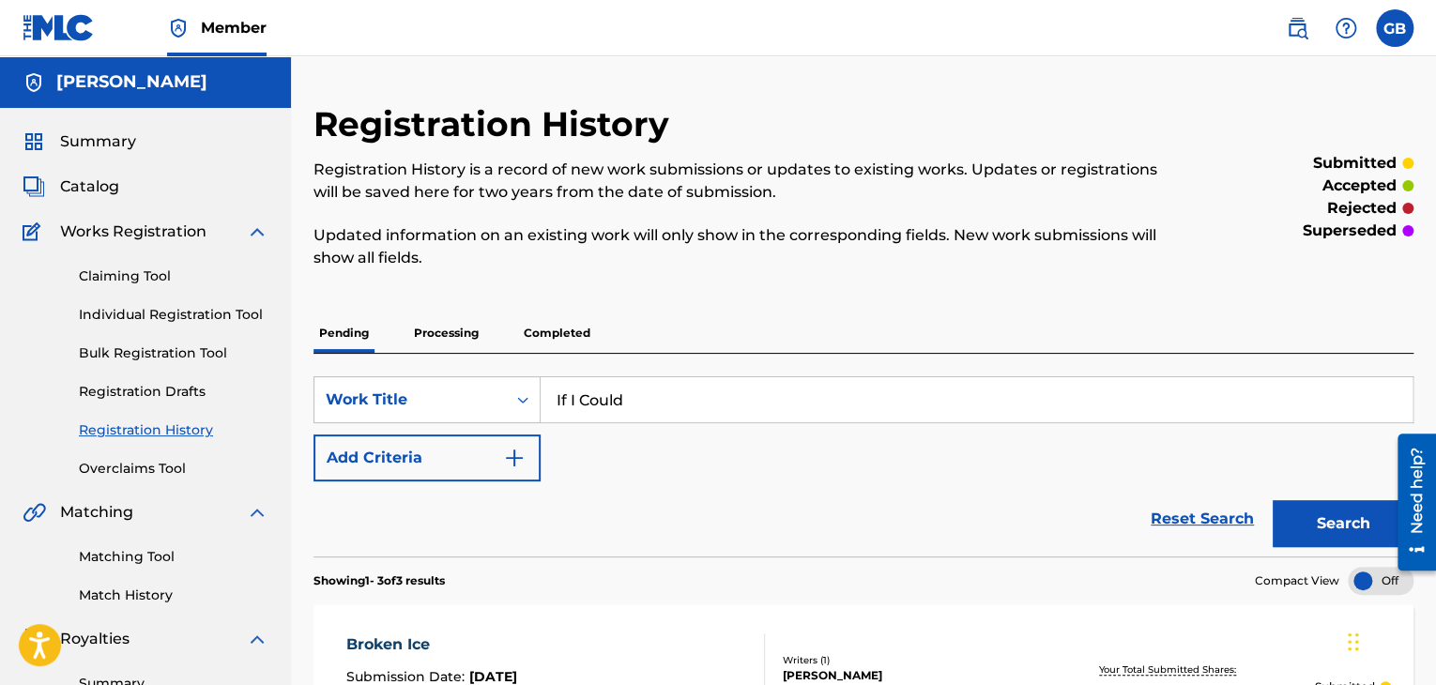
type input "If I Could"
click at [120, 299] on div "Claiming Tool Individual Registration Tool Bulk Registration Tool Registration …" at bounding box center [146, 361] width 246 height 236
click at [127, 305] on link "Individual Registration Tool" at bounding box center [174, 315] width 190 height 20
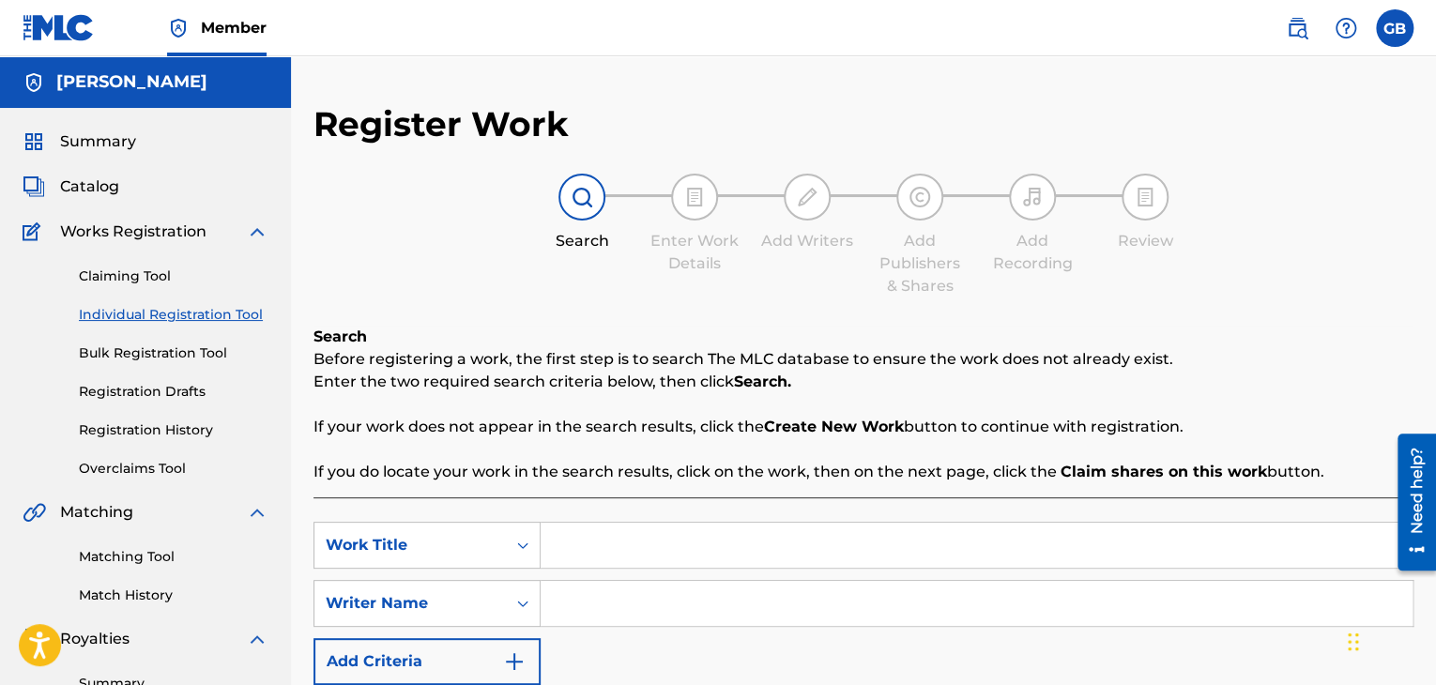
click at [594, 557] on input "Search Form" at bounding box center [977, 545] width 872 height 45
type input "I"
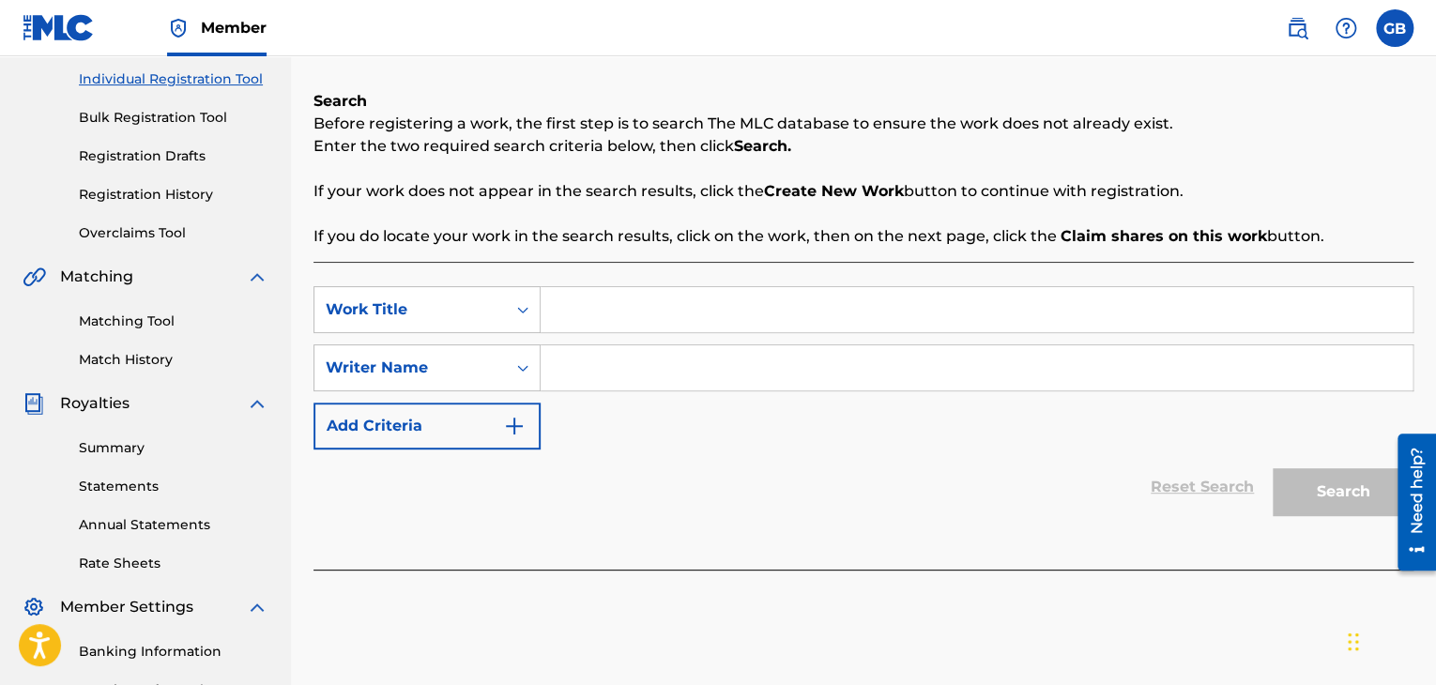
scroll to position [224, 0]
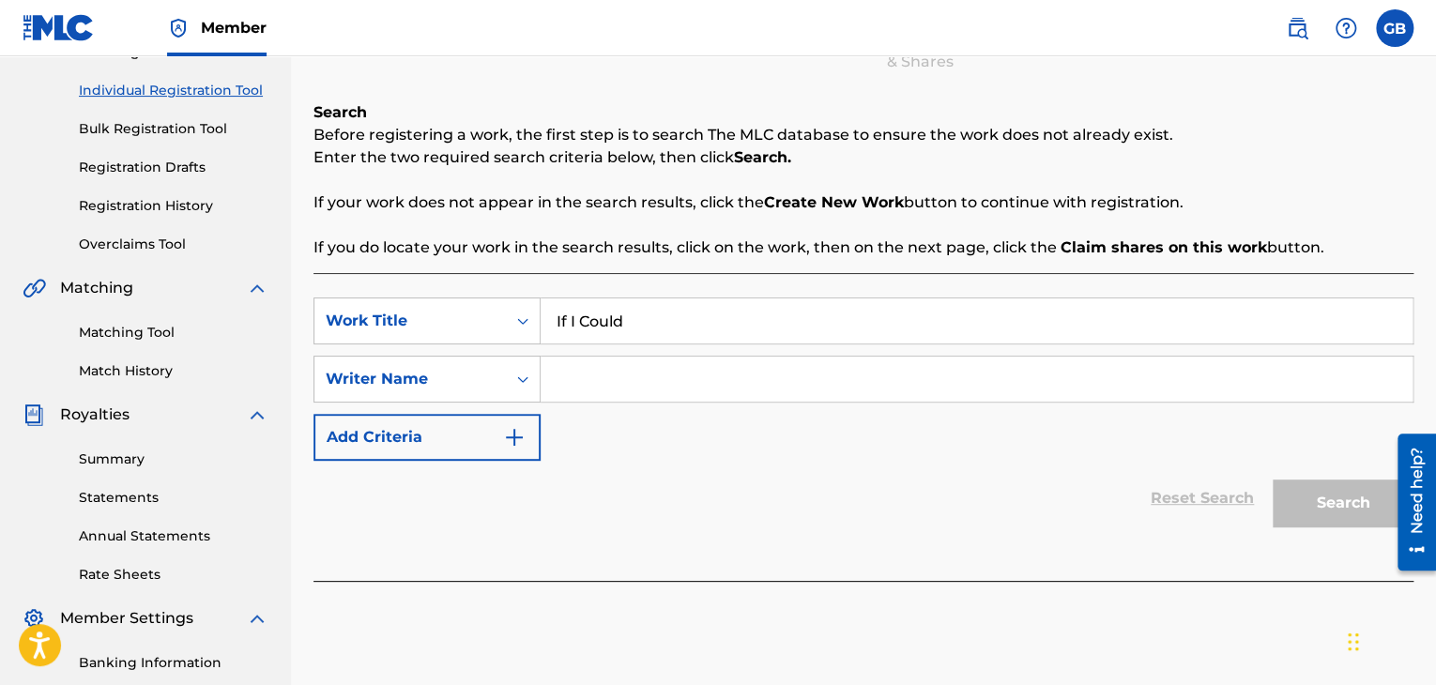
type input "If I Could"
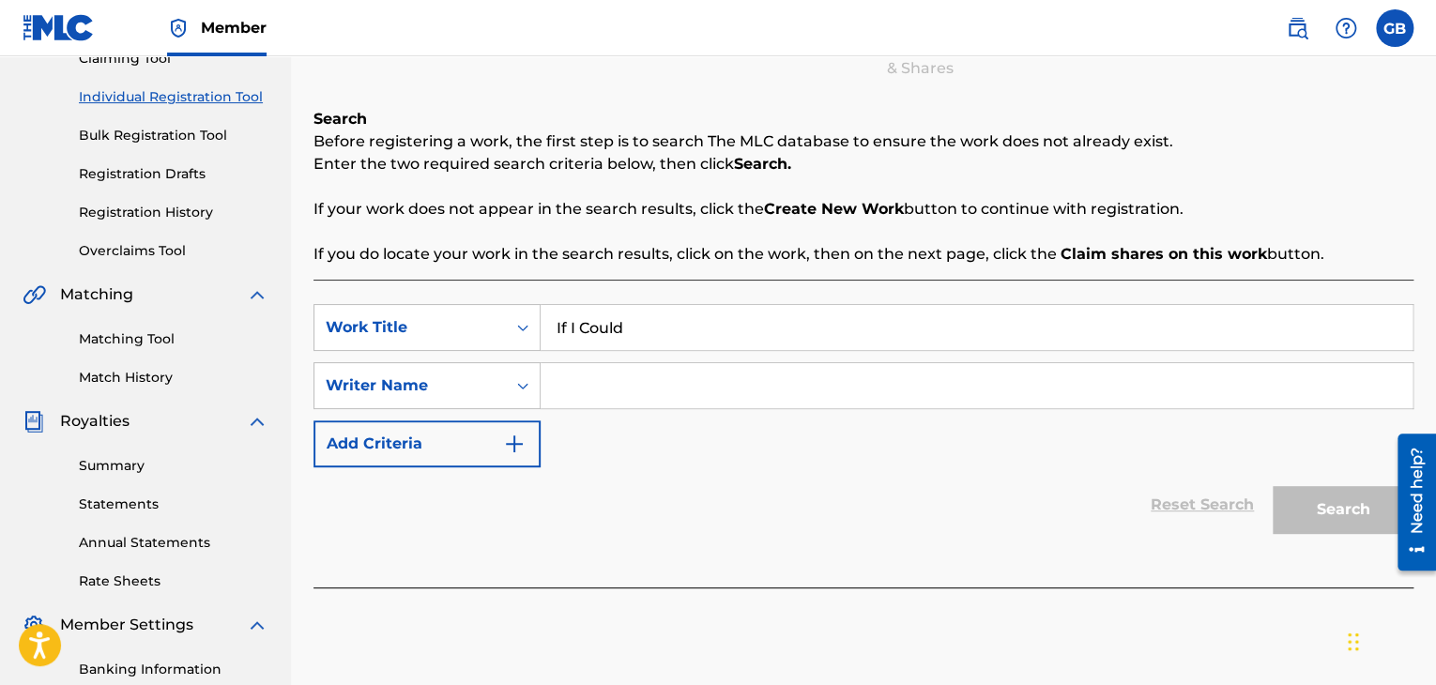
scroll to position [217, 0]
click at [717, 387] on input "Search Form" at bounding box center [977, 386] width 872 height 45
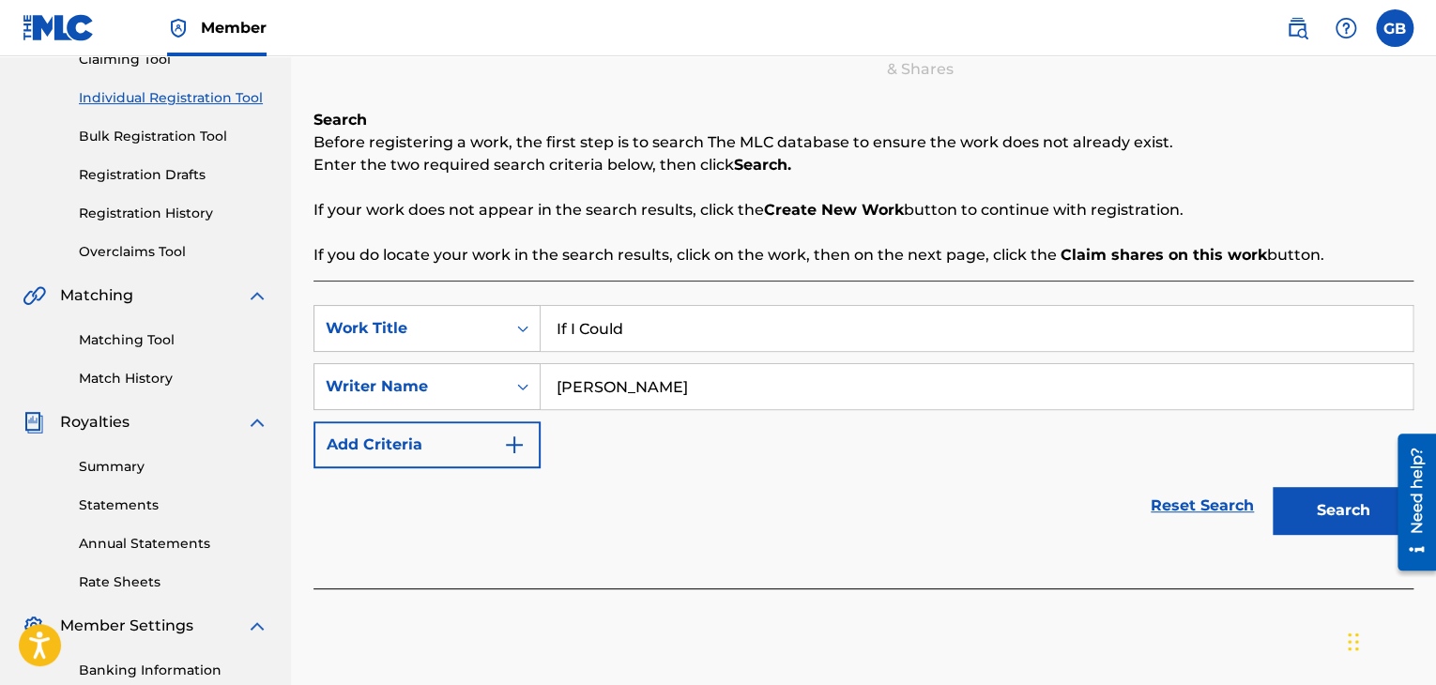
type input "[PERSON_NAME]"
click at [1352, 497] on button "Search" at bounding box center [1343, 510] width 141 height 47
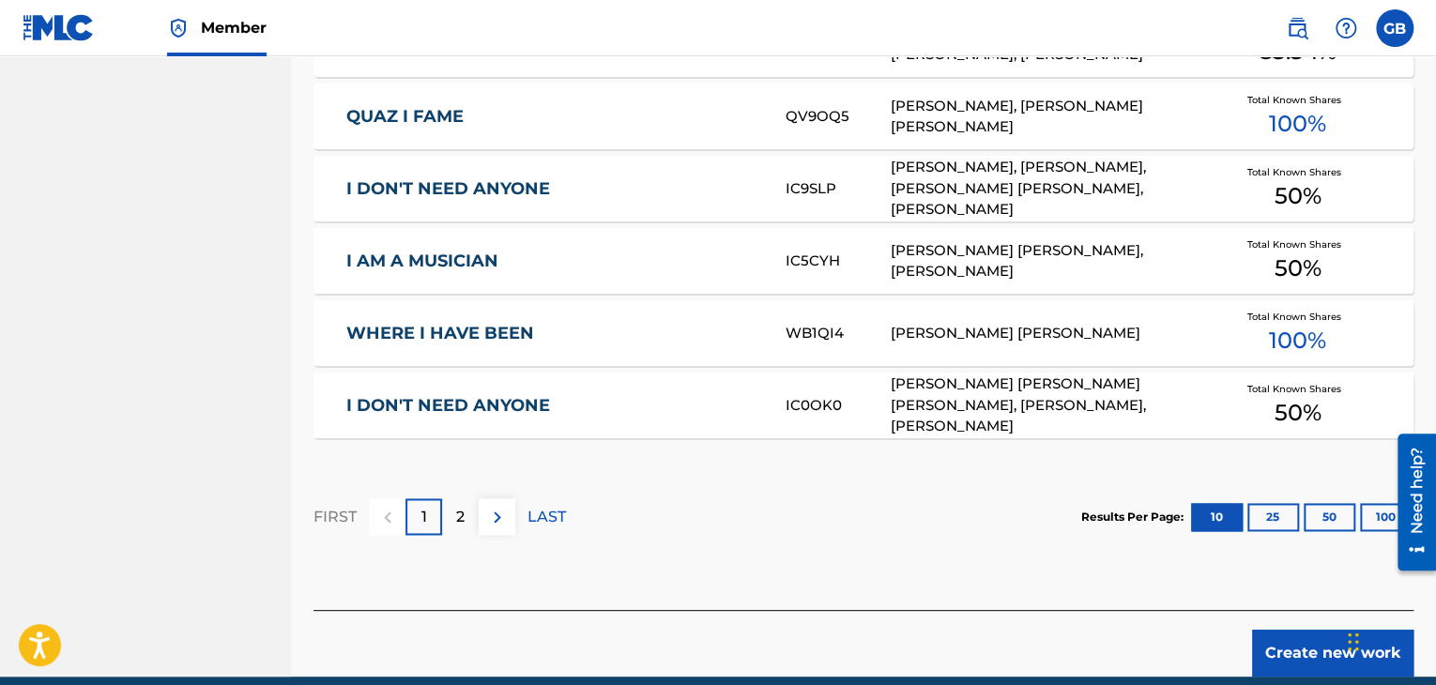
scroll to position [1158, 0]
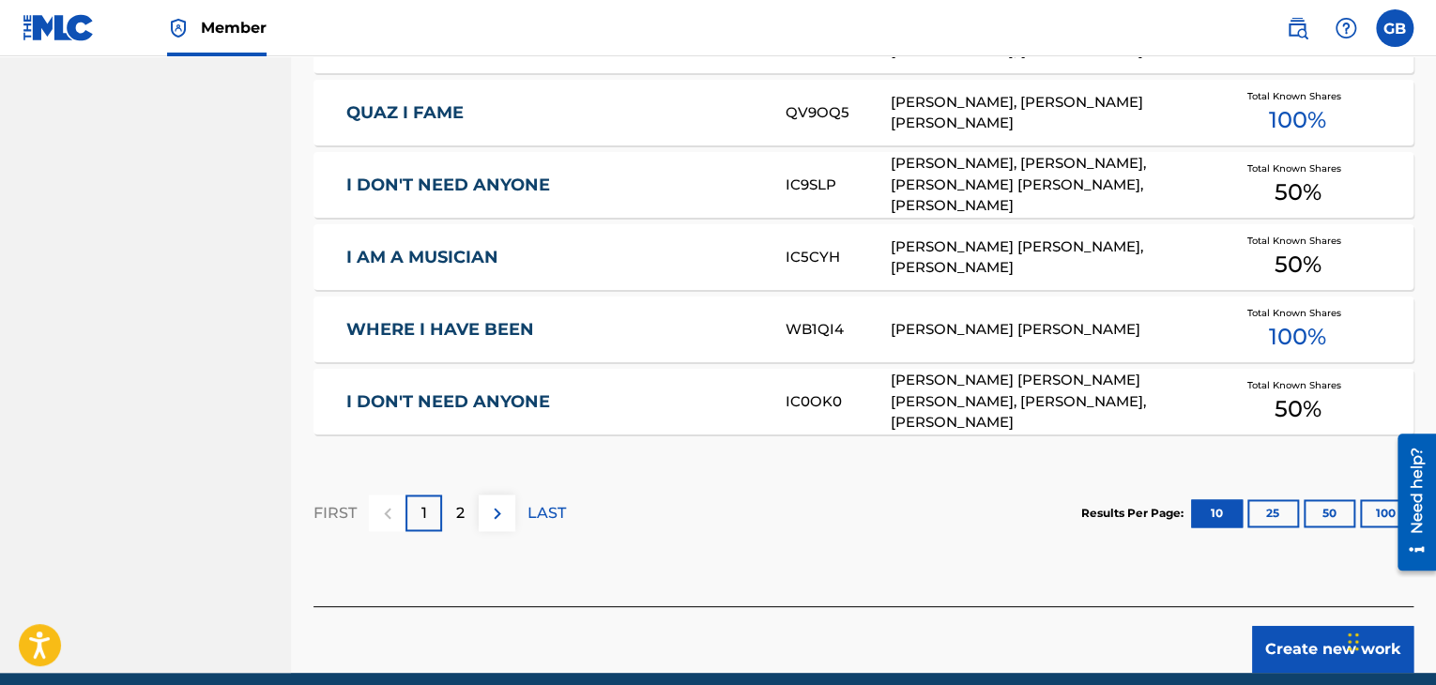
click at [1306, 639] on button "Create new work" at bounding box center [1332, 649] width 161 height 47
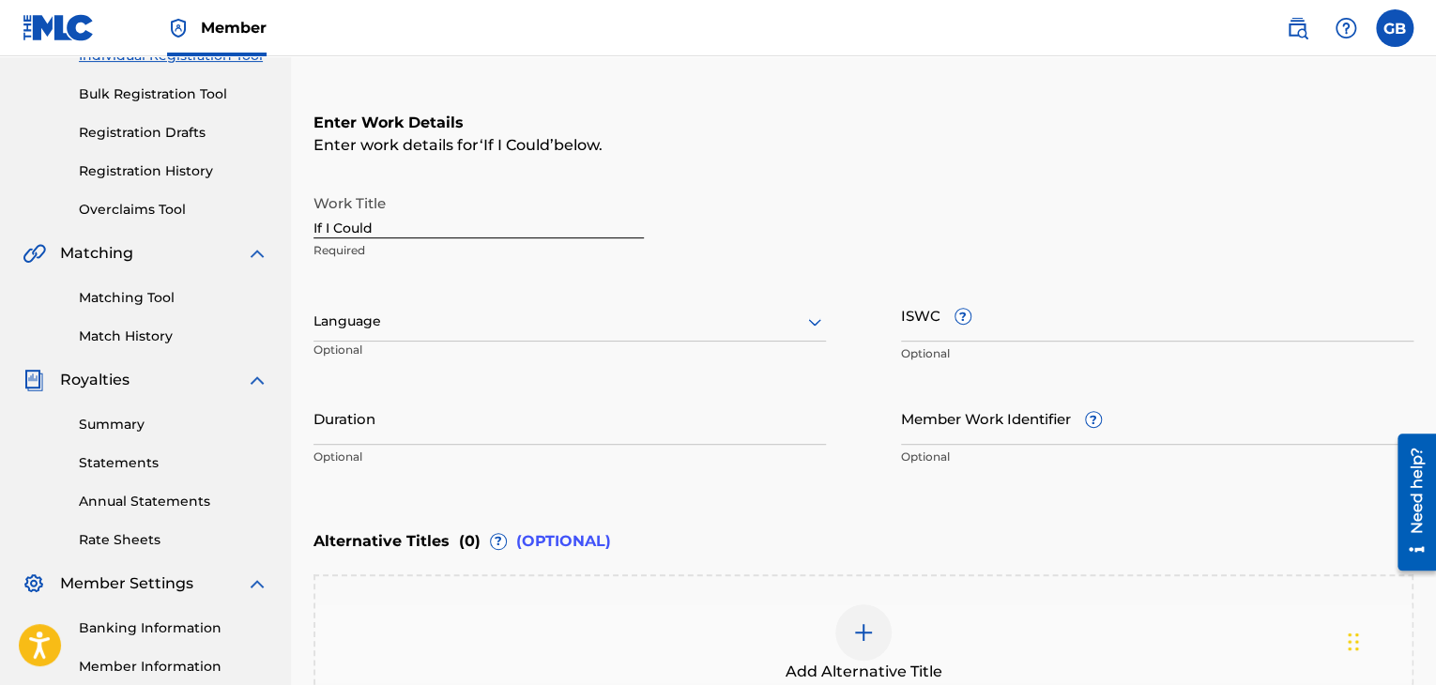
scroll to position [257, 0]
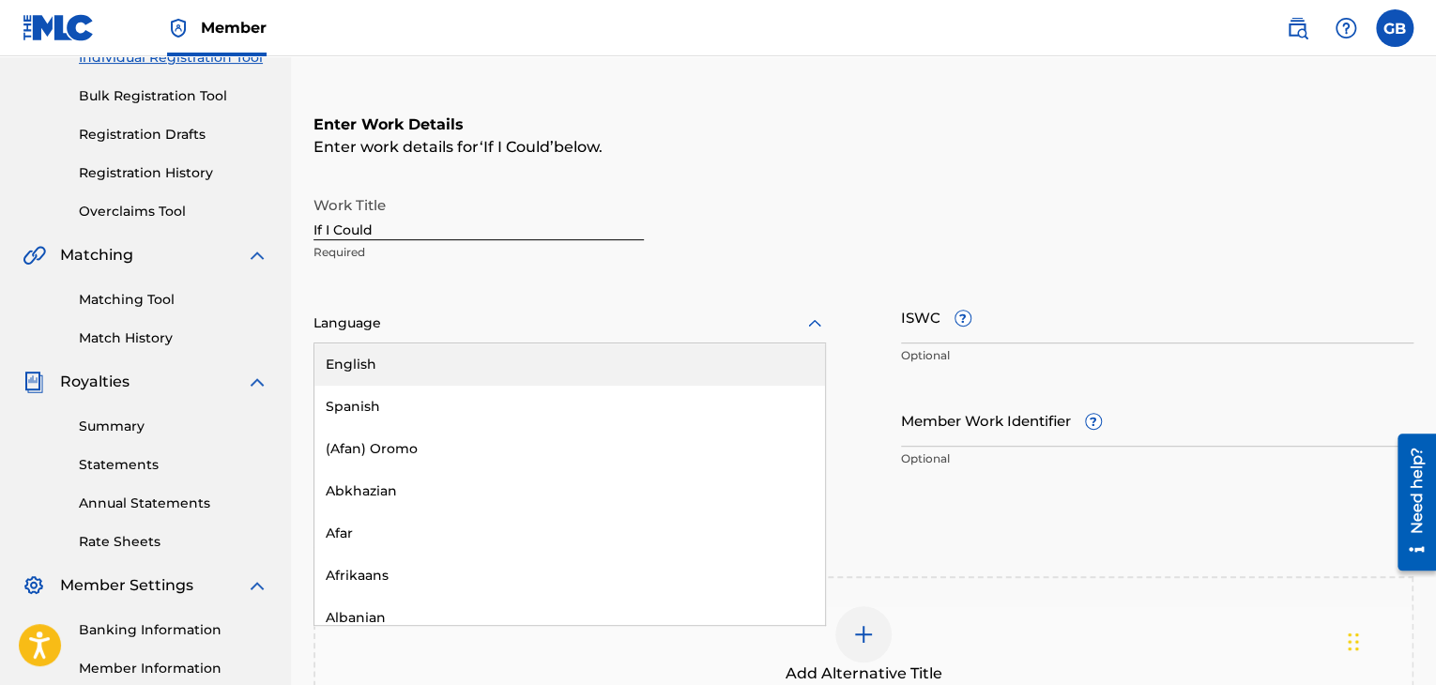
click at [448, 326] on div at bounding box center [569, 323] width 512 height 23
click at [454, 368] on div "English" at bounding box center [569, 365] width 511 height 42
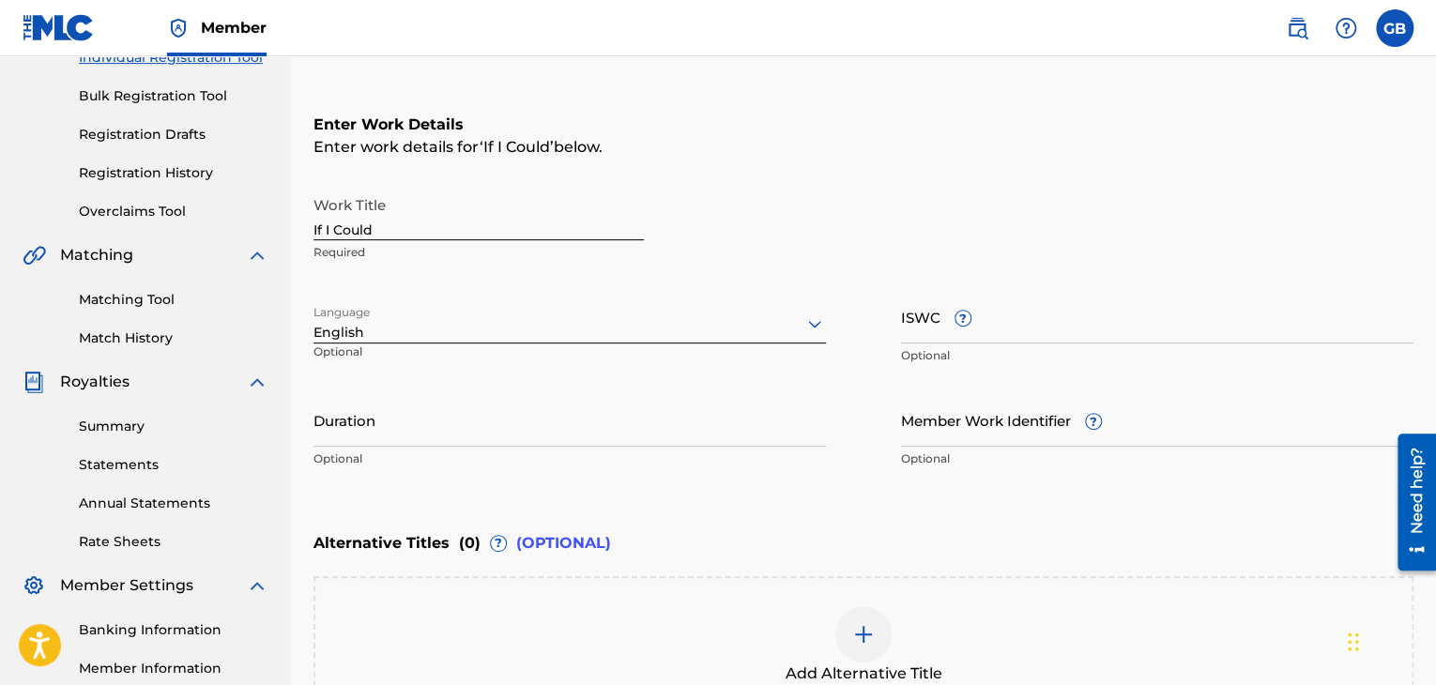
click at [493, 436] on input "Duration" at bounding box center [569, 419] width 512 height 53
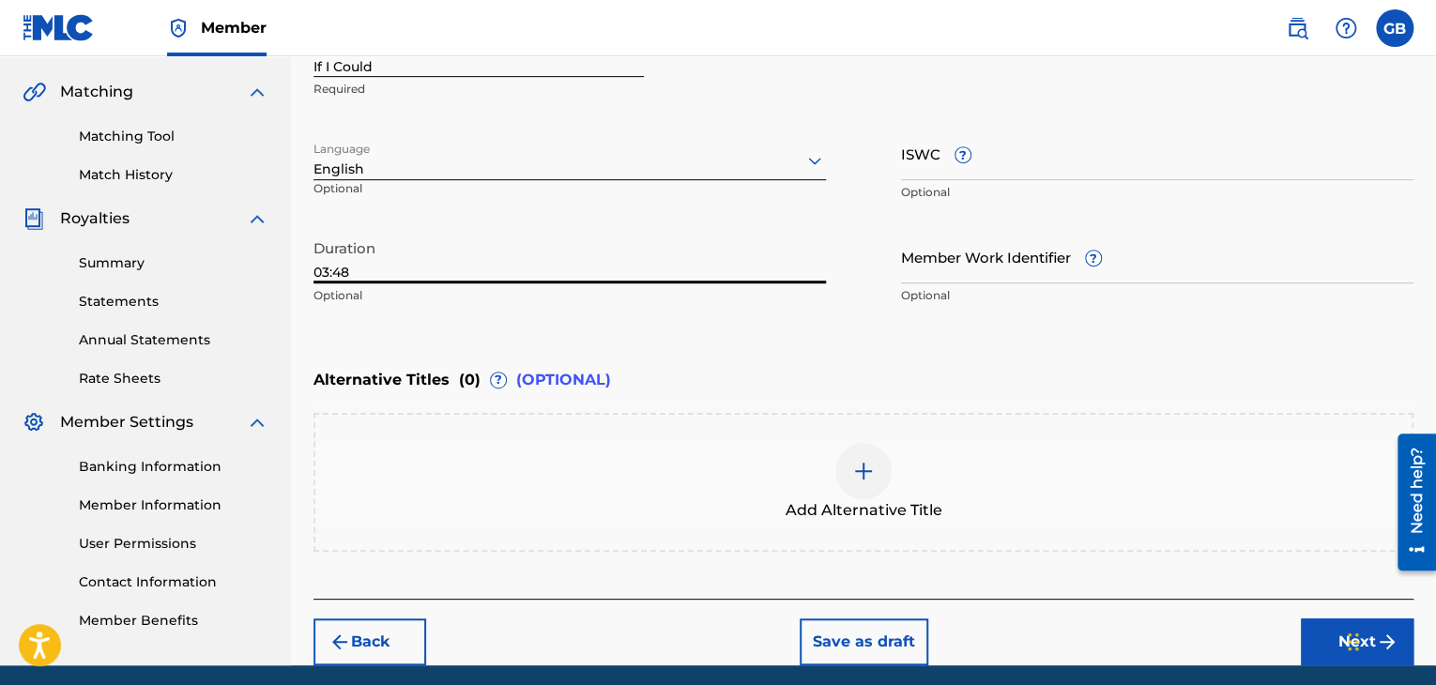
scroll to position [424, 0]
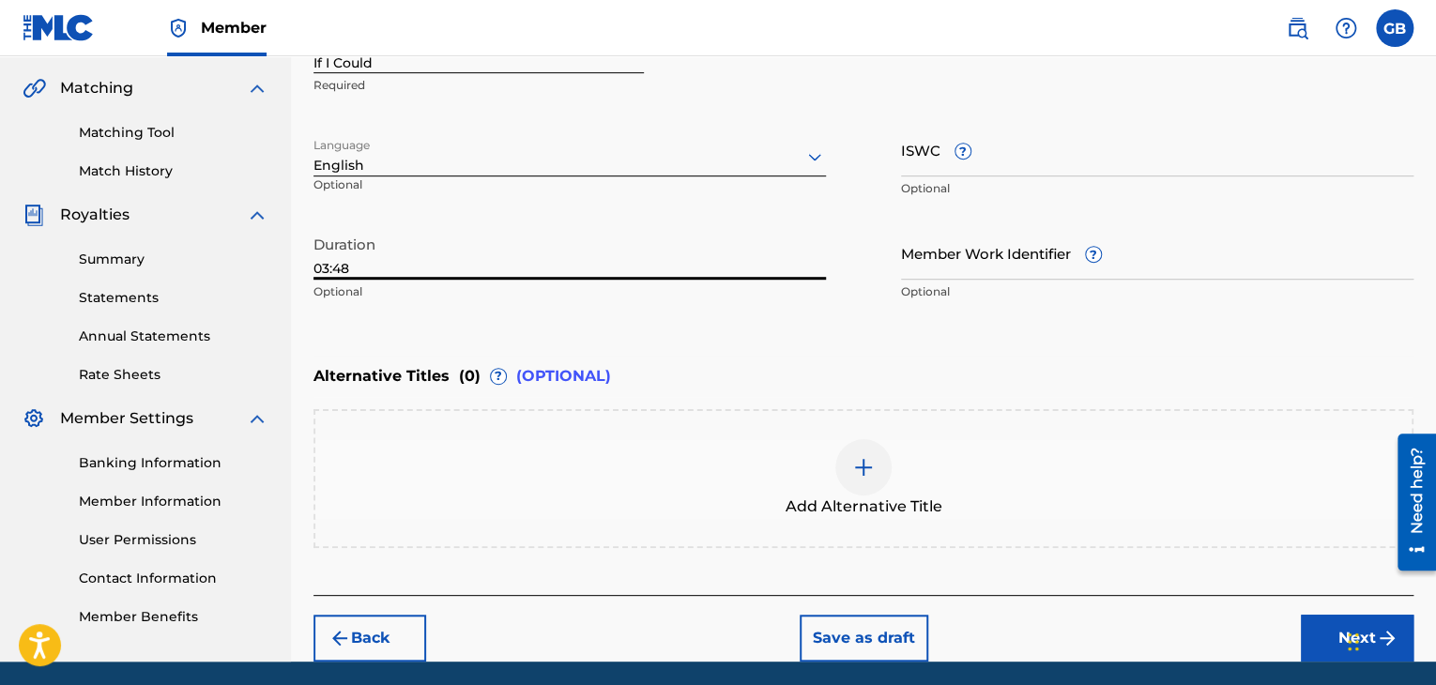
type input "03:48"
click at [883, 452] on div at bounding box center [863, 467] width 56 height 56
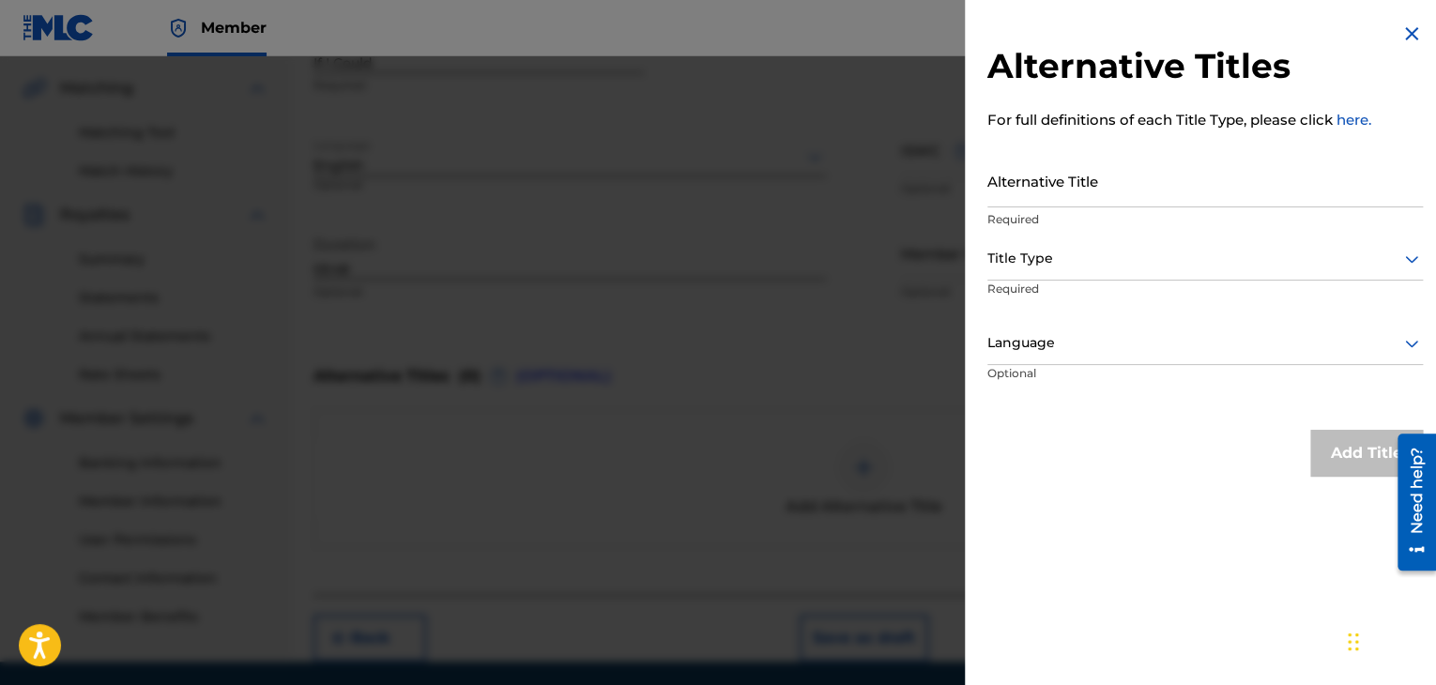
click at [1404, 42] on img at bounding box center [1411, 34] width 23 height 23
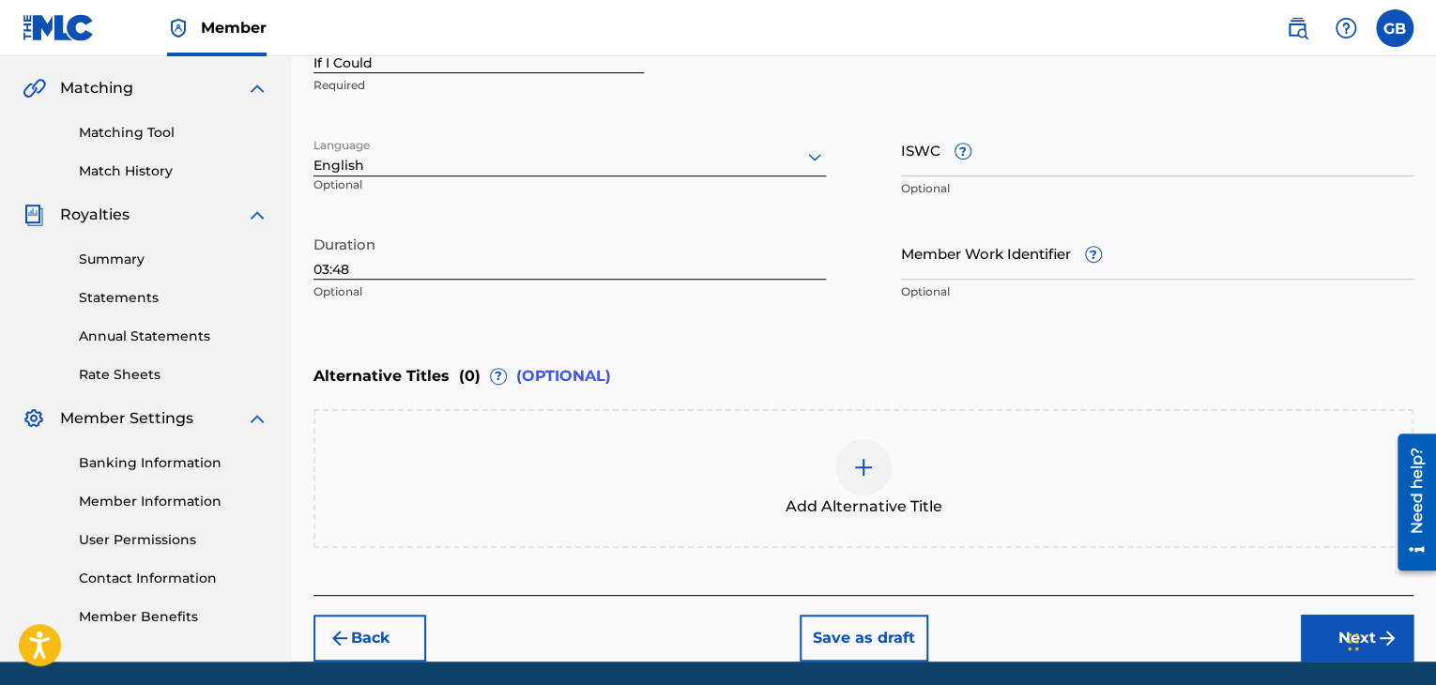
click at [1330, 650] on button "Next" at bounding box center [1357, 638] width 113 height 47
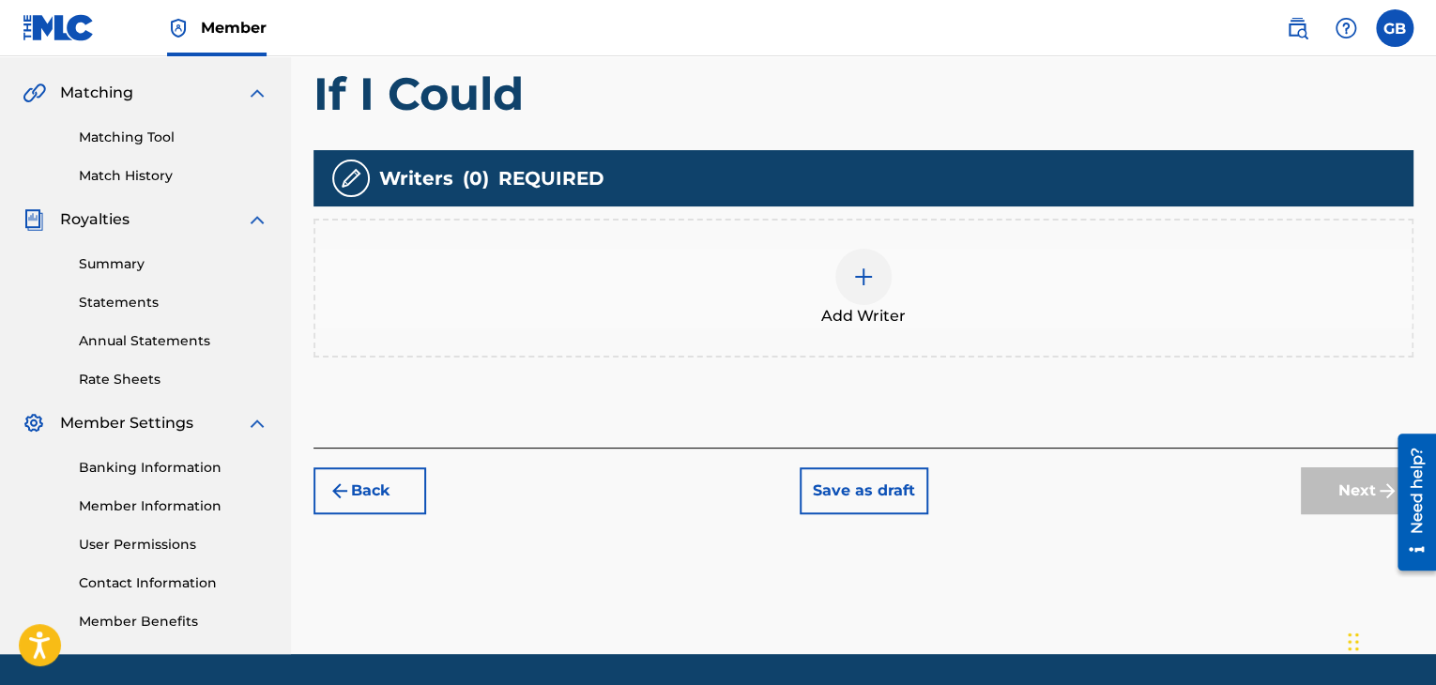
scroll to position [419, 0]
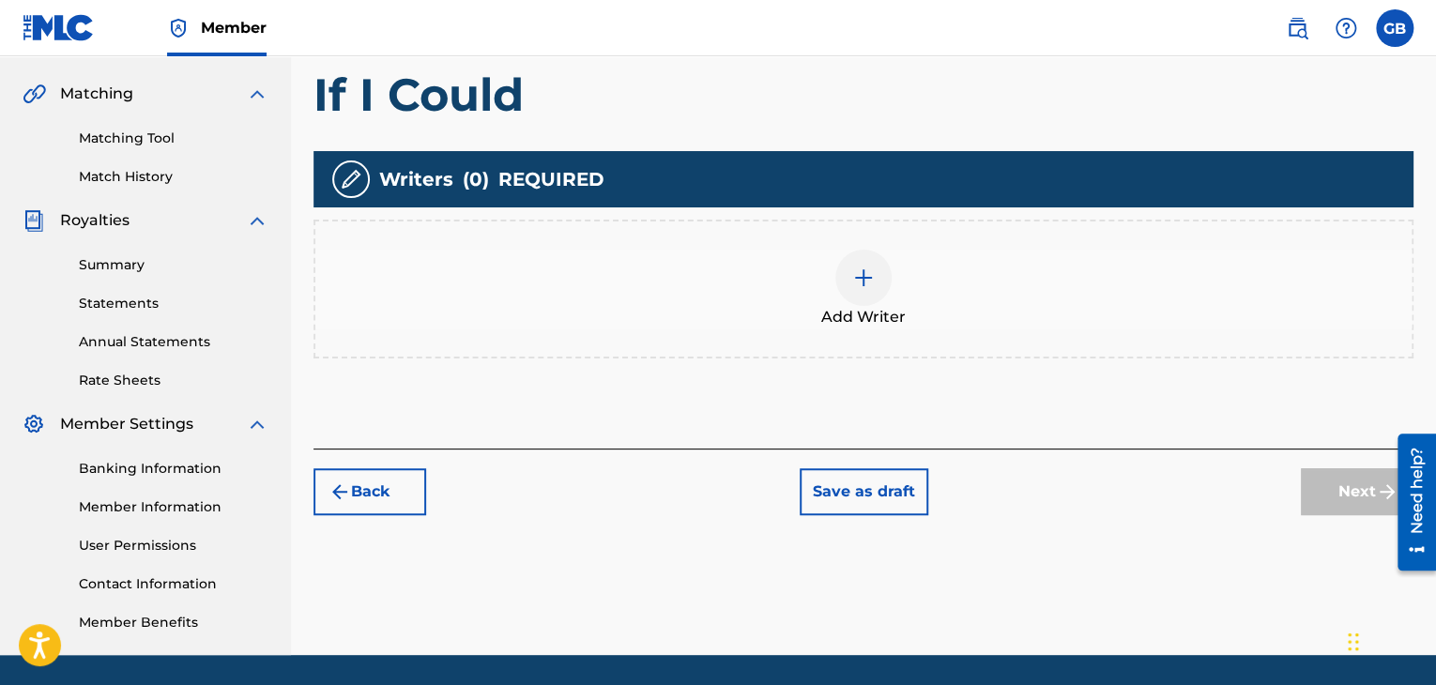
click at [846, 269] on div at bounding box center [863, 278] width 56 height 56
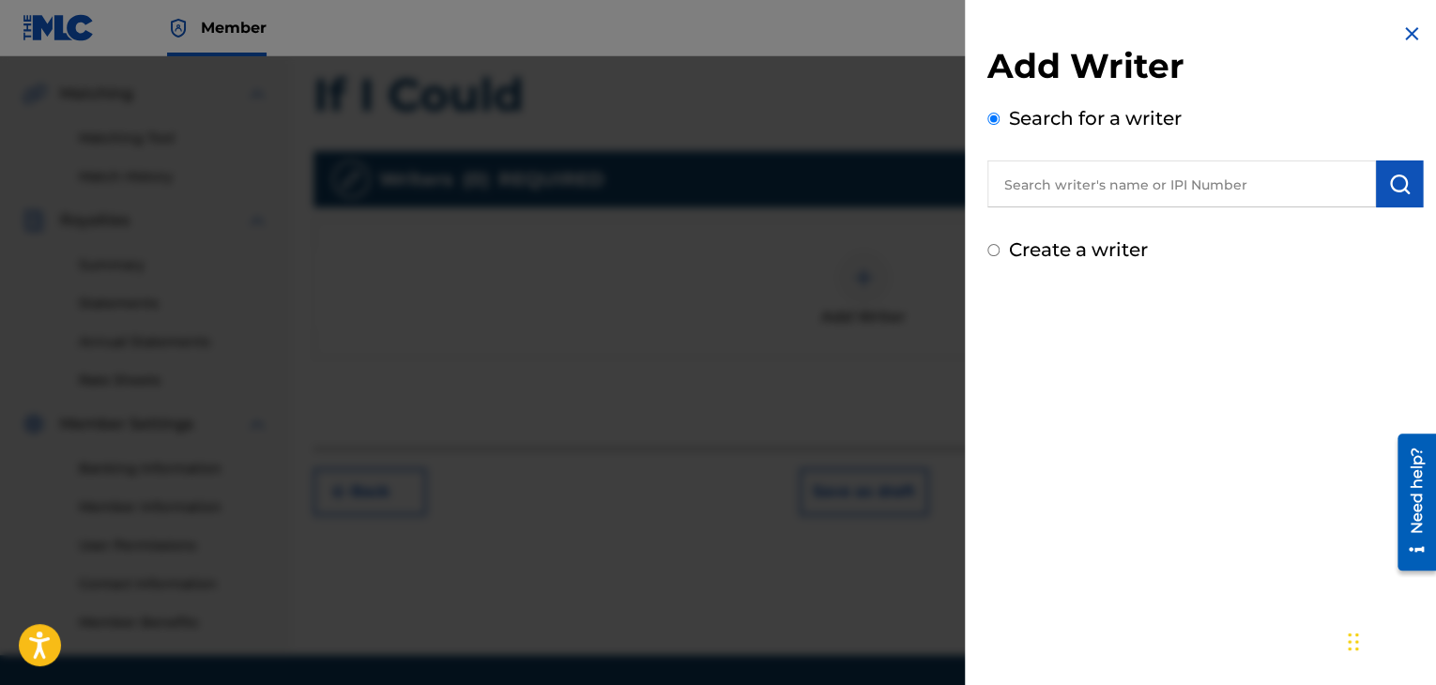
click at [1091, 191] on input "text" at bounding box center [1181, 183] width 389 height 47
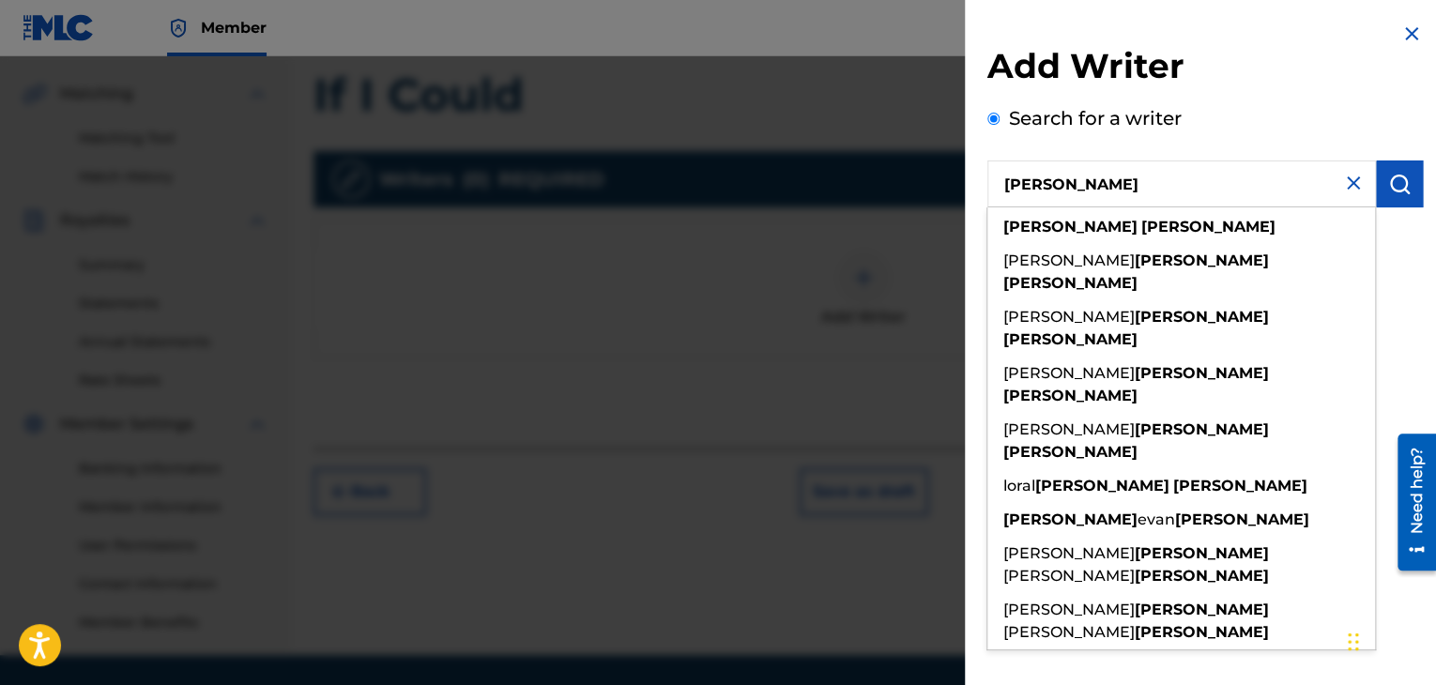
type input "george barrett"
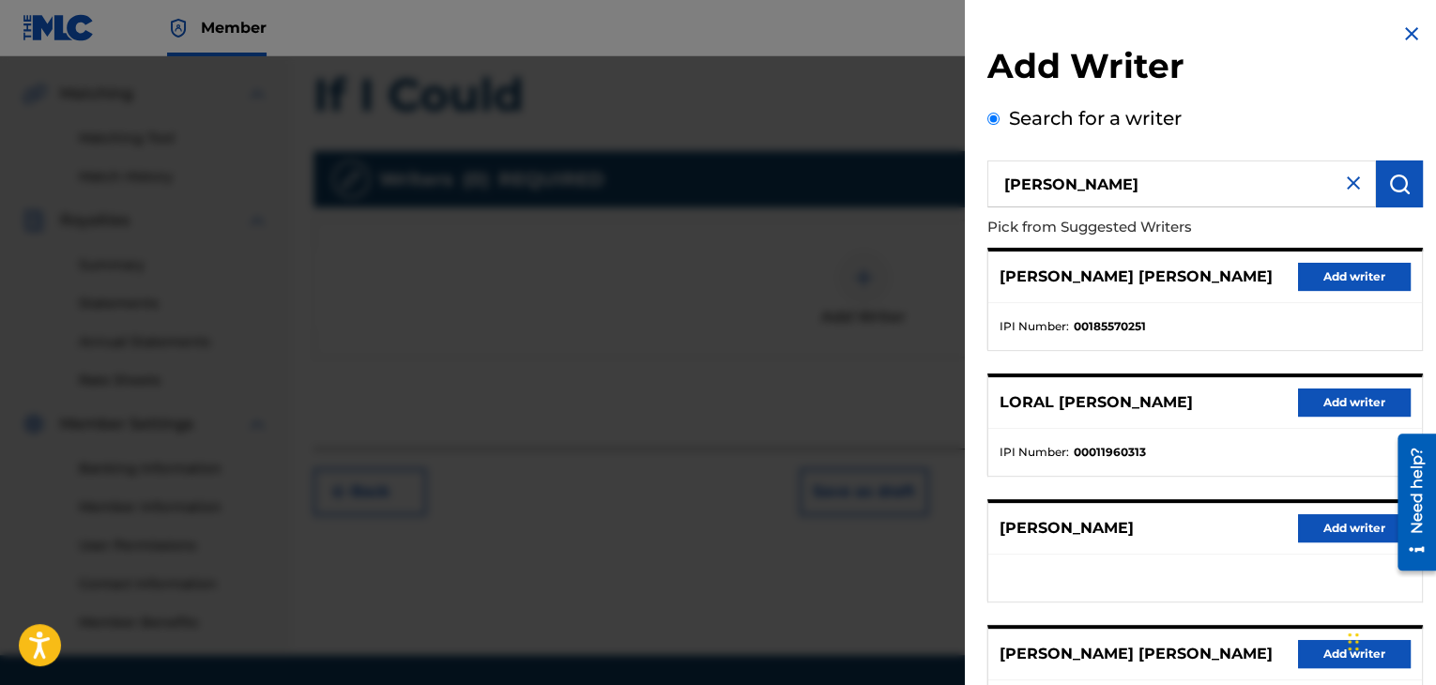
click at [1352, 519] on button "Add writer" at bounding box center [1354, 528] width 113 height 28
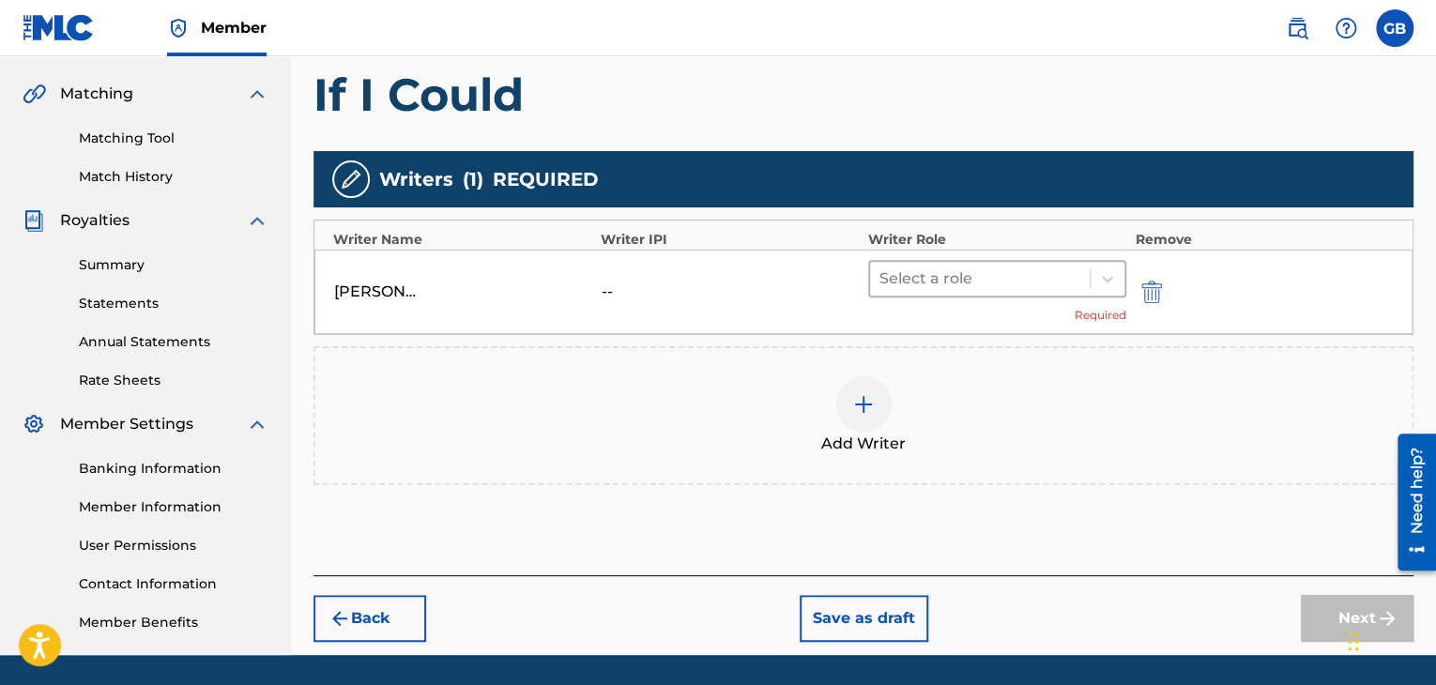
click at [1017, 282] on div at bounding box center [979, 279] width 201 height 26
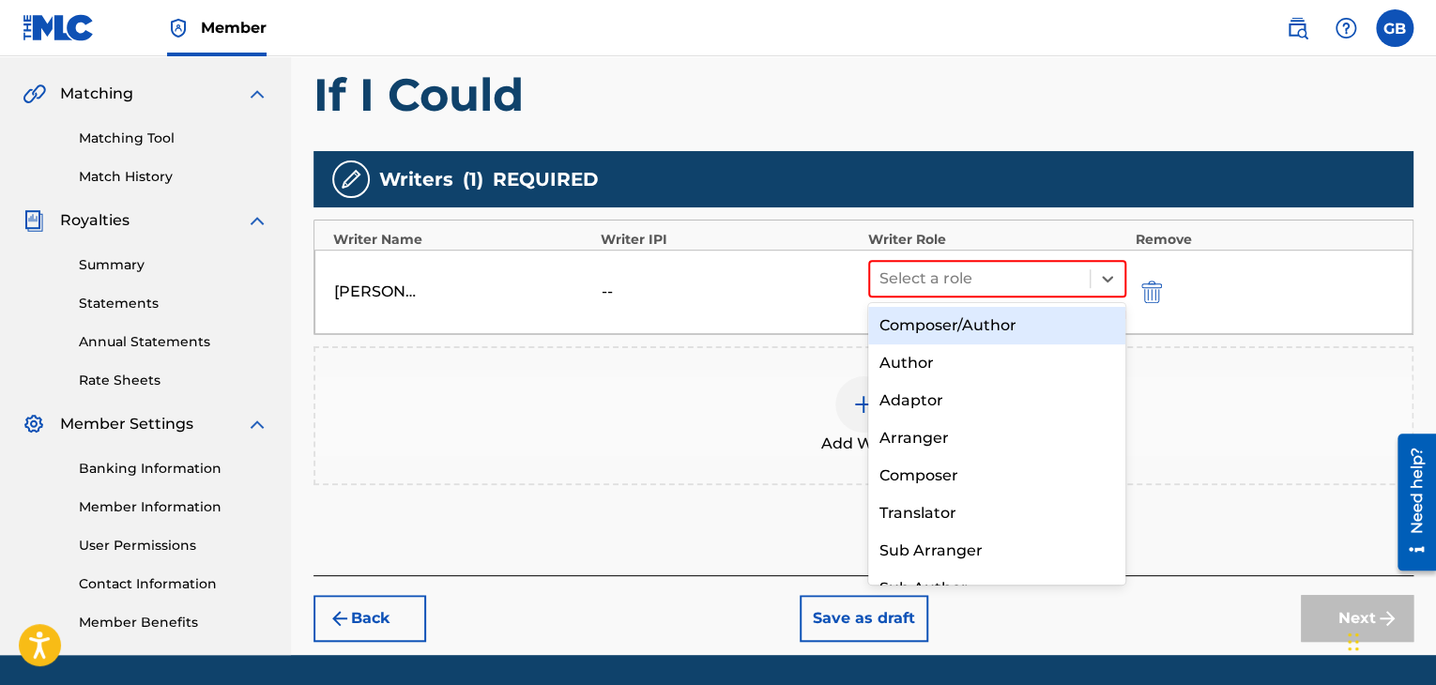
click at [1017, 340] on div "Composer/Author" at bounding box center [997, 326] width 258 height 38
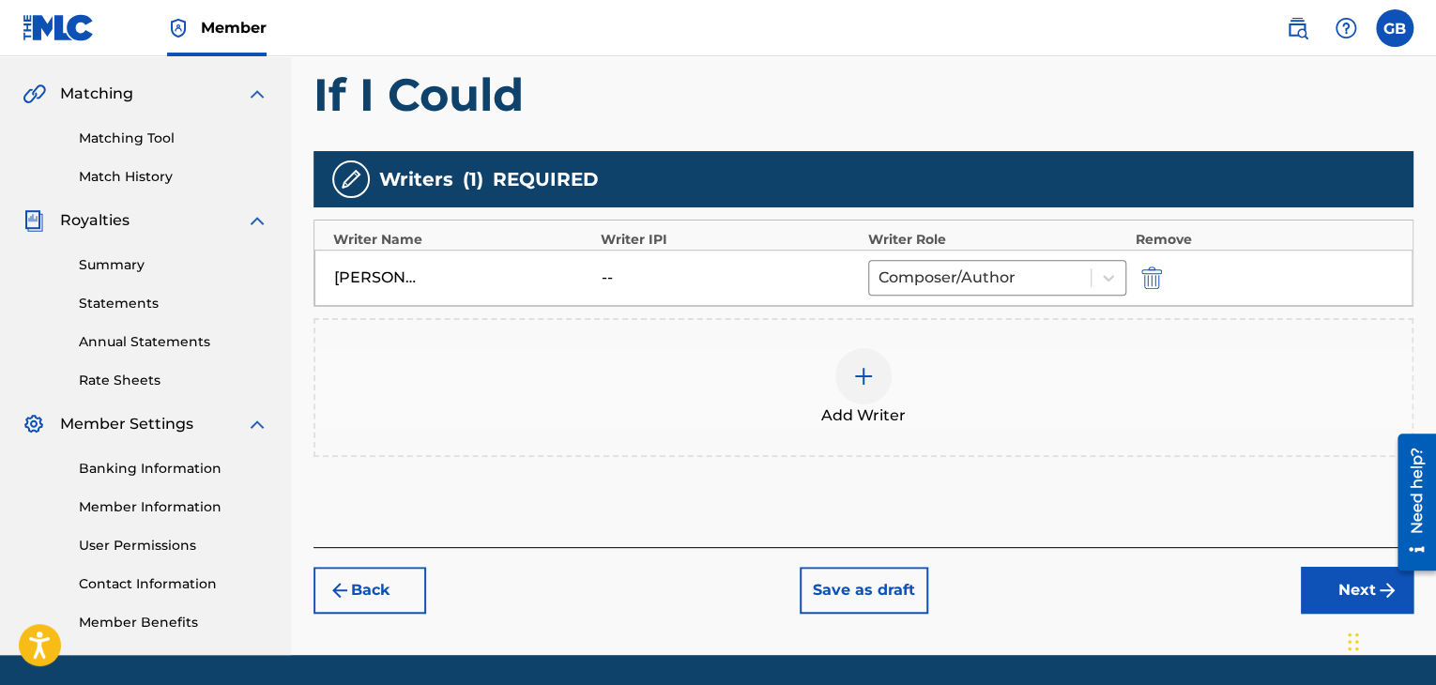
click at [1319, 583] on button "Next" at bounding box center [1357, 590] width 113 height 47
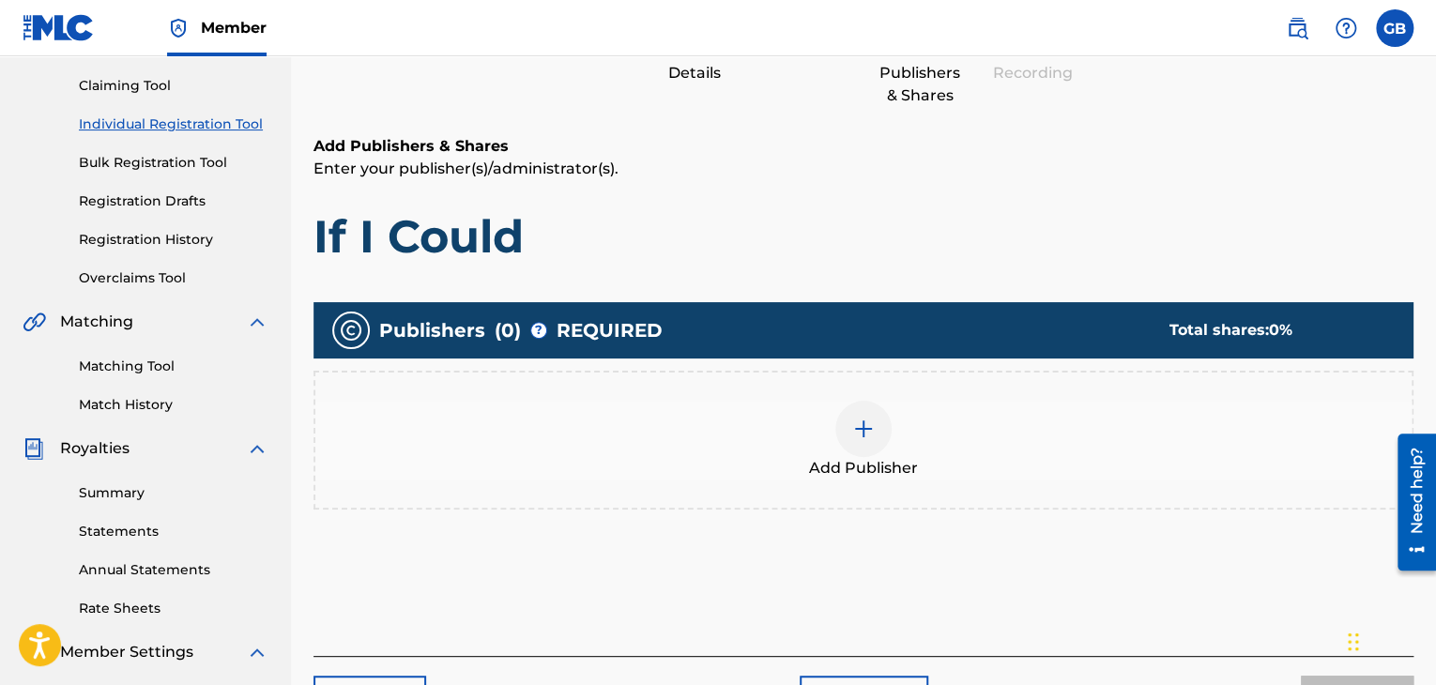
scroll to position [191, 0]
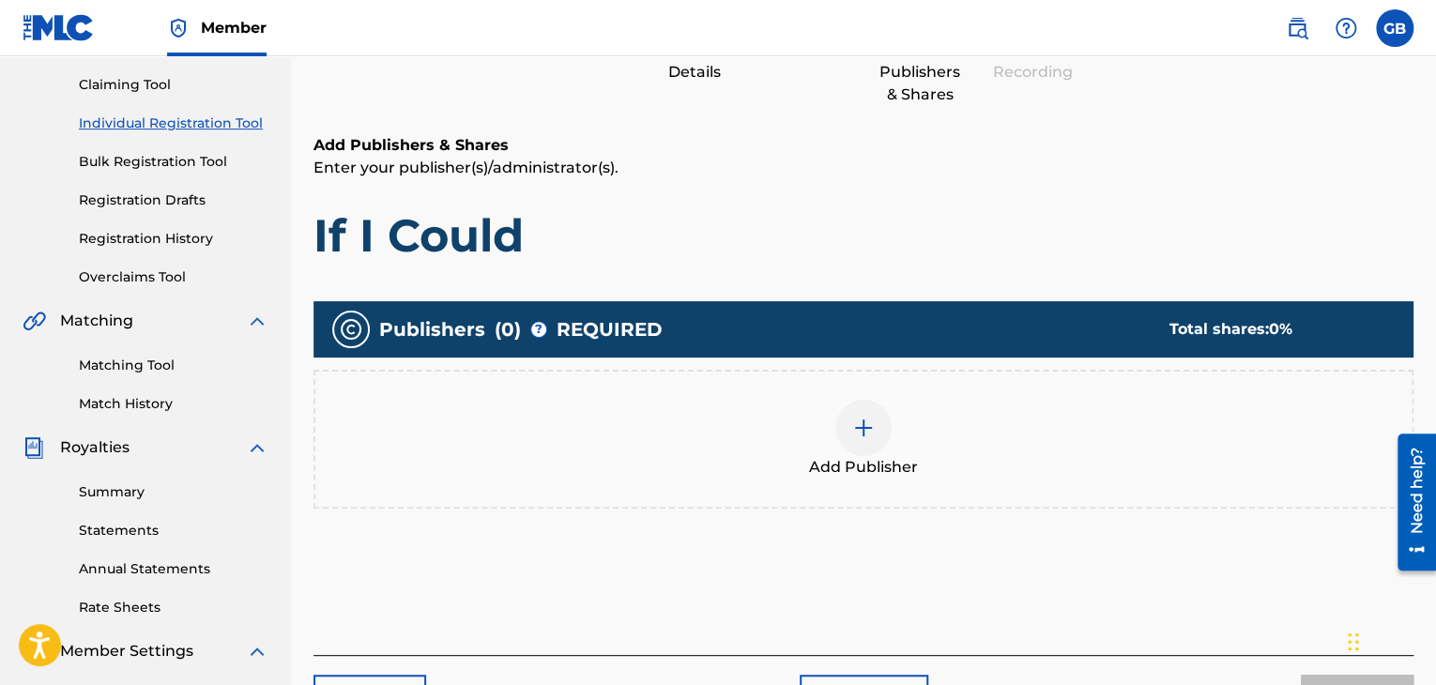
click at [828, 435] on div "Add Publisher" at bounding box center [863, 439] width 1096 height 79
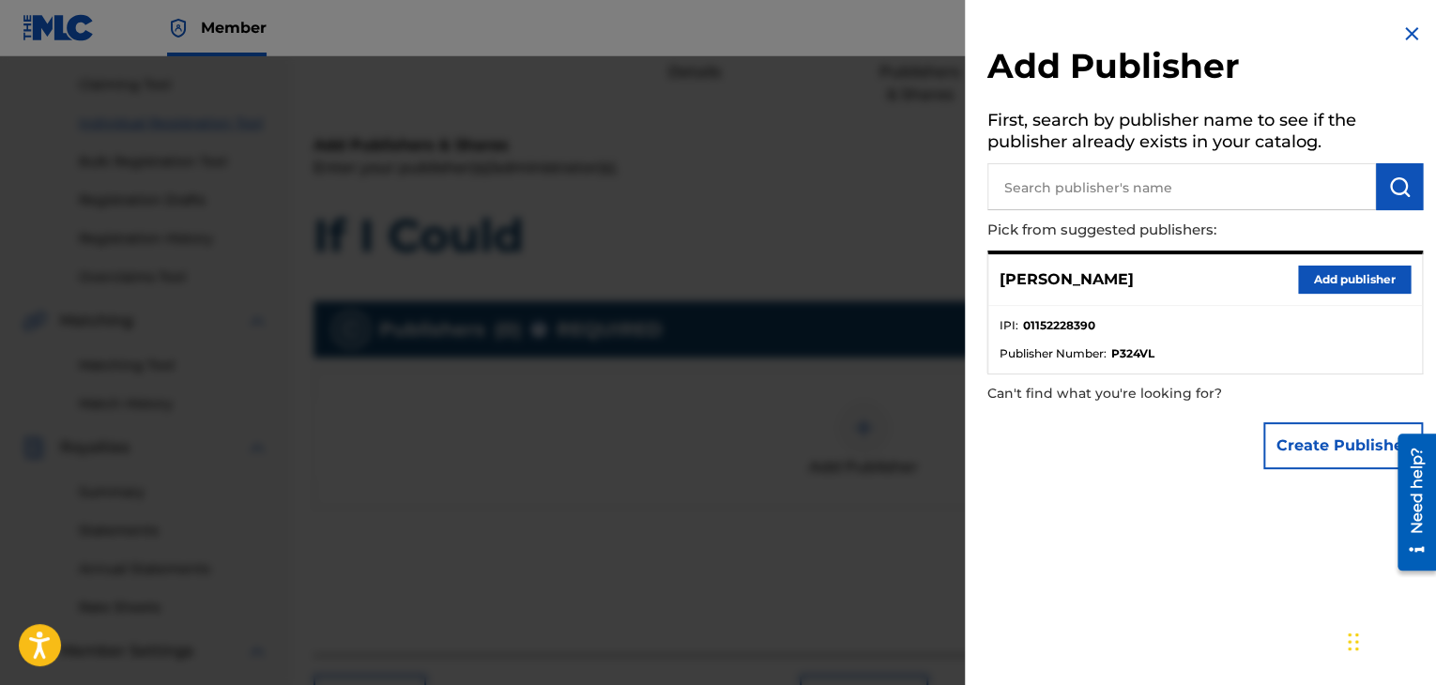
click at [1341, 283] on button "Add publisher" at bounding box center [1354, 280] width 113 height 28
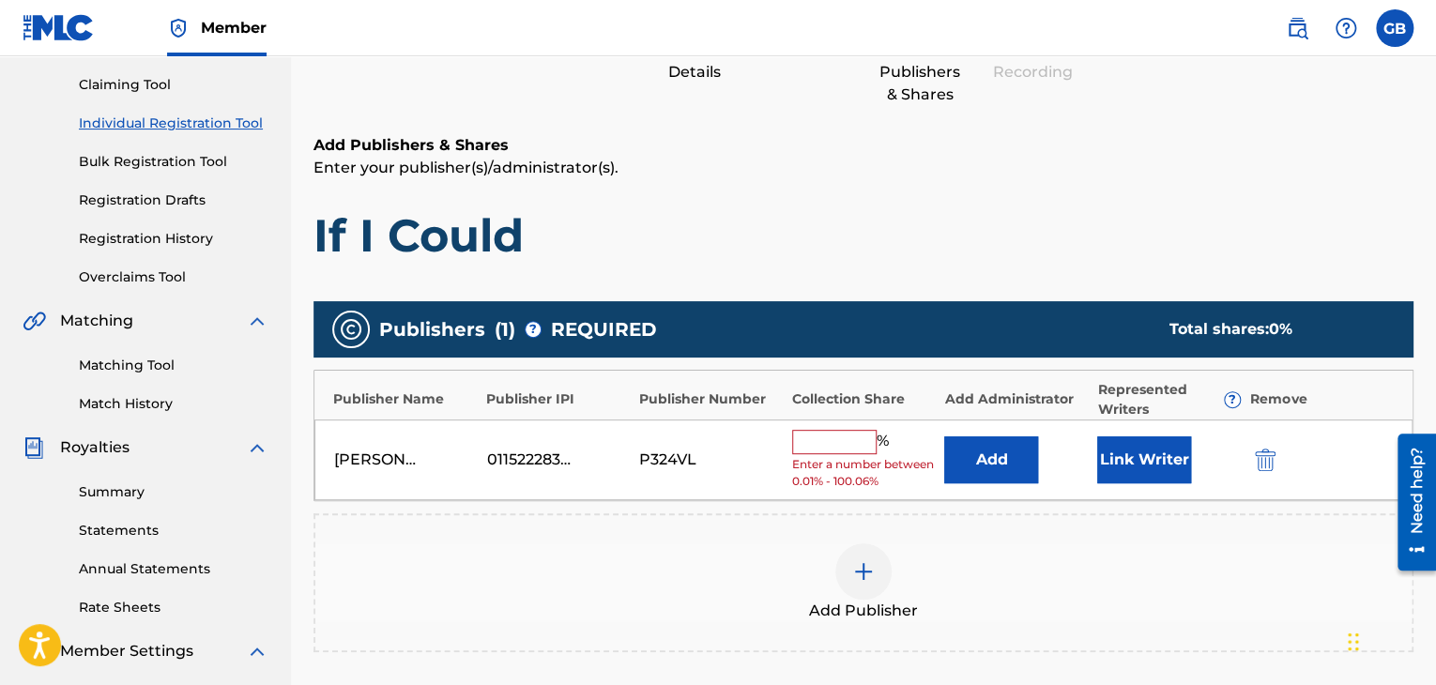
click at [844, 443] on input "text" at bounding box center [834, 442] width 84 height 24
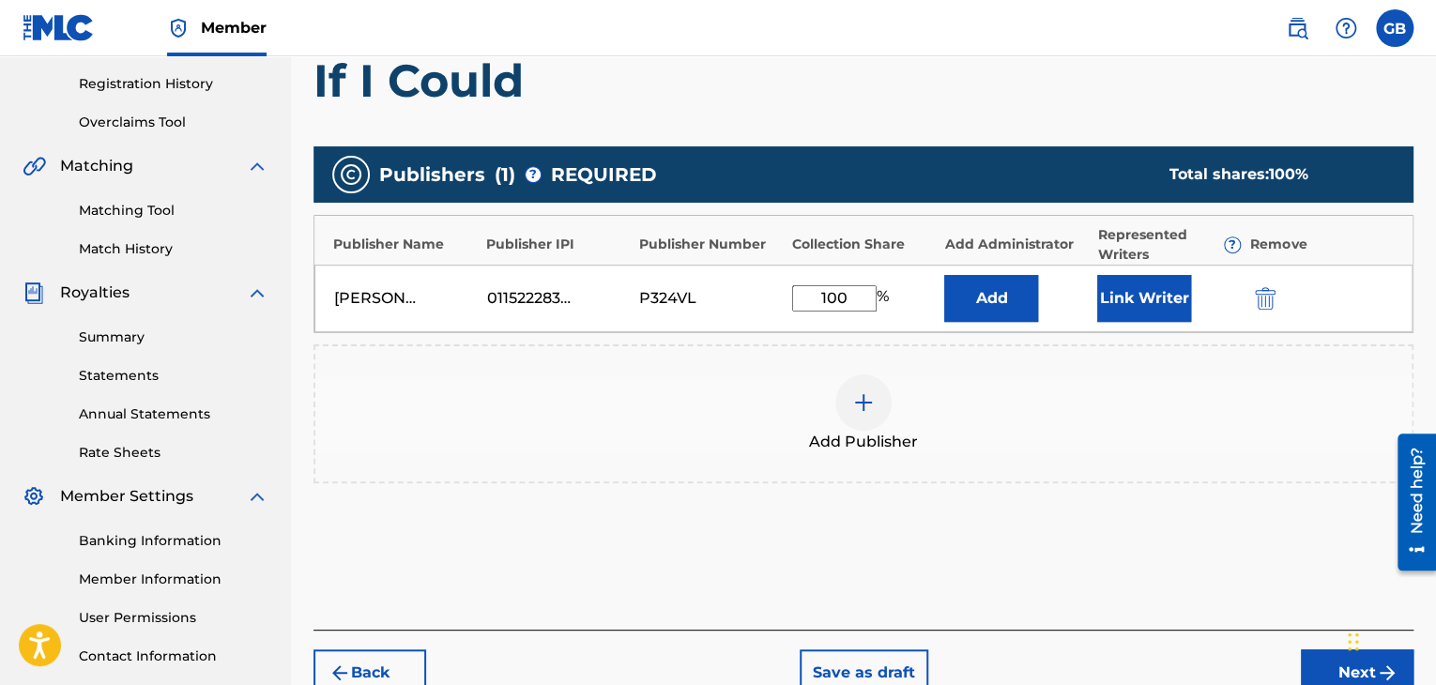
type input "100"
click at [1317, 663] on button "Next" at bounding box center [1357, 673] width 113 height 47
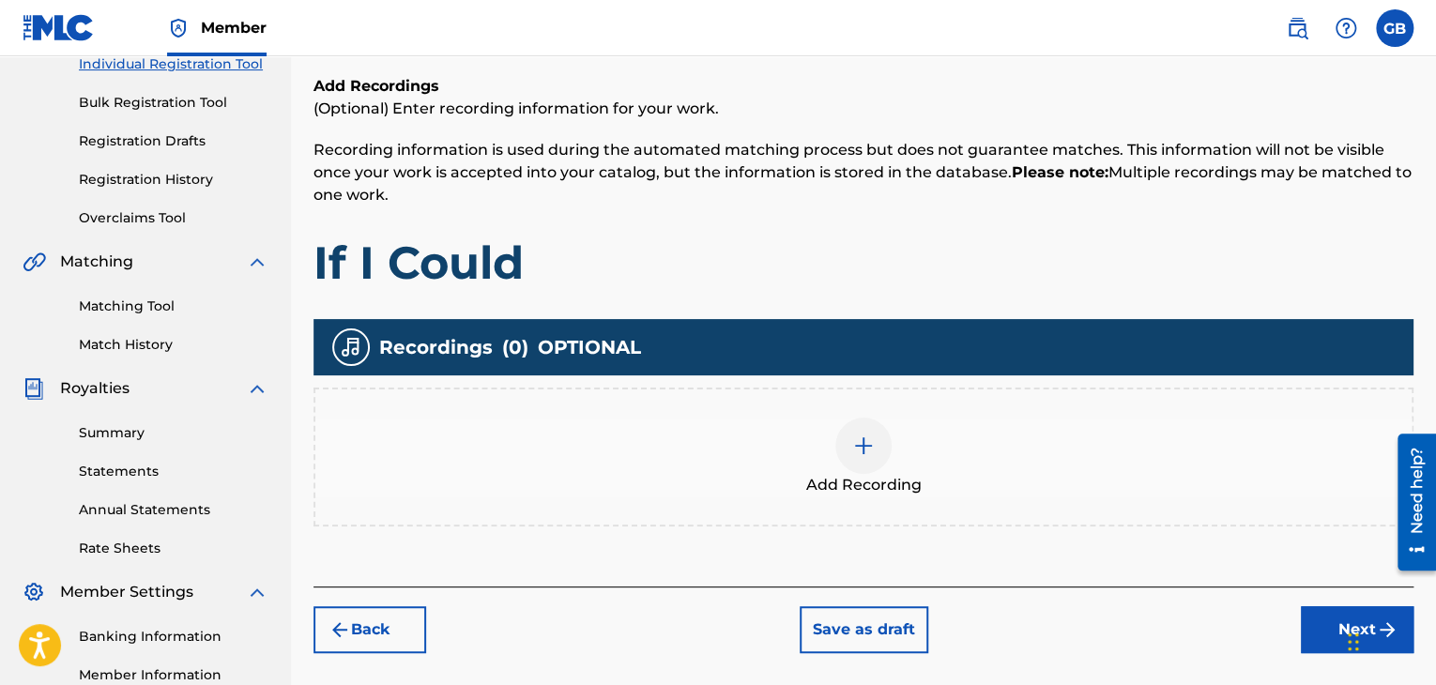
scroll to position [479, 0]
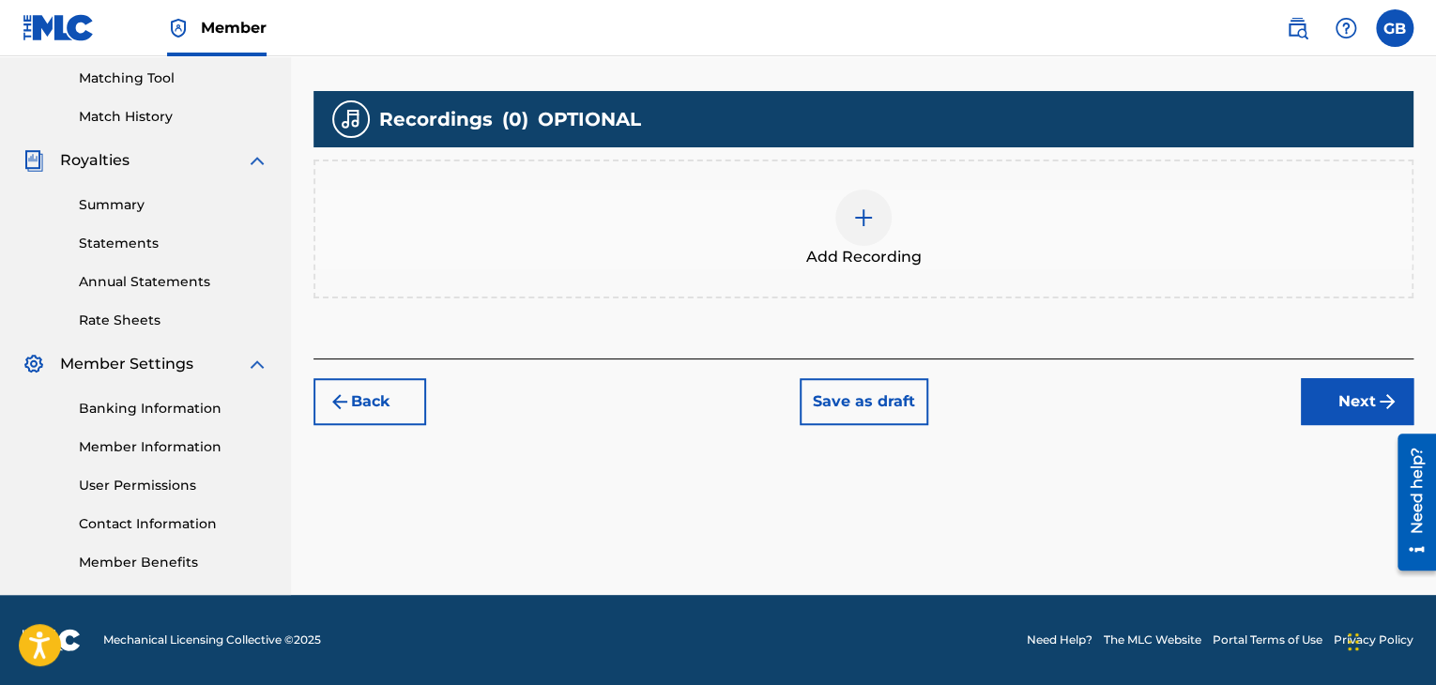
click at [826, 169] on div "Add Recording" at bounding box center [863, 229] width 1100 height 139
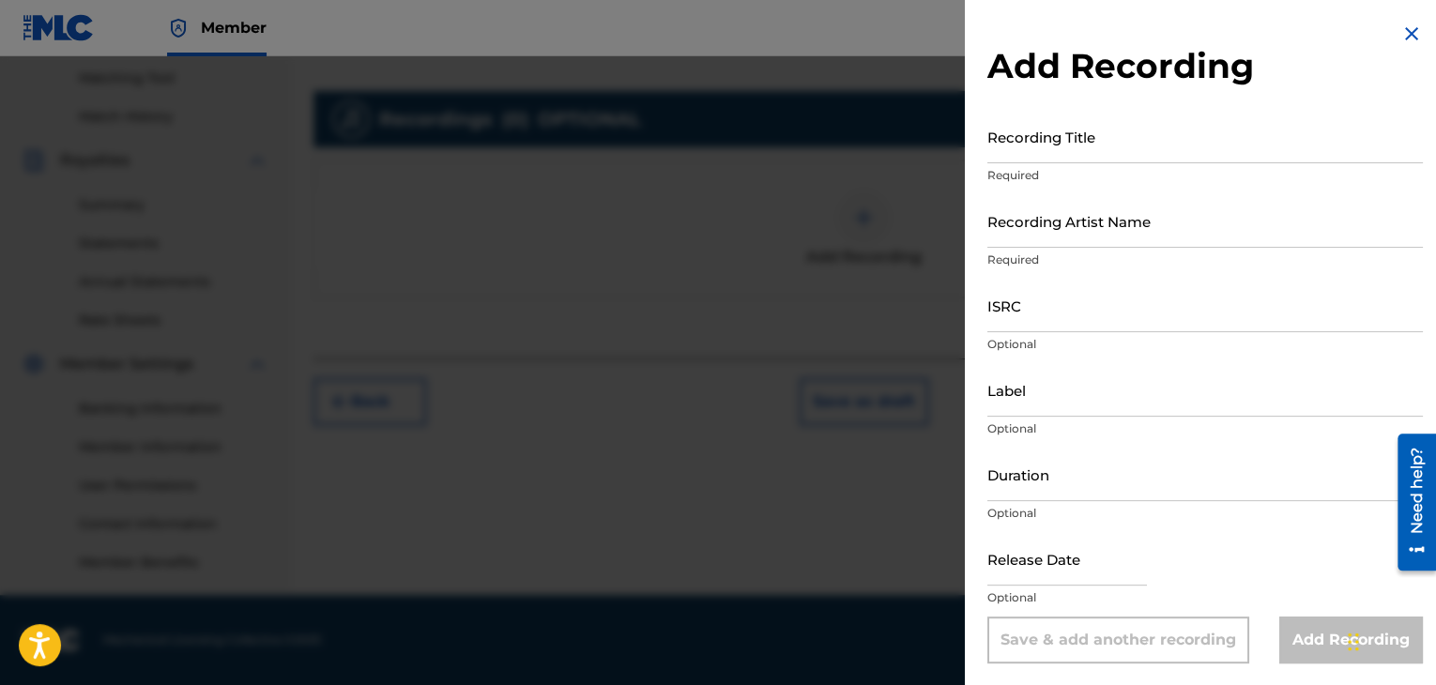
click at [1031, 151] on input "Recording Title" at bounding box center [1205, 136] width 436 height 53
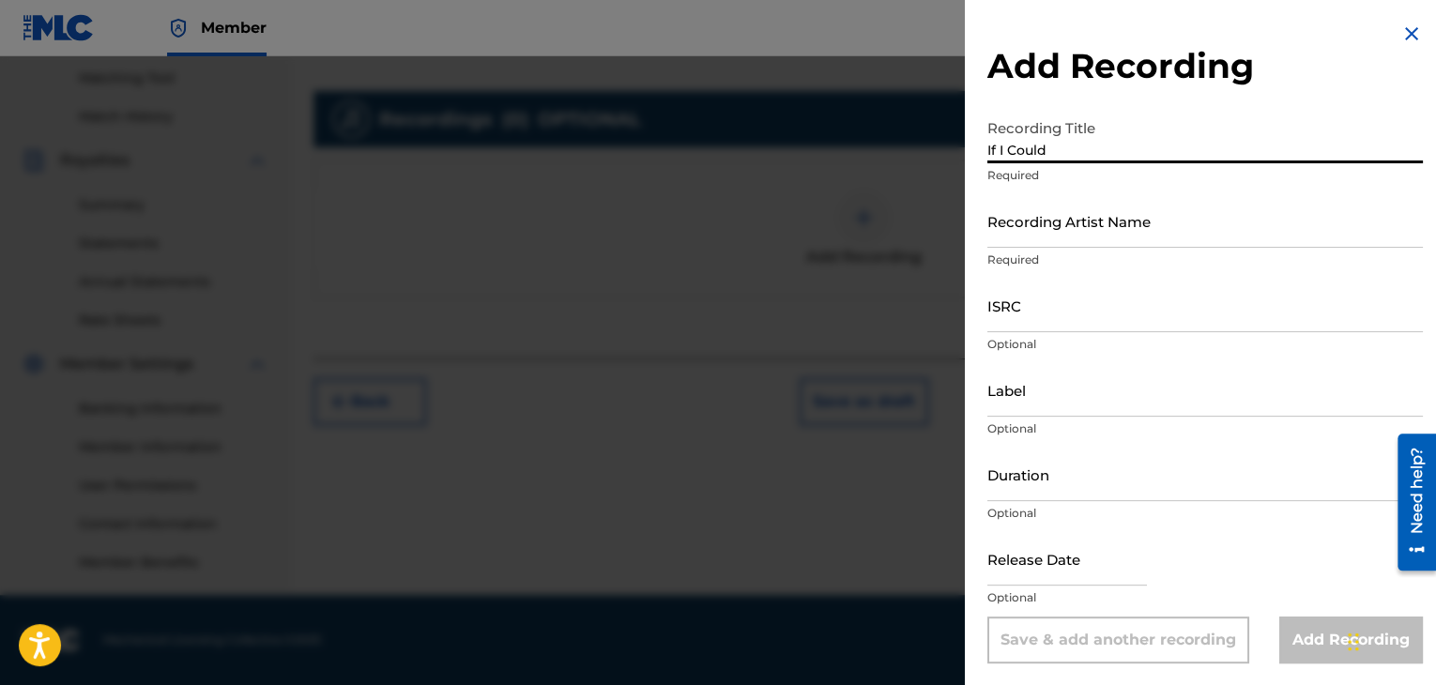
type input "If I Could"
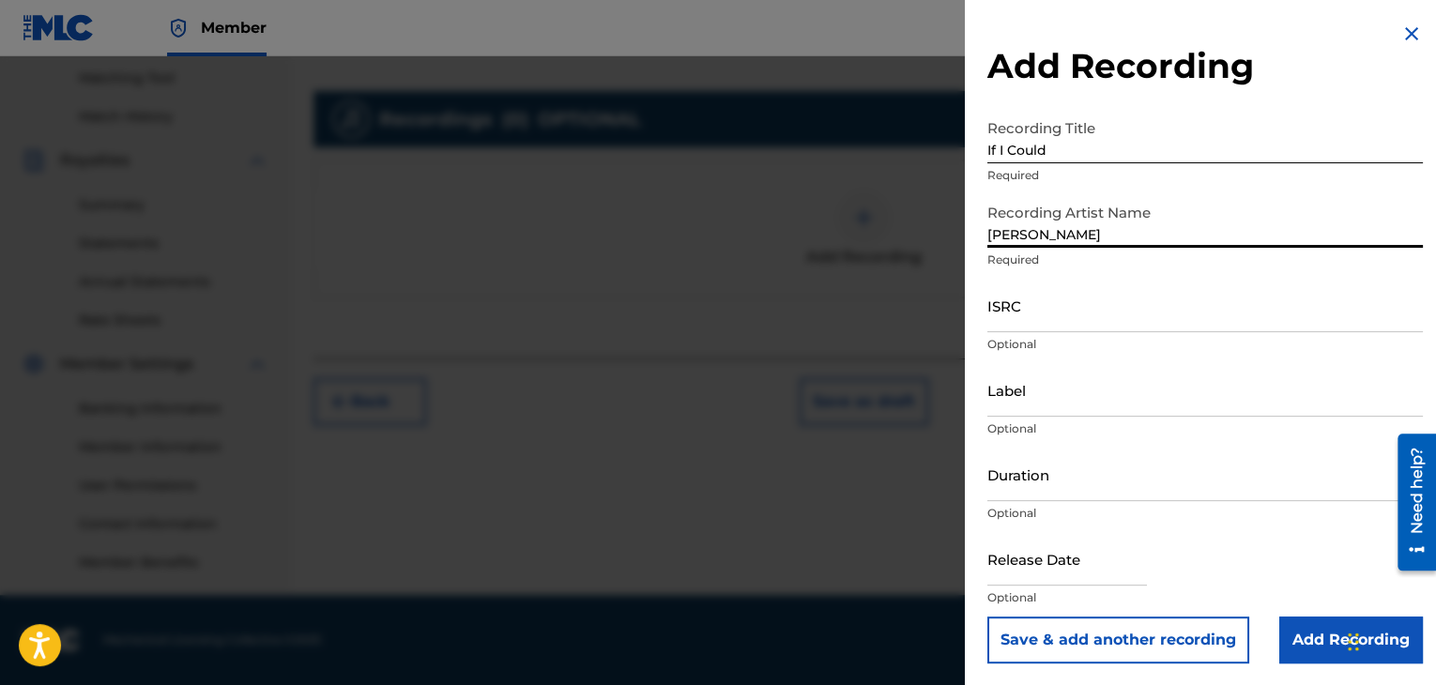
type input "[PERSON_NAME]"
click at [1067, 486] on input "Duration" at bounding box center [1205, 474] width 436 height 53
type input "03:48"
click at [1323, 633] on input "Add Recording" at bounding box center [1351, 640] width 144 height 47
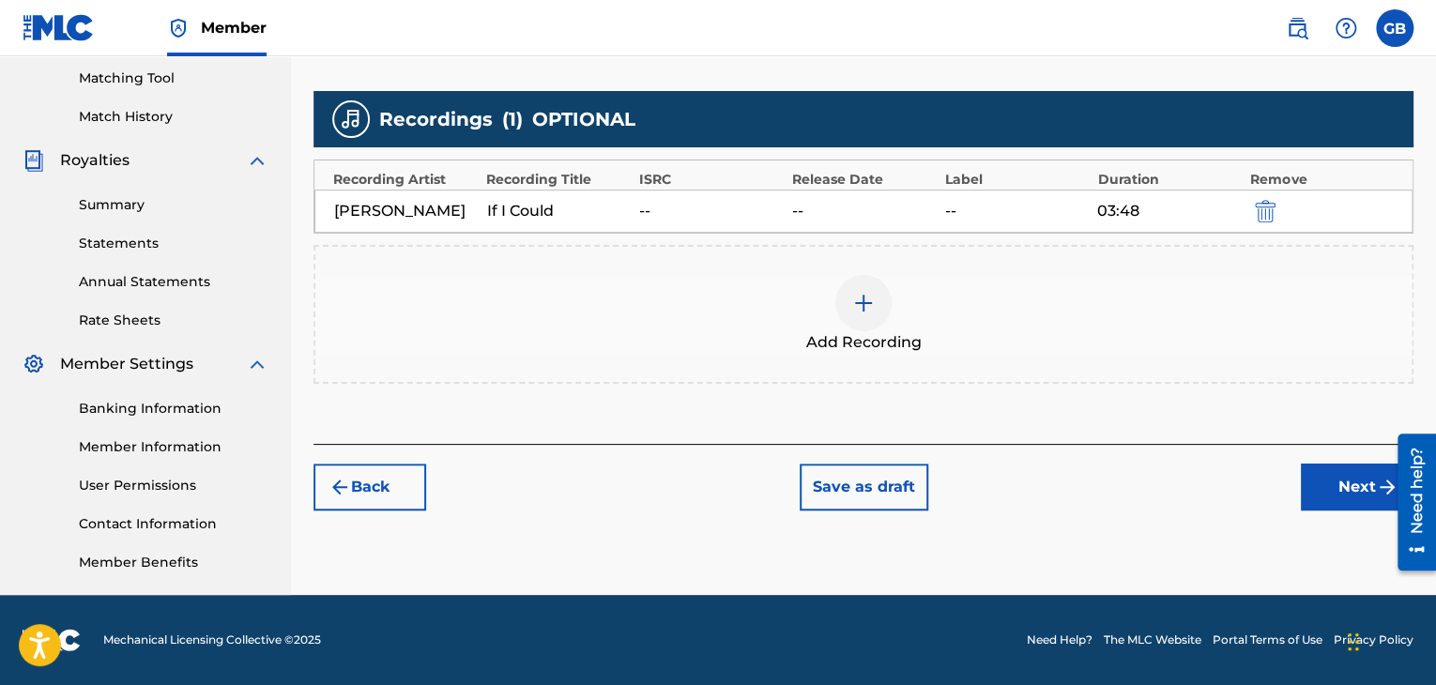
click at [1318, 482] on button "Next" at bounding box center [1357, 487] width 113 height 47
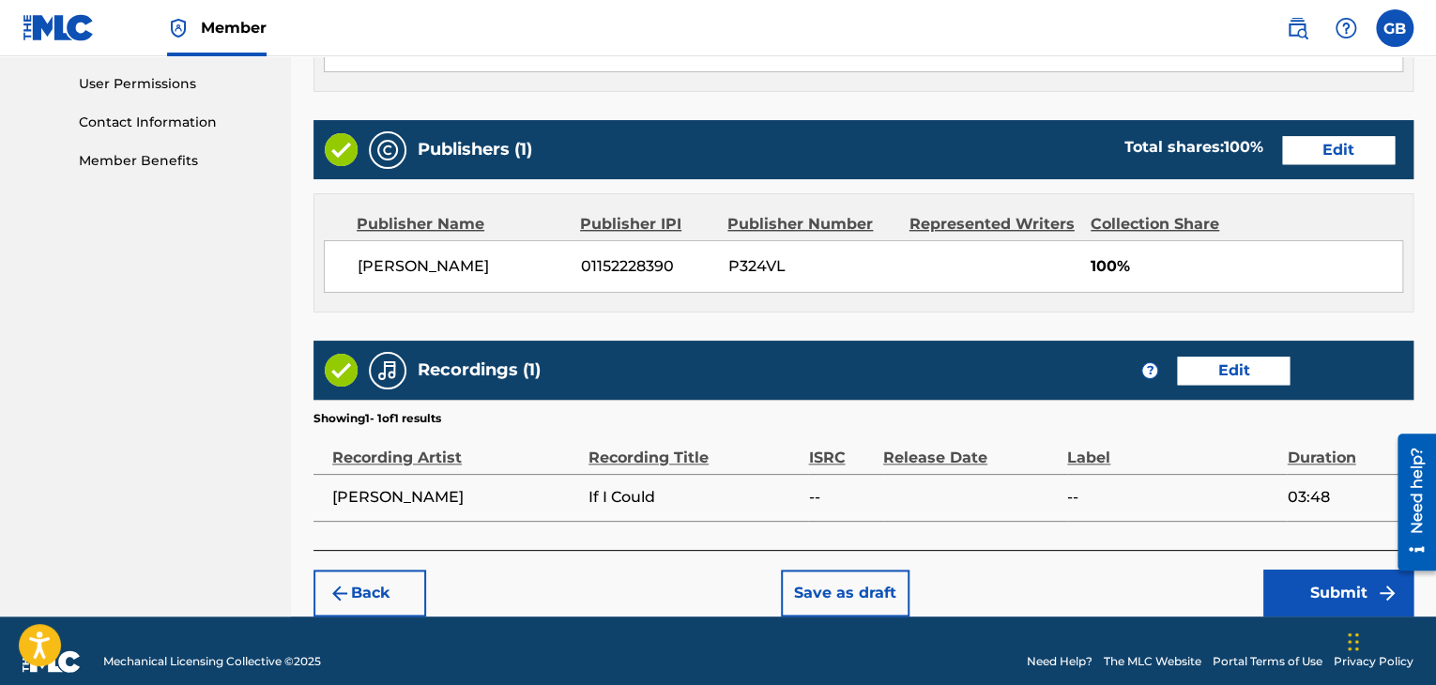
scroll to position [900, 0]
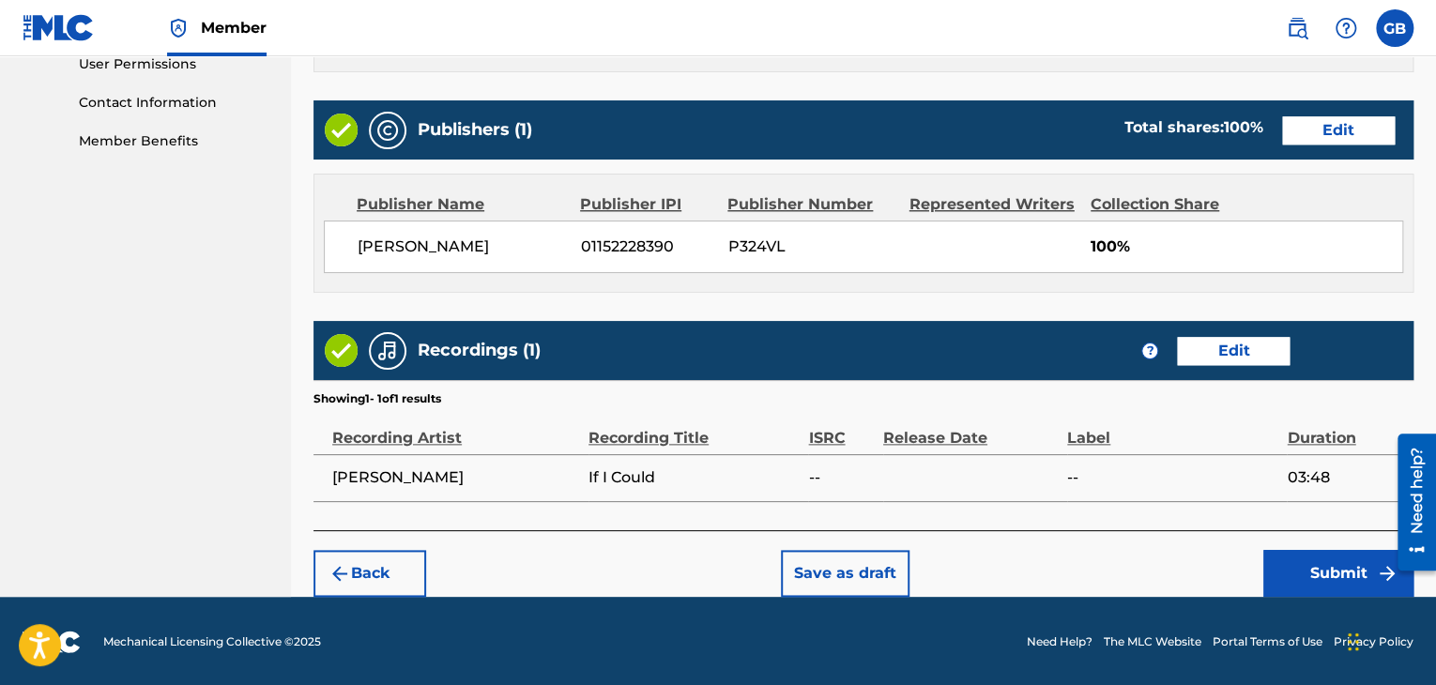
click at [1317, 568] on button "Submit" at bounding box center [1338, 573] width 150 height 47
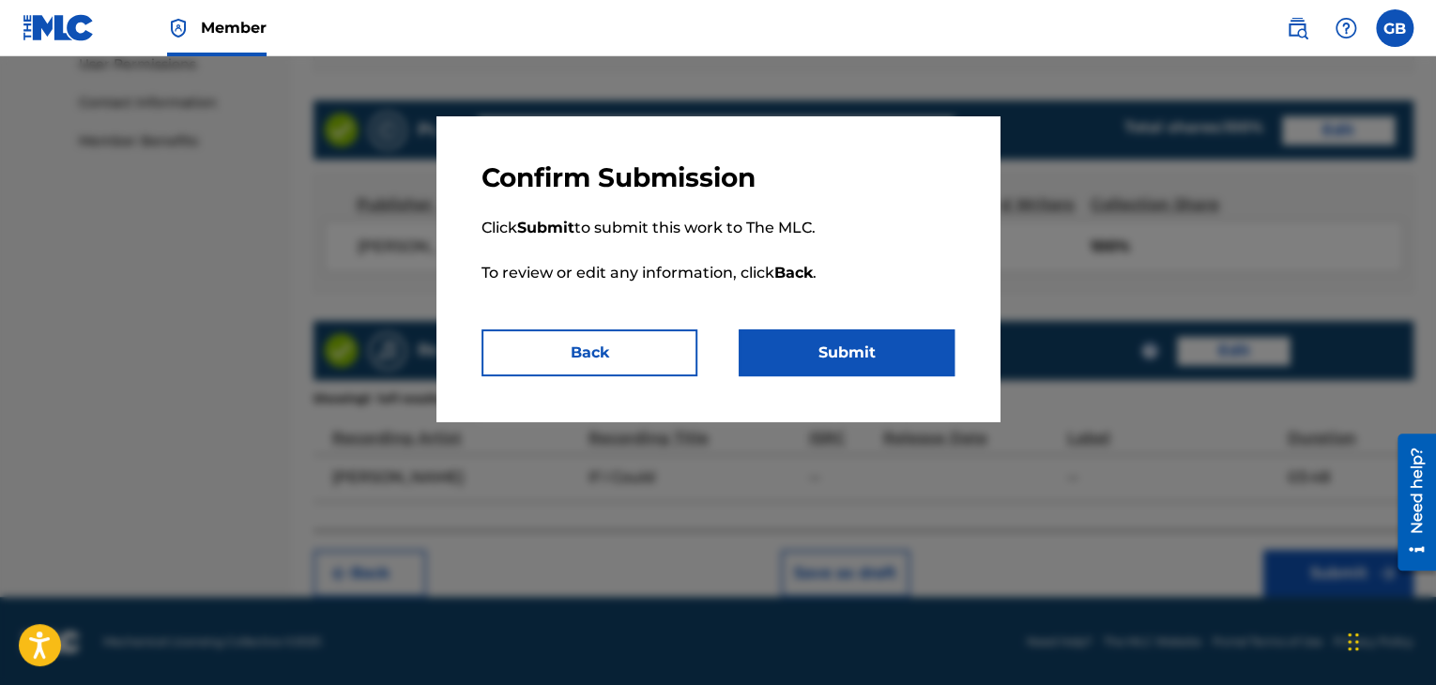
click at [850, 331] on button "Submit" at bounding box center [847, 352] width 216 height 47
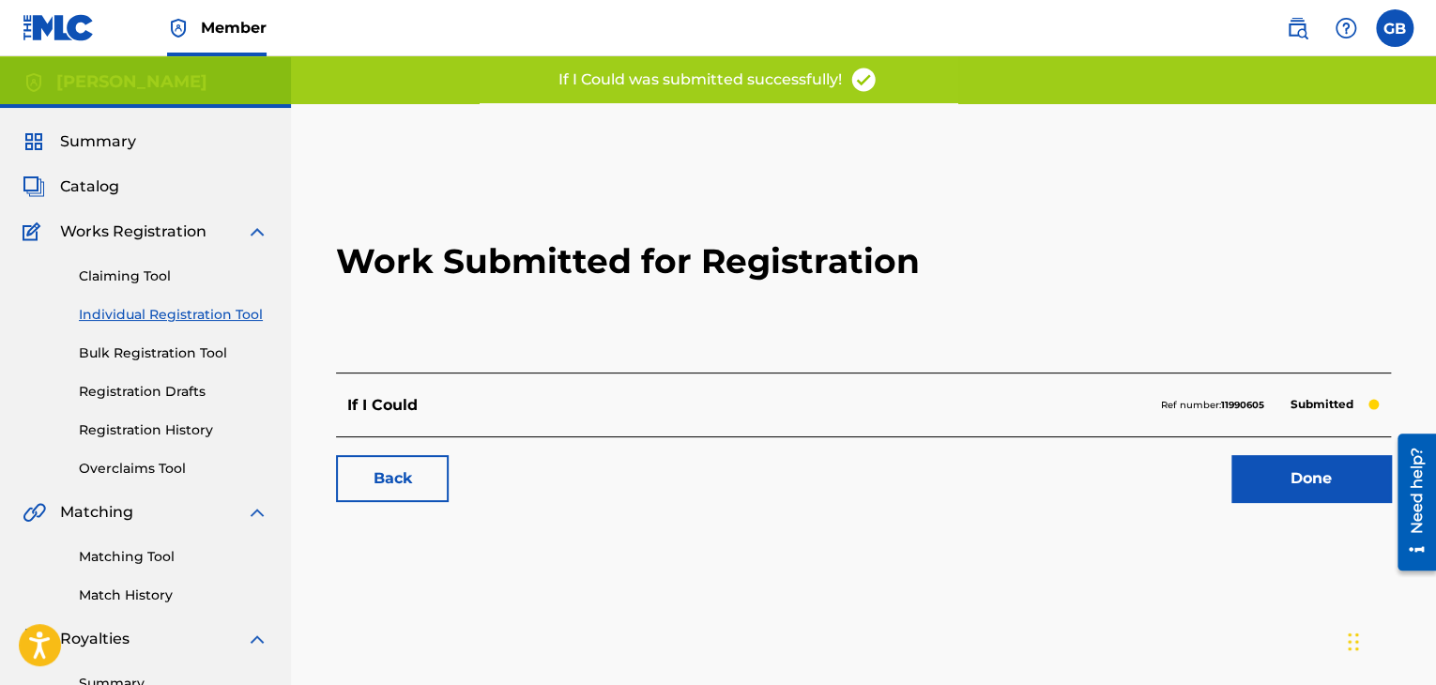
click at [1299, 481] on link "Done" at bounding box center [1311, 478] width 160 height 47
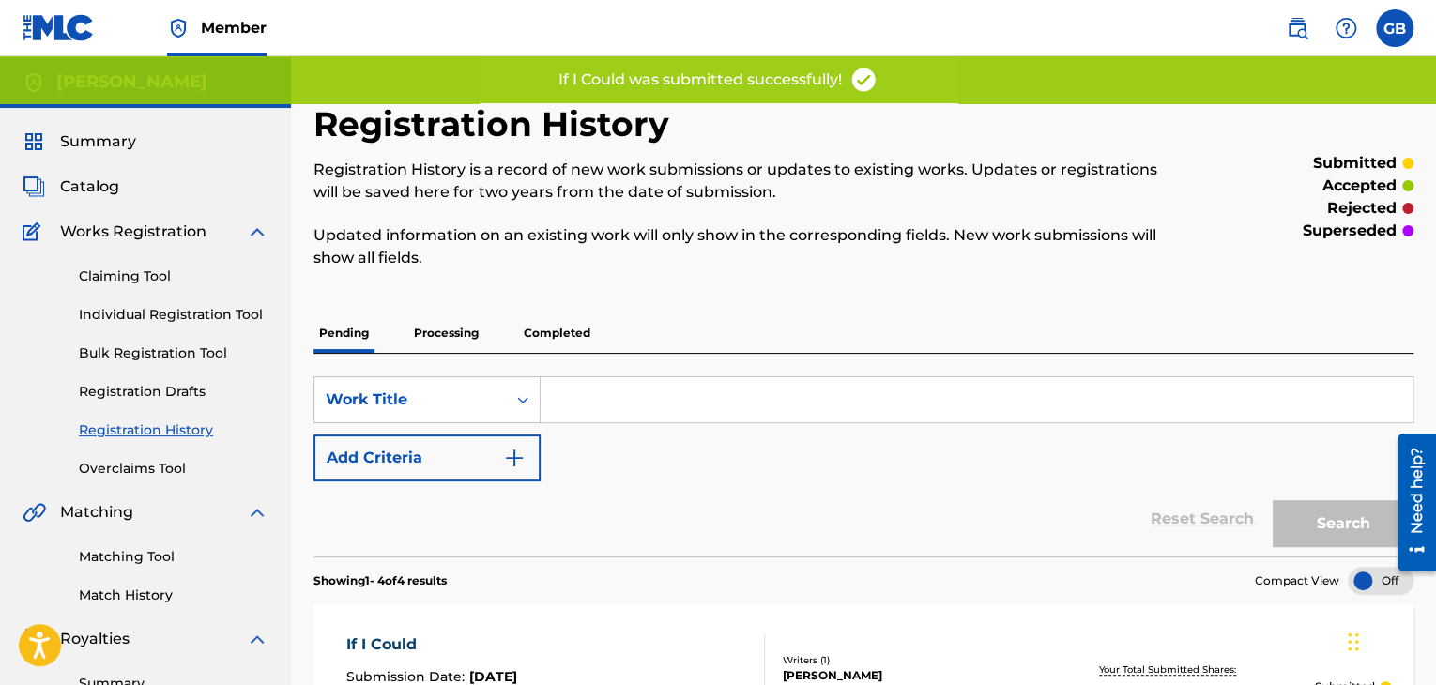
click at [189, 315] on link "Individual Registration Tool" at bounding box center [174, 315] width 190 height 20
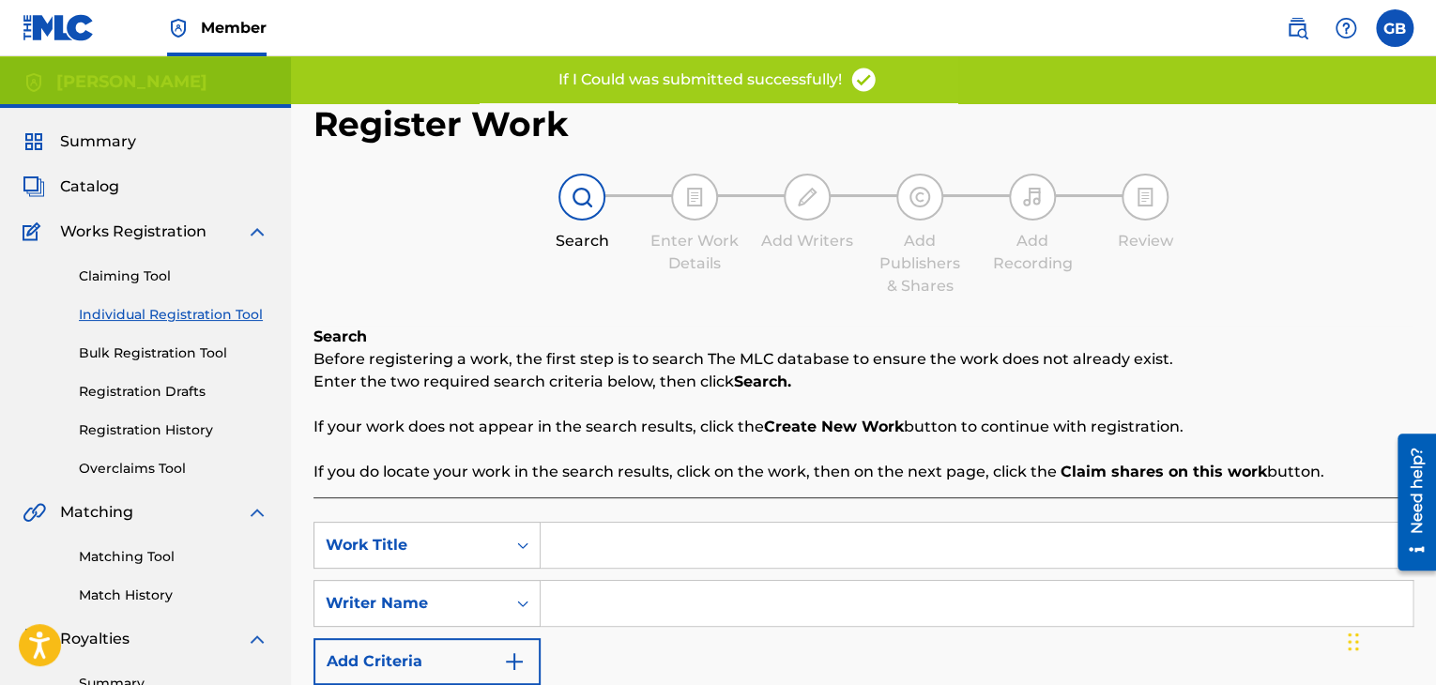
click at [1060, 531] on input "Search Form" at bounding box center [977, 545] width 872 height 45
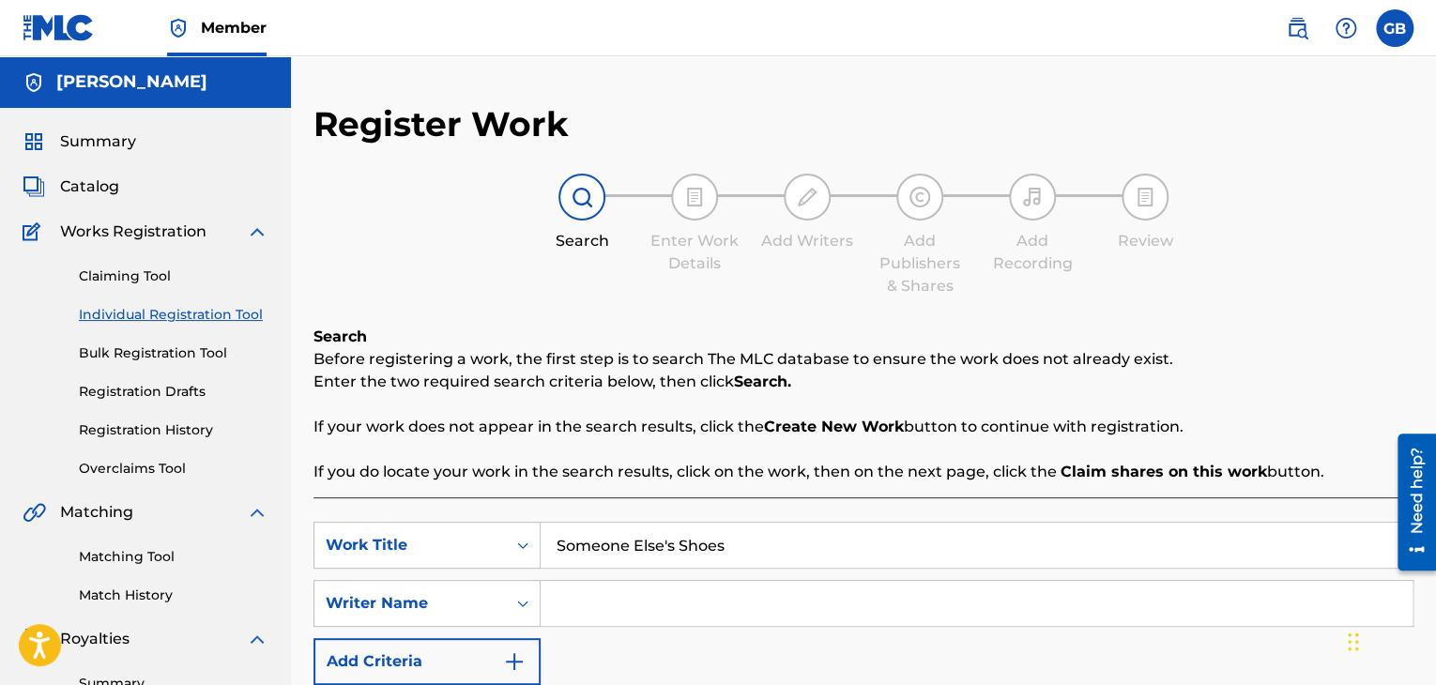
type input "Someone Else's Shoes"
click at [1055, 579] on div "SearchWithCriteria5498bdbc-66eb-4d90-87d3-9cb3c895d90c Work Title Someone Else'…" at bounding box center [863, 603] width 1100 height 163
click at [1053, 588] on input "Search Form" at bounding box center [977, 603] width 872 height 45
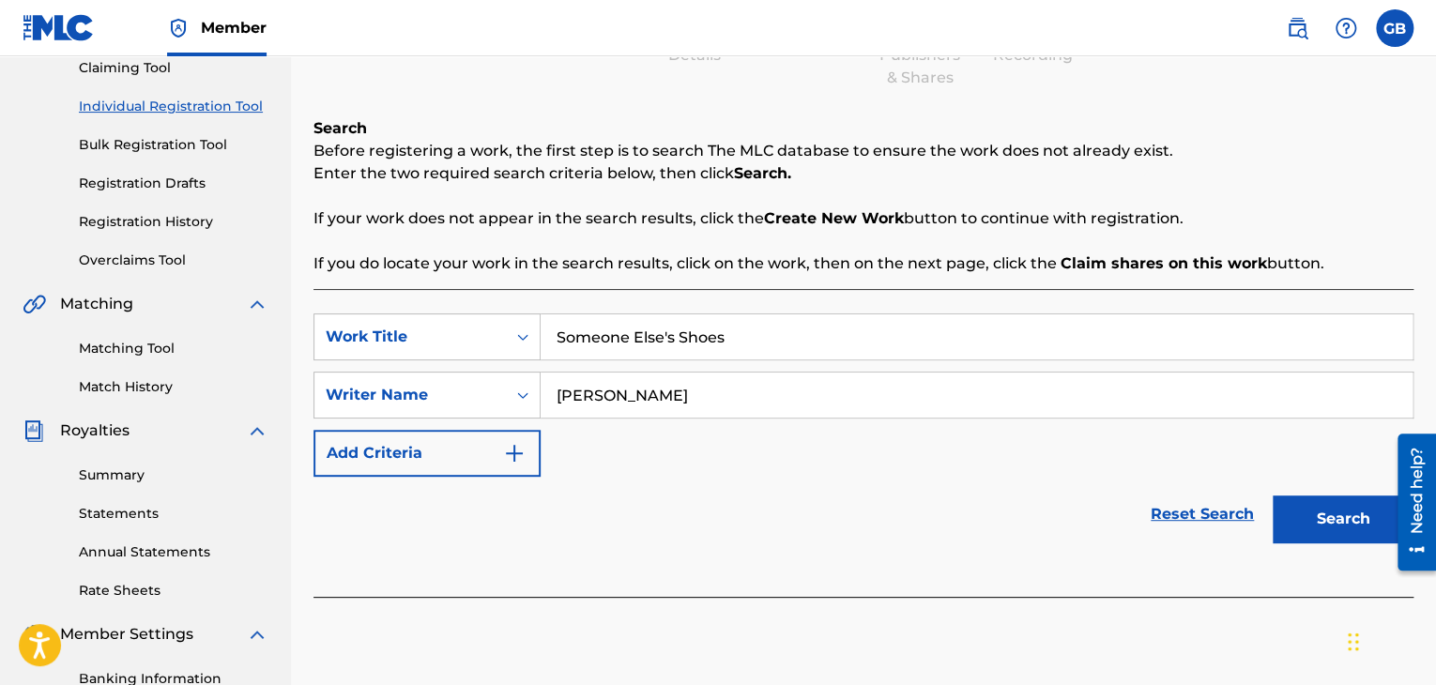
scroll to position [222, 0]
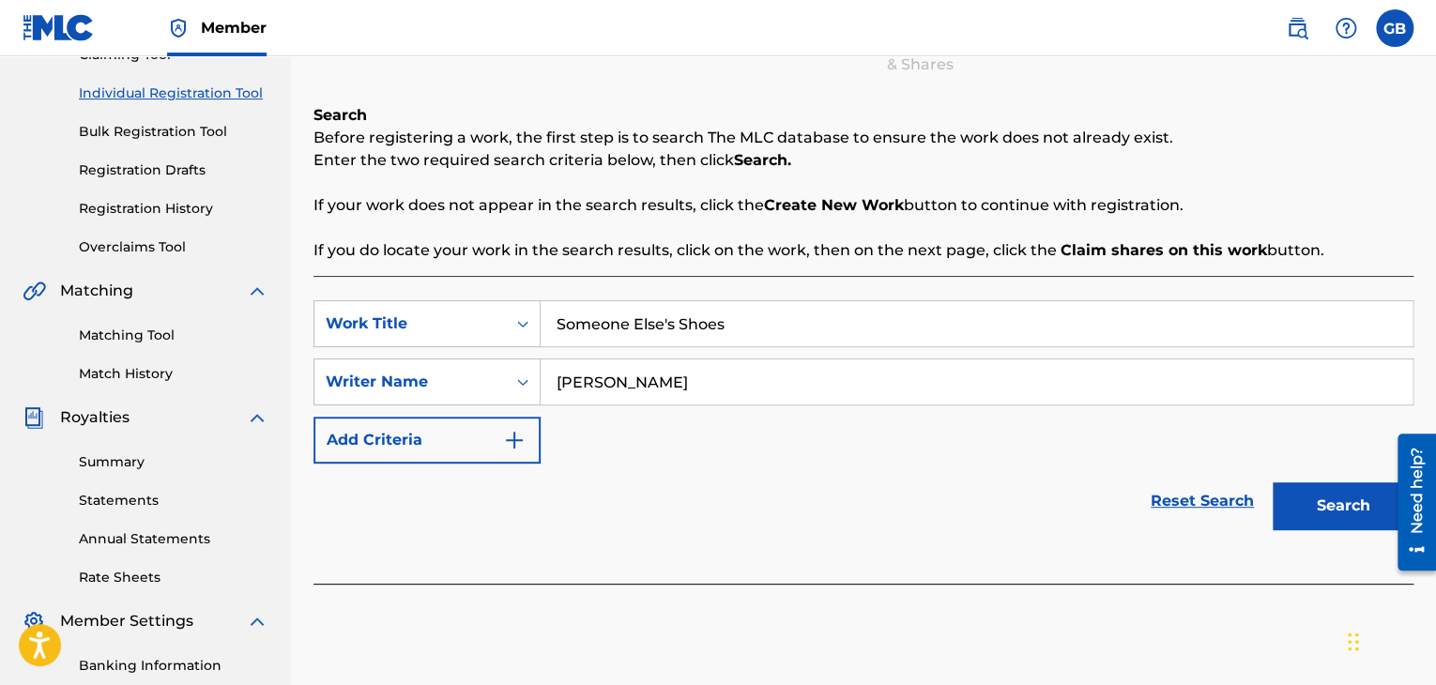
type input "[PERSON_NAME]"
click at [1299, 482] on button "Search" at bounding box center [1343, 505] width 141 height 47
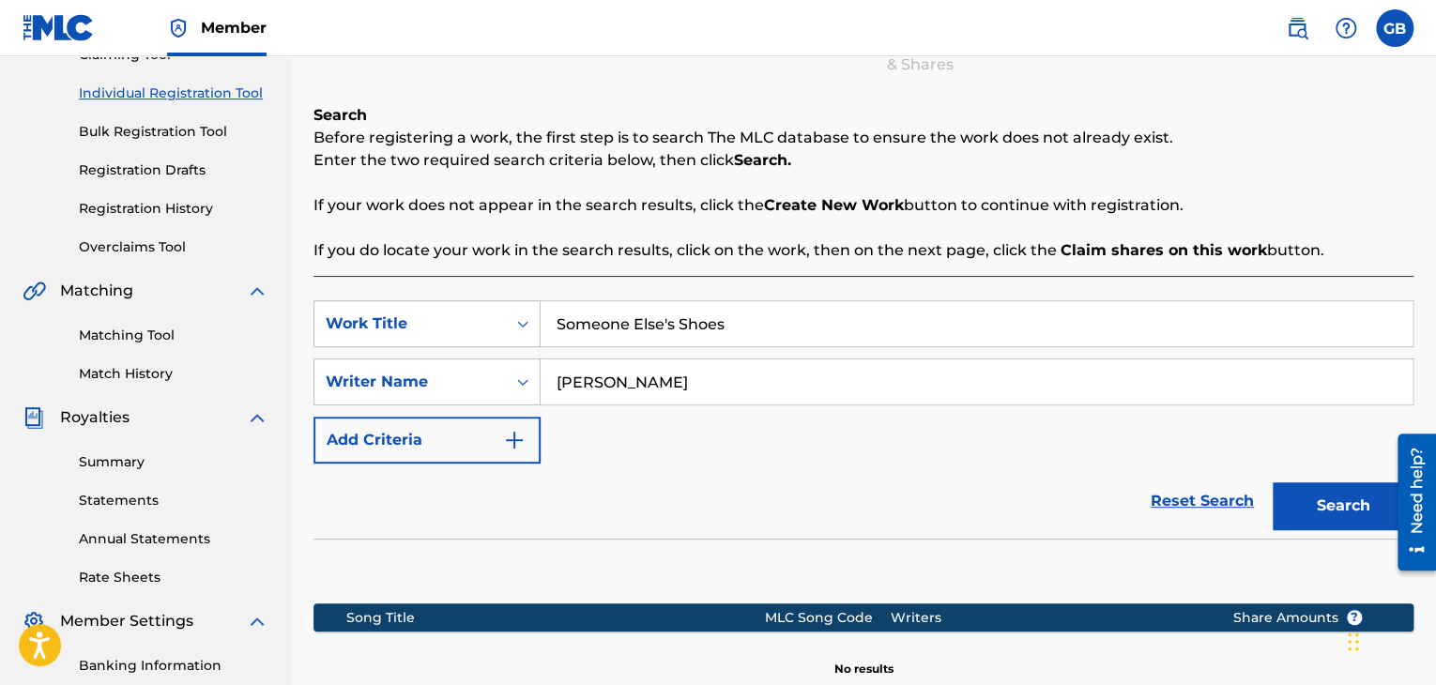
scroll to position [479, 0]
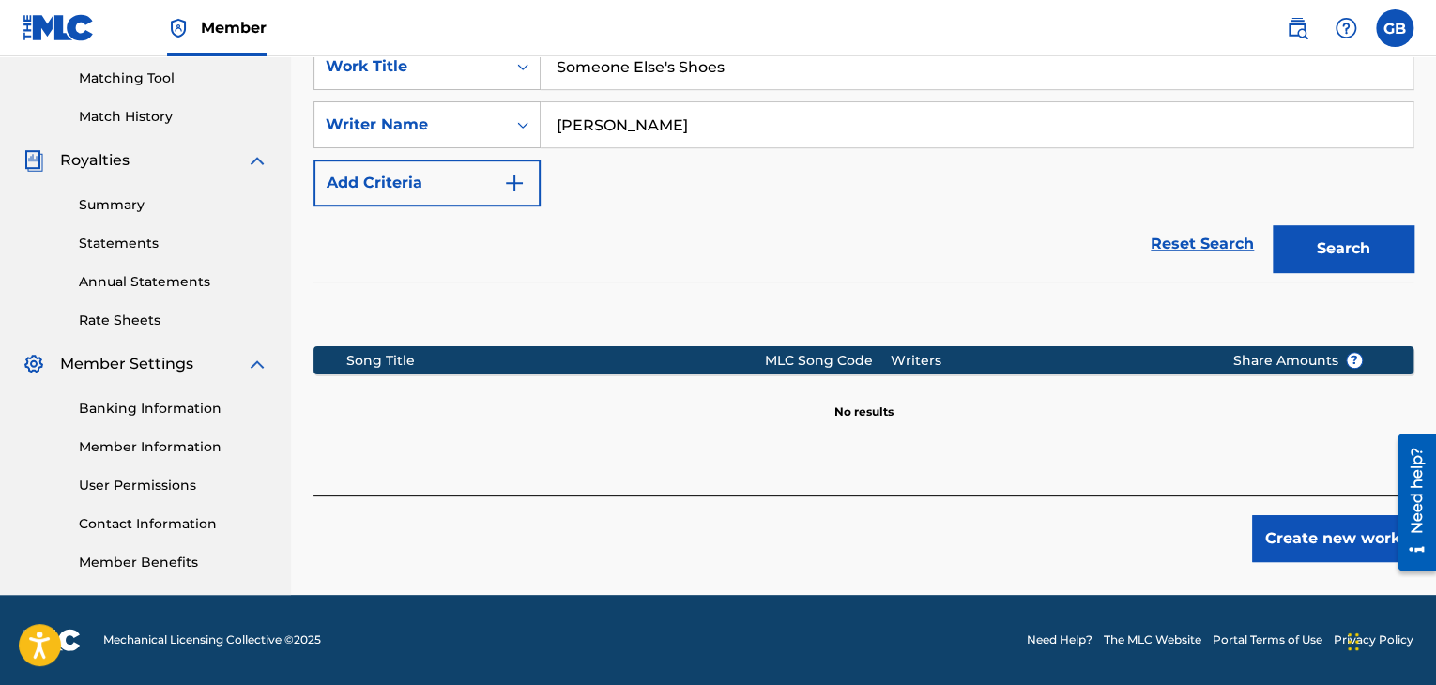
click at [1312, 562] on div "Register Work Search Enter Work Details Add Writers Add Publishers & Shares Add…" at bounding box center [863, 110] width 1145 height 970
click at [1291, 530] on button "Create new work" at bounding box center [1332, 538] width 161 height 47
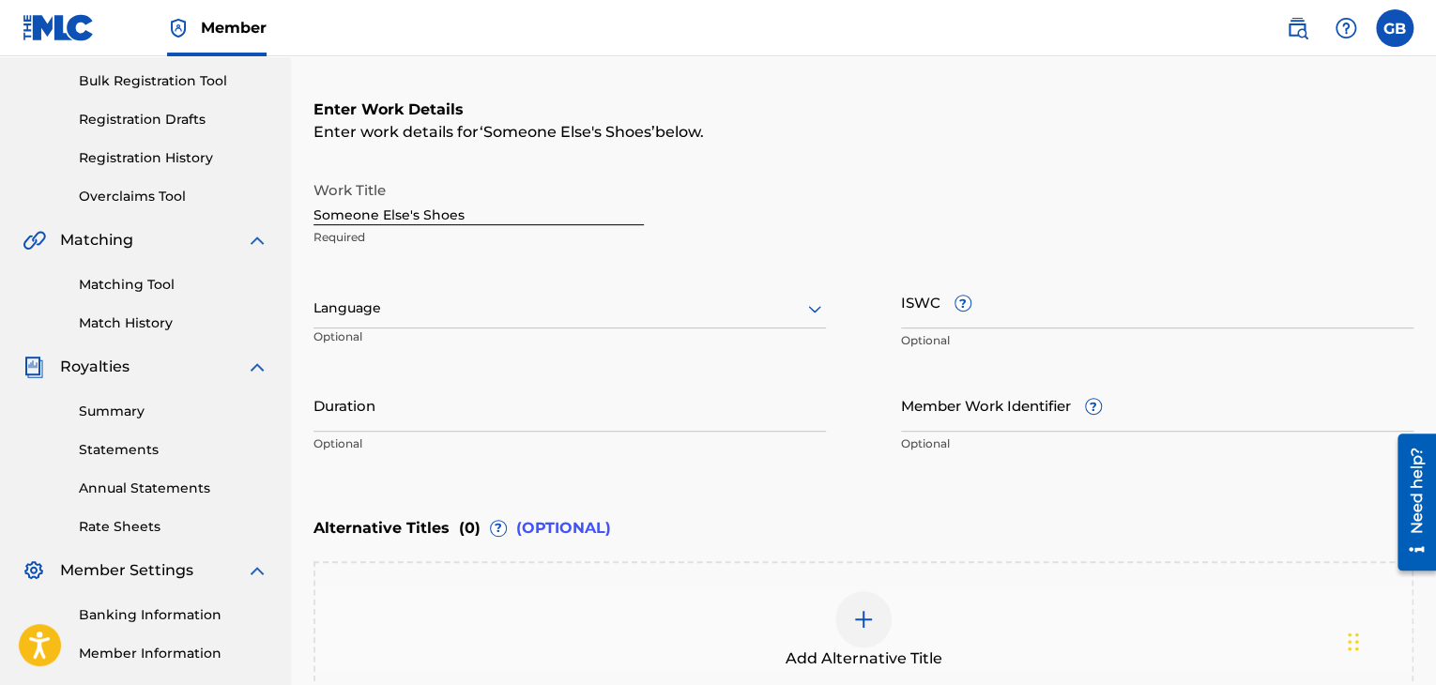
scroll to position [270, 0]
click at [522, 303] on div at bounding box center [569, 309] width 512 height 23
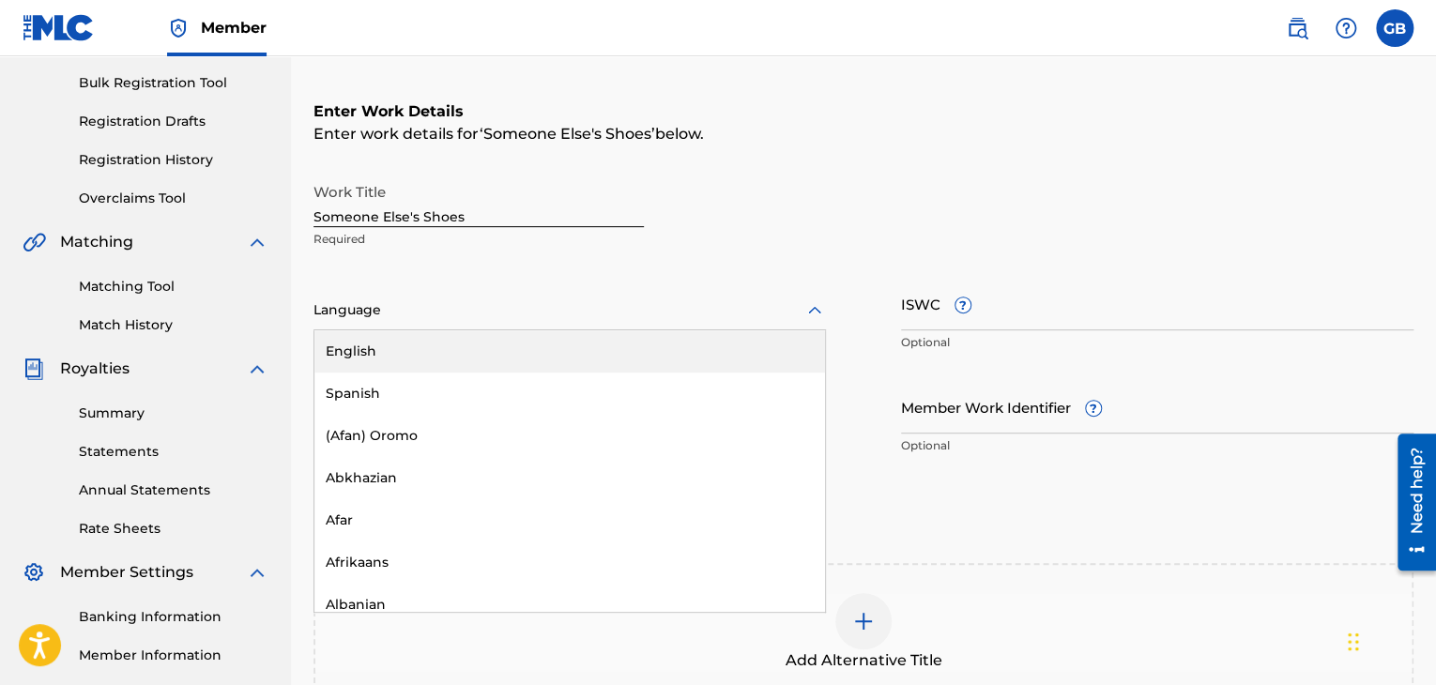
click at [504, 346] on div "English" at bounding box center [569, 351] width 511 height 42
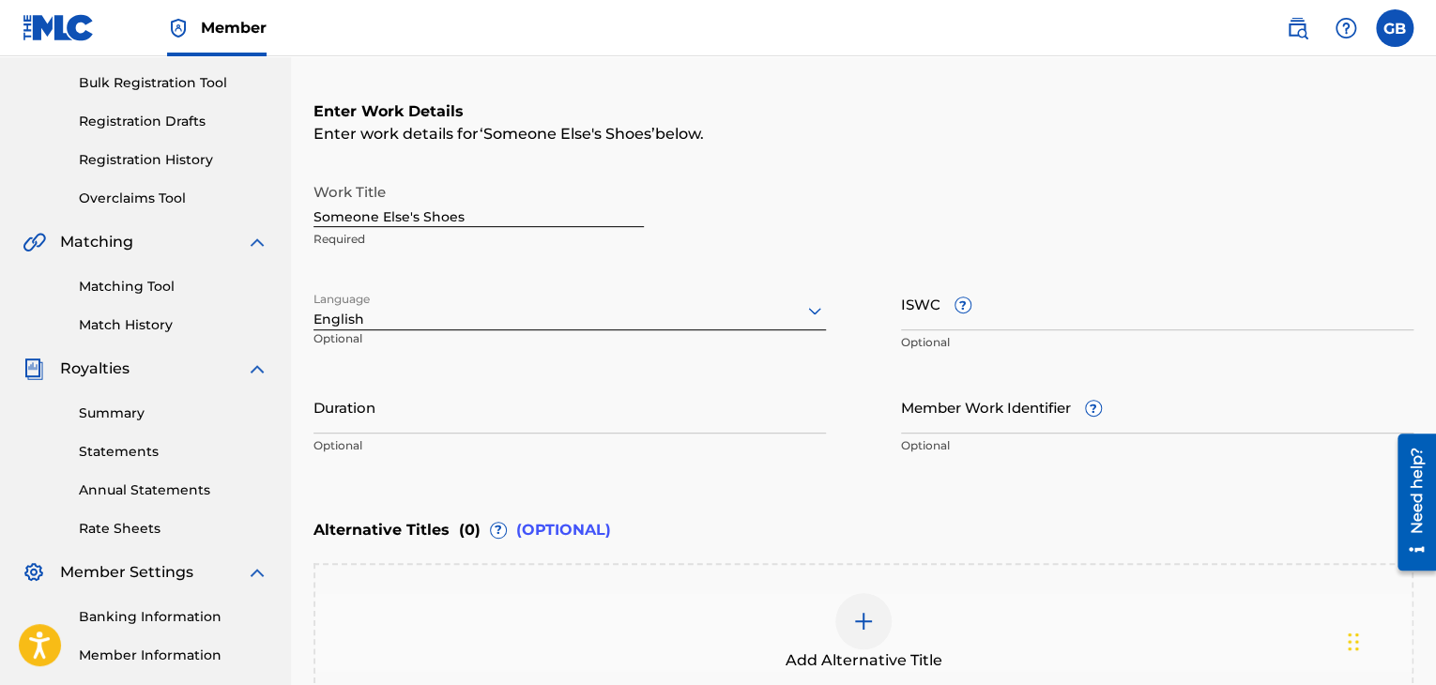
click at [665, 403] on input "Duration" at bounding box center [569, 406] width 512 height 53
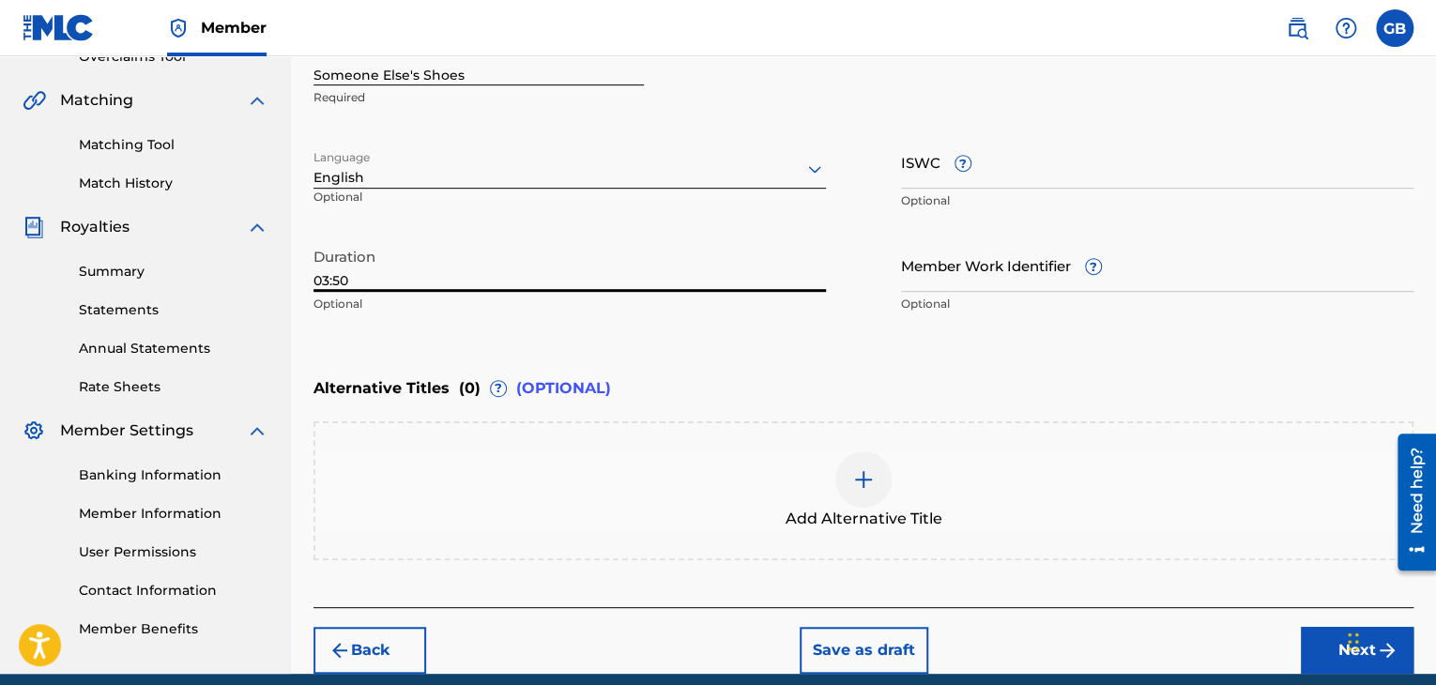
scroll to position [445, 0]
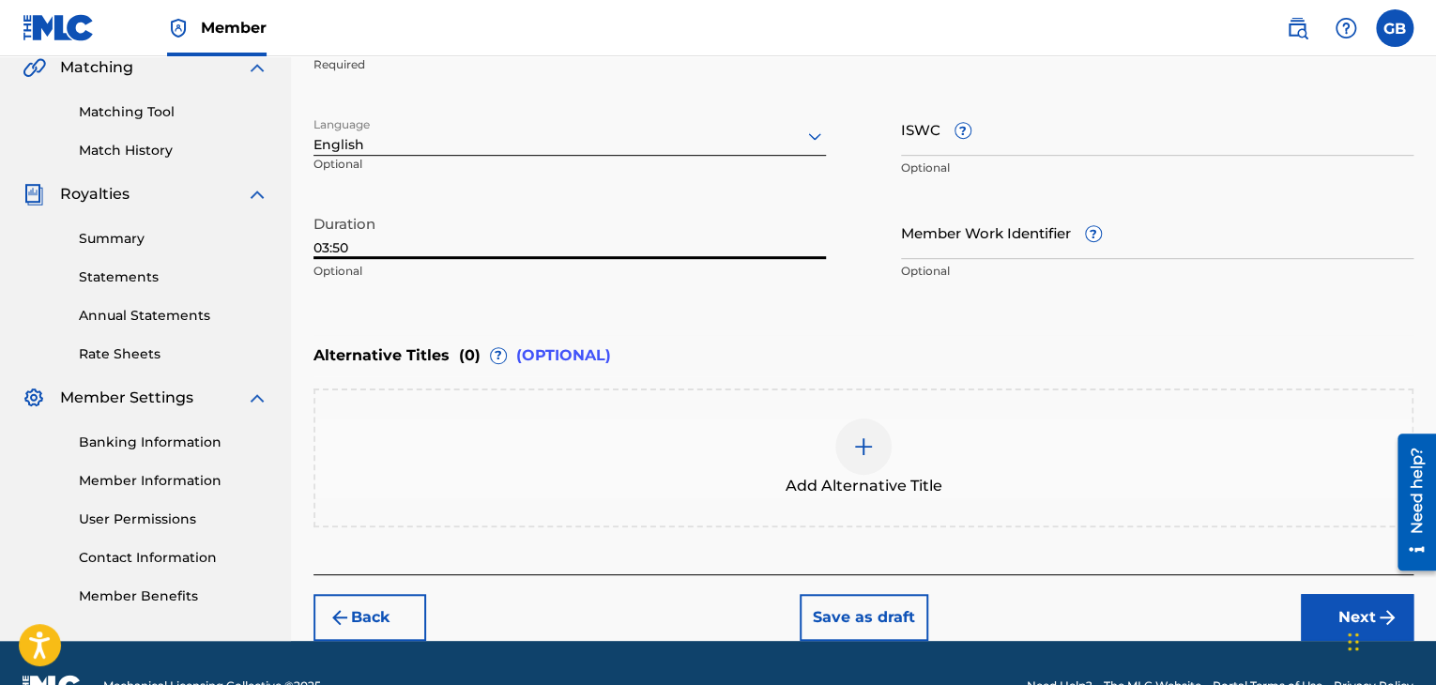
type input "03:50"
click at [1322, 601] on button "Next" at bounding box center [1357, 617] width 113 height 47
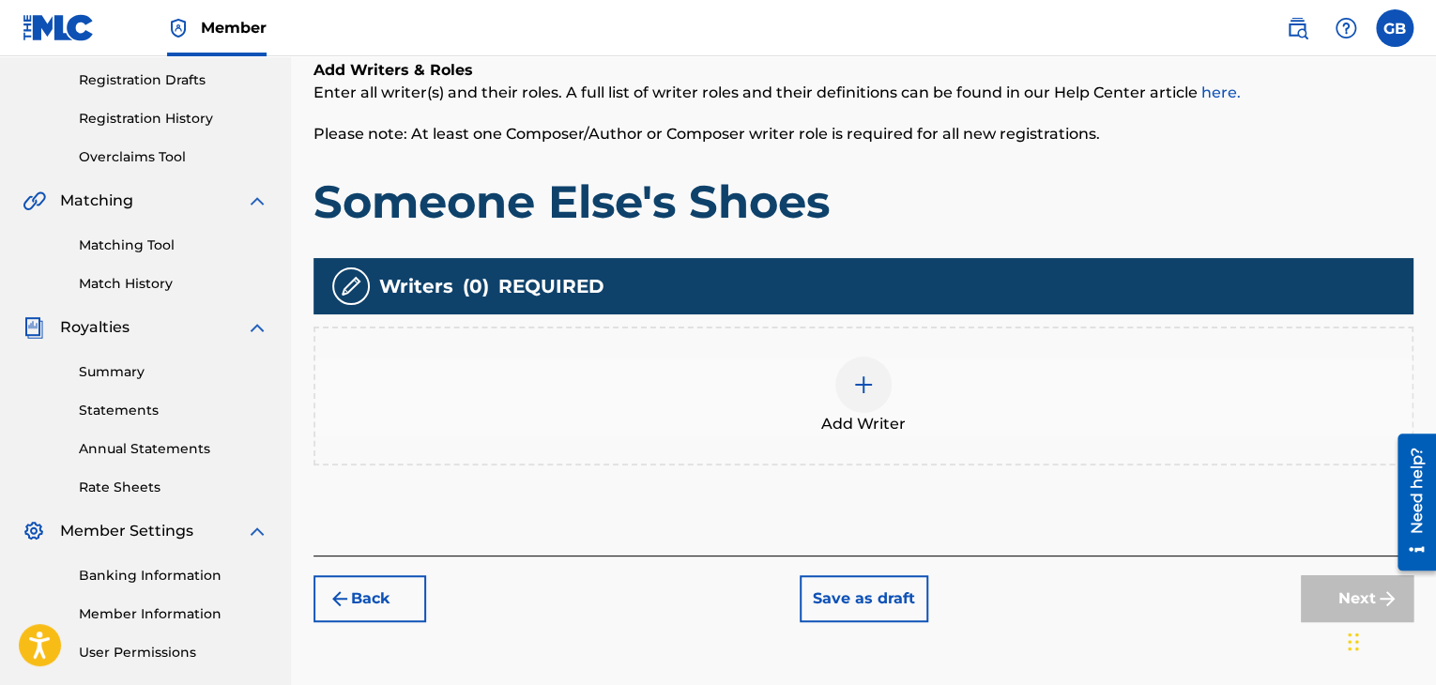
scroll to position [313, 0]
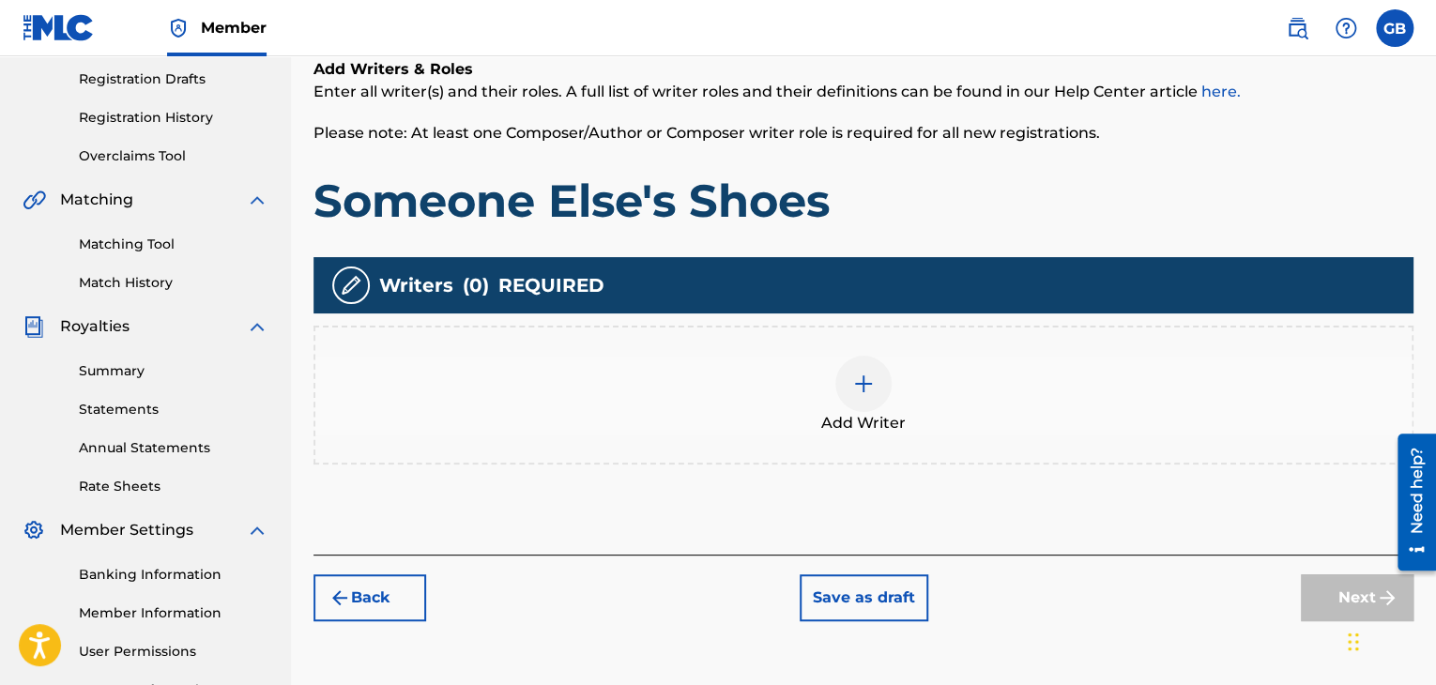
click at [879, 375] on div at bounding box center [863, 384] width 56 height 56
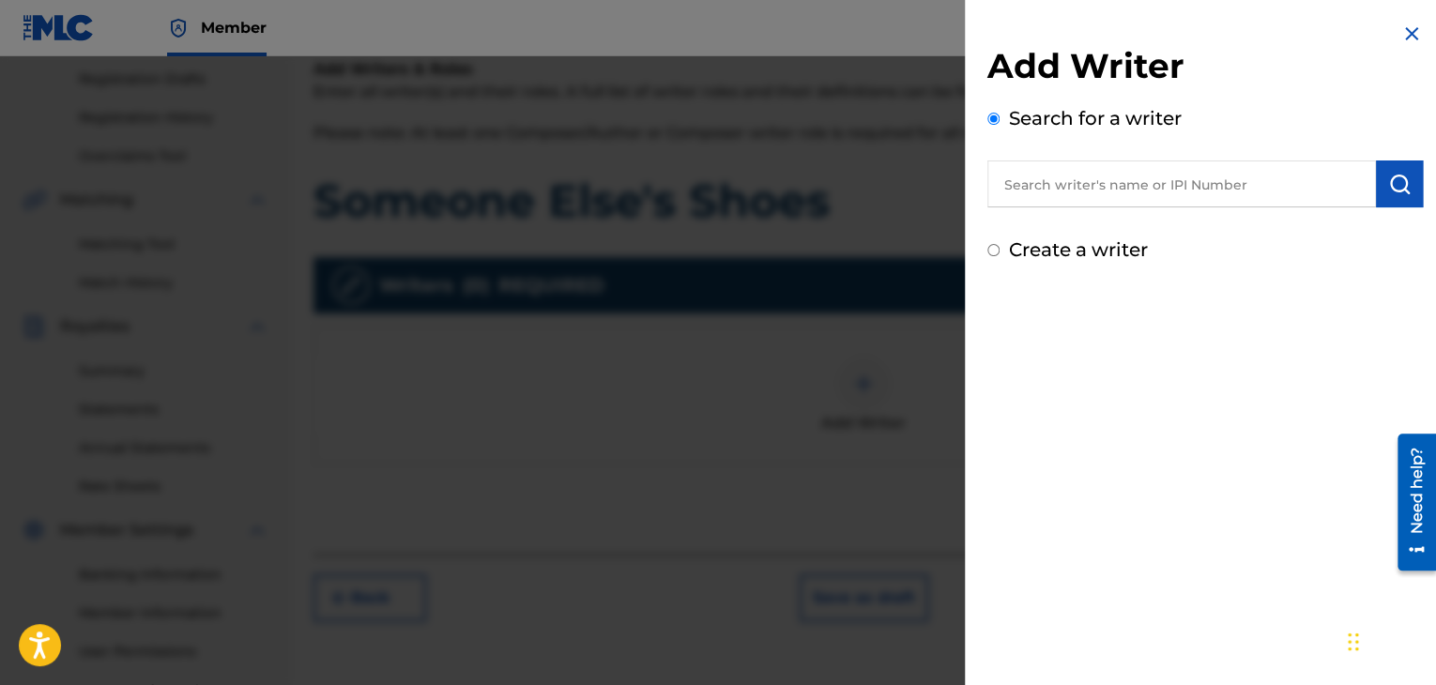
click at [1116, 190] on input "text" at bounding box center [1181, 183] width 389 height 47
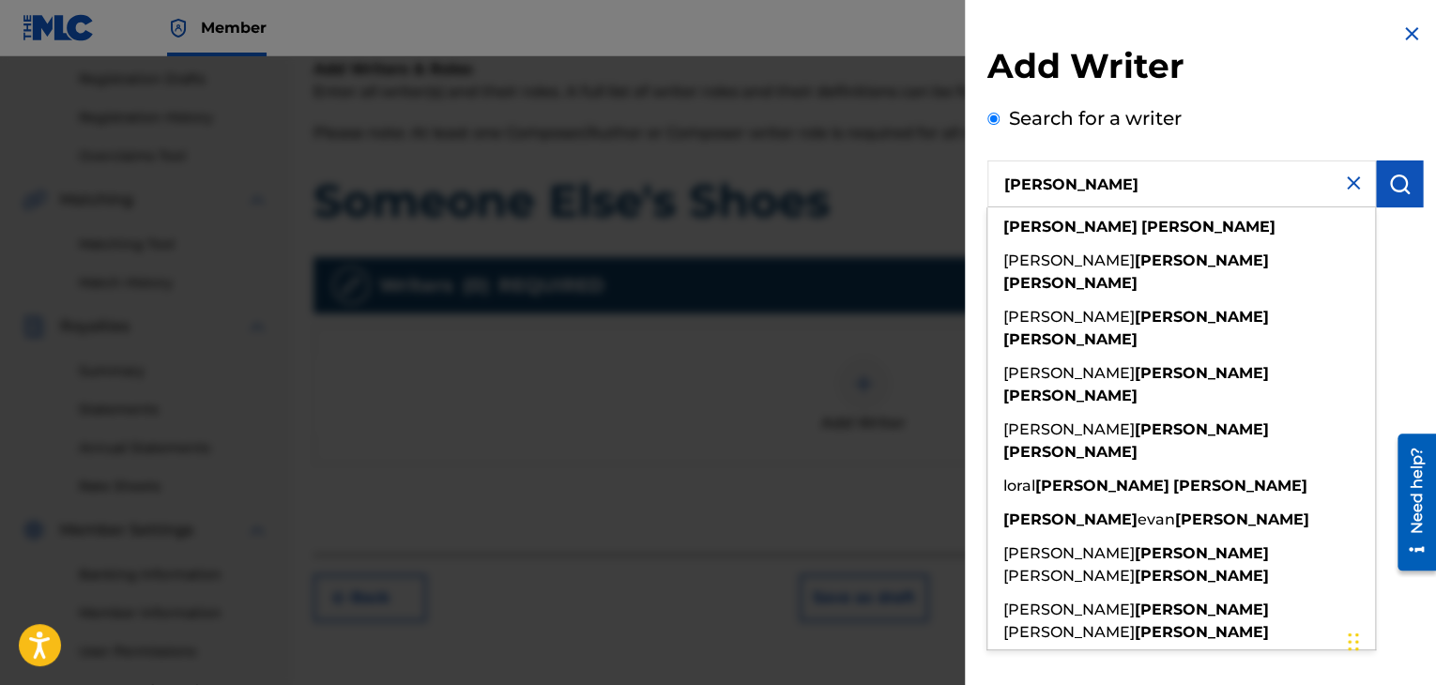
type input "george barrett"
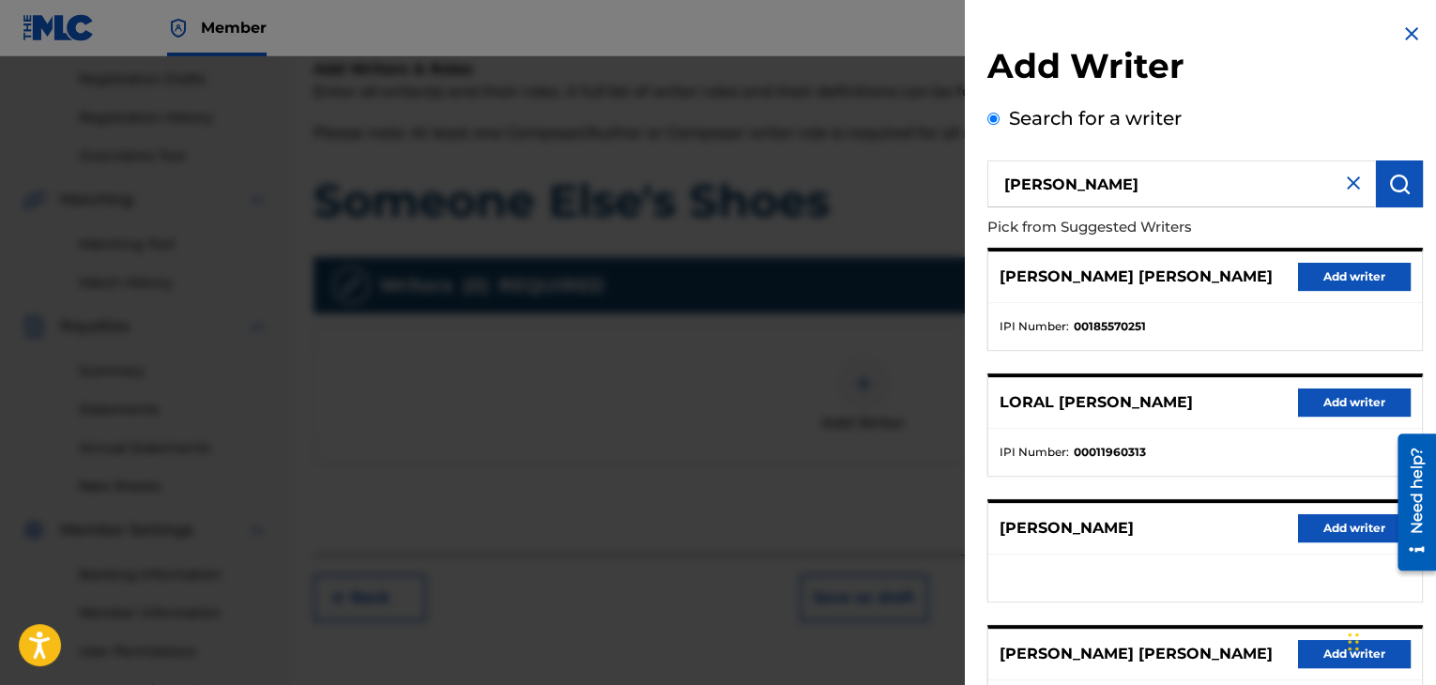
click at [1321, 528] on button "Add writer" at bounding box center [1354, 528] width 113 height 28
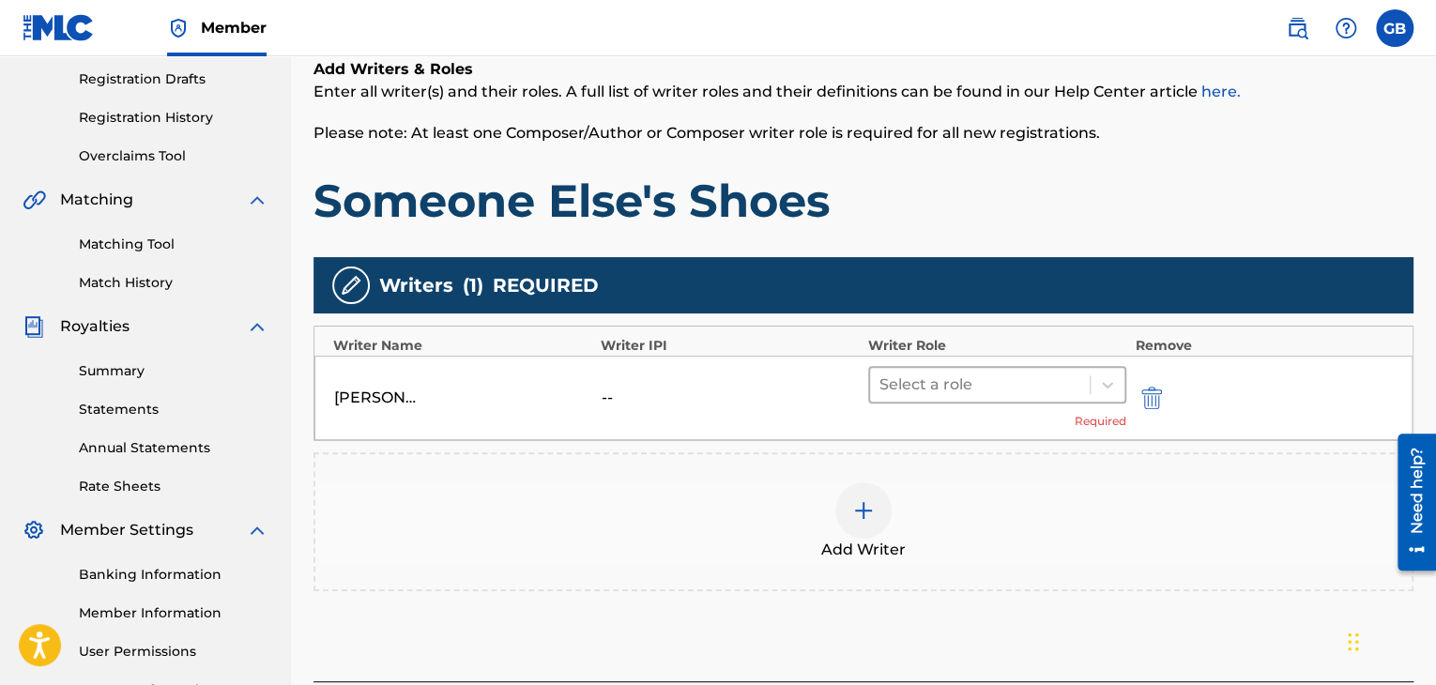
click at [1046, 393] on div at bounding box center [979, 385] width 201 height 26
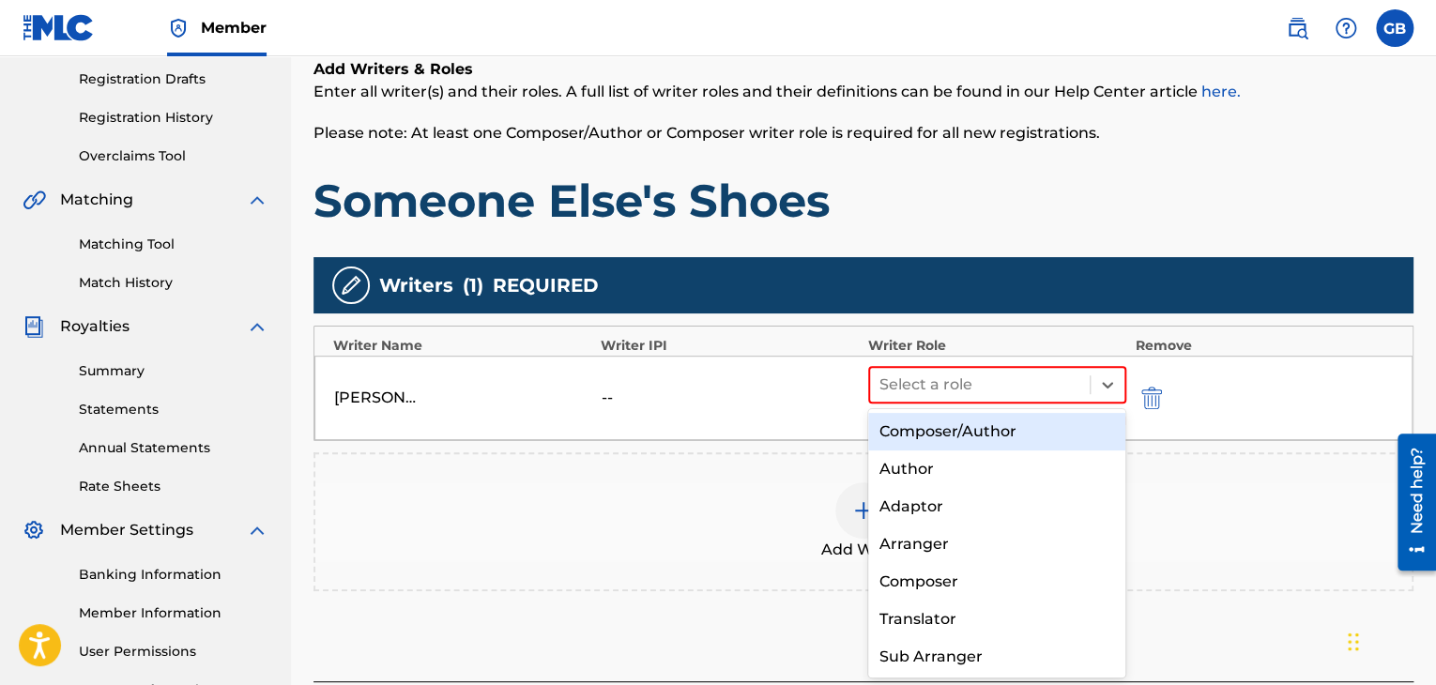
click at [1037, 436] on div "Composer/Author" at bounding box center [997, 432] width 258 height 38
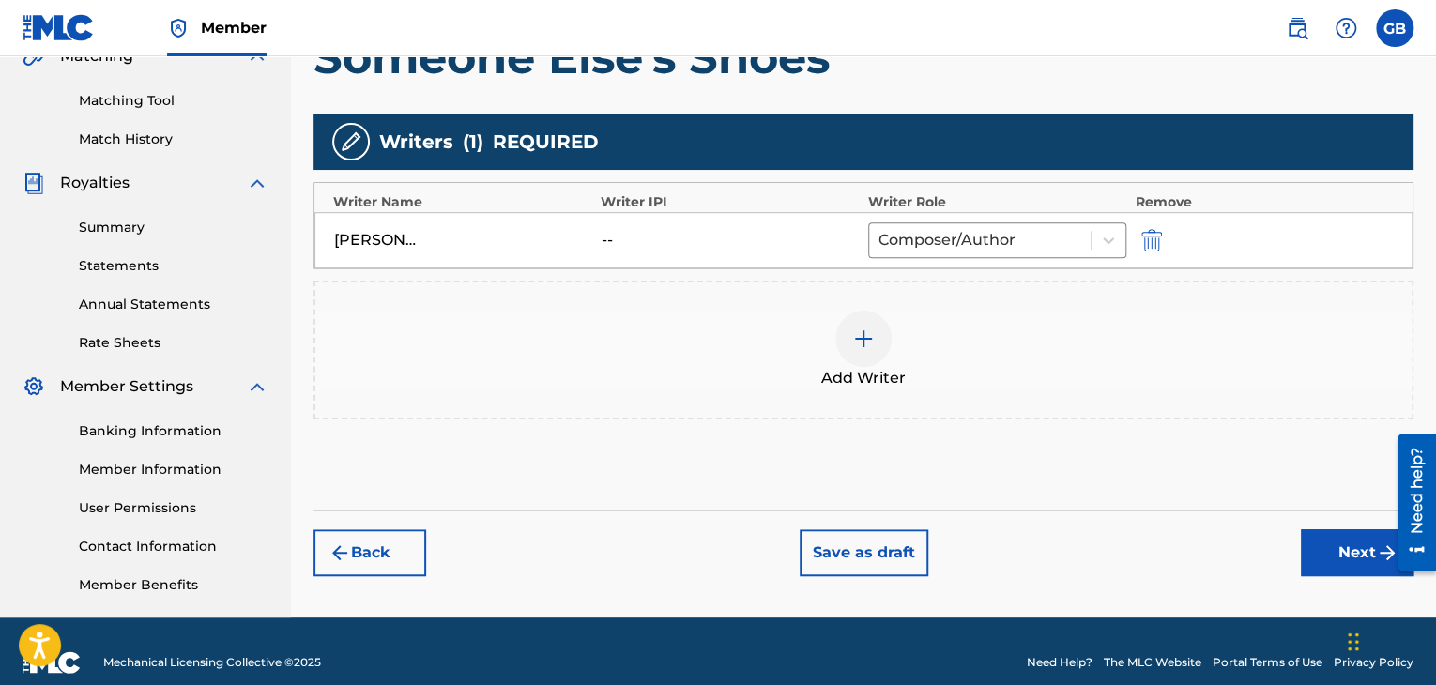
click at [1341, 560] on button "Next" at bounding box center [1357, 552] width 113 height 47
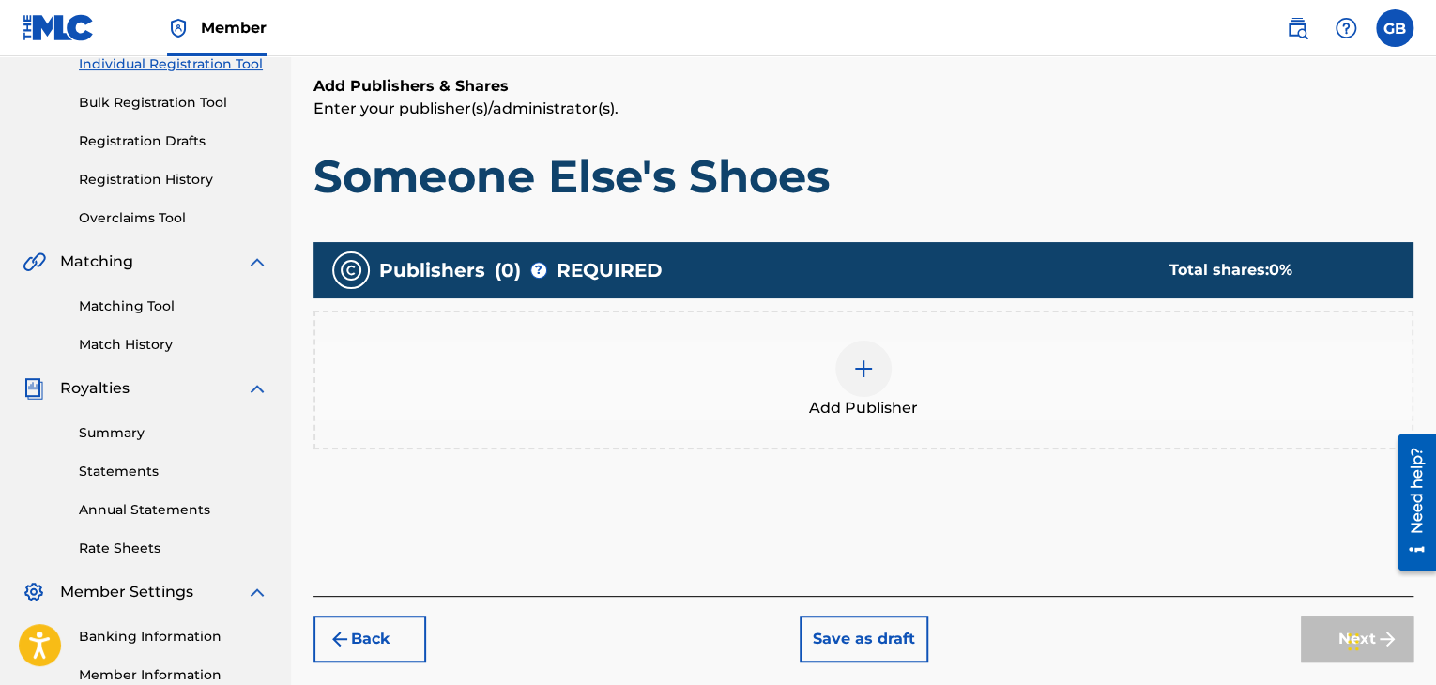
scroll to position [252, 0]
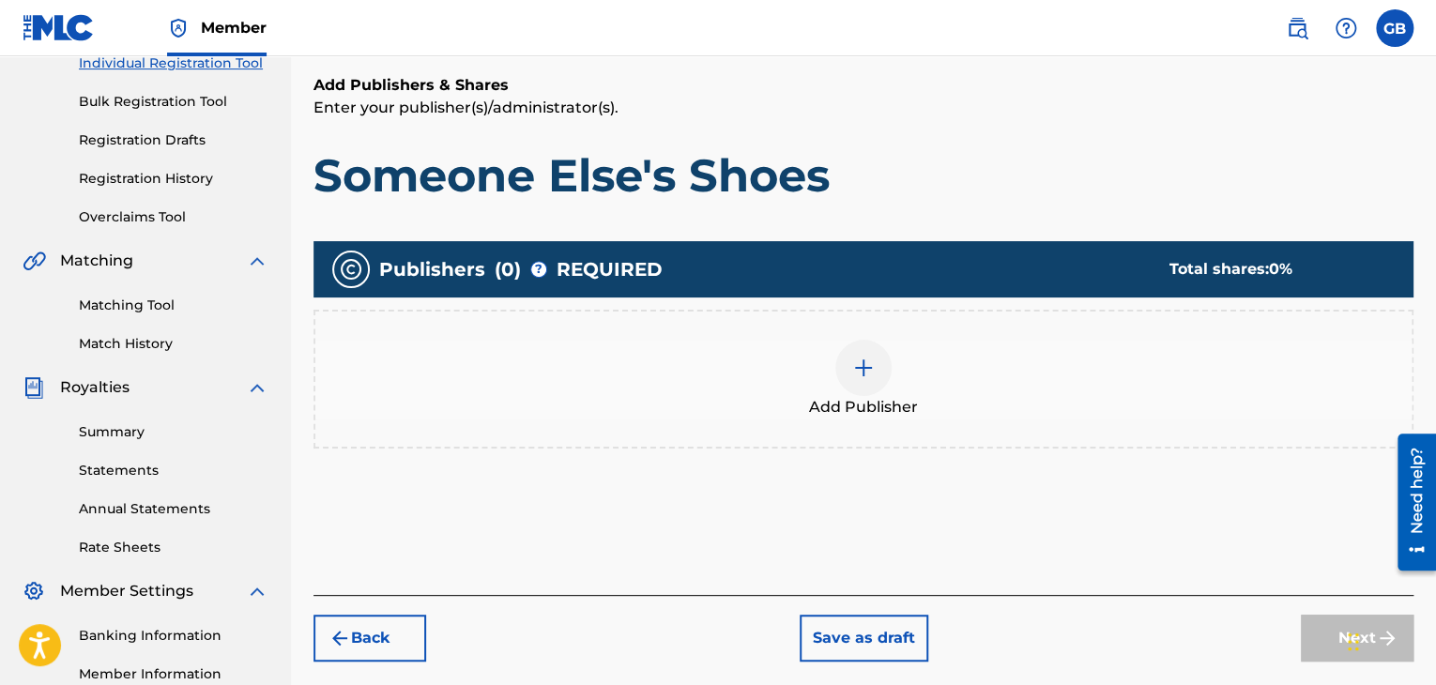
click at [865, 374] on img at bounding box center [863, 368] width 23 height 23
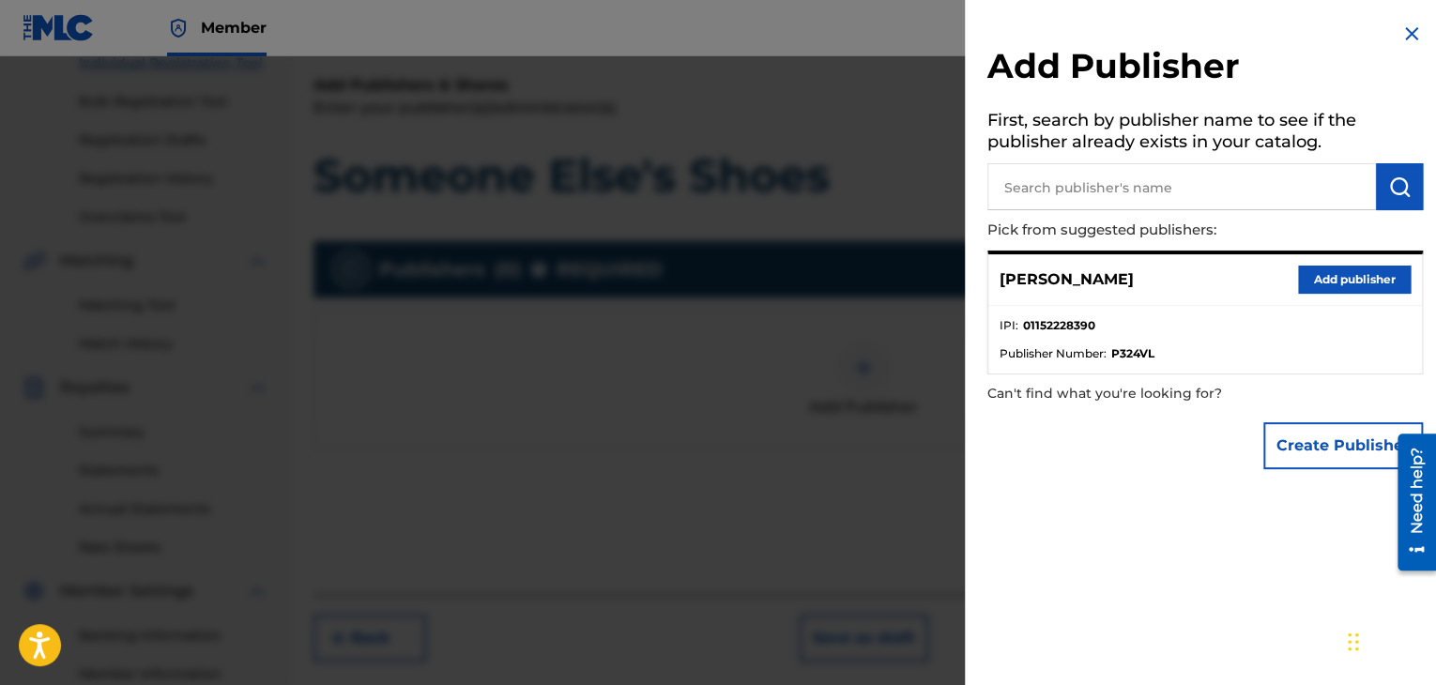
click at [1307, 273] on button "Add publisher" at bounding box center [1354, 280] width 113 height 28
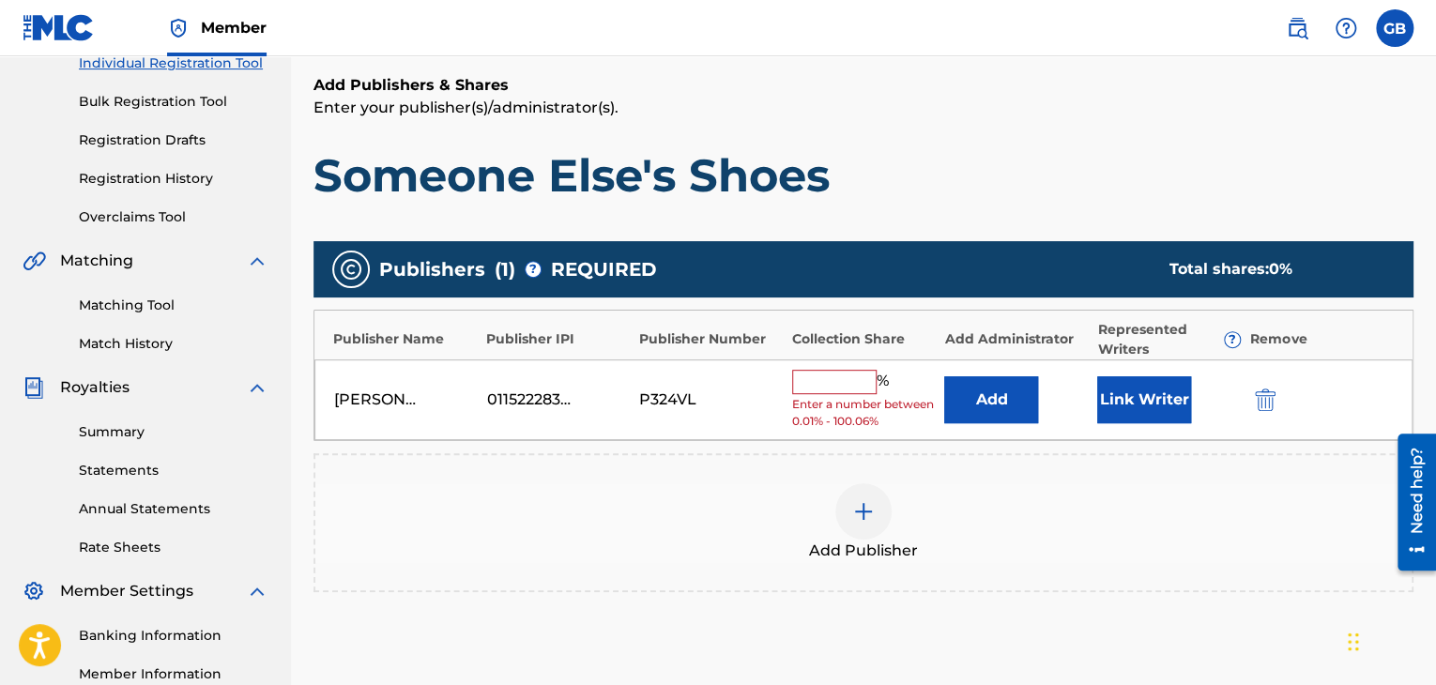
click at [844, 376] on input "text" at bounding box center [834, 382] width 84 height 24
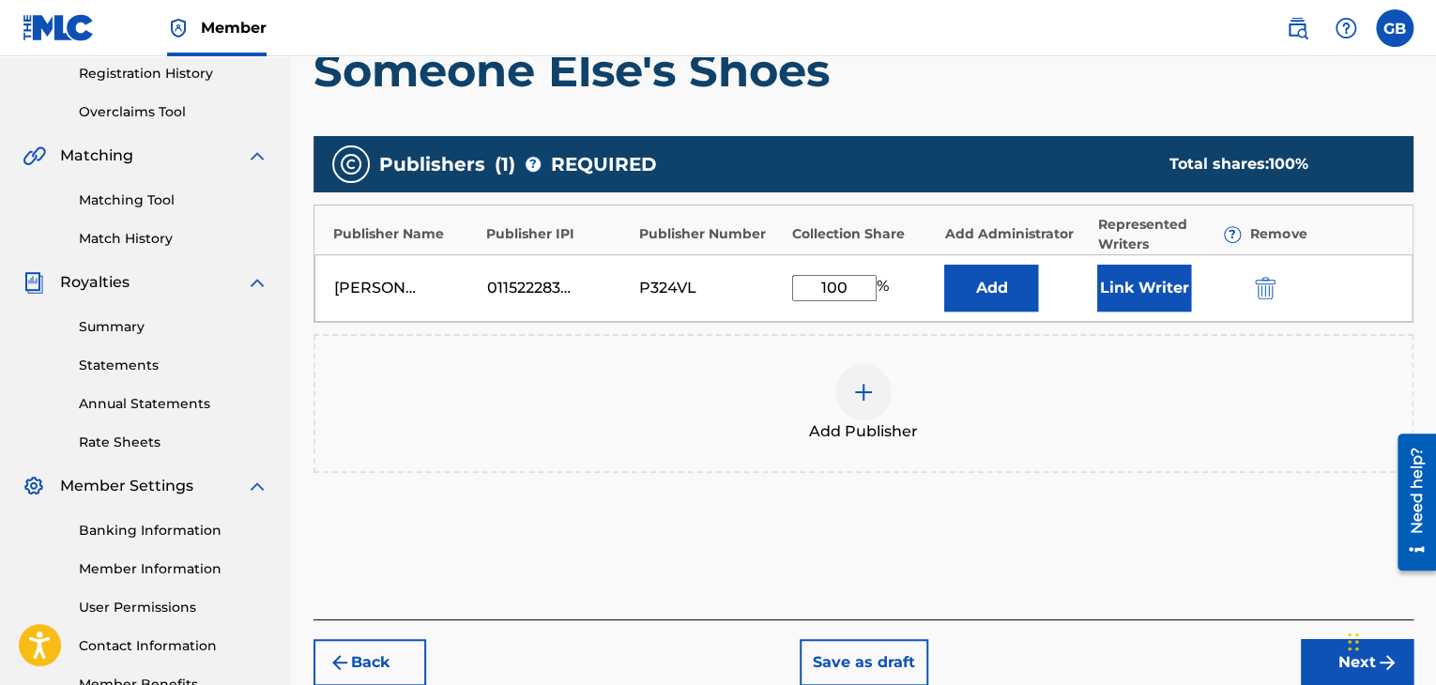
type input "100"
click at [1313, 657] on button "Next" at bounding box center [1357, 662] width 113 height 47
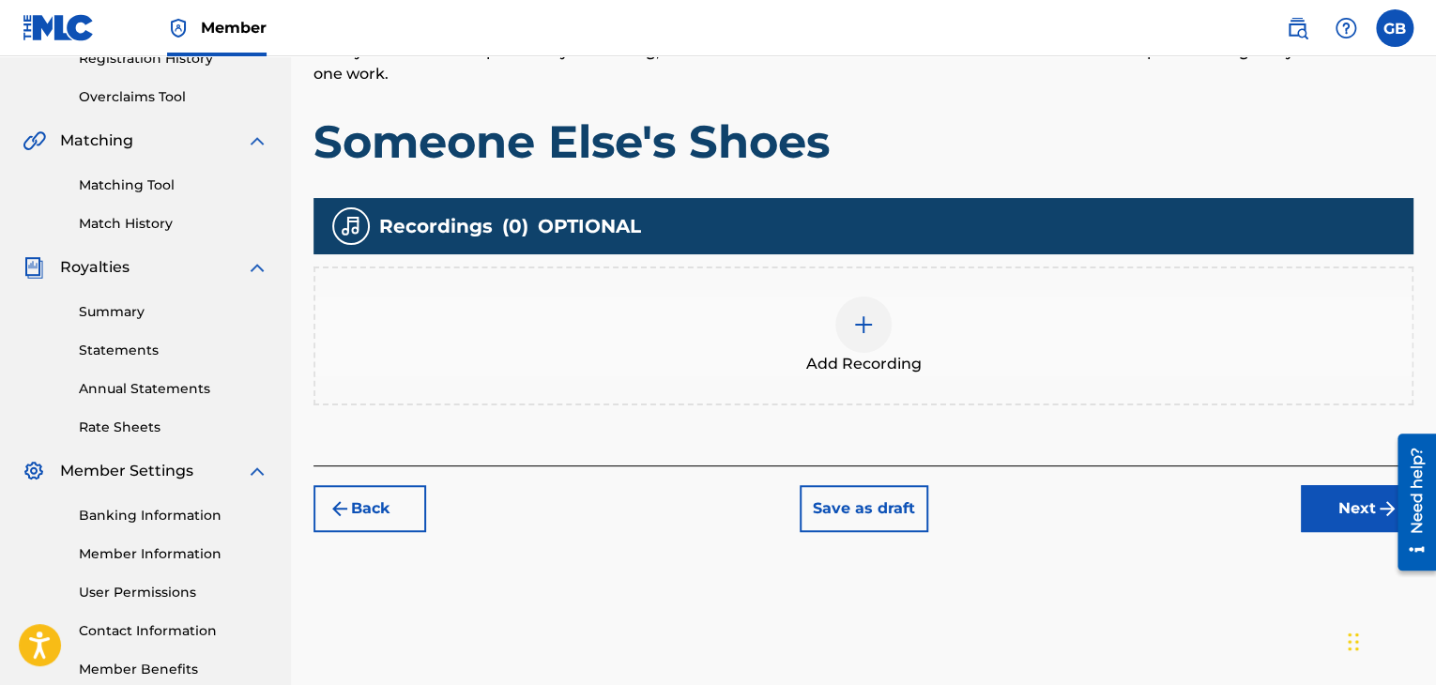
scroll to position [374, 0]
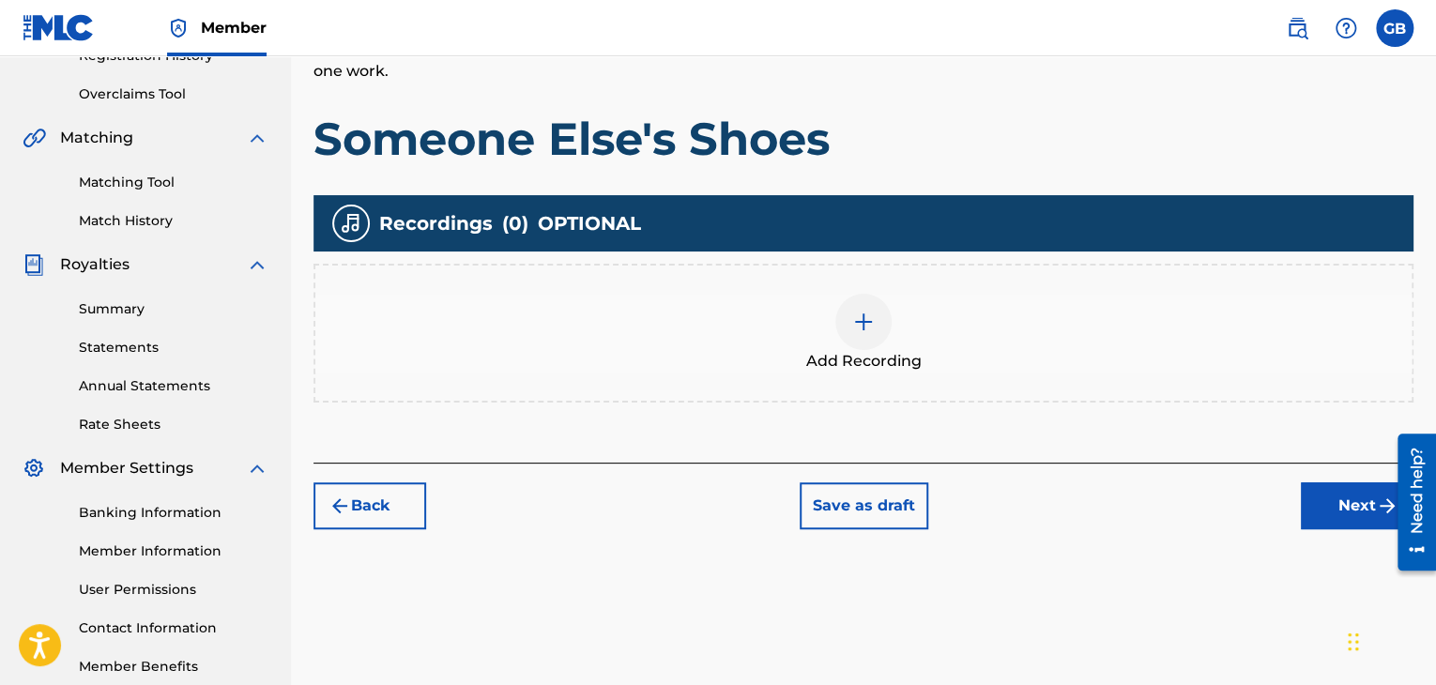
click at [871, 329] on img at bounding box center [863, 322] width 23 height 23
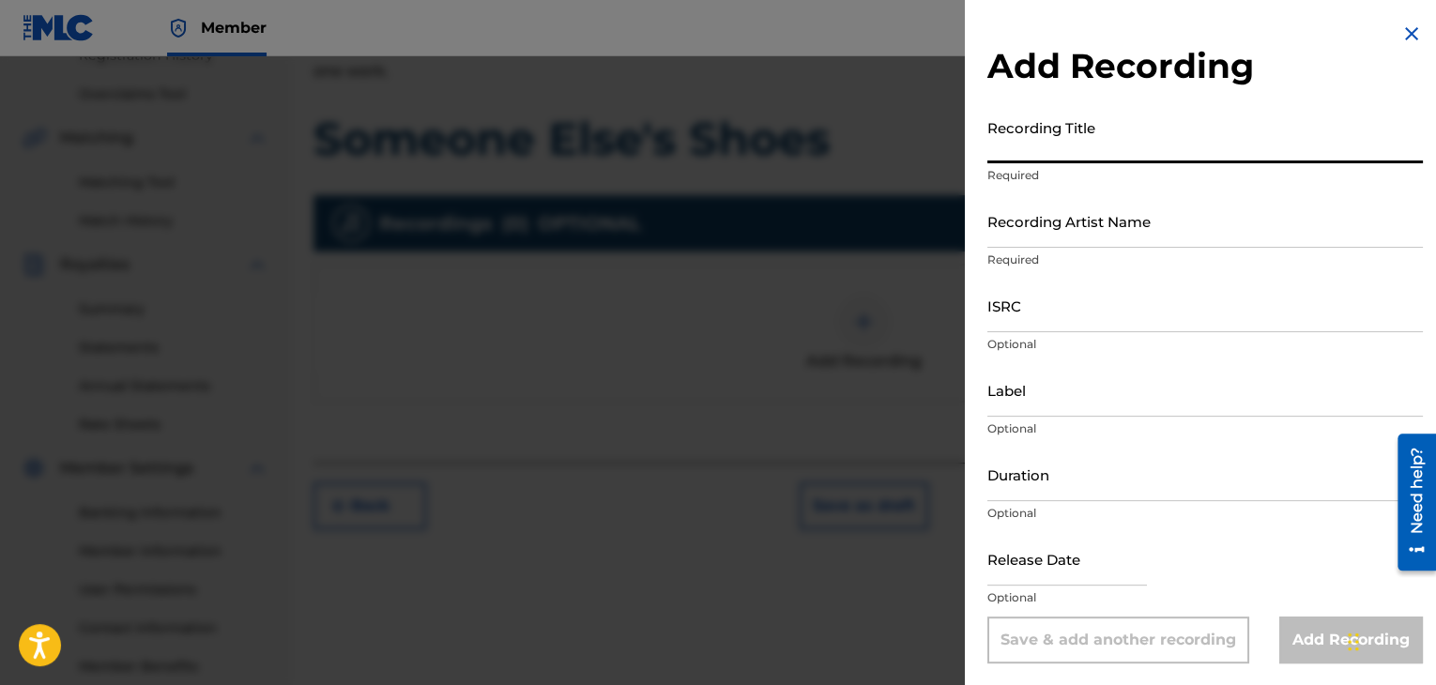
click at [1034, 147] on input "Recording Title" at bounding box center [1205, 136] width 436 height 53
type input "Someone Else's Shoes"
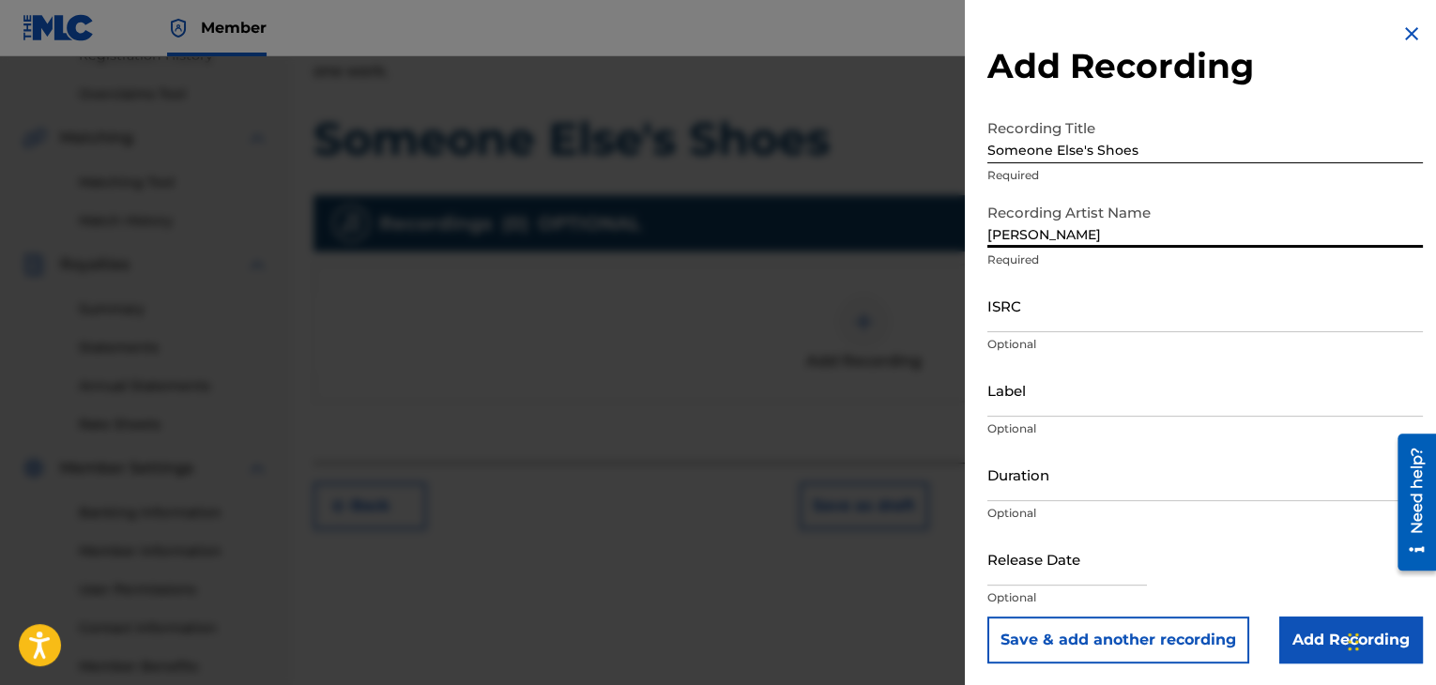
scroll to position [1, 0]
type input "[PERSON_NAME]"
click at [1074, 475] on input "Duration" at bounding box center [1205, 473] width 436 height 53
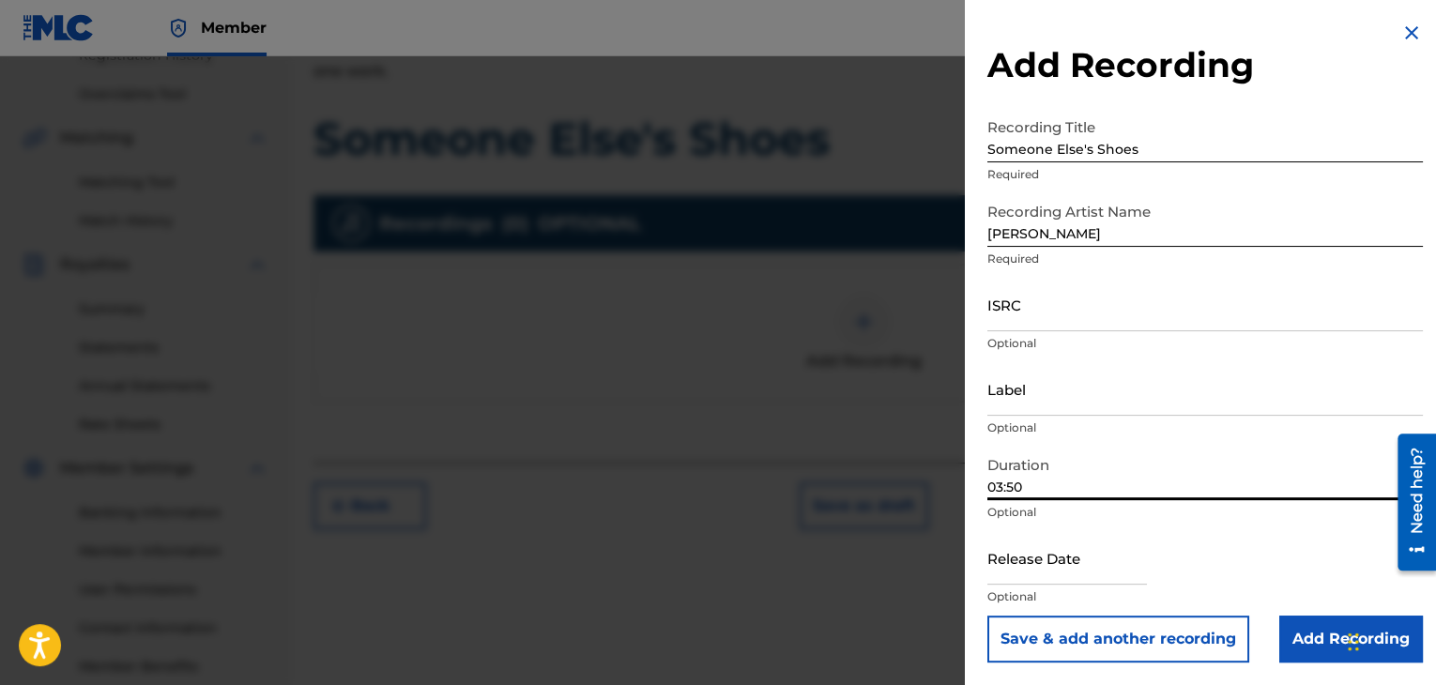
type input "03:50"
click at [1303, 639] on input "Add Recording" at bounding box center [1351, 639] width 144 height 47
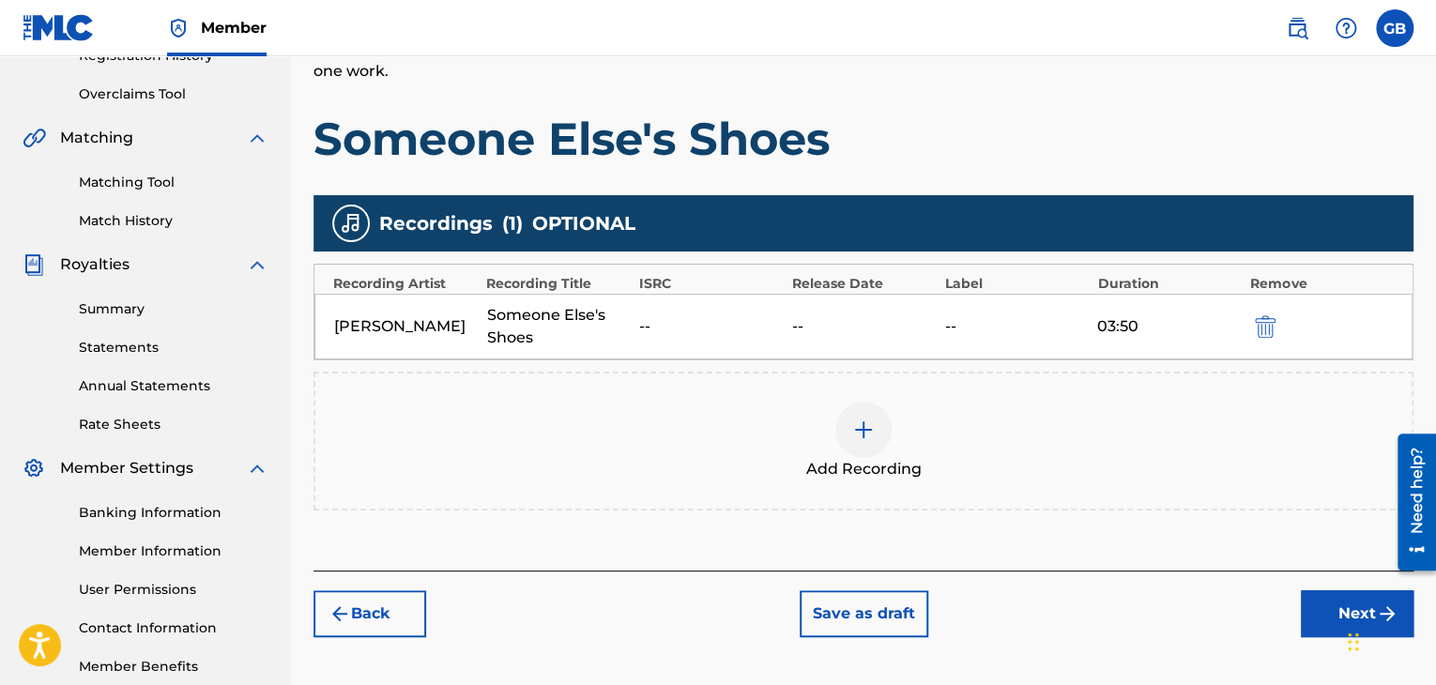
click at [1315, 613] on button "Next" at bounding box center [1357, 613] width 113 height 47
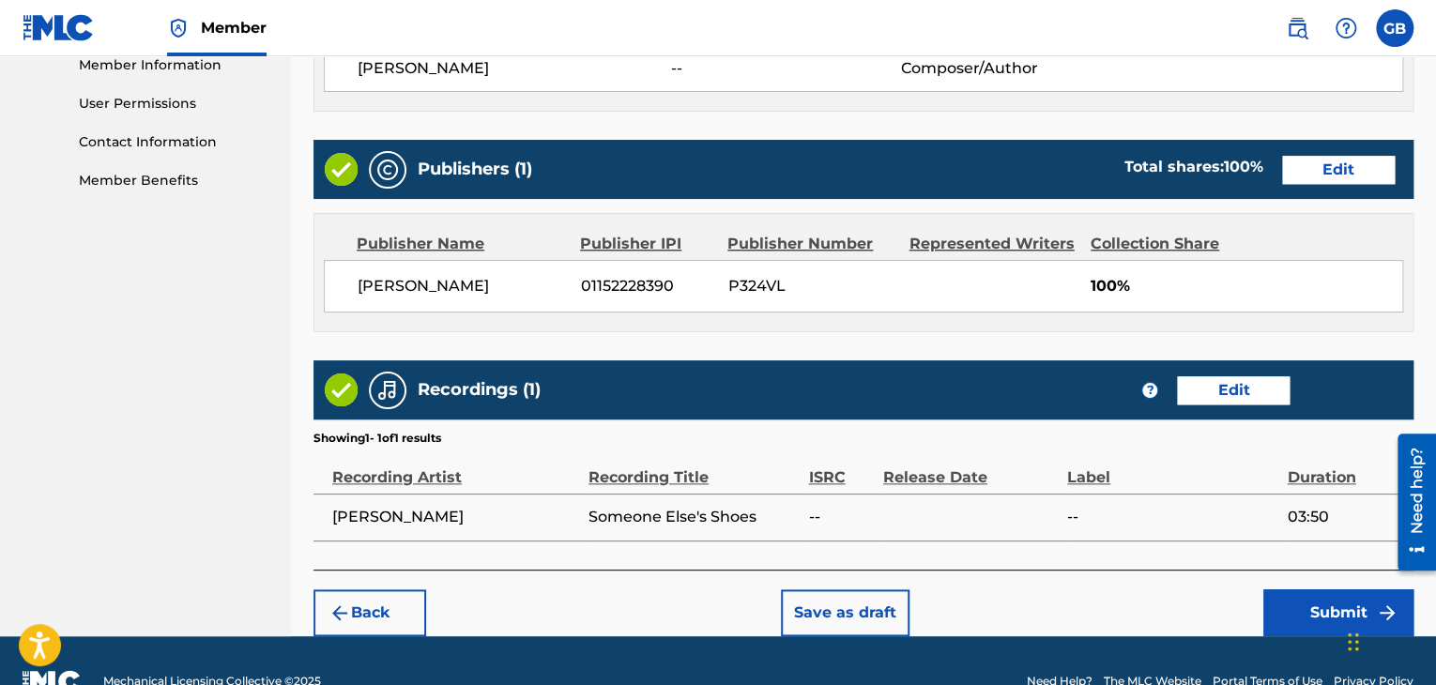
scroll to position [900, 0]
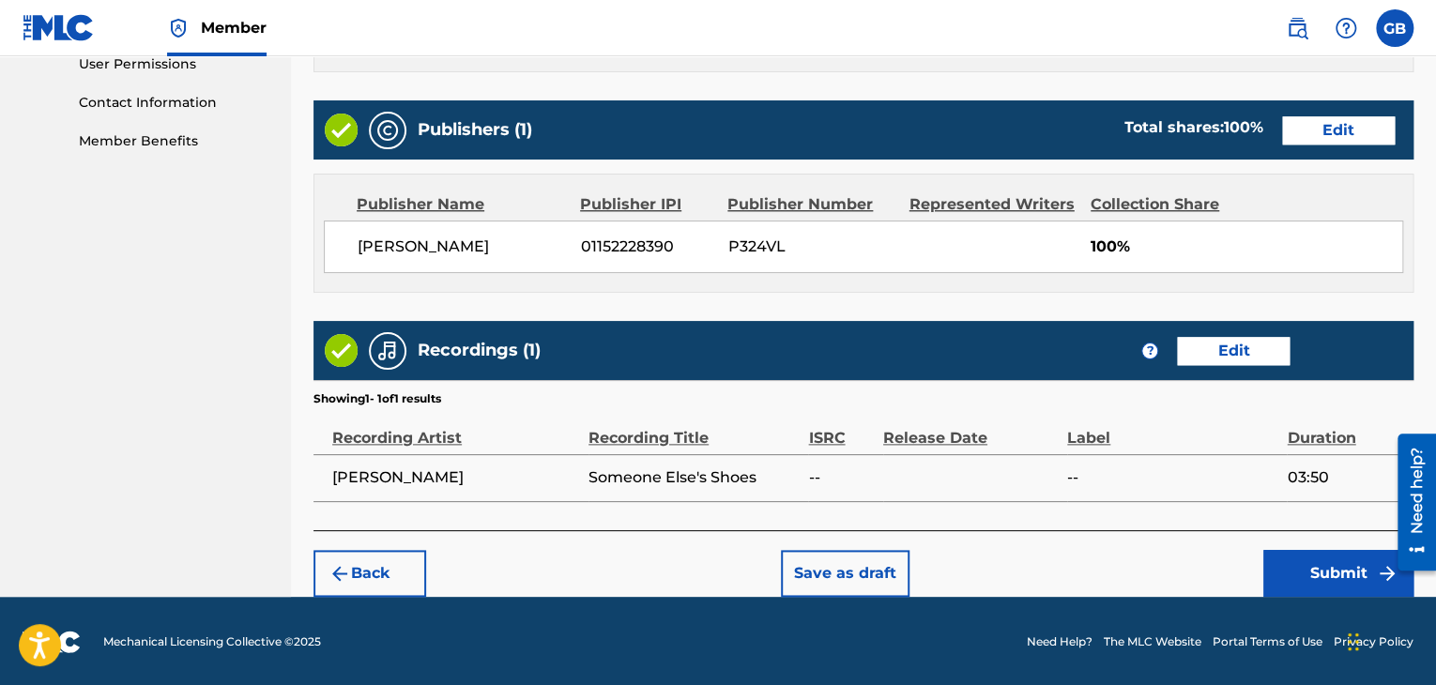
click at [1301, 578] on button "Submit" at bounding box center [1338, 573] width 150 height 47
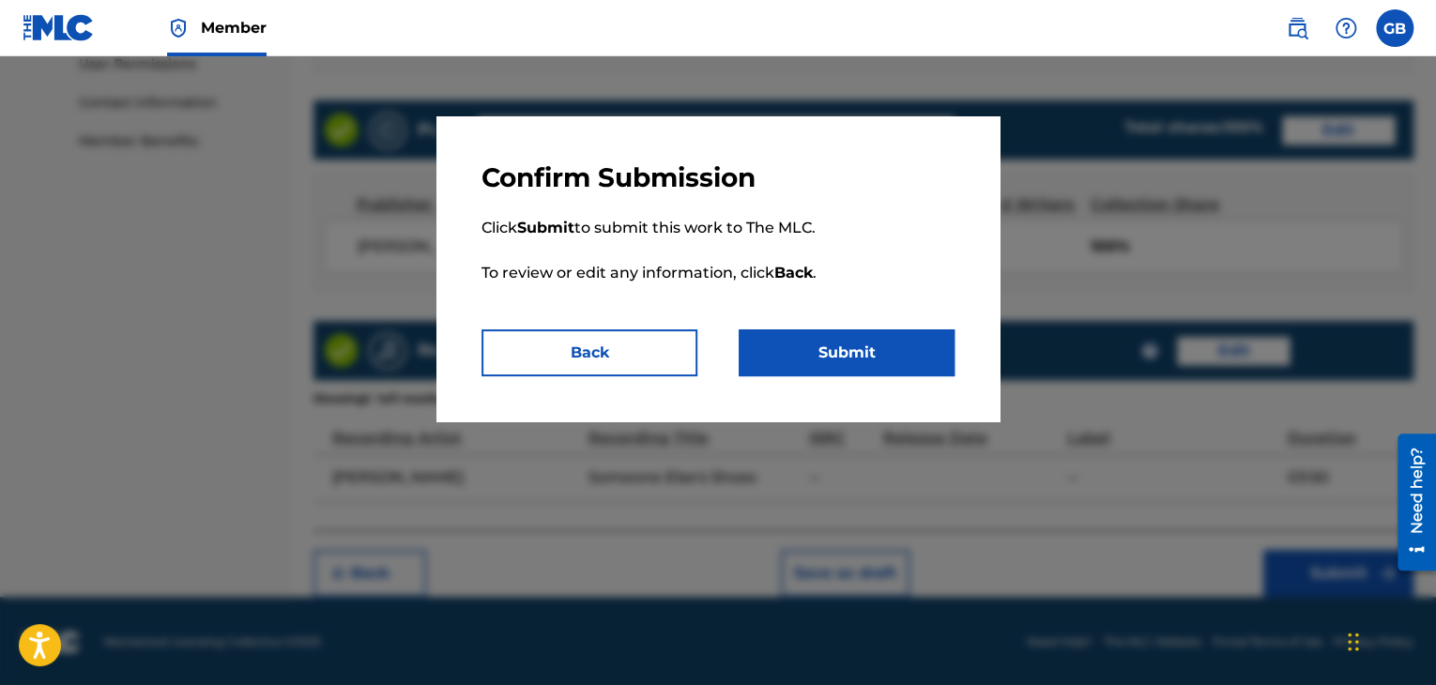
click at [830, 344] on button "Submit" at bounding box center [847, 352] width 216 height 47
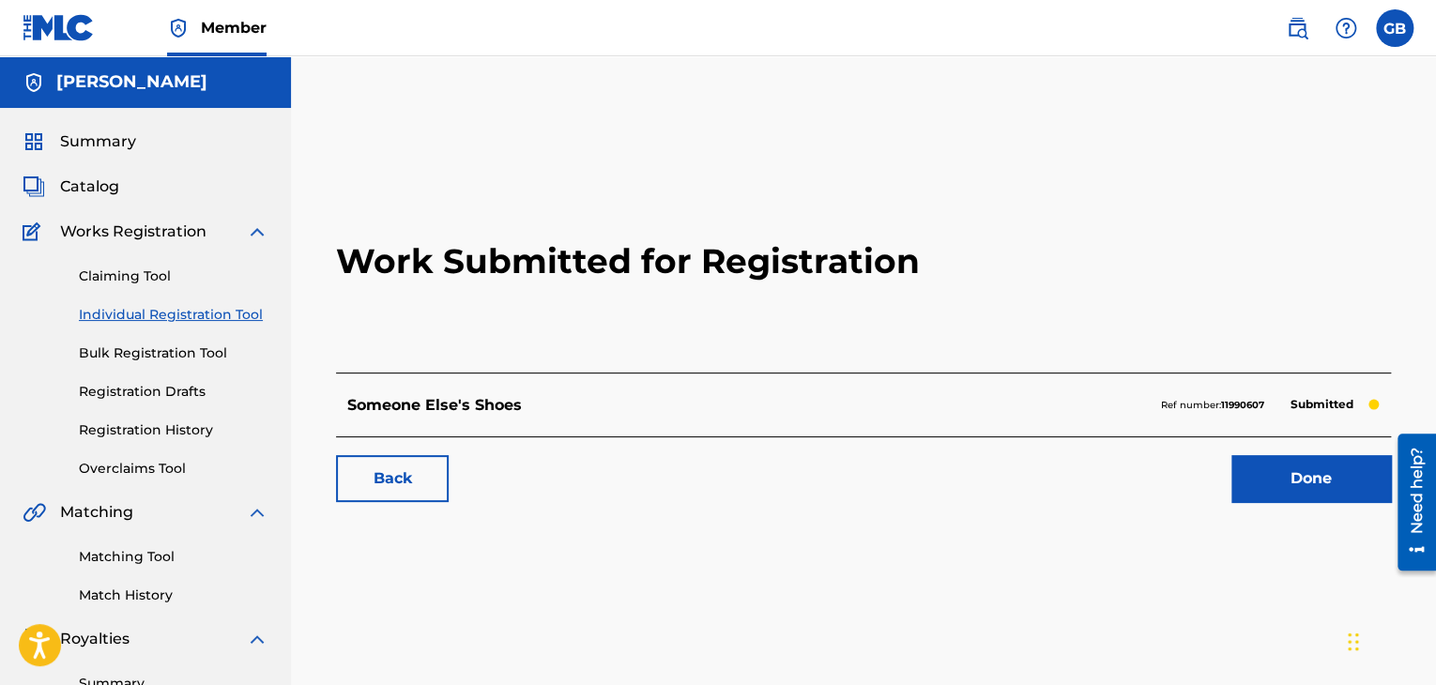
click at [1267, 474] on link "Done" at bounding box center [1311, 478] width 160 height 47
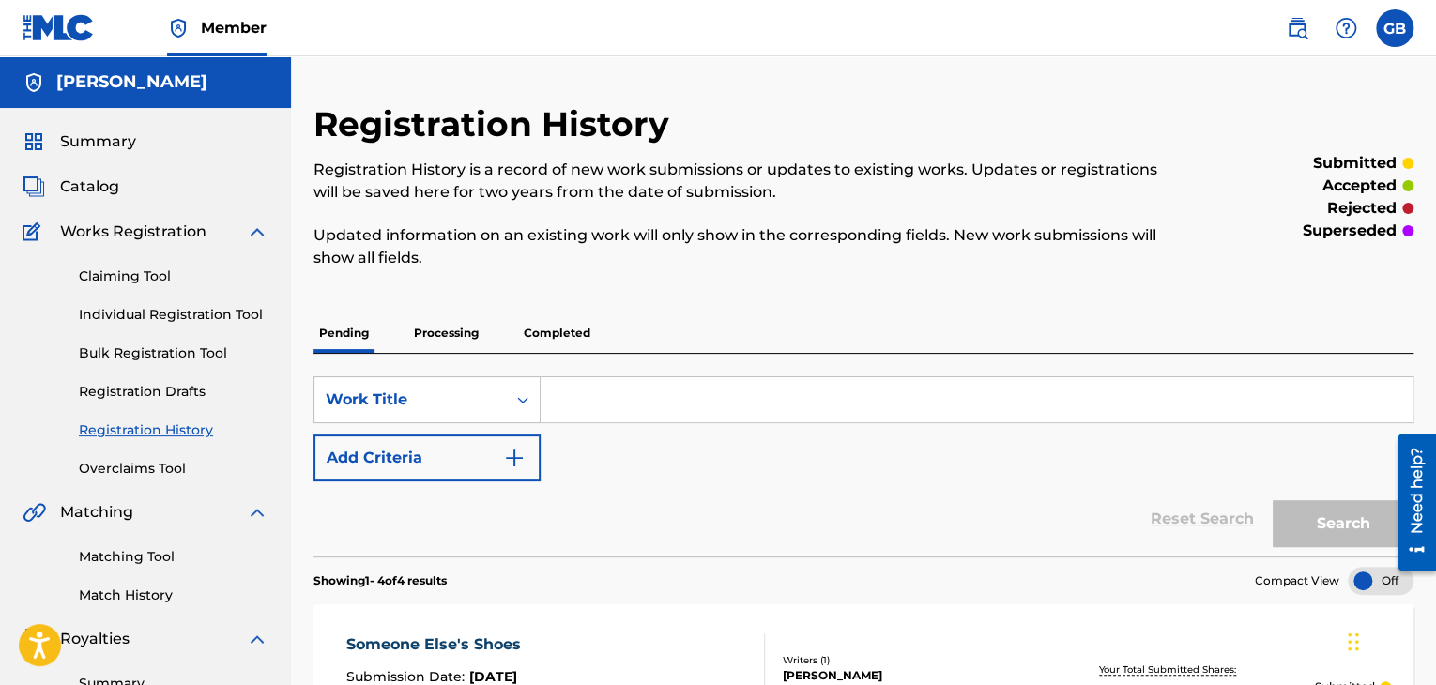
click at [169, 312] on link "Individual Registration Tool" at bounding box center [174, 315] width 190 height 20
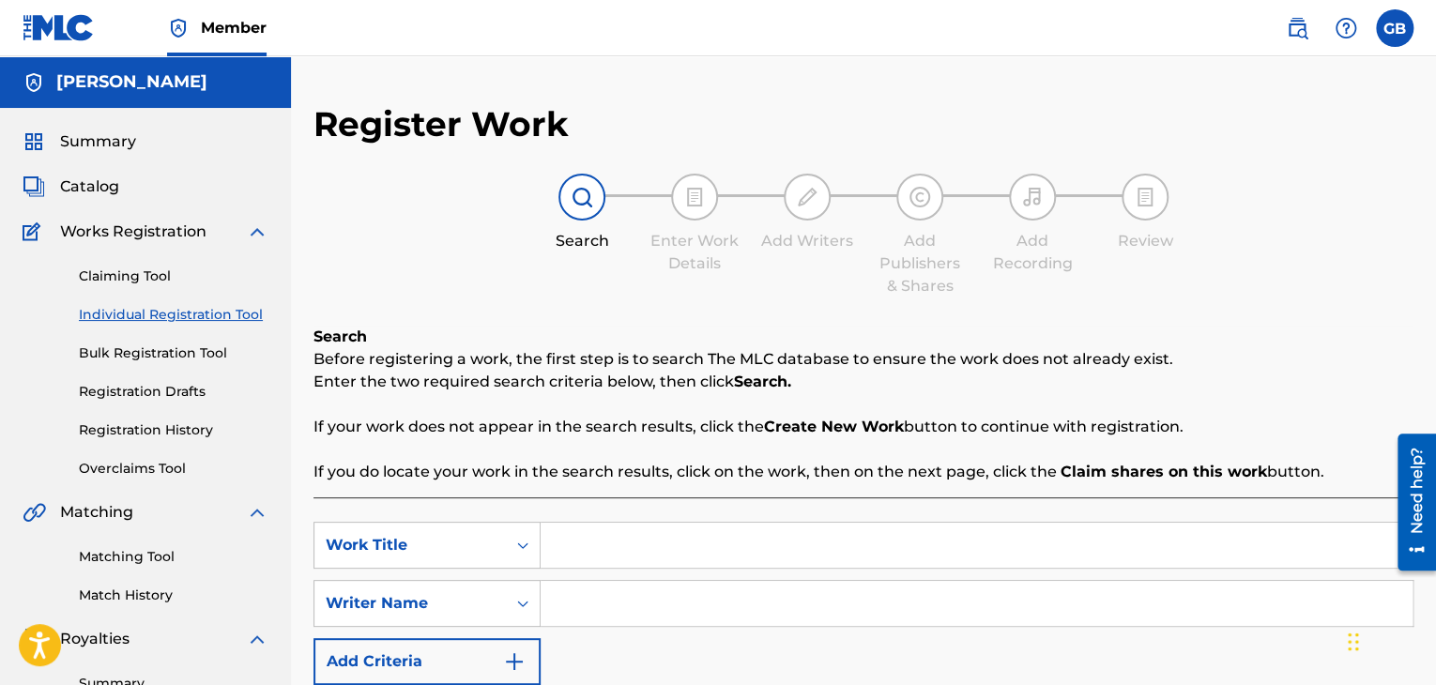
click at [124, 426] on link "Registration History" at bounding box center [174, 430] width 190 height 20
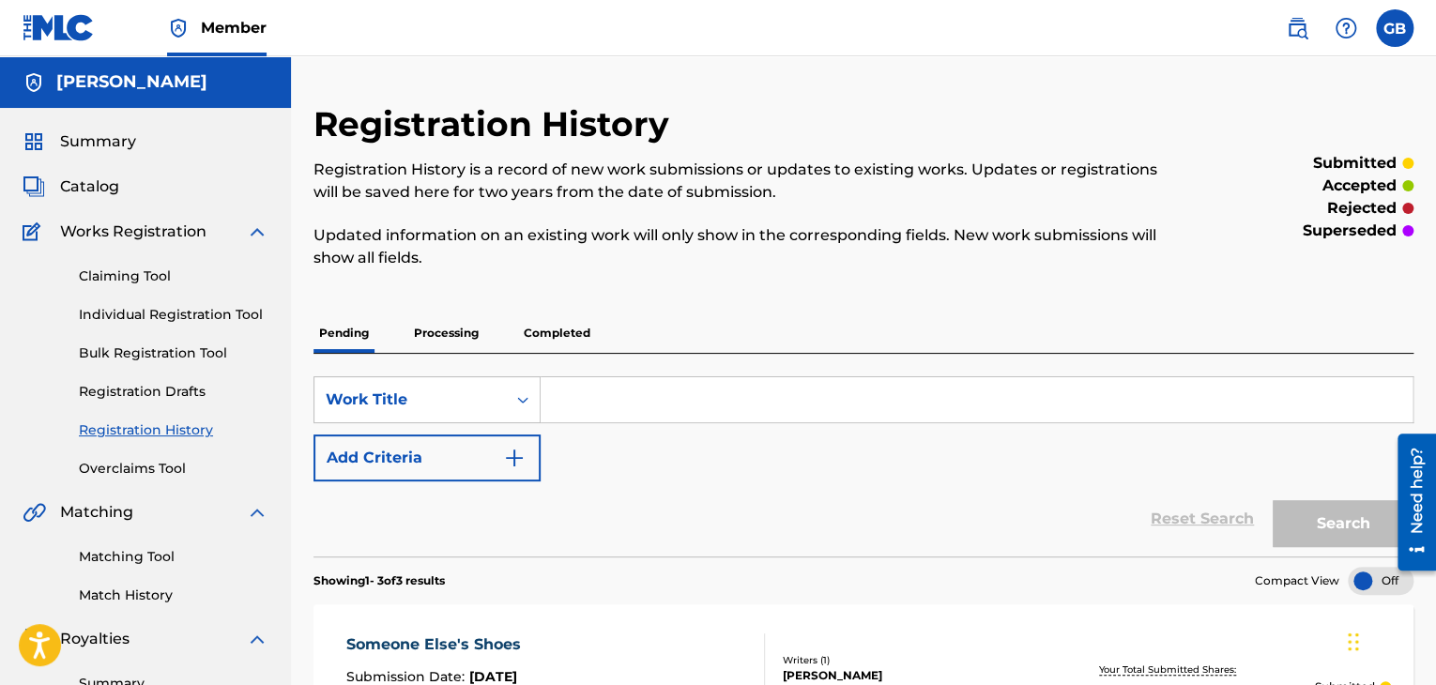
click at [124, 298] on div "Claiming Tool Individual Registration Tool Bulk Registration Tool Registration …" at bounding box center [146, 361] width 246 height 236
click at [128, 316] on link "Individual Registration Tool" at bounding box center [174, 315] width 190 height 20
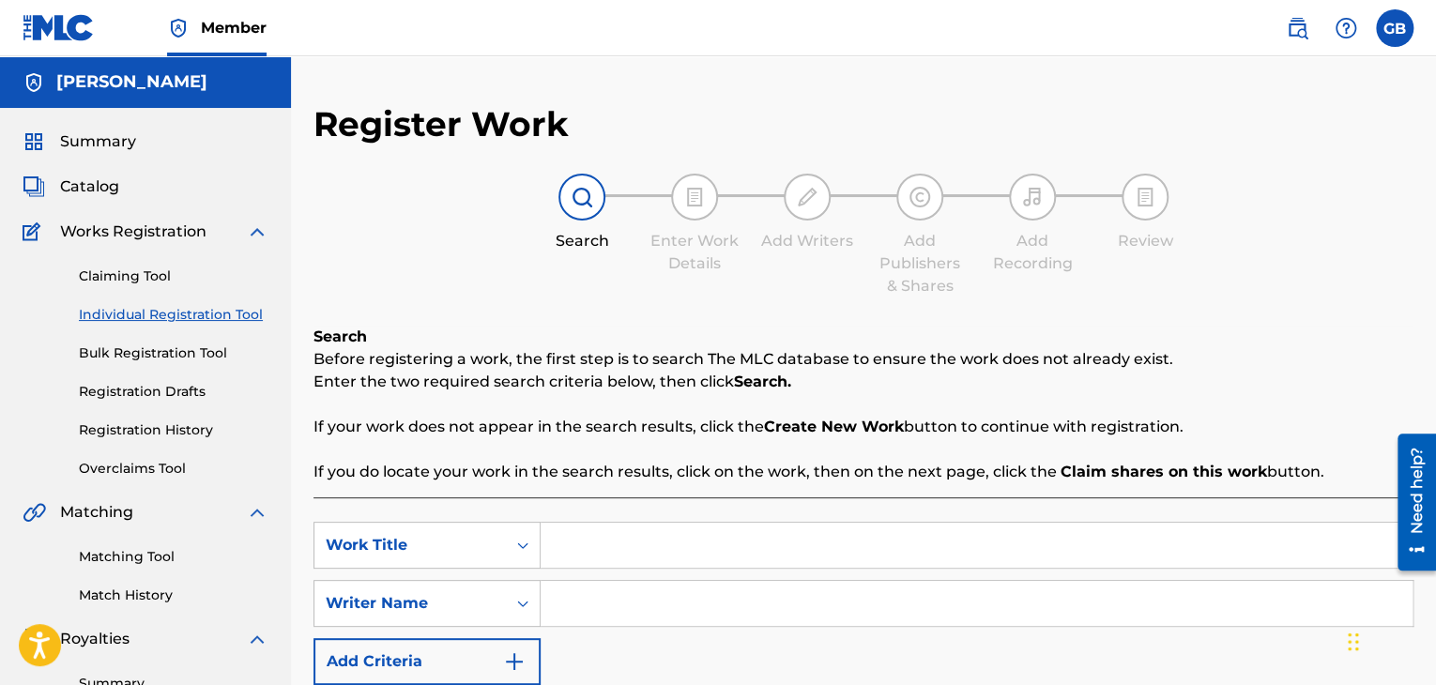
click at [558, 561] on input "Search Form" at bounding box center [977, 545] width 872 height 45
type input "Chalkboard"
click at [571, 617] on input "Search Form" at bounding box center [977, 603] width 872 height 45
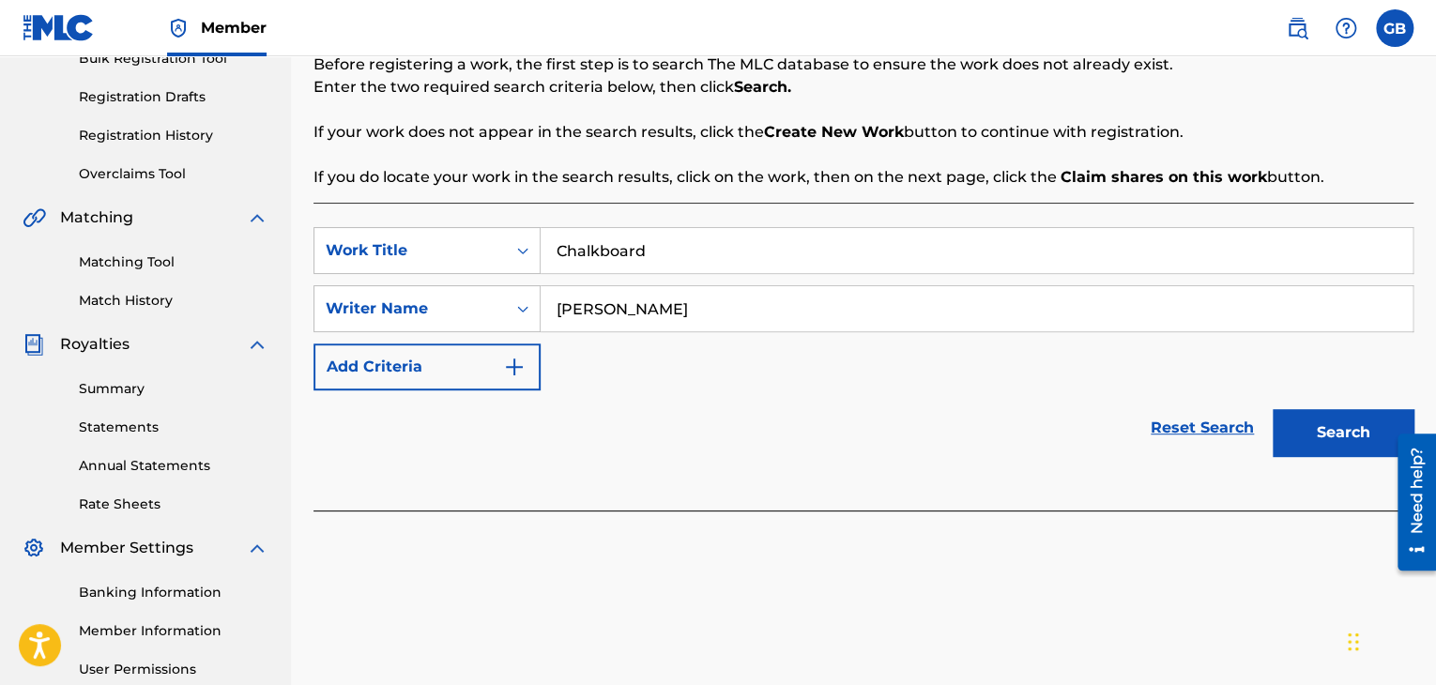
scroll to position [296, 0]
type input "[PERSON_NAME]"
click at [1300, 435] on button "Search" at bounding box center [1343, 431] width 141 height 47
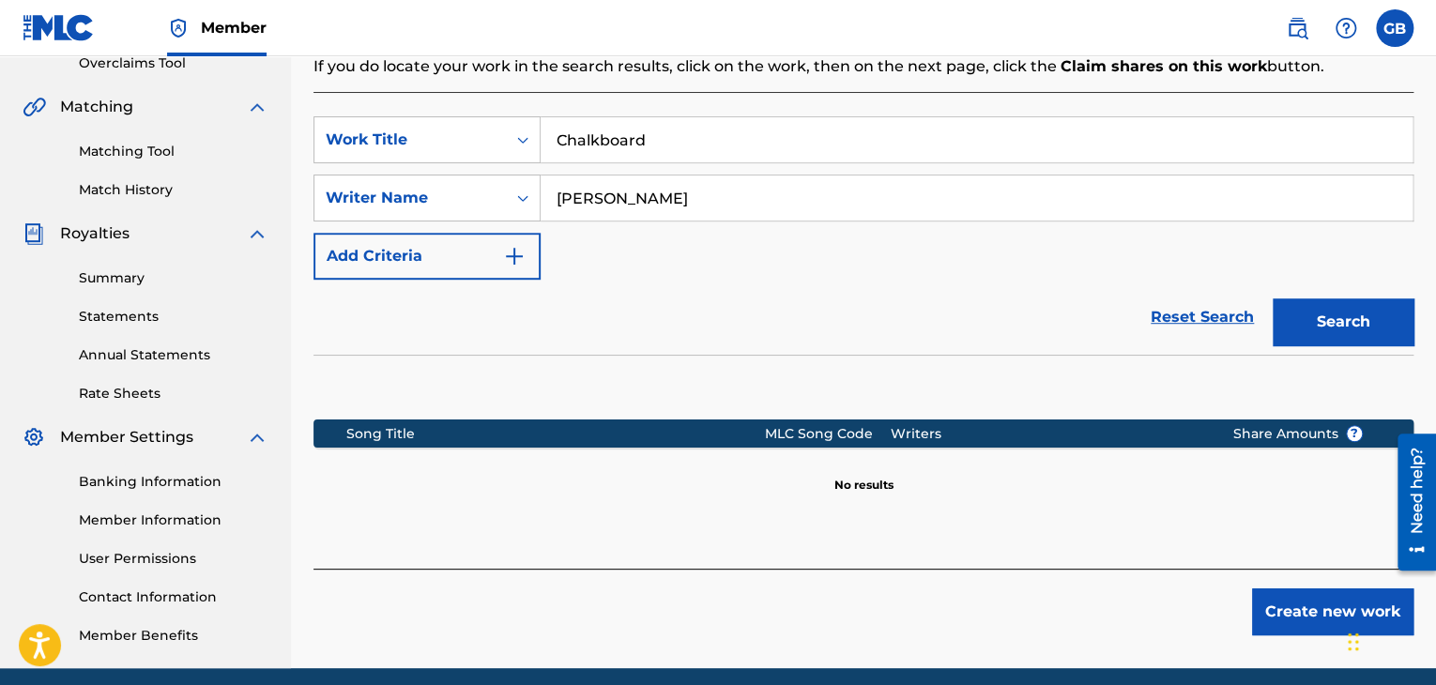
scroll to position [407, 0]
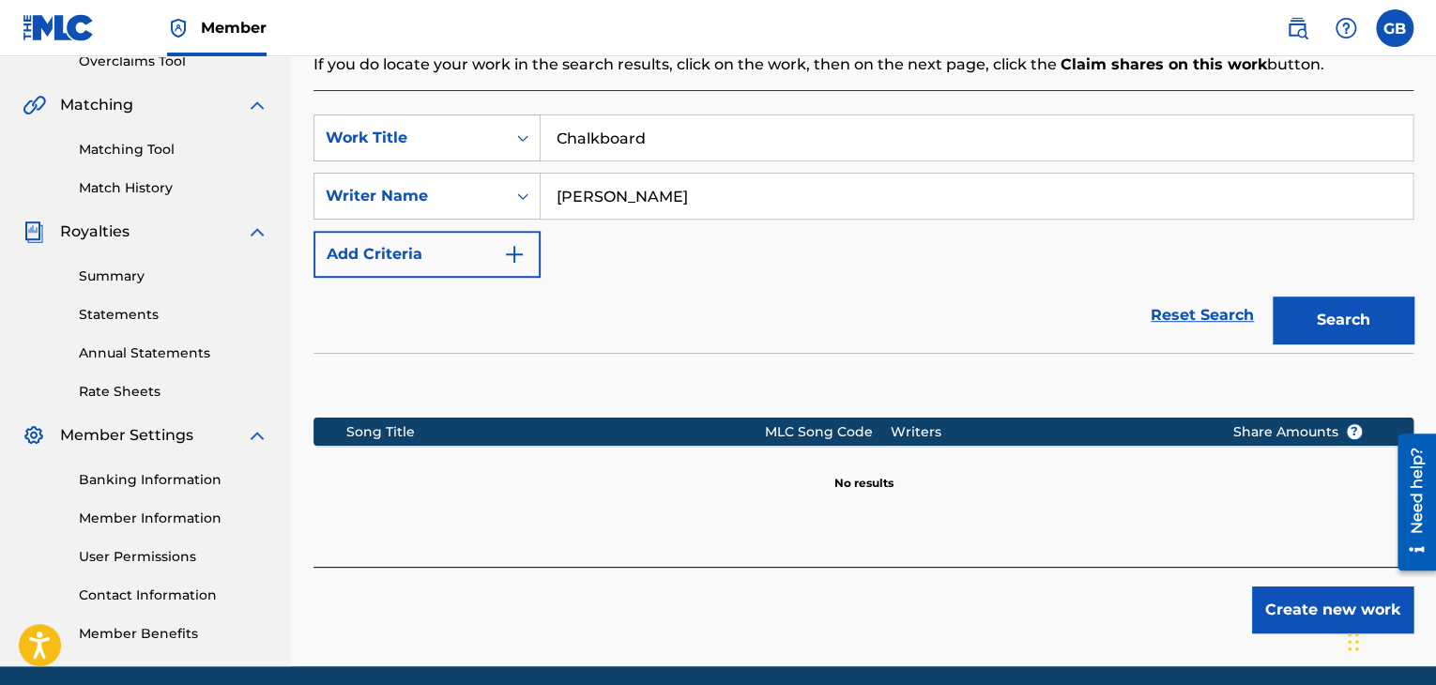
click at [1277, 601] on button "Create new work" at bounding box center [1332, 610] width 161 height 47
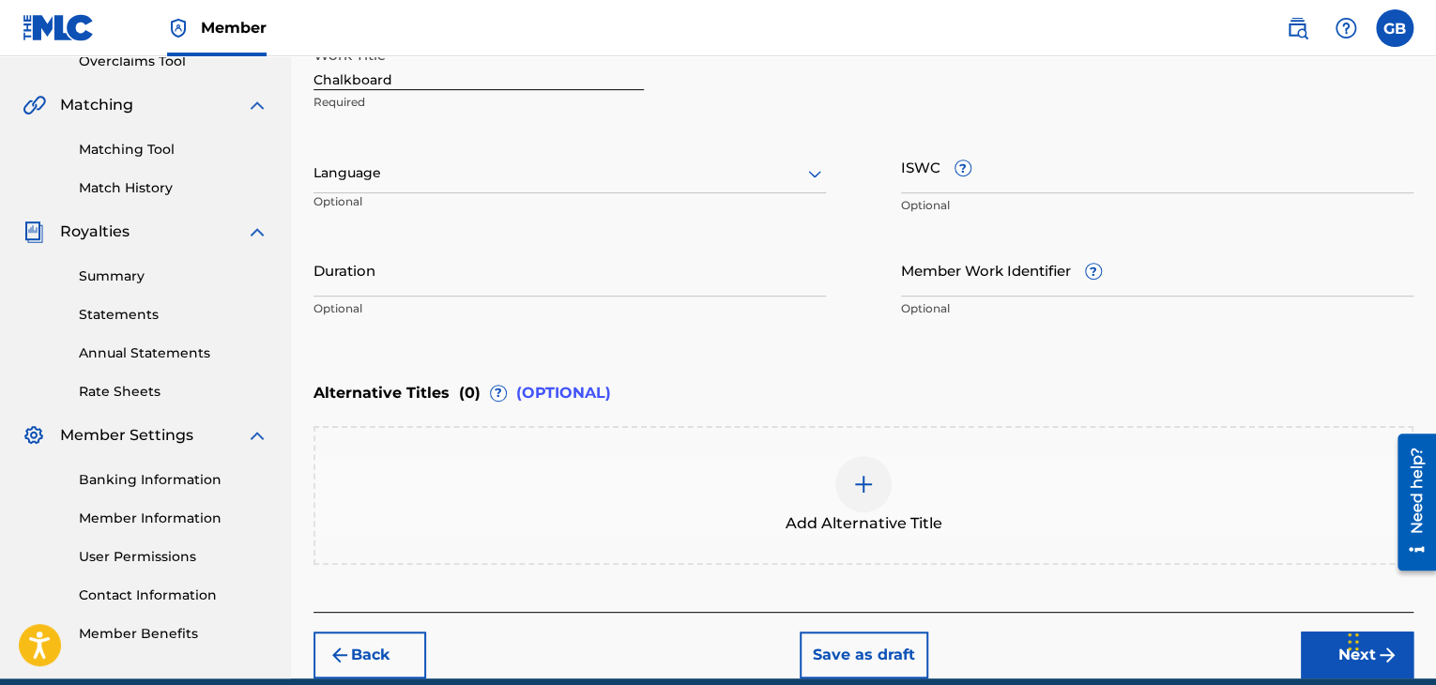
click at [619, 167] on div at bounding box center [569, 172] width 512 height 23
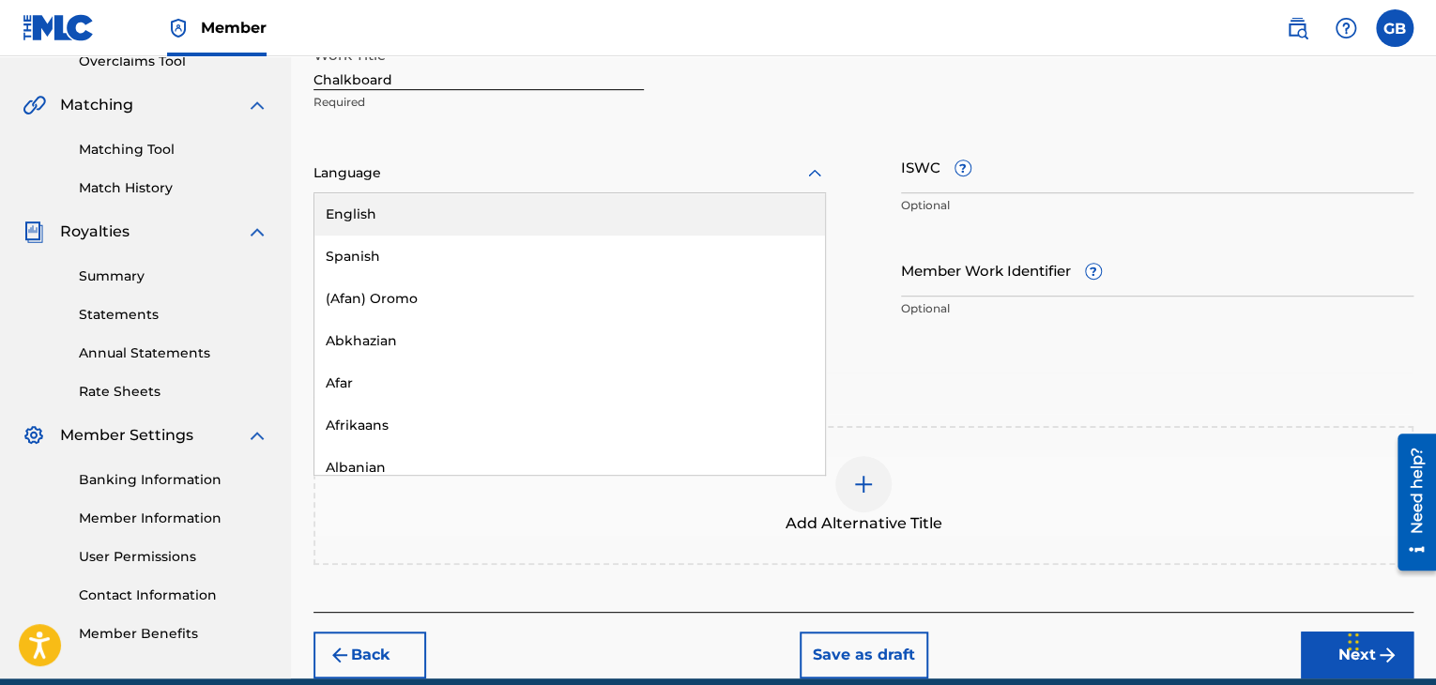
click at [608, 216] on div "English" at bounding box center [569, 214] width 511 height 42
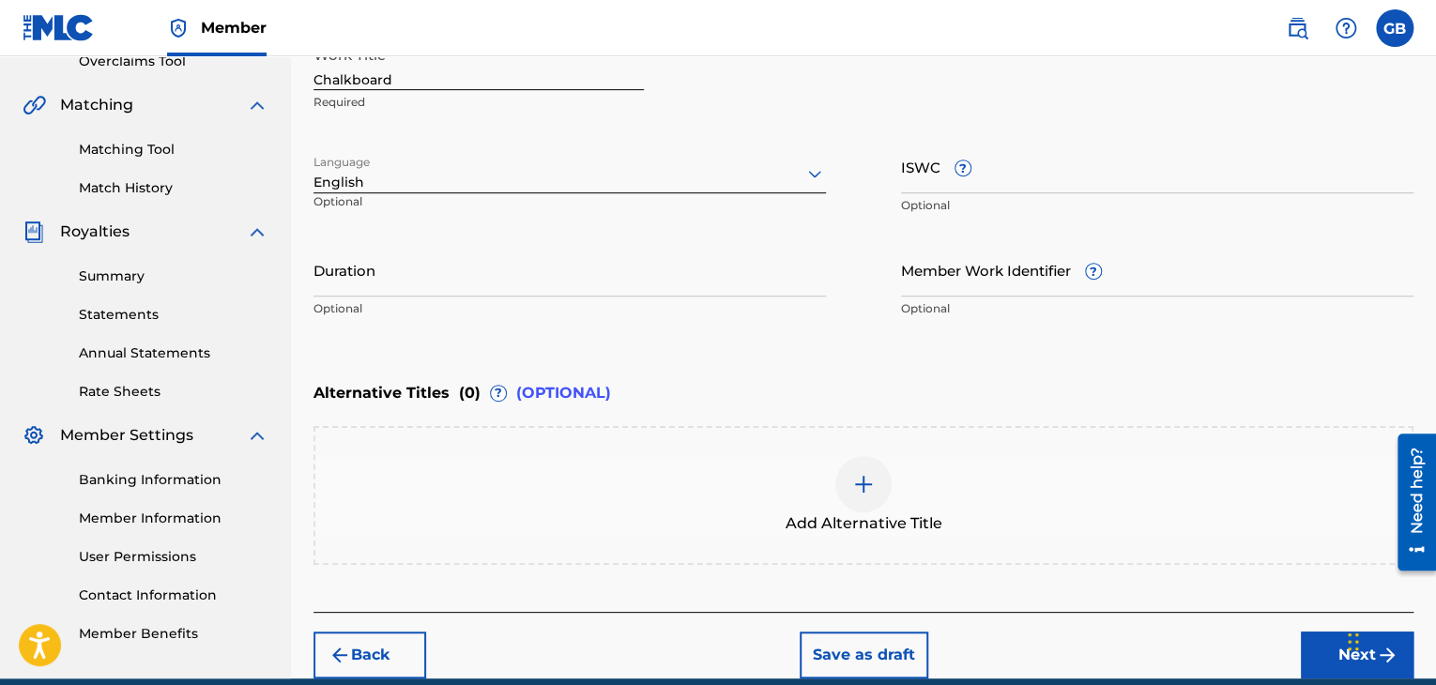
click at [578, 298] on div "Duration Optional" at bounding box center [569, 285] width 512 height 84
click at [567, 281] on input "Duration" at bounding box center [569, 269] width 512 height 53
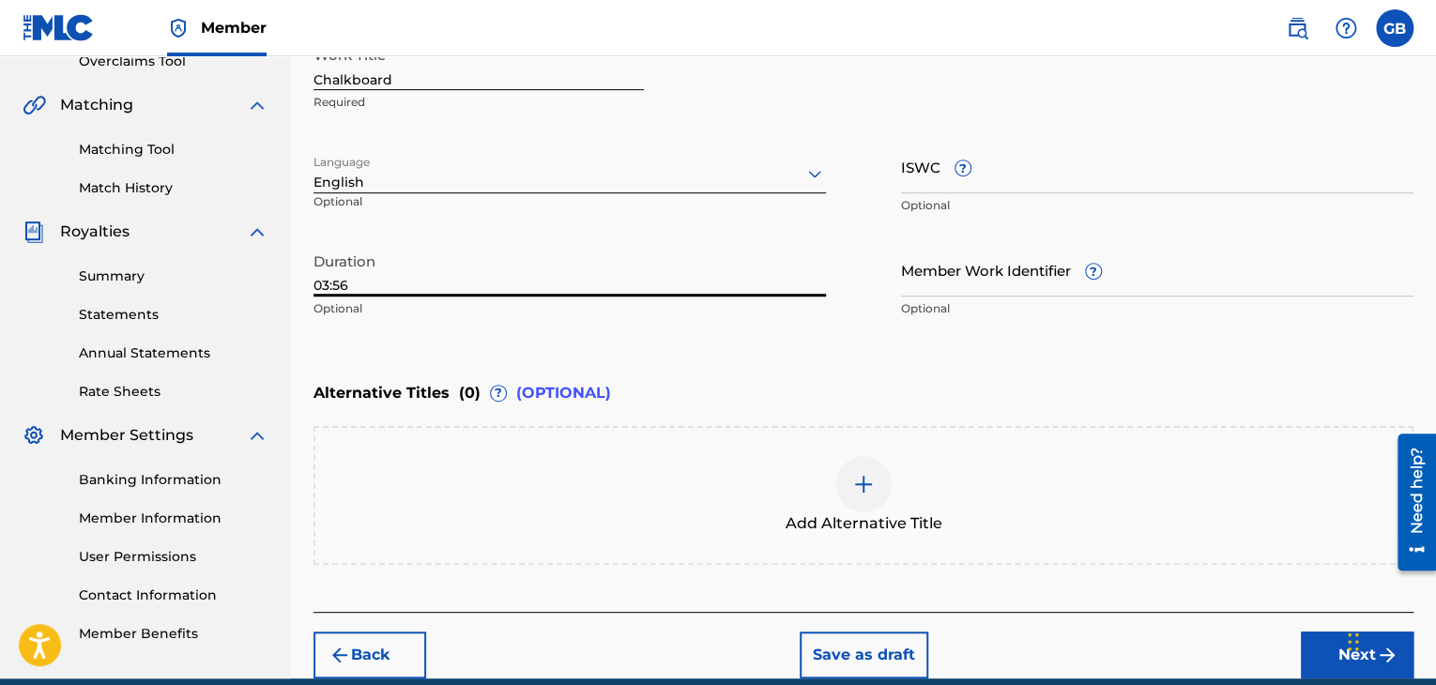
type input "03:56"
click at [1333, 650] on button "Next" at bounding box center [1357, 655] width 113 height 47
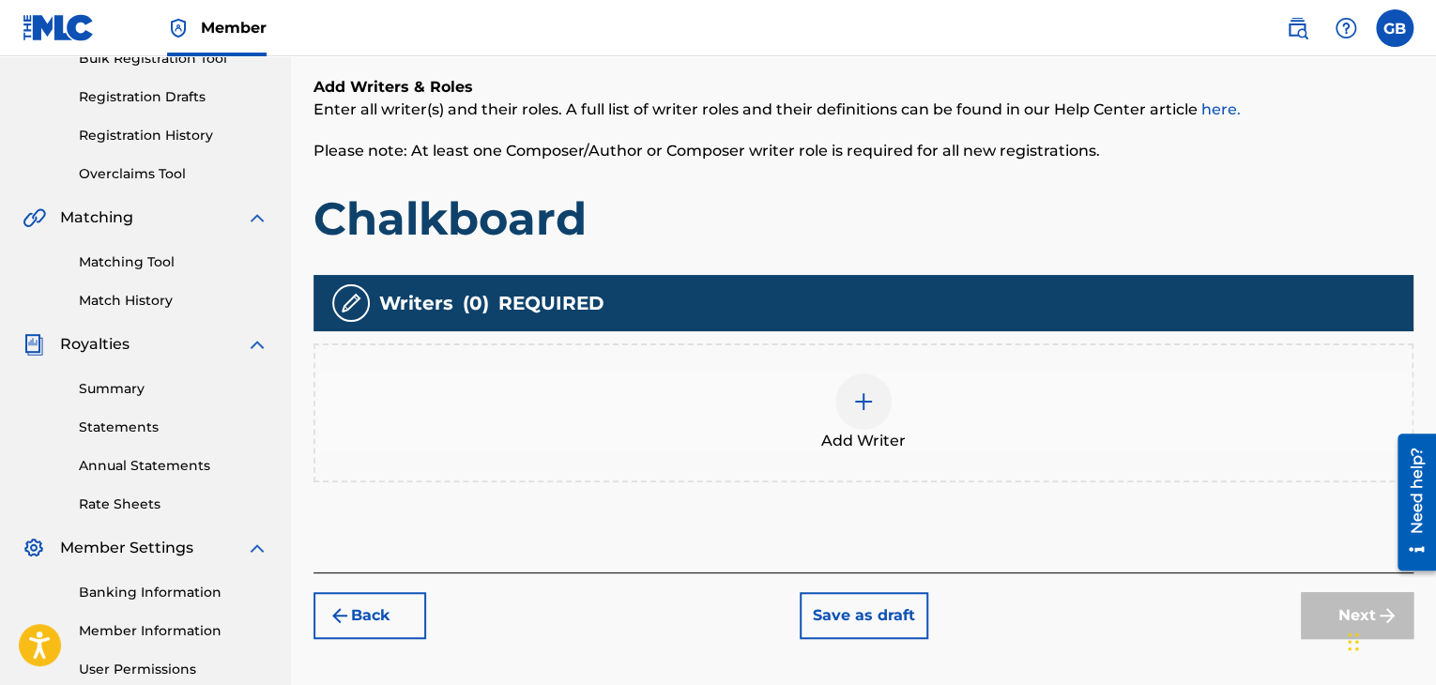
scroll to position [304, 0]
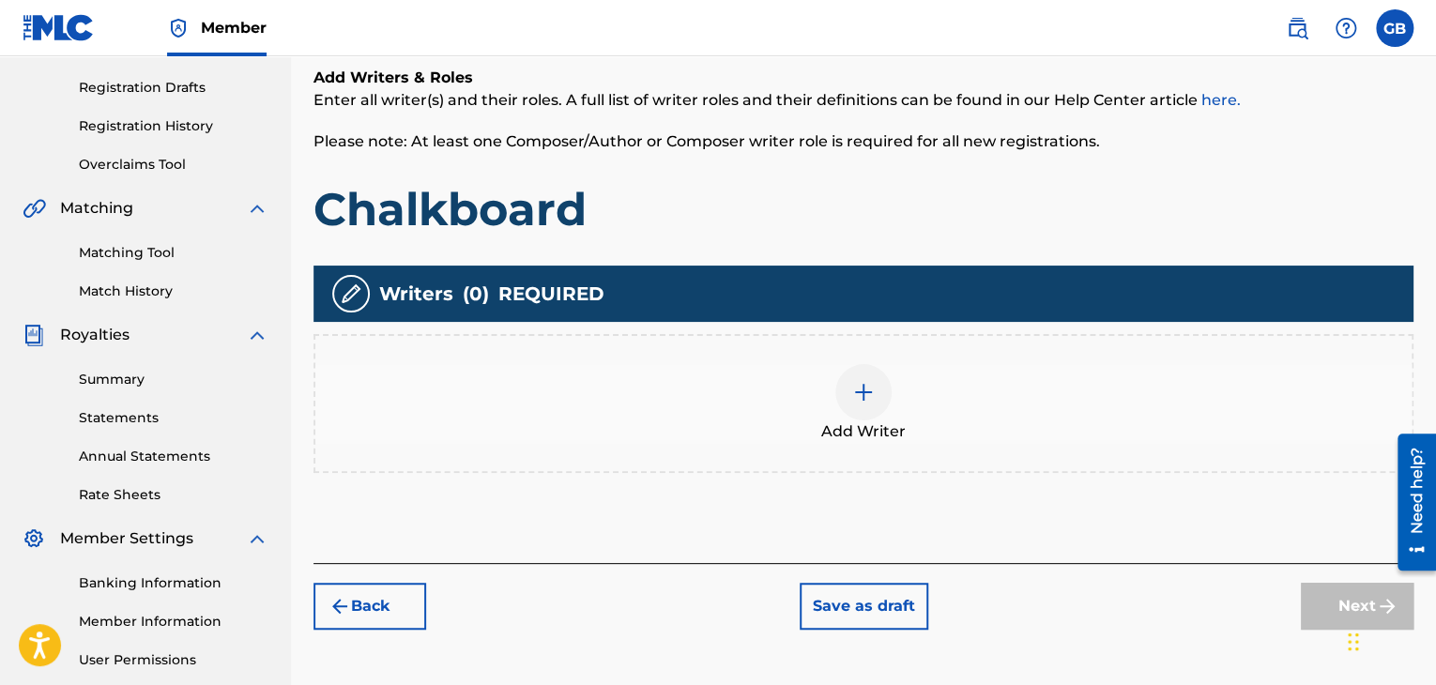
click at [847, 385] on div at bounding box center [863, 392] width 56 height 56
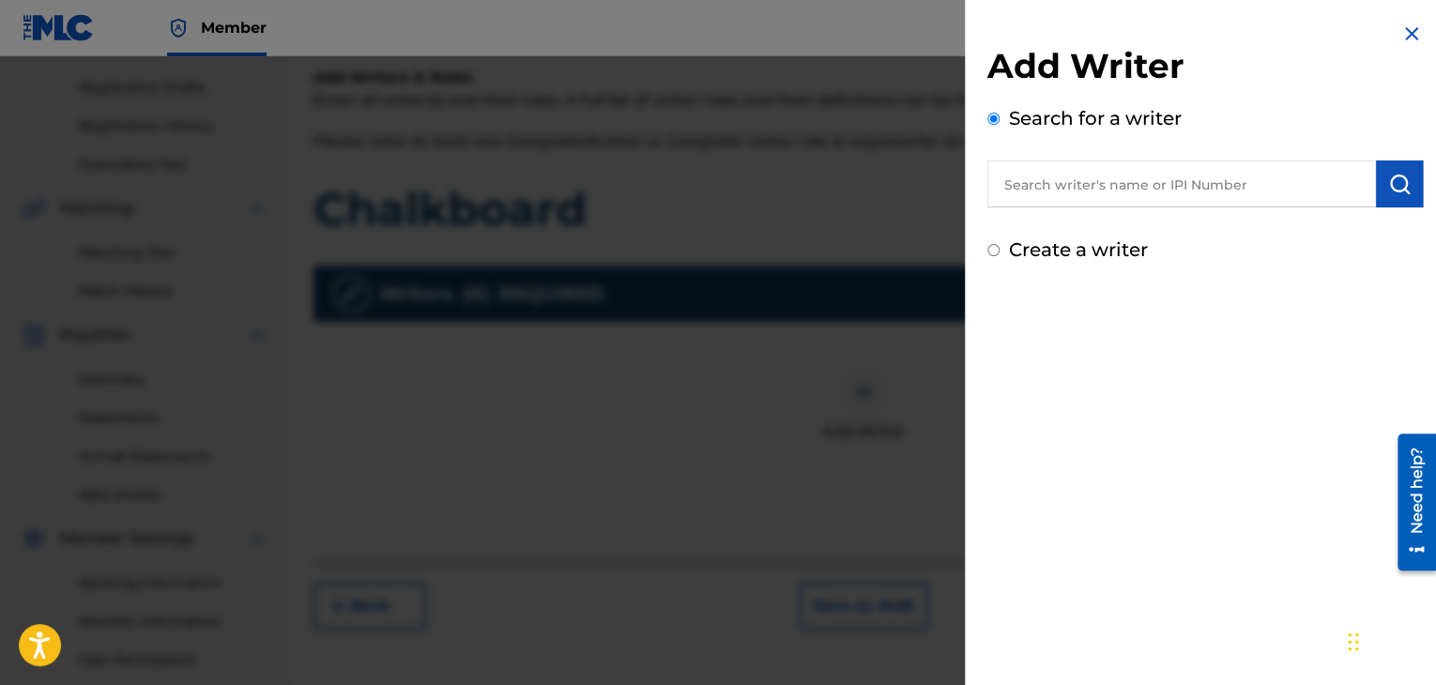
click at [1065, 177] on input "text" at bounding box center [1181, 183] width 389 height 47
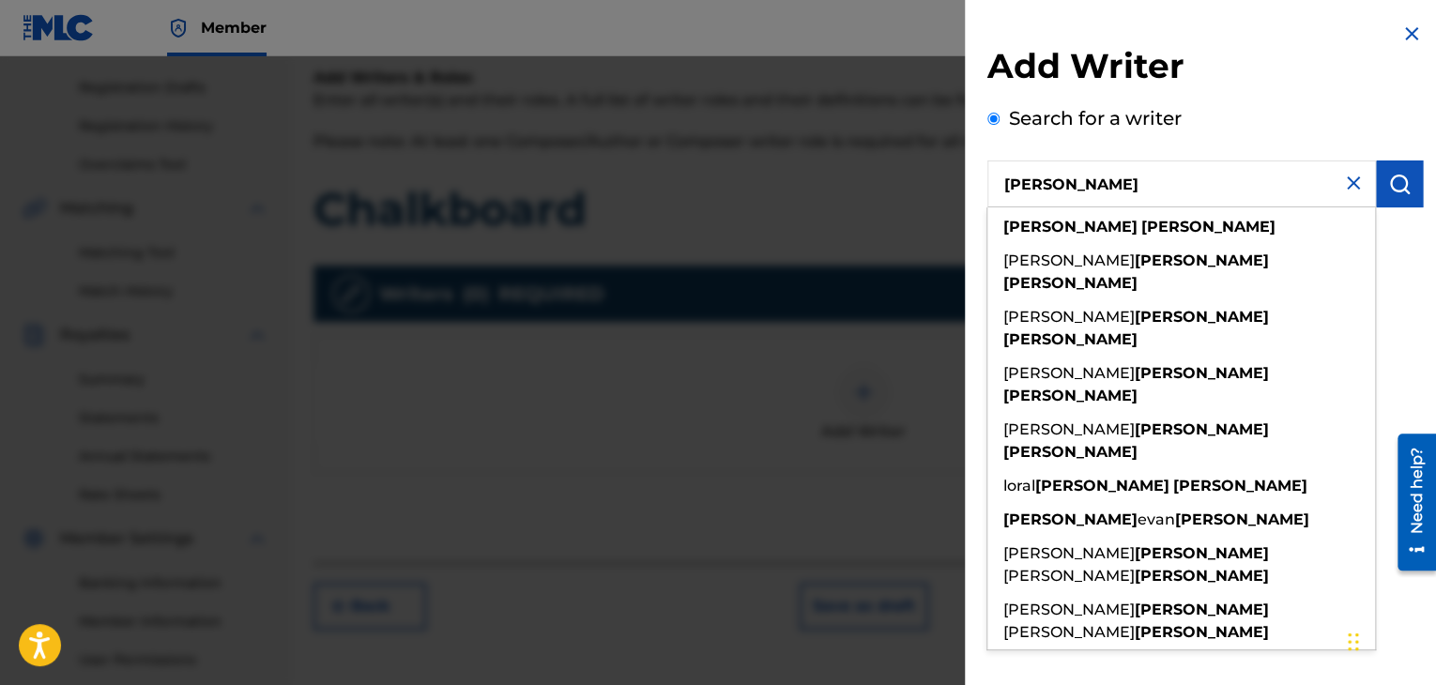
type input "george barrett"
click at [1398, 186] on img "submit" at bounding box center [1399, 184] width 23 height 23
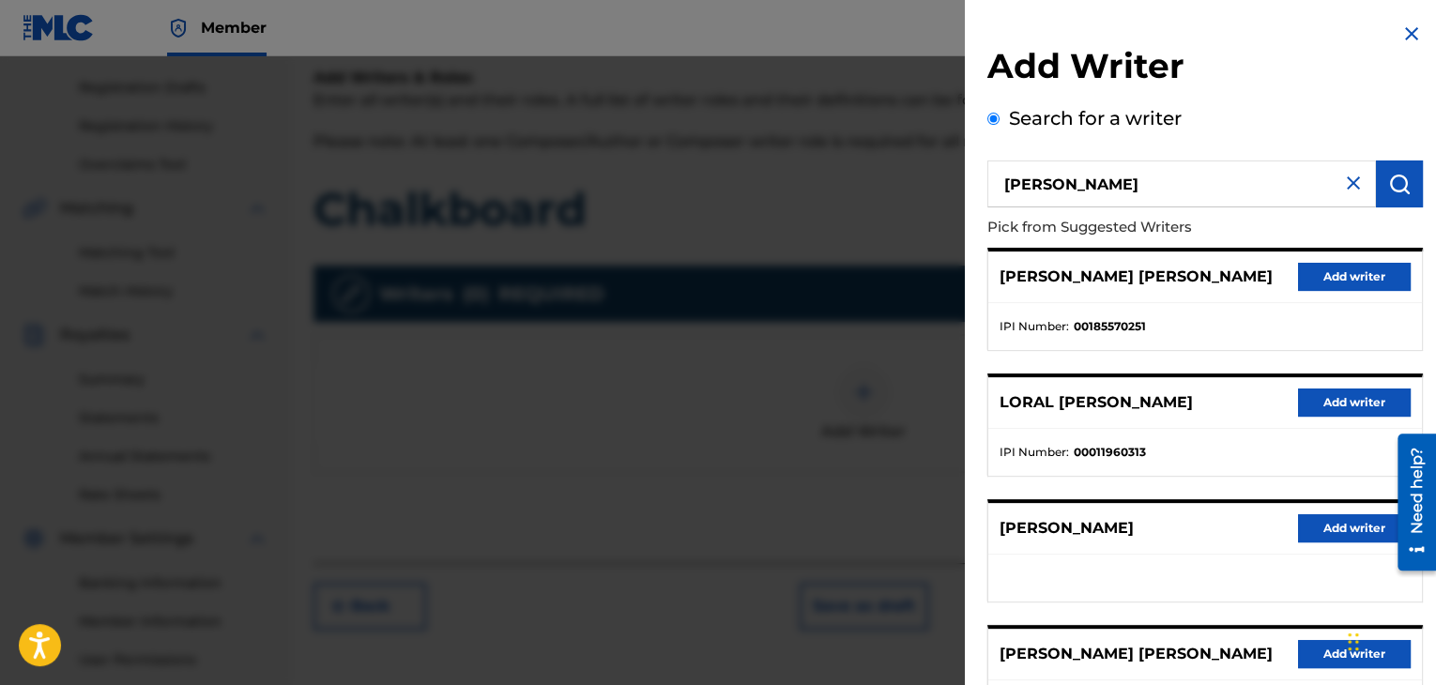
click at [1311, 528] on button "Add writer" at bounding box center [1354, 528] width 113 height 28
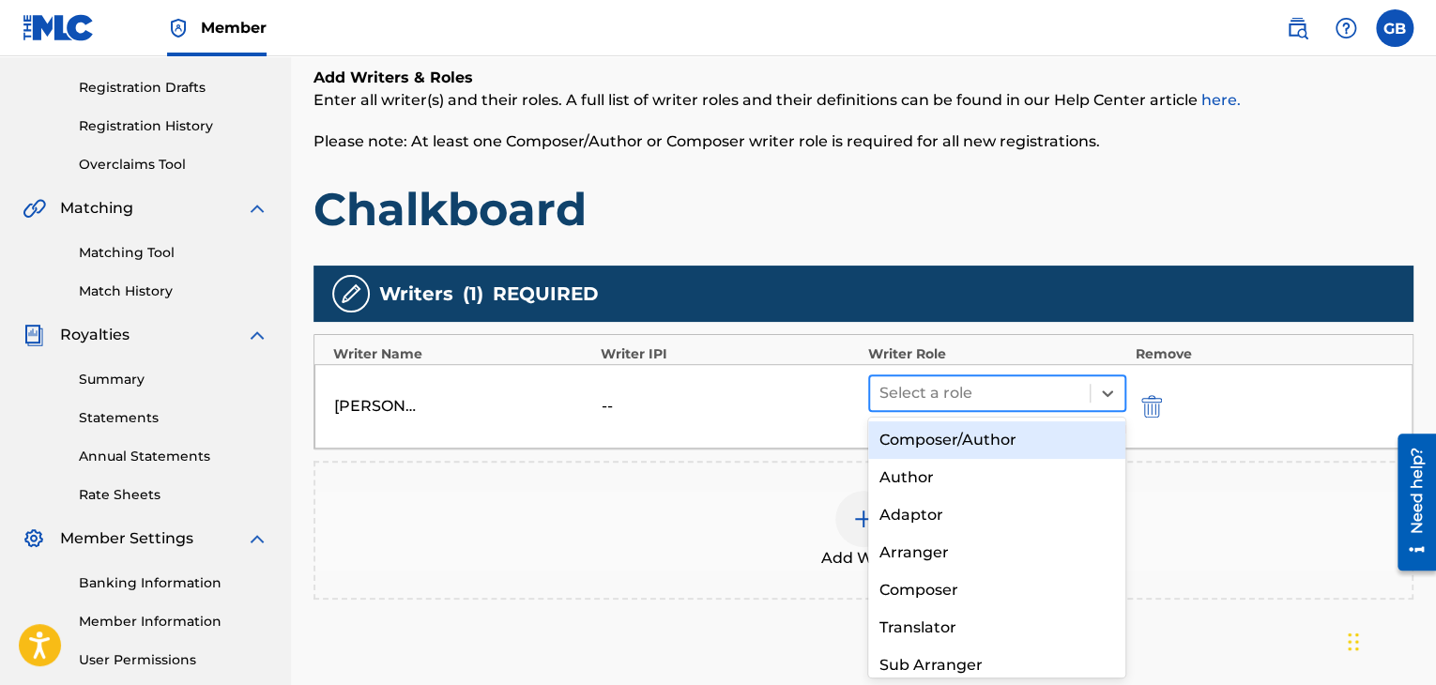
click at [1002, 395] on div at bounding box center [979, 393] width 201 height 26
click at [1016, 442] on div "Composer/Author" at bounding box center [997, 440] width 258 height 38
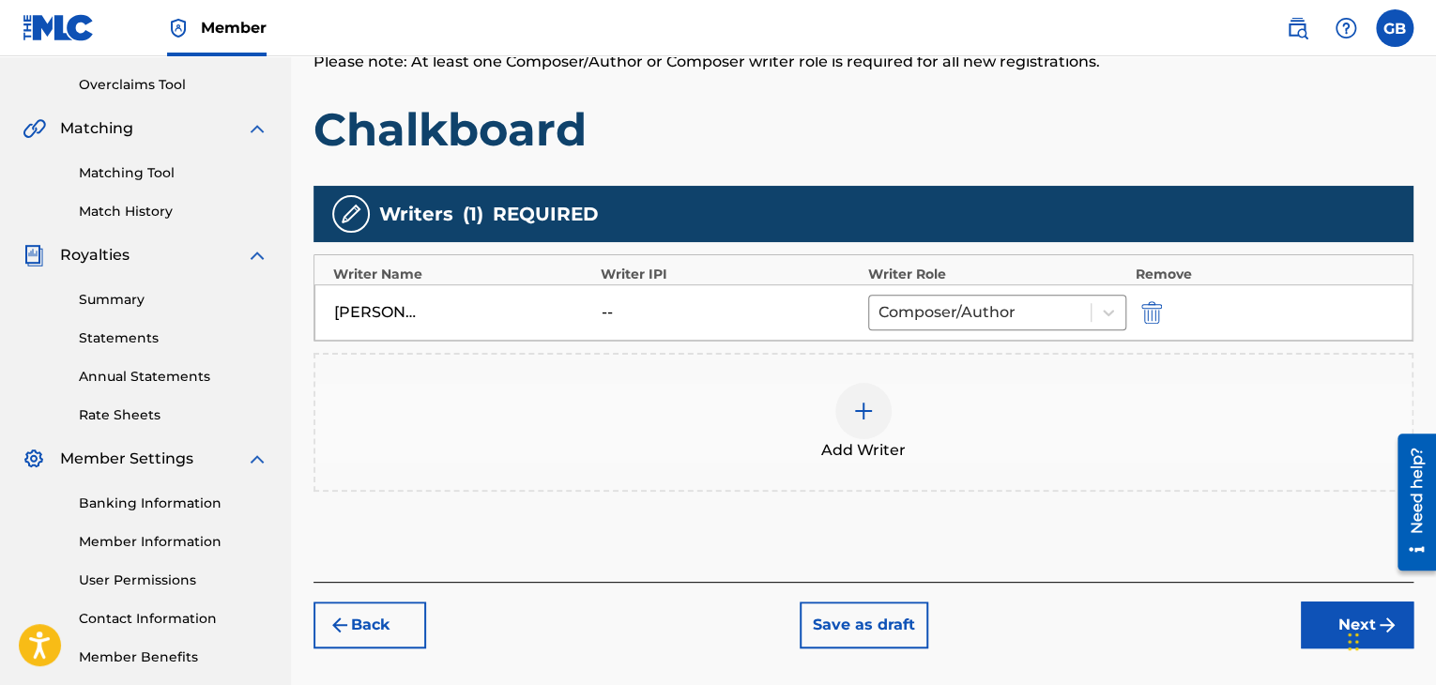
click at [1325, 614] on button "Next" at bounding box center [1357, 625] width 113 height 47
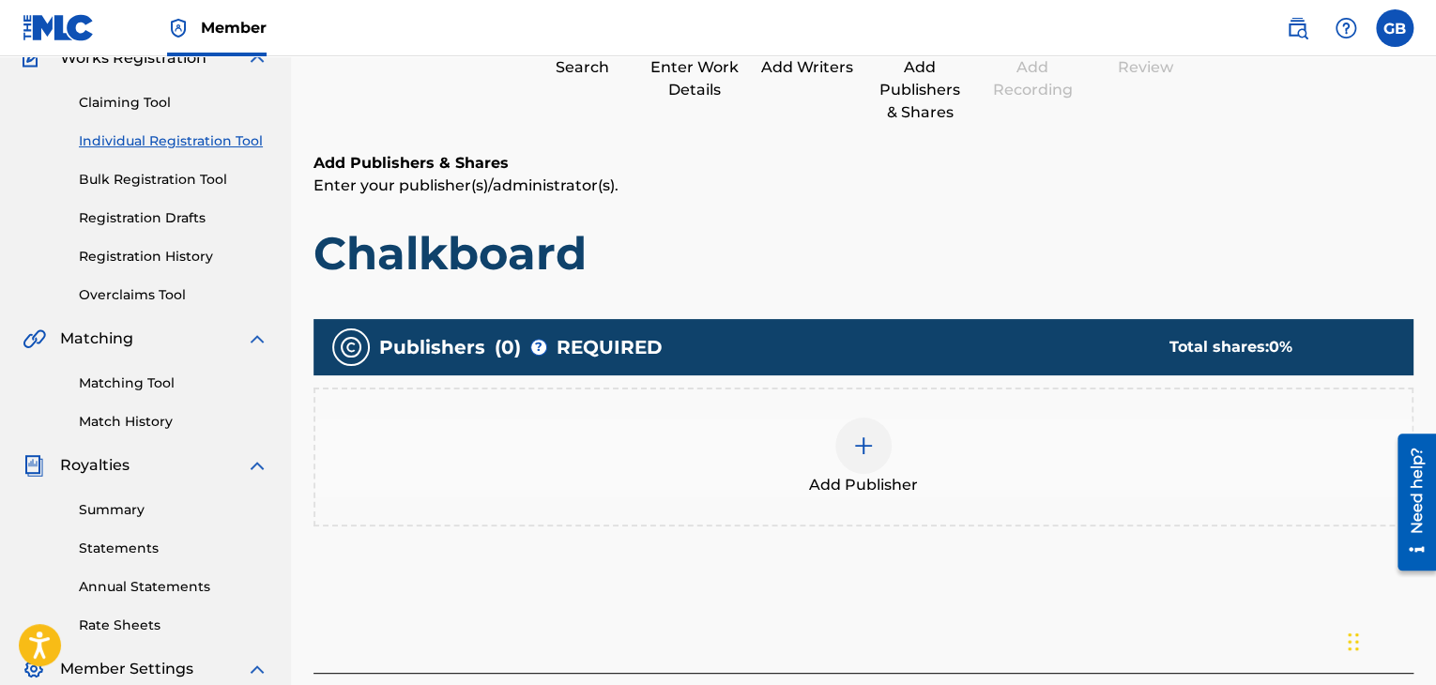
scroll to position [175, 0]
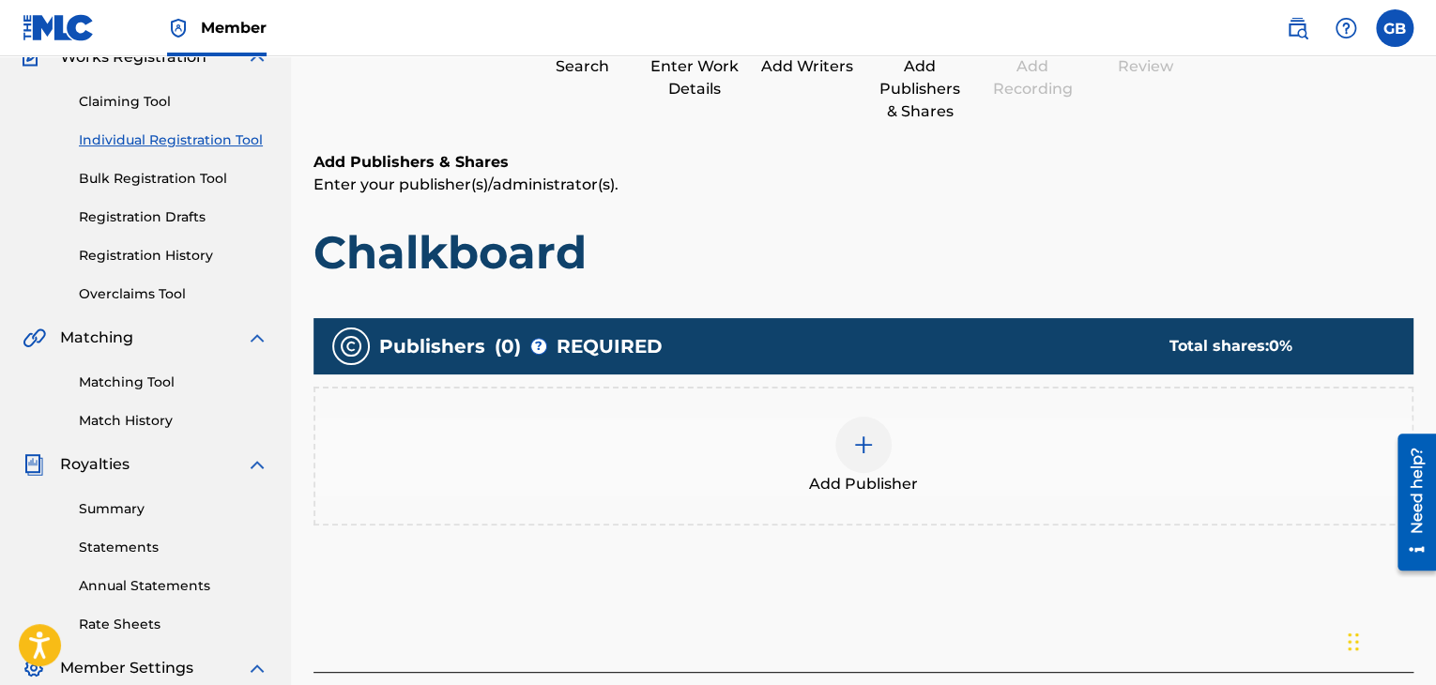
click at [867, 418] on div at bounding box center [863, 445] width 56 height 56
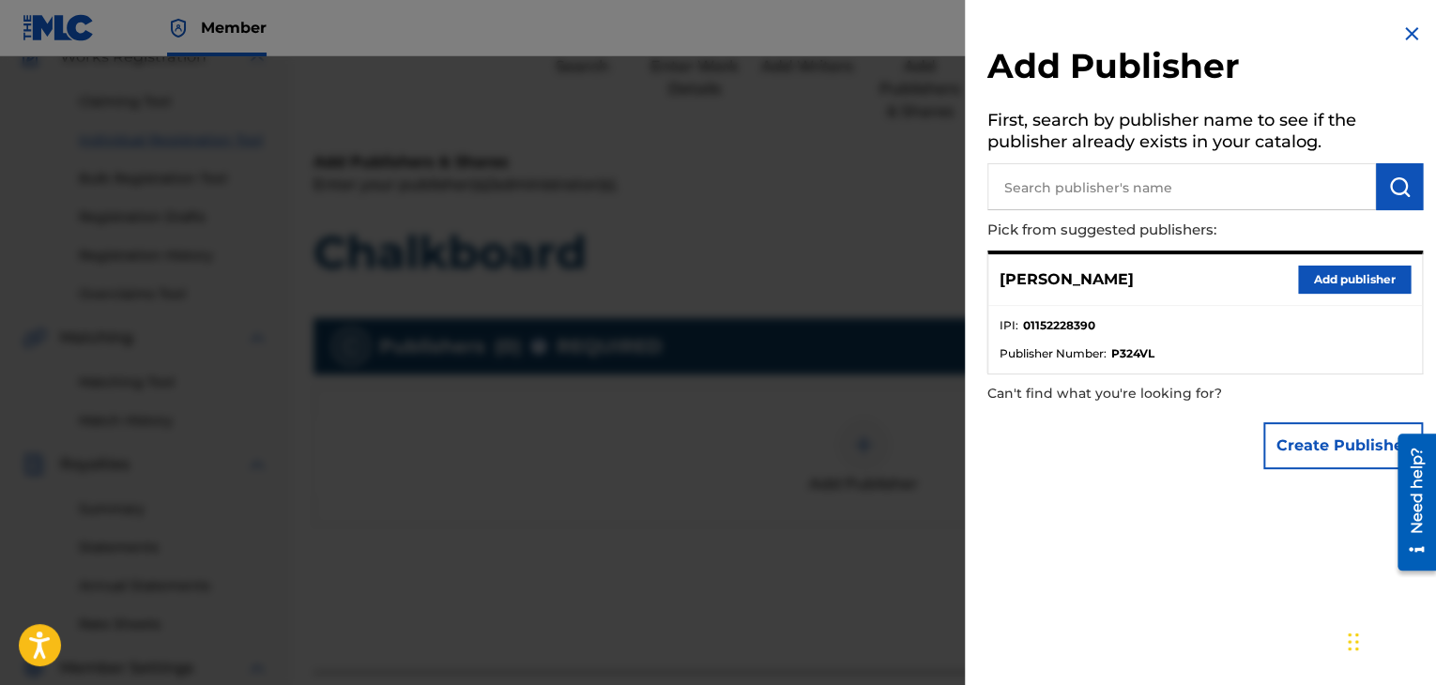
click at [1316, 280] on button "Add publisher" at bounding box center [1354, 280] width 113 height 28
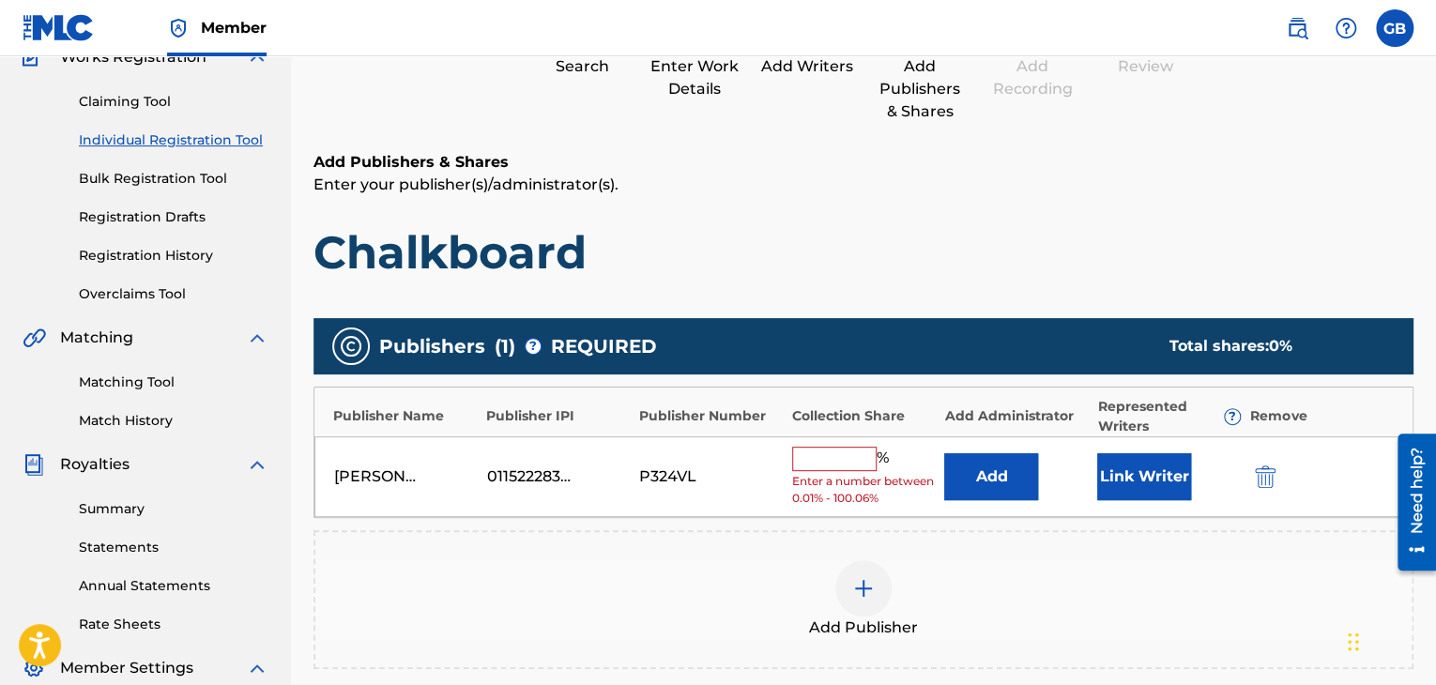
click at [833, 461] on input "text" at bounding box center [834, 459] width 84 height 24
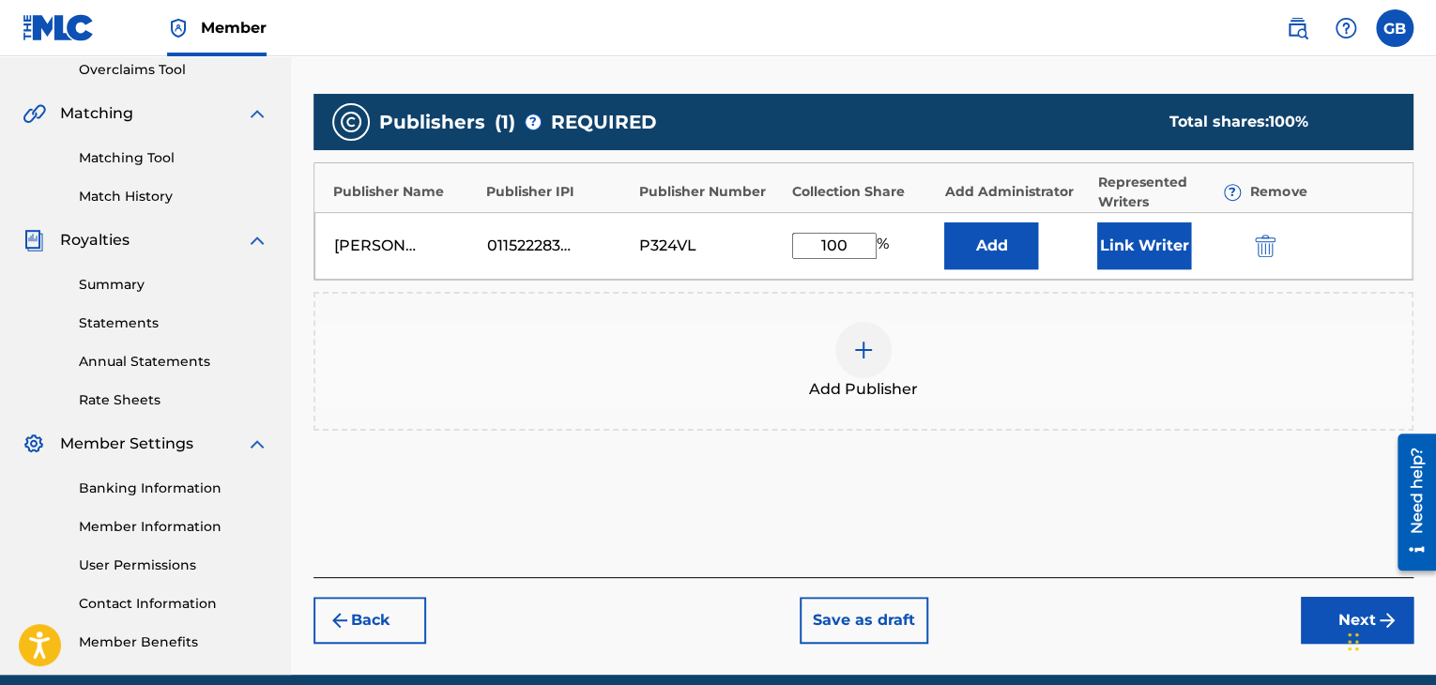
type input "100"
click at [1329, 624] on button "Next" at bounding box center [1357, 620] width 113 height 47
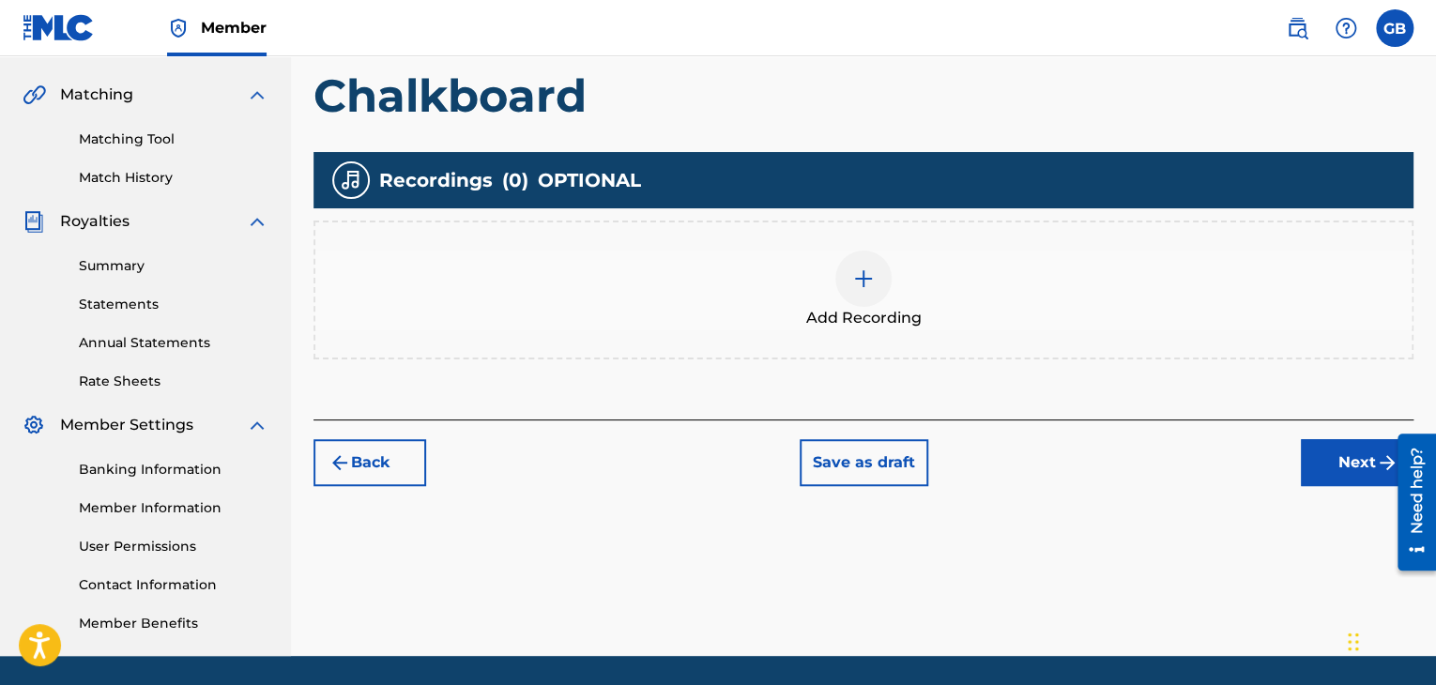
scroll to position [428, 0]
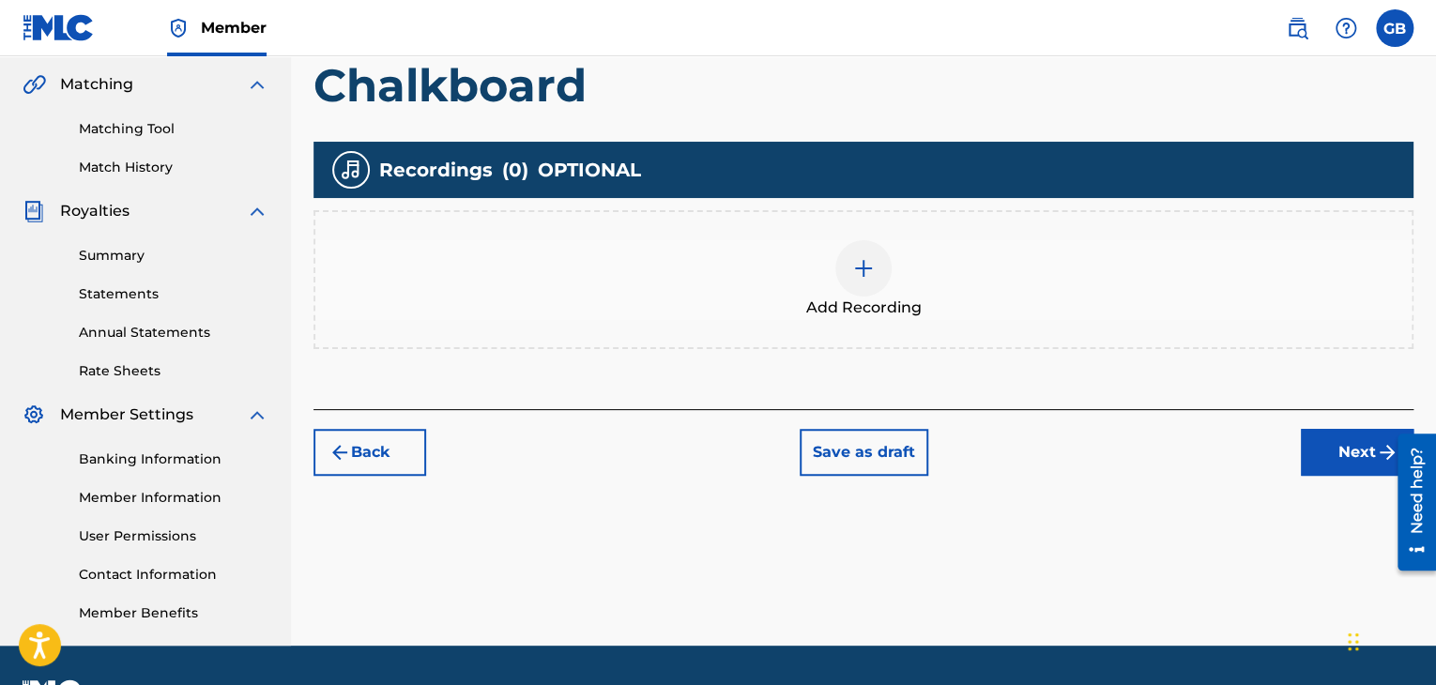
click at [860, 266] on img at bounding box center [863, 268] width 23 height 23
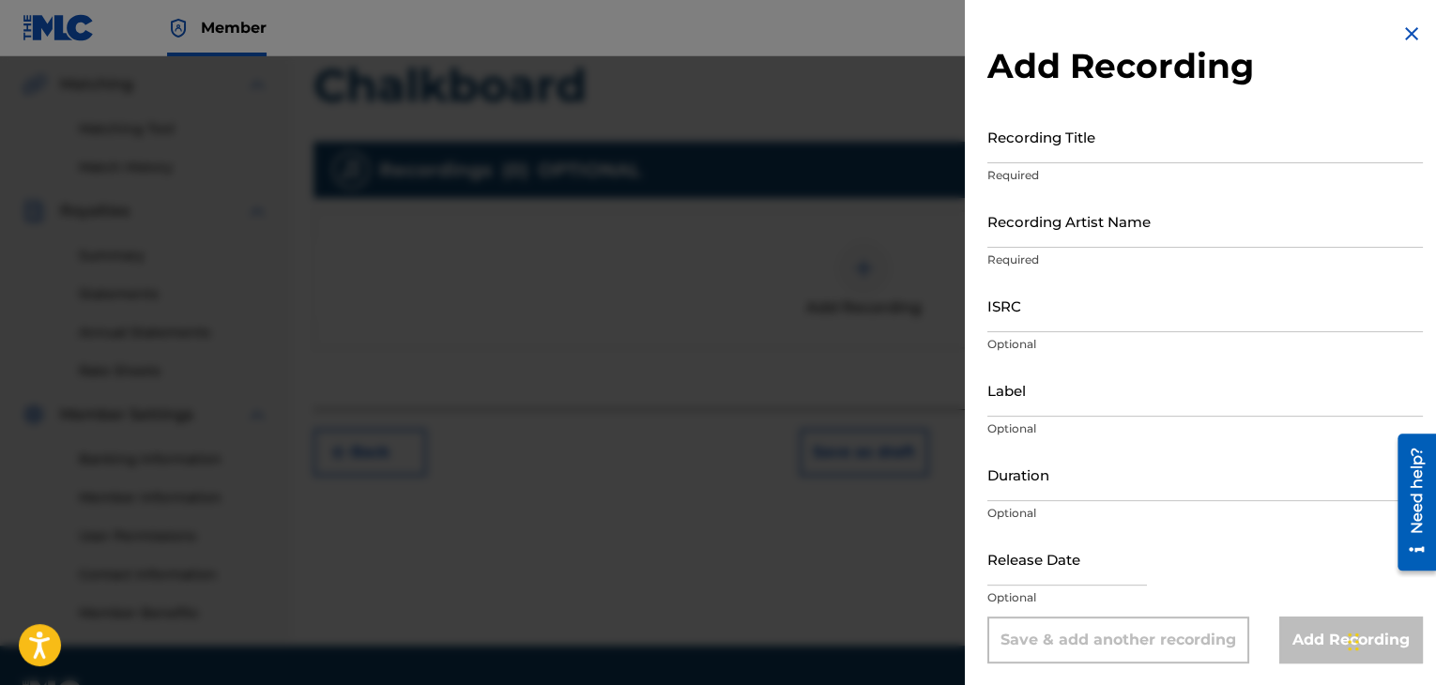
click at [1009, 145] on input "Recording Title" at bounding box center [1205, 136] width 436 height 53
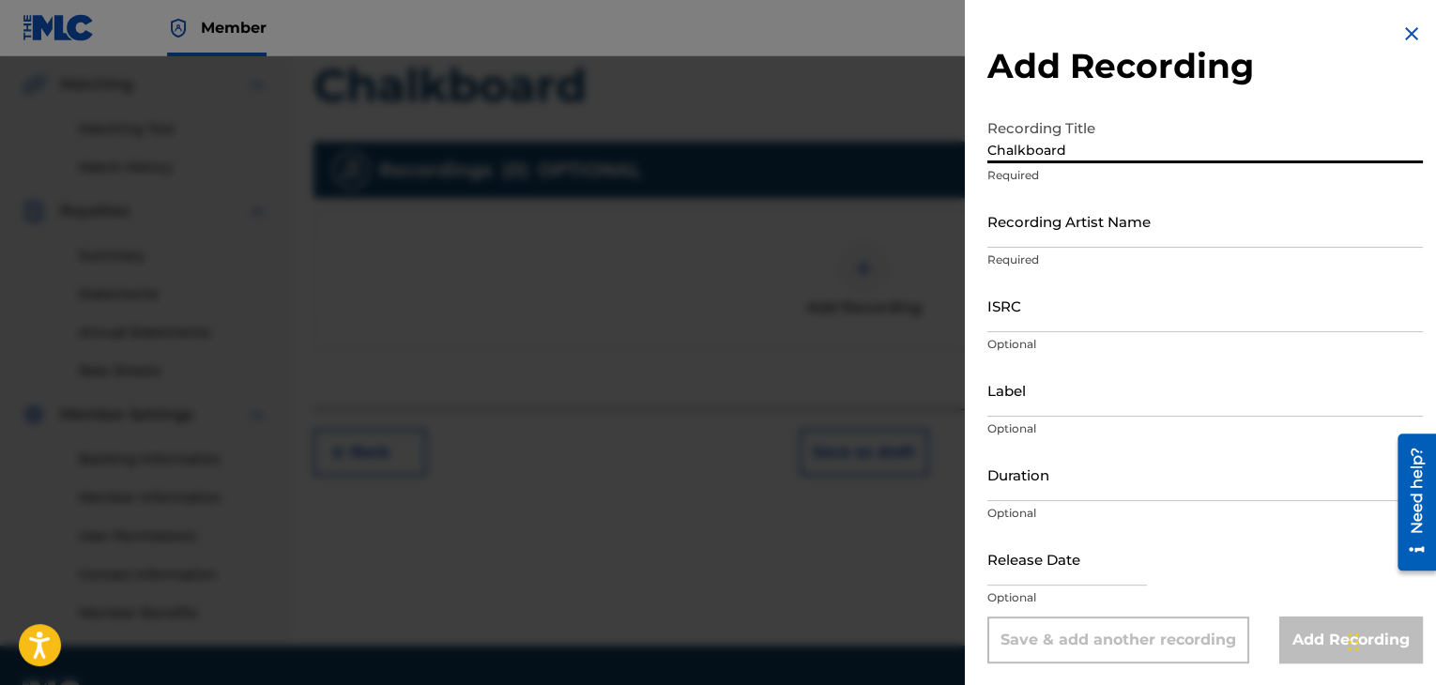
type input "Chalkboard"
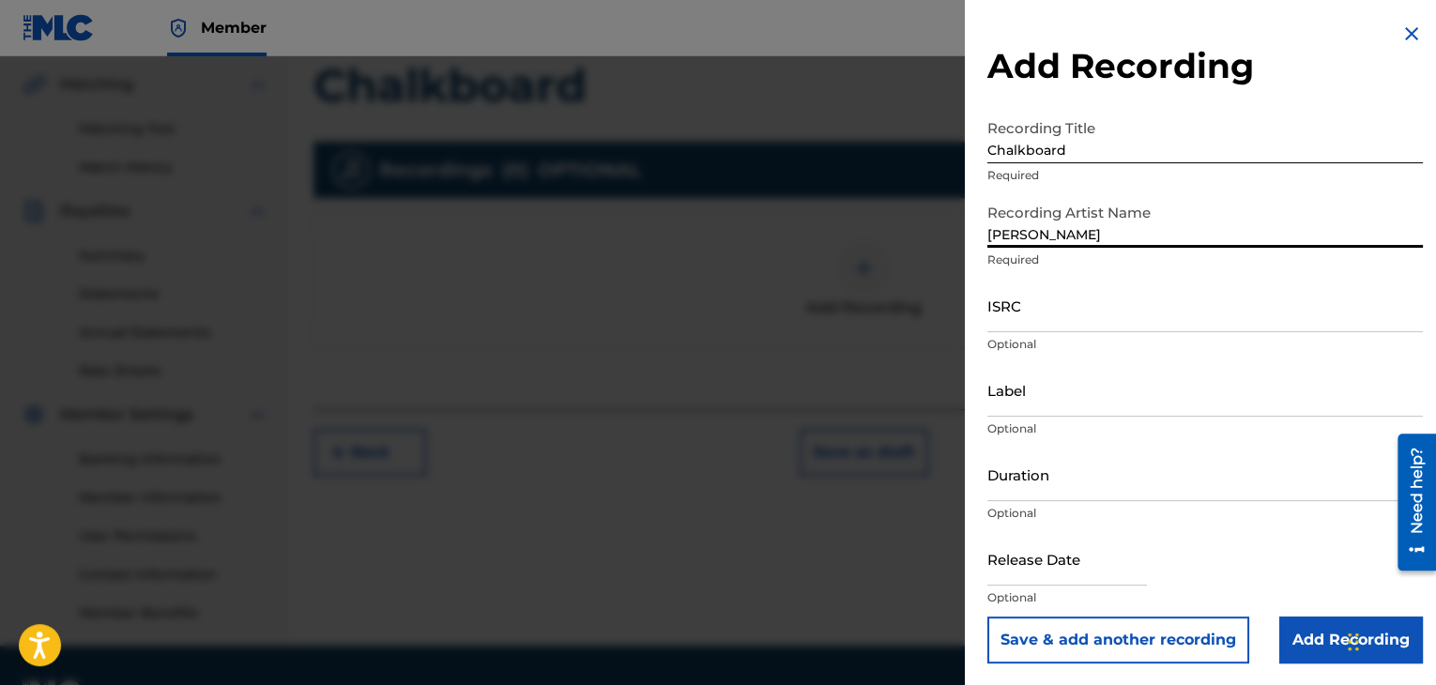
type input "[PERSON_NAME]"
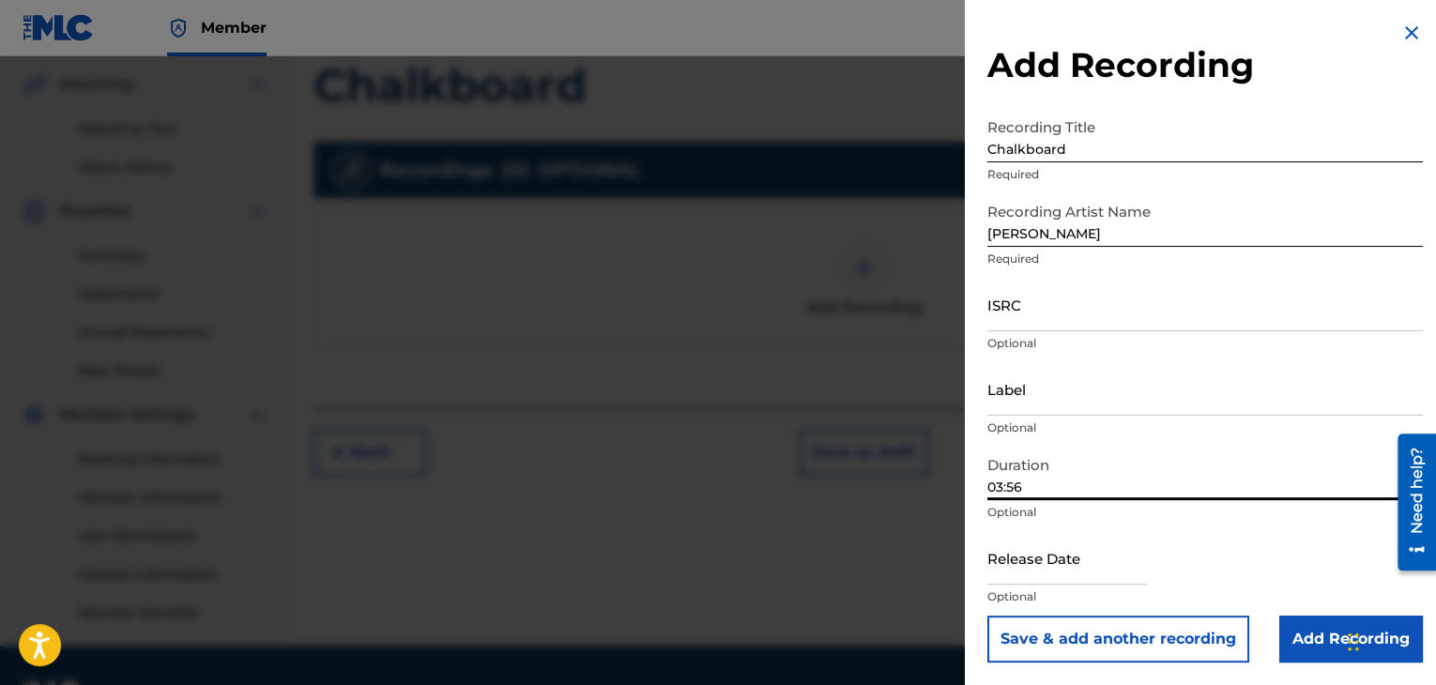
type input "03:56"
click at [1310, 627] on input "Add Recording" at bounding box center [1351, 639] width 144 height 47
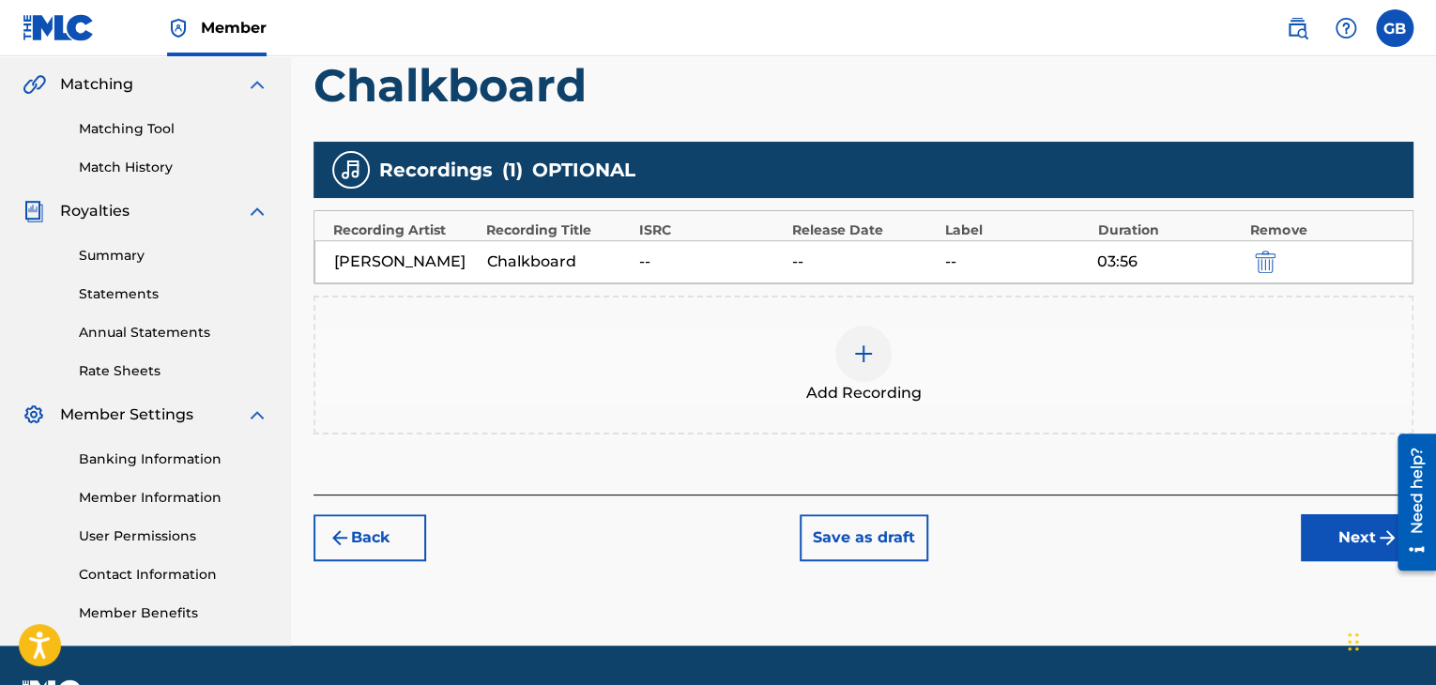
click at [1324, 540] on button "Next" at bounding box center [1357, 537] width 113 height 47
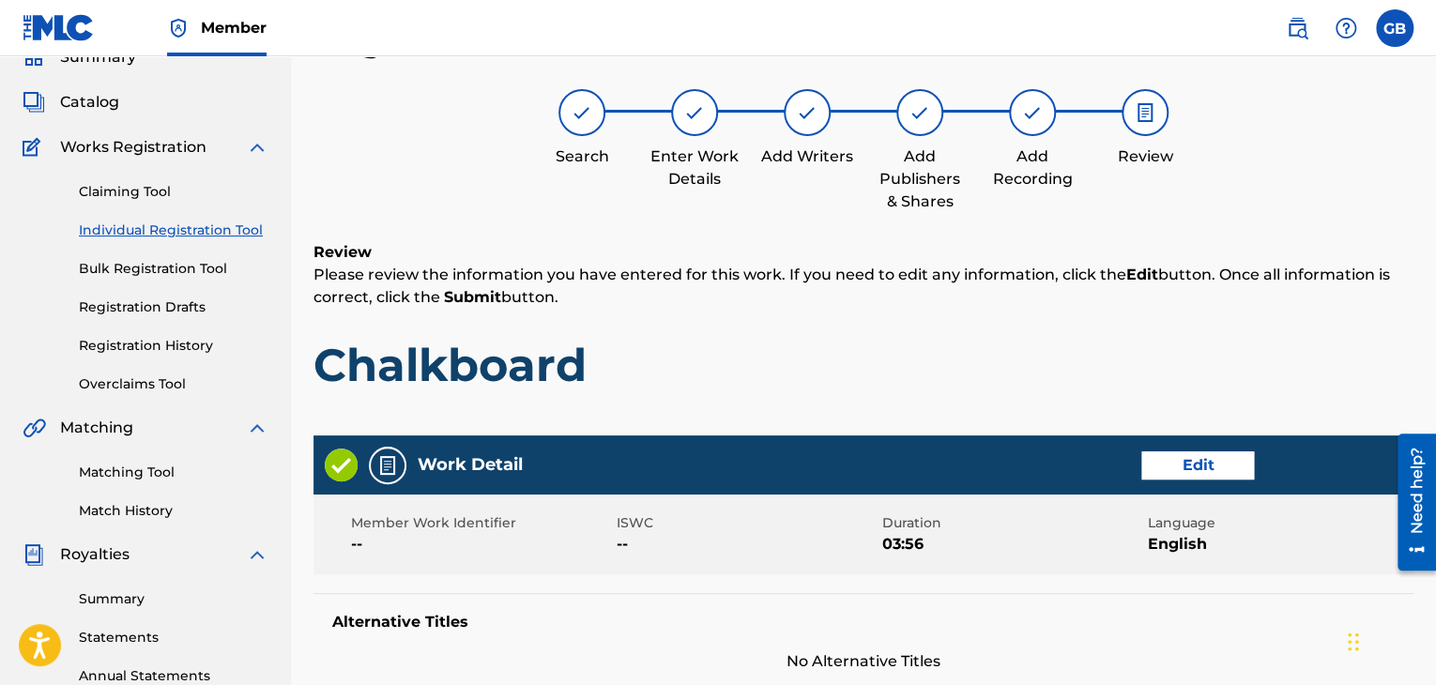
scroll to position [900, 0]
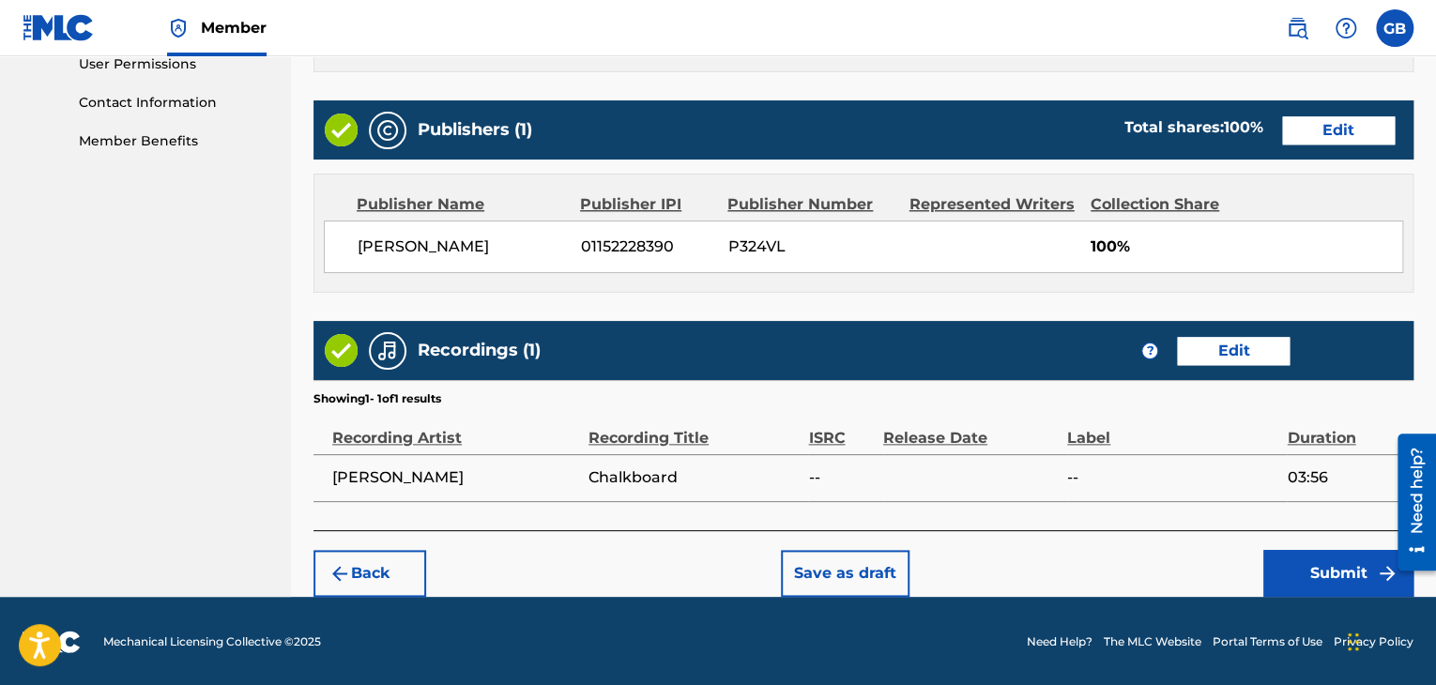
click at [1280, 582] on button "Submit" at bounding box center [1338, 573] width 150 height 47
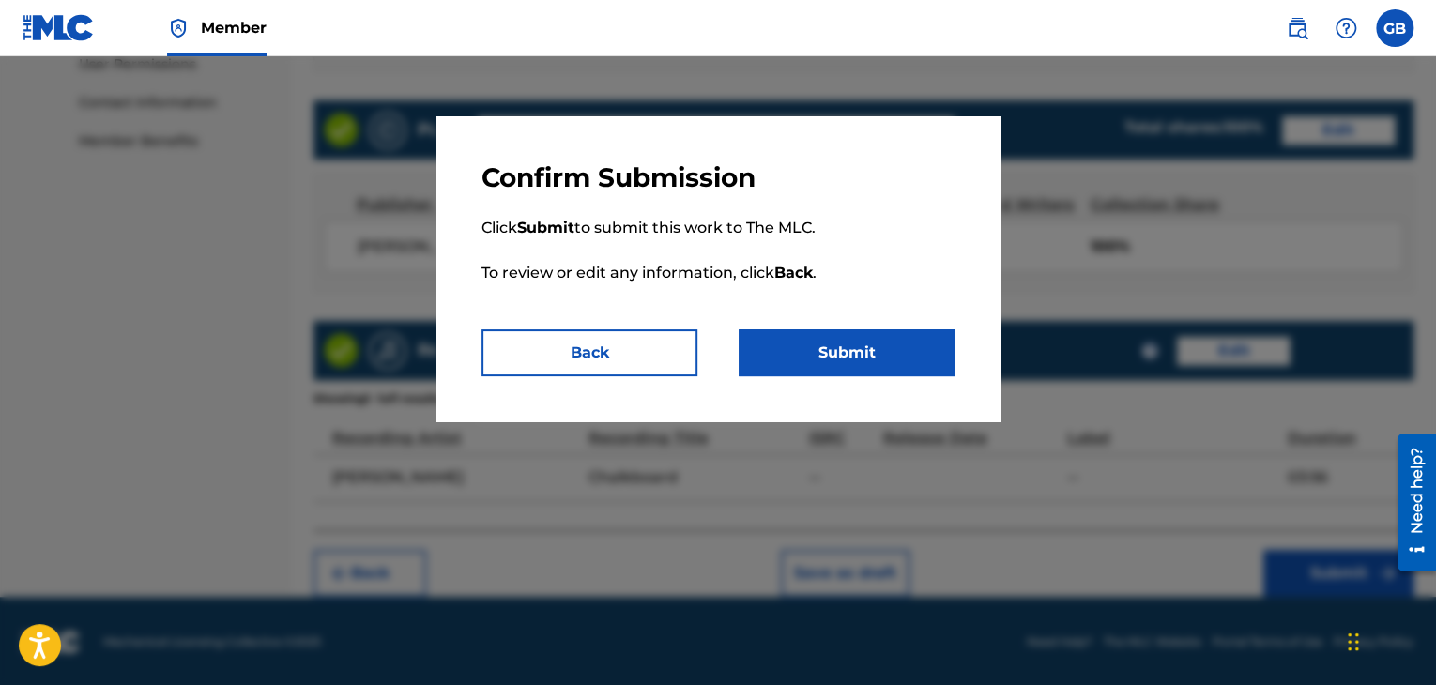
click at [850, 322] on p "Click Submit to submit this work to The MLC. To review or edit any information,…" at bounding box center [717, 261] width 473 height 135
click at [859, 332] on button "Submit" at bounding box center [847, 352] width 216 height 47
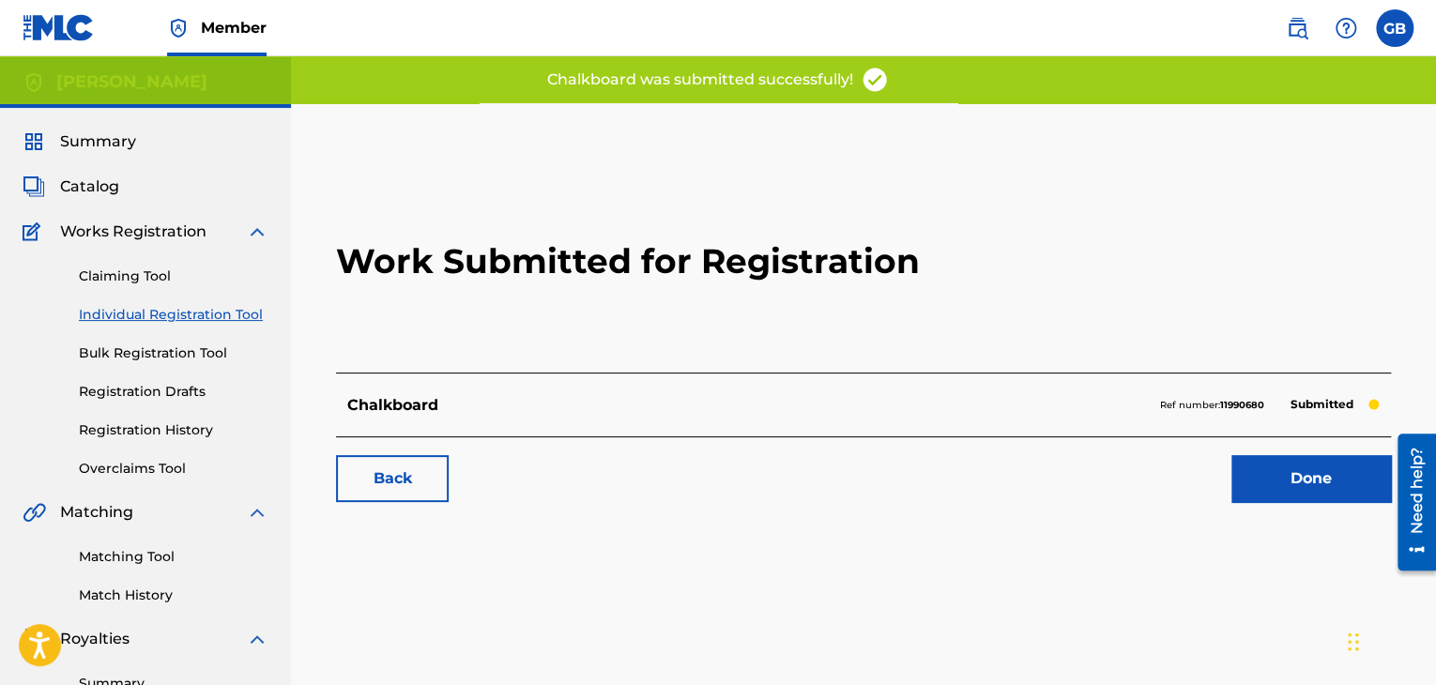
click at [1295, 445] on div "Back Done" at bounding box center [863, 469] width 1055 height 66
click at [1308, 466] on link "Done" at bounding box center [1311, 478] width 160 height 47
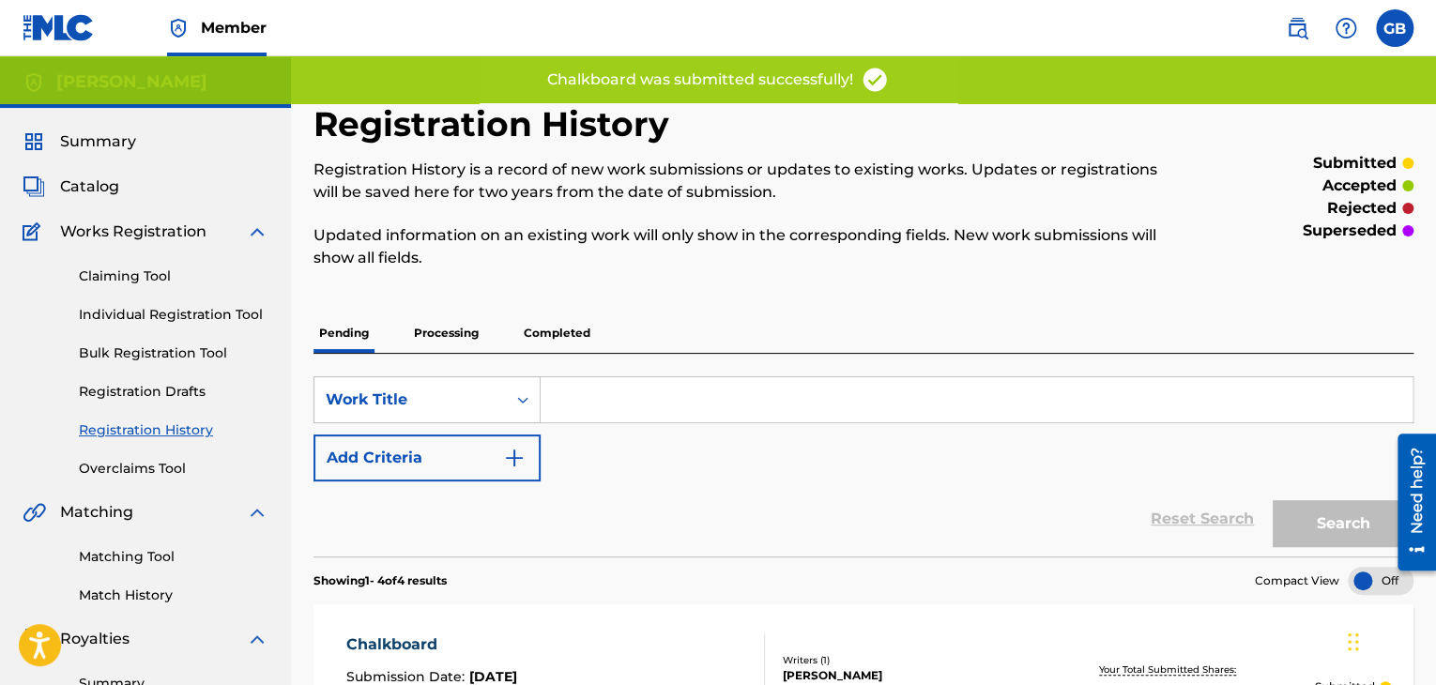
click at [204, 316] on link "Individual Registration Tool" at bounding box center [174, 315] width 190 height 20
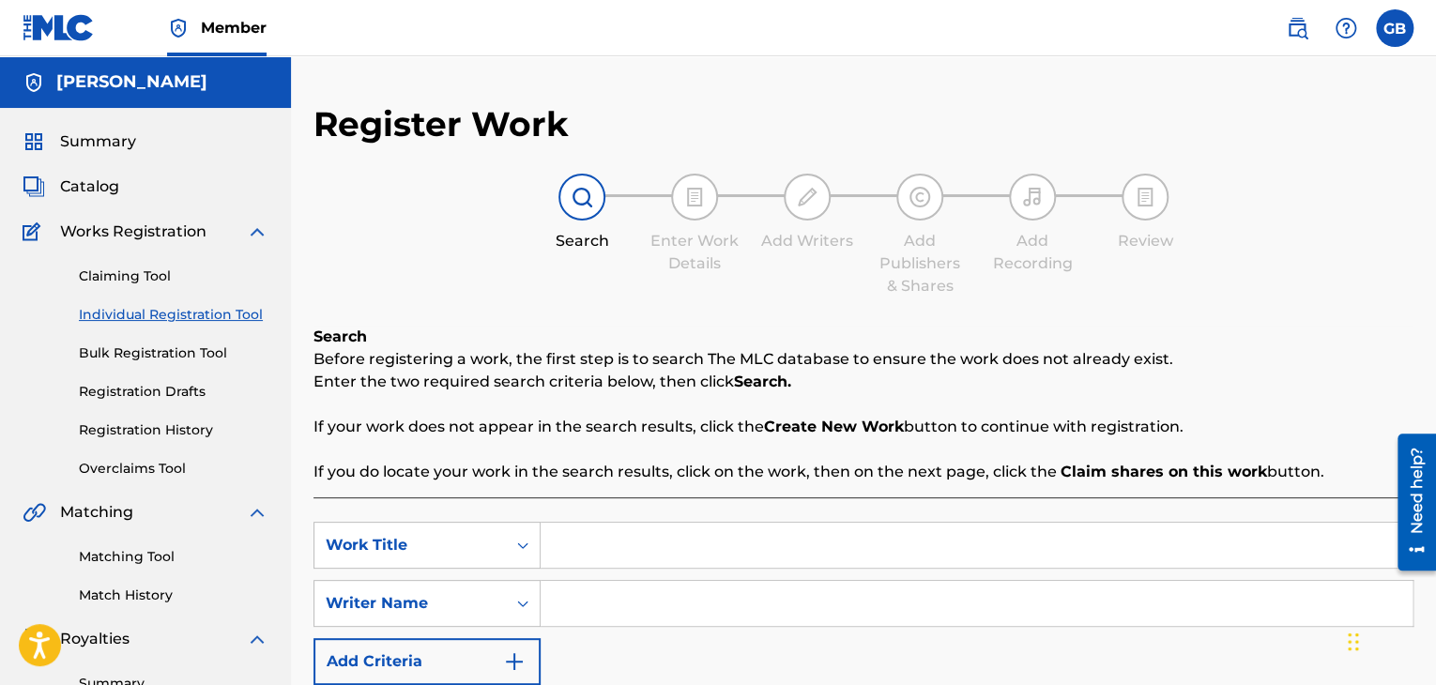
click at [590, 565] on input "Search Form" at bounding box center [977, 545] width 872 height 45
type input "I'm Here"
click at [620, 603] on input "Search Form" at bounding box center [977, 603] width 872 height 45
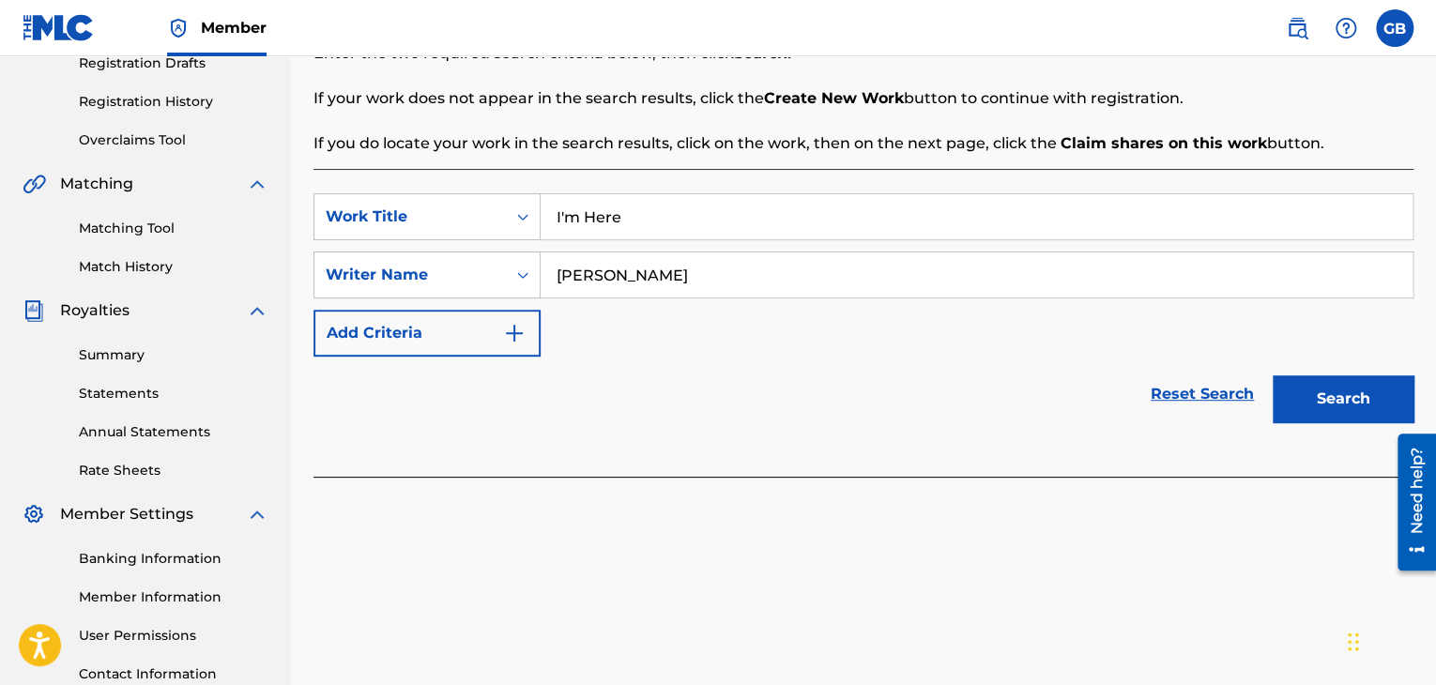
scroll to position [329, 0]
type input "[PERSON_NAME]"
click at [1307, 410] on button "Search" at bounding box center [1343, 397] width 141 height 47
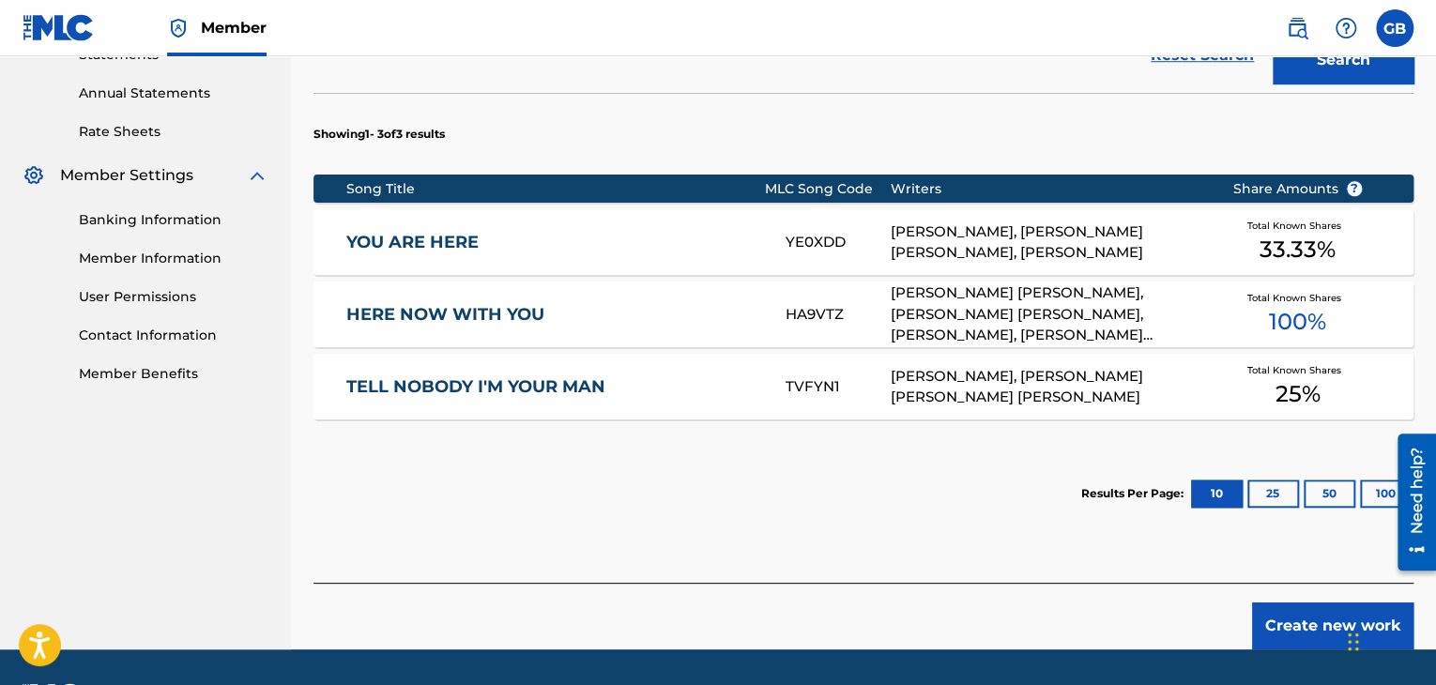
click at [1295, 611] on button "Create new work" at bounding box center [1332, 626] width 161 height 47
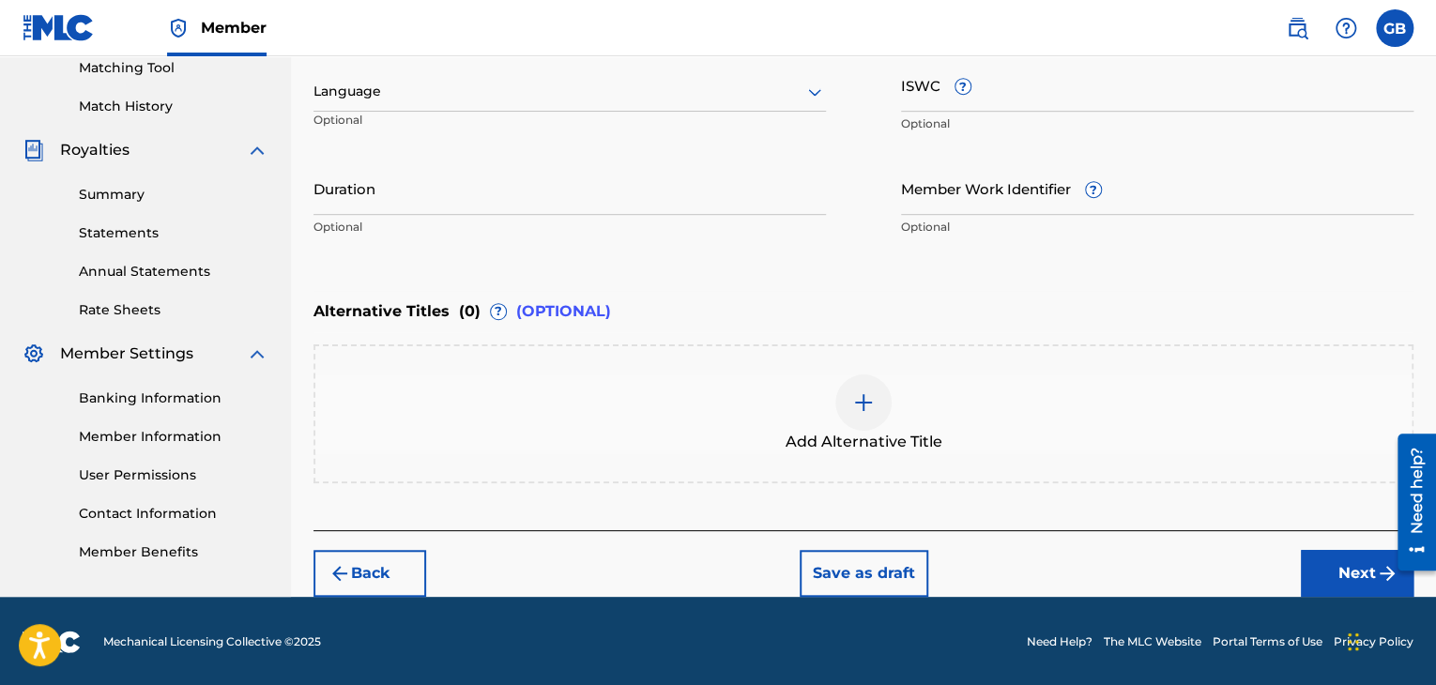
scroll to position [391, 0]
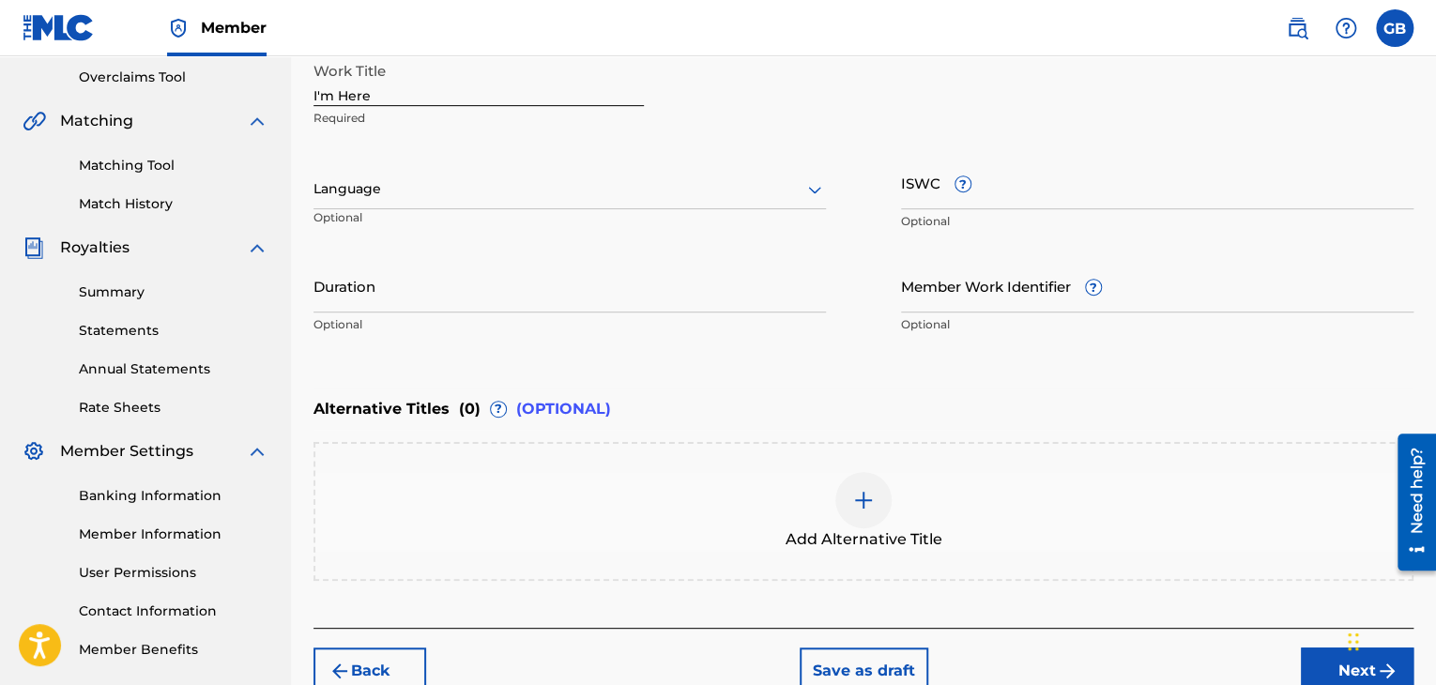
click at [559, 192] on div at bounding box center [569, 188] width 512 height 23
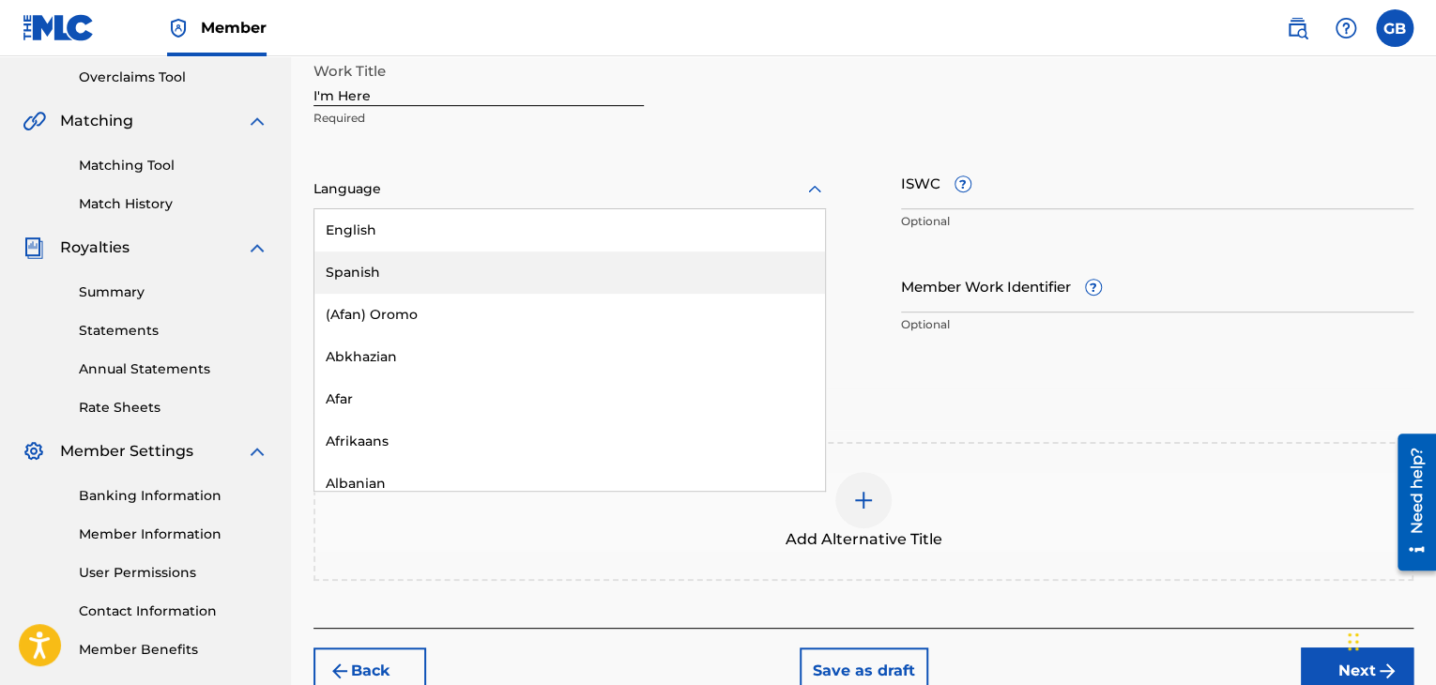
click at [563, 283] on div "Spanish" at bounding box center [569, 273] width 511 height 42
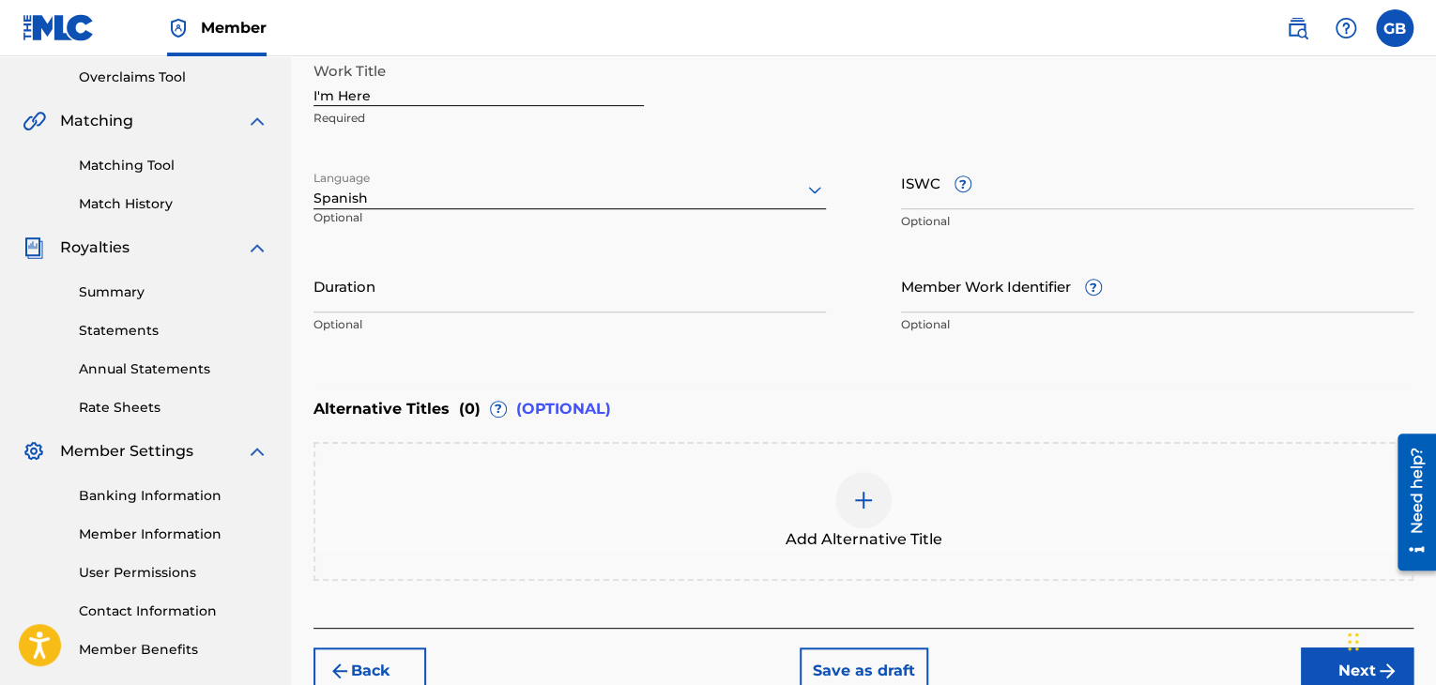
click at [529, 189] on div at bounding box center [569, 188] width 512 height 23
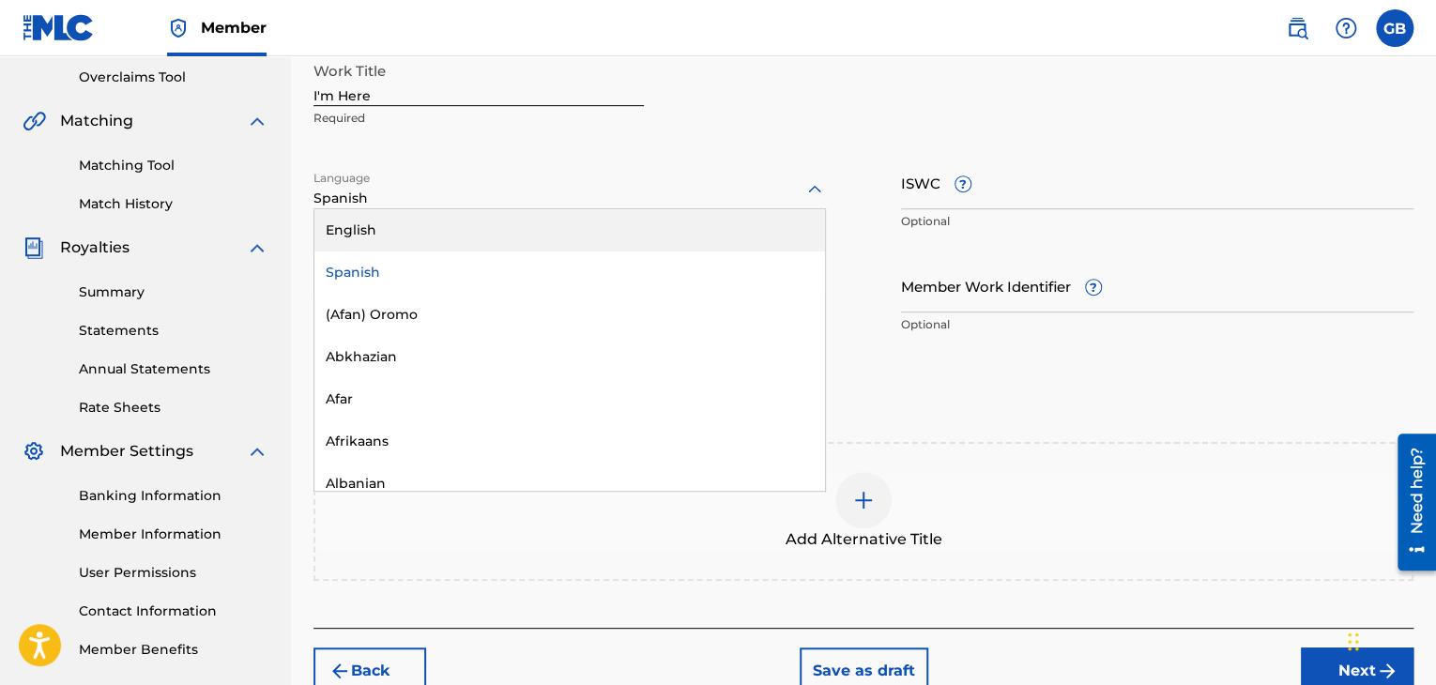
click at [562, 234] on div "English" at bounding box center [569, 230] width 511 height 42
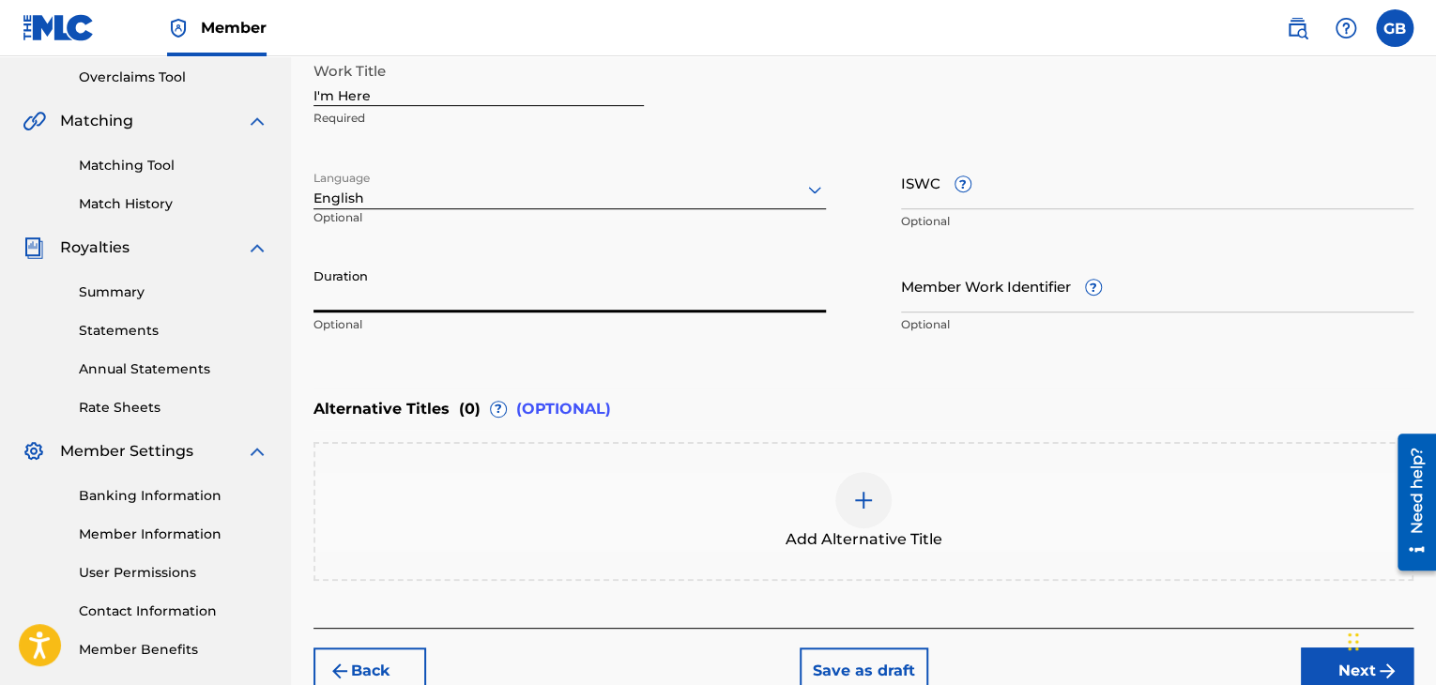
click at [721, 294] on input "Duration" at bounding box center [569, 285] width 512 height 53
type input "04:01"
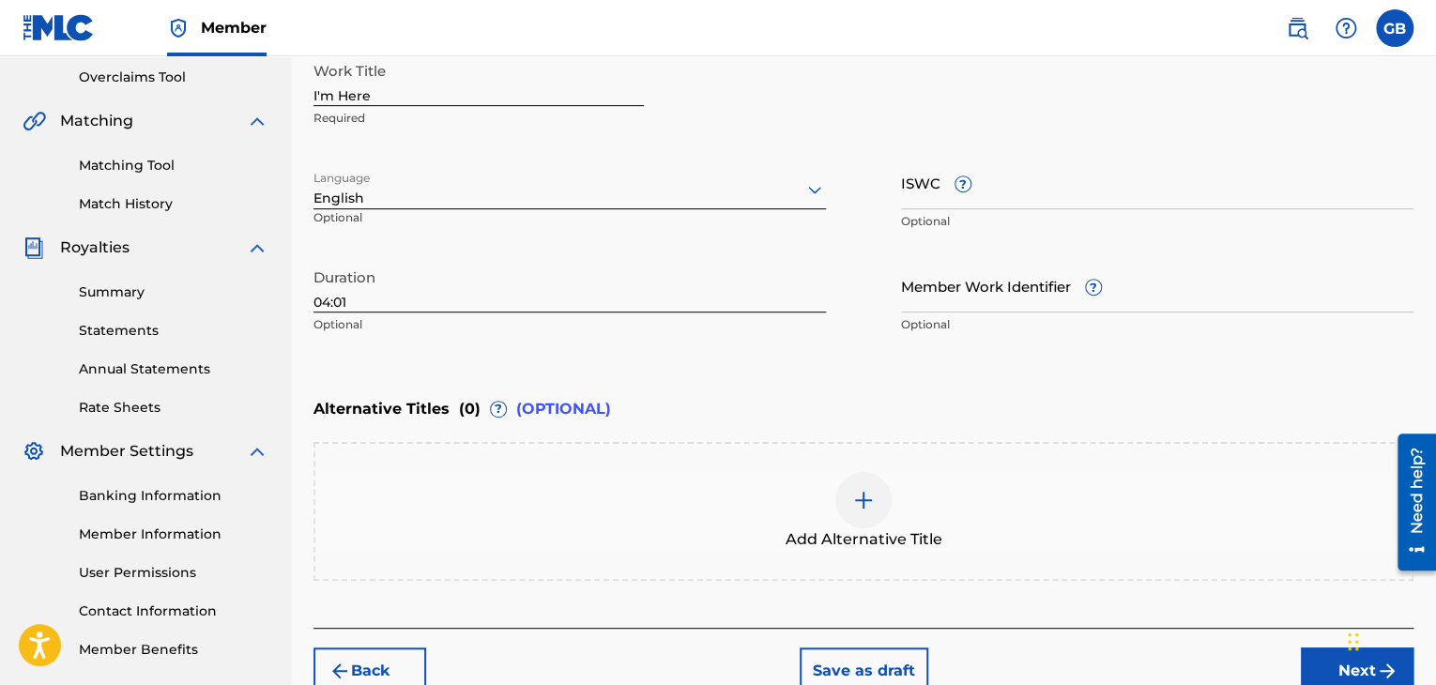
click at [1307, 659] on button "Next" at bounding box center [1357, 671] width 113 height 47
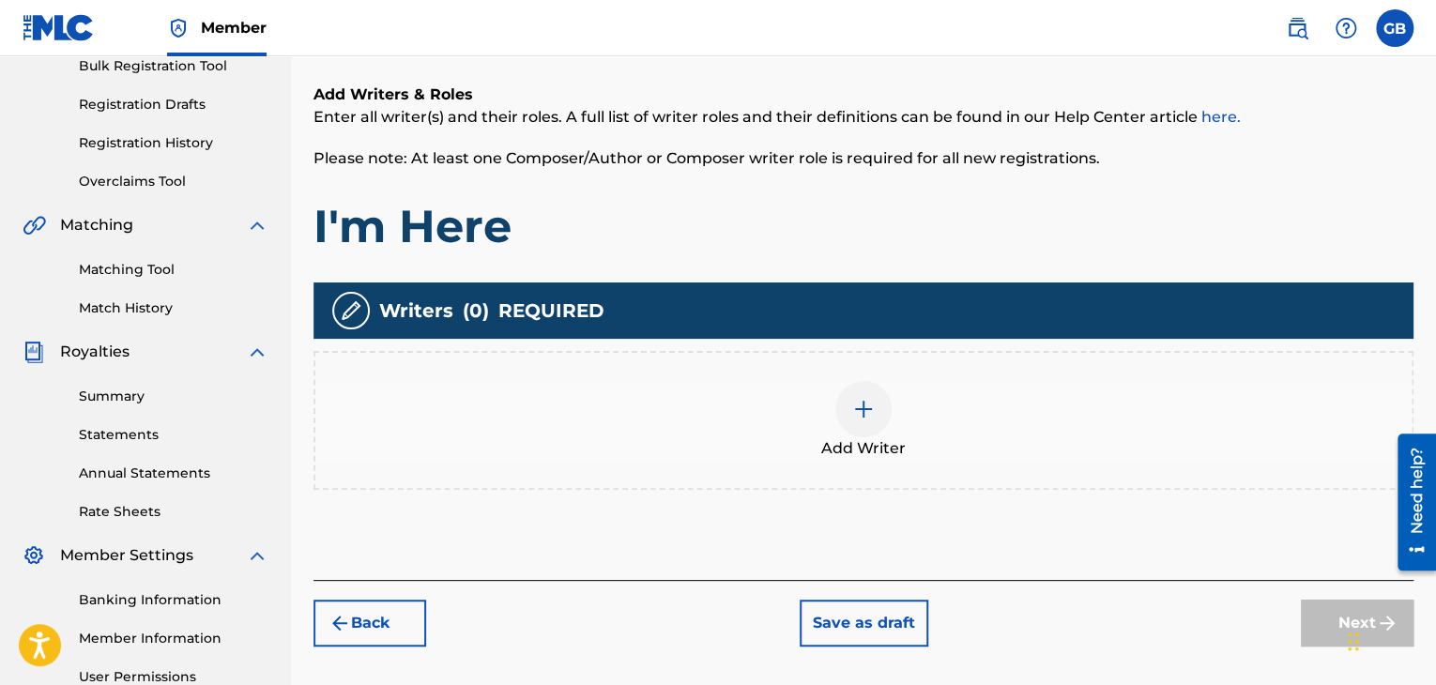
scroll to position [288, 0]
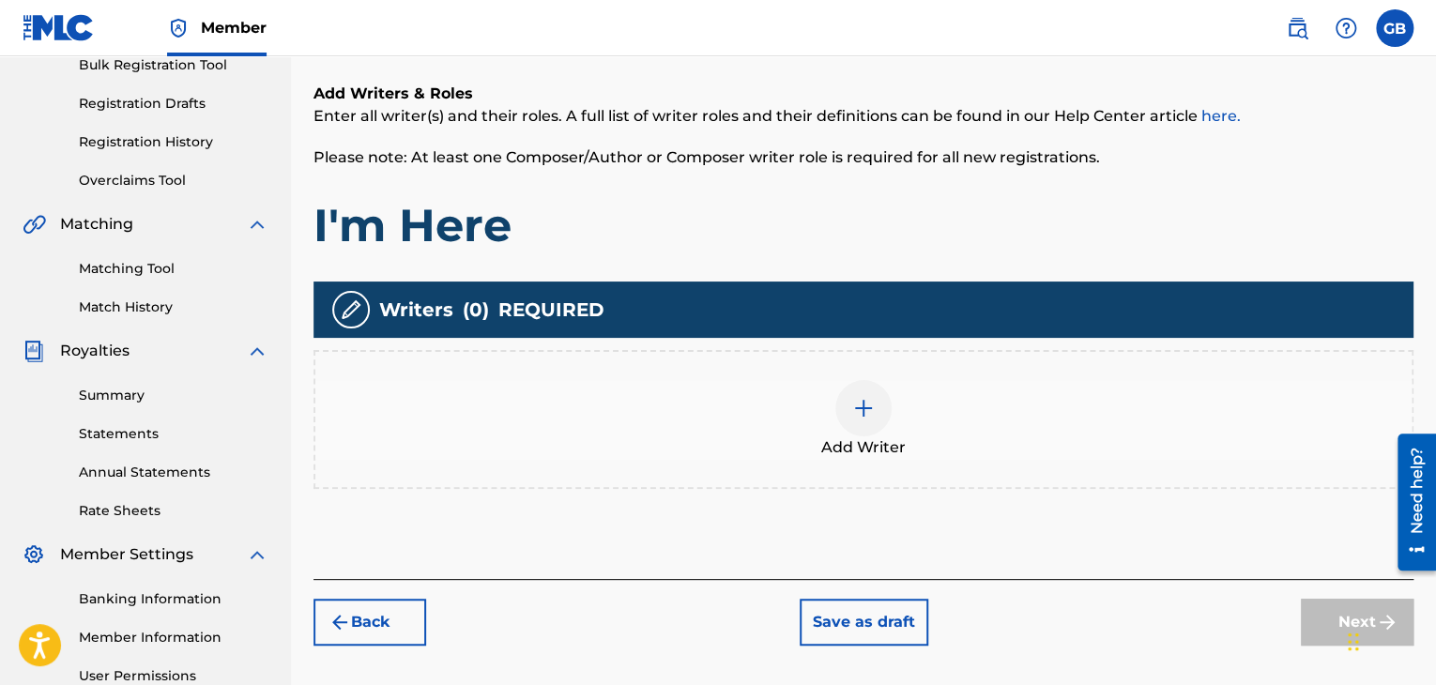
click at [856, 390] on div at bounding box center [863, 408] width 56 height 56
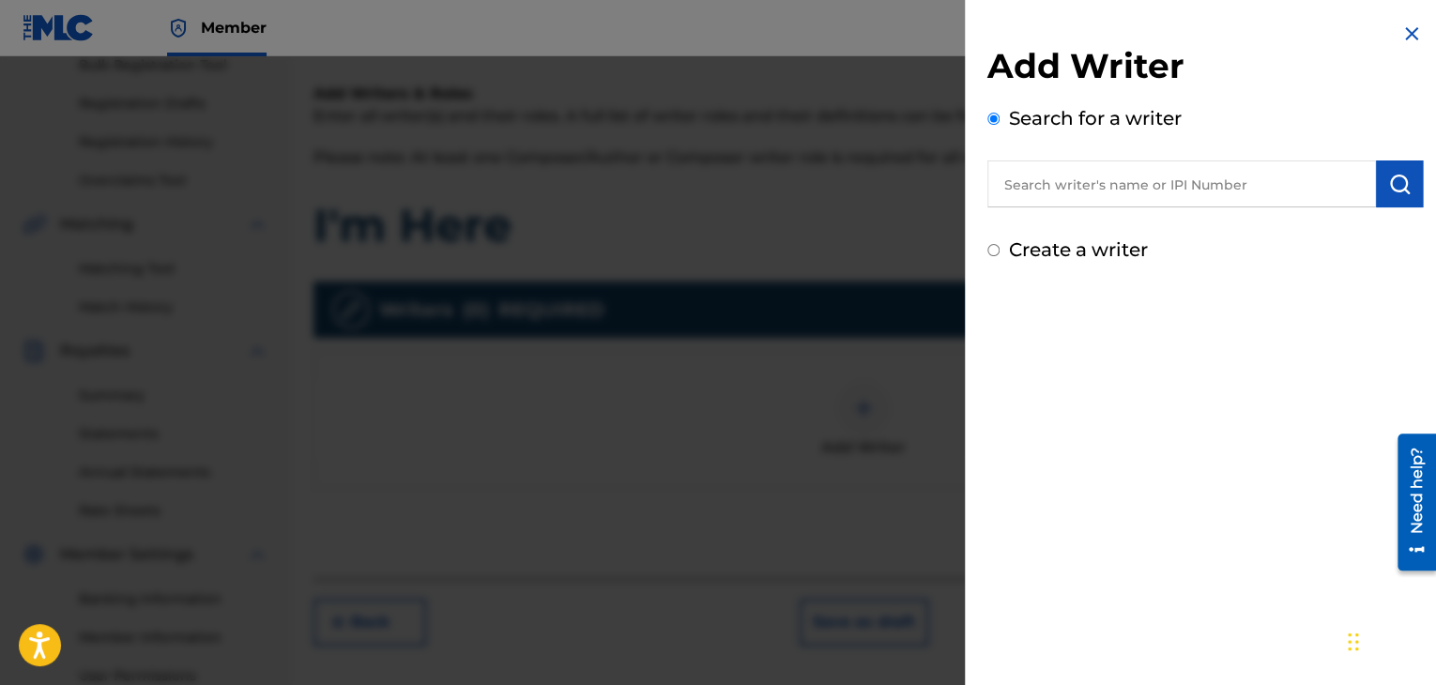
click at [1110, 194] on input "text" at bounding box center [1181, 183] width 389 height 47
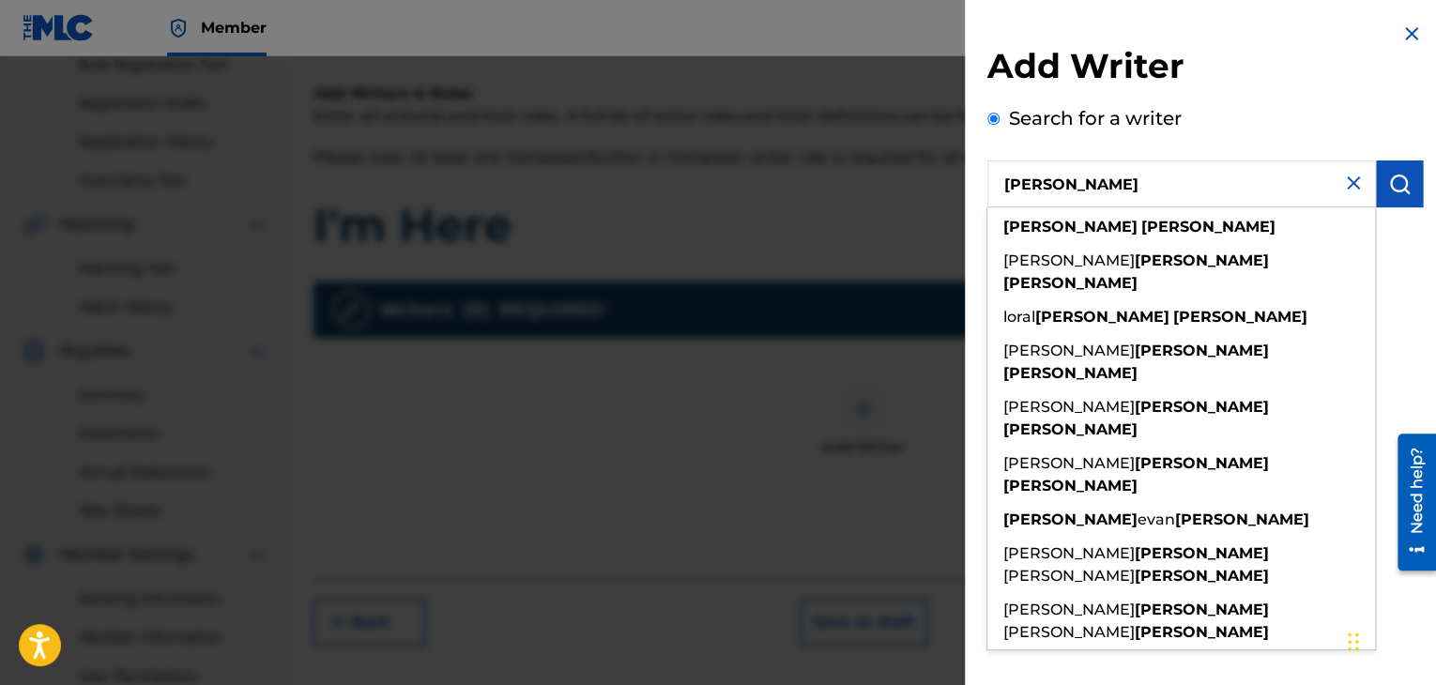
type input "george barrett"
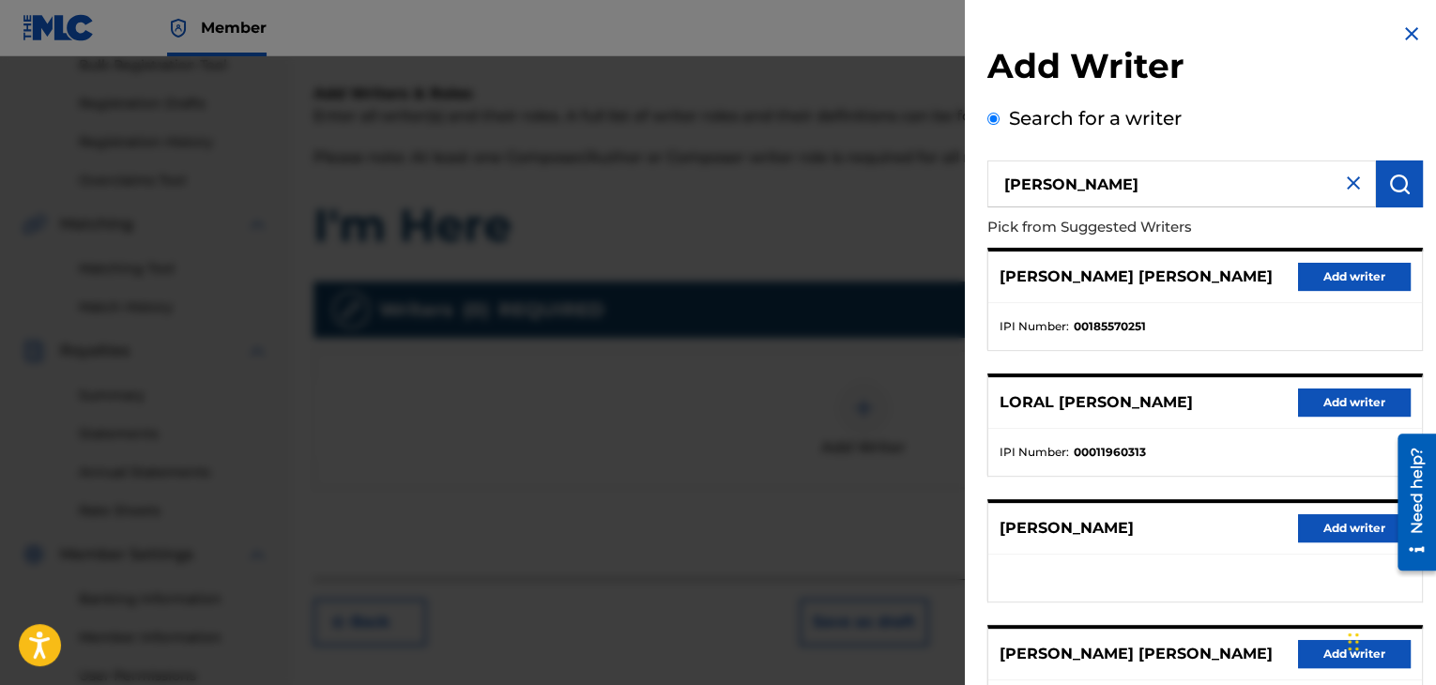
click at [1317, 515] on button "Add writer" at bounding box center [1354, 528] width 113 height 28
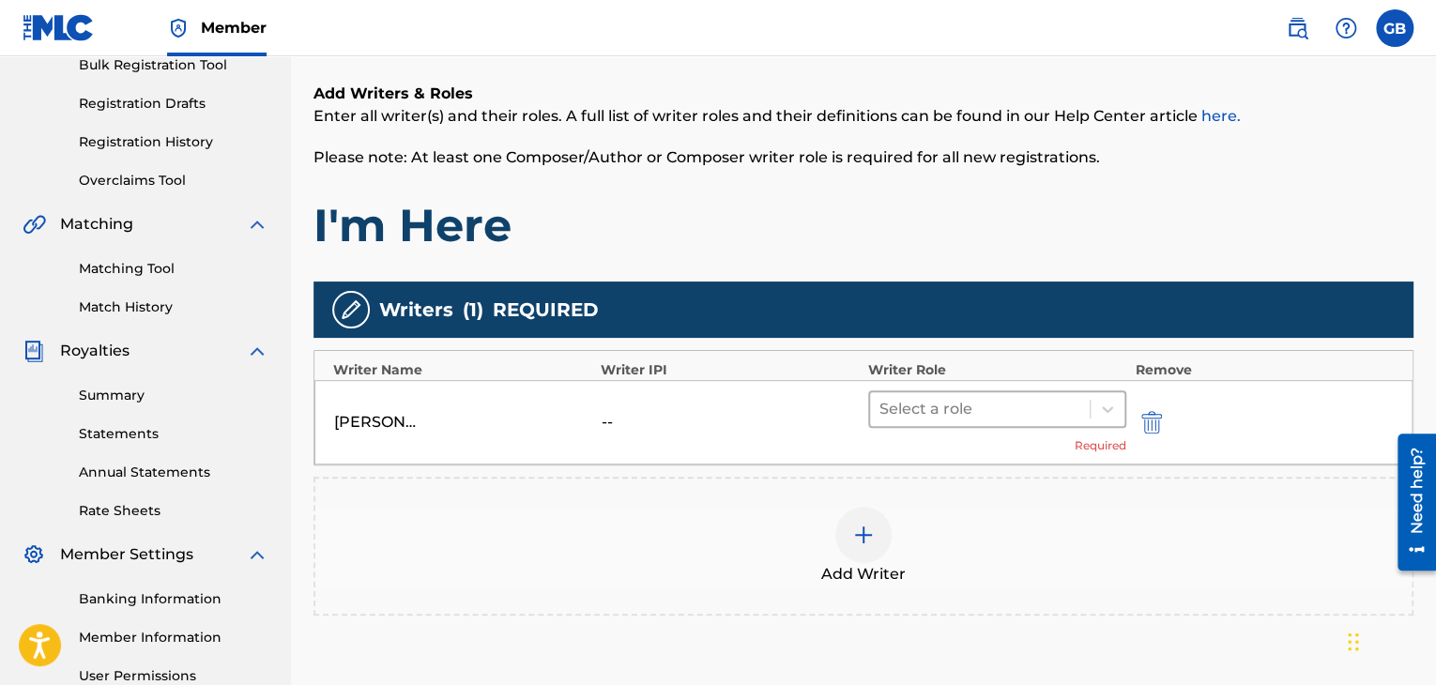
click at [1060, 416] on div at bounding box center [979, 409] width 201 height 26
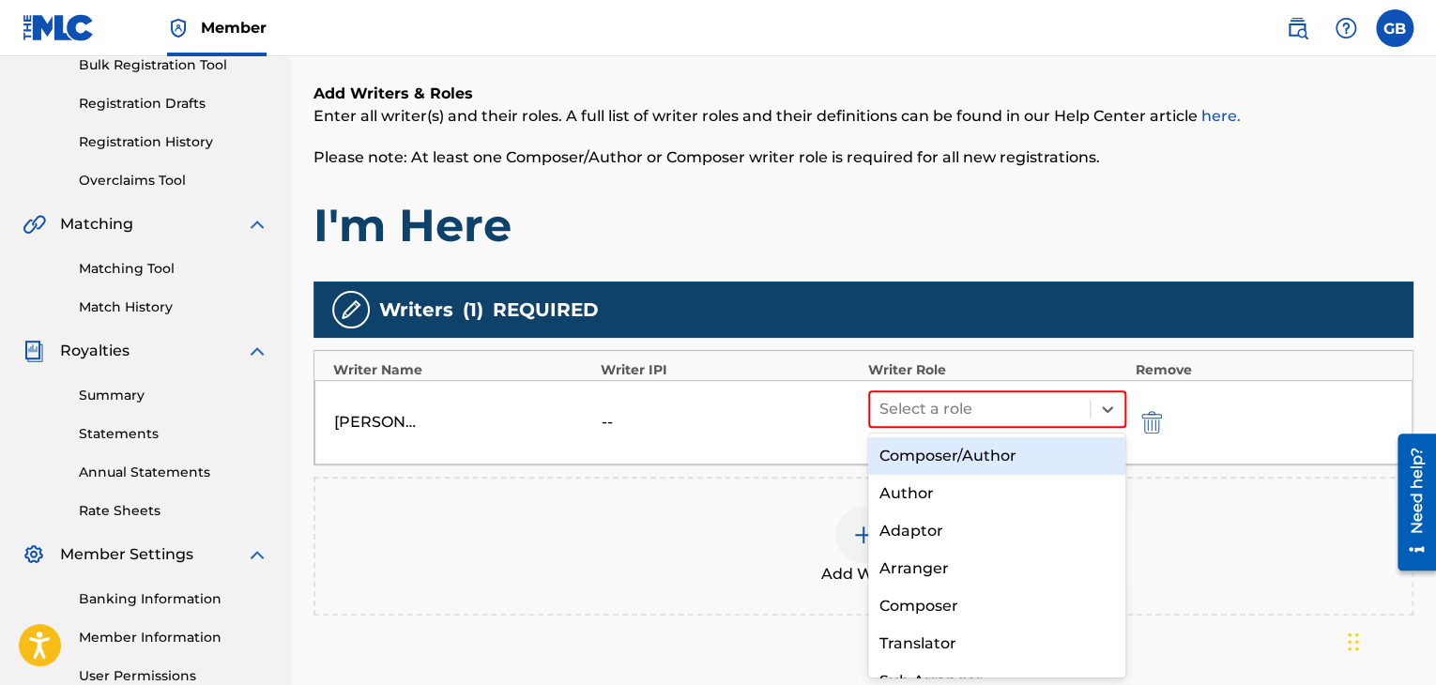
click at [1055, 455] on div "Composer/Author" at bounding box center [997, 456] width 258 height 38
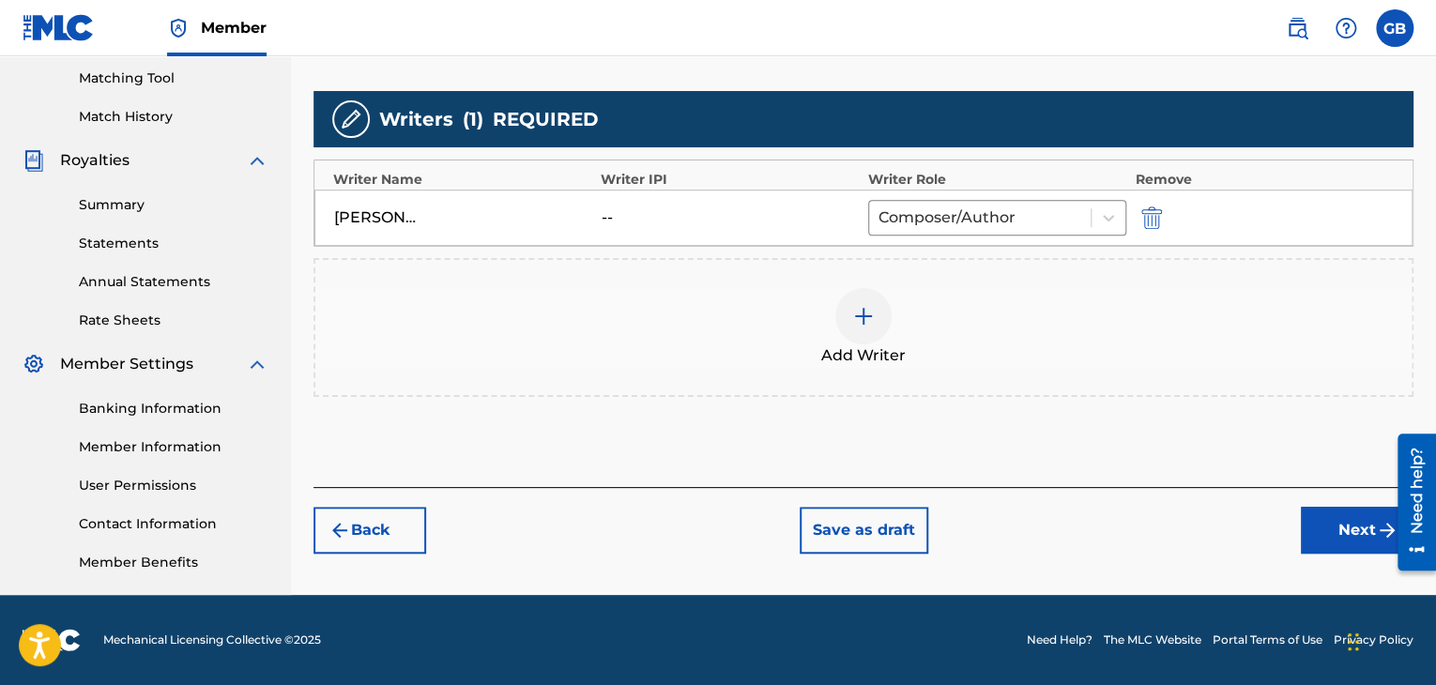
click at [1333, 541] on button "Next" at bounding box center [1357, 530] width 113 height 47
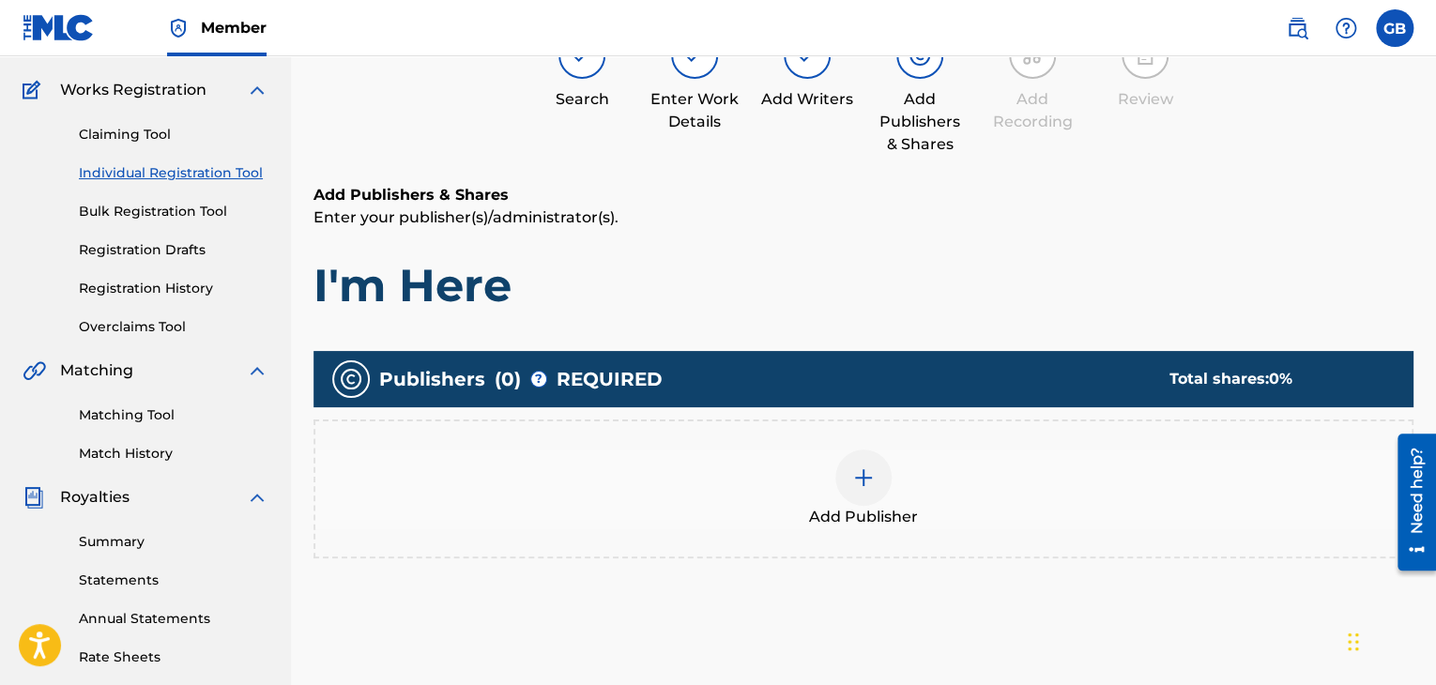
scroll to position [143, 0]
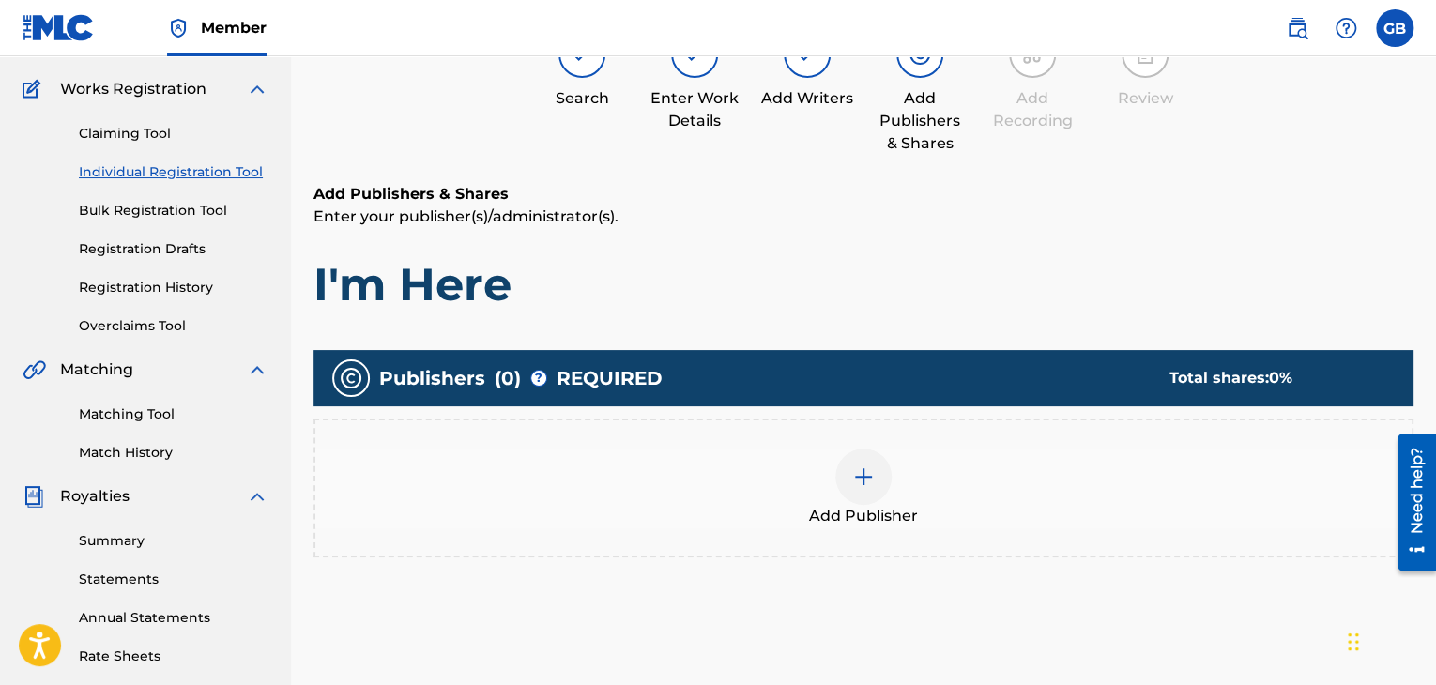
click at [855, 466] on img at bounding box center [863, 477] width 23 height 23
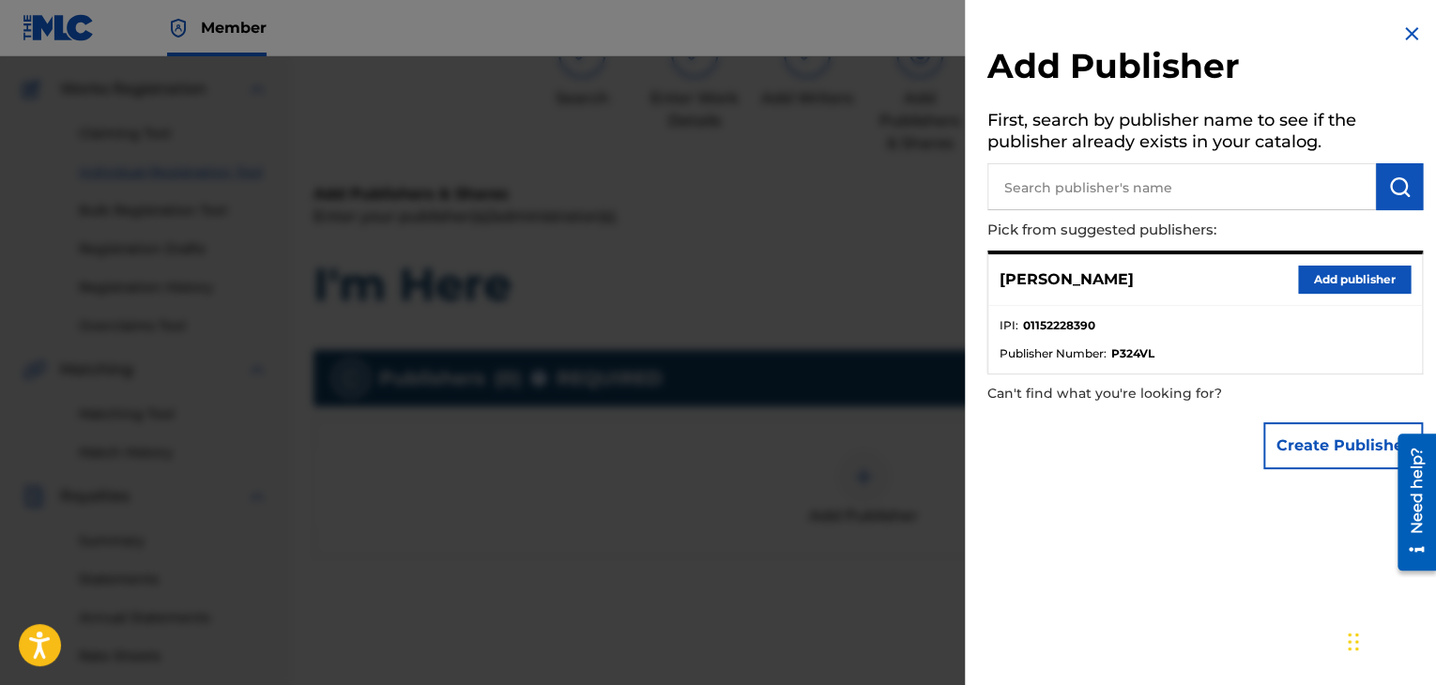
click at [1350, 283] on button "Add publisher" at bounding box center [1354, 280] width 113 height 28
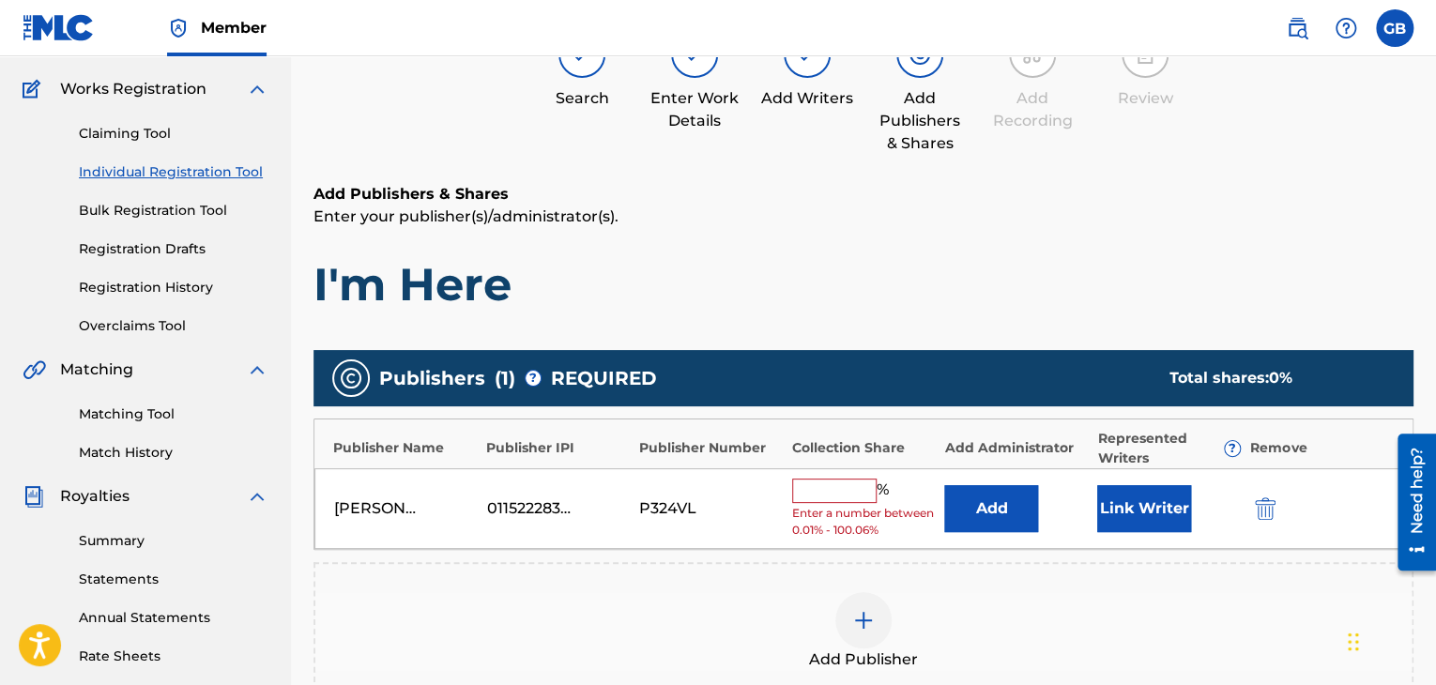
click at [855, 479] on input "text" at bounding box center [834, 491] width 84 height 24
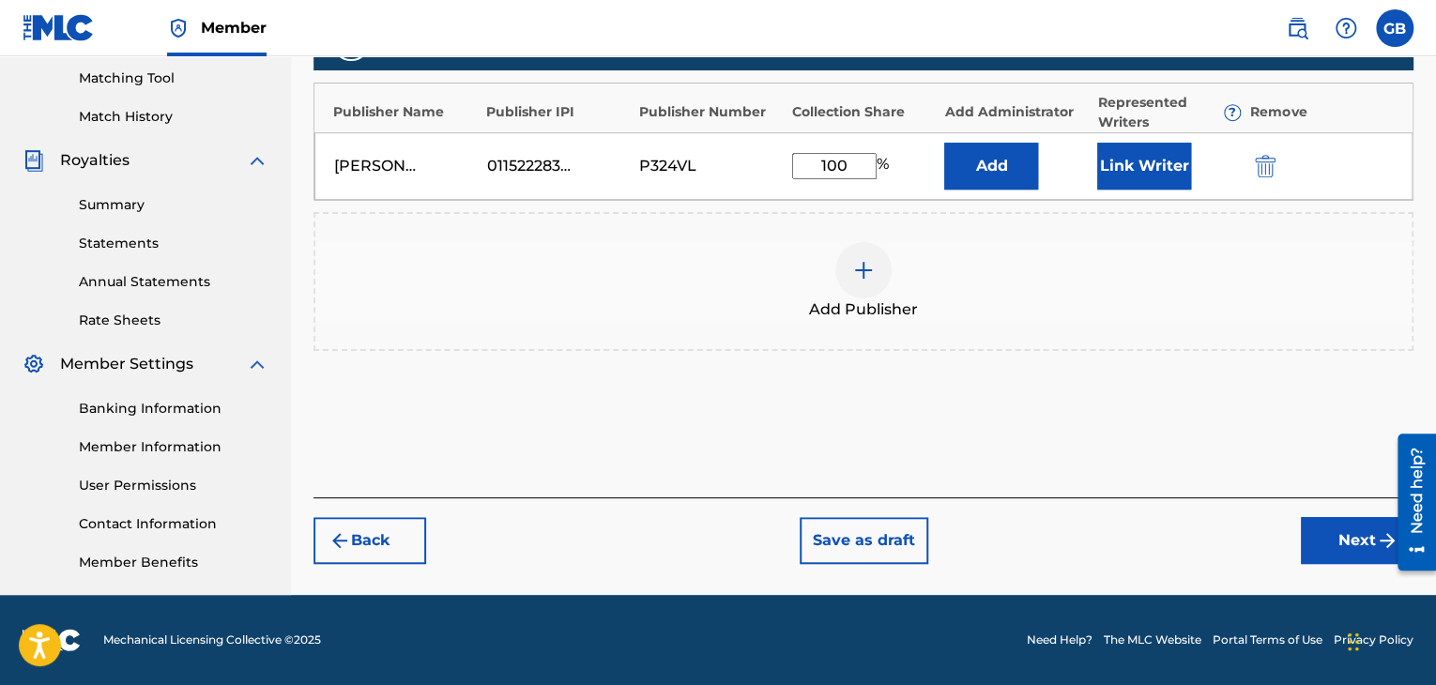
type input "100"
click at [1324, 556] on button "Next" at bounding box center [1357, 540] width 113 height 47
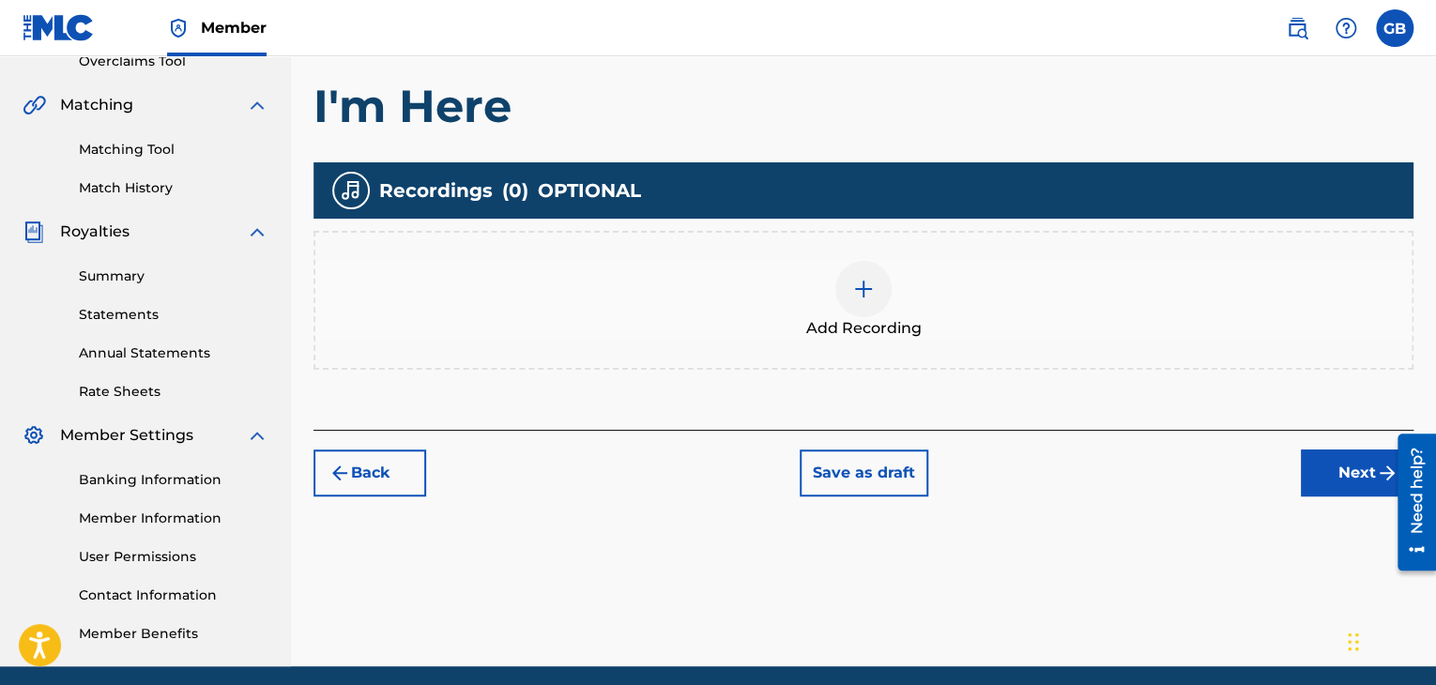
scroll to position [409, 0]
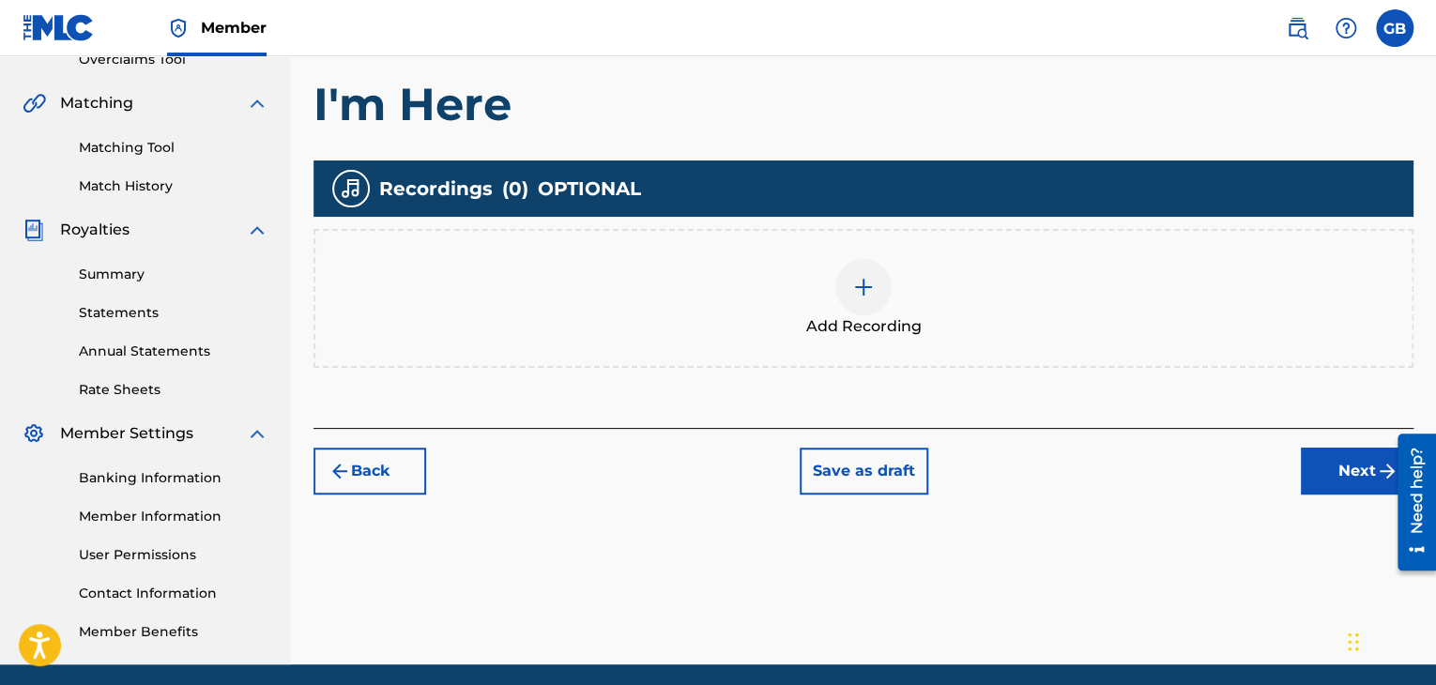
click at [882, 274] on div at bounding box center [863, 287] width 56 height 56
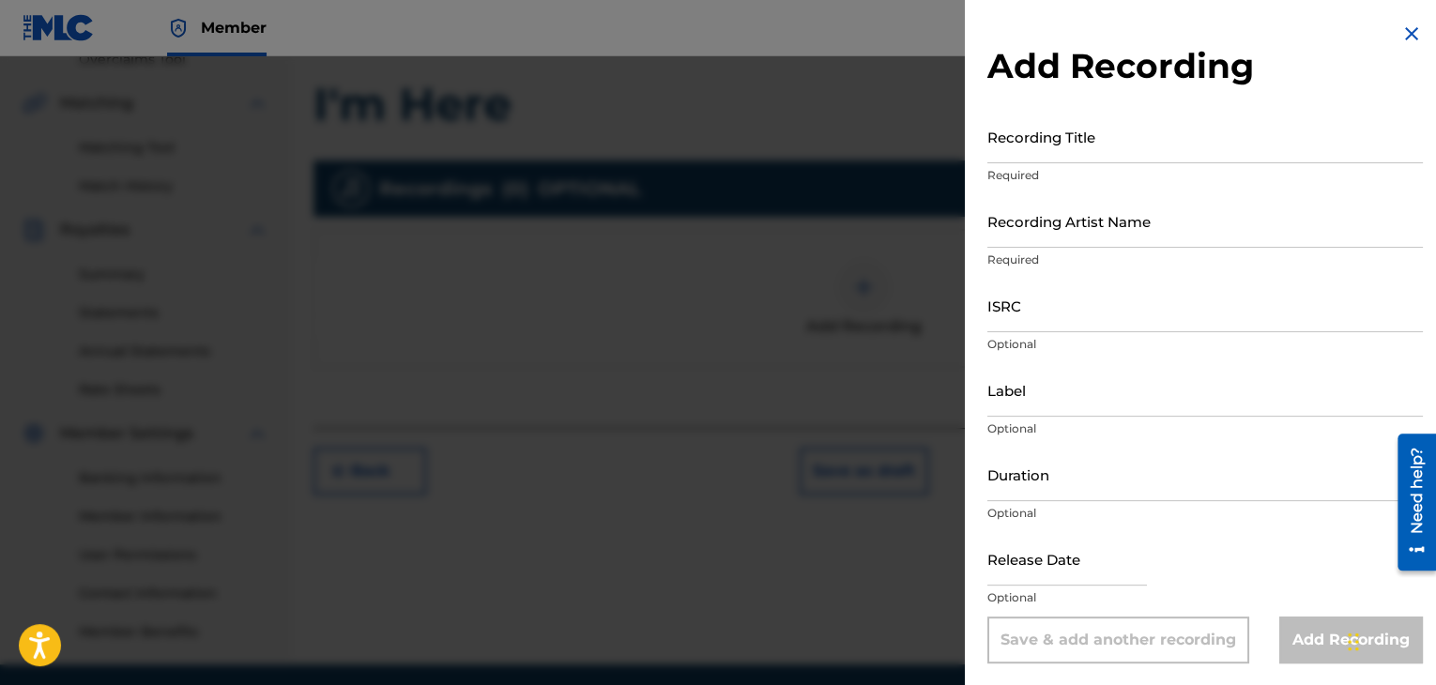
click at [1085, 149] on input "Recording Title" at bounding box center [1205, 136] width 436 height 53
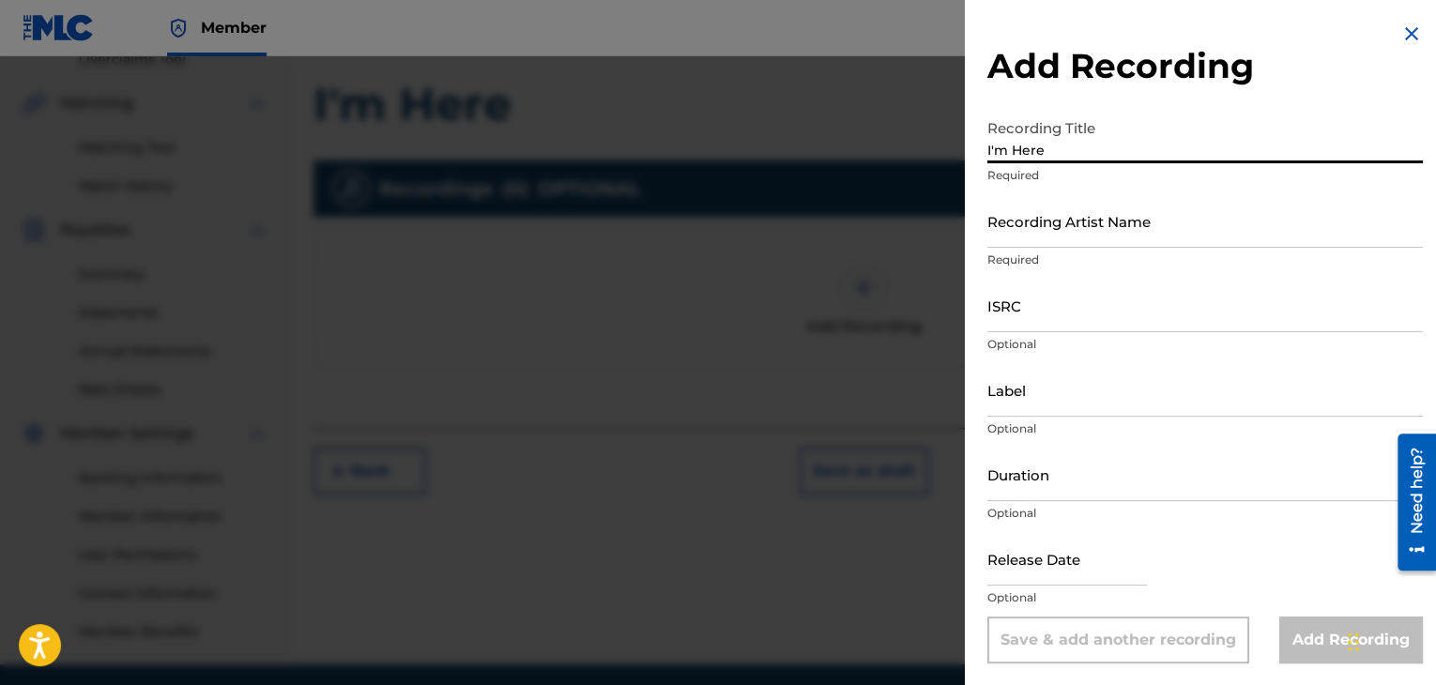
type input "I'm Here"
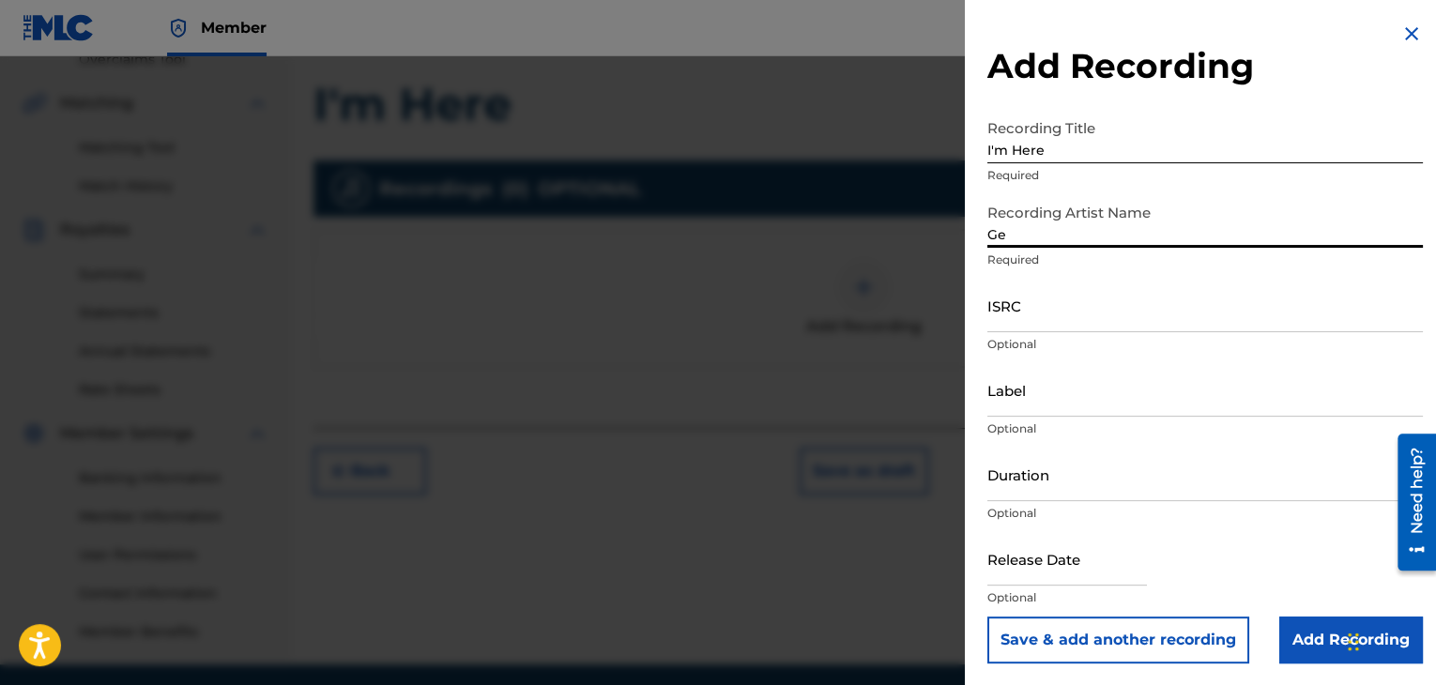
type input "[PERSON_NAME]"
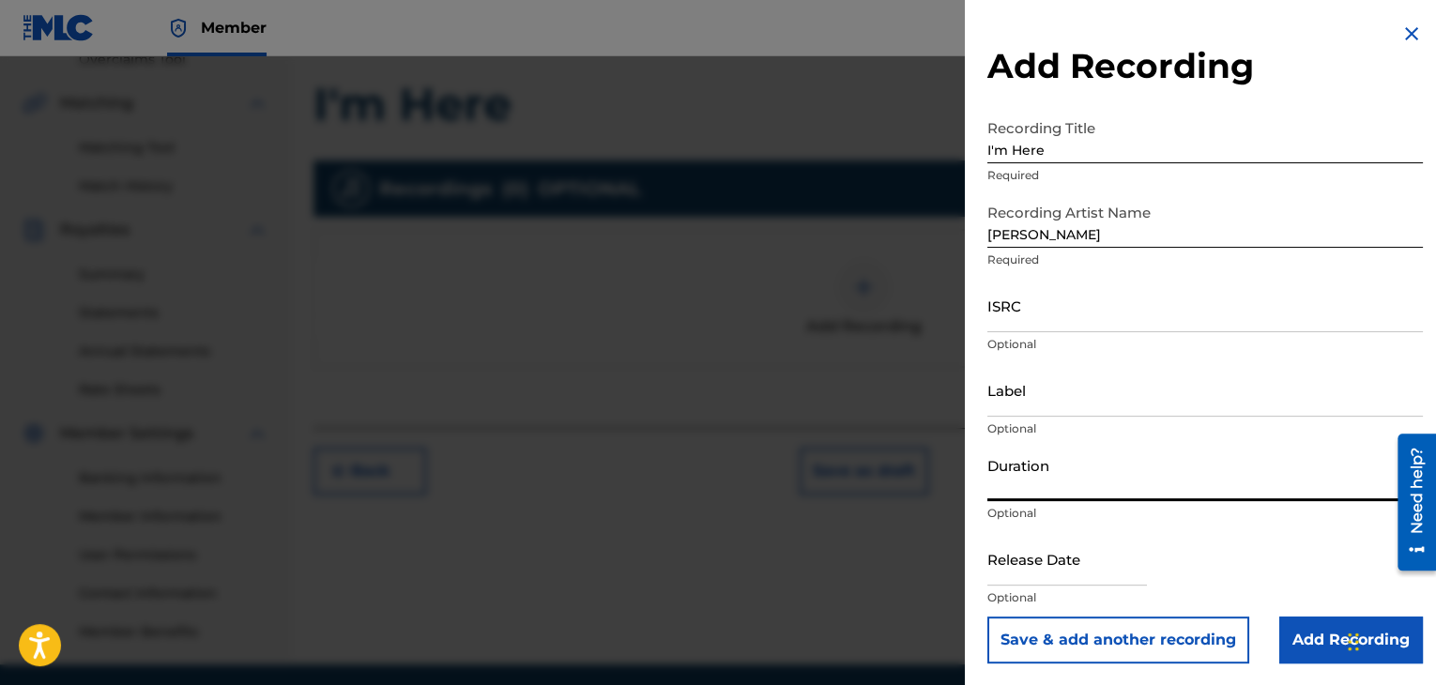
click at [1098, 493] on input "Duration" at bounding box center [1205, 474] width 436 height 53
type input "04:01"
click at [1304, 644] on input "Add Recording" at bounding box center [1351, 640] width 144 height 47
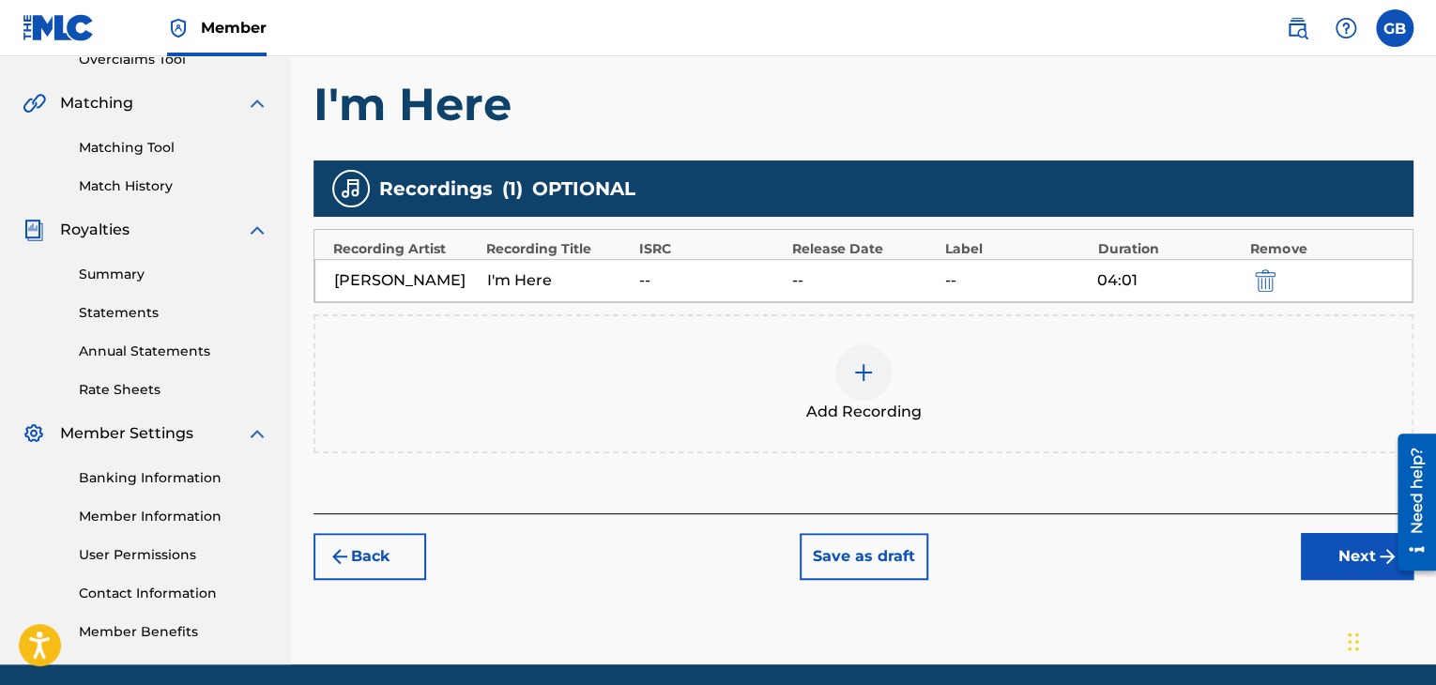
click at [1323, 558] on button "Next" at bounding box center [1357, 556] width 113 height 47
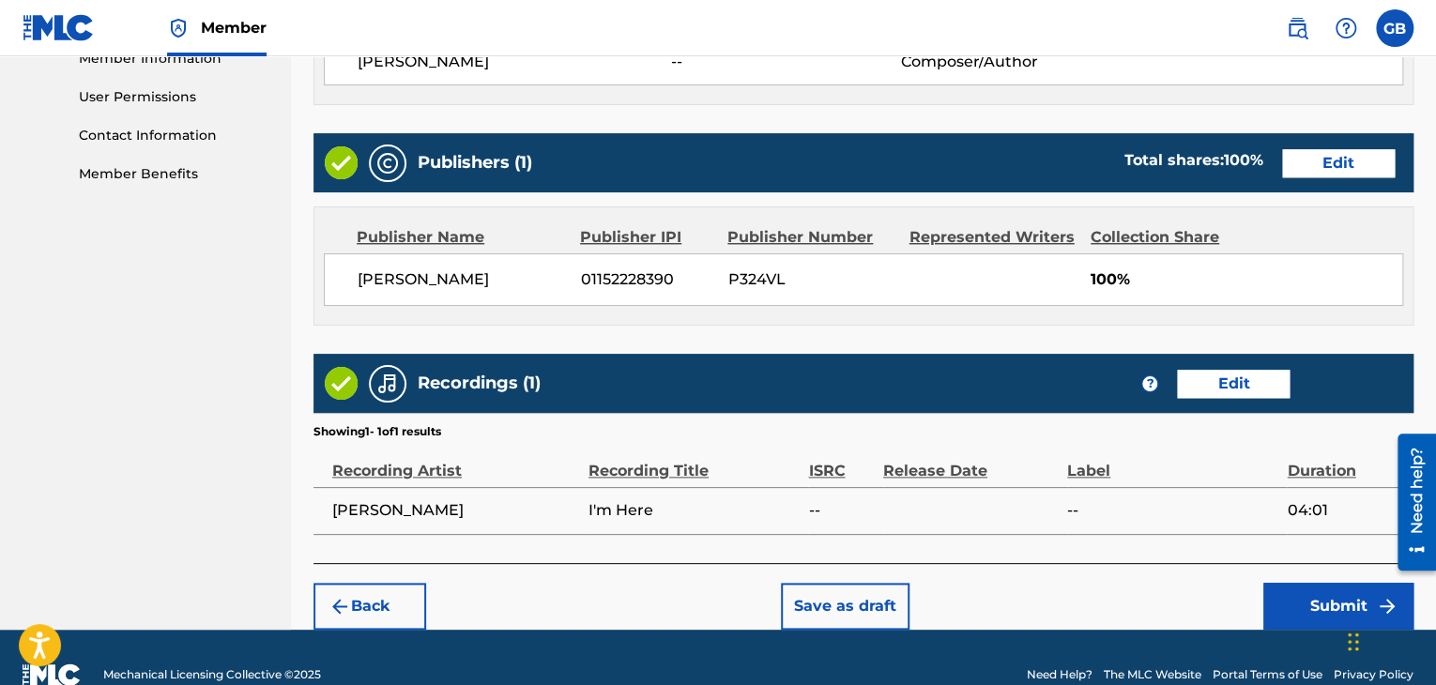
scroll to position [900, 0]
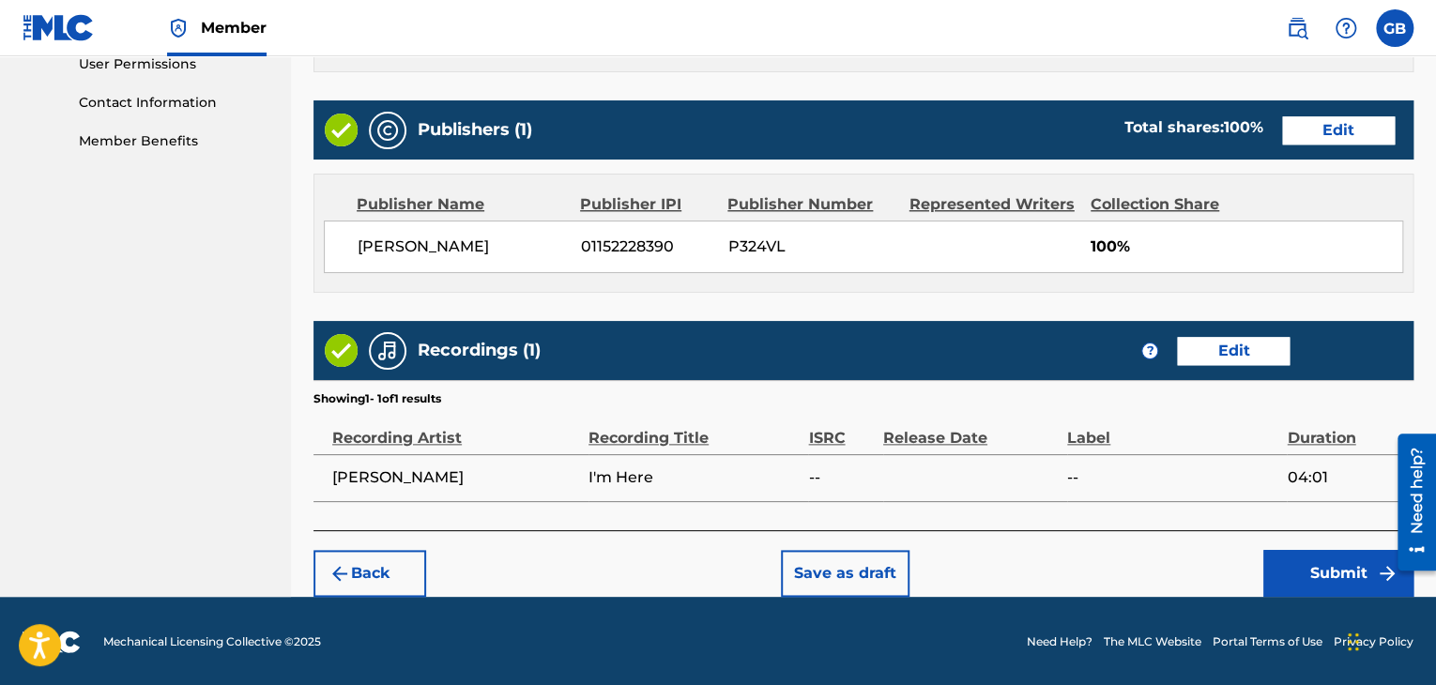
click at [1332, 598] on footer "Mechanical Licensing Collective © 2025 Need Help? The MLC Website Portal Terms …" at bounding box center [718, 642] width 1436 height 90
click at [1320, 575] on button "Submit" at bounding box center [1338, 573] width 150 height 47
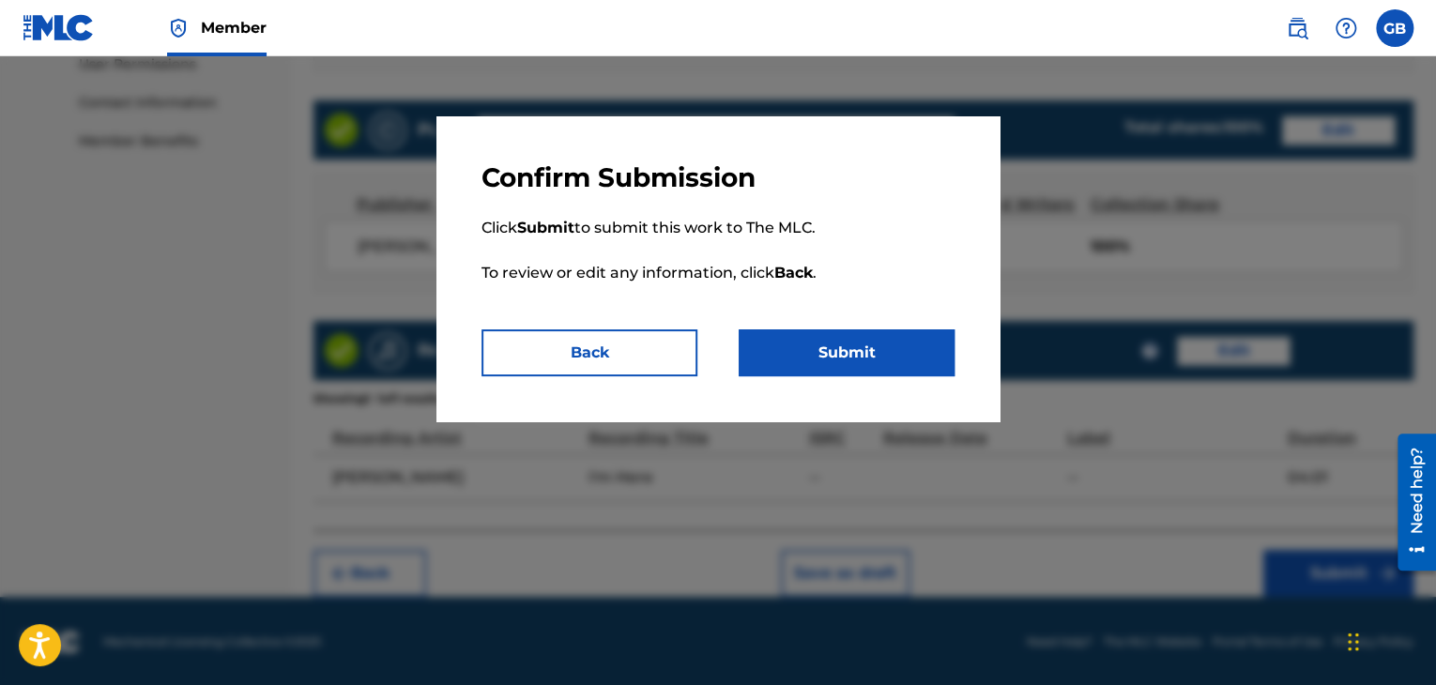
click at [833, 377] on div "Confirm Submission Click Submit to submit this work to The MLC. To review or ed…" at bounding box center [717, 268] width 563 height 305
click at [822, 346] on button "Submit" at bounding box center [847, 352] width 216 height 47
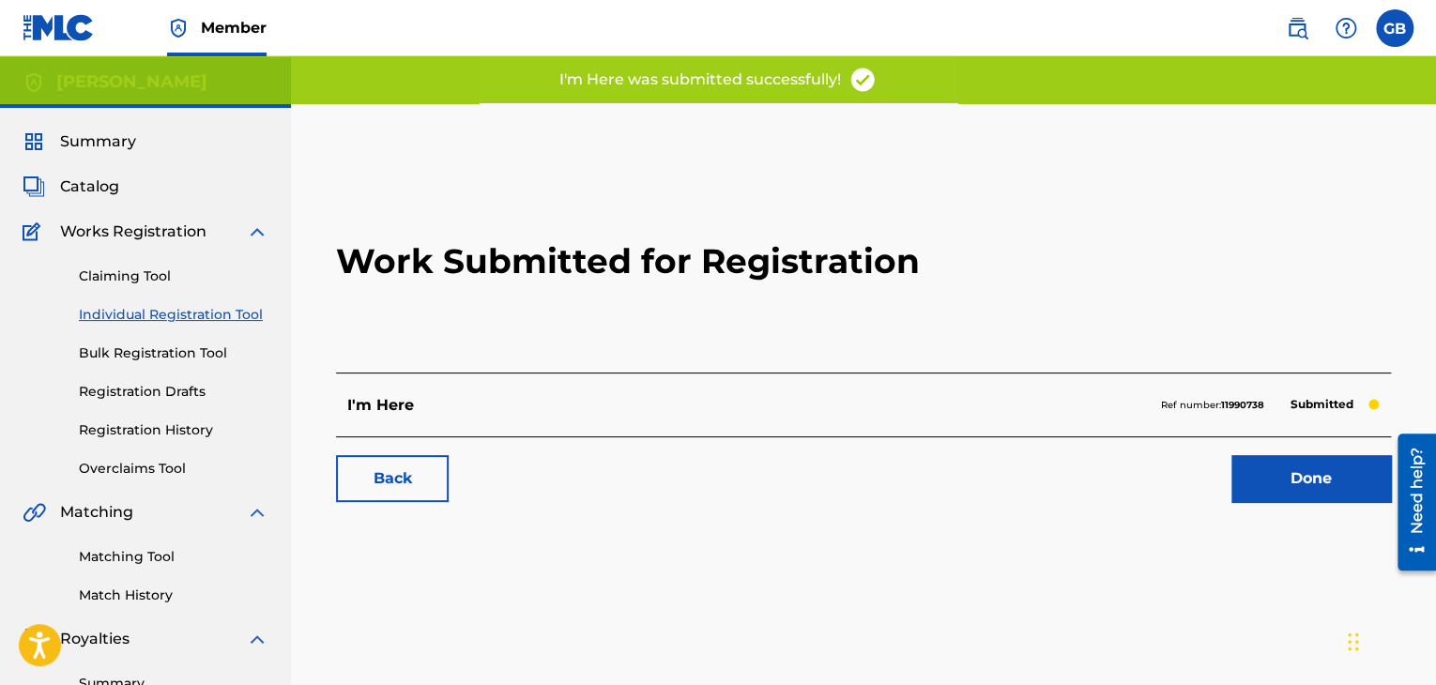
click at [222, 319] on link "Individual Registration Tool" at bounding box center [174, 315] width 190 height 20
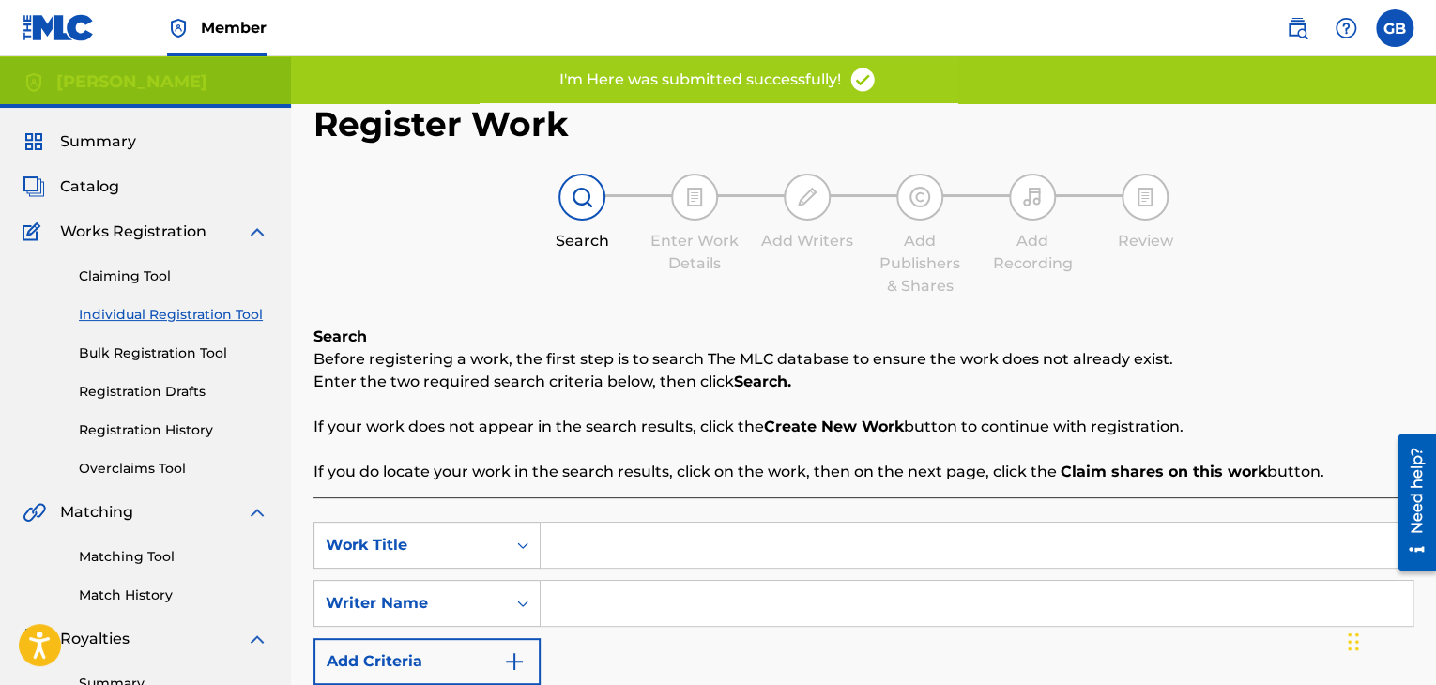
click at [695, 558] on input "Search Form" at bounding box center [977, 545] width 872 height 45
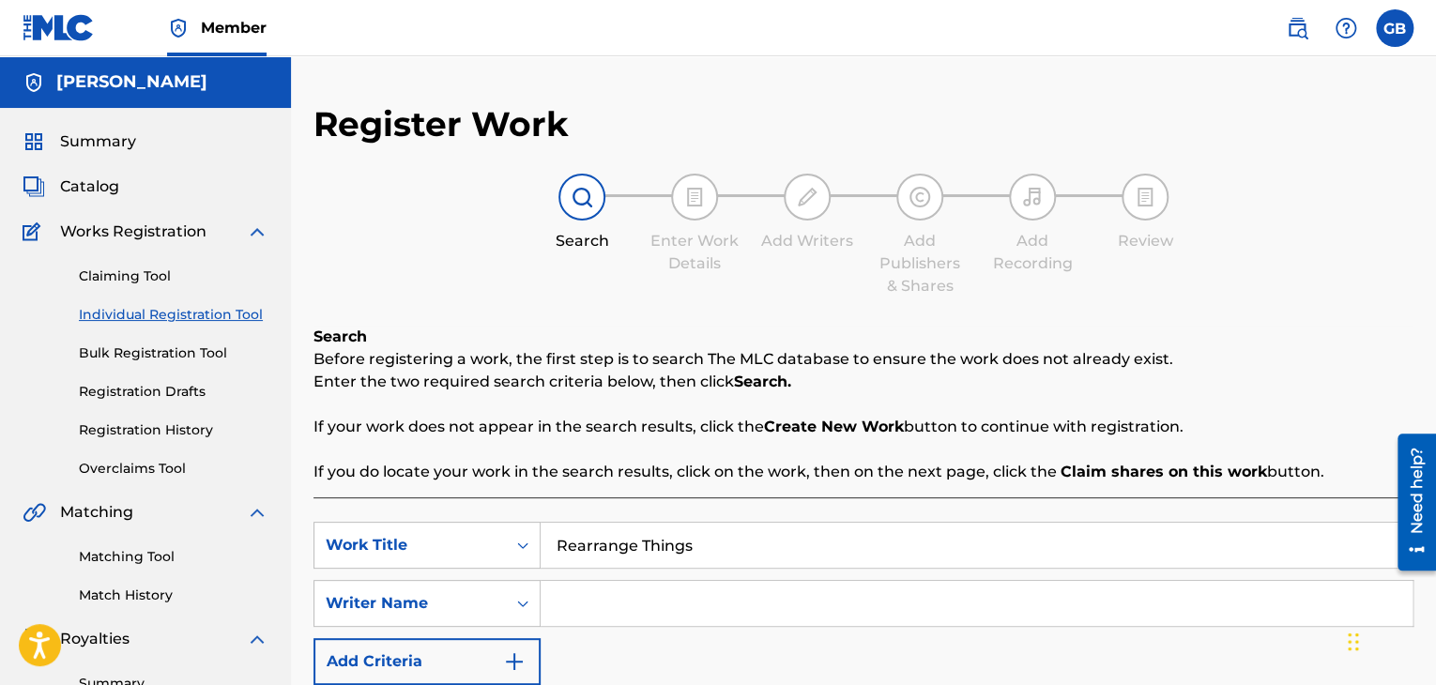
type input "Rearrange Things"
click at [715, 598] on input "Search Form" at bounding box center [977, 603] width 872 height 45
type input "[PERSON_NAME]"
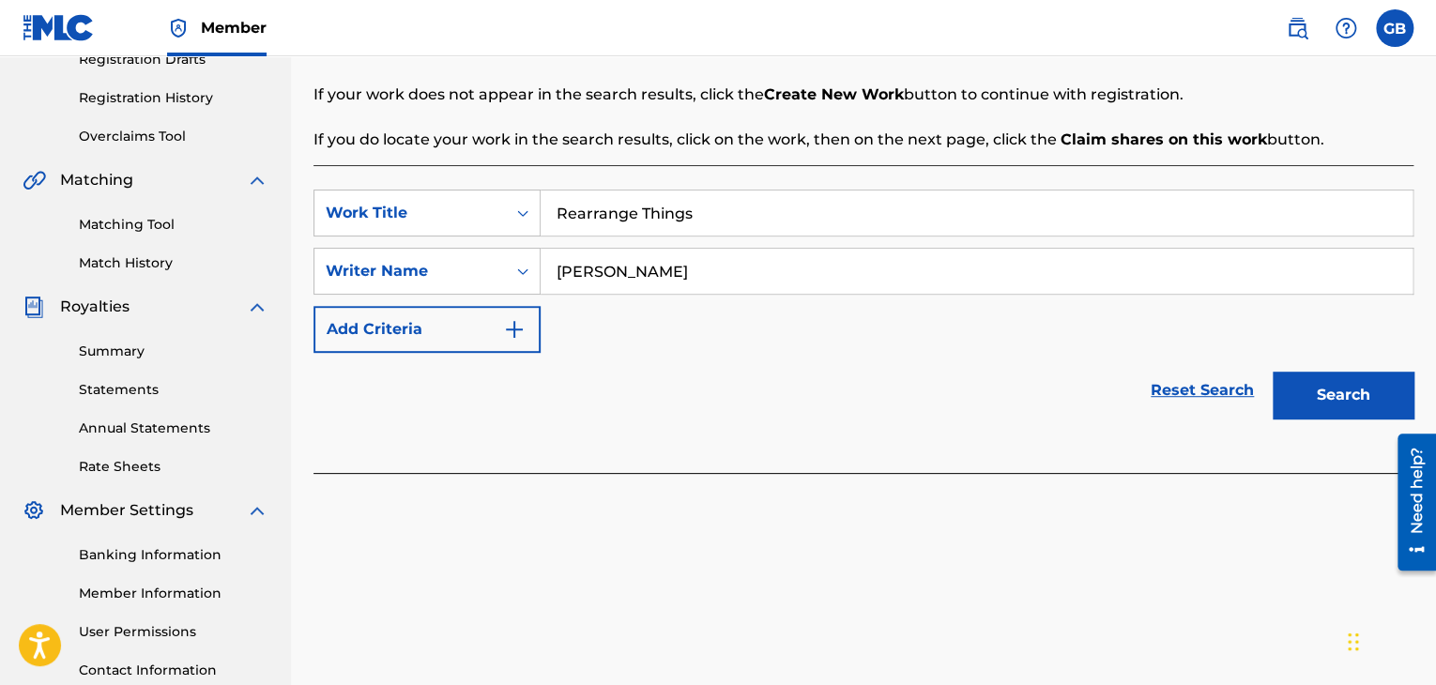
scroll to position [338, 0]
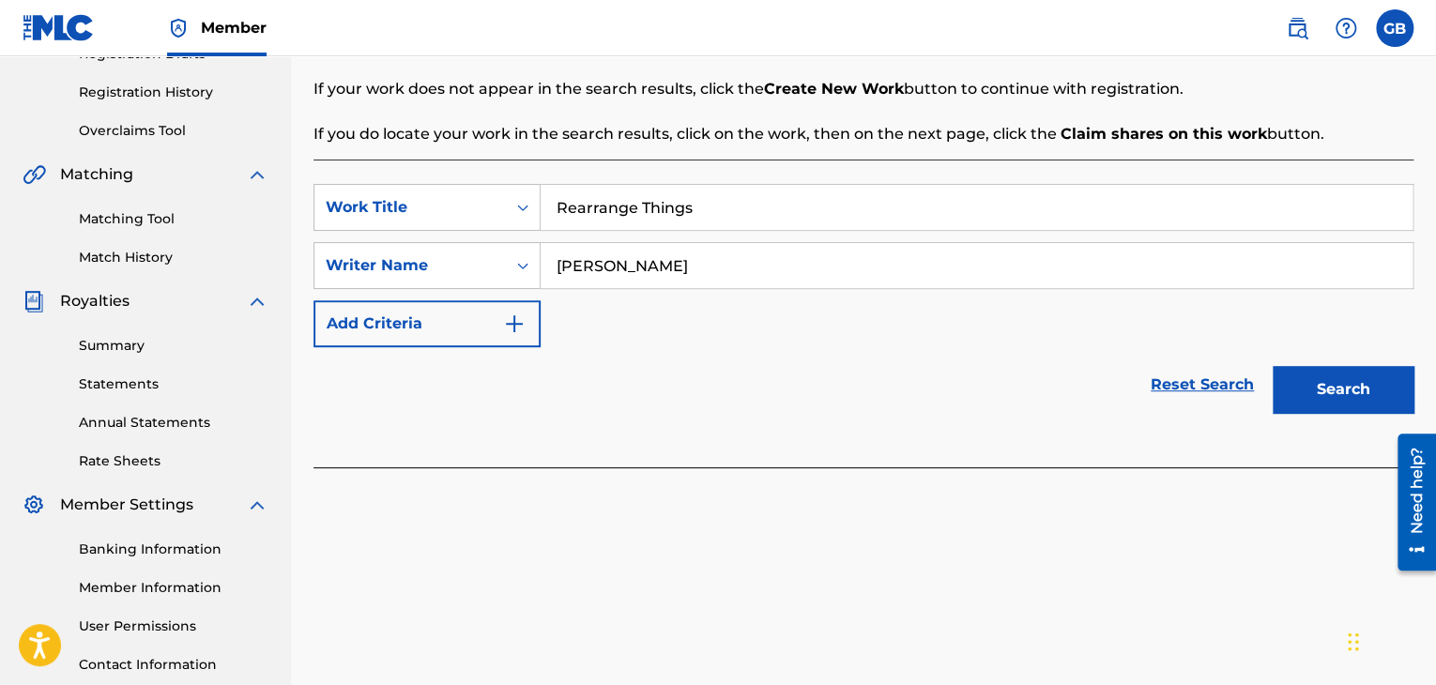
click at [1294, 392] on button "Search" at bounding box center [1343, 389] width 141 height 47
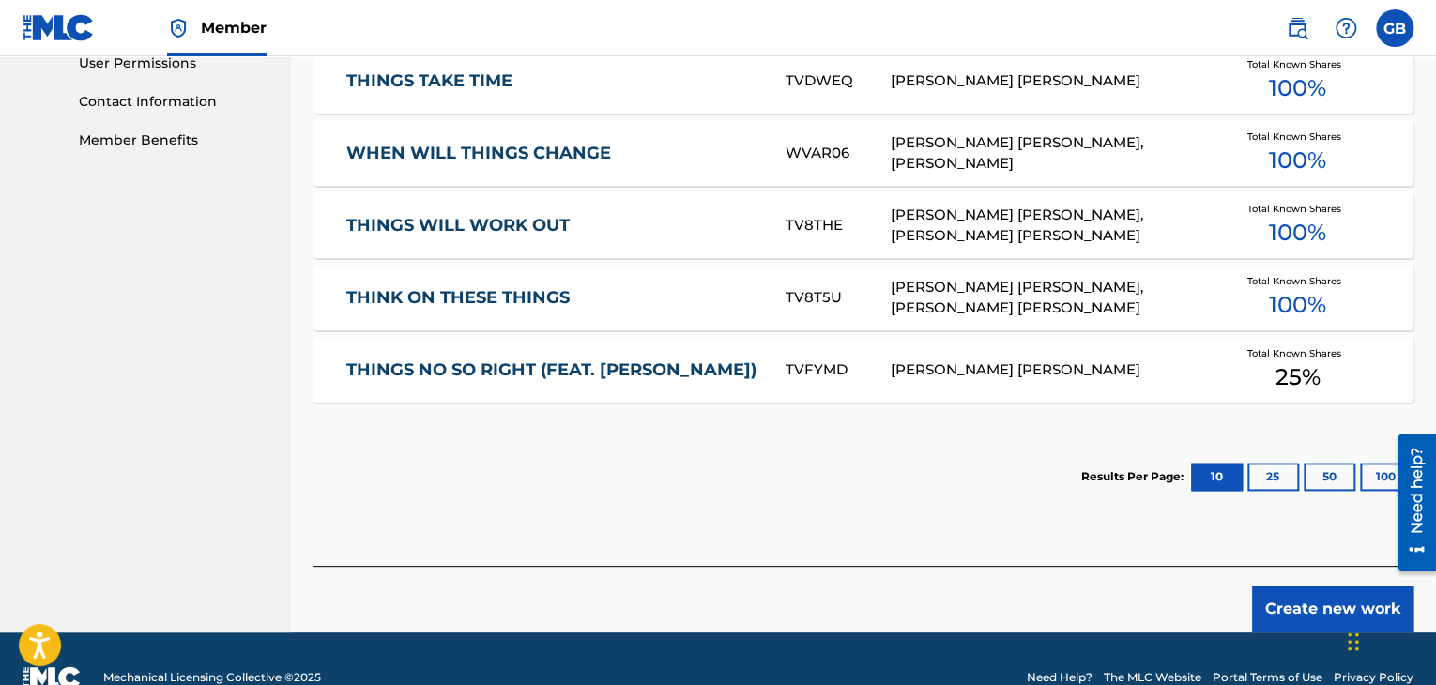
scroll to position [939, 0]
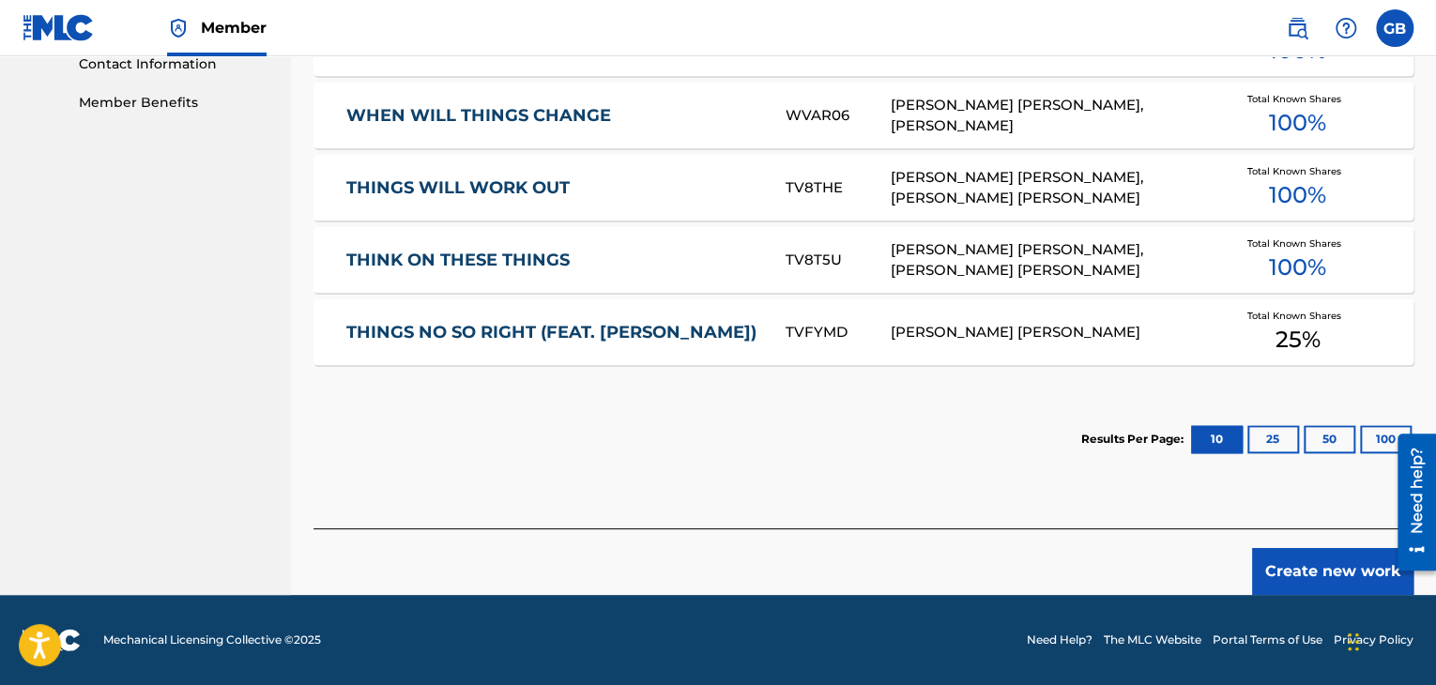
click at [1330, 573] on button "Create new work" at bounding box center [1332, 571] width 161 height 47
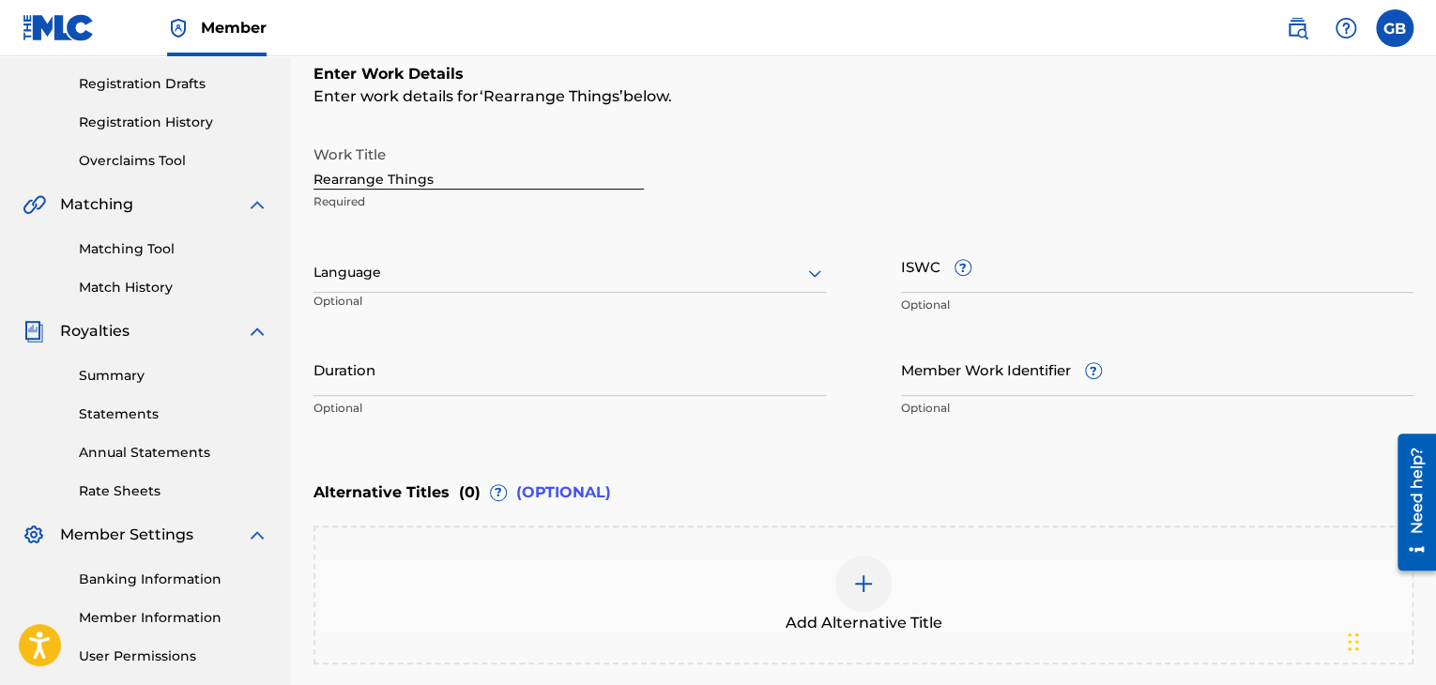
scroll to position [308, 0]
click at [485, 287] on div "Language" at bounding box center [569, 272] width 512 height 39
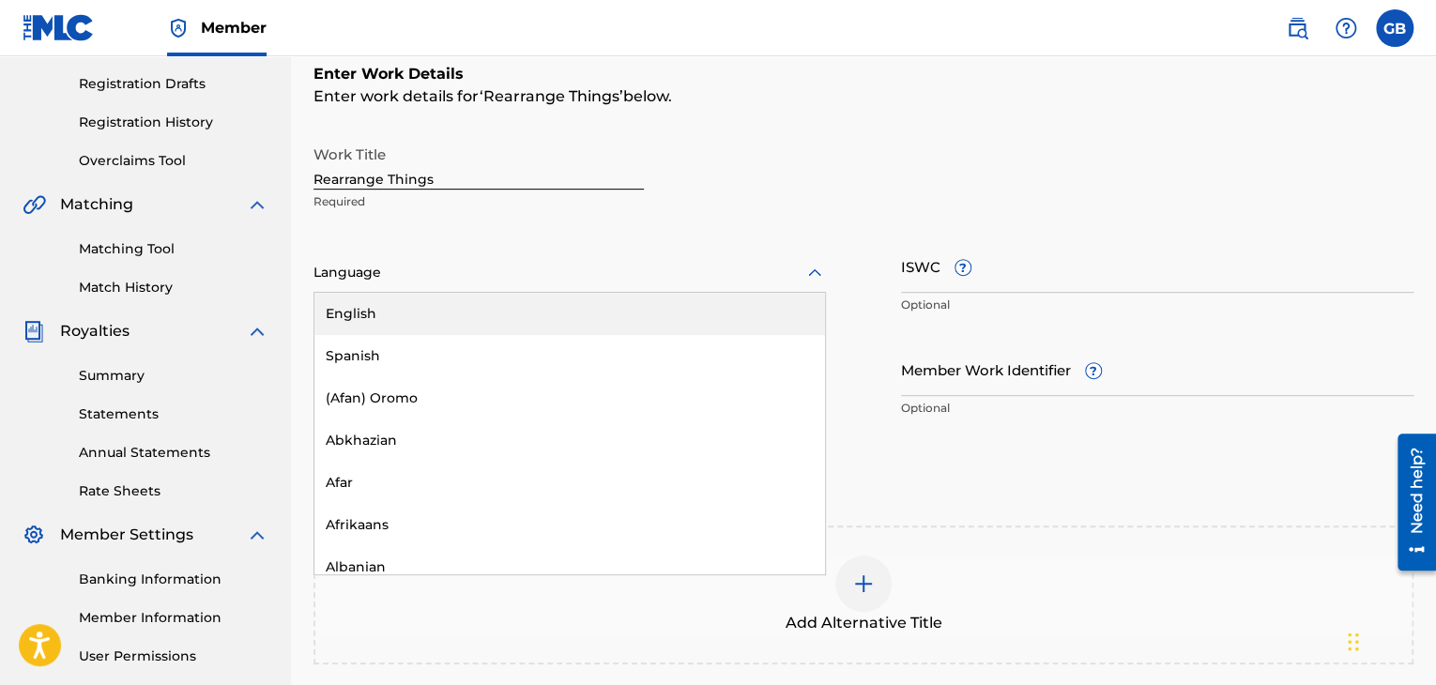
click at [489, 301] on div "English" at bounding box center [569, 314] width 511 height 42
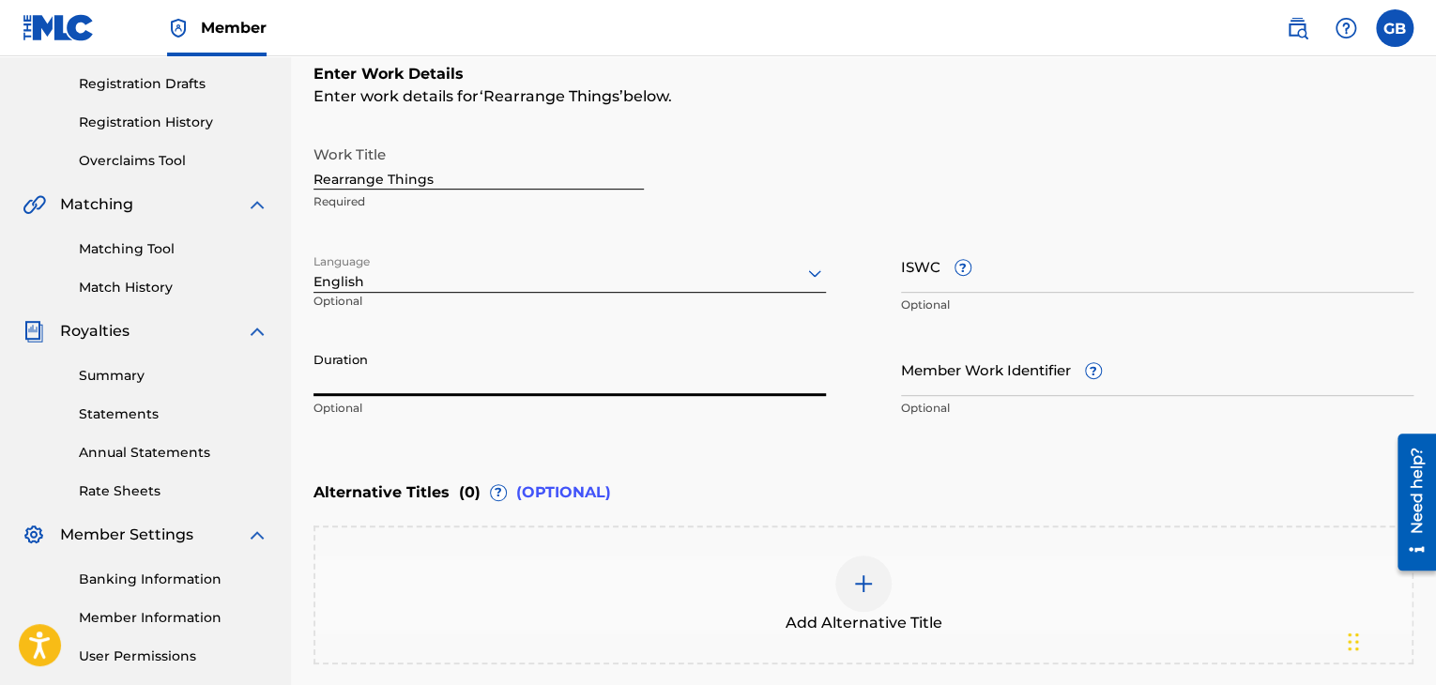
click at [584, 372] on input "Duration" at bounding box center [569, 369] width 512 height 53
type input "04:01"
click at [860, 583] on img at bounding box center [863, 584] width 23 height 23
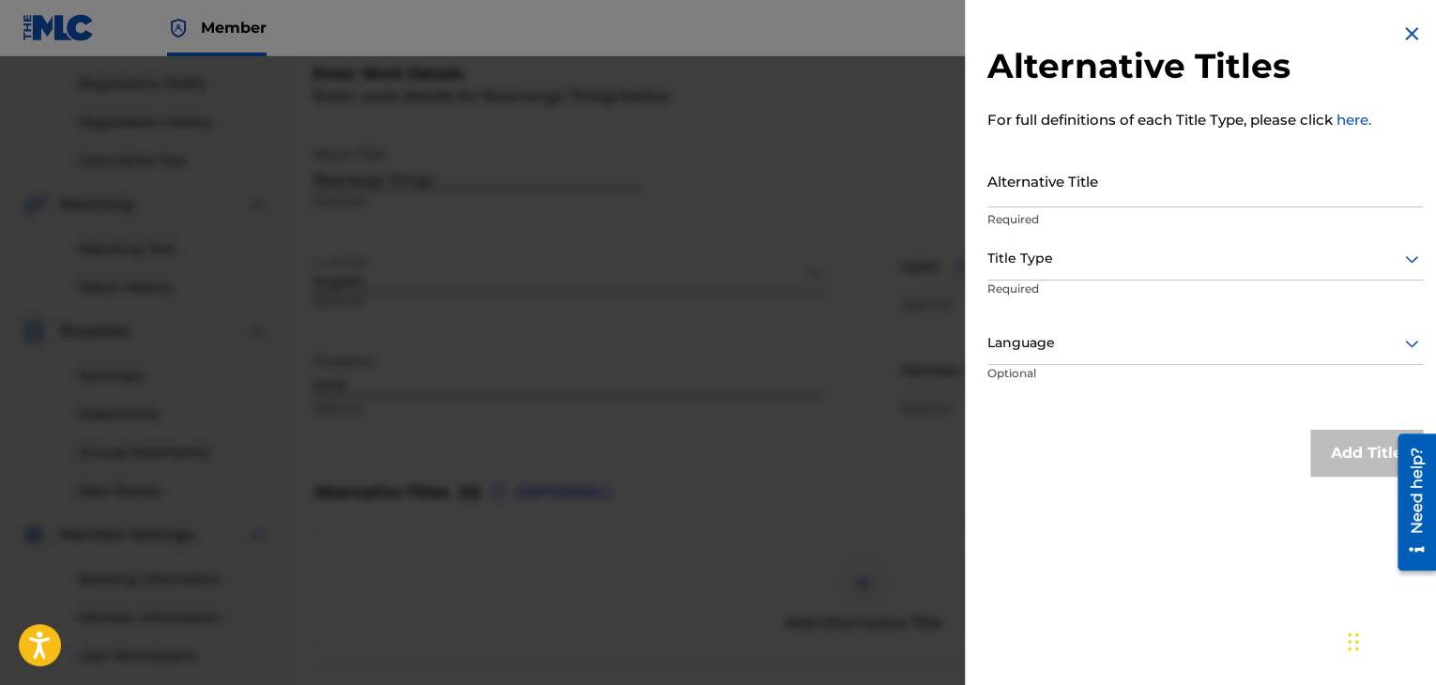
click at [1400, 39] on img at bounding box center [1411, 34] width 23 height 23
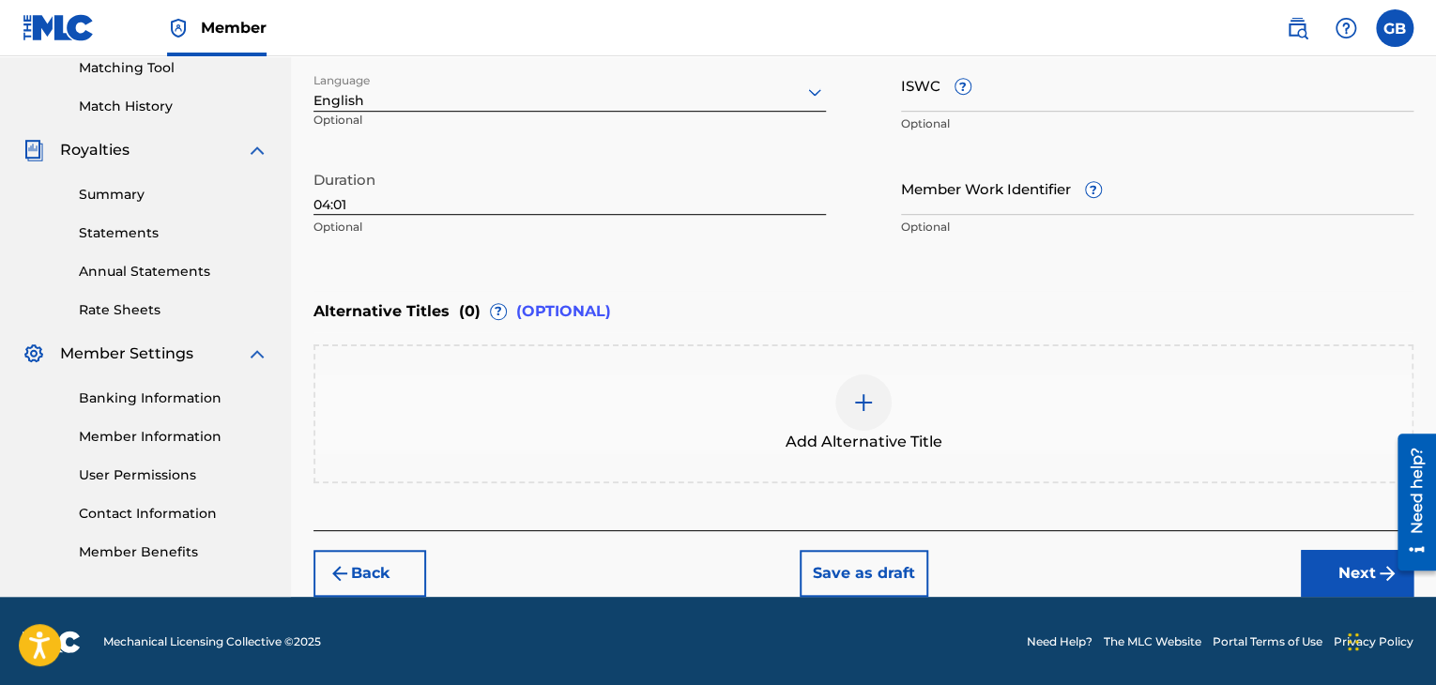
click at [1361, 562] on button "Next" at bounding box center [1357, 573] width 113 height 47
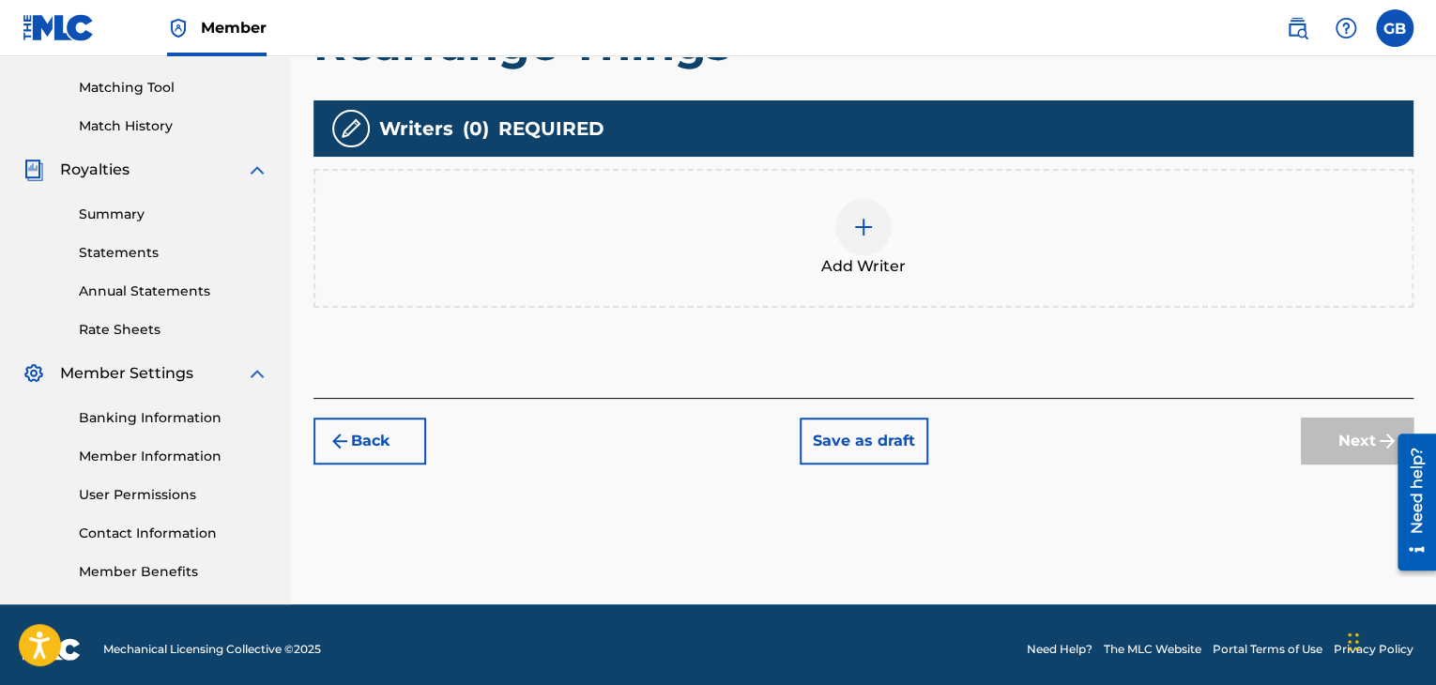
scroll to position [479, 0]
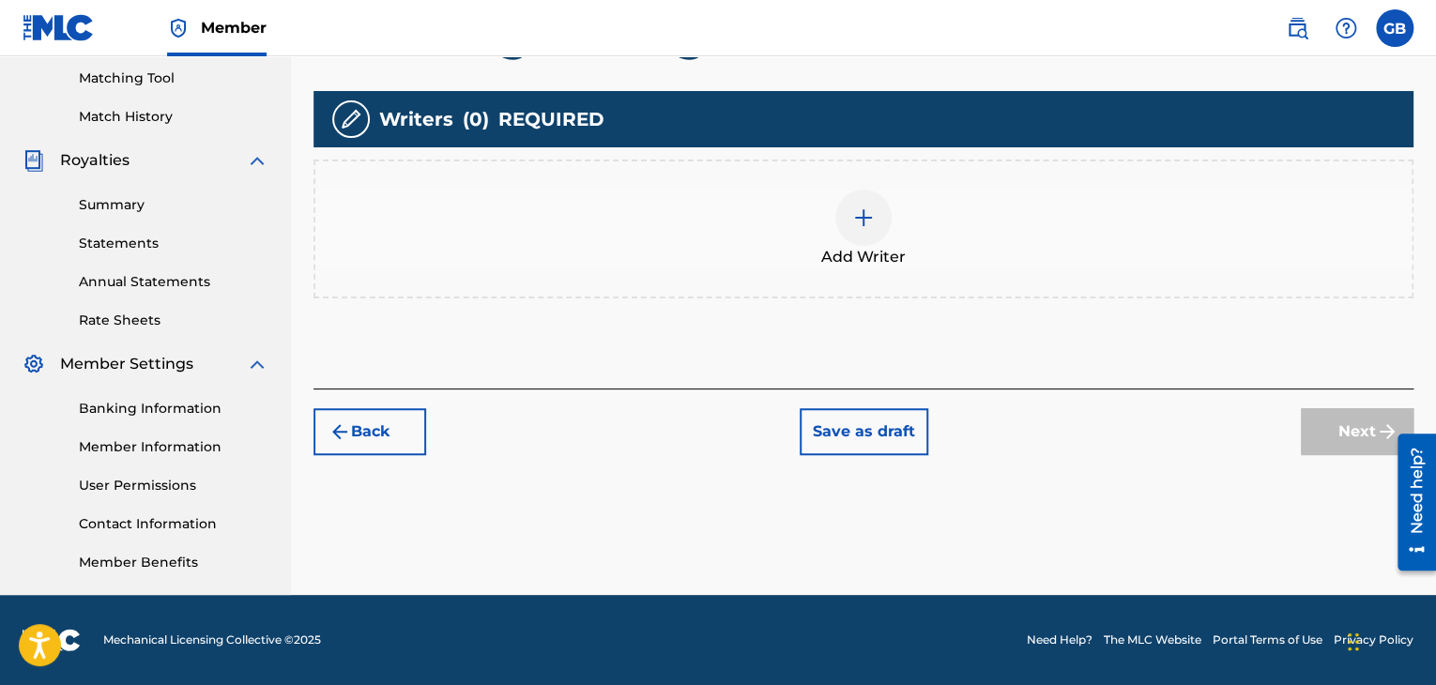
click at [853, 214] on img at bounding box center [863, 217] width 23 height 23
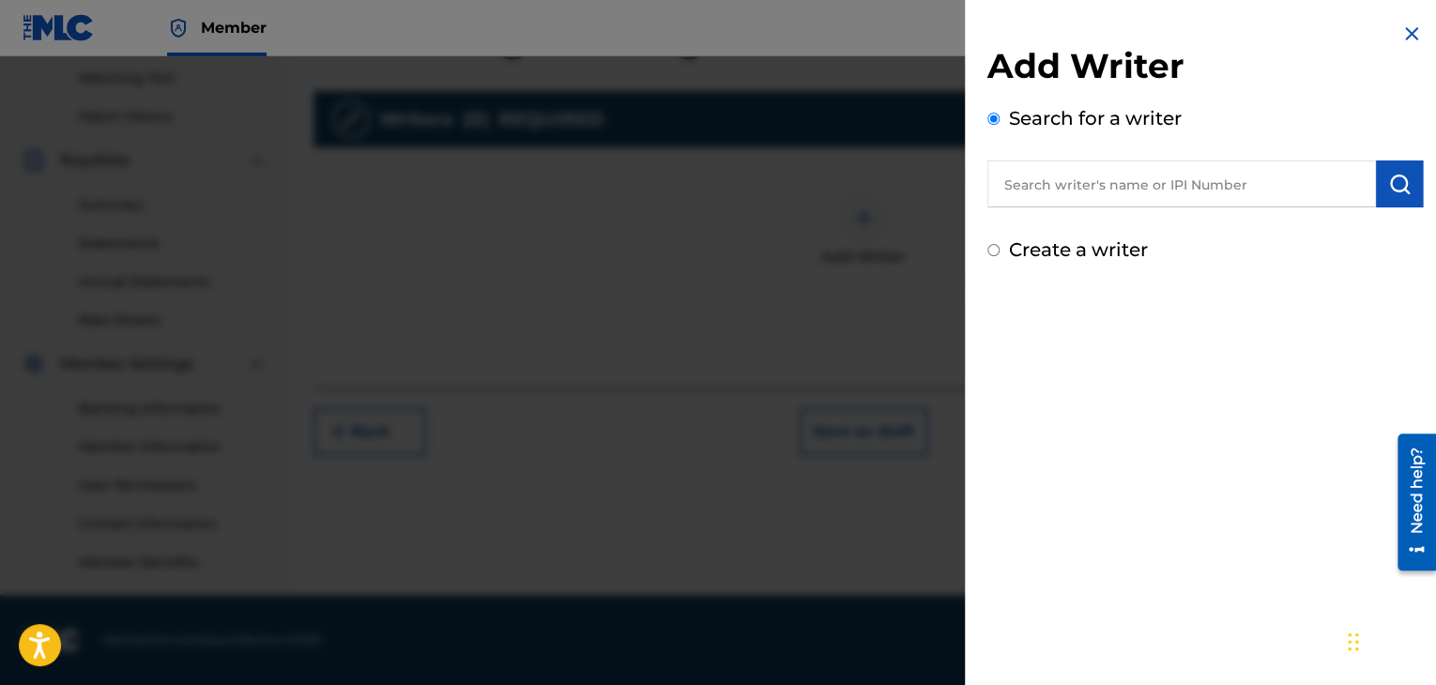
click at [1121, 199] on input "text" at bounding box center [1181, 183] width 389 height 47
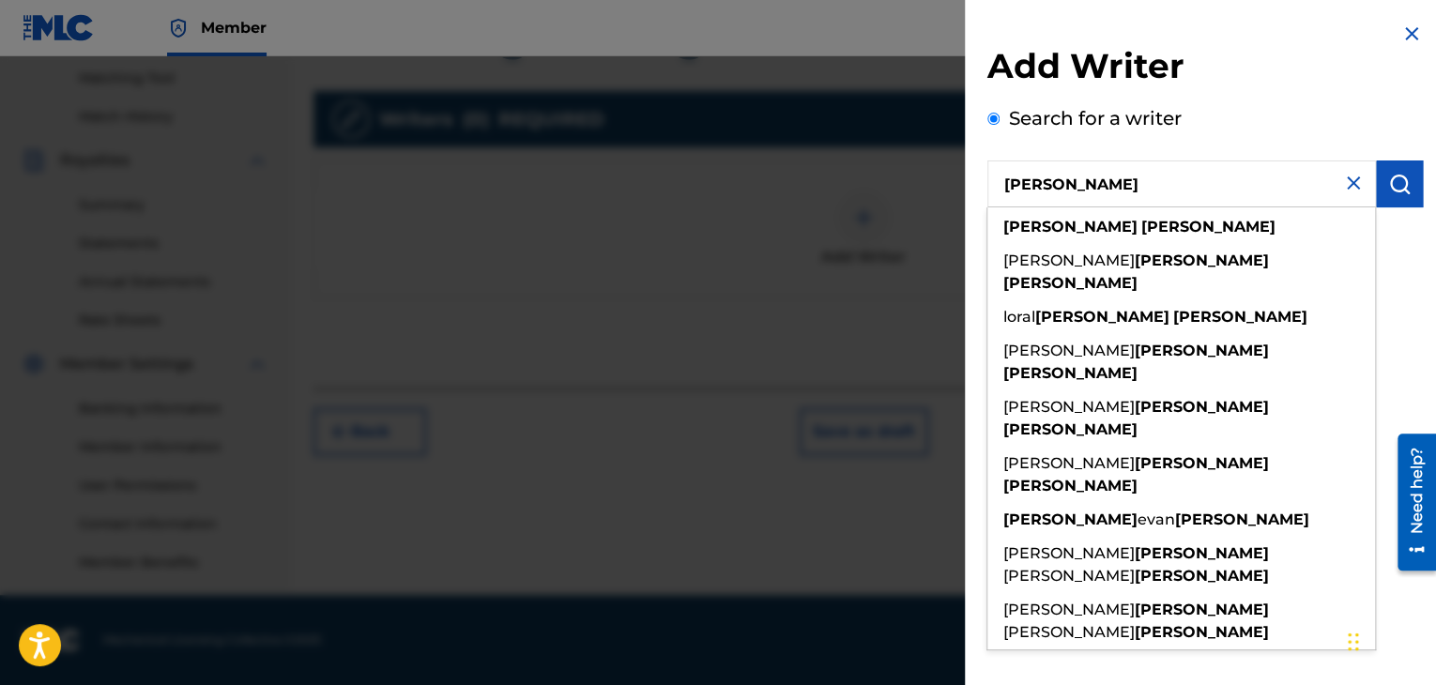
type input "george barrett"
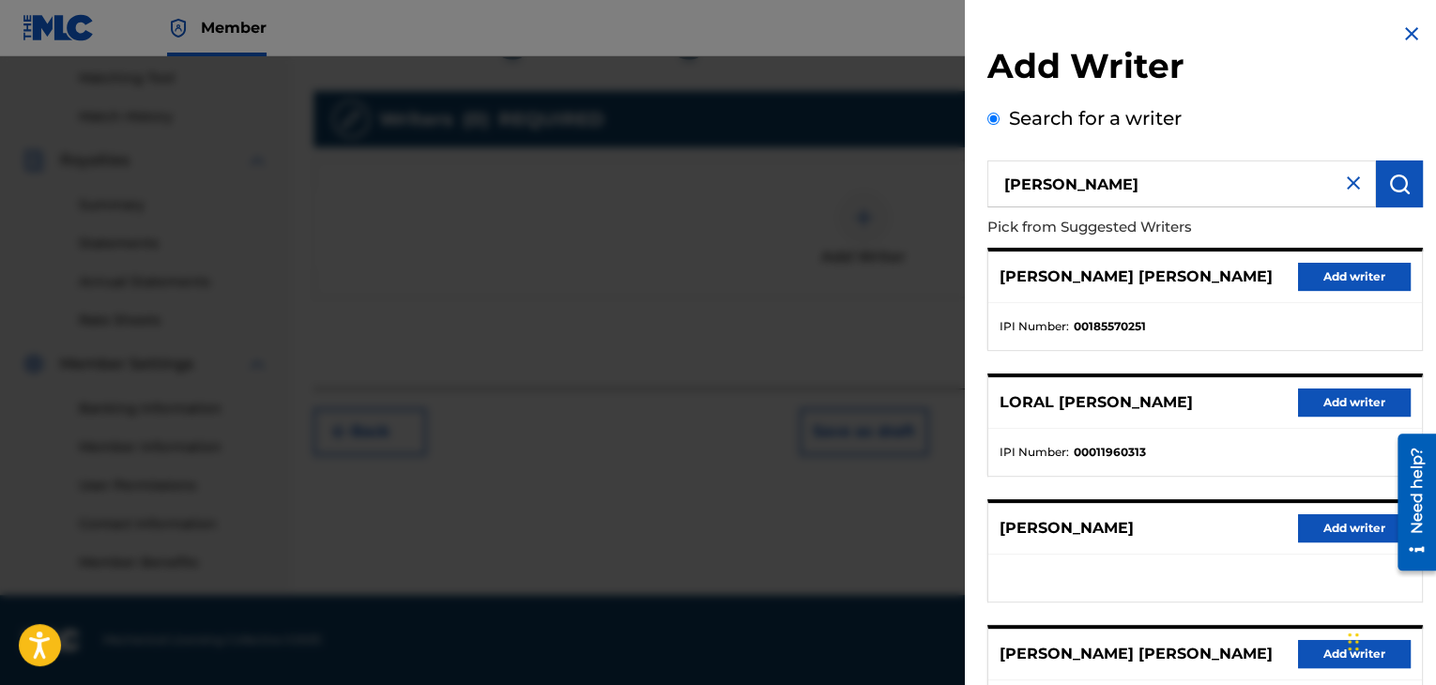
click at [1354, 528] on button "Add writer" at bounding box center [1354, 528] width 113 height 28
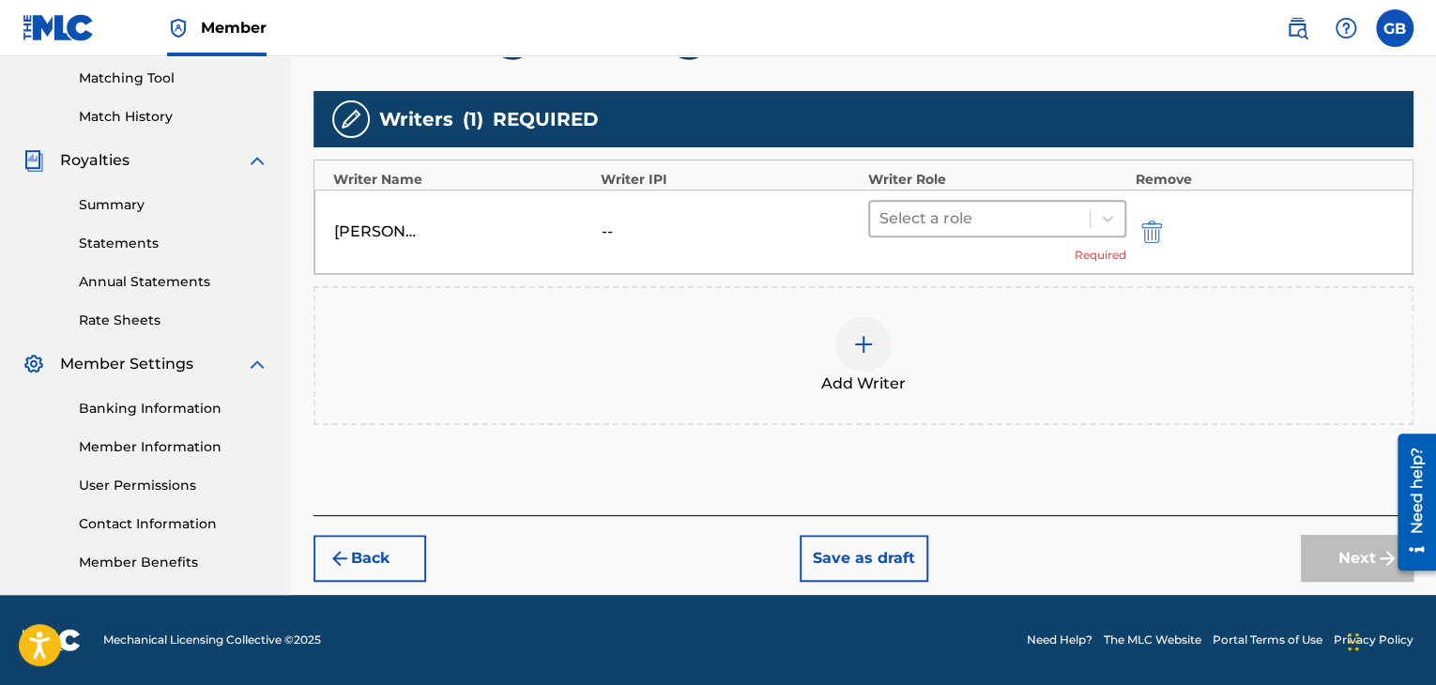
click at [1006, 214] on div at bounding box center [979, 219] width 201 height 26
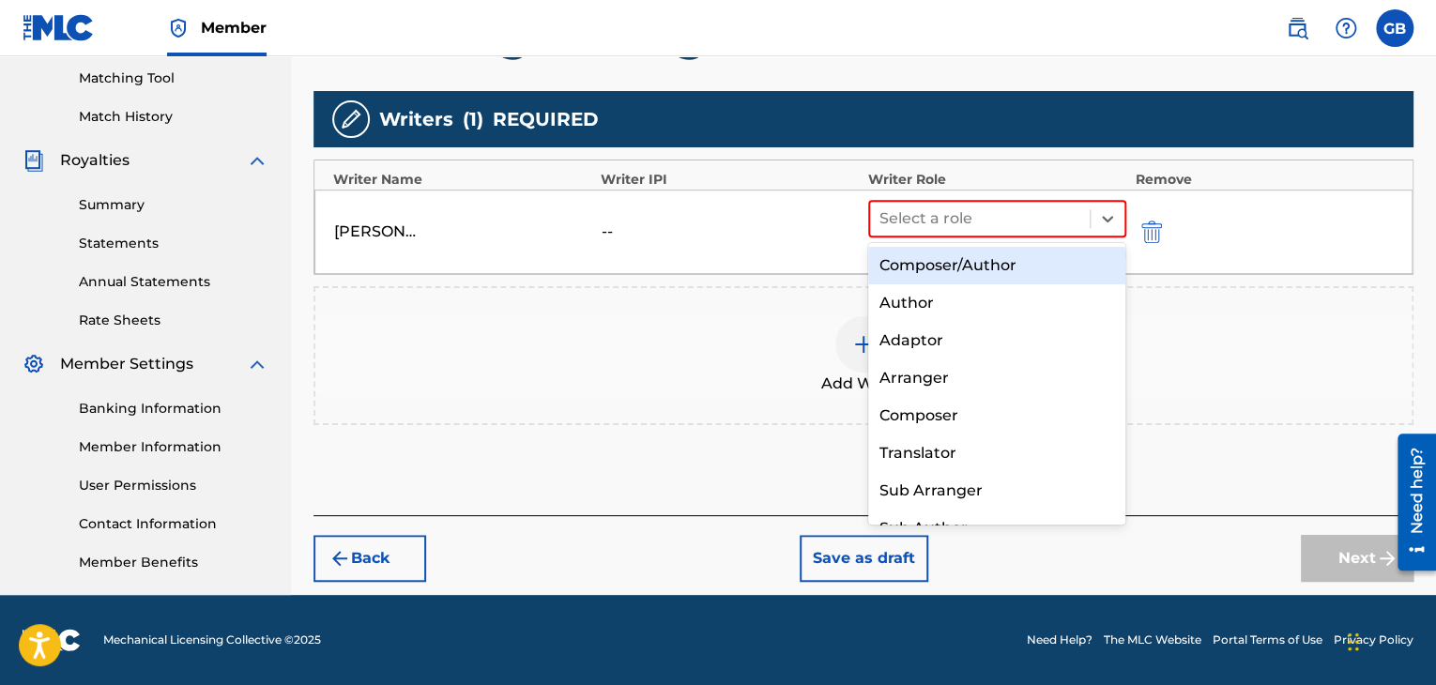
click at [1017, 264] on div "Composer/Author" at bounding box center [997, 266] width 258 height 38
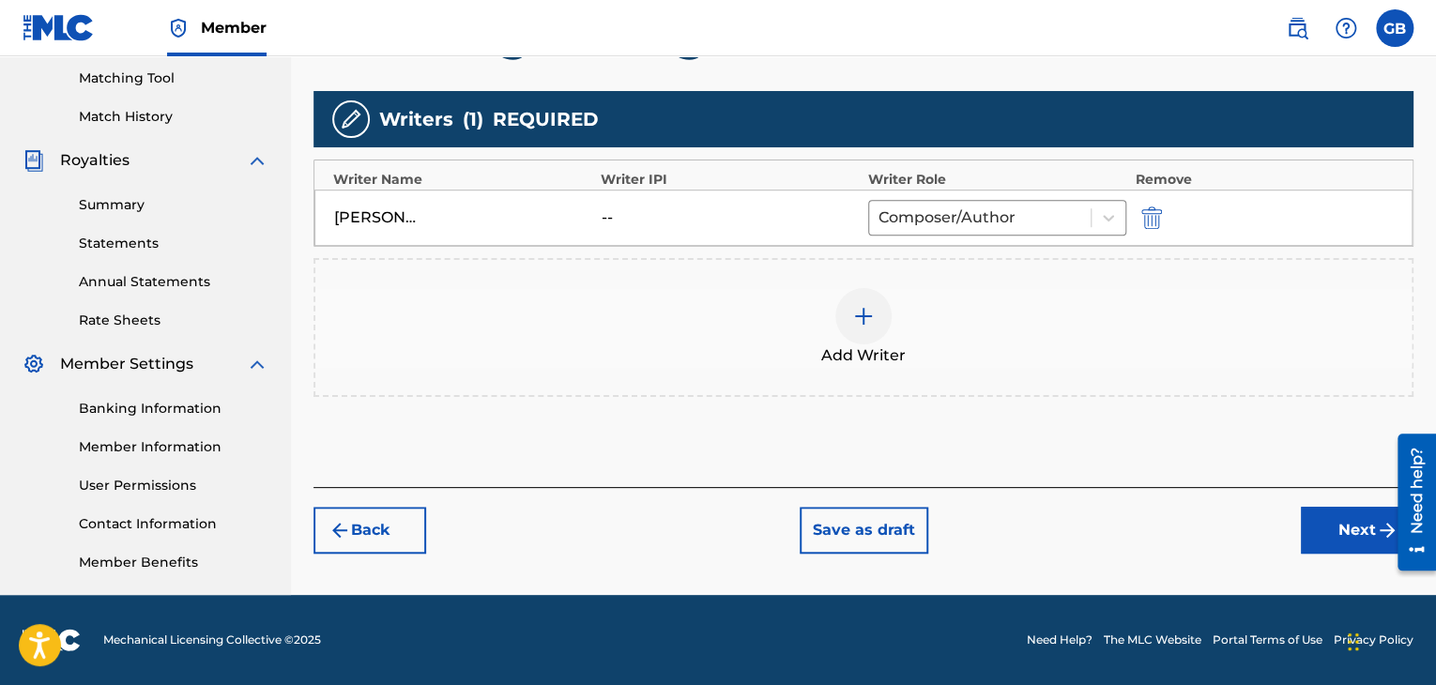
click at [1307, 530] on button "Next" at bounding box center [1357, 530] width 113 height 47
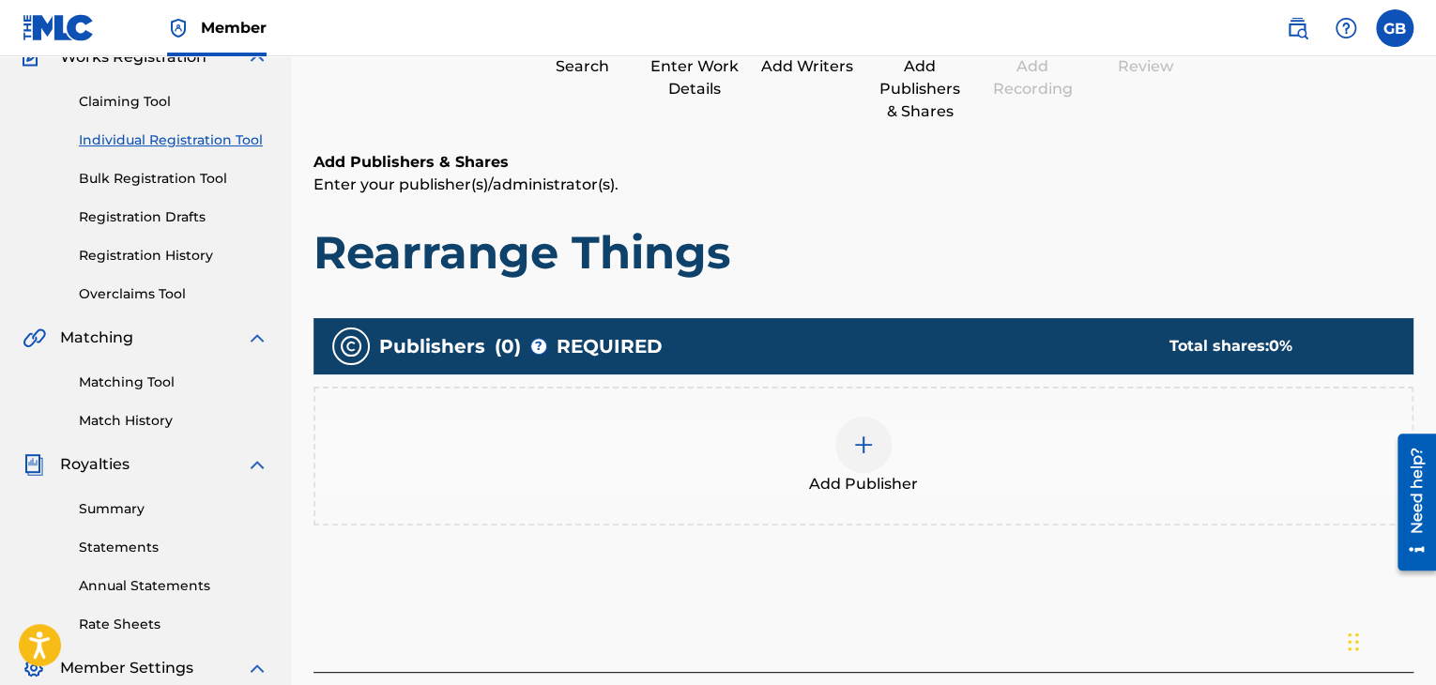
scroll to position [178, 0]
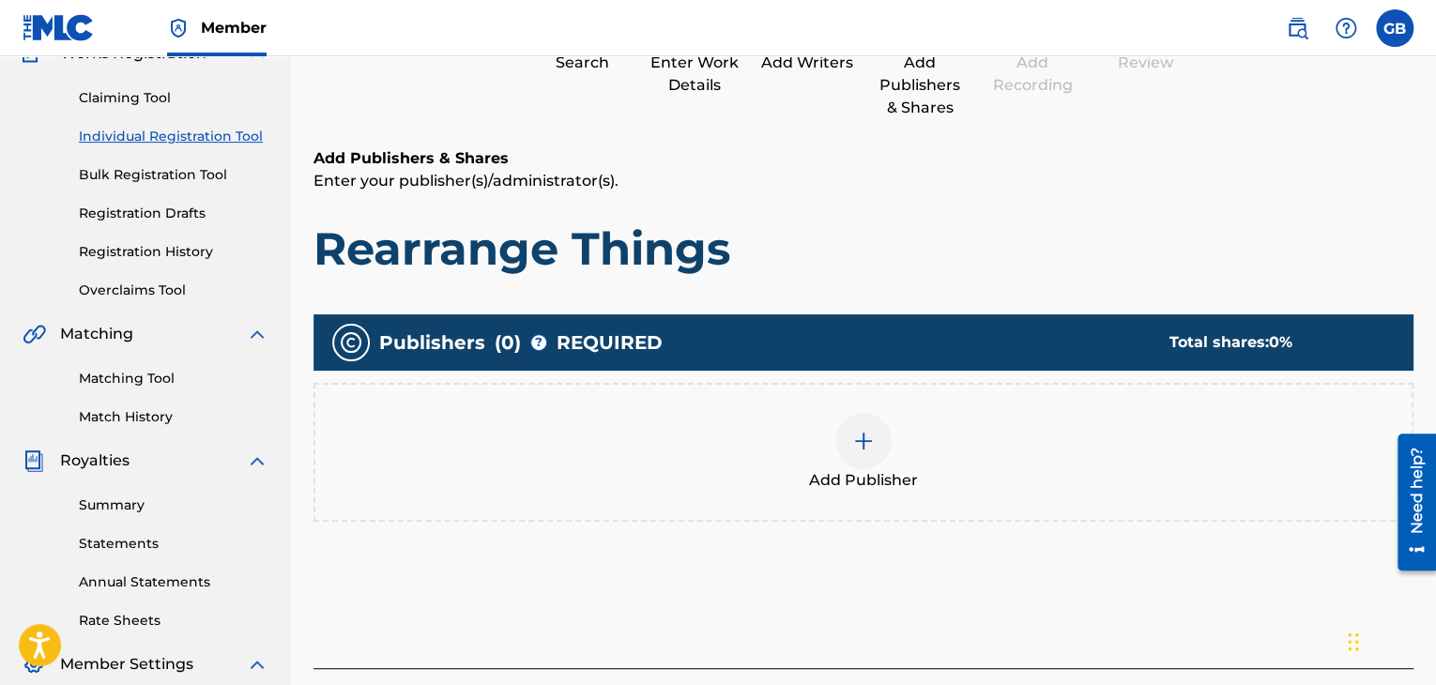
click at [856, 448] on img at bounding box center [863, 441] width 23 height 23
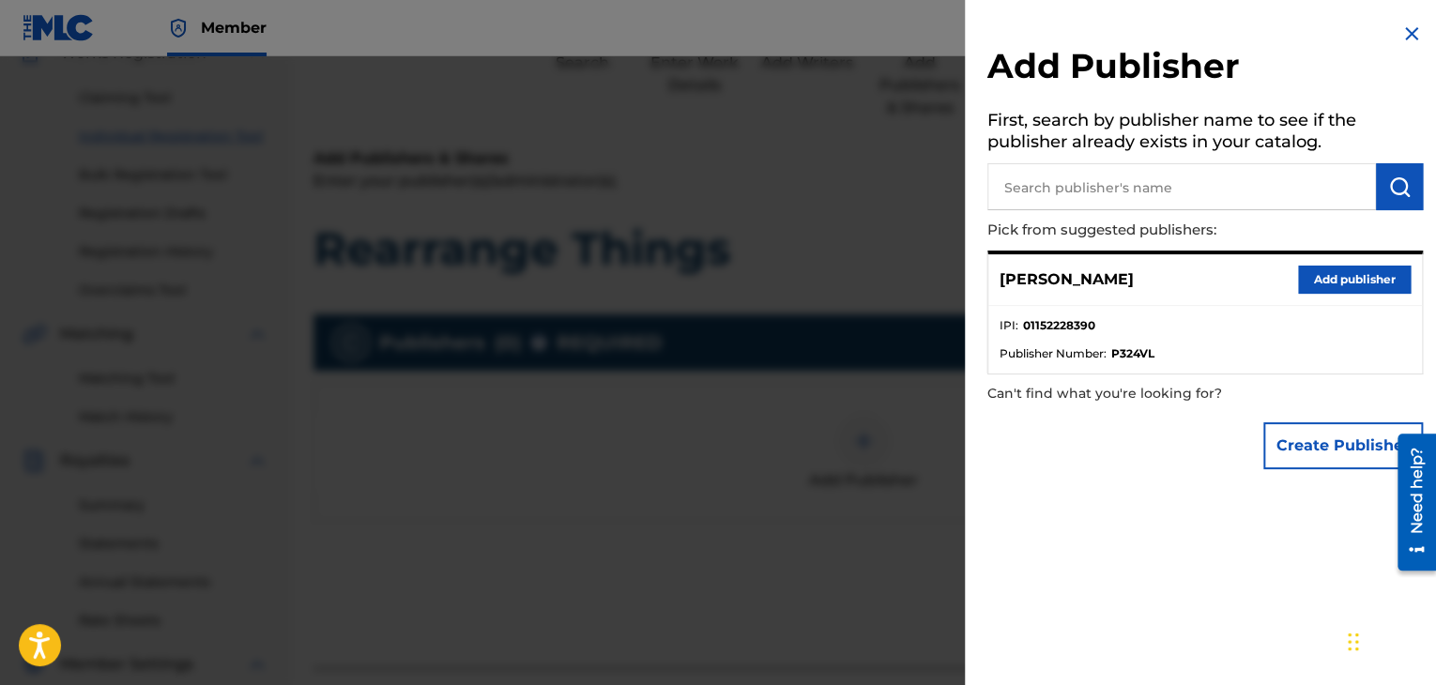
click at [1361, 284] on button "Add publisher" at bounding box center [1354, 280] width 113 height 28
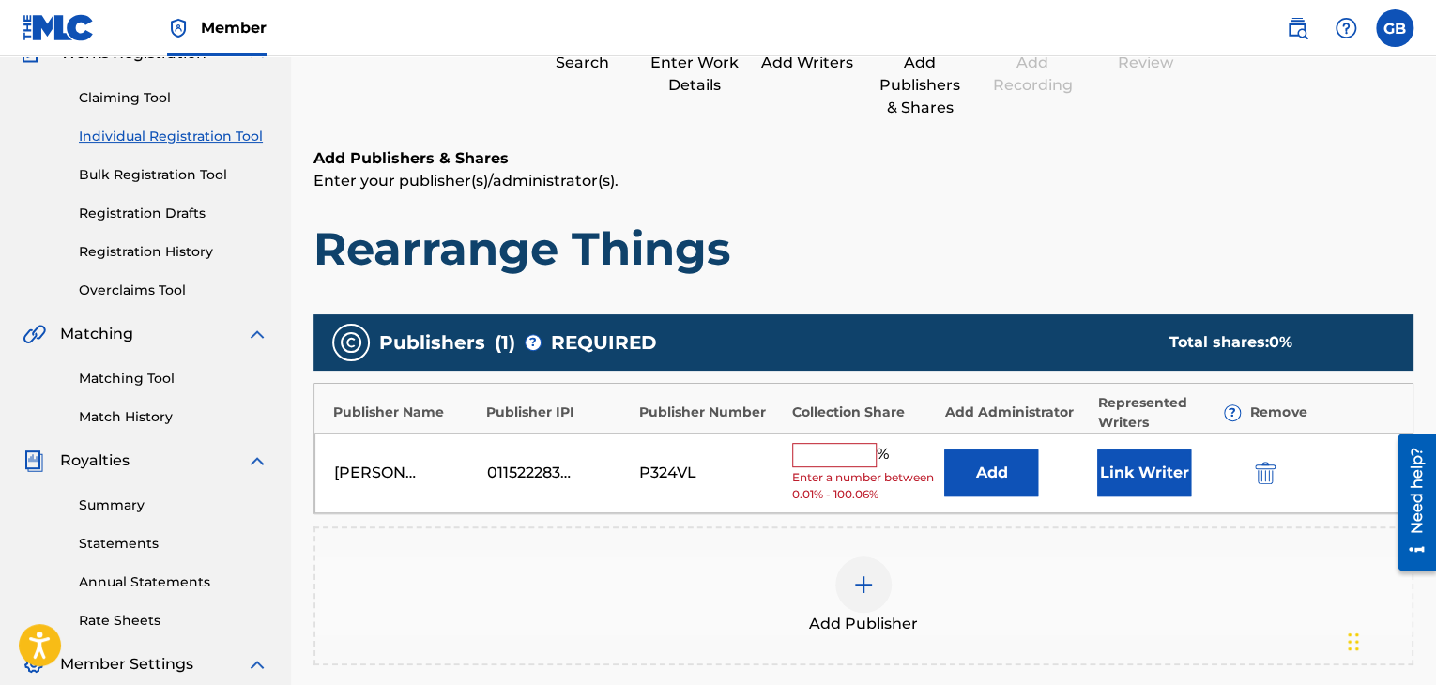
click at [820, 459] on input "text" at bounding box center [834, 455] width 84 height 24
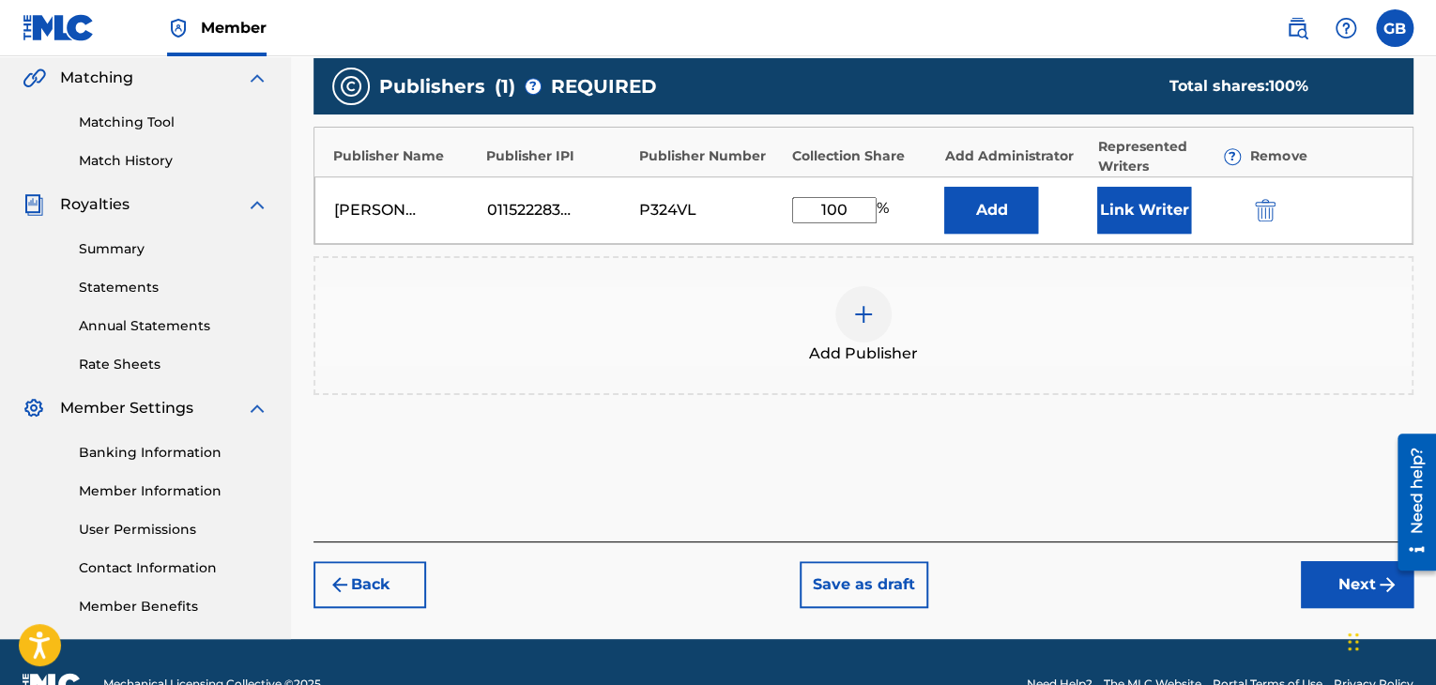
type input "100"
click at [1321, 588] on button "Next" at bounding box center [1357, 584] width 113 height 47
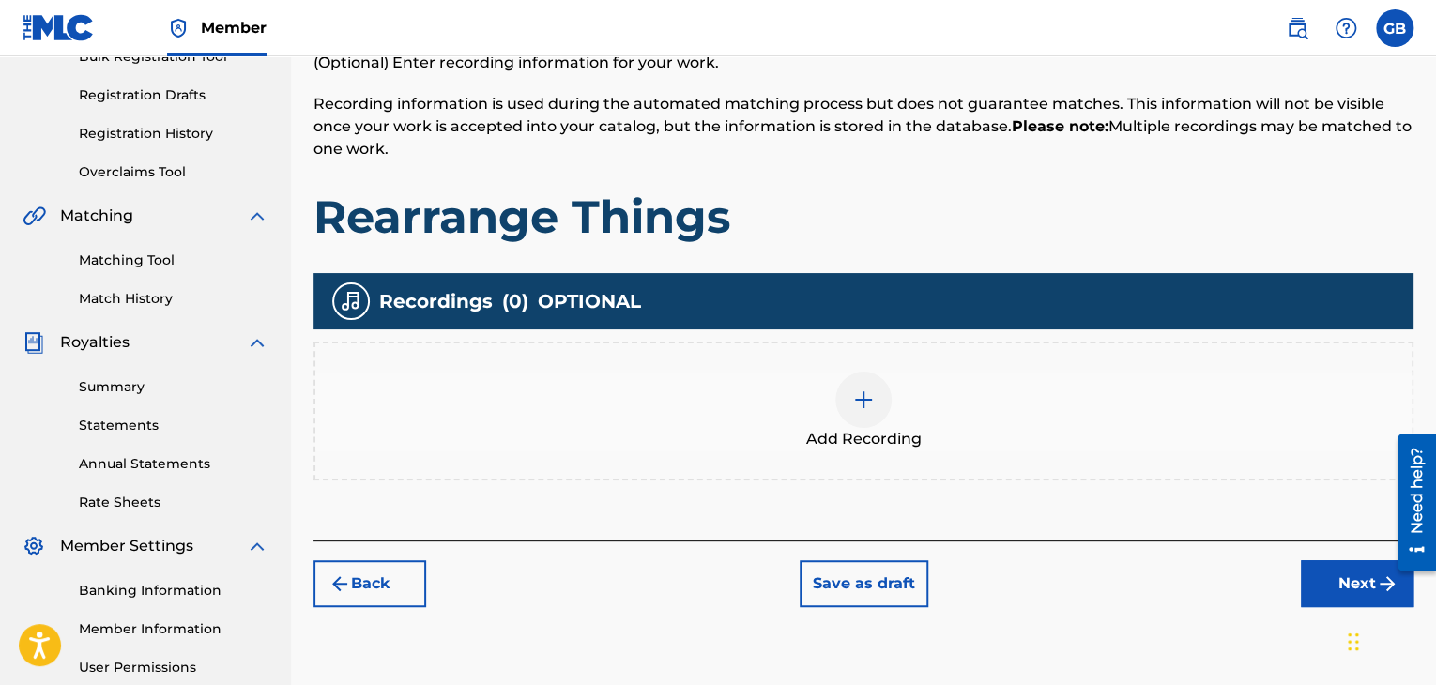
scroll to position [298, 0]
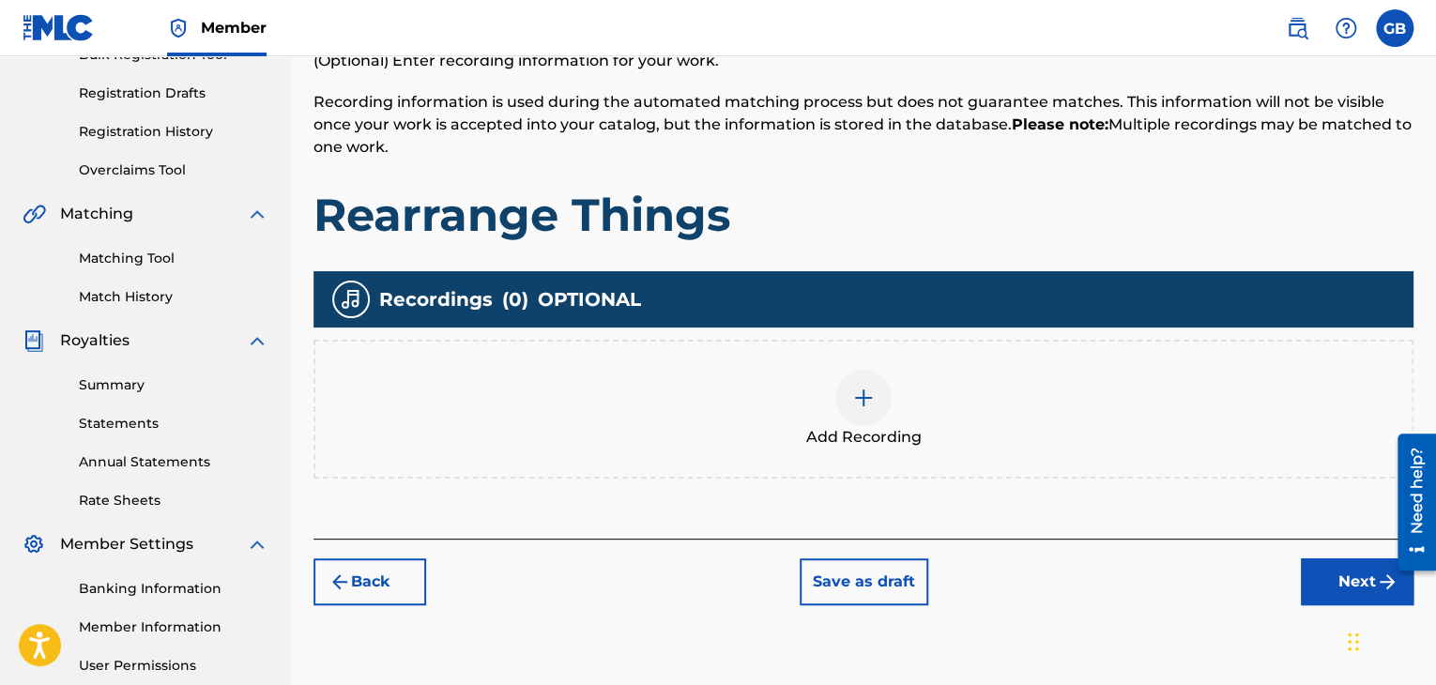
click at [858, 406] on img at bounding box center [863, 398] width 23 height 23
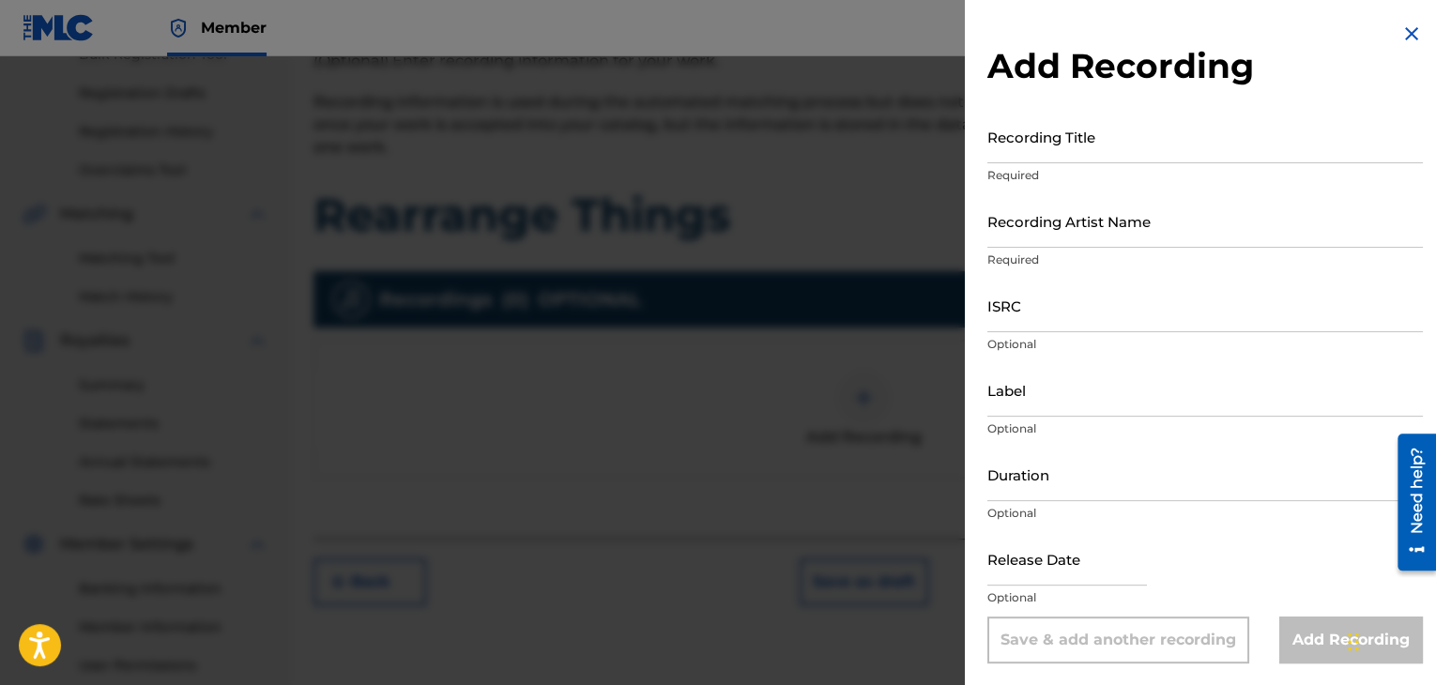
click at [1053, 166] on div "Recording Title Required" at bounding box center [1205, 152] width 436 height 84
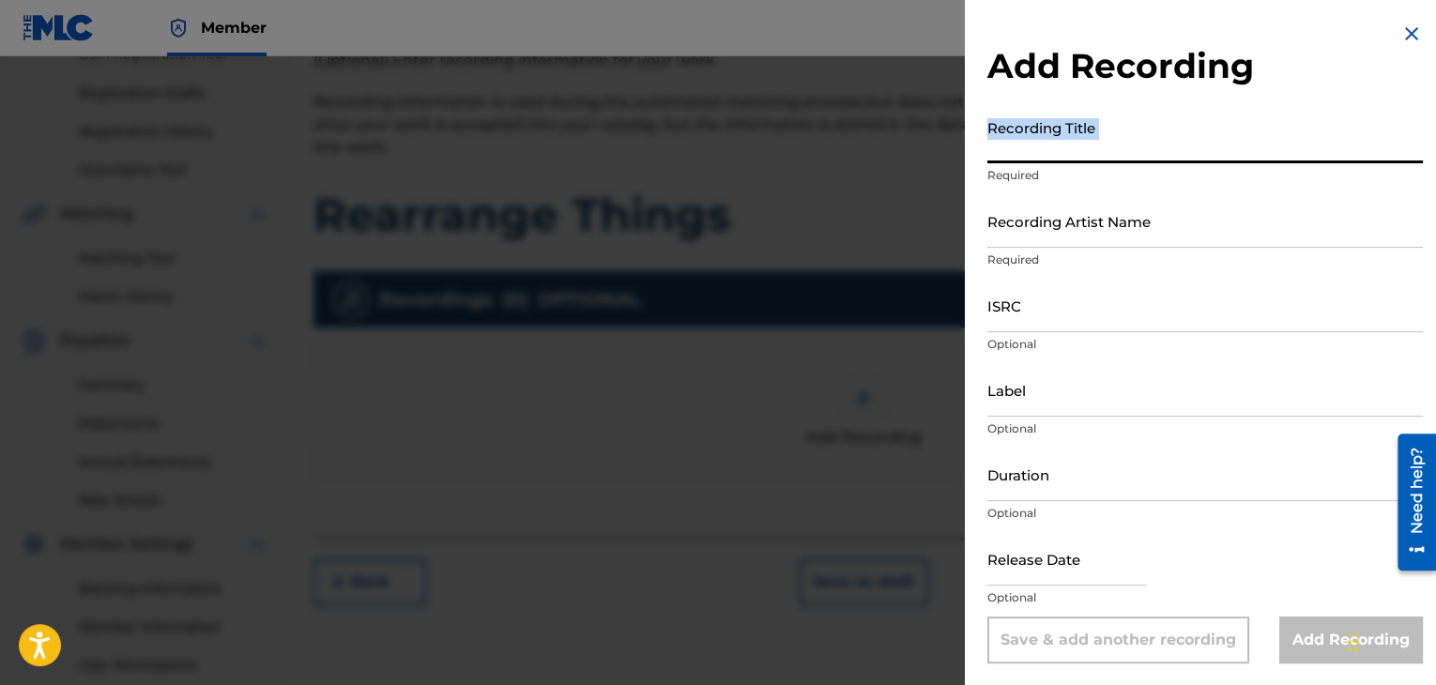
click at [1047, 159] on input "Recording Title" at bounding box center [1205, 136] width 436 height 53
type input "Rearrange Things"
click at [1075, 235] on input "Recording Artist Name" at bounding box center [1205, 220] width 436 height 53
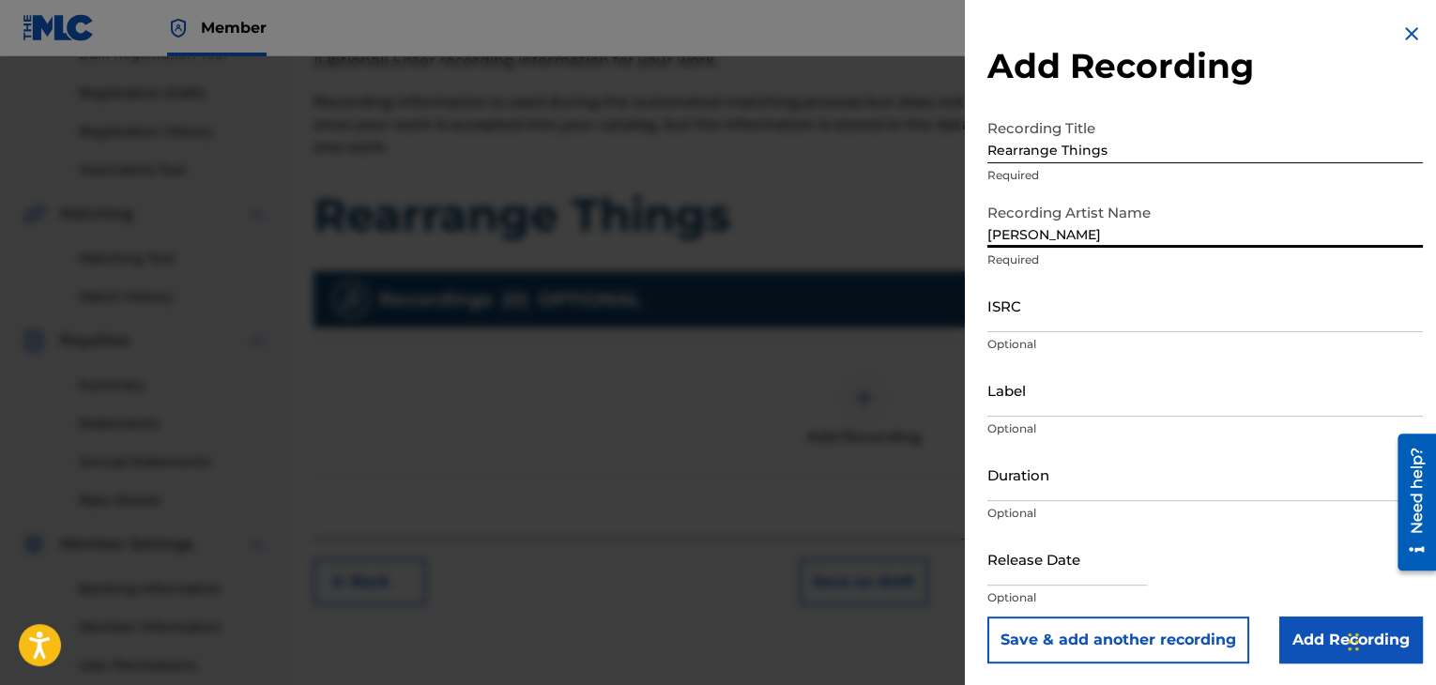
type input "[PERSON_NAME]"
click at [1065, 493] on input "Duration" at bounding box center [1205, 474] width 436 height 53
type input "04:01"
click at [1314, 649] on input "Add Recording" at bounding box center [1351, 640] width 144 height 47
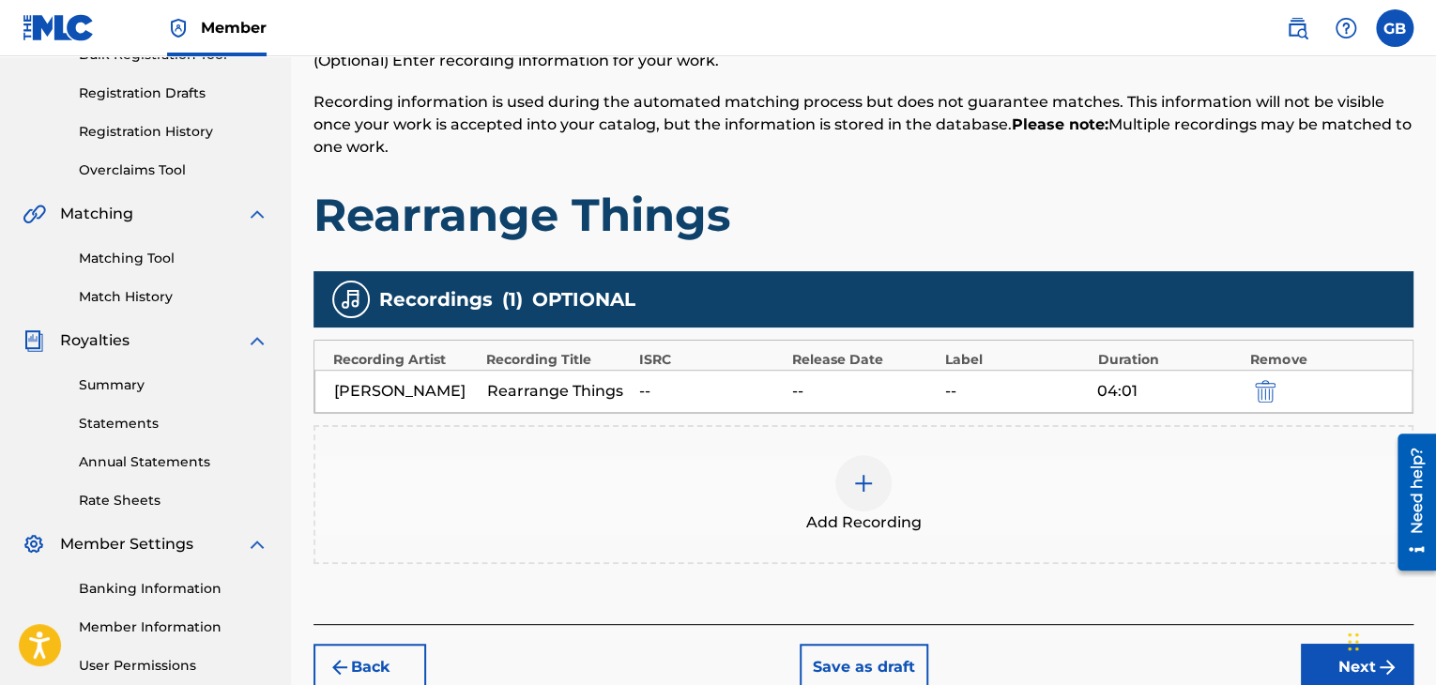
click at [1309, 650] on button "Next" at bounding box center [1357, 667] width 113 height 47
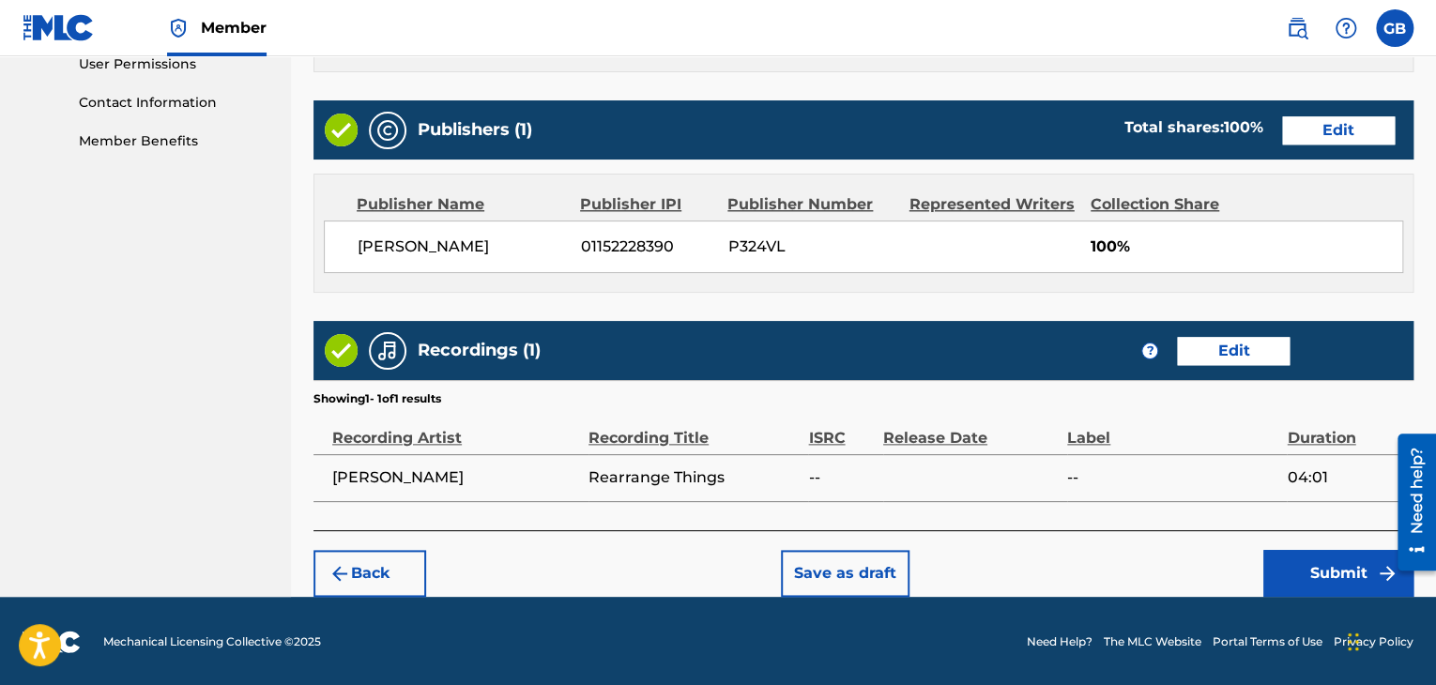
scroll to position [899, 0]
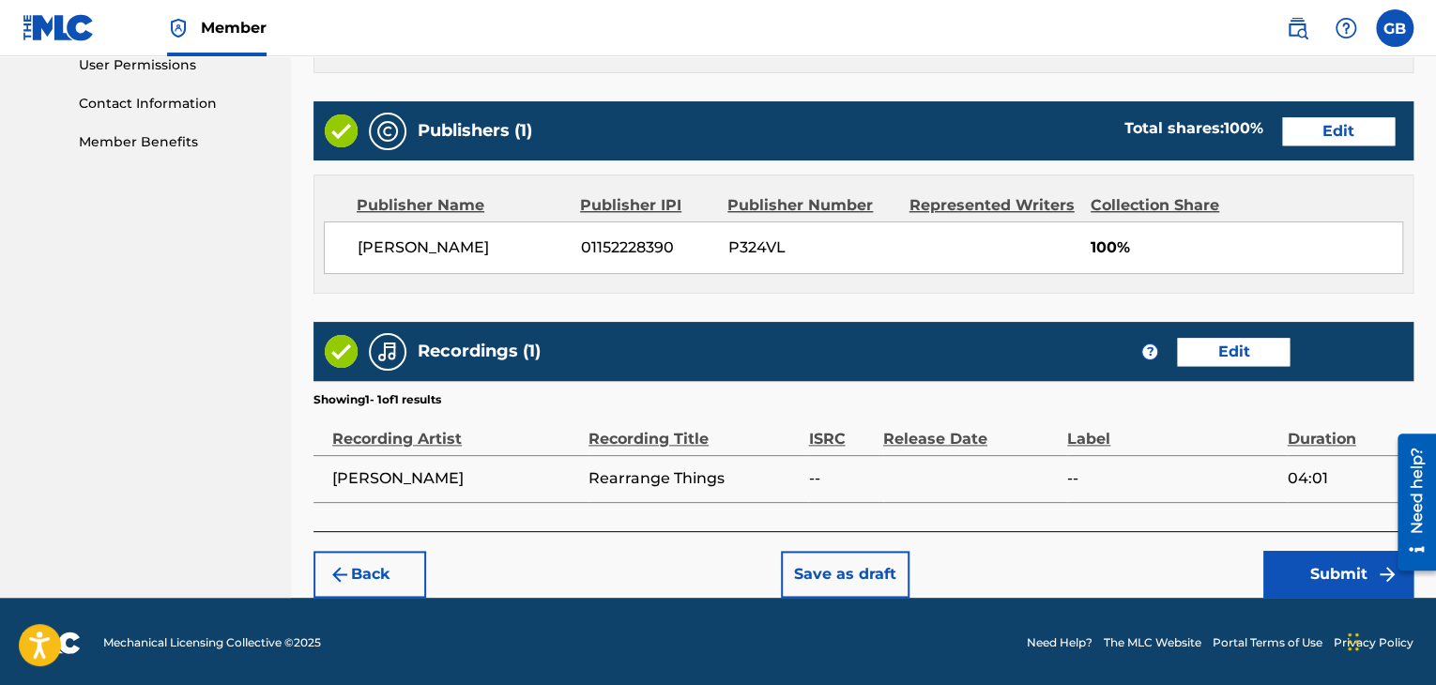
click at [1308, 571] on button "Submit" at bounding box center [1338, 574] width 150 height 47
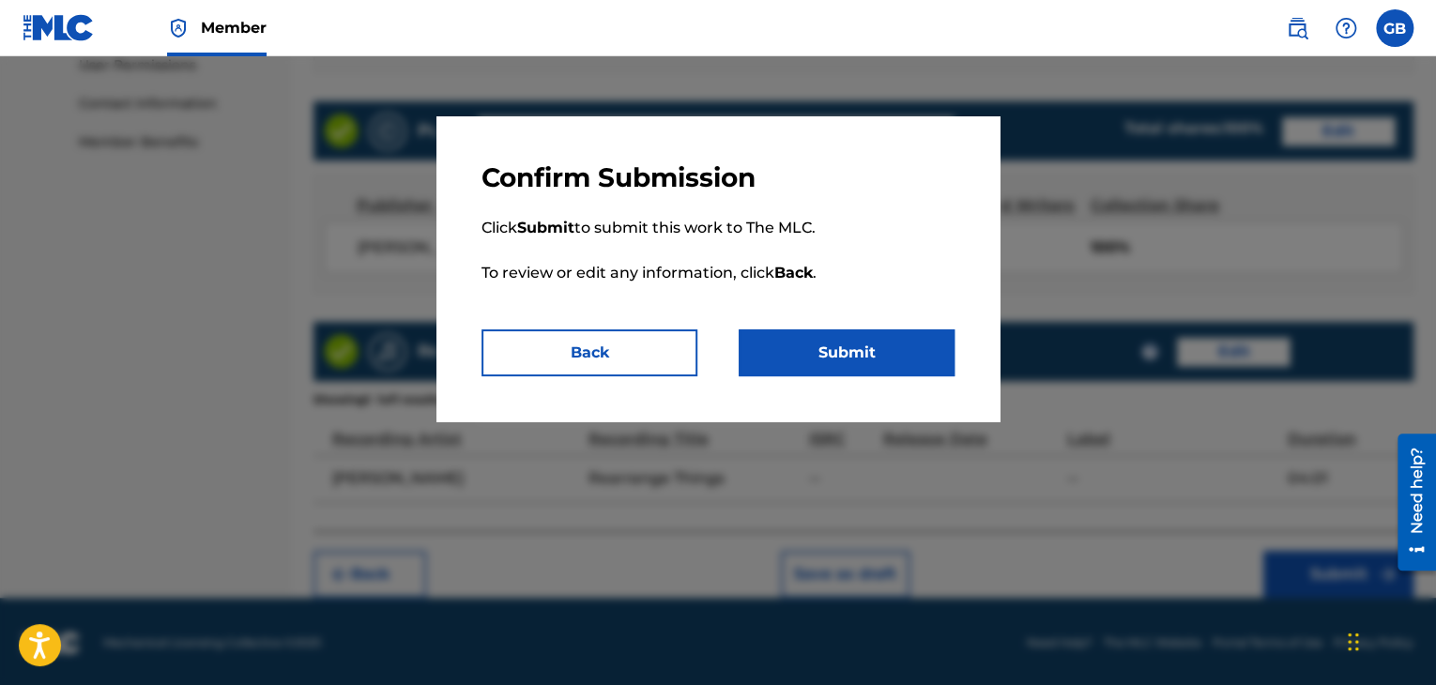
click at [751, 353] on button "Submit" at bounding box center [847, 352] width 216 height 47
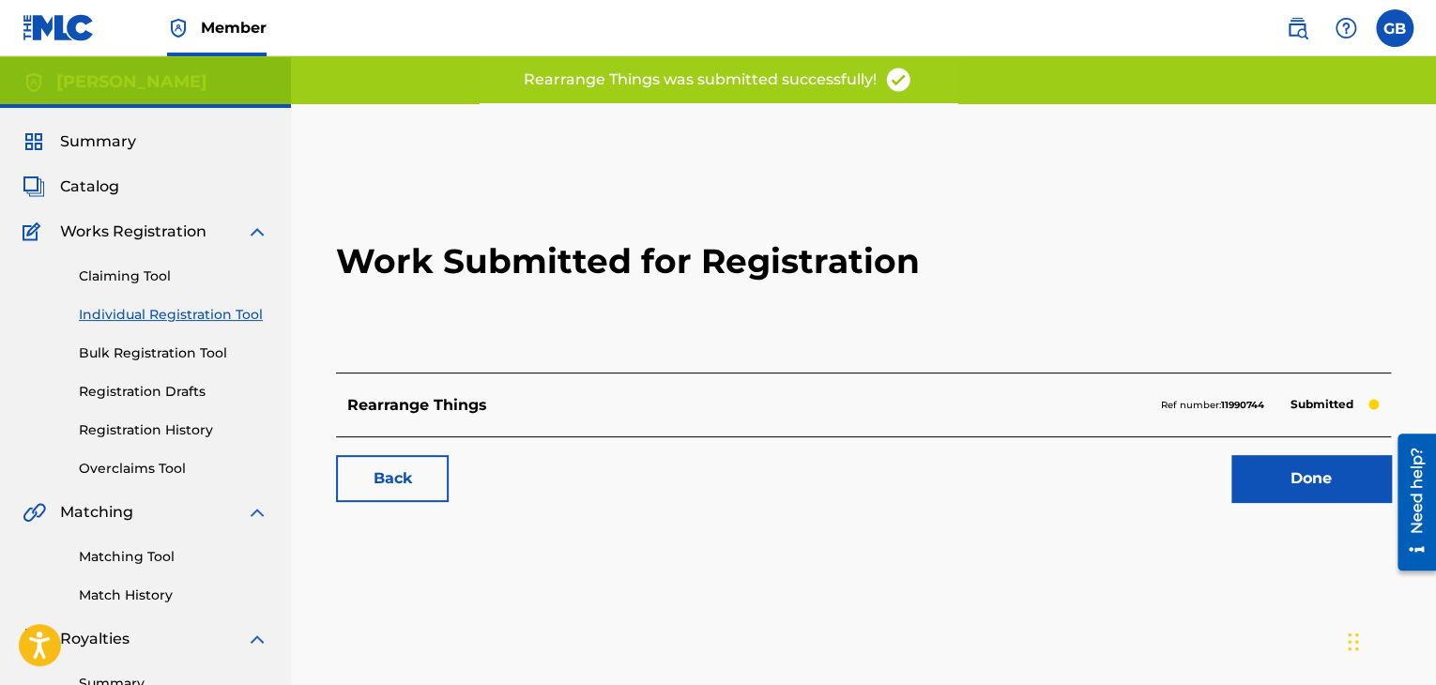
click at [95, 130] on span "Summary" at bounding box center [98, 141] width 76 height 23
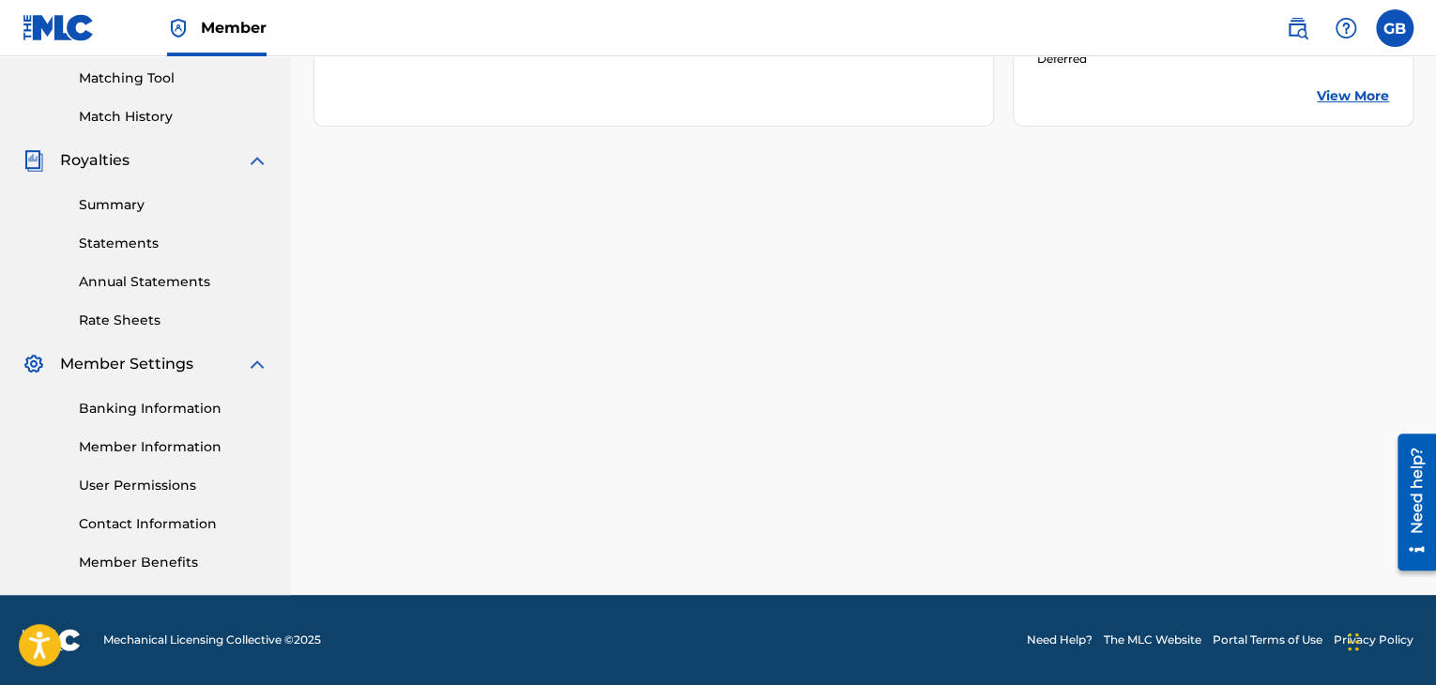
scroll to position [477, 0]
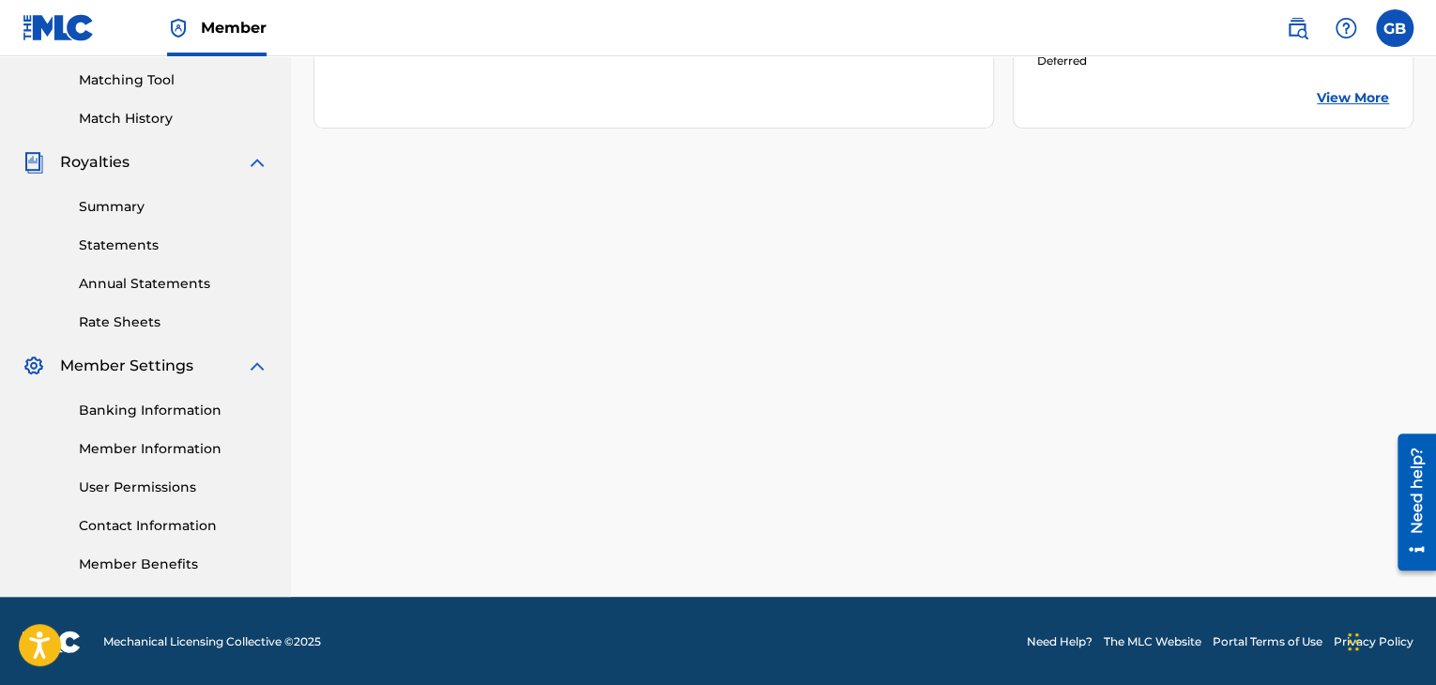
click at [134, 201] on link "Summary" at bounding box center [174, 207] width 190 height 20
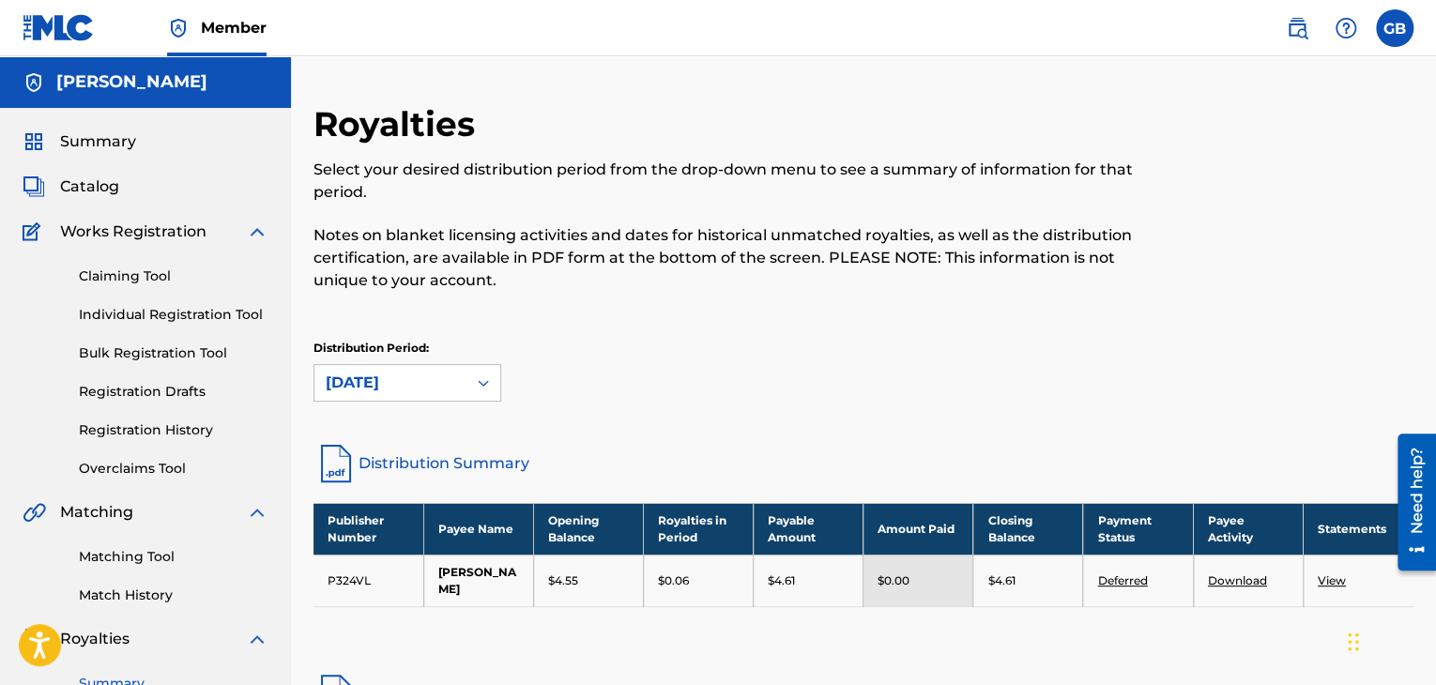
click at [143, 300] on div "Claiming Tool Individual Registration Tool Bulk Registration Tool Registration …" at bounding box center [146, 361] width 246 height 236
click at [147, 309] on link "Individual Registration Tool" at bounding box center [174, 315] width 190 height 20
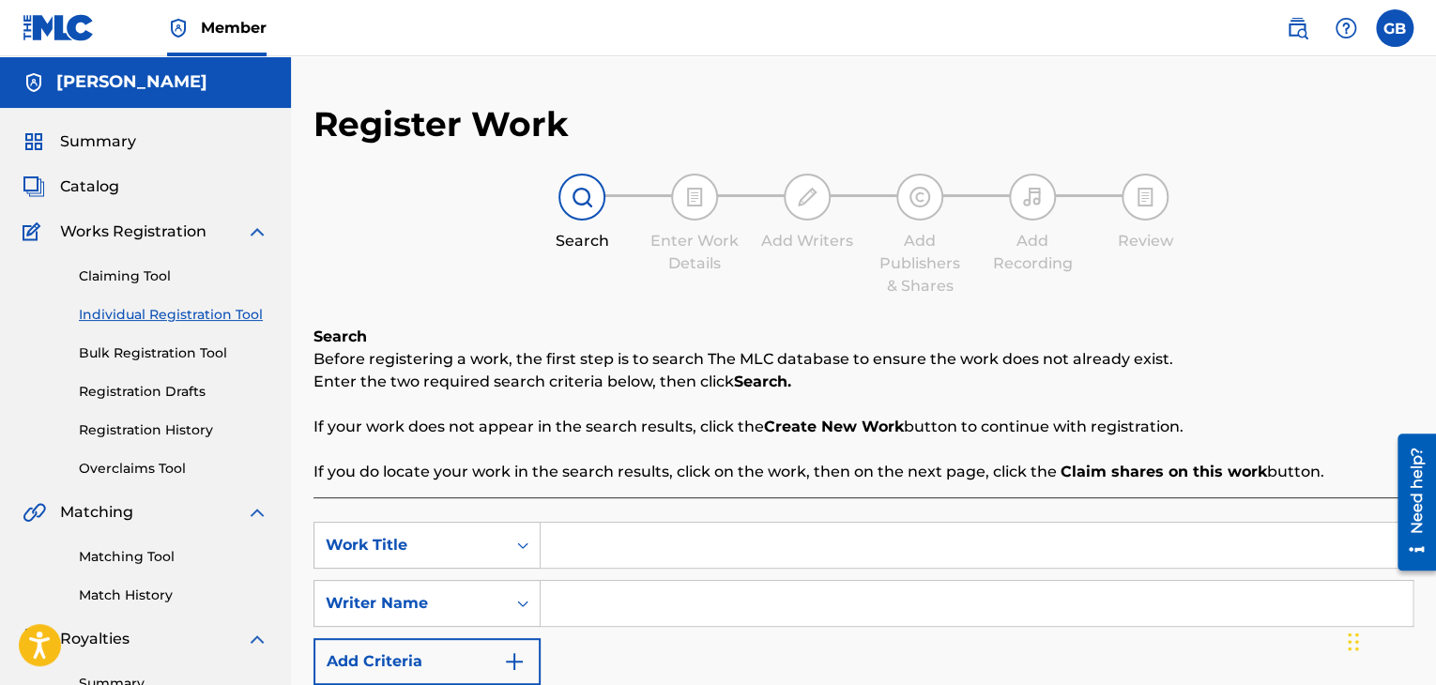
click at [739, 538] on input "Search Form" at bounding box center [977, 545] width 872 height 45
type input "Clotheslines"
click at [723, 611] on input "Search Form" at bounding box center [977, 603] width 872 height 45
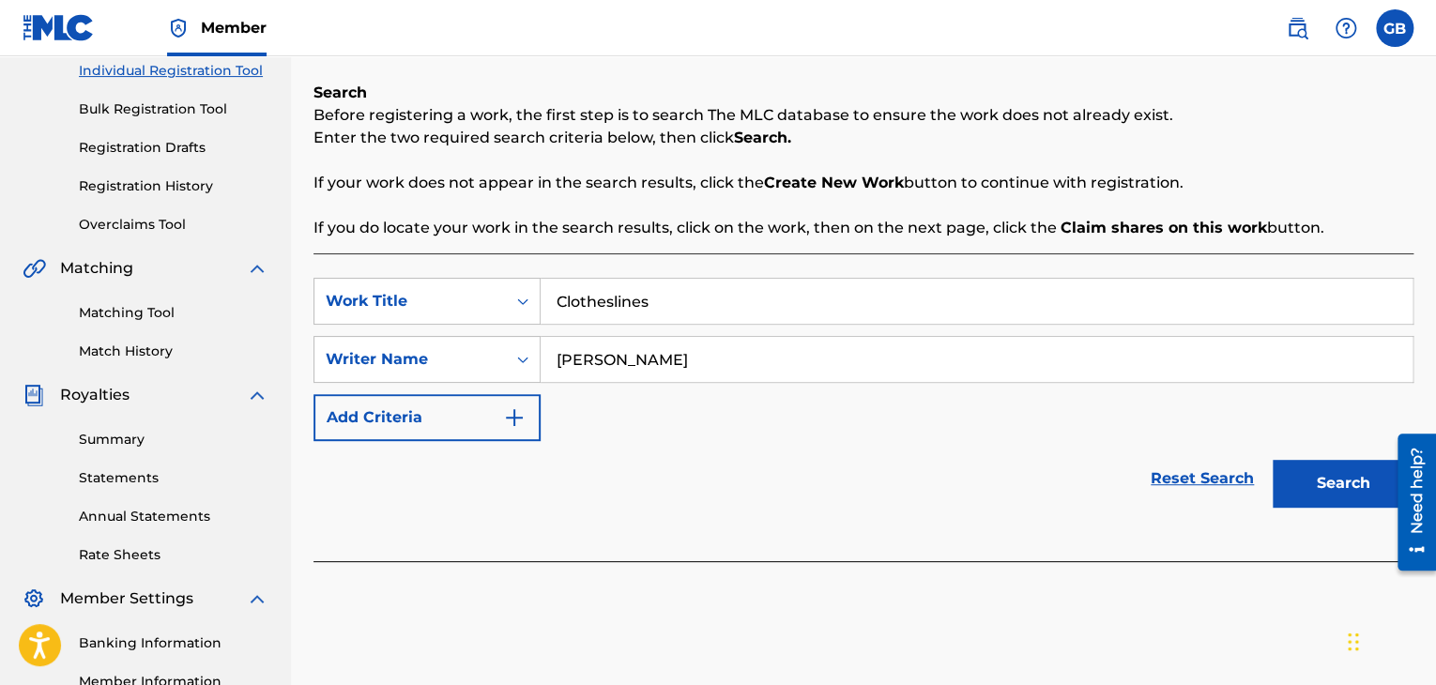
scroll to position [247, 0]
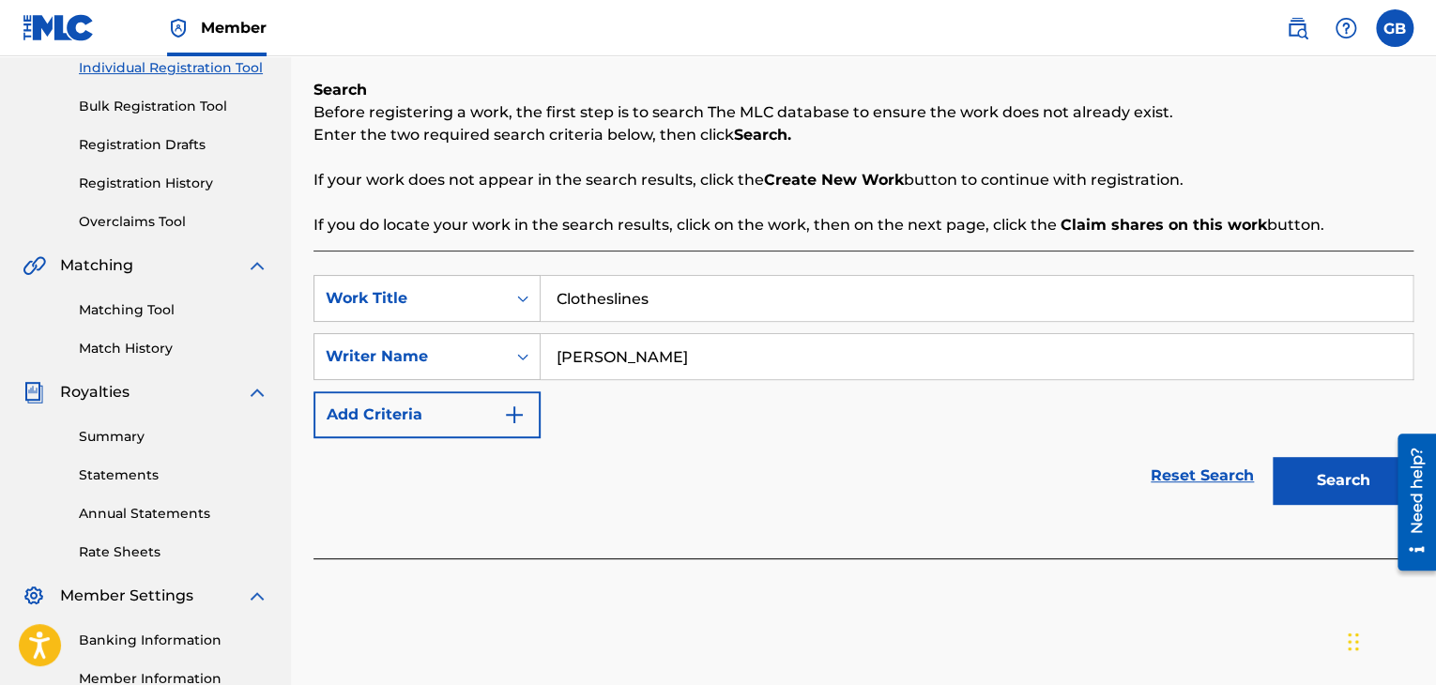
type input "[PERSON_NAME]"
click at [1331, 480] on button "Search" at bounding box center [1343, 480] width 141 height 47
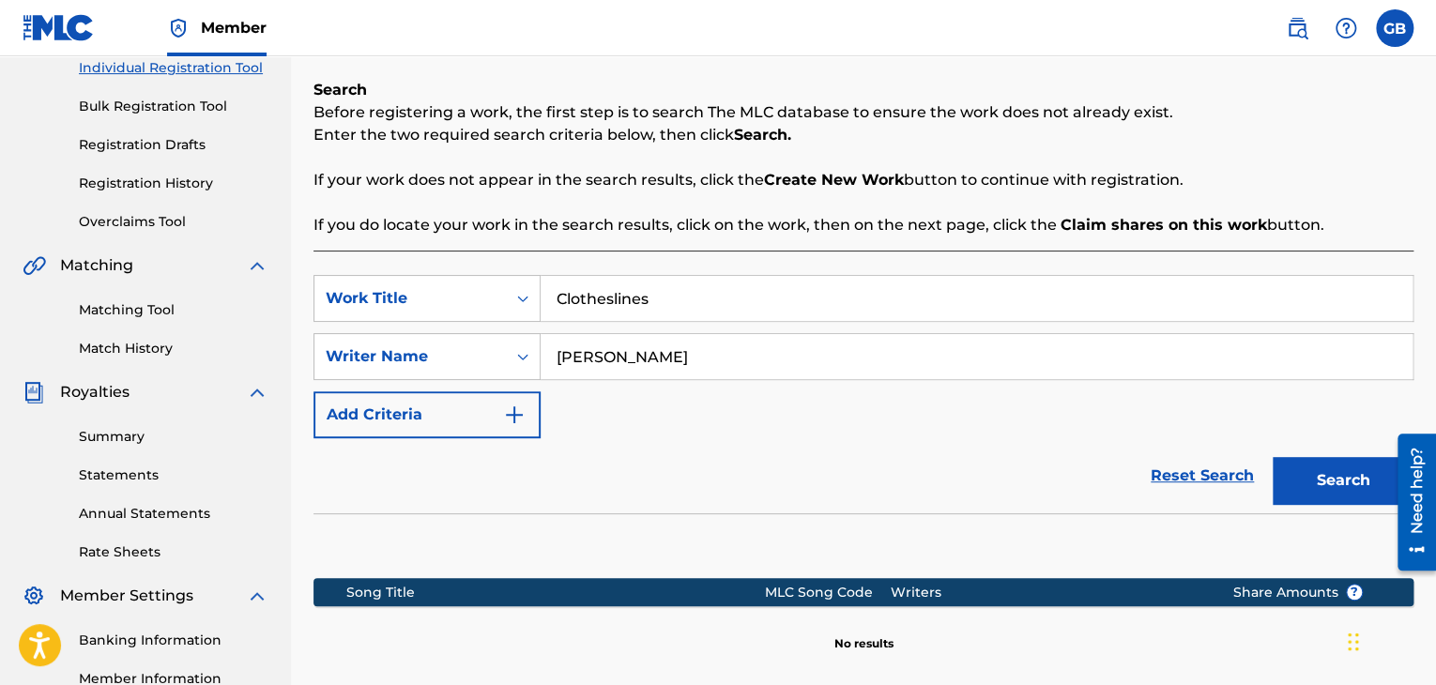
scroll to position [479, 0]
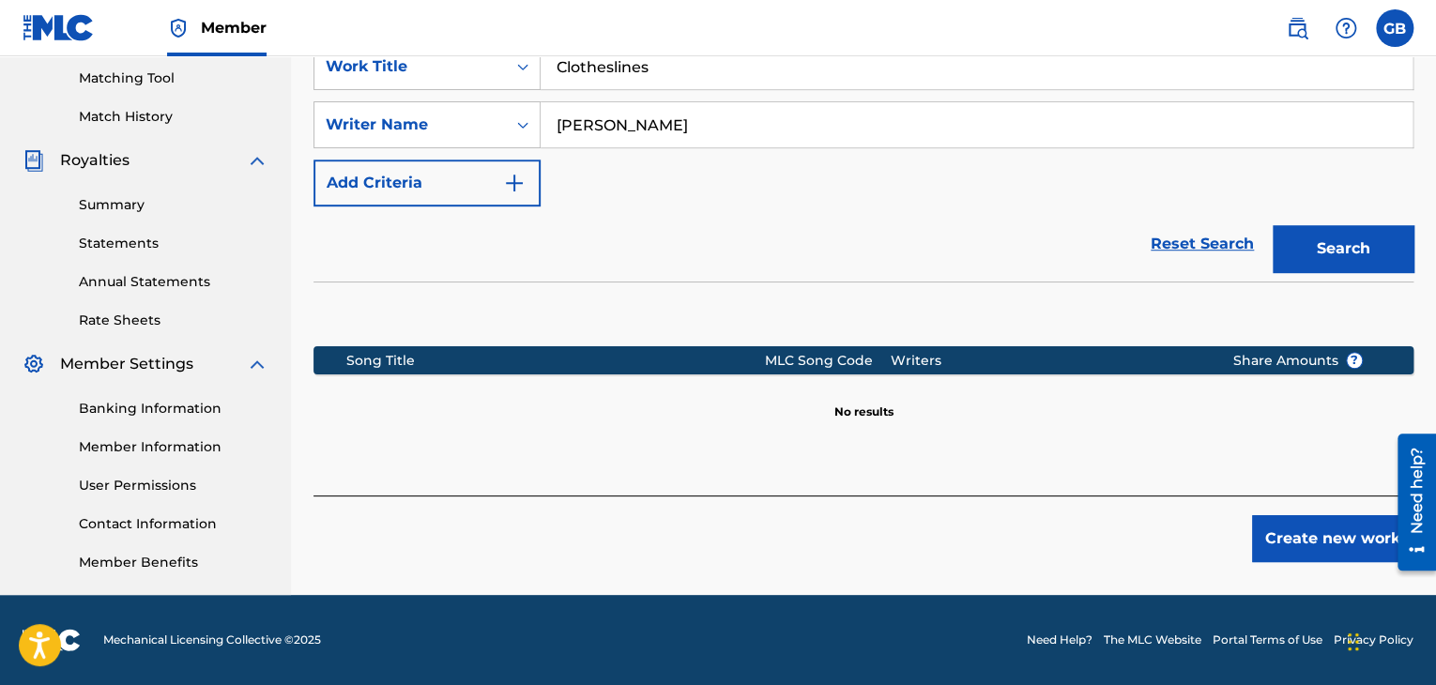
click at [1270, 534] on button "Create new work" at bounding box center [1332, 538] width 161 height 47
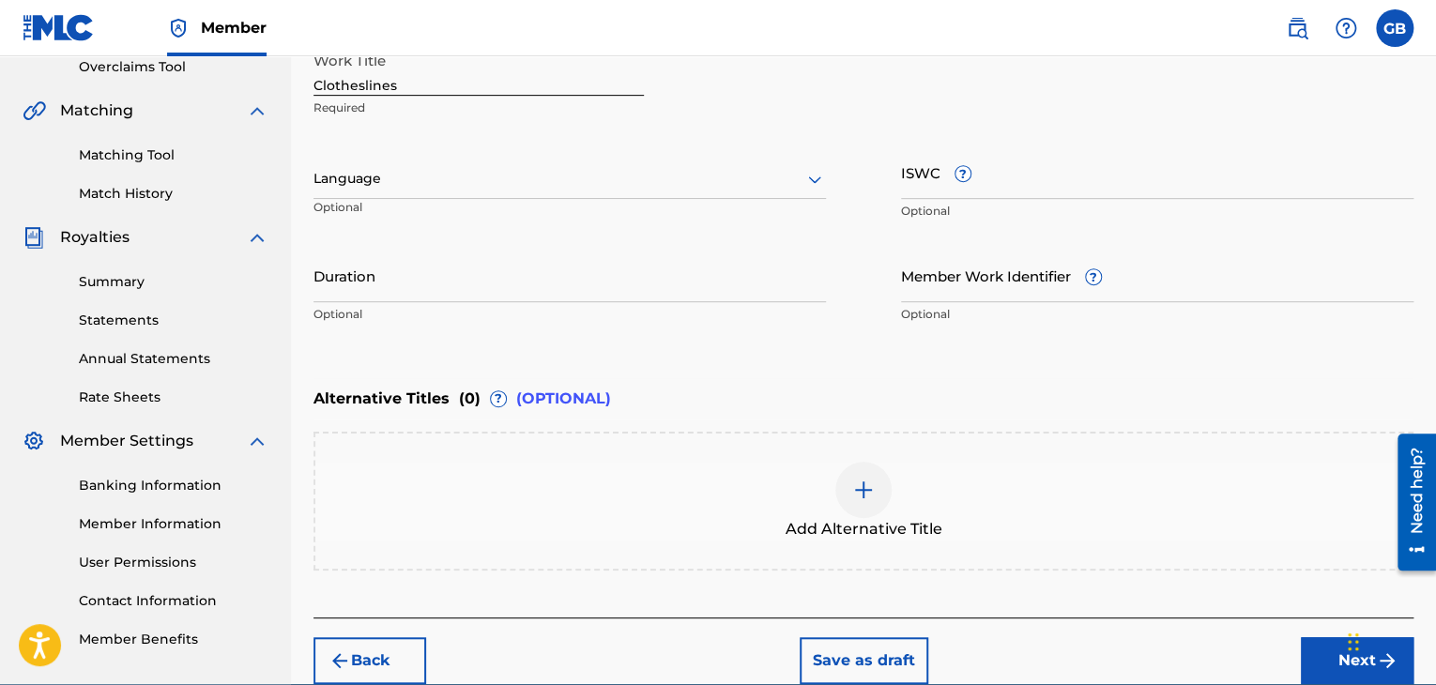
scroll to position [396, 0]
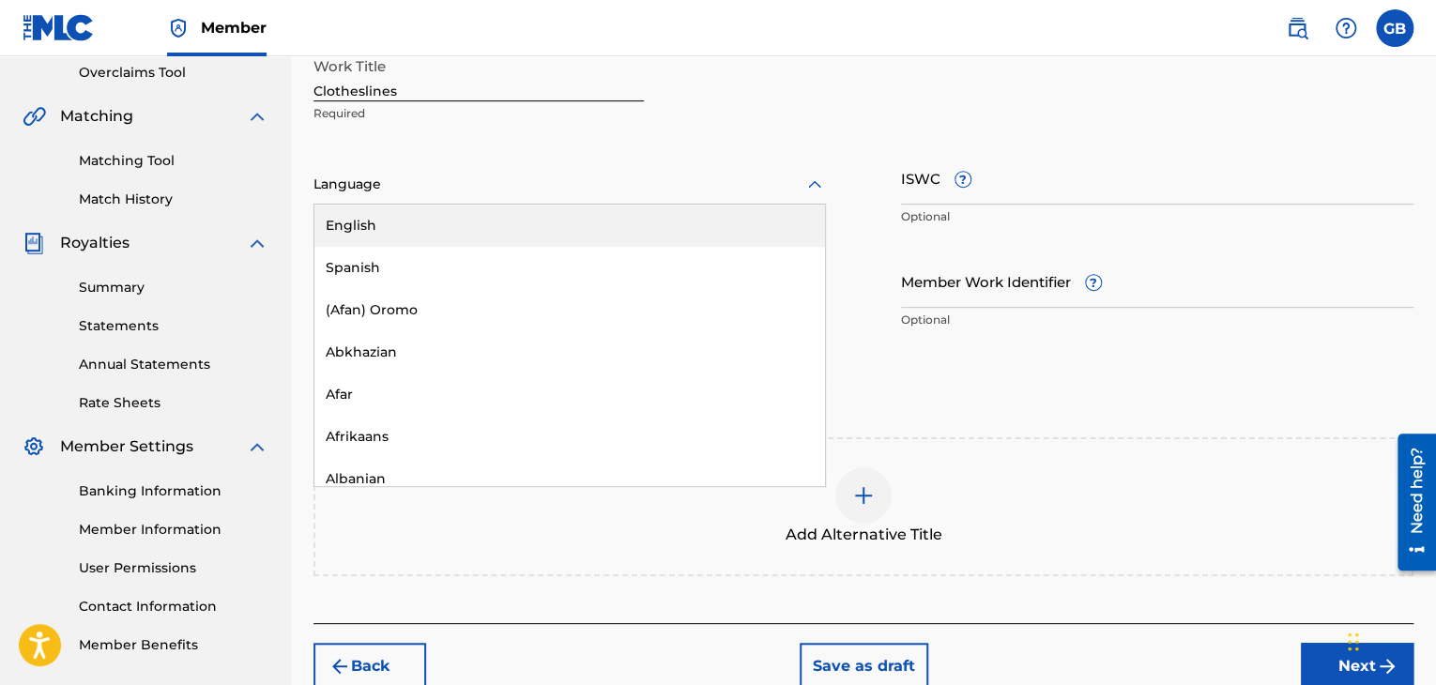
click at [491, 184] on div at bounding box center [569, 184] width 512 height 23
click at [453, 220] on div "English" at bounding box center [569, 226] width 511 height 42
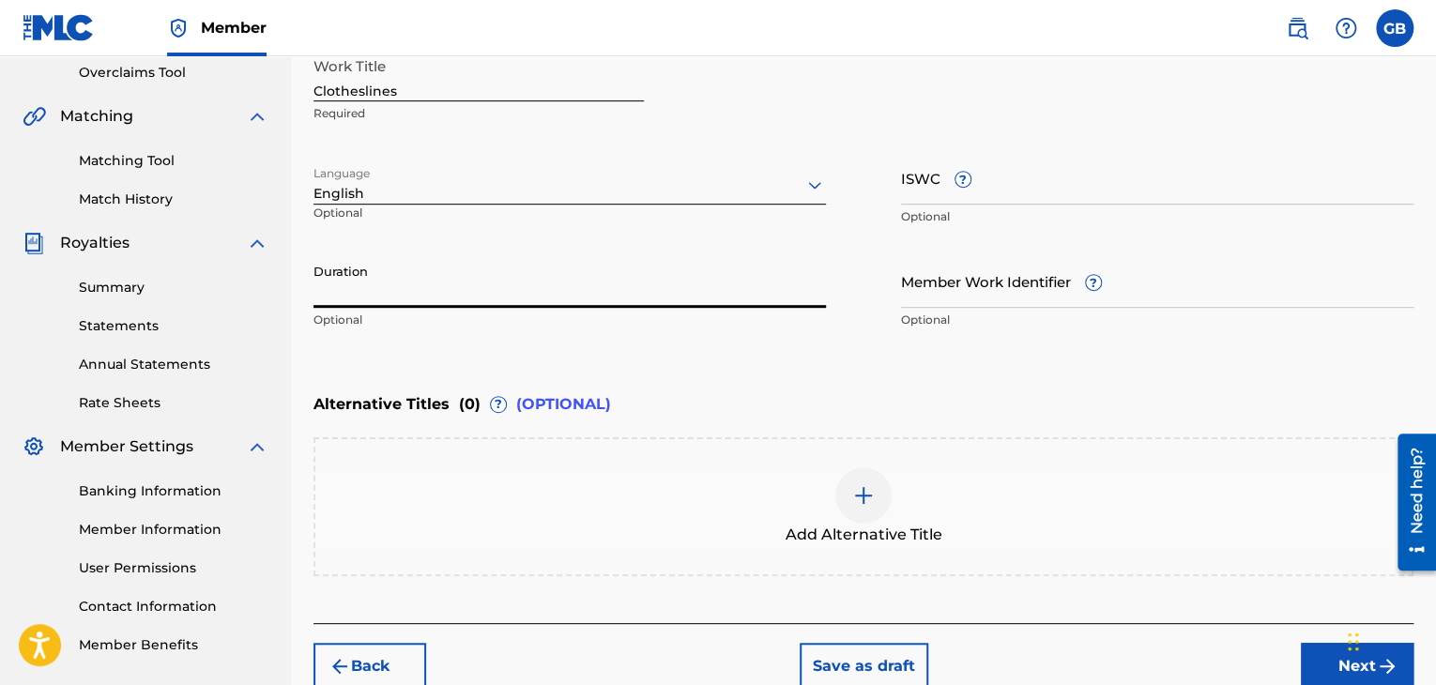
click at [503, 273] on input "Duration" at bounding box center [569, 280] width 512 height 53
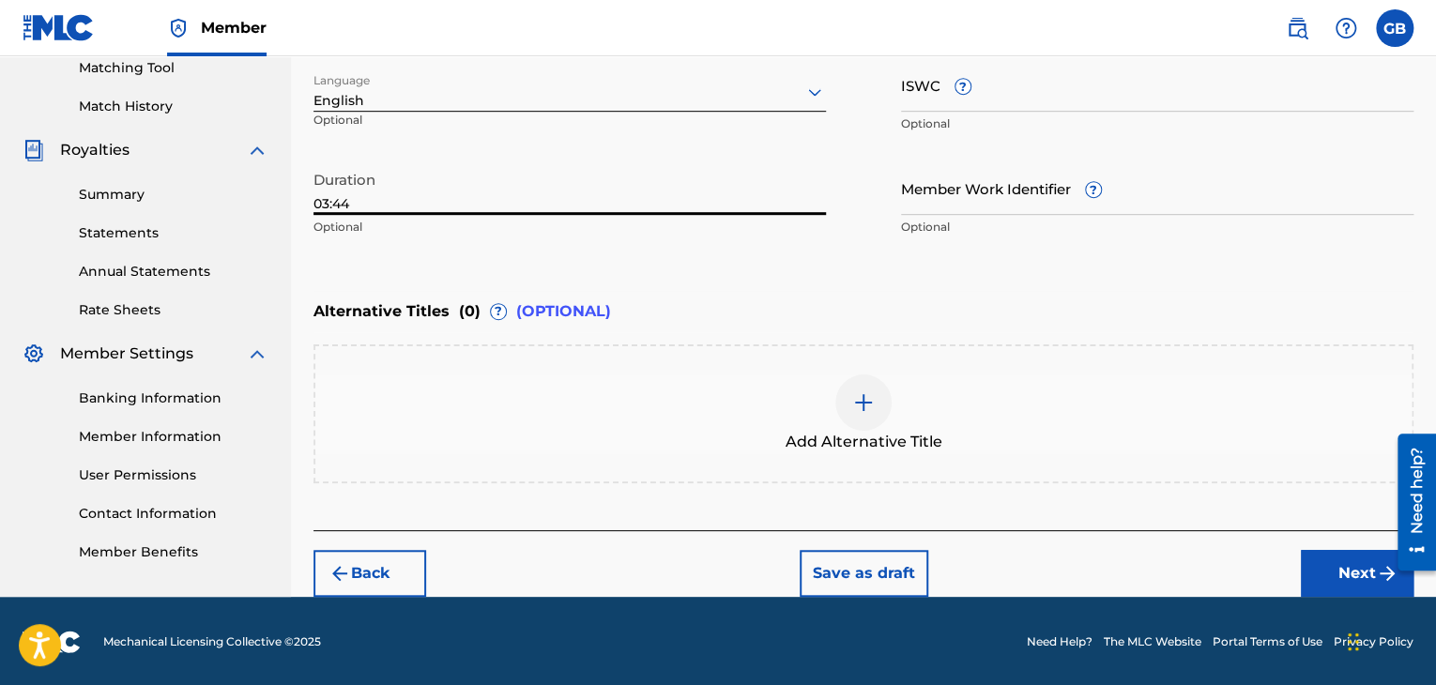
type input "03:44"
click at [1333, 573] on button "Next" at bounding box center [1357, 573] width 113 height 47
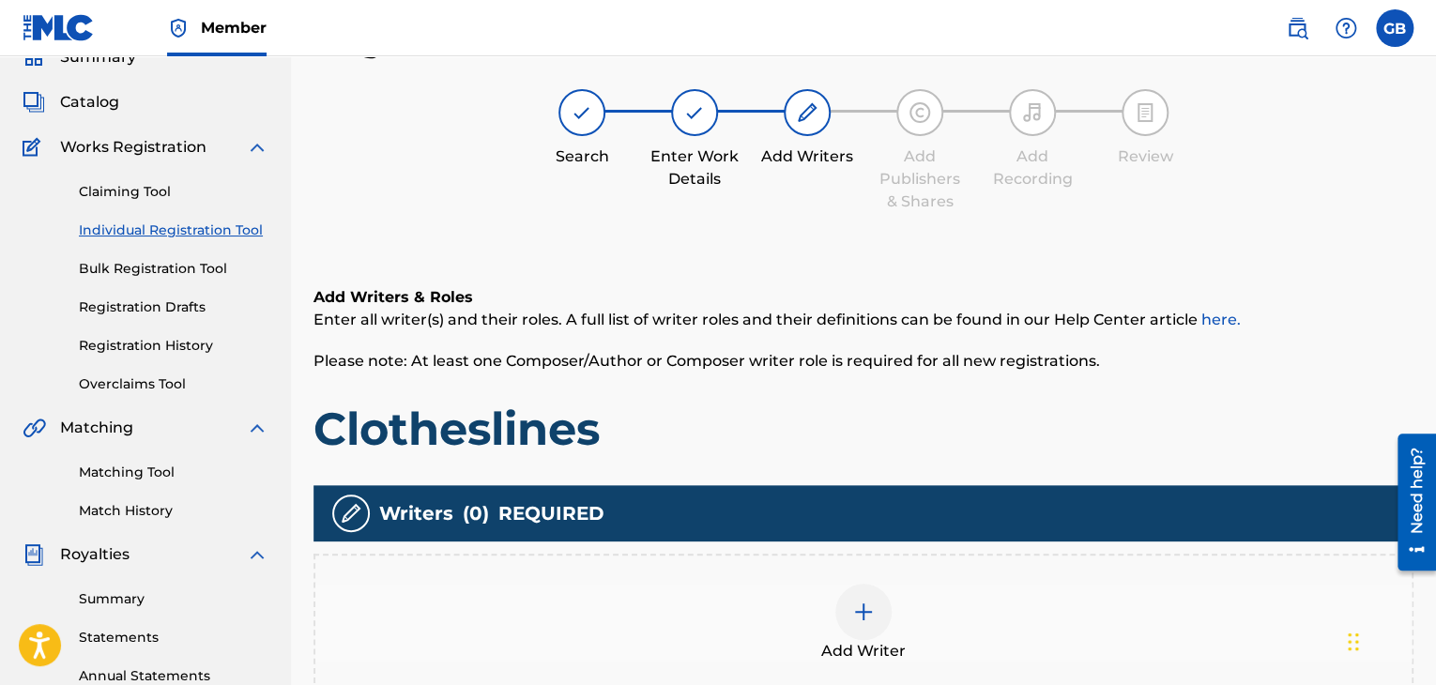
scroll to position [340, 0]
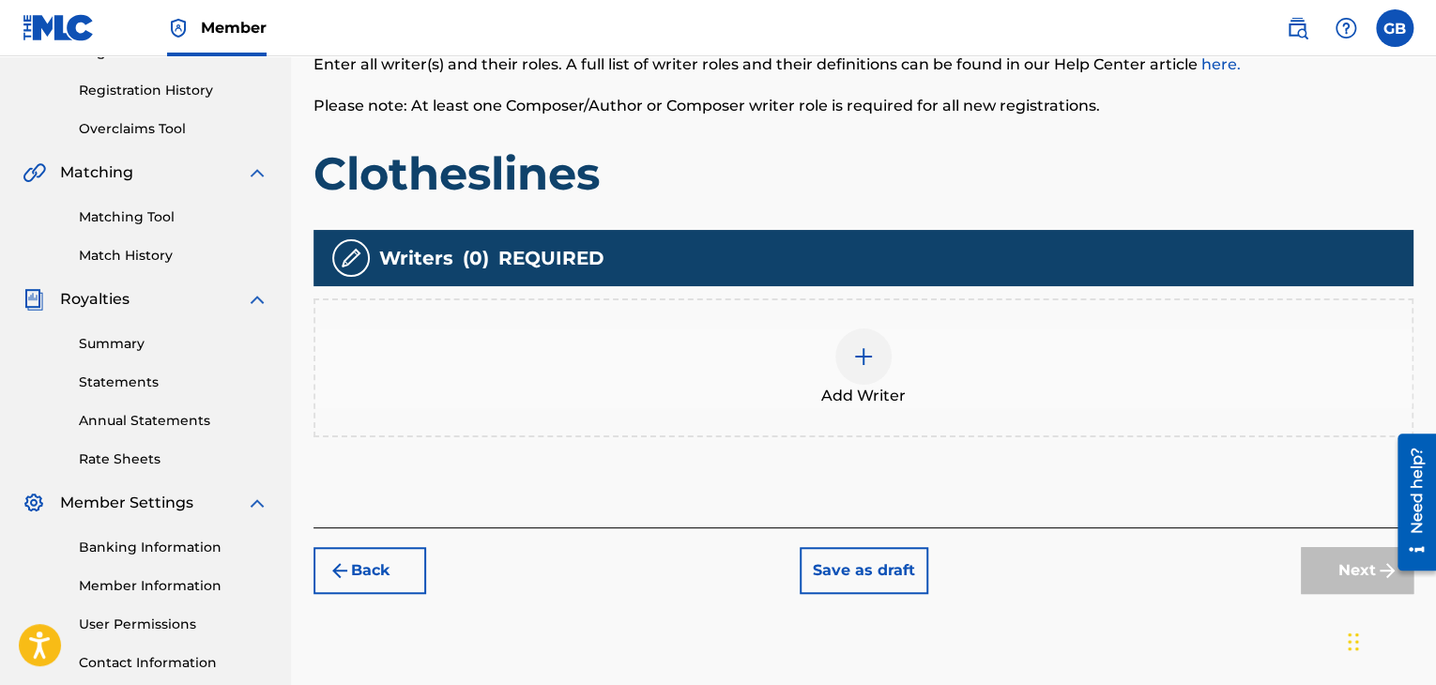
click at [863, 365] on img at bounding box center [863, 356] width 23 height 23
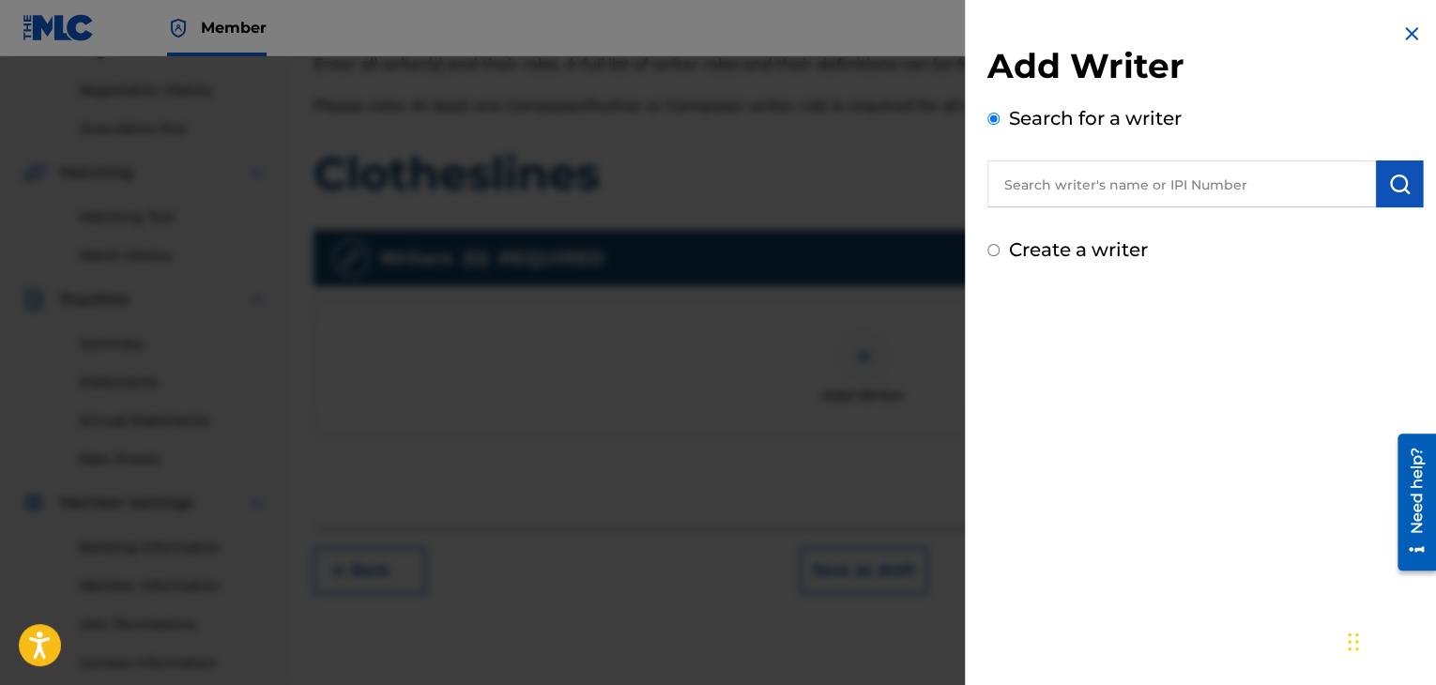
click at [1078, 185] on input "text" at bounding box center [1181, 183] width 389 height 47
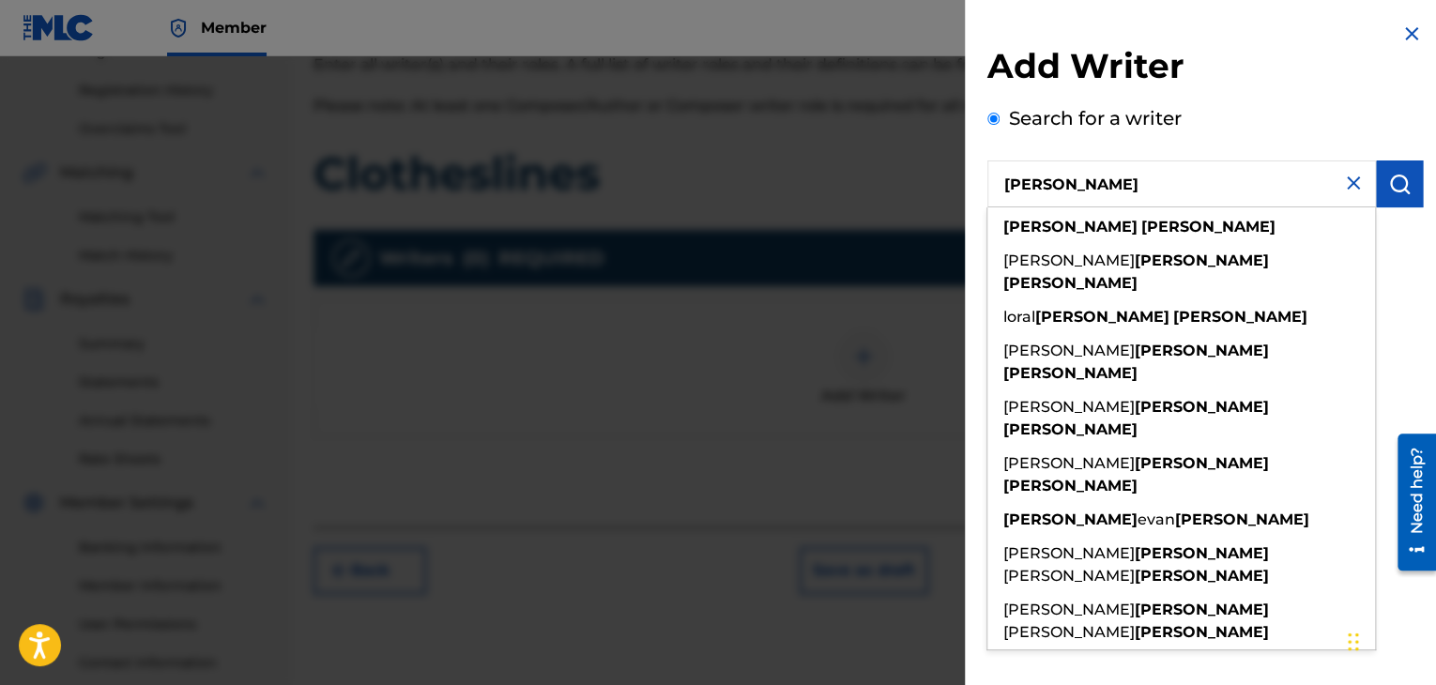
type input "george barrett"
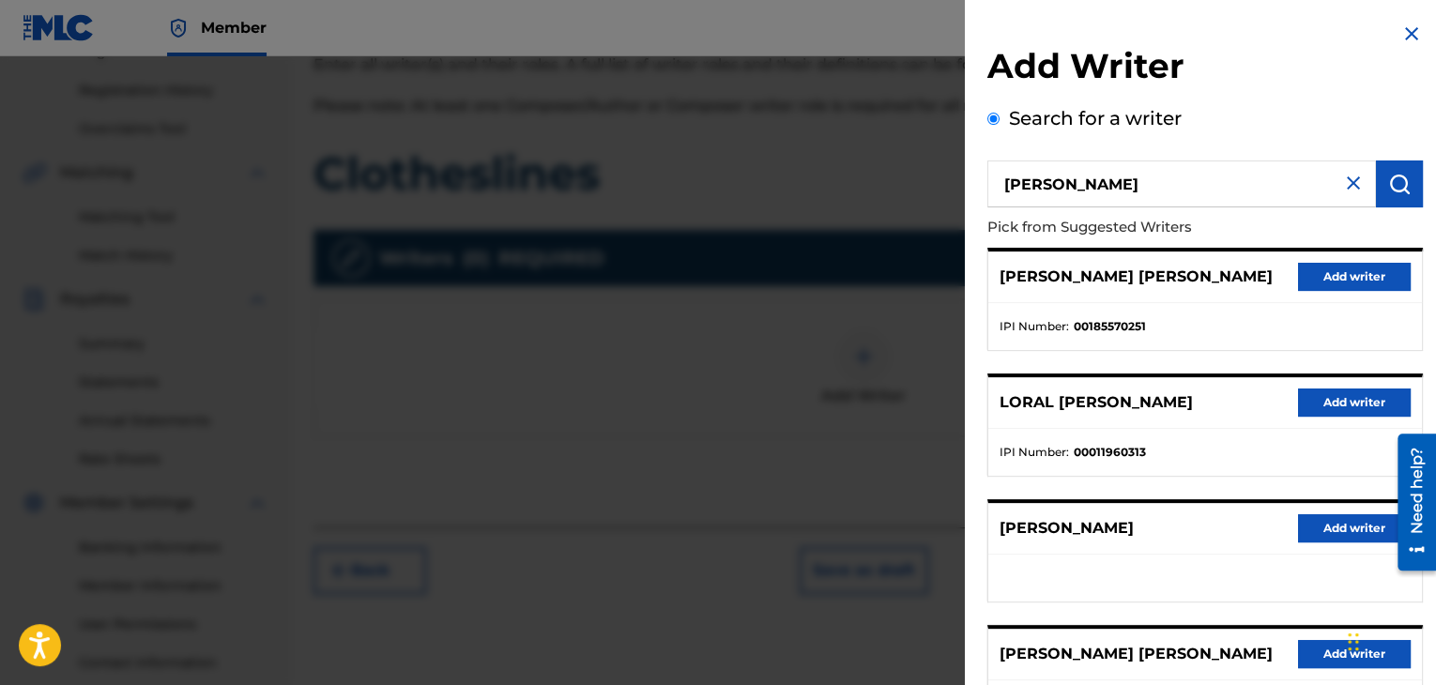
click at [1318, 517] on button "Add writer" at bounding box center [1354, 528] width 113 height 28
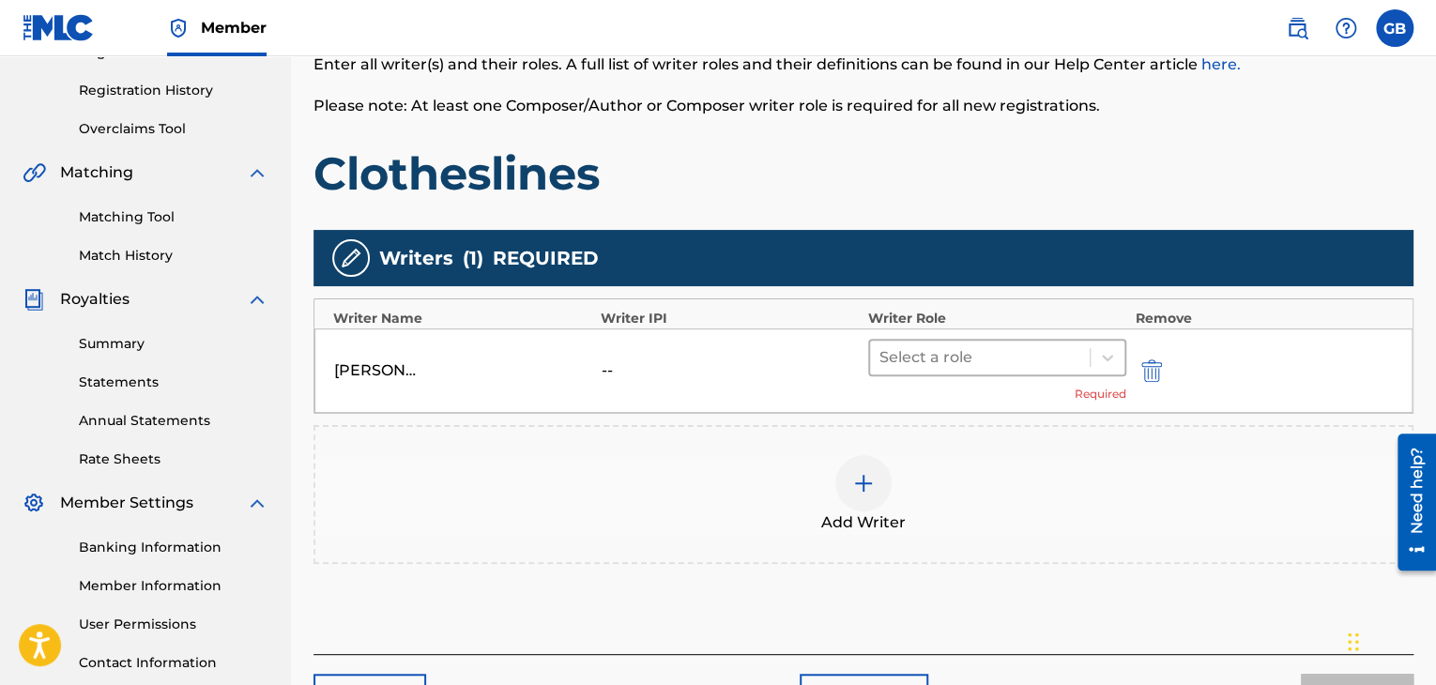
click at [1048, 357] on div at bounding box center [979, 357] width 201 height 26
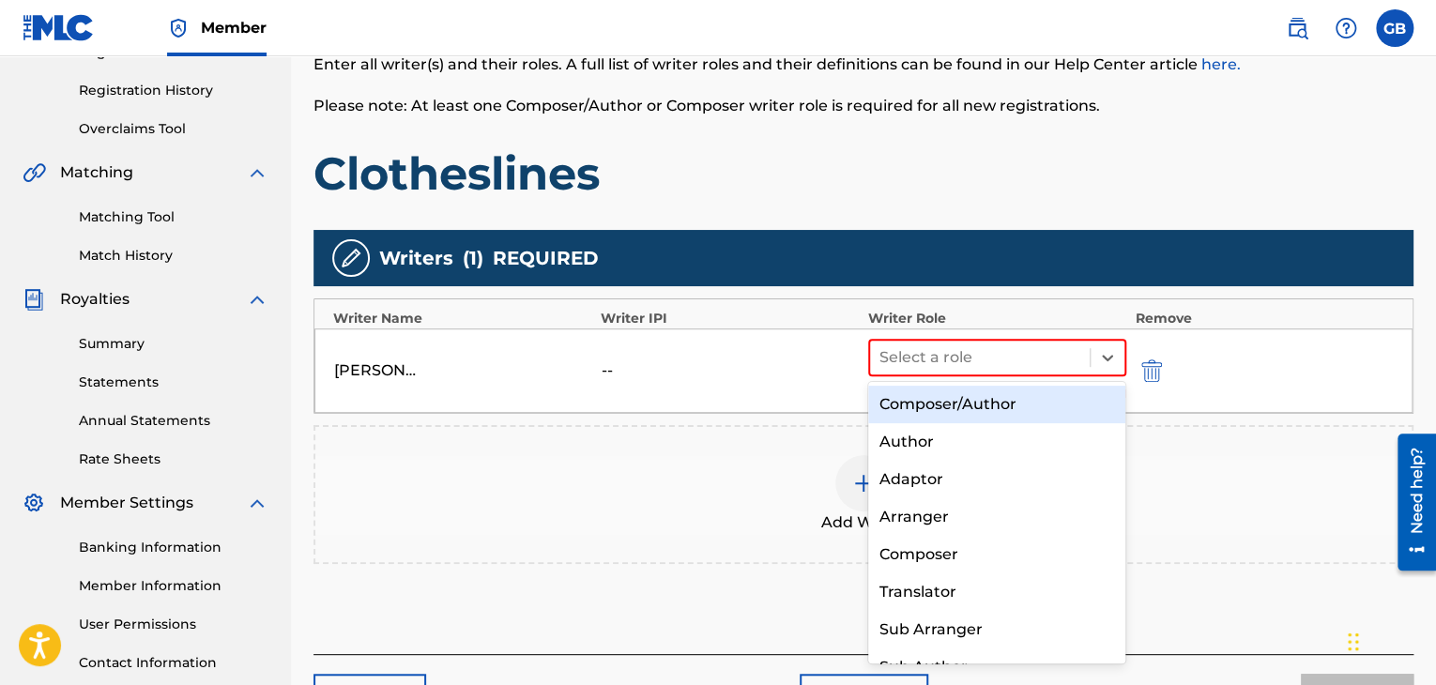
click at [1036, 411] on div "Composer/Author" at bounding box center [997, 405] width 258 height 38
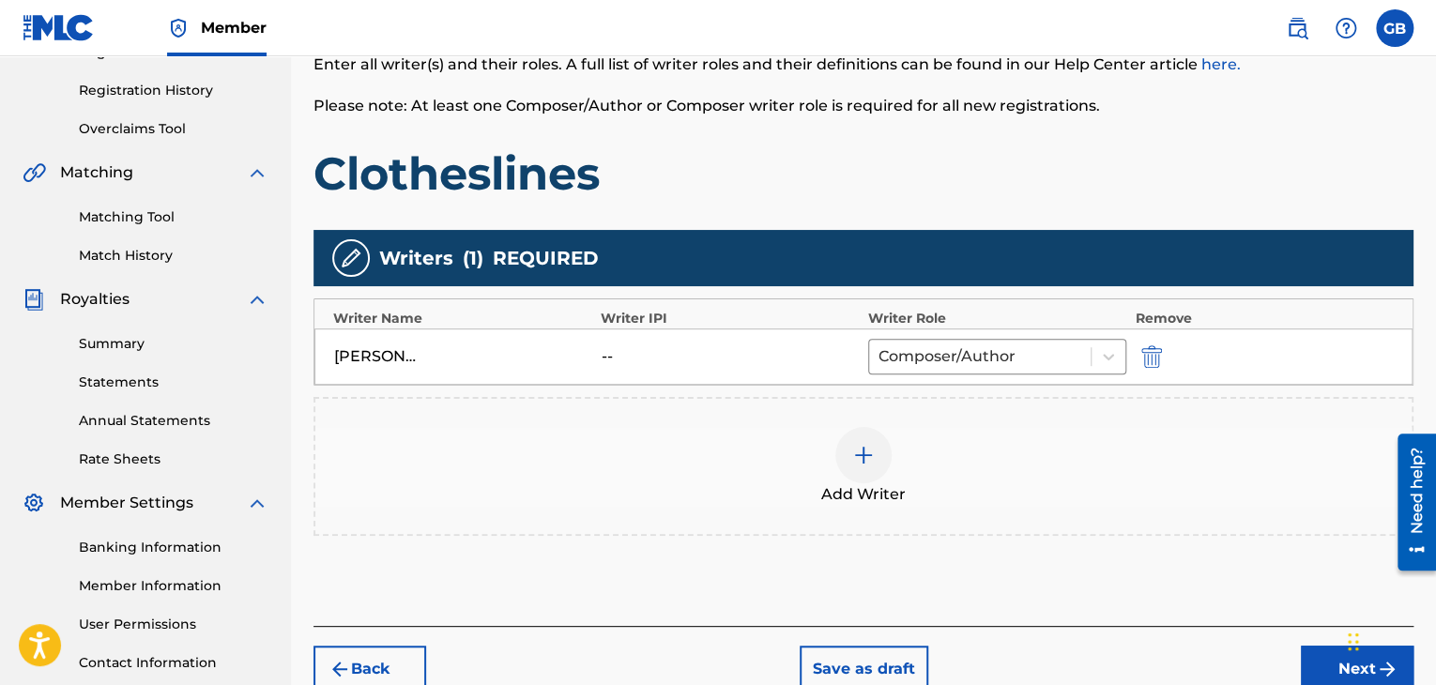
click at [857, 460] on img at bounding box center [863, 455] width 23 height 23
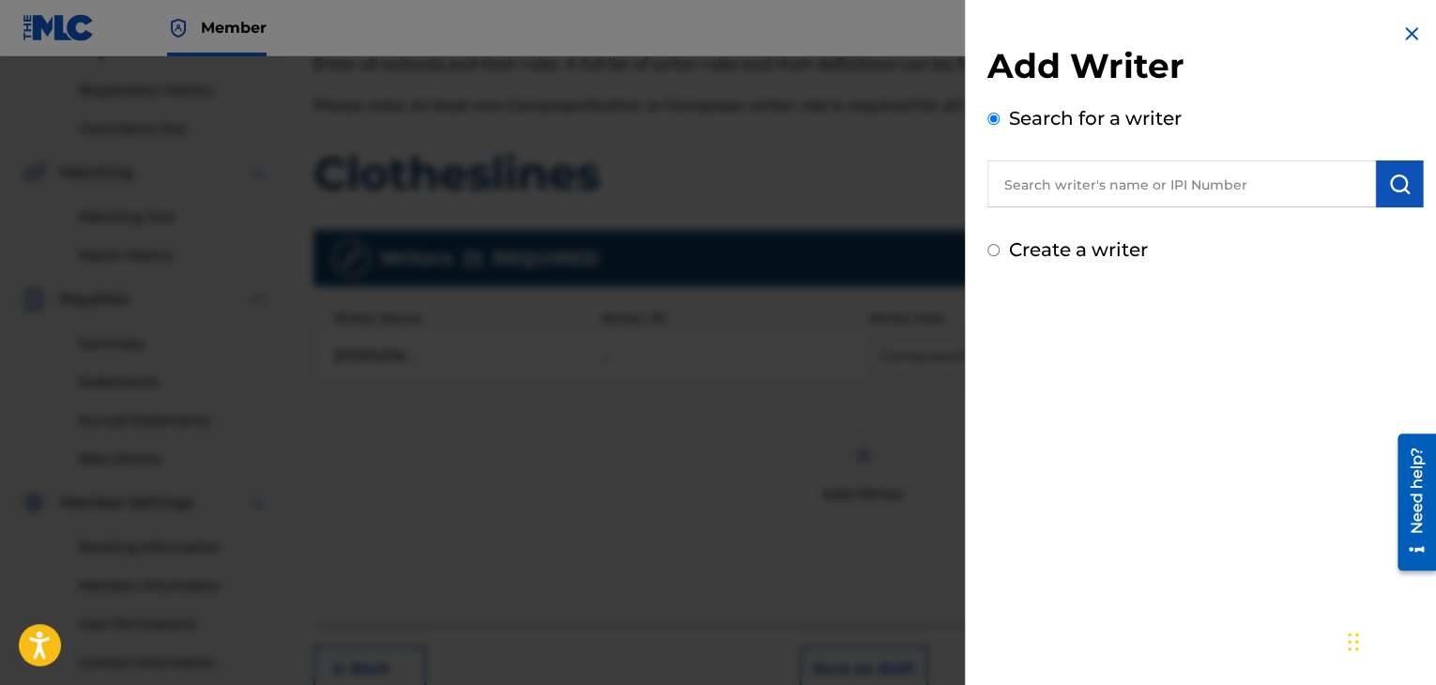
click at [1096, 160] on input "text" at bounding box center [1181, 183] width 389 height 47
type input "l"
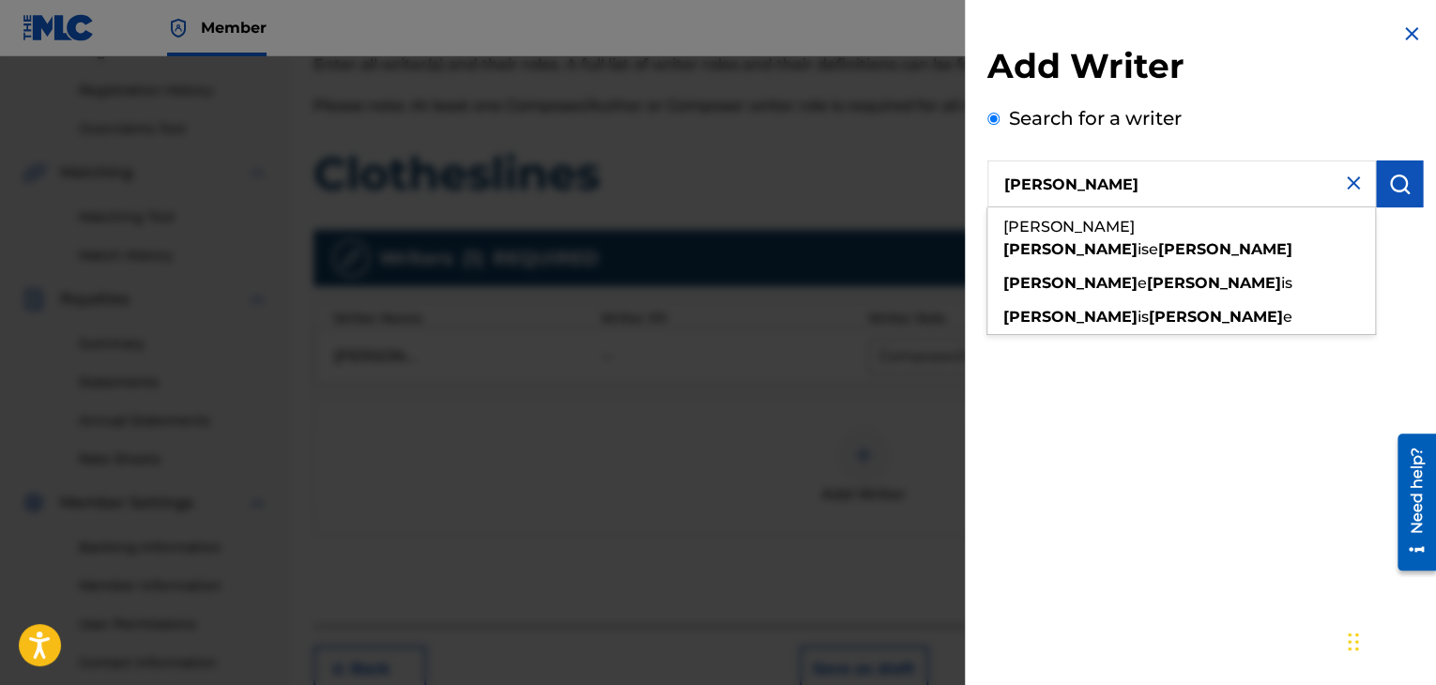
type input "Lou Barrett"
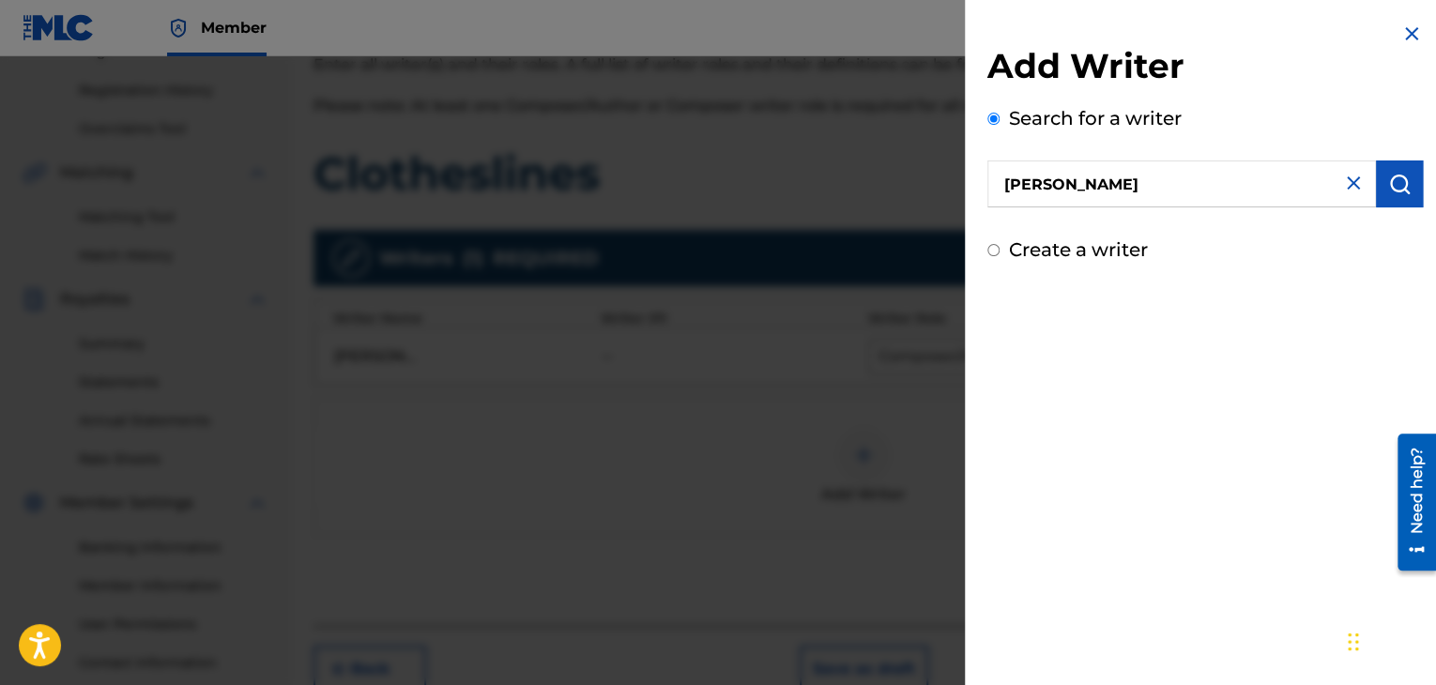
click at [1392, 189] on img "submit" at bounding box center [1399, 184] width 23 height 23
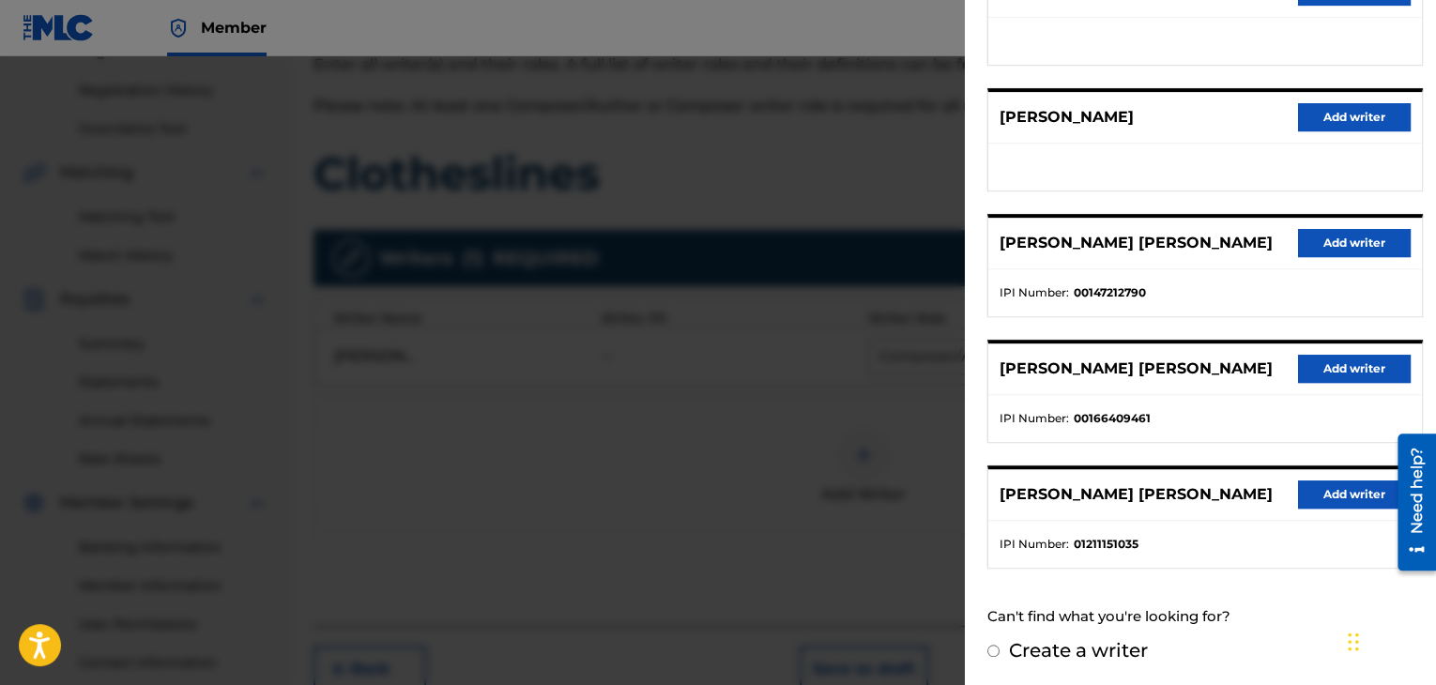
scroll to position [479, 0]
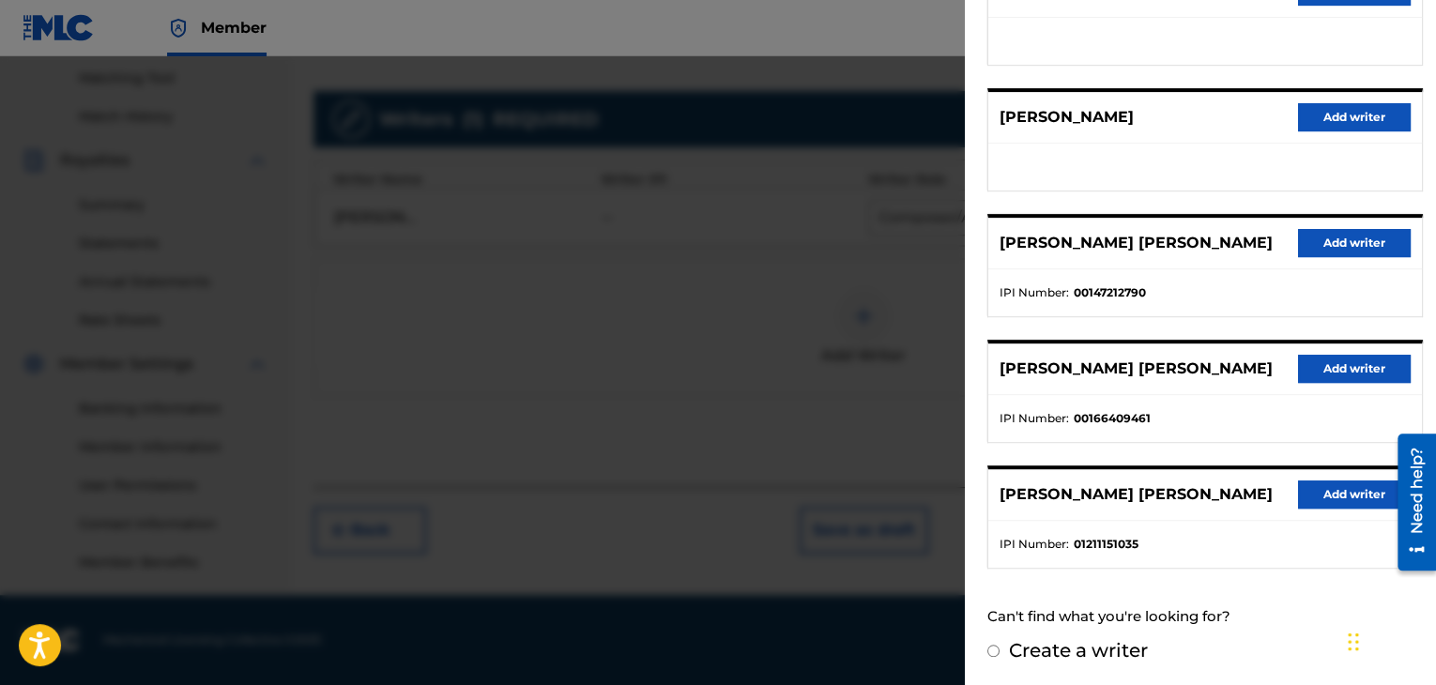
click at [1047, 648] on label "Create a writer" at bounding box center [1078, 650] width 139 height 23
radio input "true"
click at [1000, 648] on input "Create a writer" at bounding box center [993, 651] width 12 height 12
radio input "false"
radio input "true"
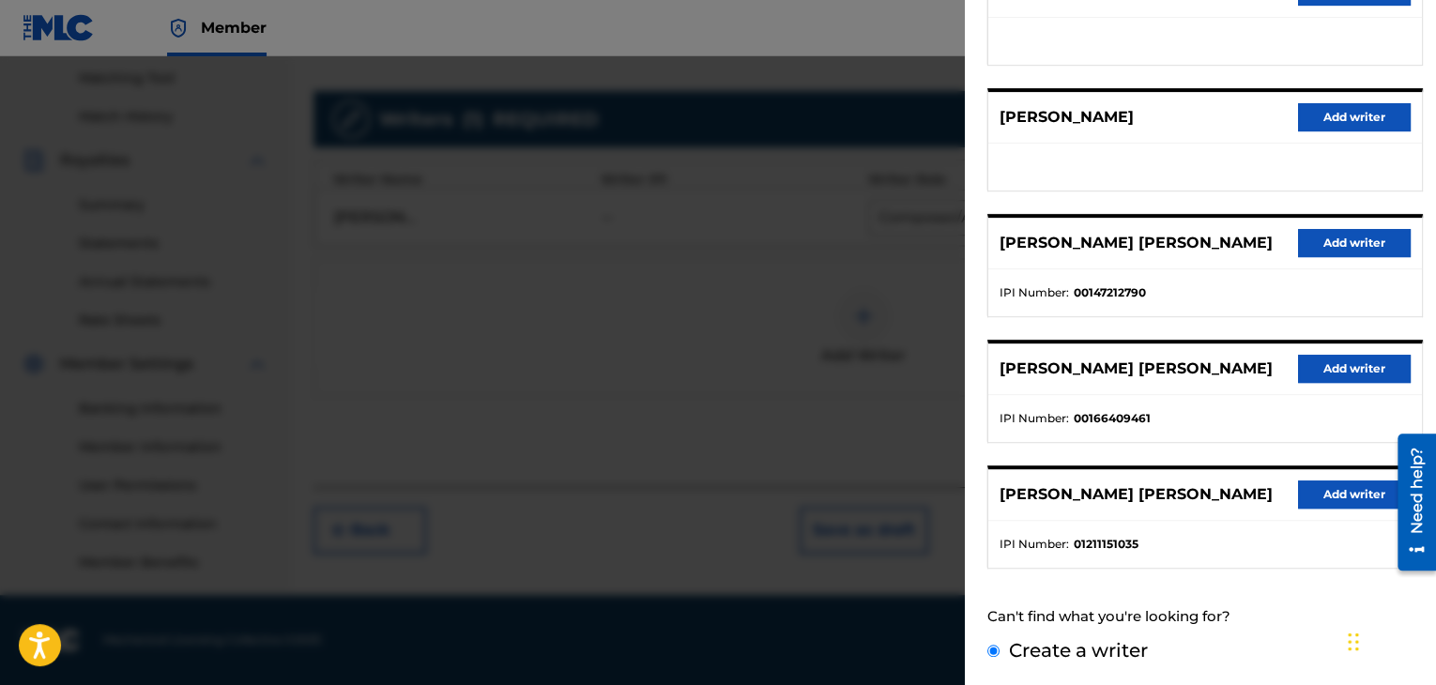
scroll to position [69, 0]
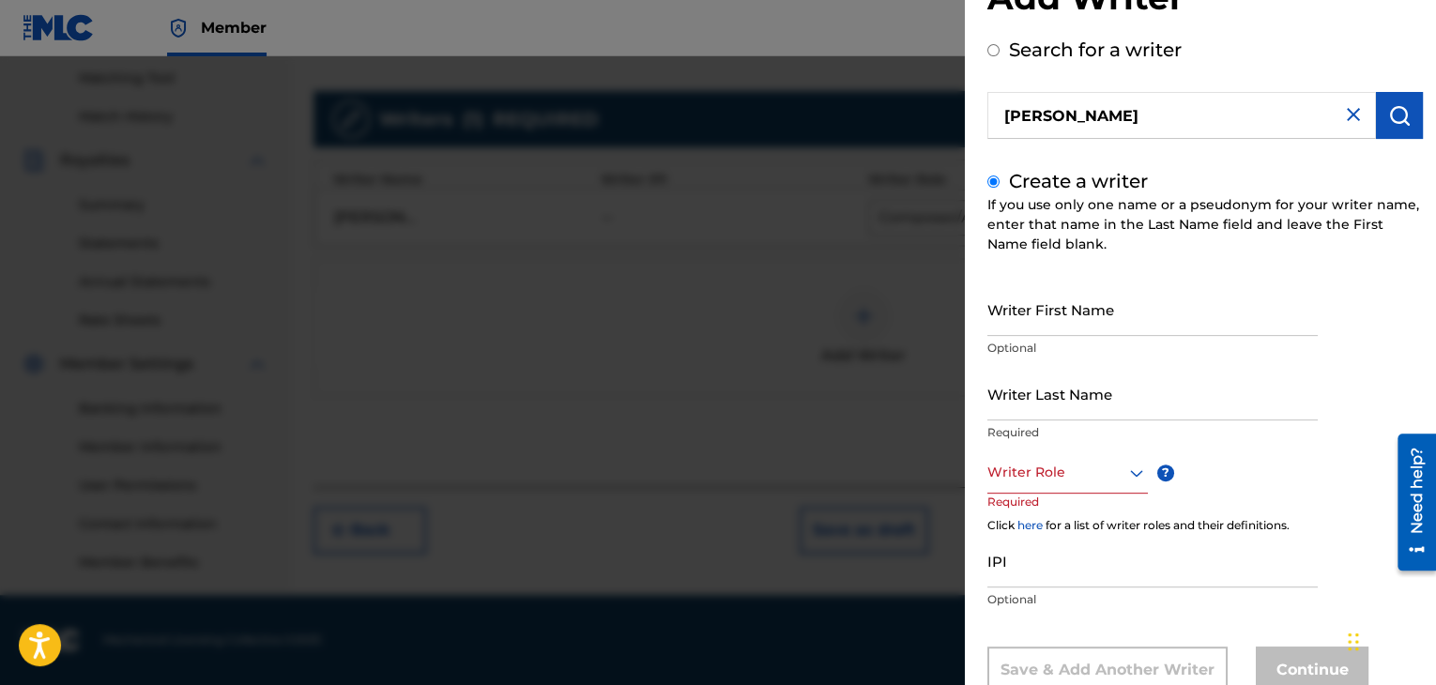
click at [1097, 326] on input "Writer First Name" at bounding box center [1152, 309] width 330 height 53
type input "Lou"
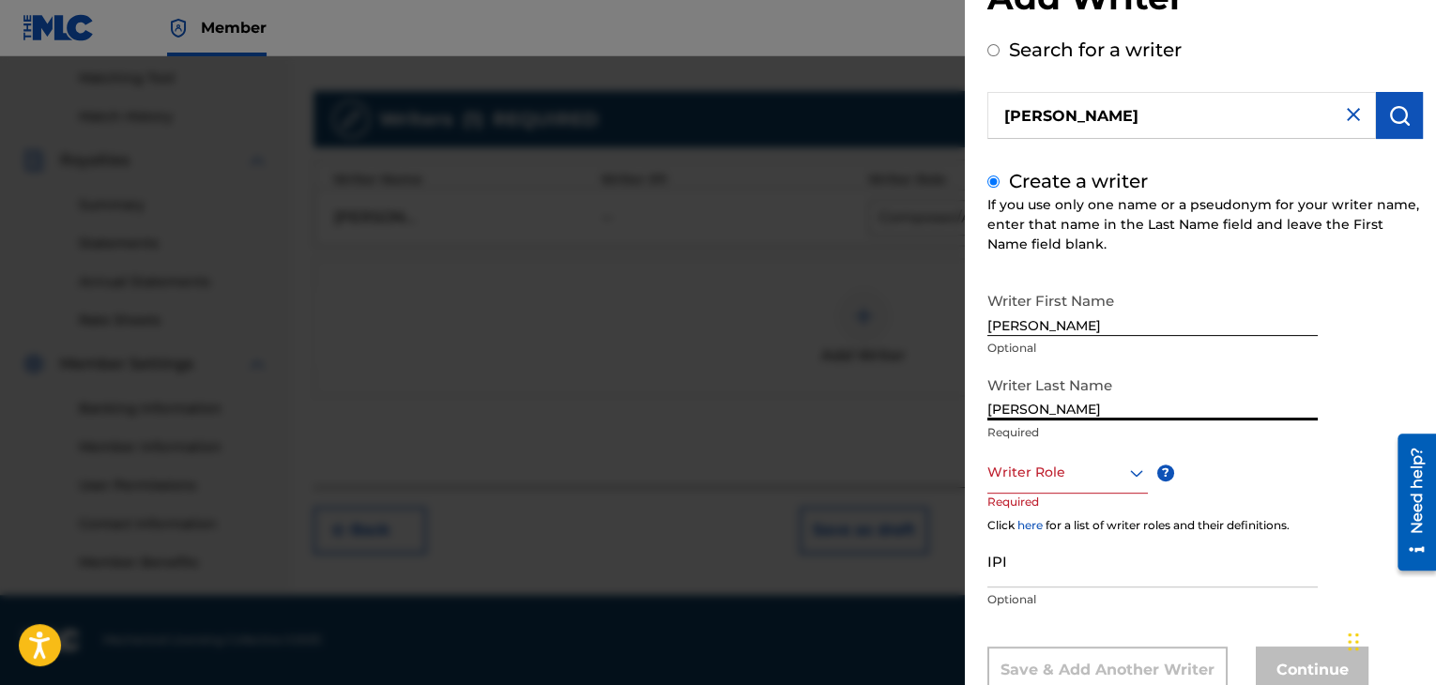
type input "[PERSON_NAME]"
click at [1131, 470] on icon at bounding box center [1136, 473] width 13 height 8
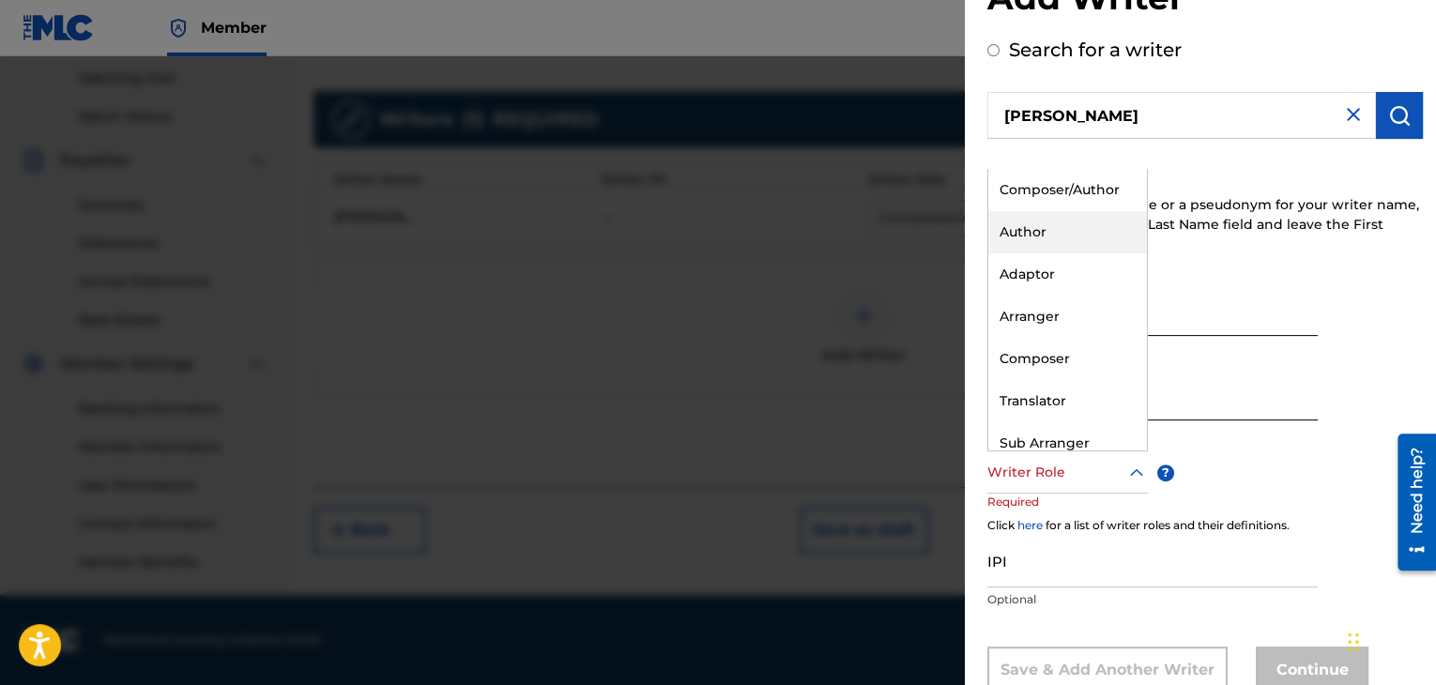
click at [1074, 228] on div "Author" at bounding box center [1067, 232] width 159 height 42
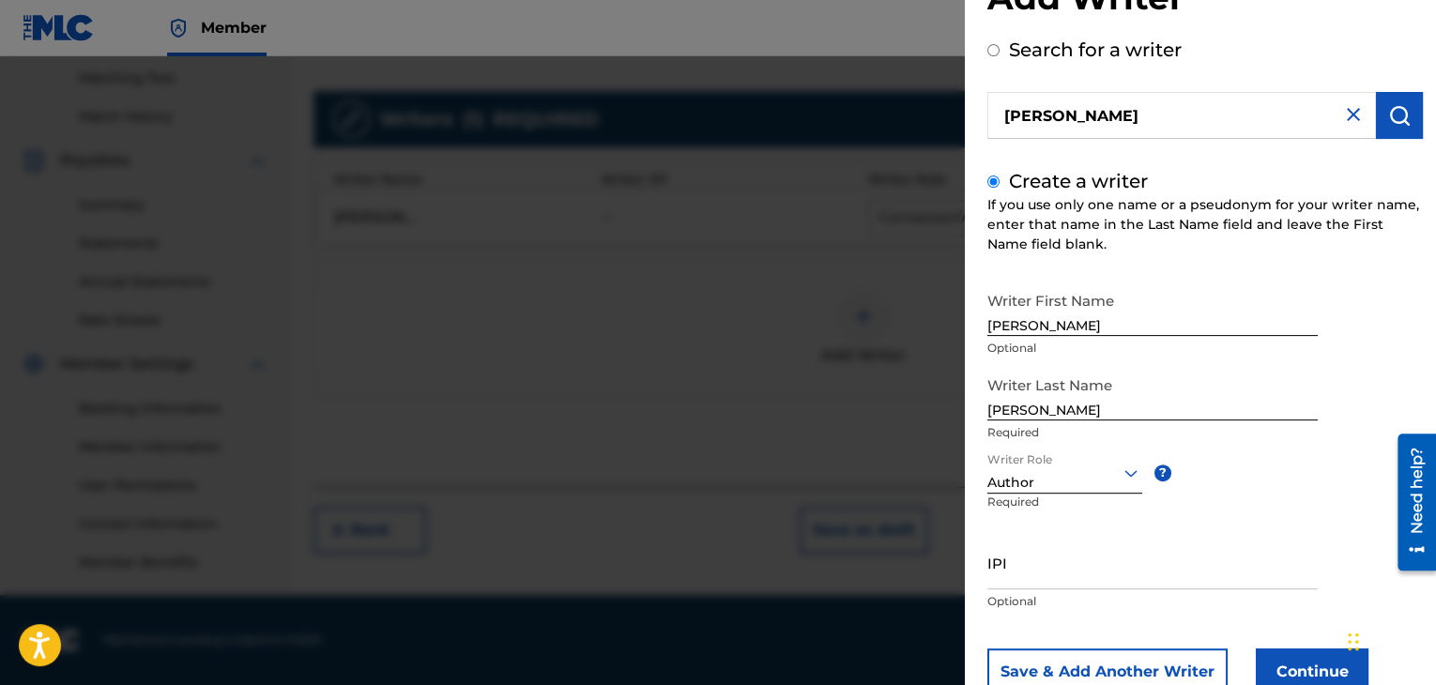
scroll to position [130, 0]
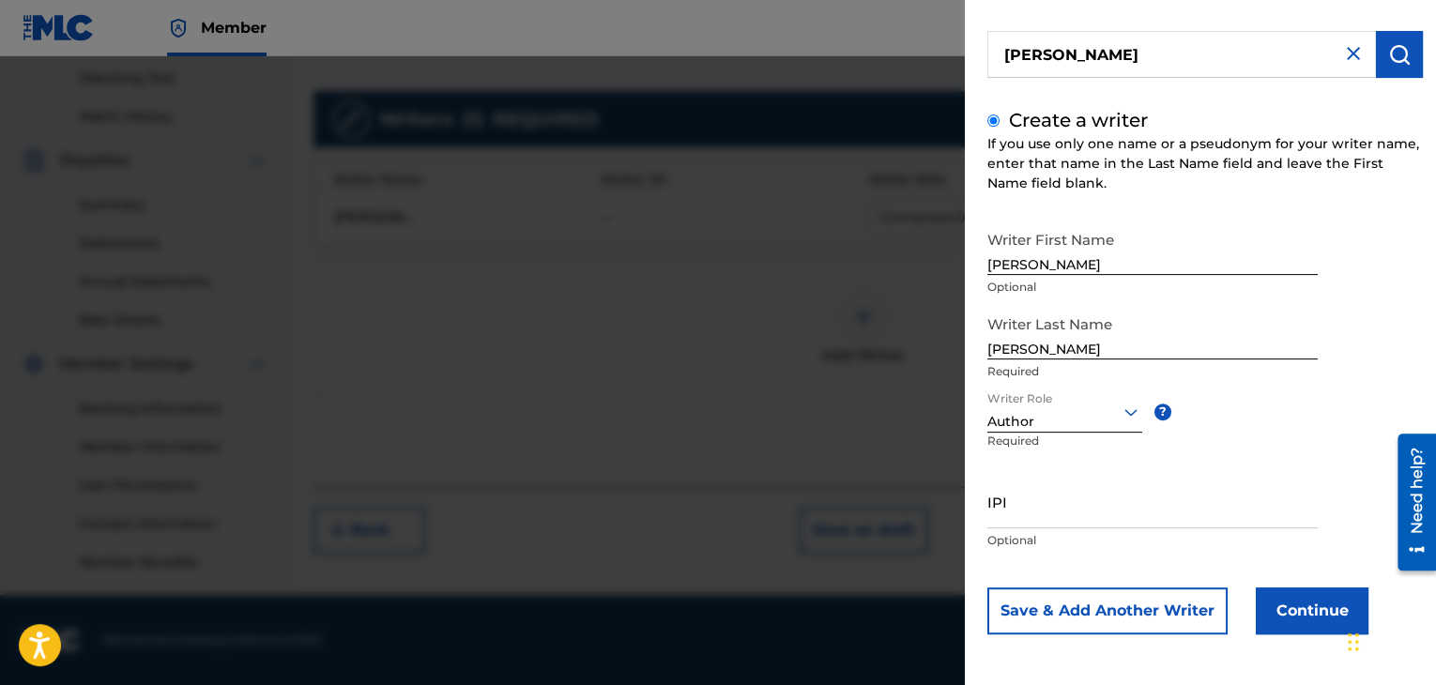
click at [1326, 610] on button "Continue" at bounding box center [1312, 611] width 113 height 47
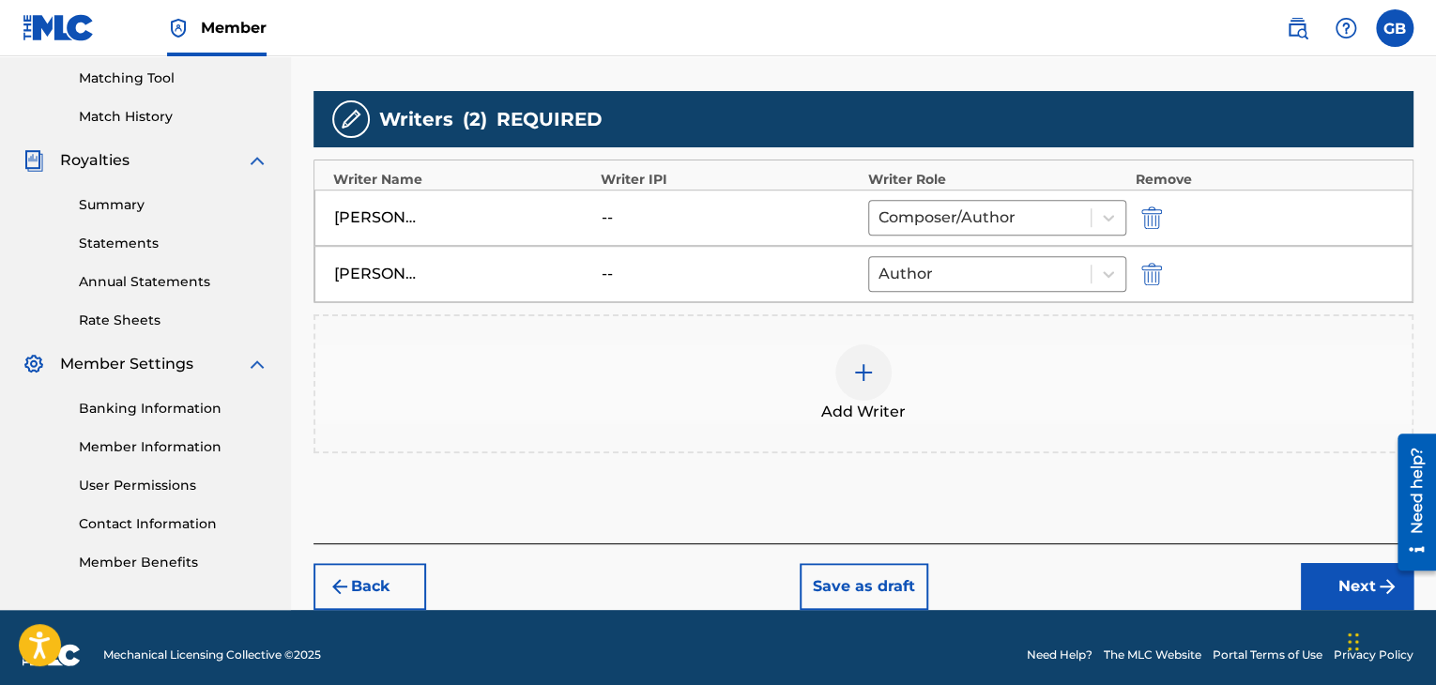
click at [1332, 575] on button "Next" at bounding box center [1357, 586] width 113 height 47
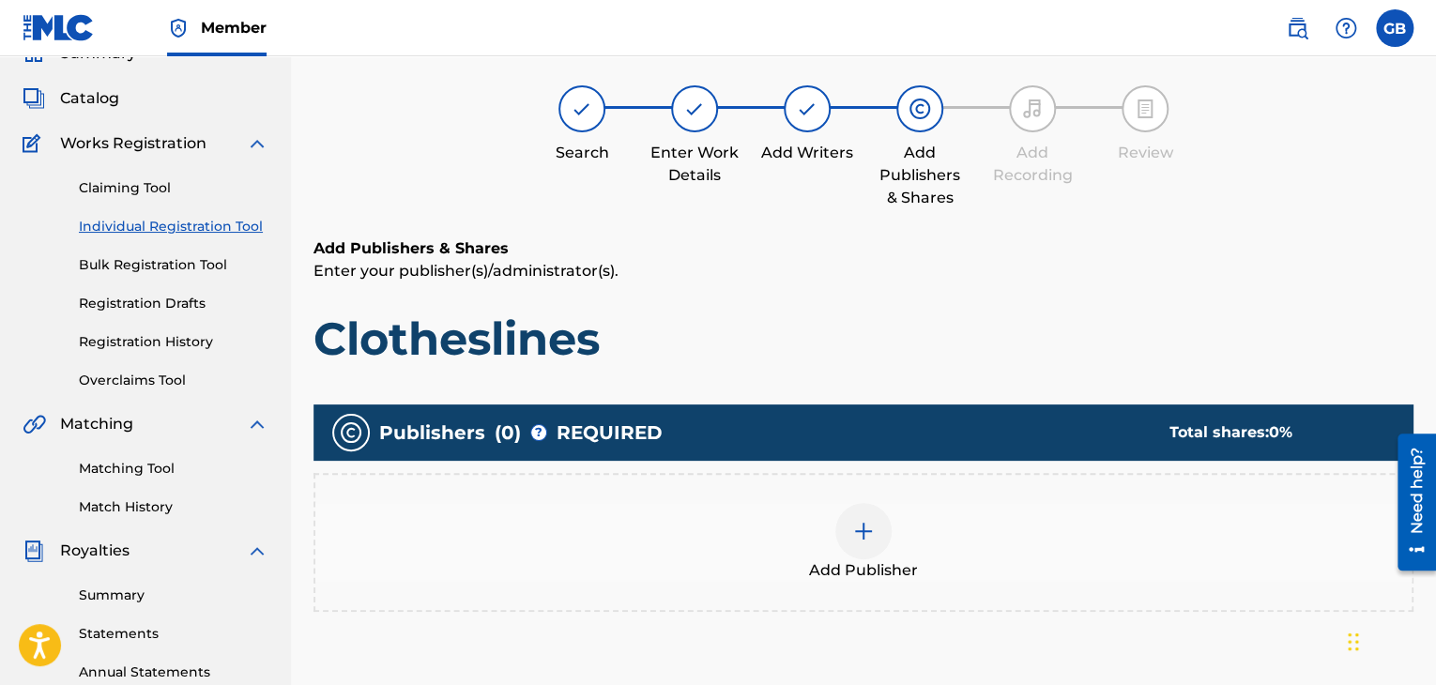
scroll to position [84, 0]
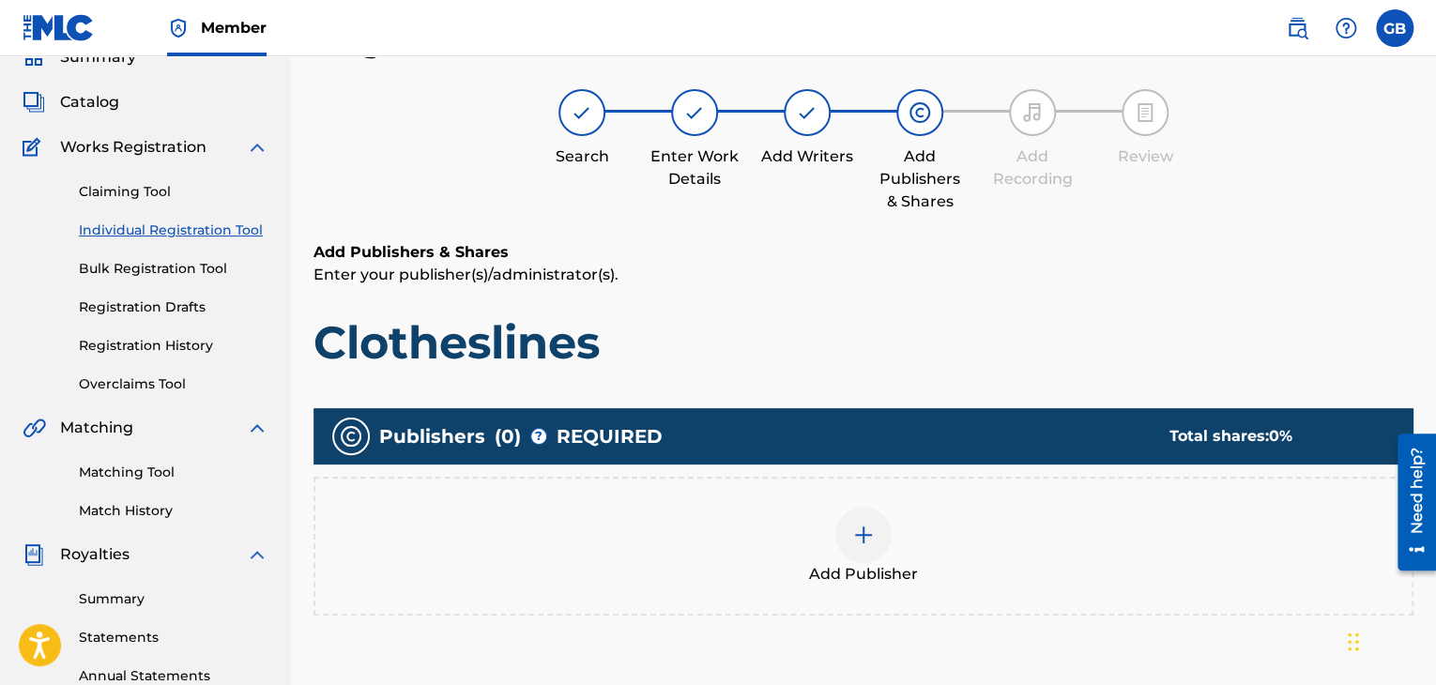
click at [848, 532] on div at bounding box center [863, 535] width 56 height 56
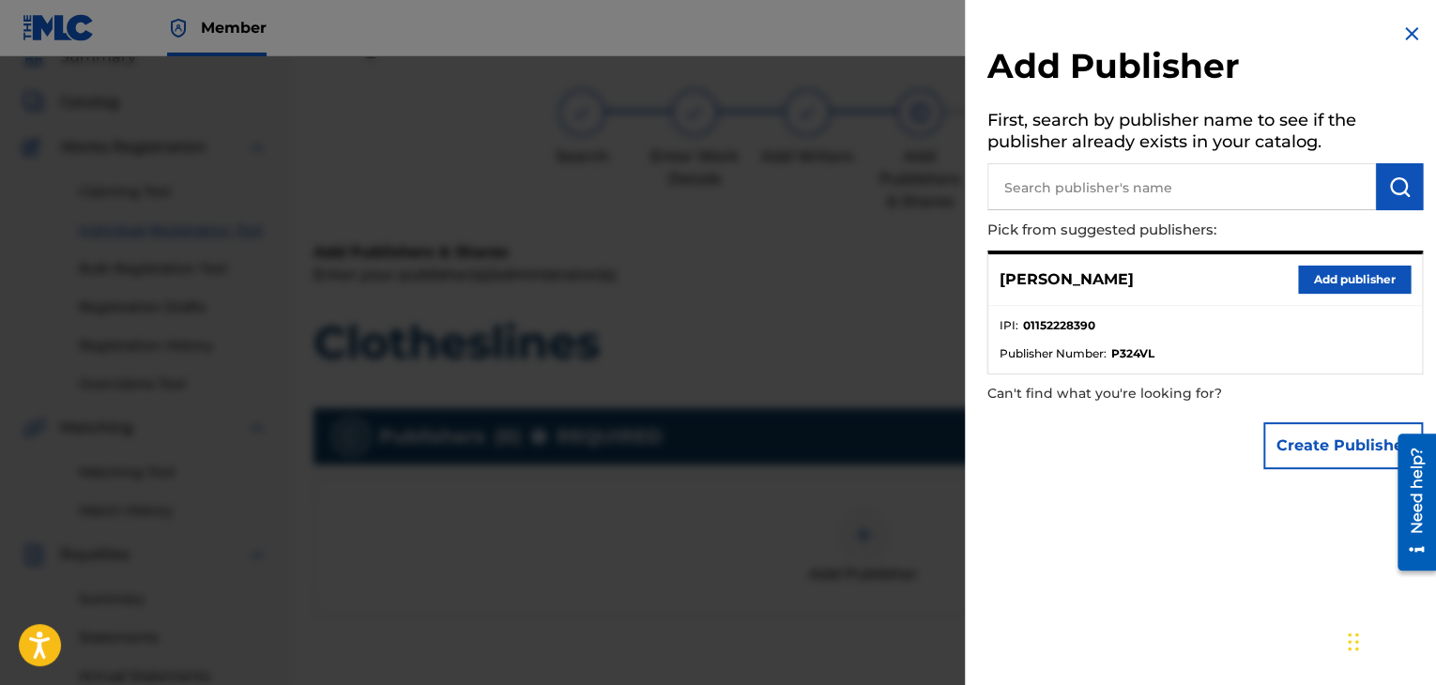
click at [1318, 285] on button "Add publisher" at bounding box center [1354, 280] width 113 height 28
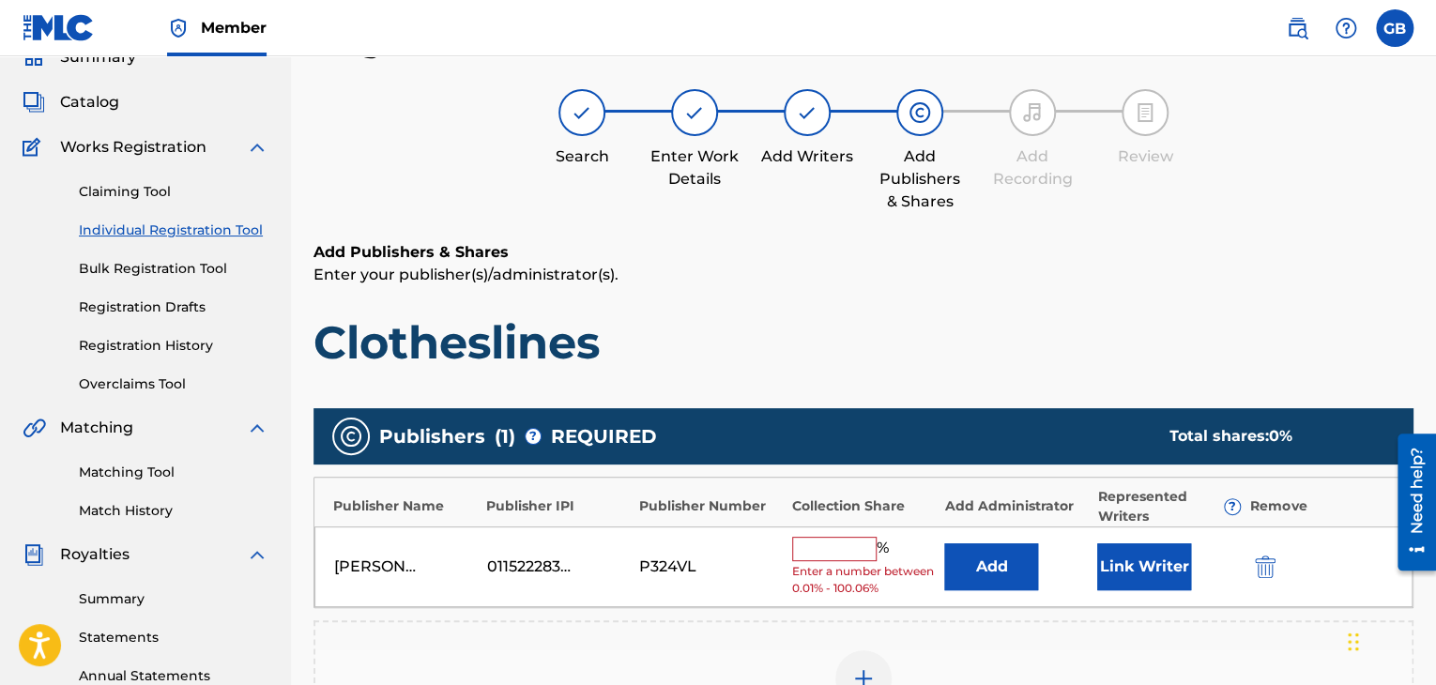
click at [821, 542] on input "text" at bounding box center [834, 549] width 84 height 24
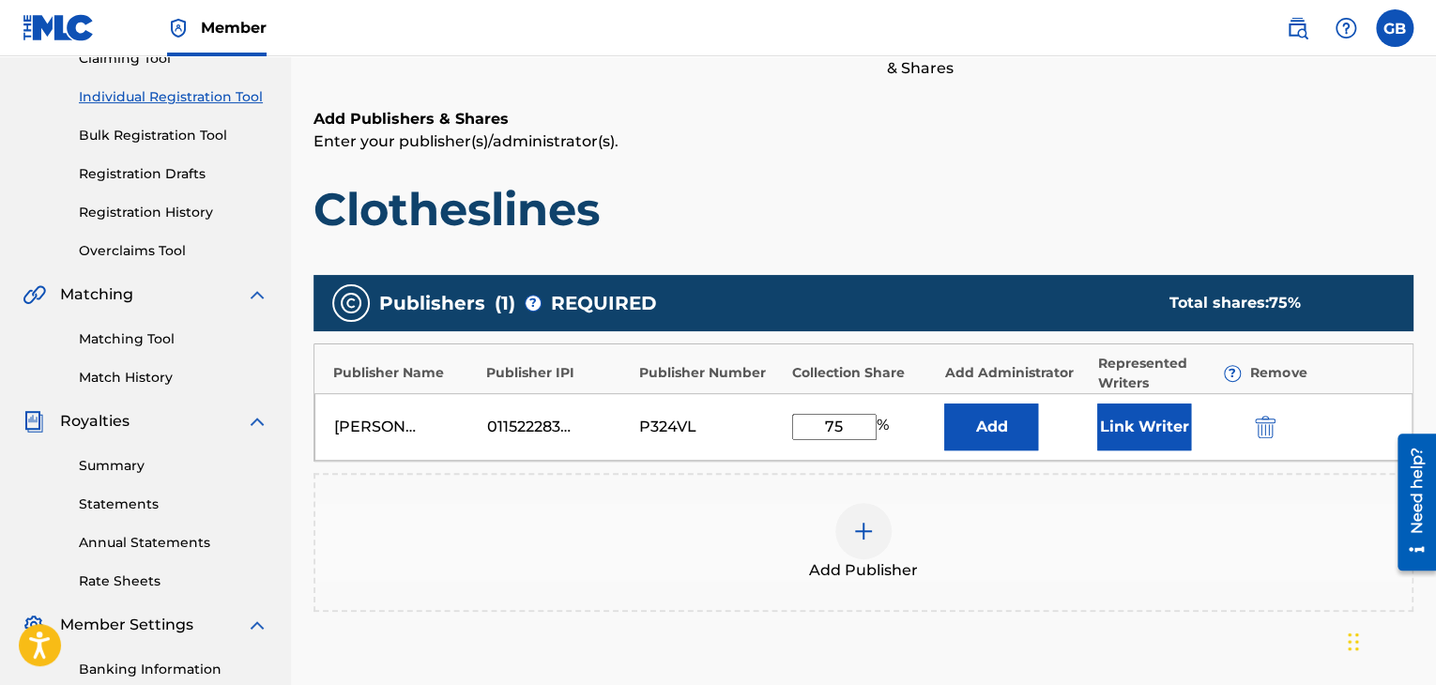
scroll to position [223, 0]
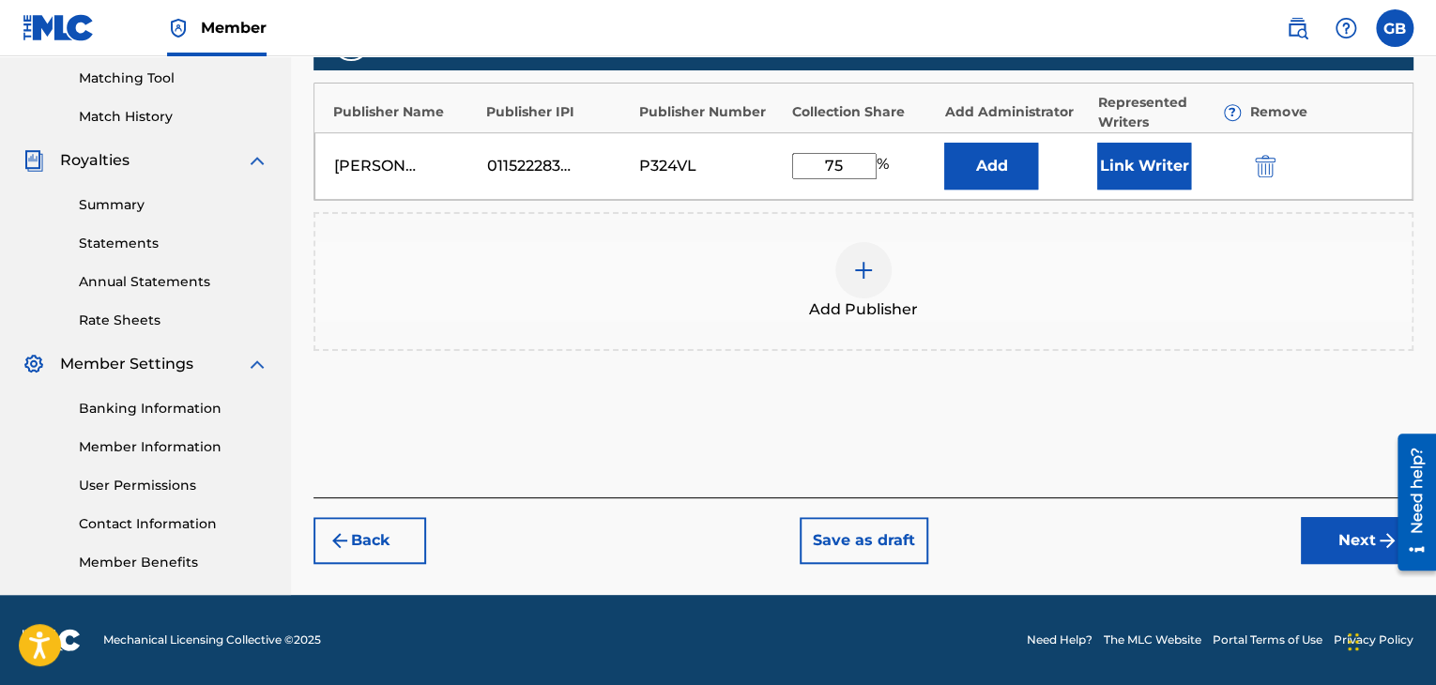
type input "75"
click at [1348, 520] on button "Next" at bounding box center [1357, 540] width 113 height 47
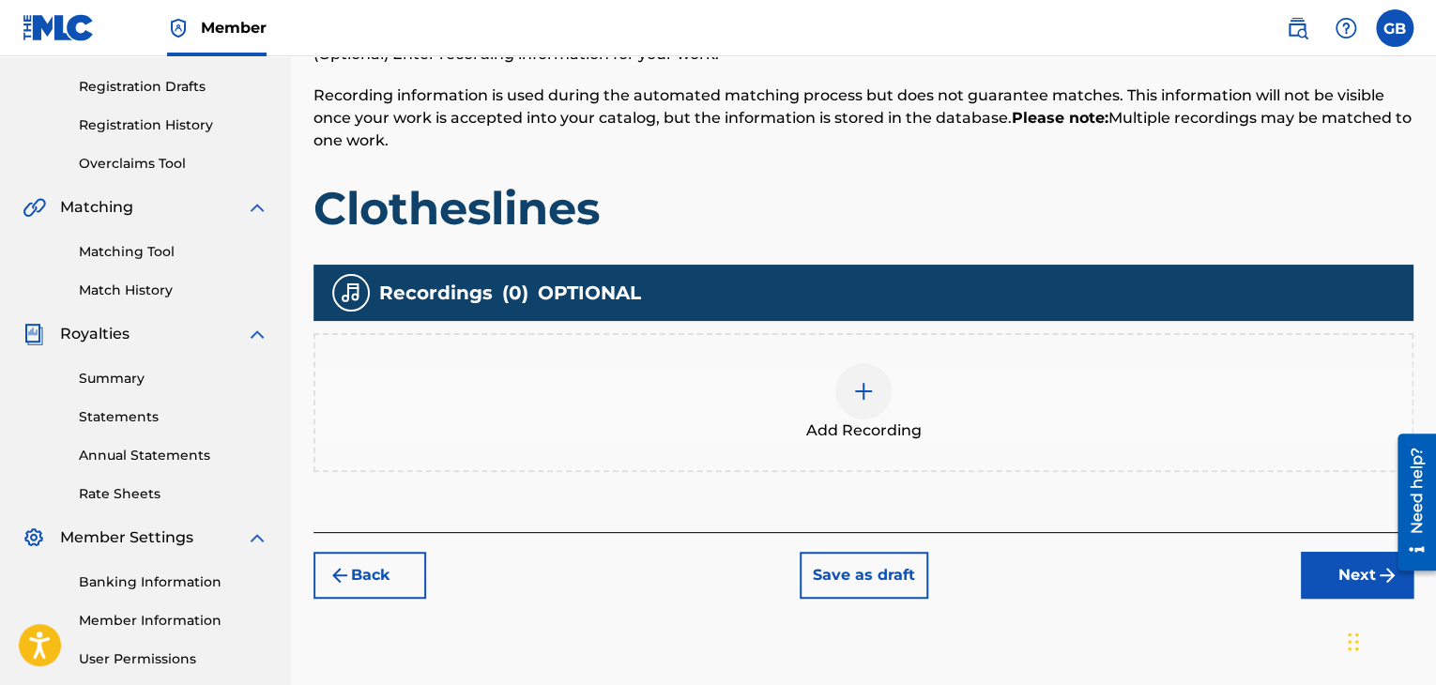
scroll to position [306, 0]
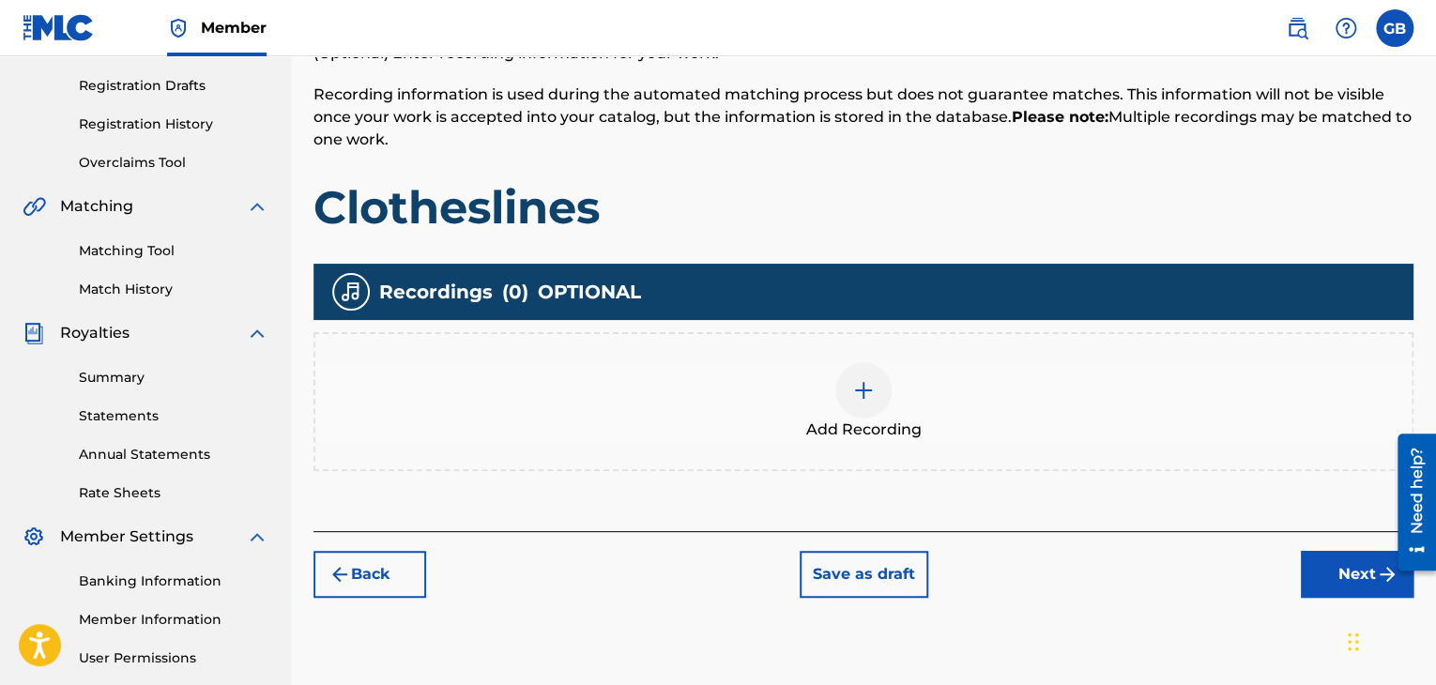
click at [847, 408] on div at bounding box center [863, 390] width 56 height 56
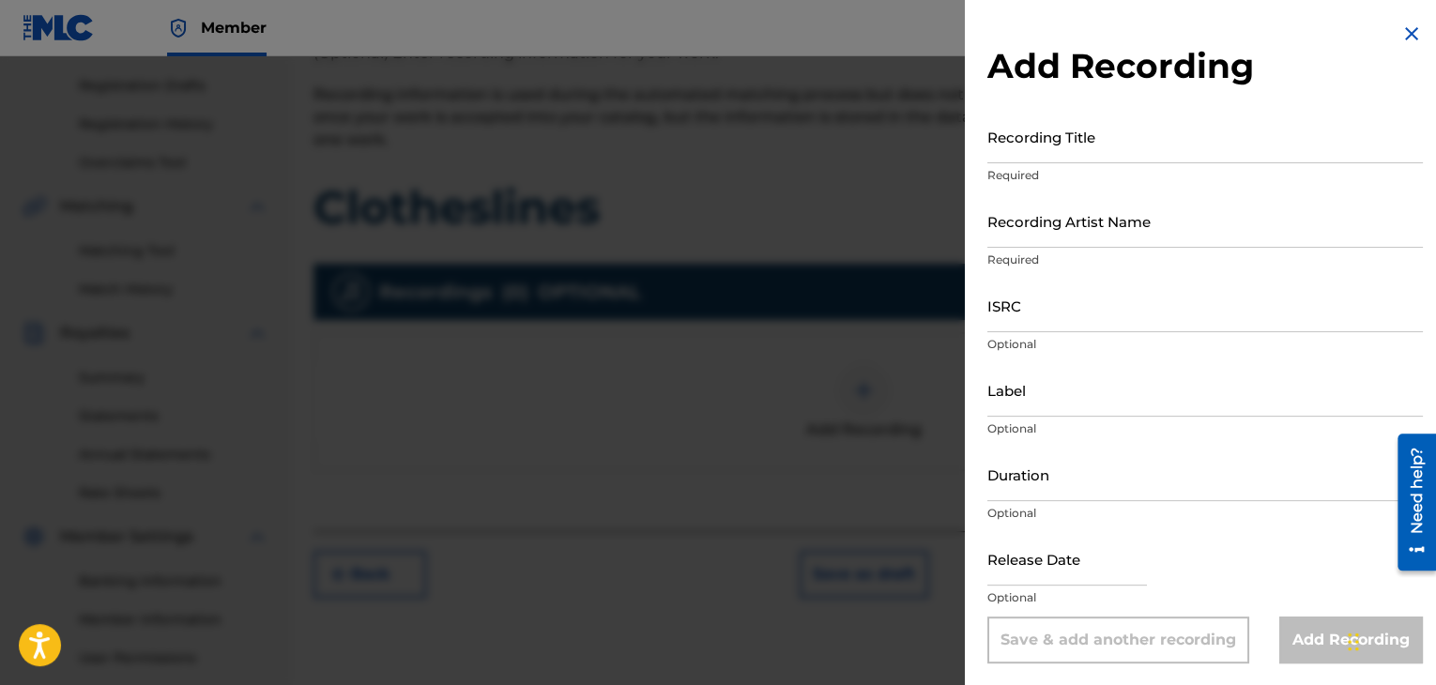
click at [1006, 139] on input "Recording Title" at bounding box center [1205, 136] width 436 height 53
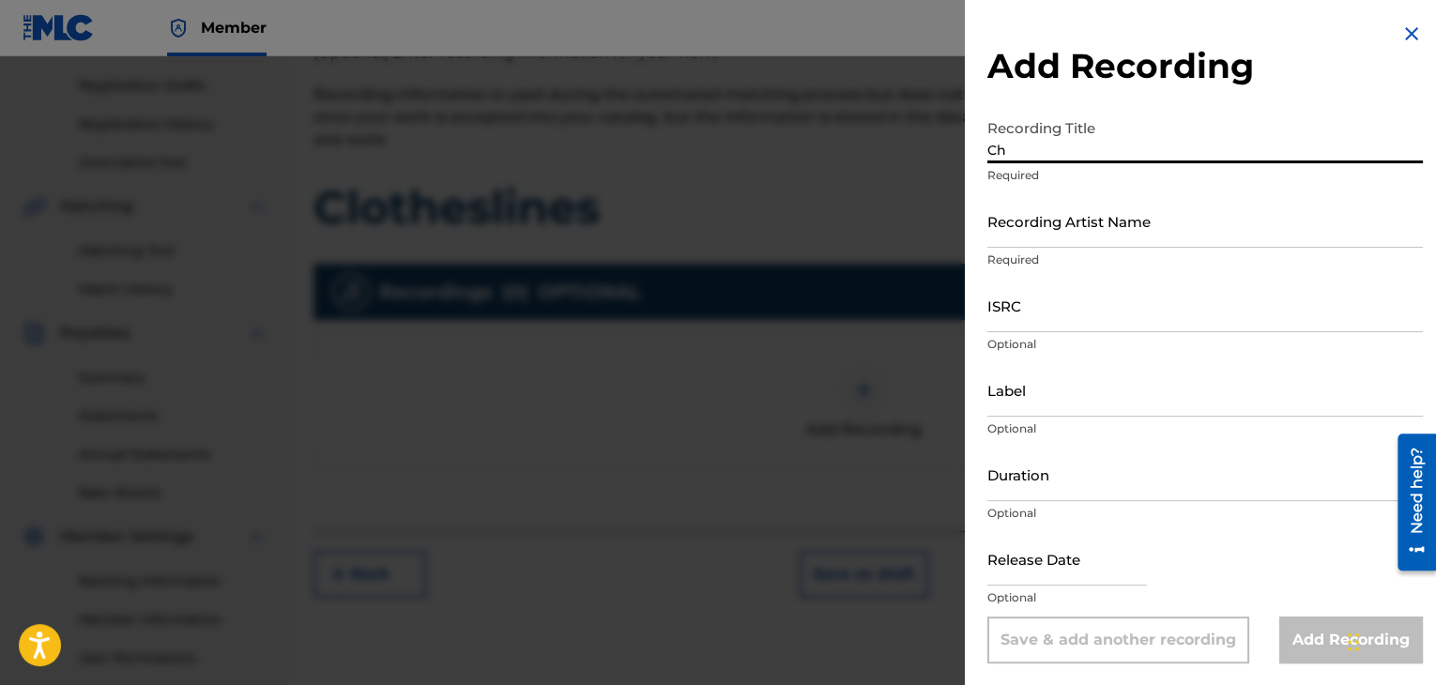
type input "C"
type input "Clotheslines"
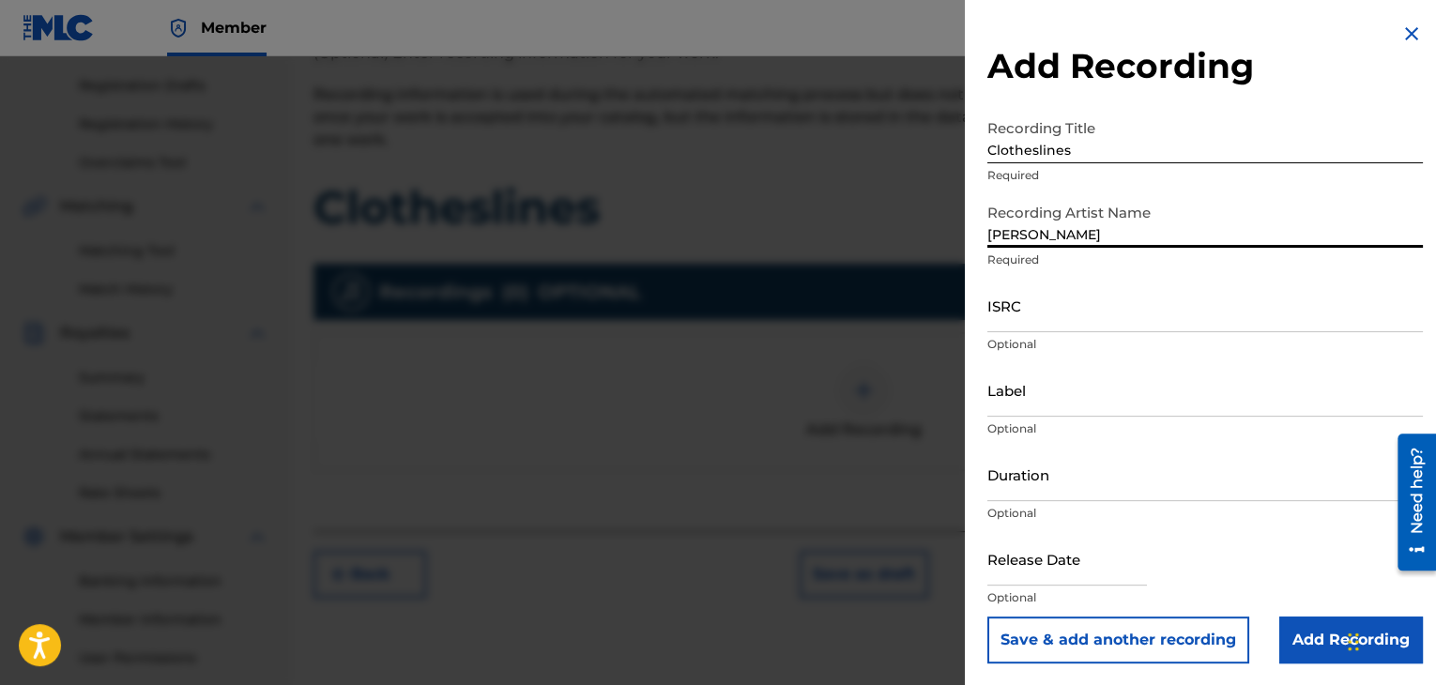
type input "[PERSON_NAME]"
type input "03:44"
click at [1306, 646] on input "Add Recording" at bounding box center [1351, 640] width 144 height 47
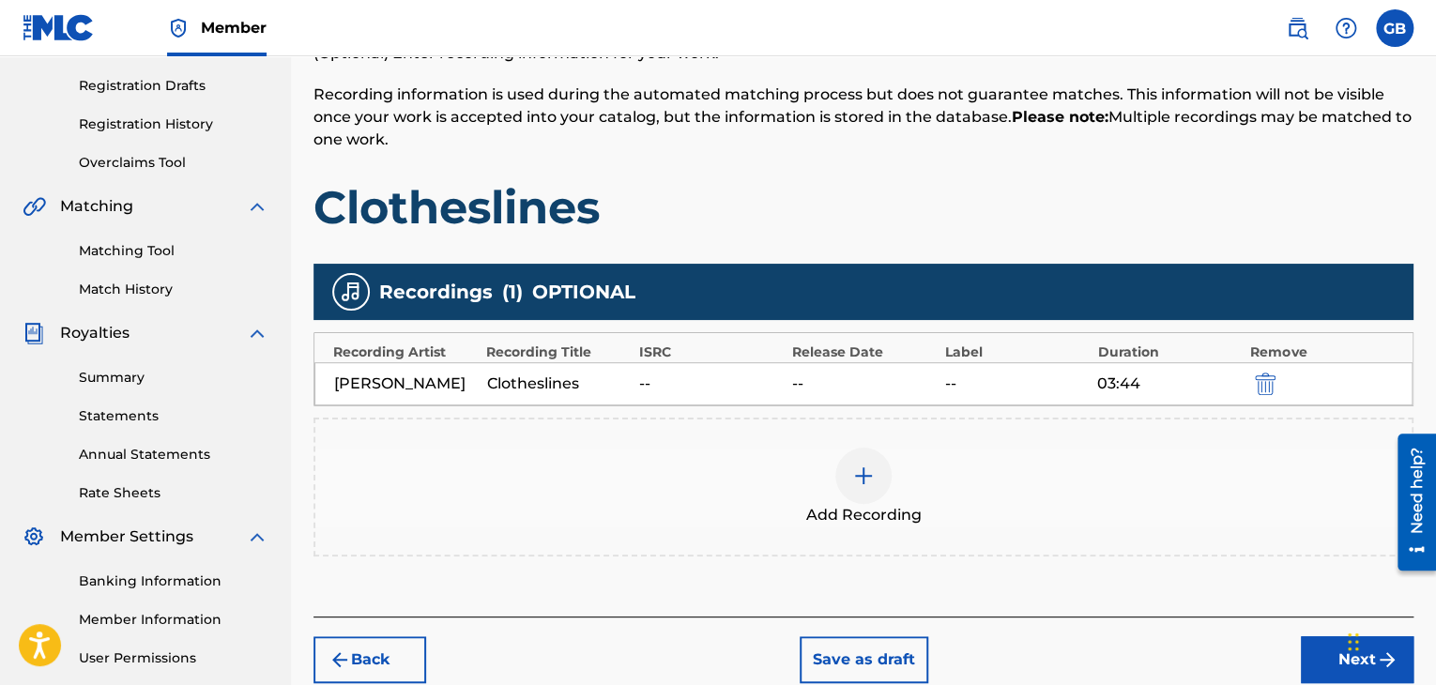
click at [1315, 661] on button "Next" at bounding box center [1357, 659] width 113 height 47
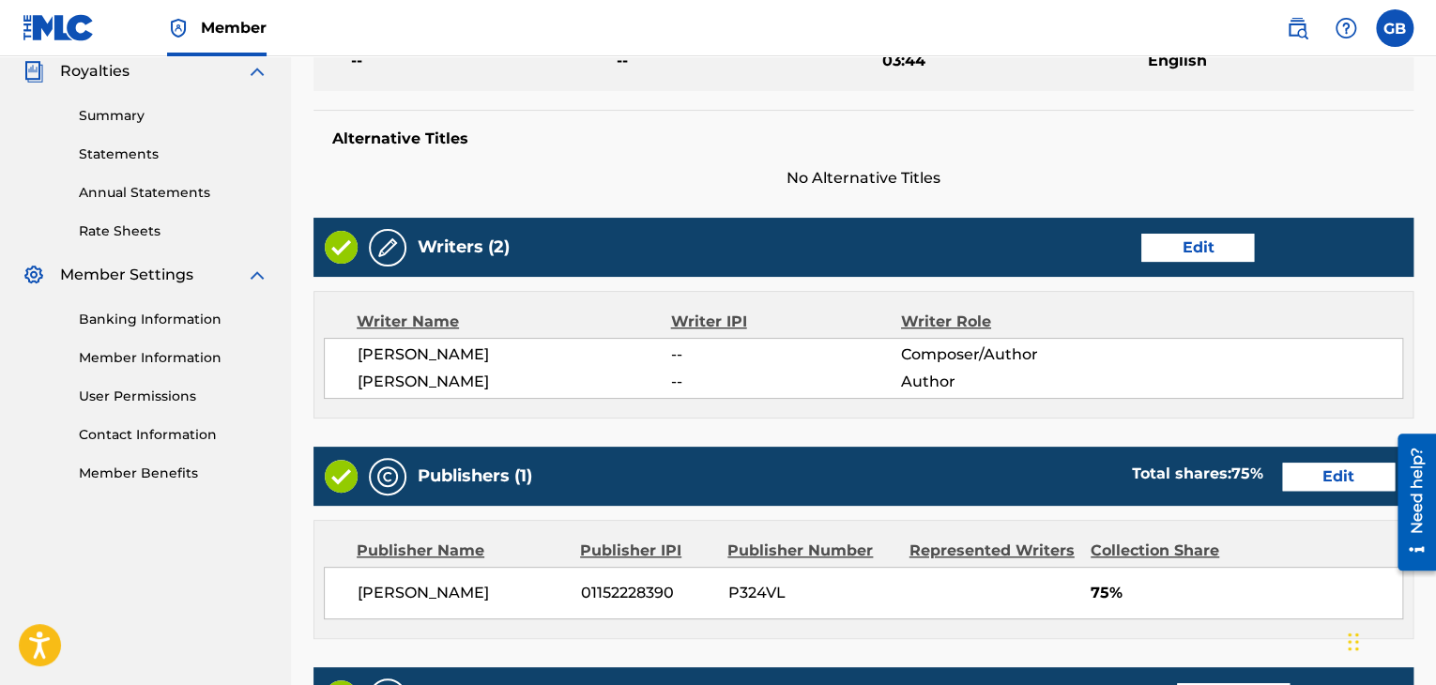
scroll to position [913, 0]
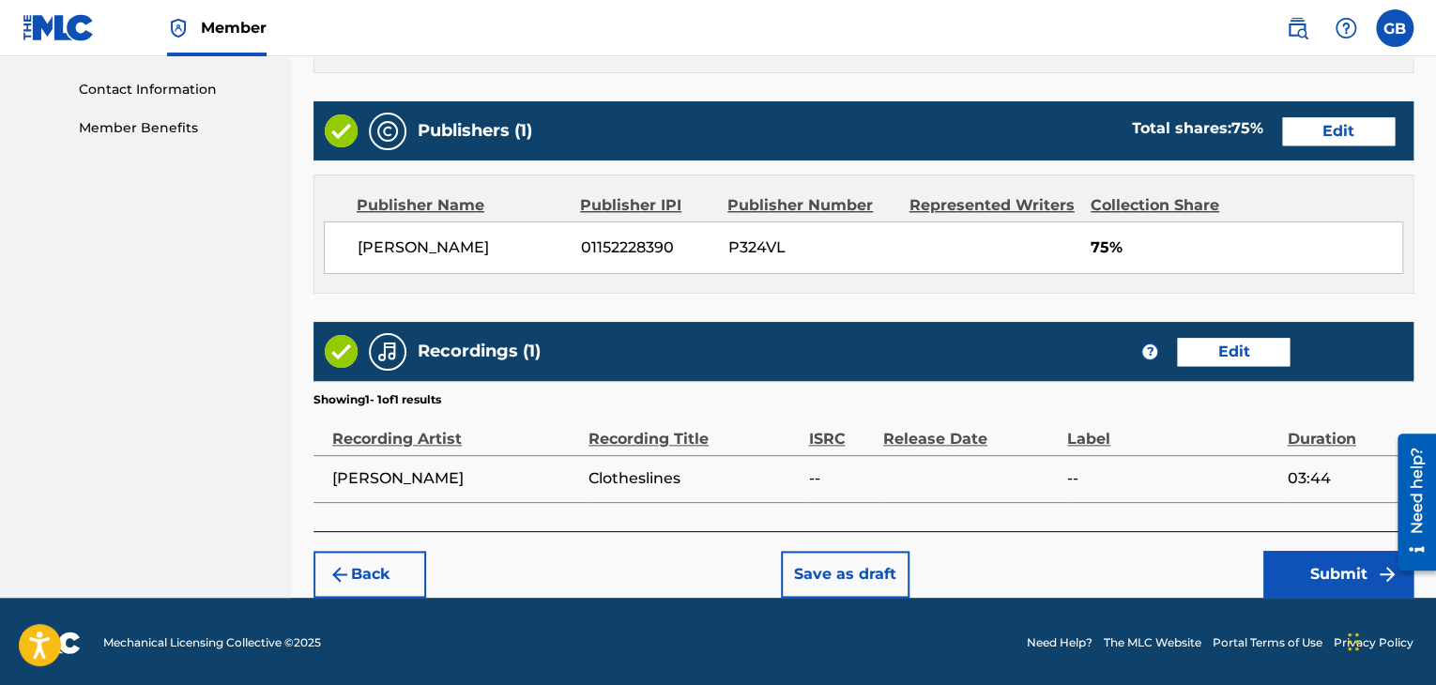
click at [1315, 579] on button "Submit" at bounding box center [1338, 574] width 150 height 47
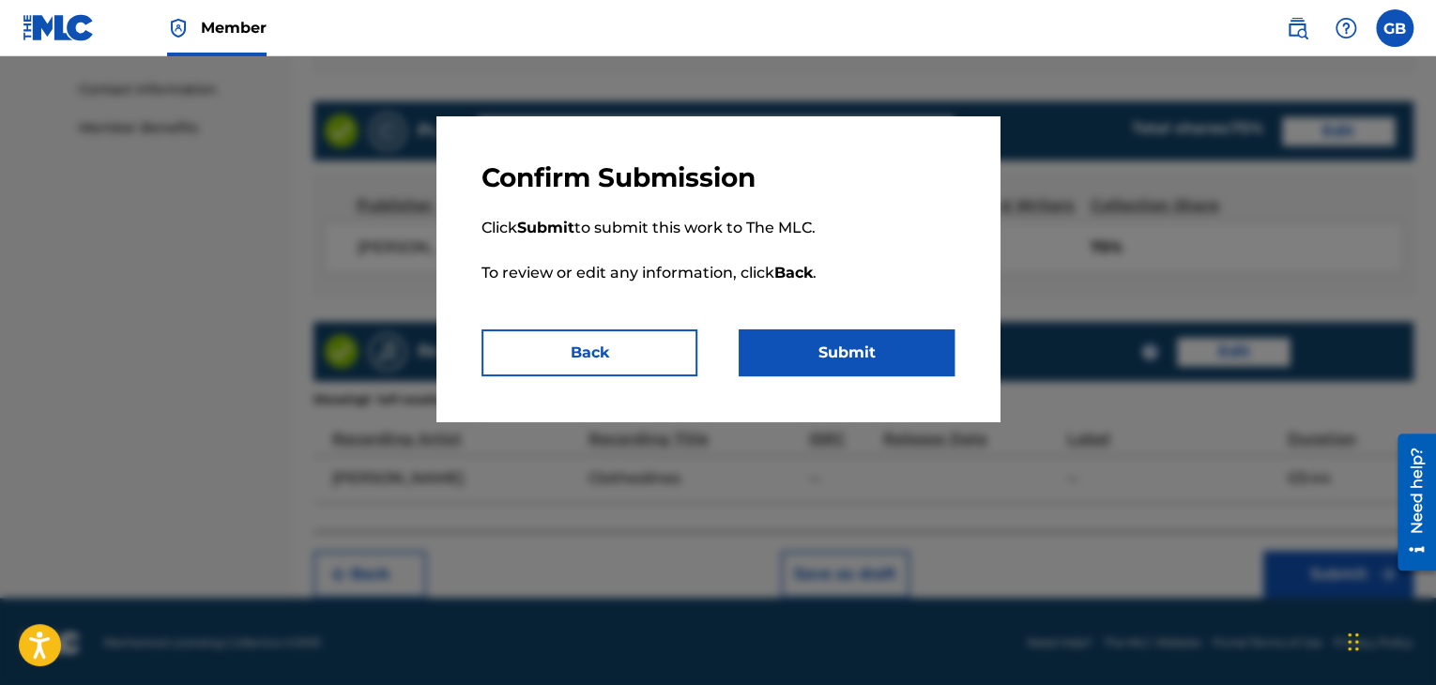
click at [905, 361] on button "Submit" at bounding box center [847, 352] width 216 height 47
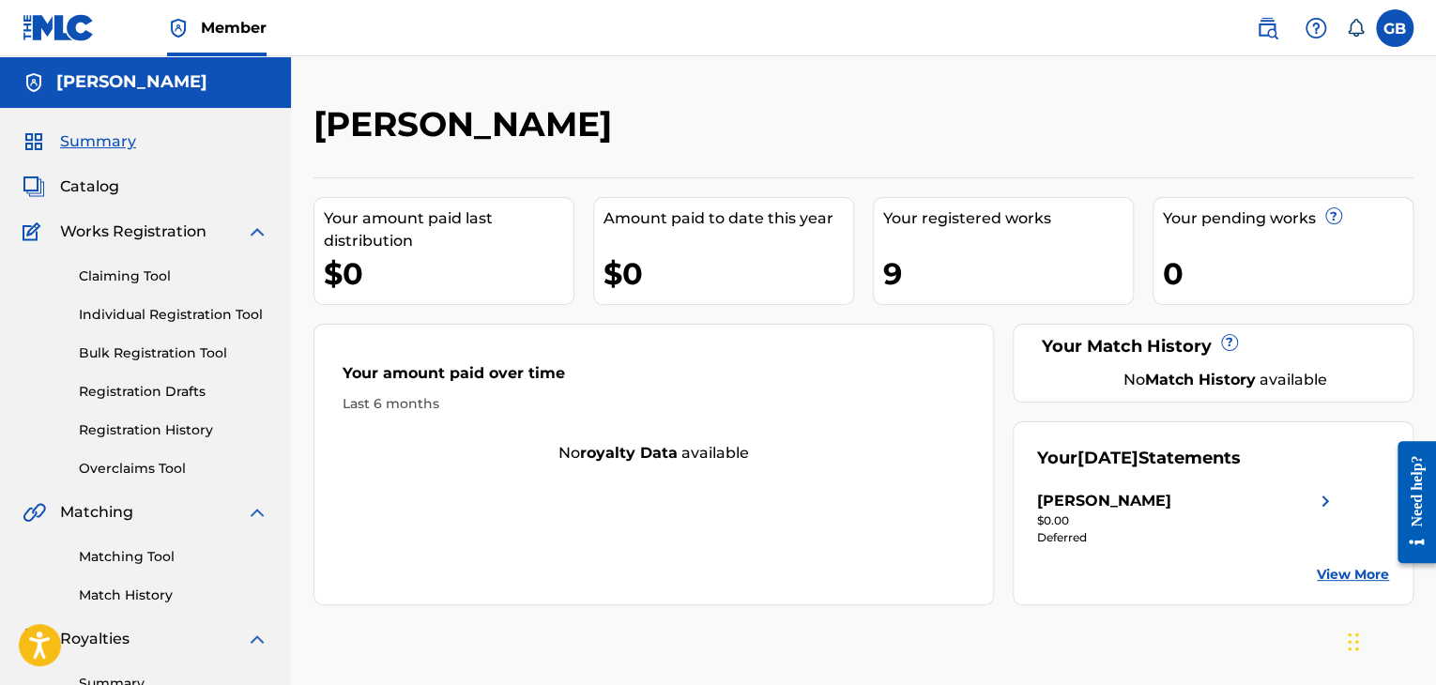
click at [81, 192] on span "Catalog" at bounding box center [89, 187] width 59 height 23
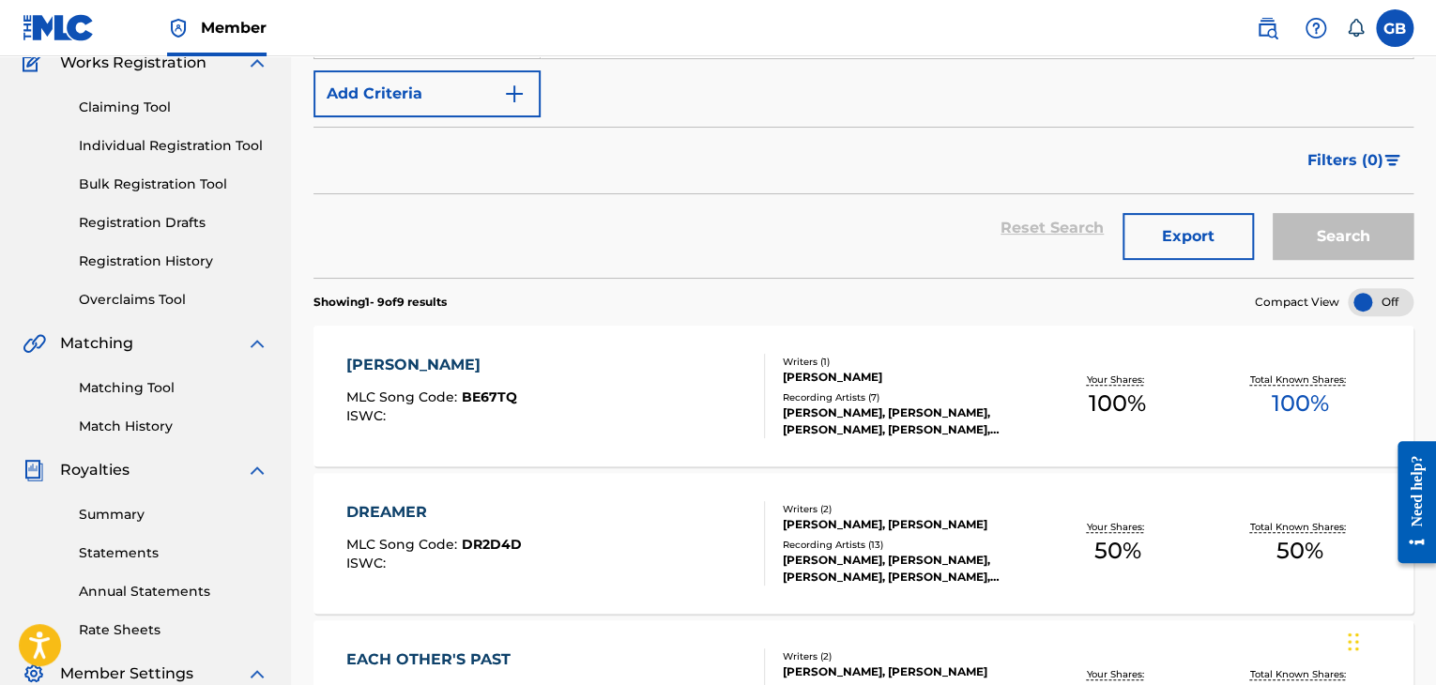
scroll to position [180, 0]
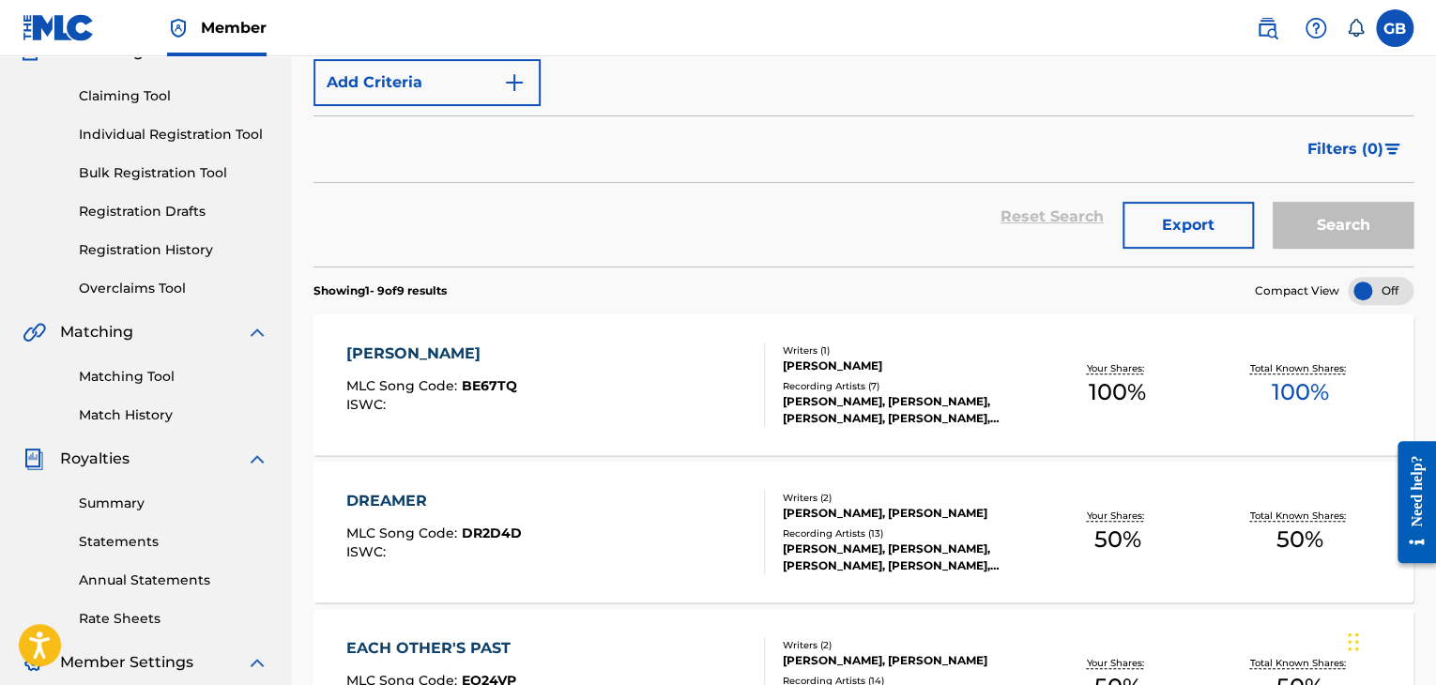
click at [731, 389] on div "BECKY MLC Song Code : BE67TQ ISWC :" at bounding box center [555, 385] width 418 height 84
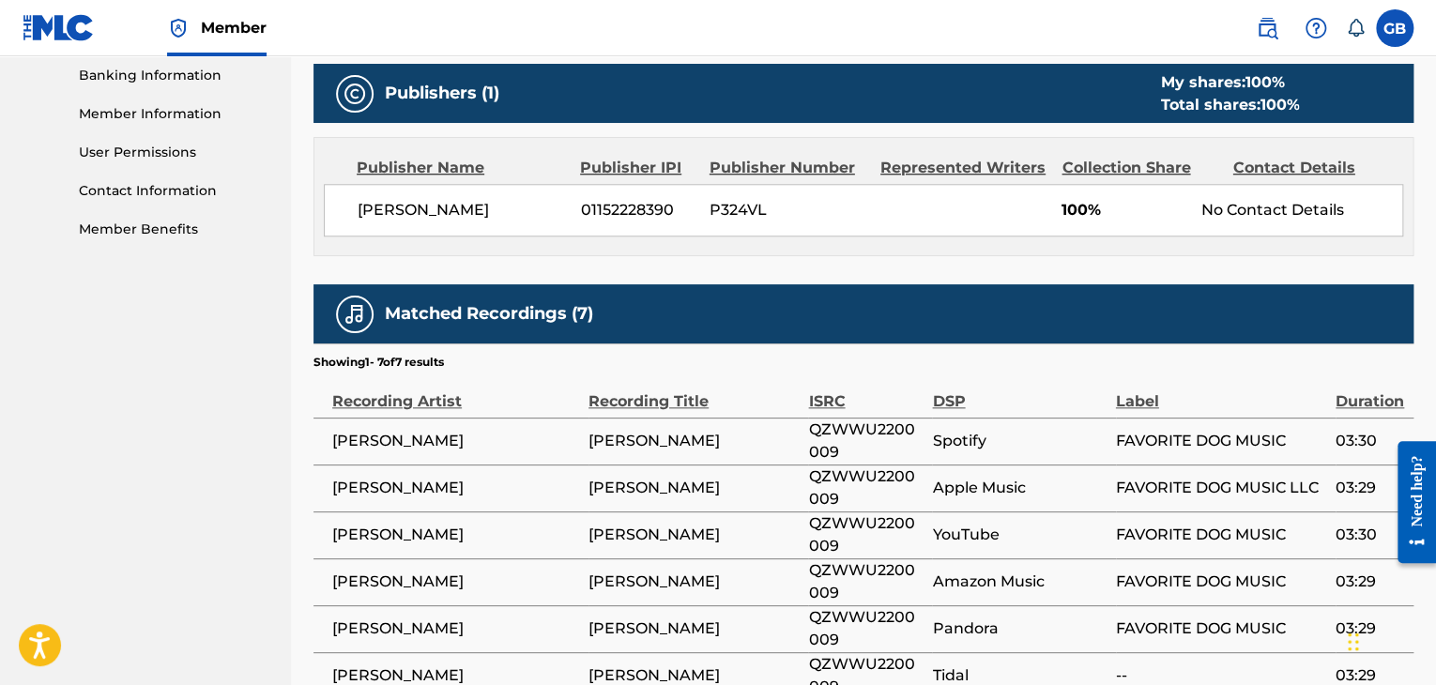
scroll to position [815, 0]
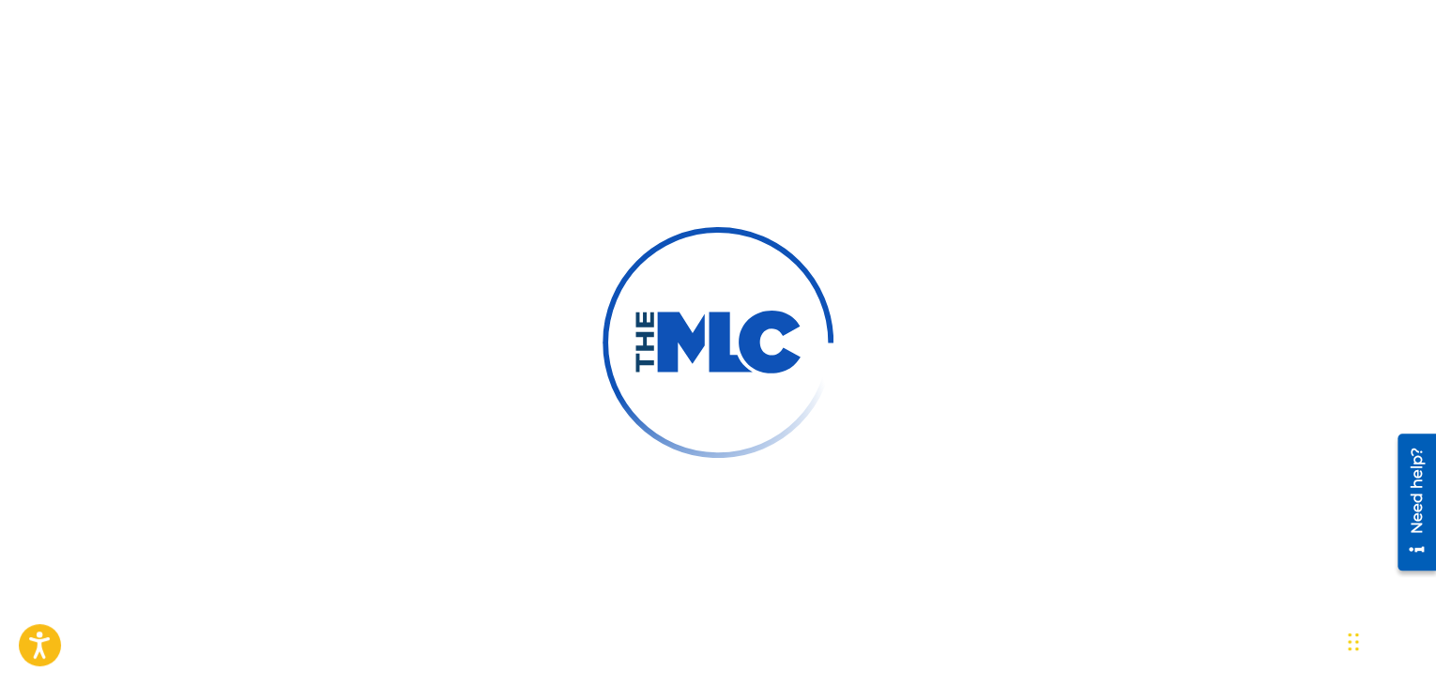
click at [661, 436] on img at bounding box center [718, 342] width 323 height 323
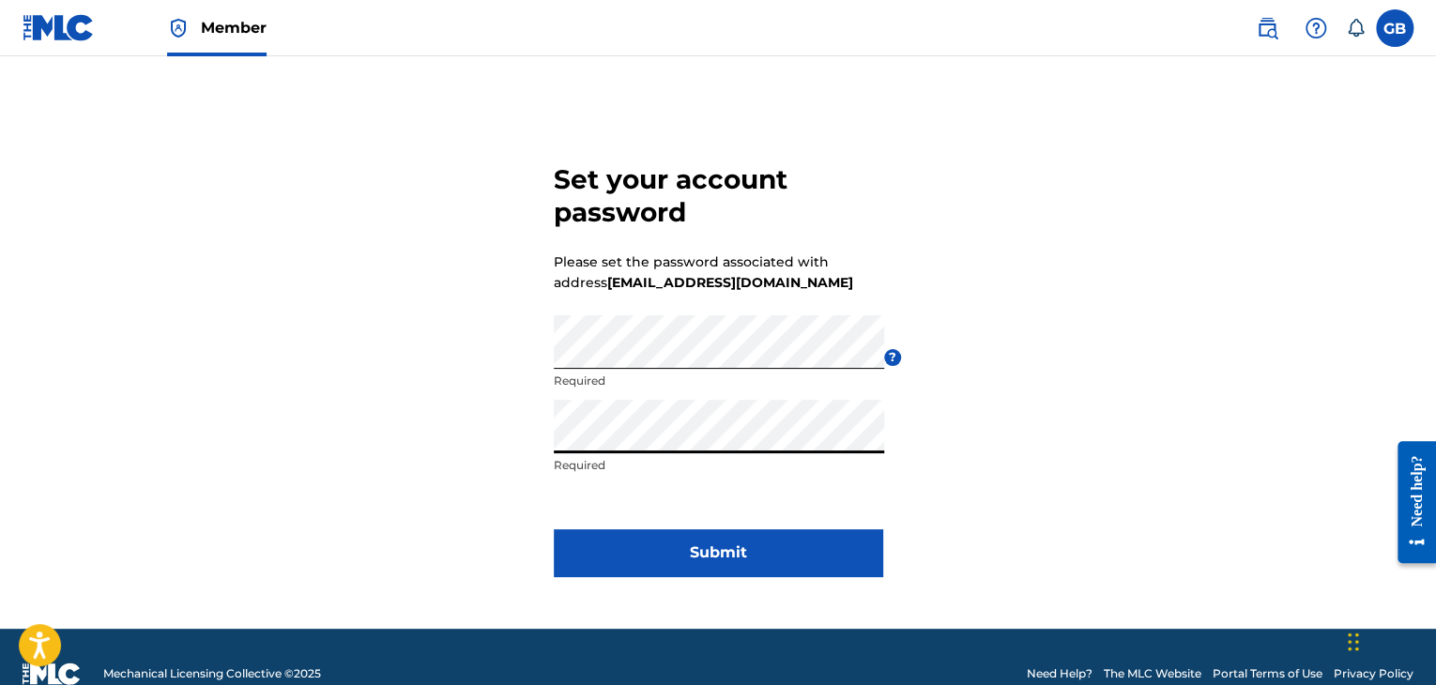
click at [591, 560] on button "Submit" at bounding box center [718, 552] width 329 height 47
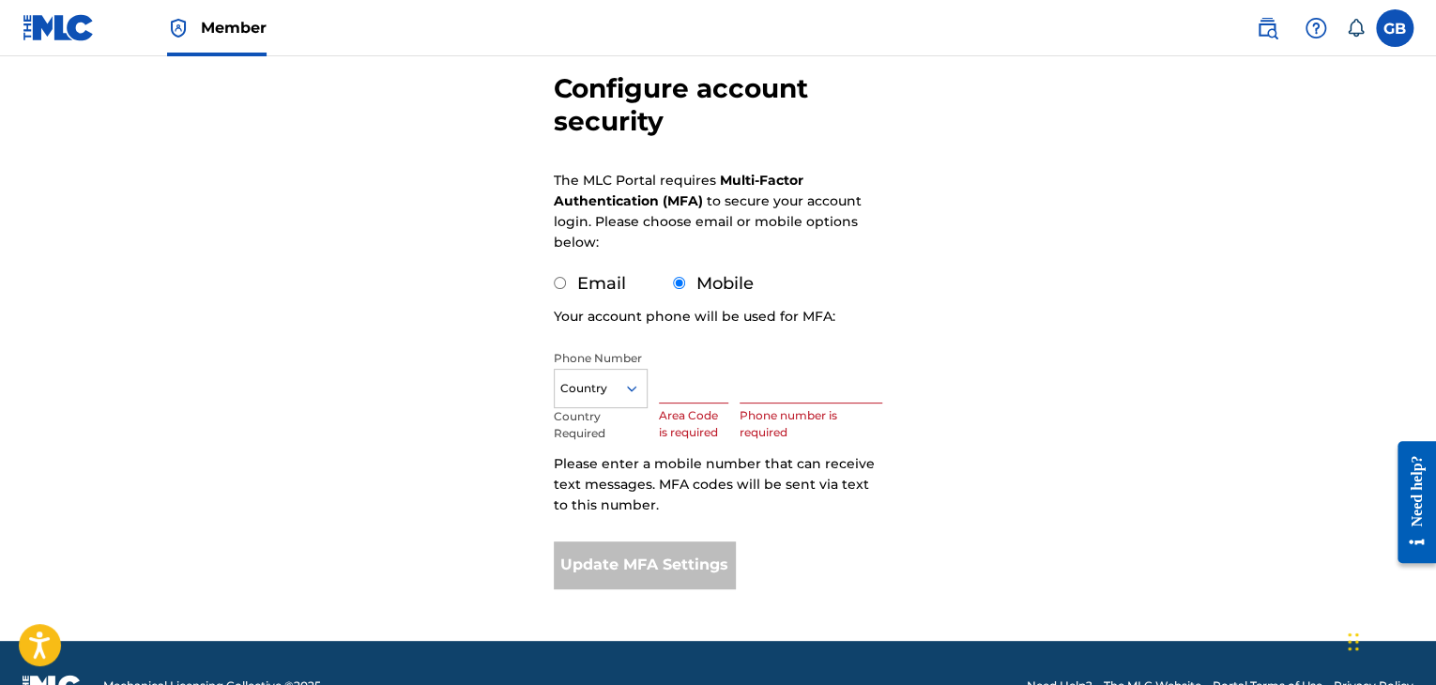
scroll to position [173, 0]
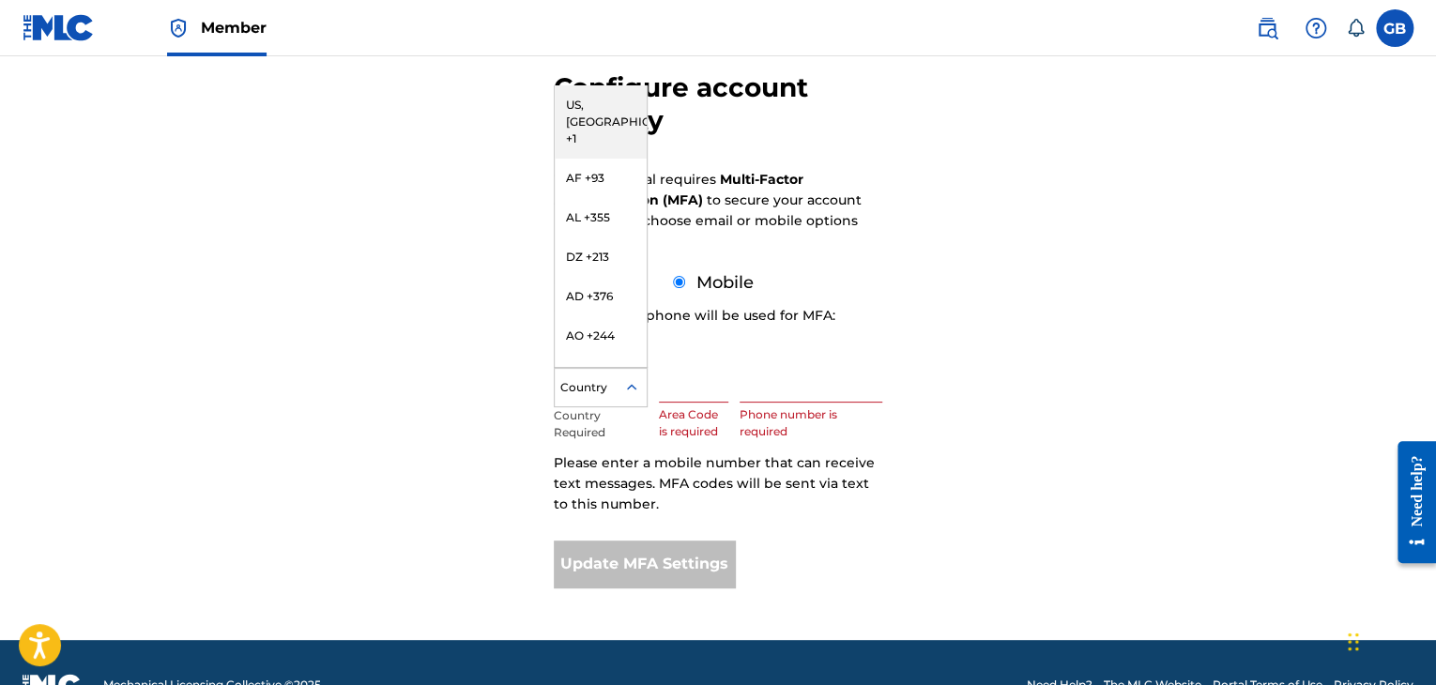
click at [626, 369] on div "Country" at bounding box center [601, 387] width 94 height 39
click at [574, 114] on div "US, [GEOGRAPHIC_DATA] +1" at bounding box center [601, 121] width 92 height 73
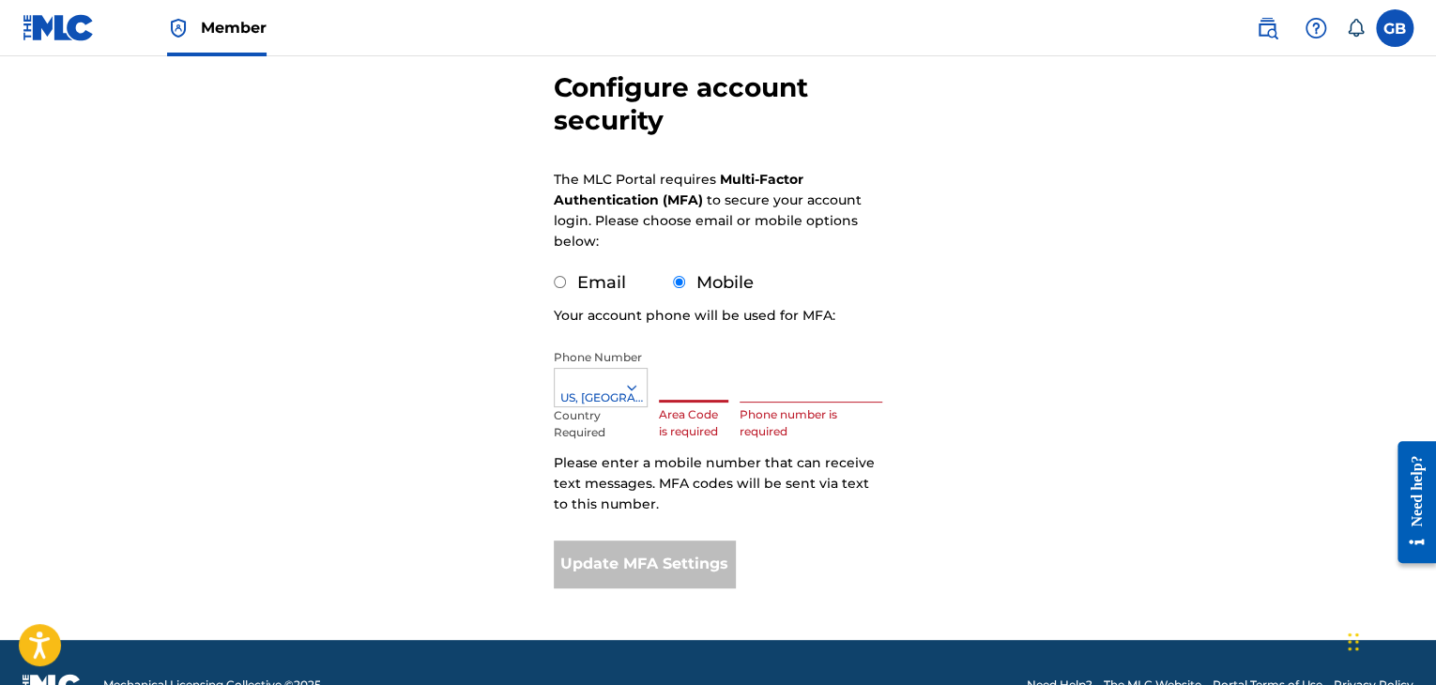
click at [675, 402] on input "text" at bounding box center [693, 375] width 69 height 53
type input "778"
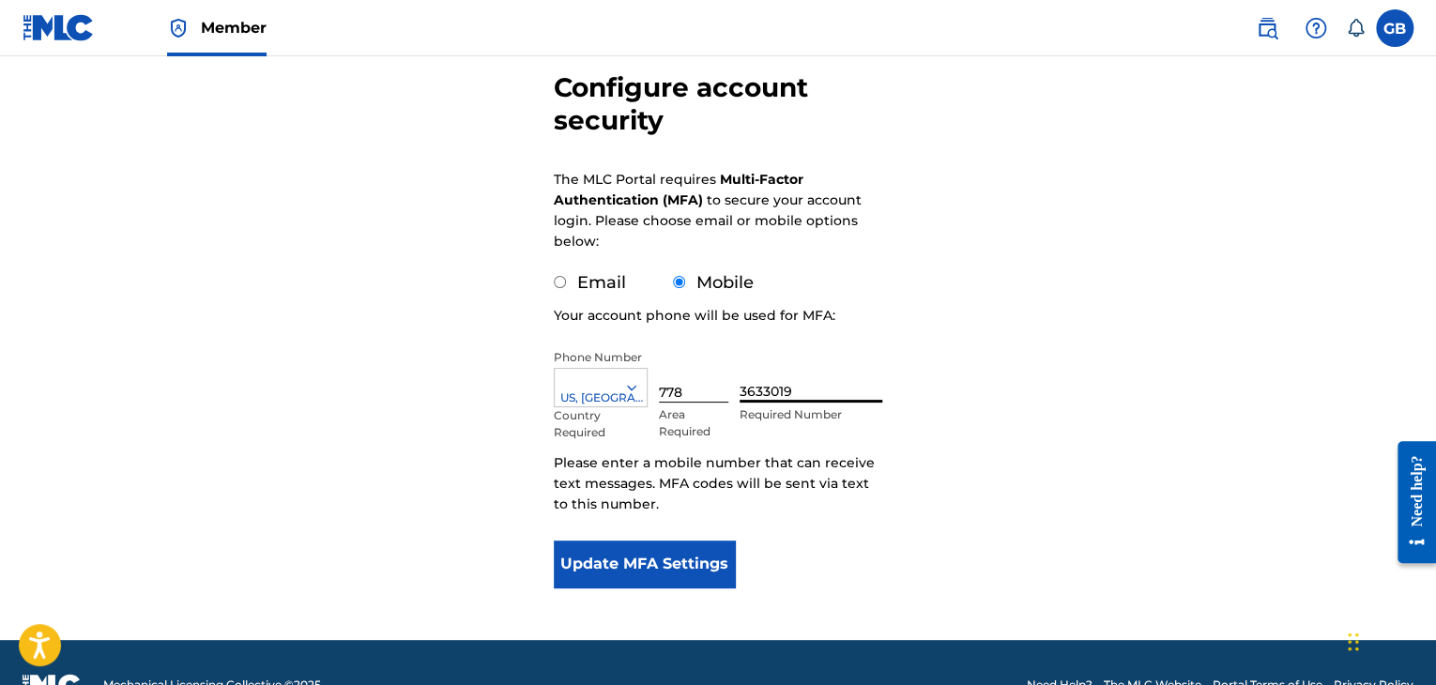
type input "3633019"
click at [781, 517] on form "Configure account security The MLC Portal requires Multi-Factor Authentication …" at bounding box center [718, 286] width 329 height 710
click at [666, 561] on button "Update MFA Settings" at bounding box center [644, 564] width 181 height 47
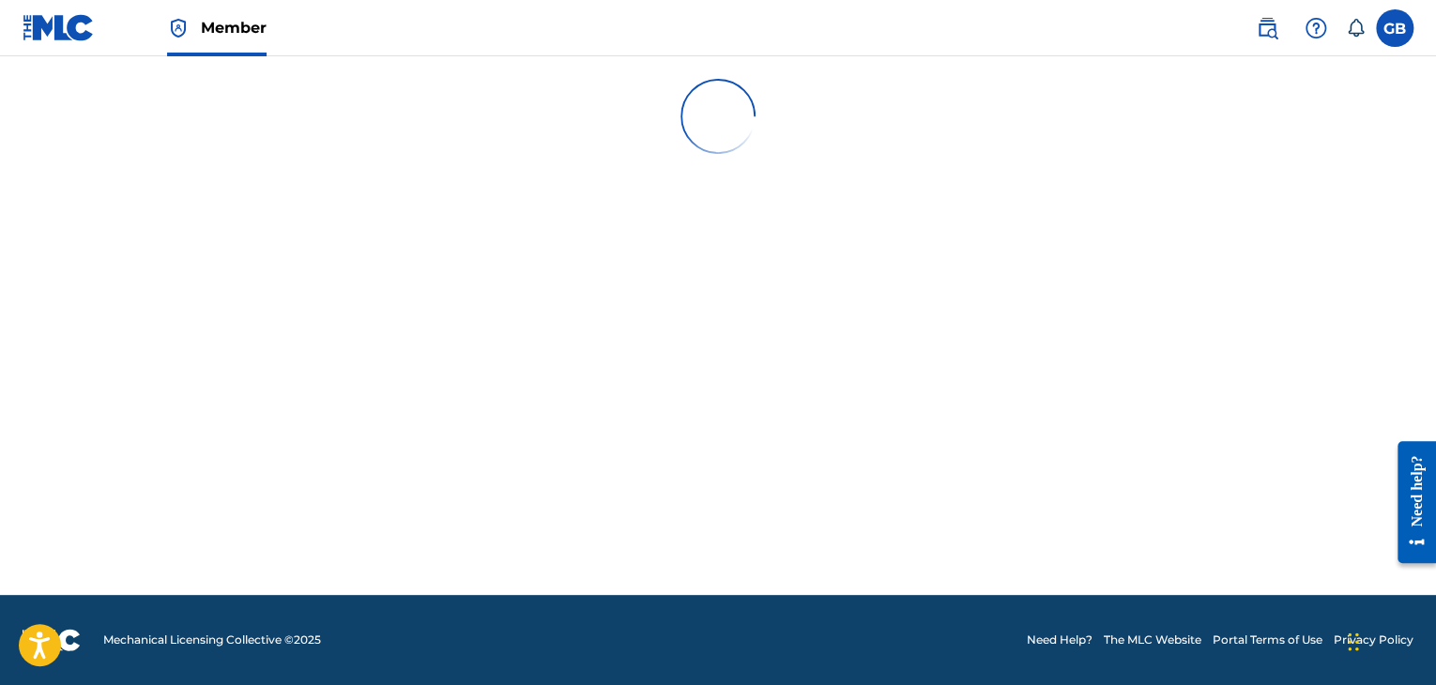
scroll to position [0, 0]
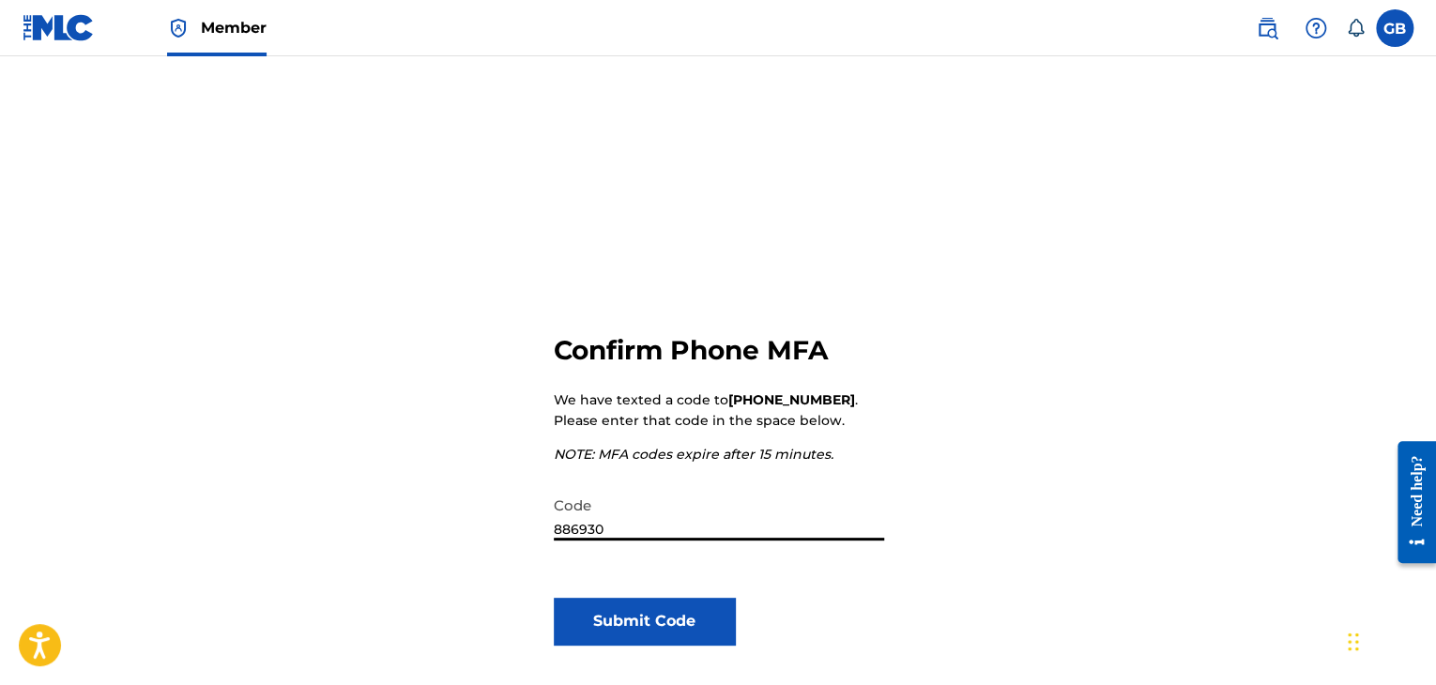
type input "886930"
click at [665, 635] on button "Submit Code" at bounding box center [644, 621] width 181 height 47
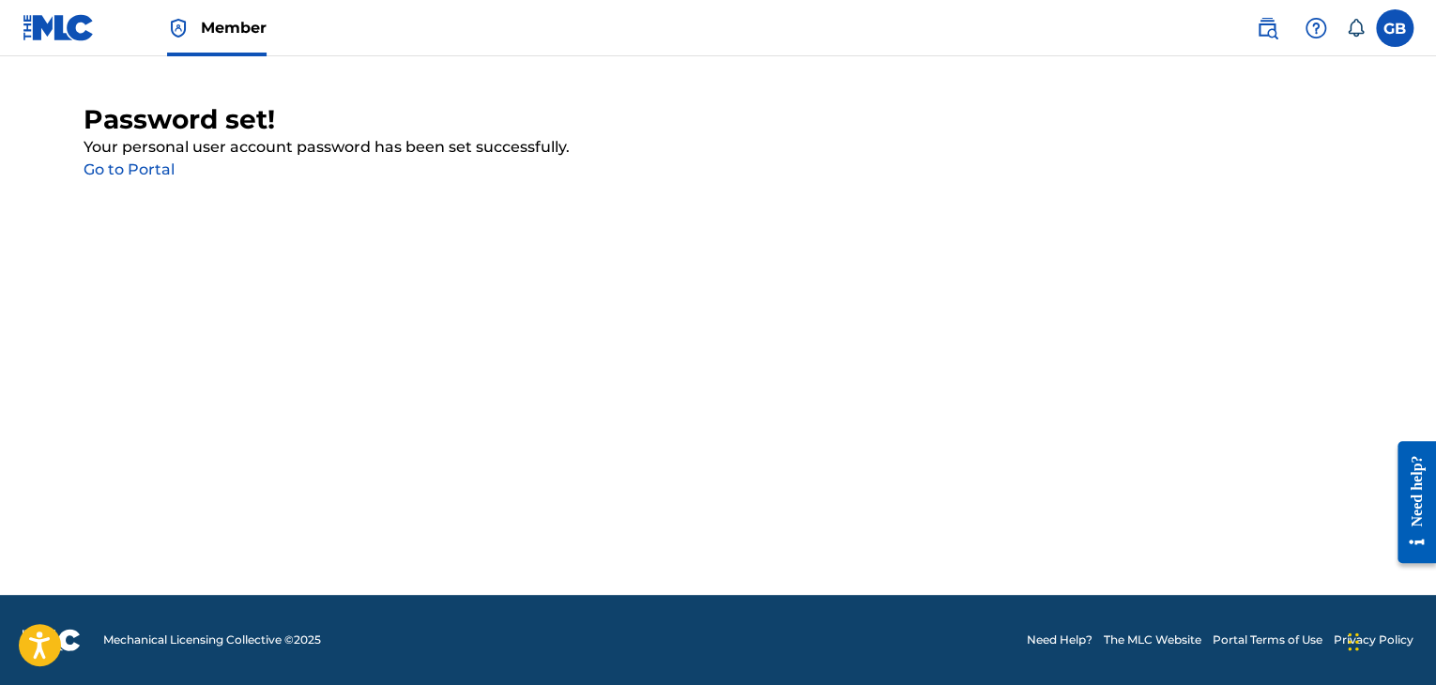
click at [145, 160] on link "Go to Portal" at bounding box center [129, 169] width 91 height 18
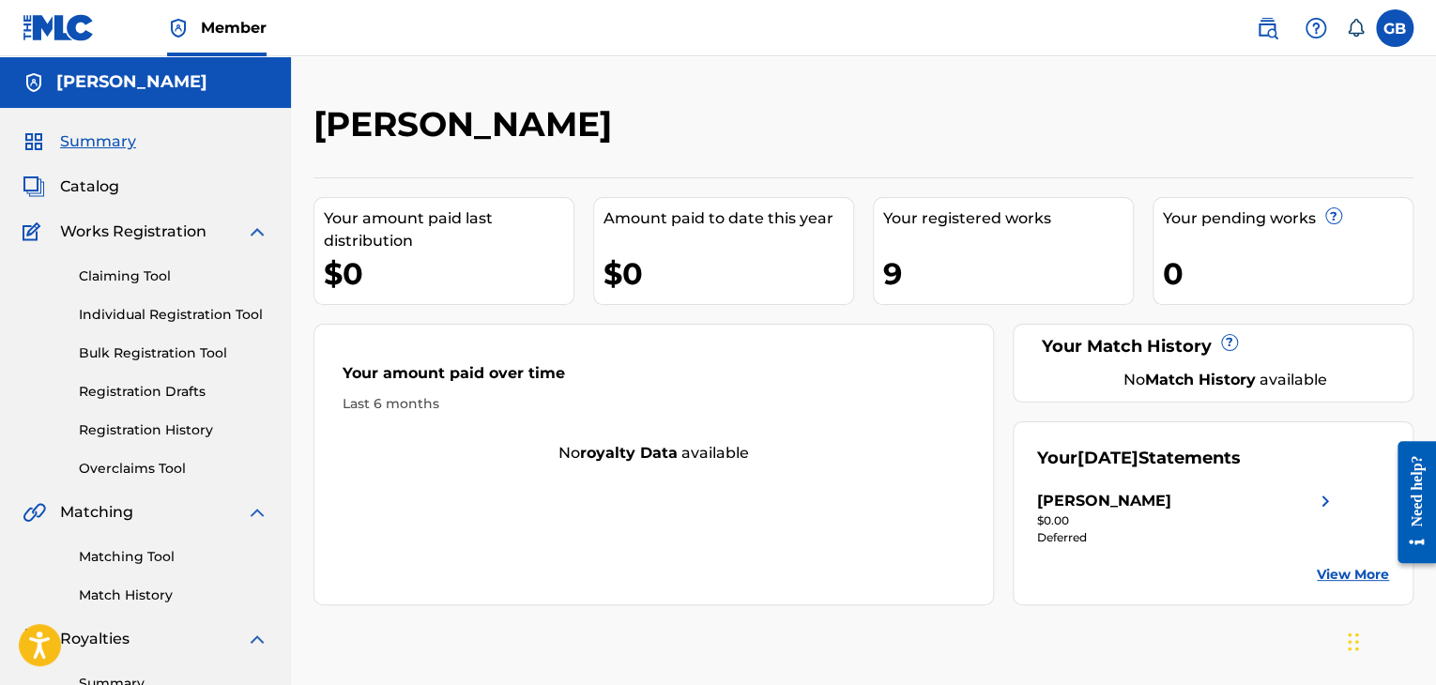
click at [1402, 30] on label at bounding box center [1395, 28] width 38 height 38
click at [1395, 28] on input "GB [PERSON_NAME] [PERSON_NAME][EMAIL_ADDRESS][DOMAIN_NAME] Notification Prefere…" at bounding box center [1395, 28] width 0 height 0
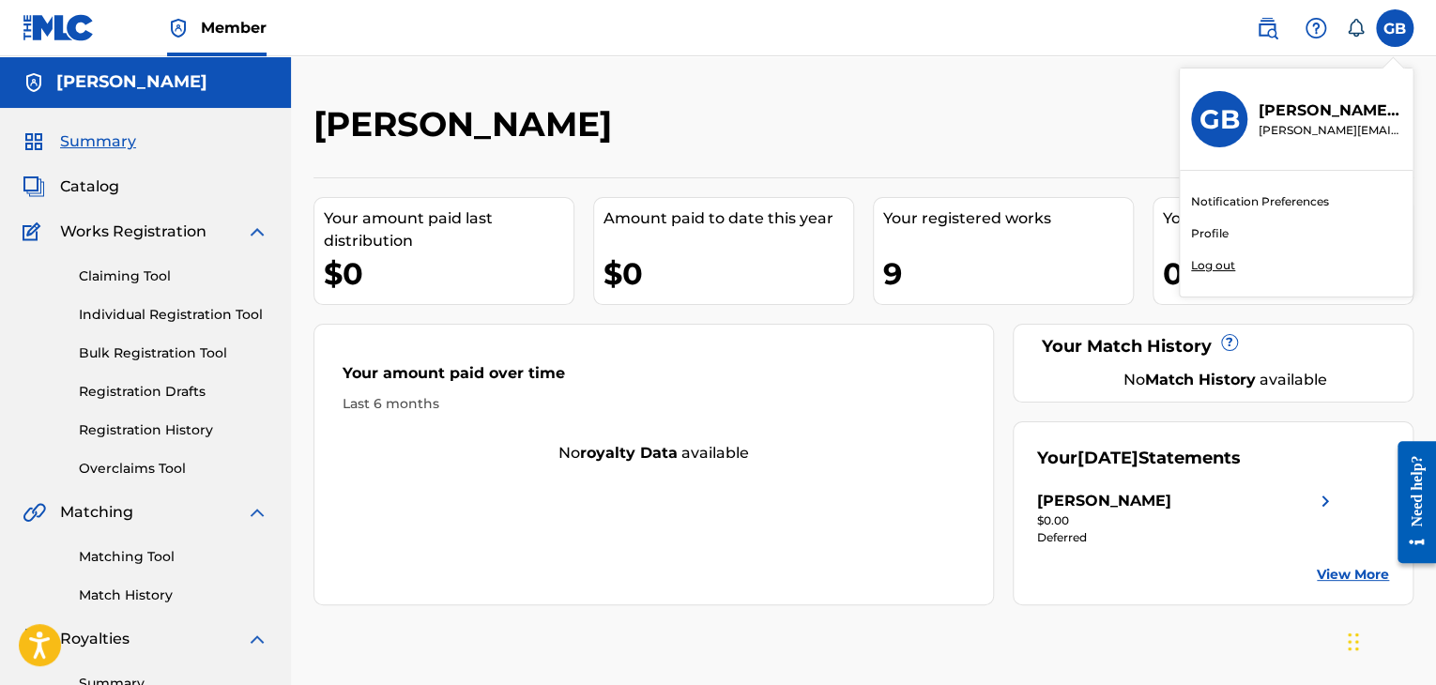
click at [1225, 237] on link "Profile" at bounding box center [1210, 233] width 38 height 17
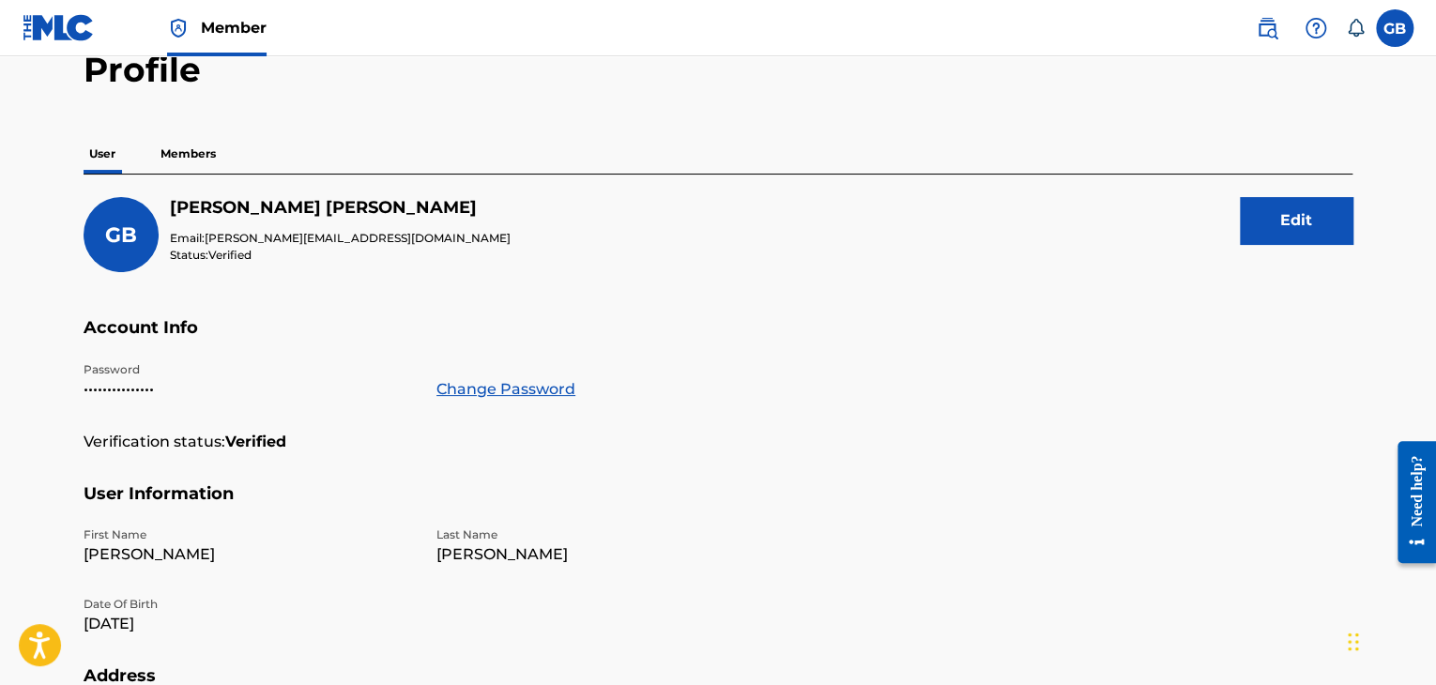
scroll to position [146, 0]
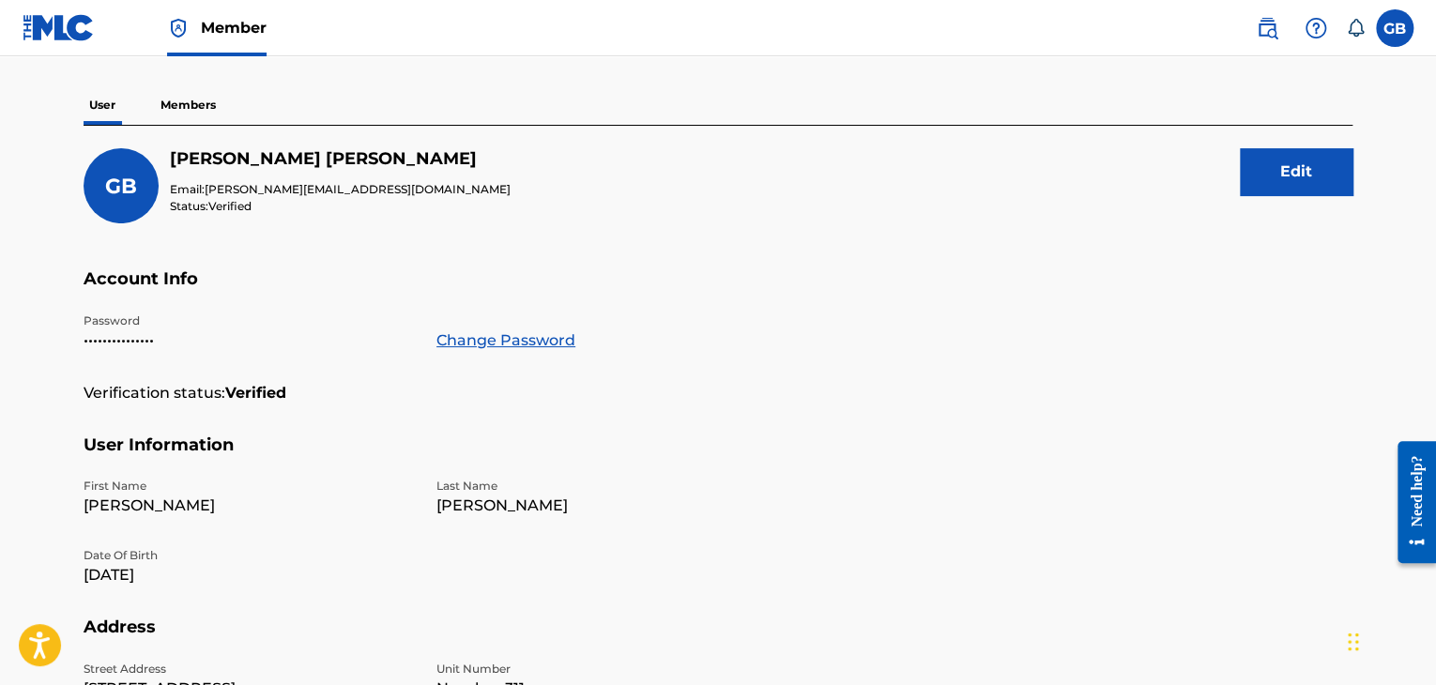
click at [200, 100] on p "Members" at bounding box center [188, 104] width 67 height 39
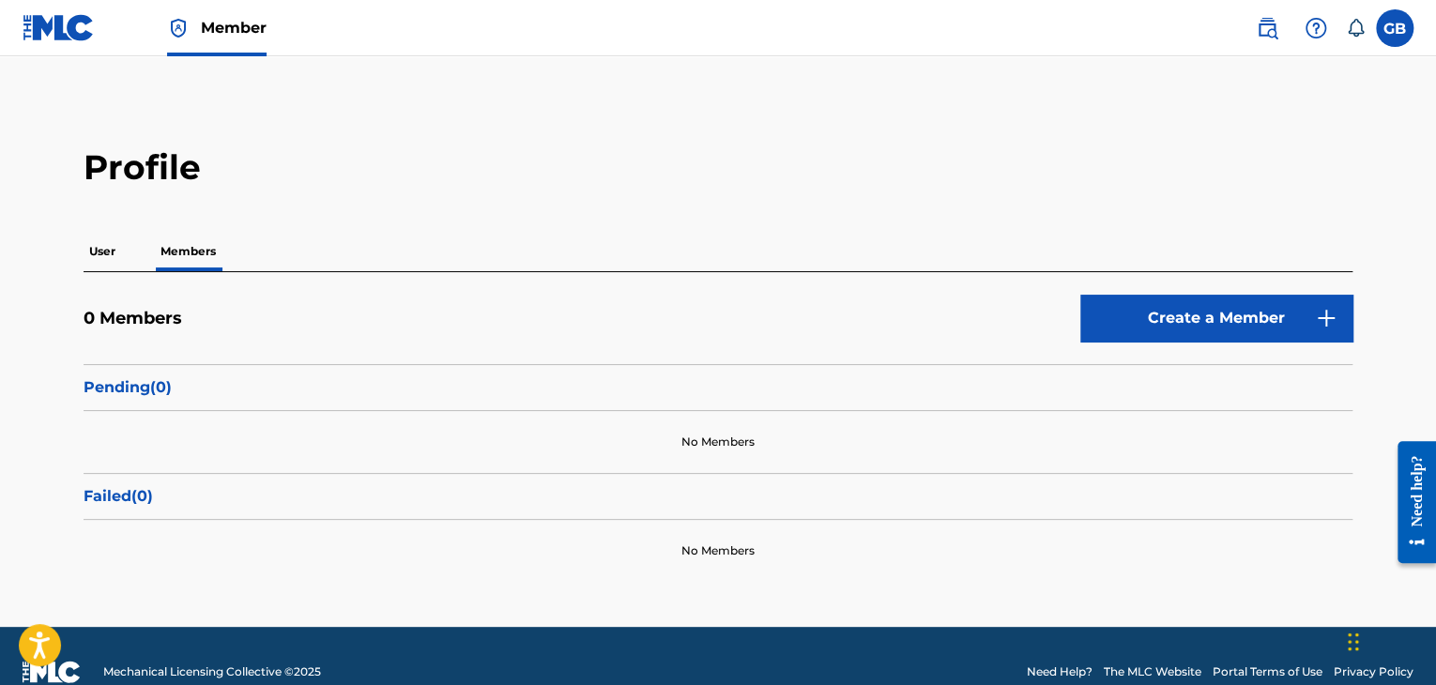
click at [131, 252] on div "User Members" at bounding box center [718, 251] width 1269 height 39
click at [115, 252] on p "User" at bounding box center [103, 251] width 38 height 39
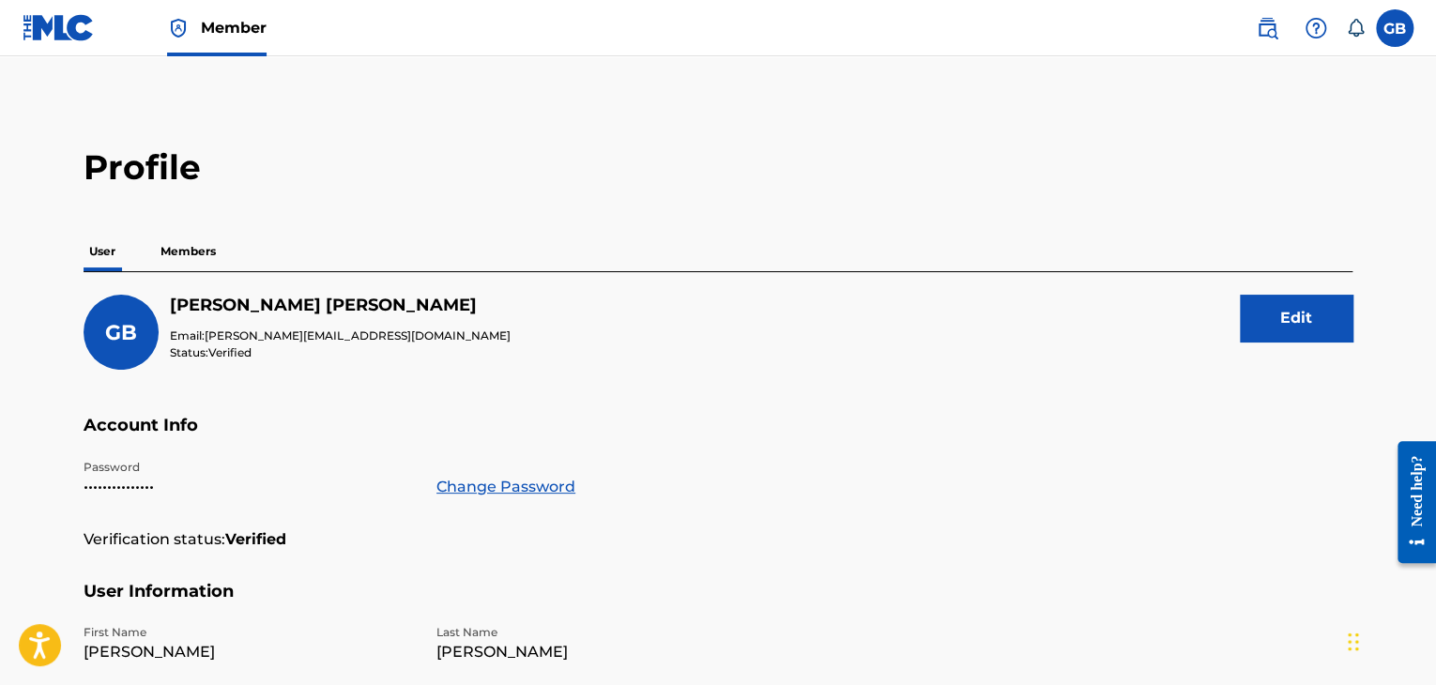
click at [67, 23] on img at bounding box center [59, 27] width 72 height 27
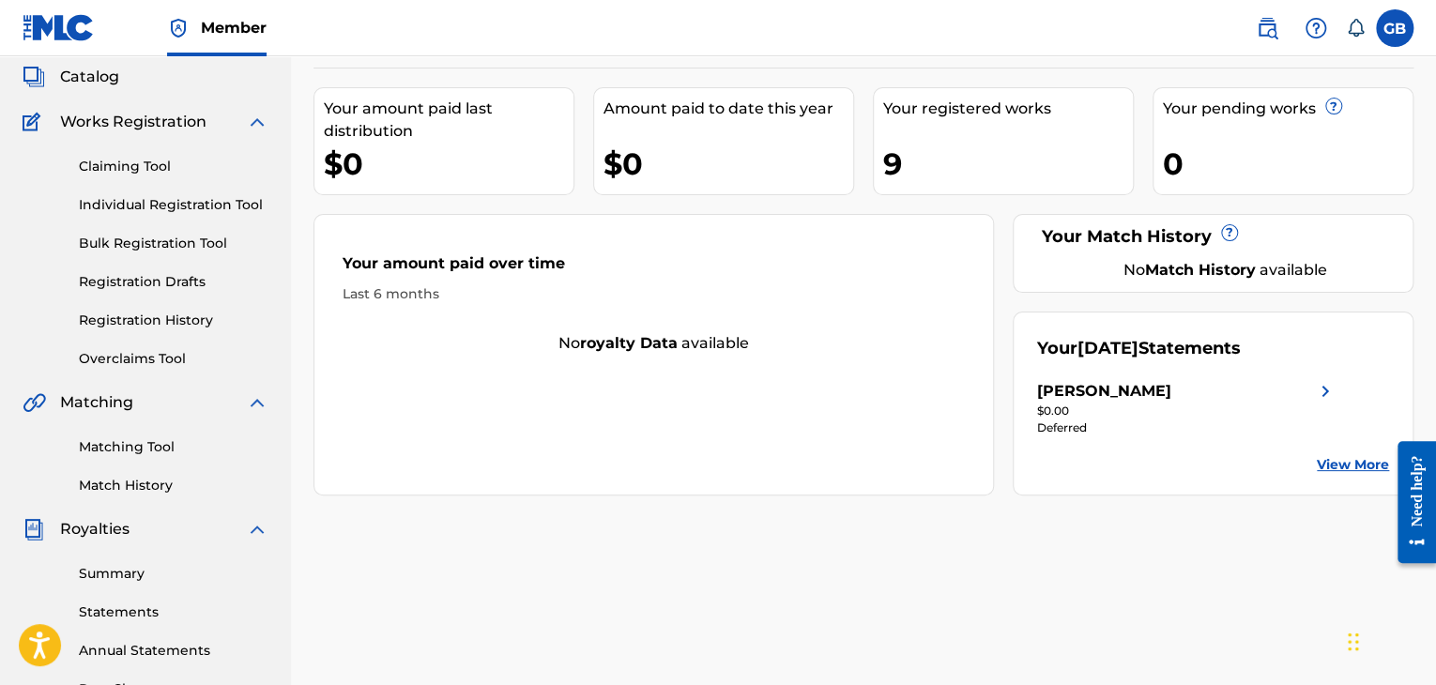
scroll to position [90, 0]
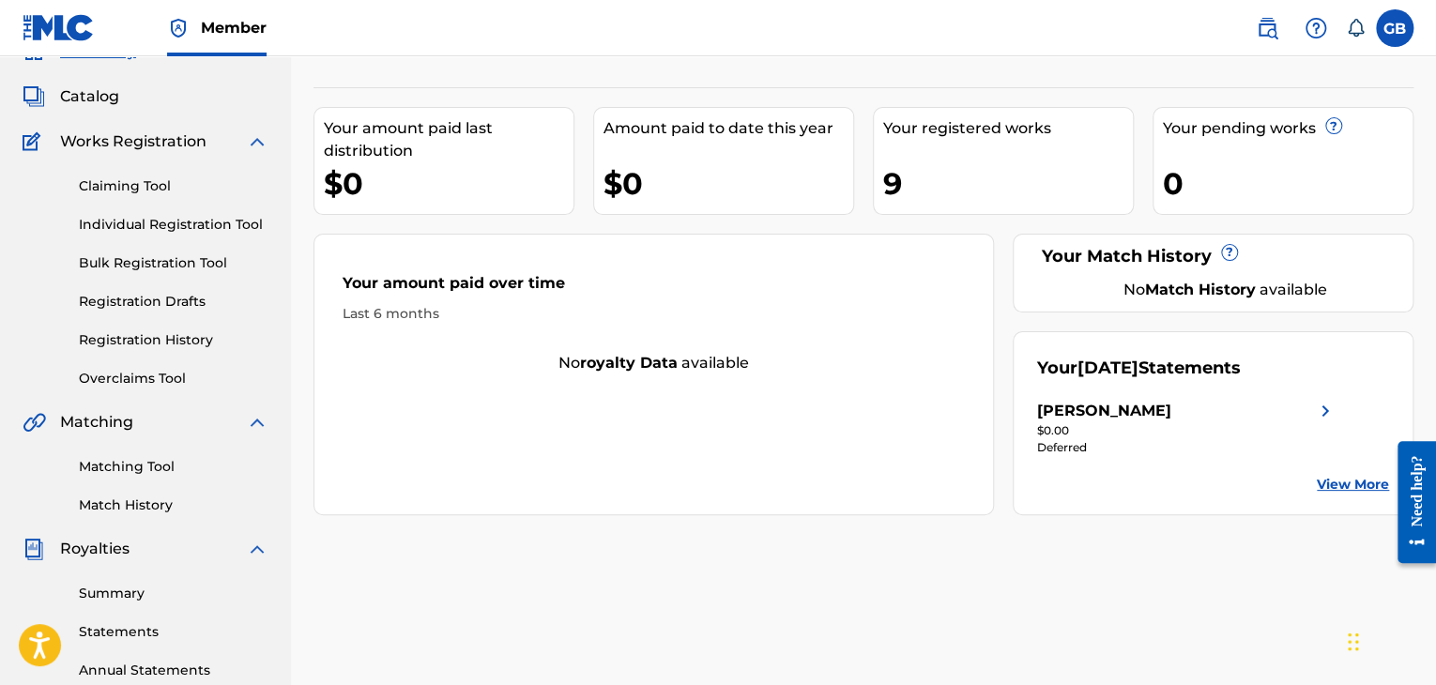
click at [150, 293] on link "Registration Drafts" at bounding box center [174, 302] width 190 height 20
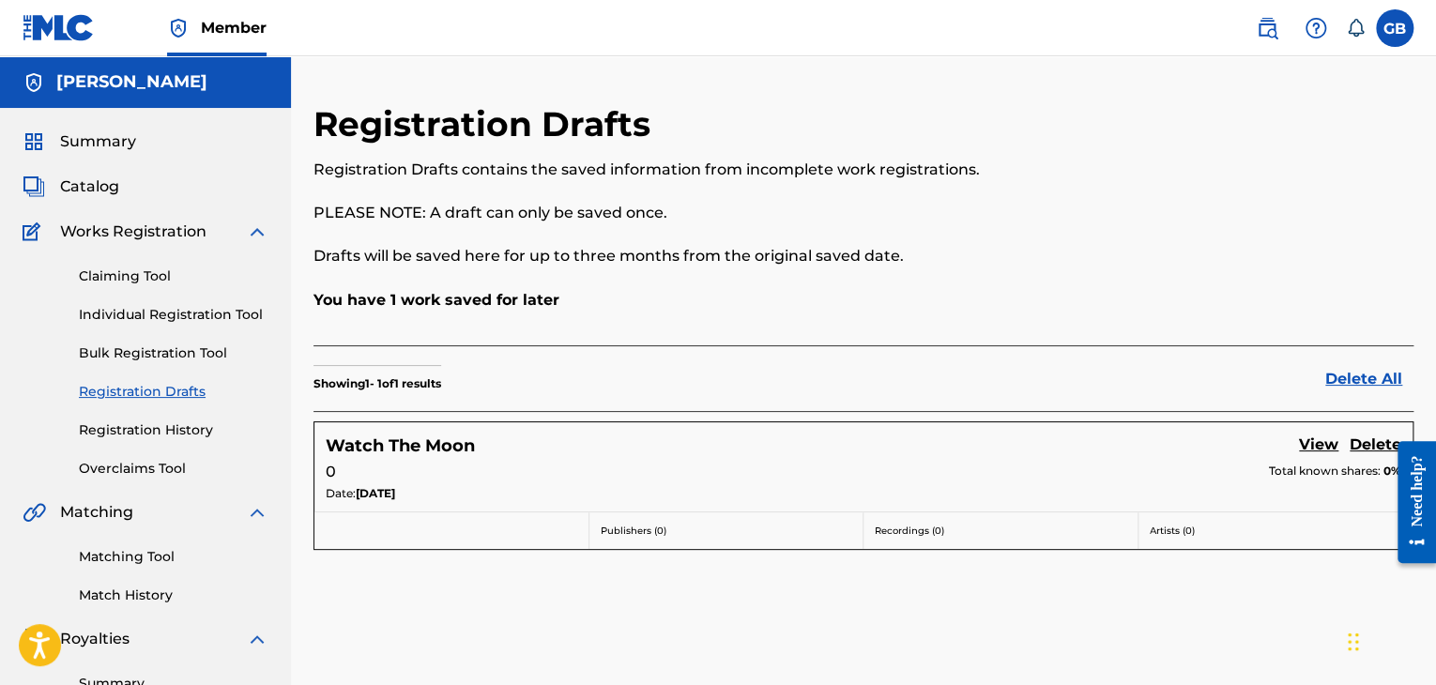
click at [66, 190] on span "Catalog" at bounding box center [89, 187] width 59 height 23
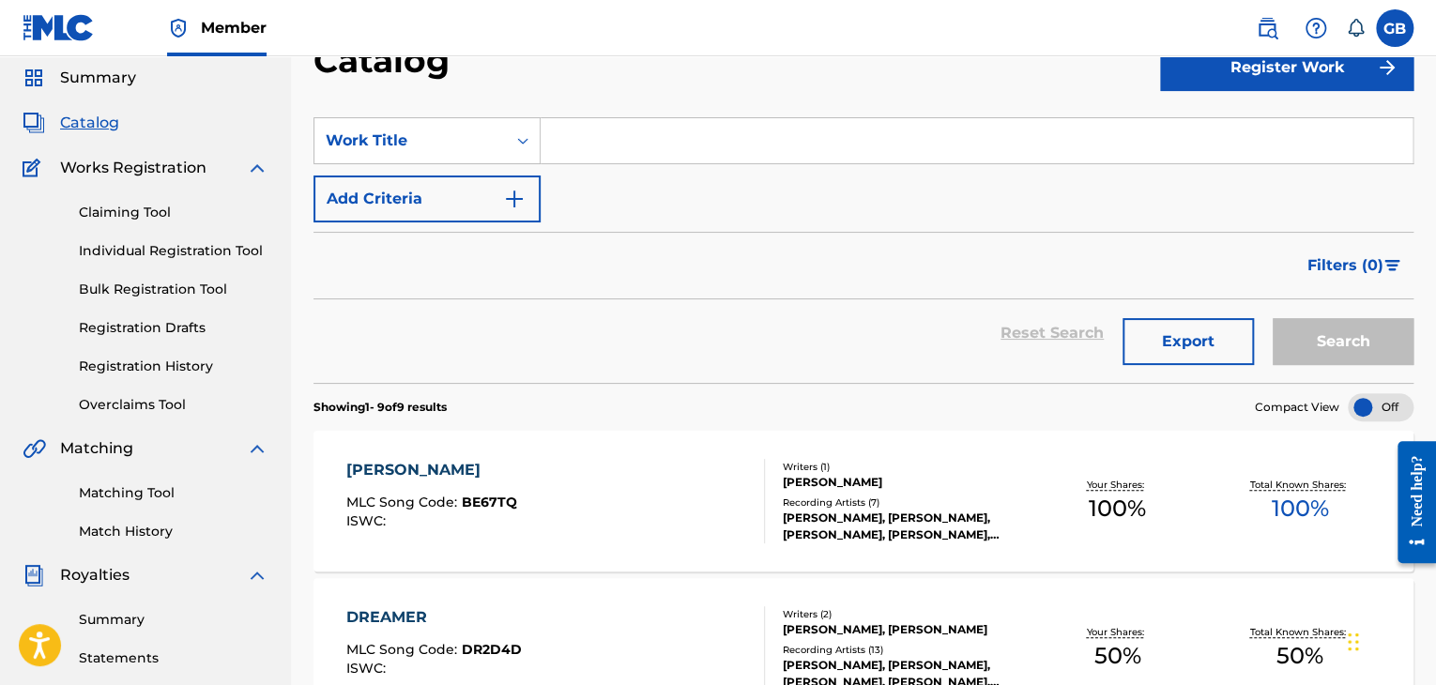
scroll to position [45, 0]
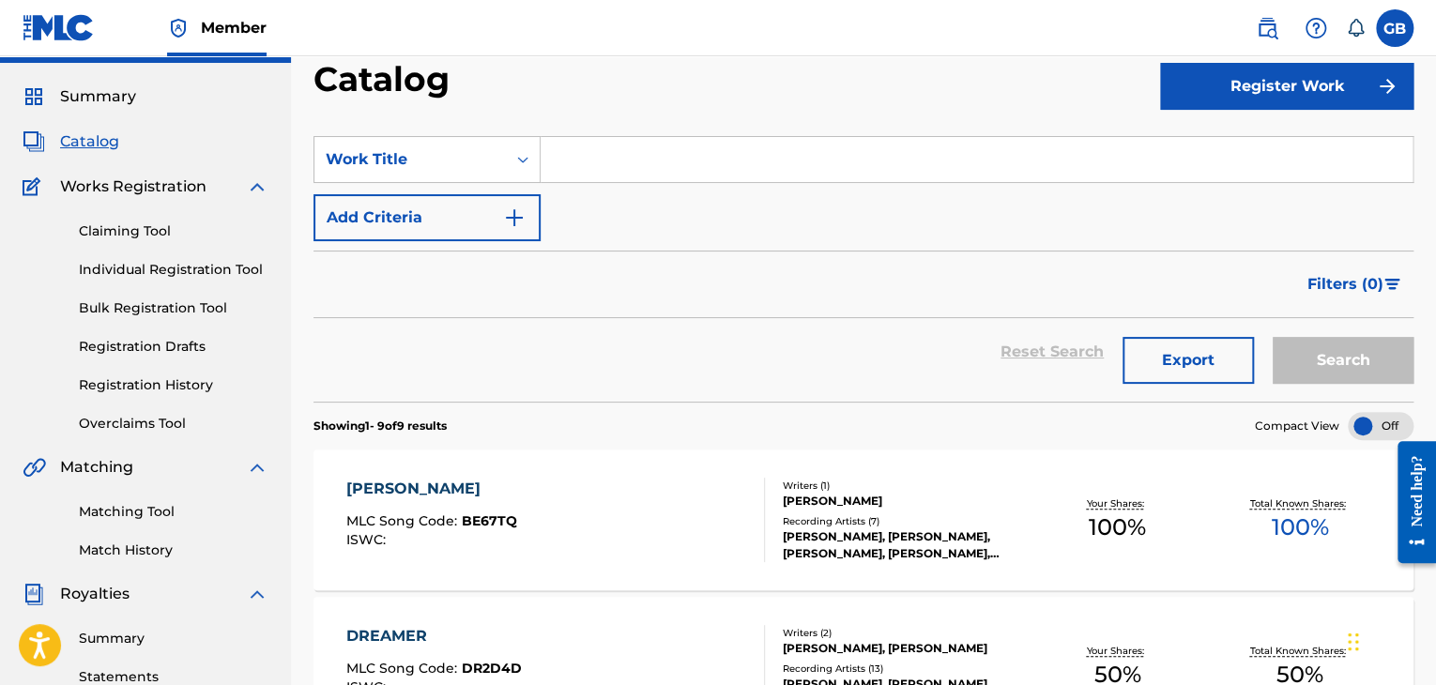
click at [131, 345] on link "Registration Drafts" at bounding box center [174, 347] width 190 height 20
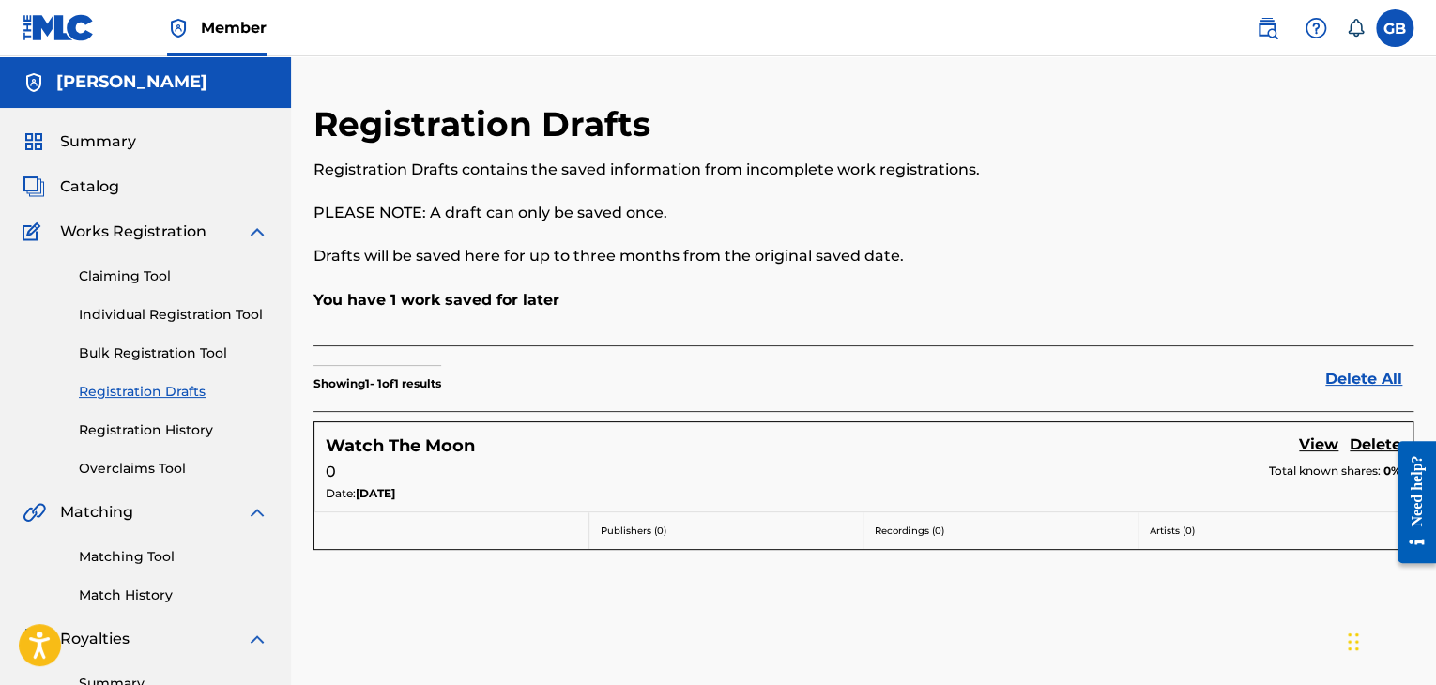
click at [128, 310] on link "Individual Registration Tool" at bounding box center [174, 315] width 190 height 20
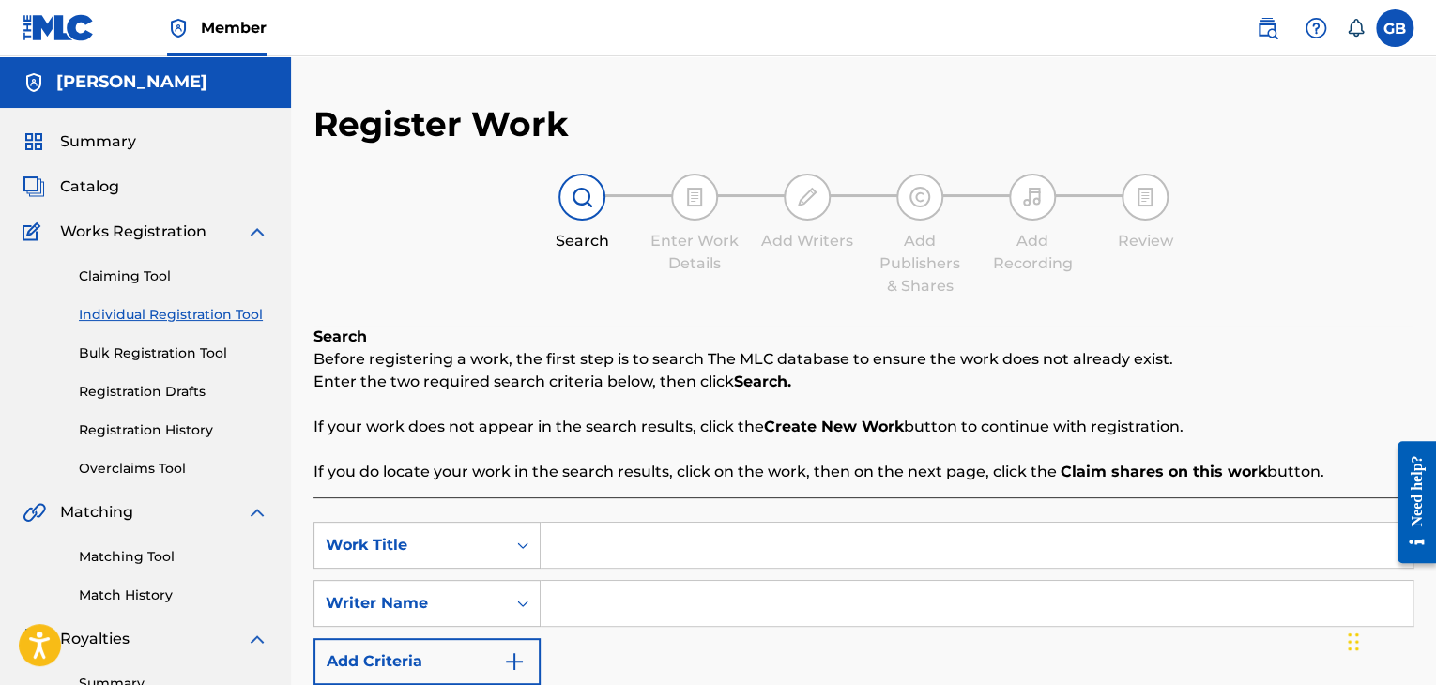
scroll to position [109, 0]
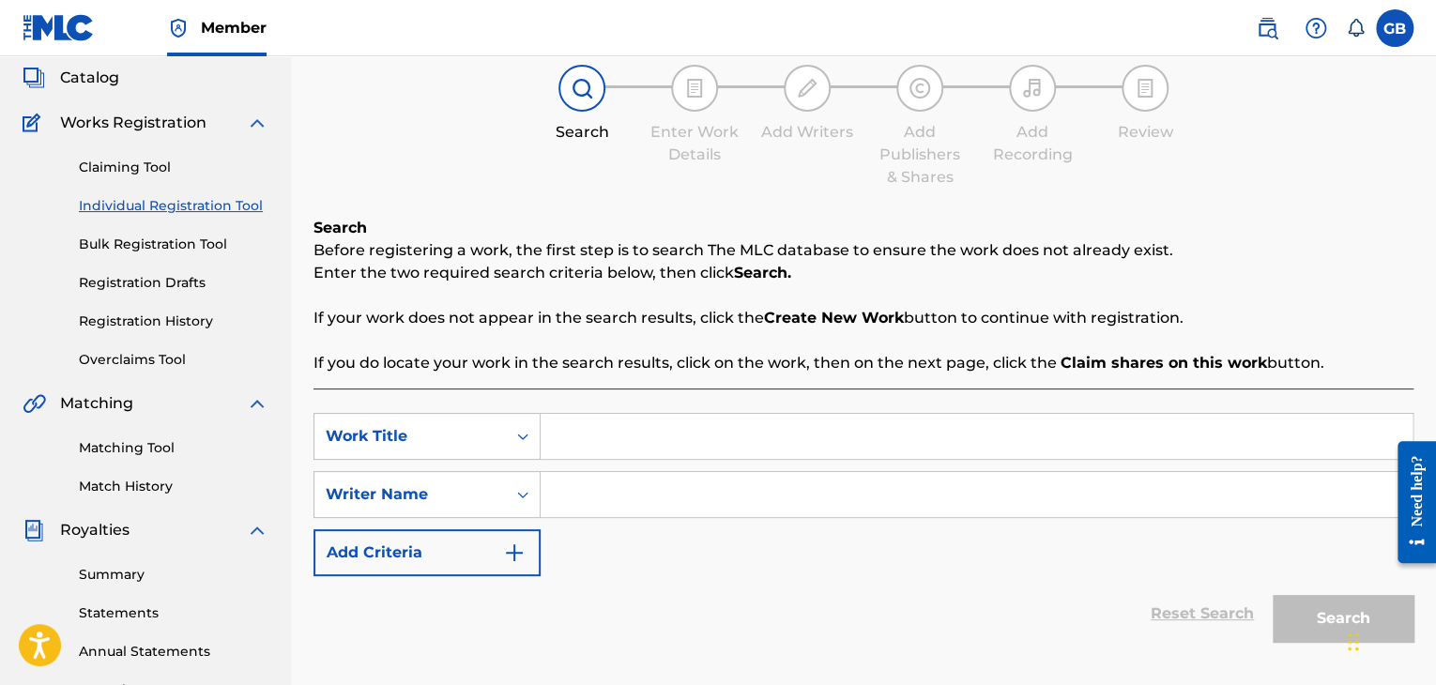
click at [660, 429] on input "Search Form" at bounding box center [977, 436] width 872 height 45
click at [89, 87] on span "Catalog" at bounding box center [89, 78] width 59 height 23
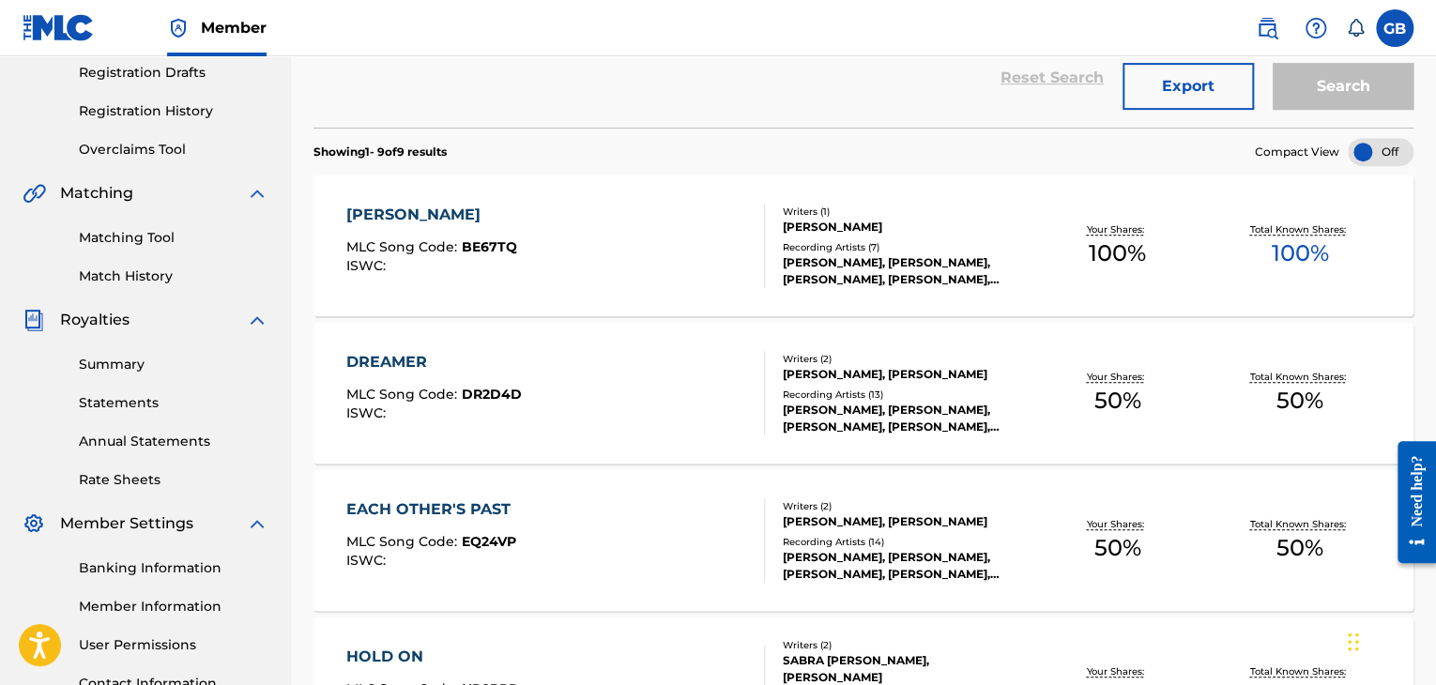
scroll to position [326, 0]
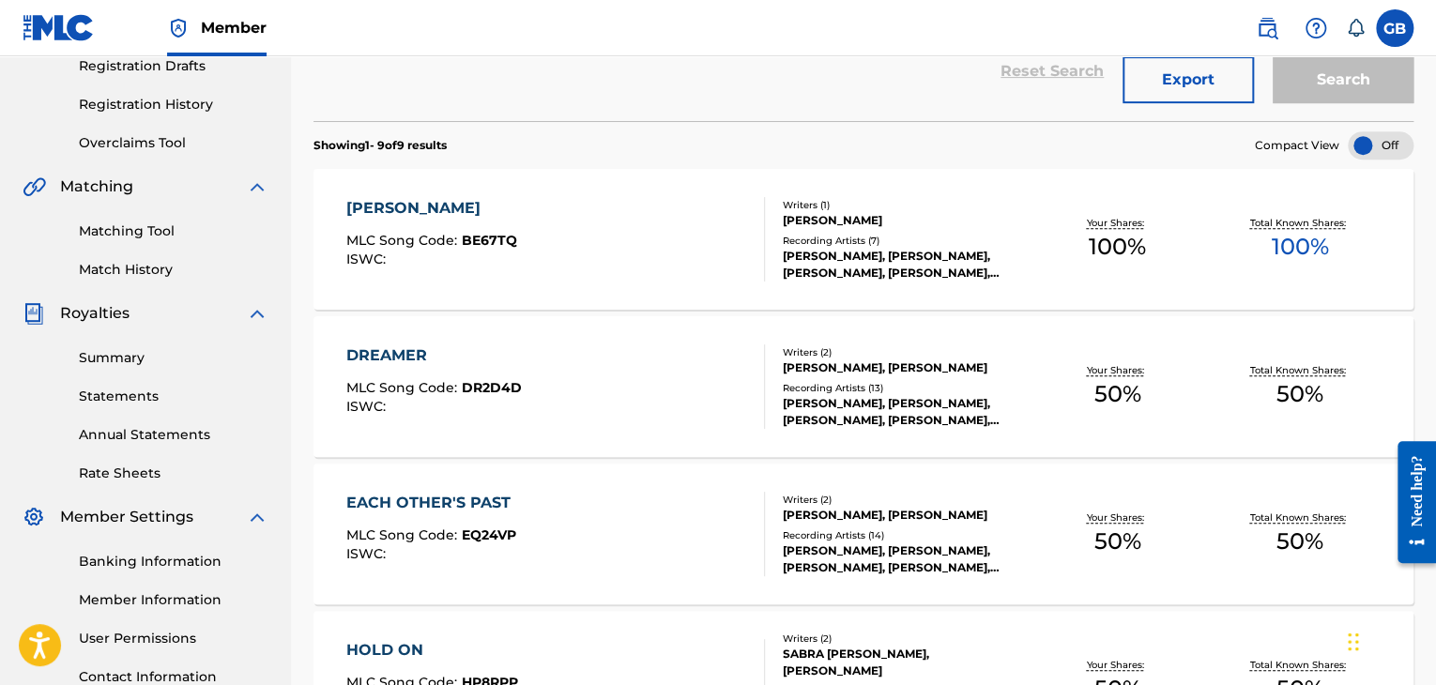
click at [382, 328] on div "DREAMER MLC Song Code : DR2D4D ISWC : Writers ( 2 ) [PERSON_NAME], [PERSON_NAME…" at bounding box center [863, 386] width 1100 height 141
